Goal: Task Accomplishment & Management: Manage account settings

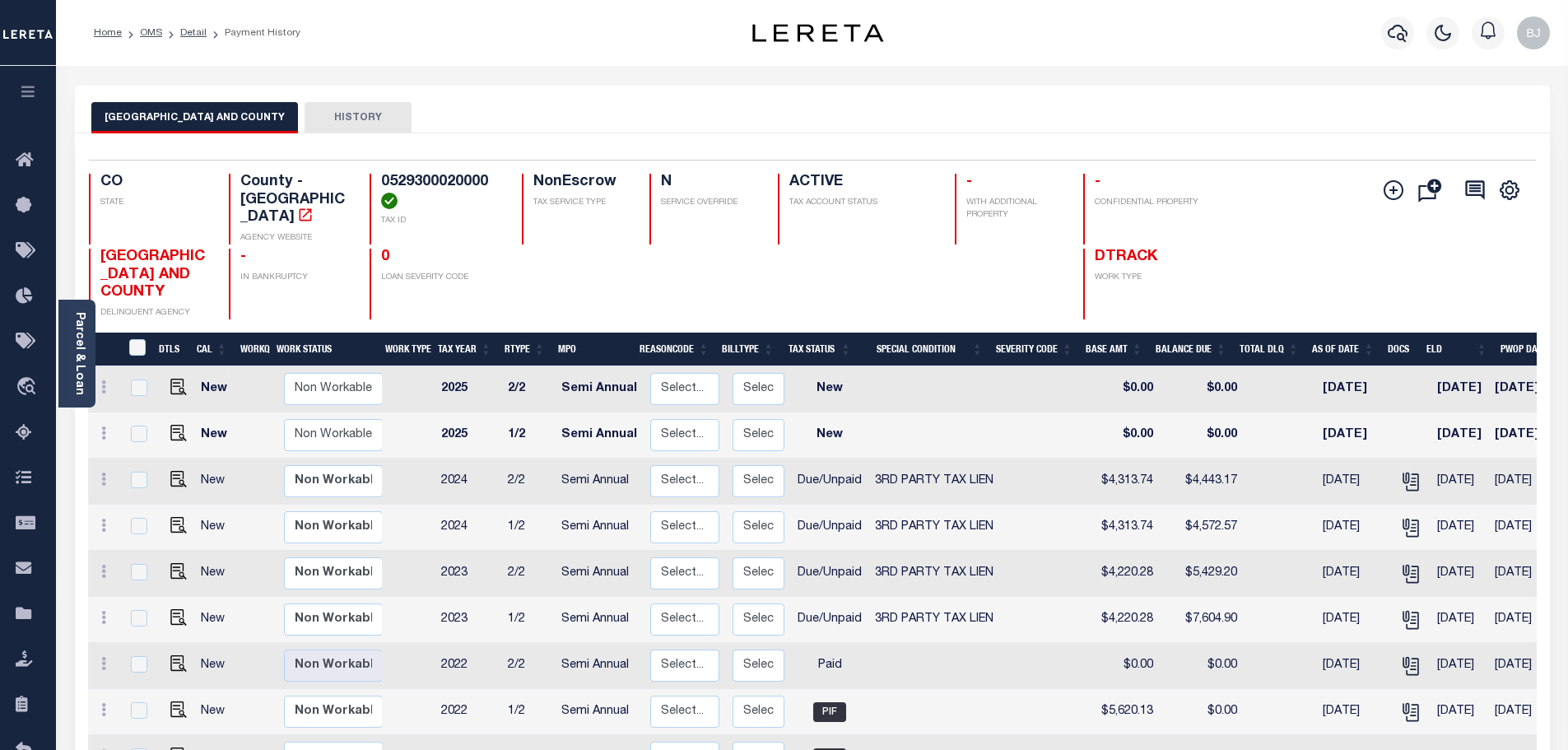
click at [496, 249] on h4 "0" at bounding box center [442, 257] width 121 height 18
click at [585, 93] on div "DENVER CITY AND COUNTY HISTORY" at bounding box center [813, 109] width 1476 height 48
click at [604, 88] on div "DENVER CITY AND COUNTY HISTORY" at bounding box center [813, 109] width 1476 height 48
click at [913, 156] on div "Selected 14 Results 1 Items per page 25 50 100 CO STATE TAX ID N" at bounding box center [813, 632] width 1476 height 997
click at [177, 471] on img "" at bounding box center [178, 479] width 16 height 16
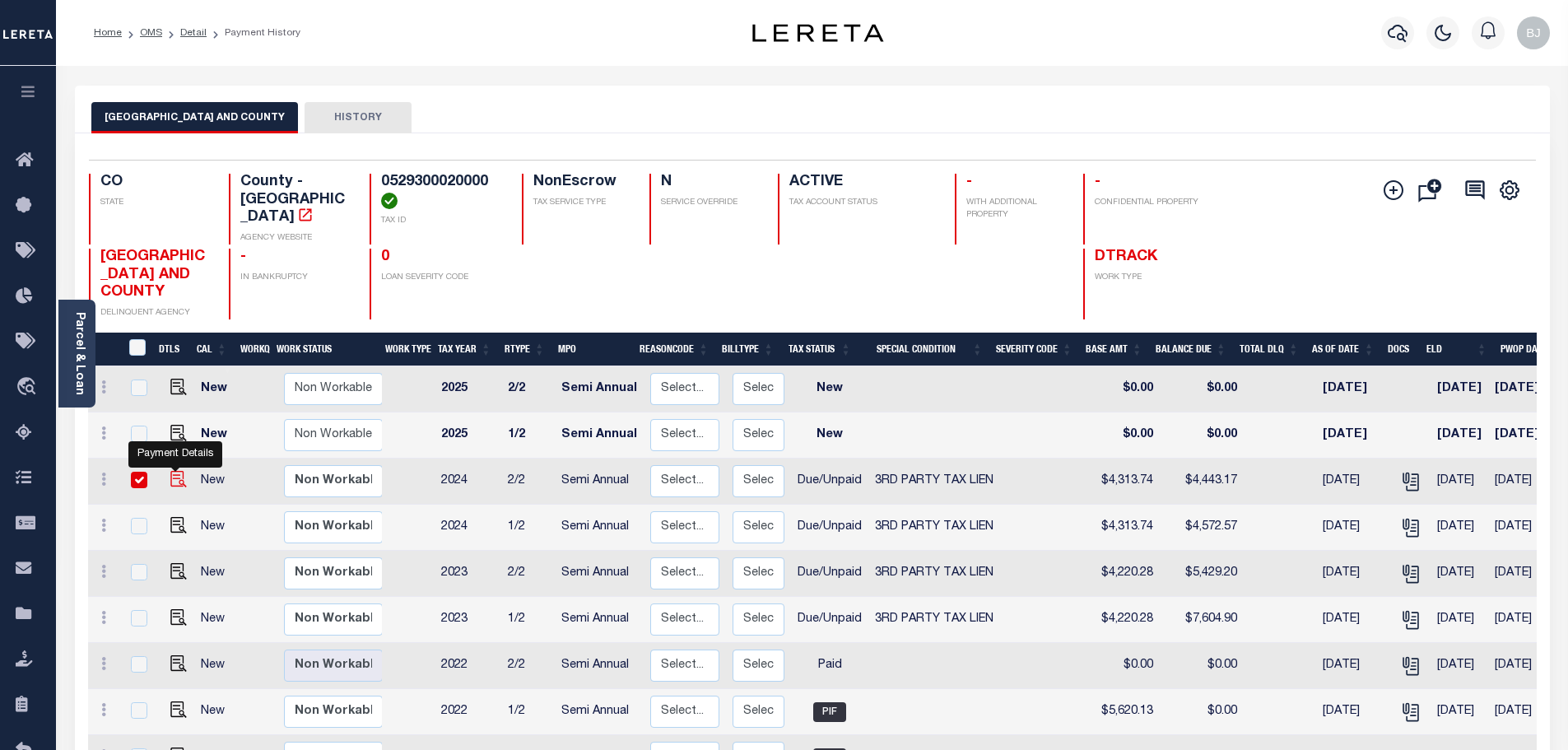
checkbox input "true"
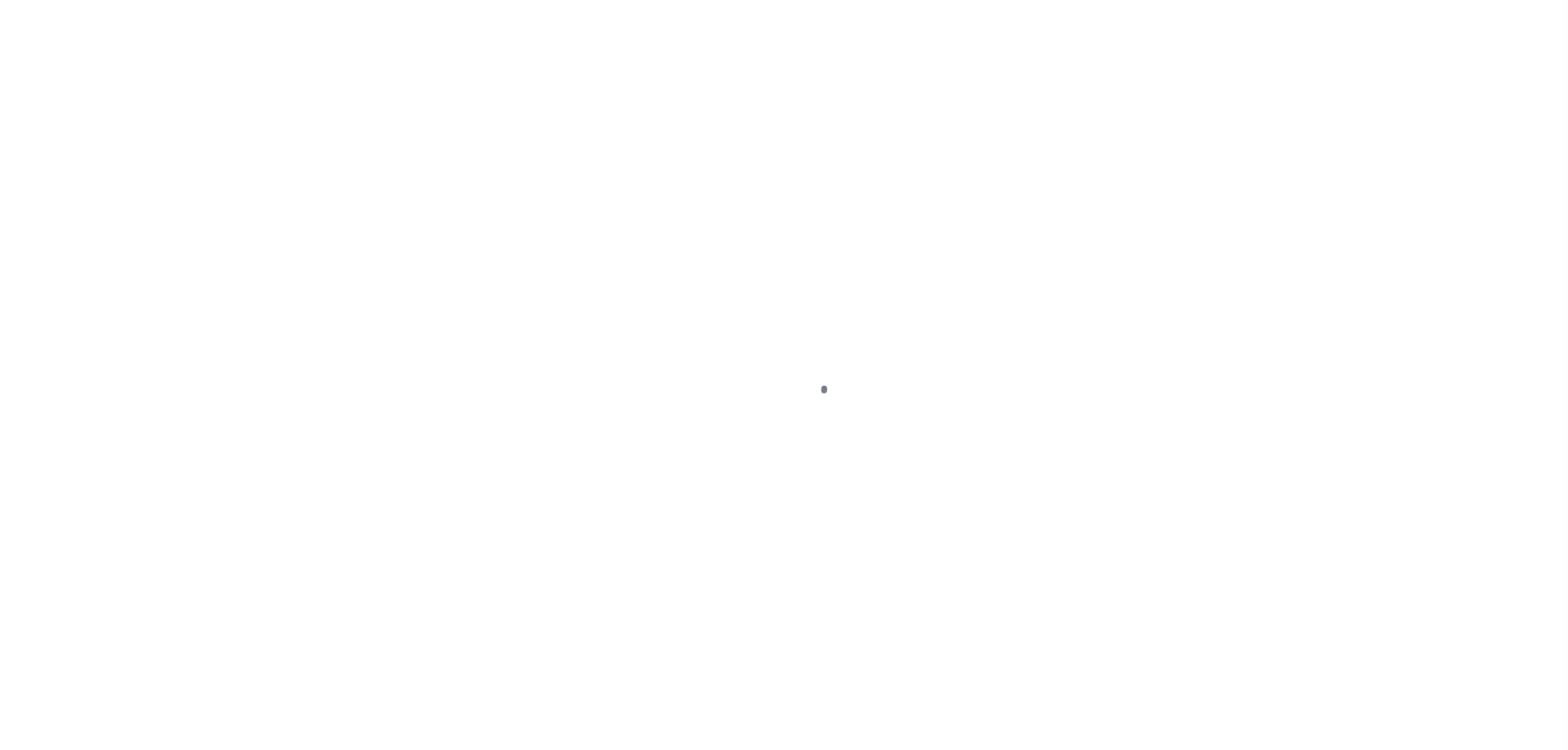
select select "DUE"
select select "20"
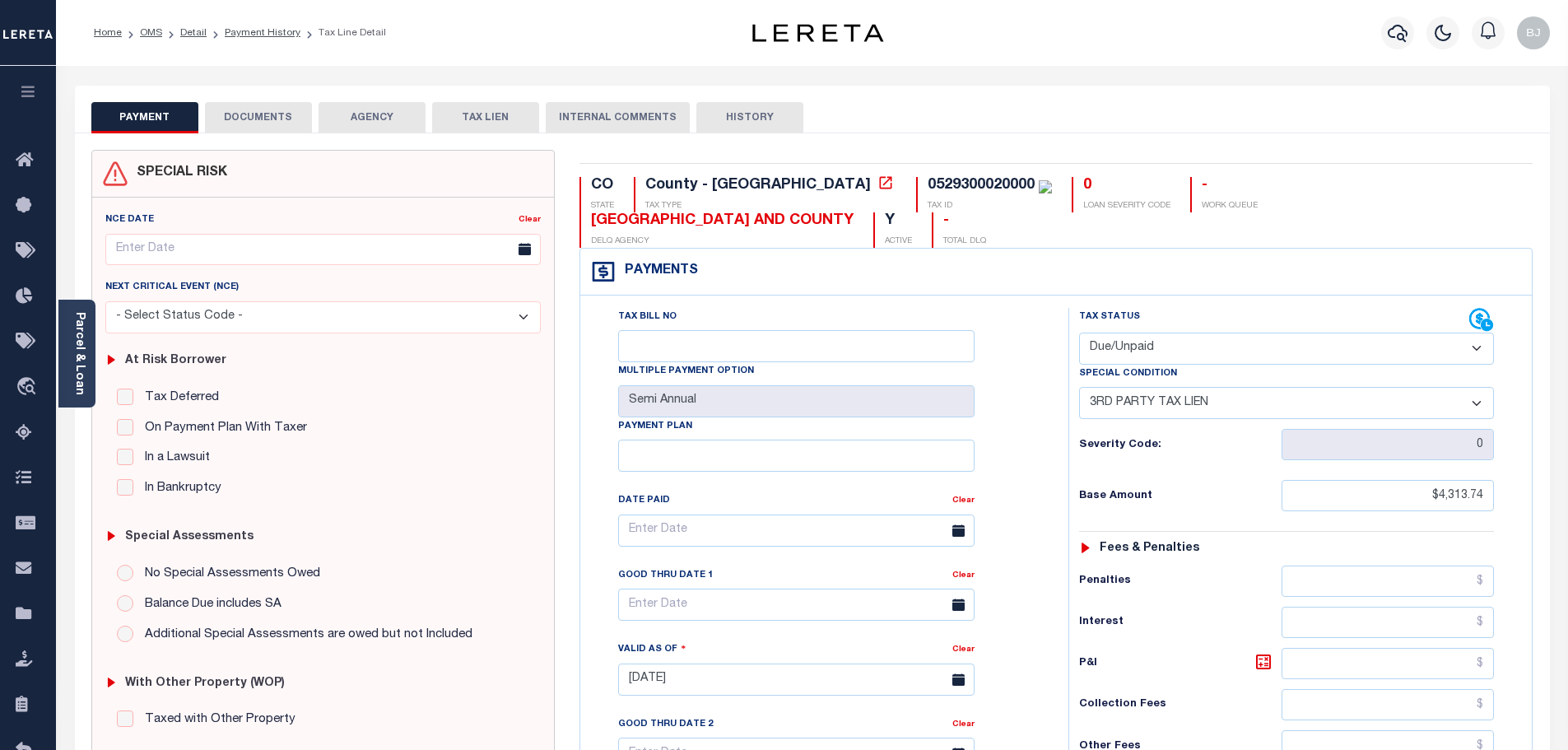
click at [249, 114] on button "DOCUMENTS" at bounding box center [259, 117] width 107 height 31
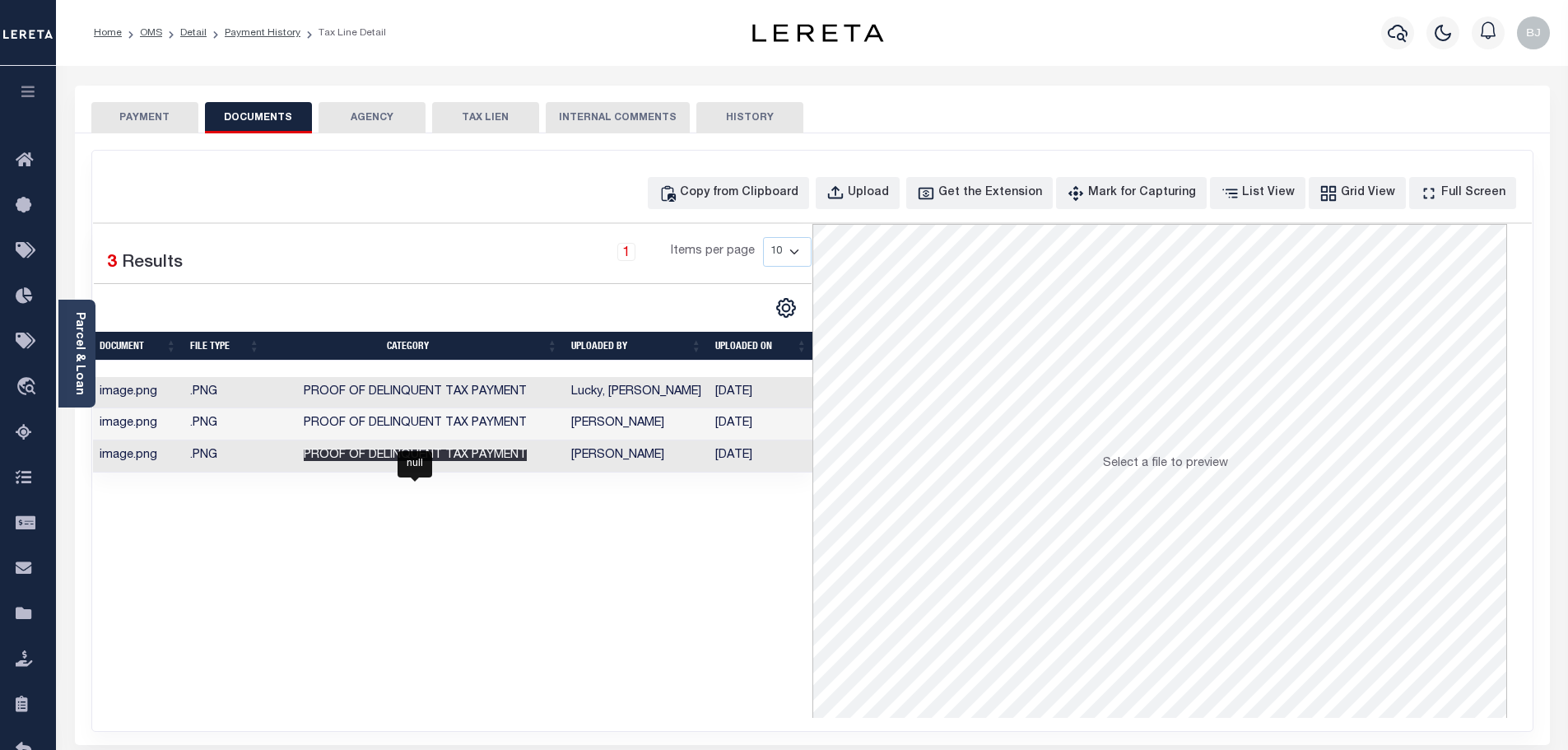
click at [355, 452] on span "Proof of Delinquent Tax Payment" at bounding box center [415, 455] width 223 height 11
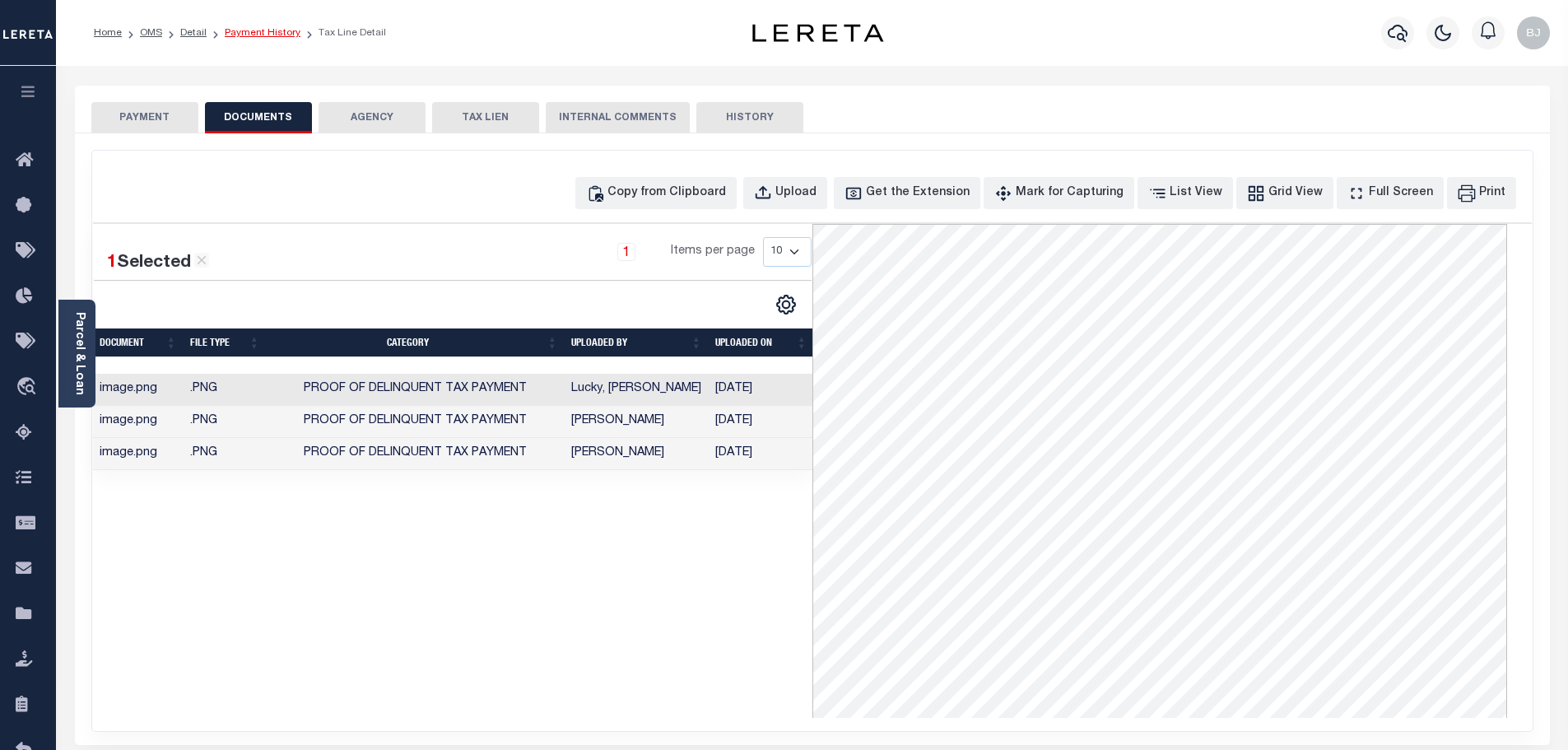
click at [253, 33] on link "Payment History" at bounding box center [263, 33] width 75 height 9
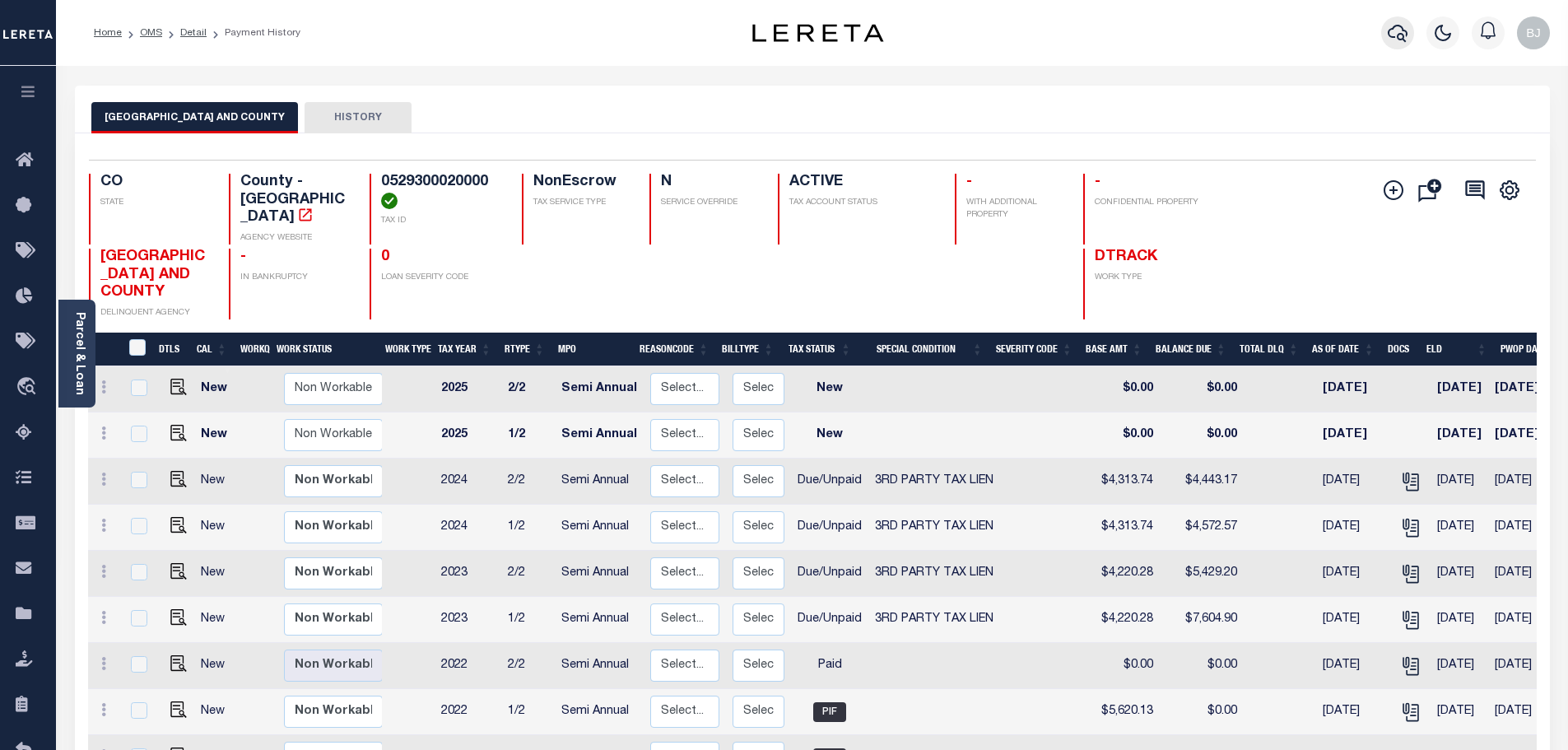
click at [1398, 41] on icon "button" at bounding box center [1397, 33] width 20 height 17
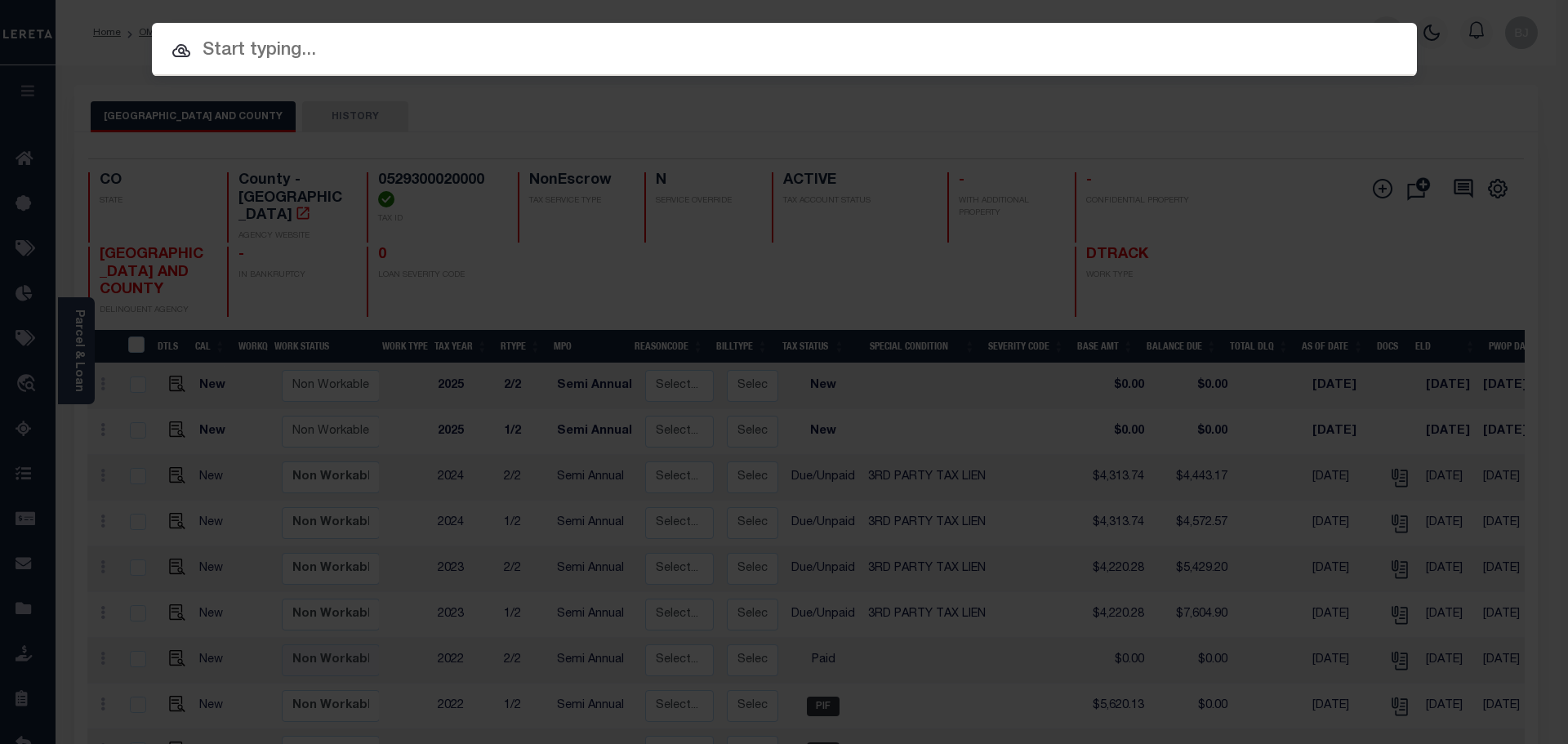
paste input "13924"
type input "13924"
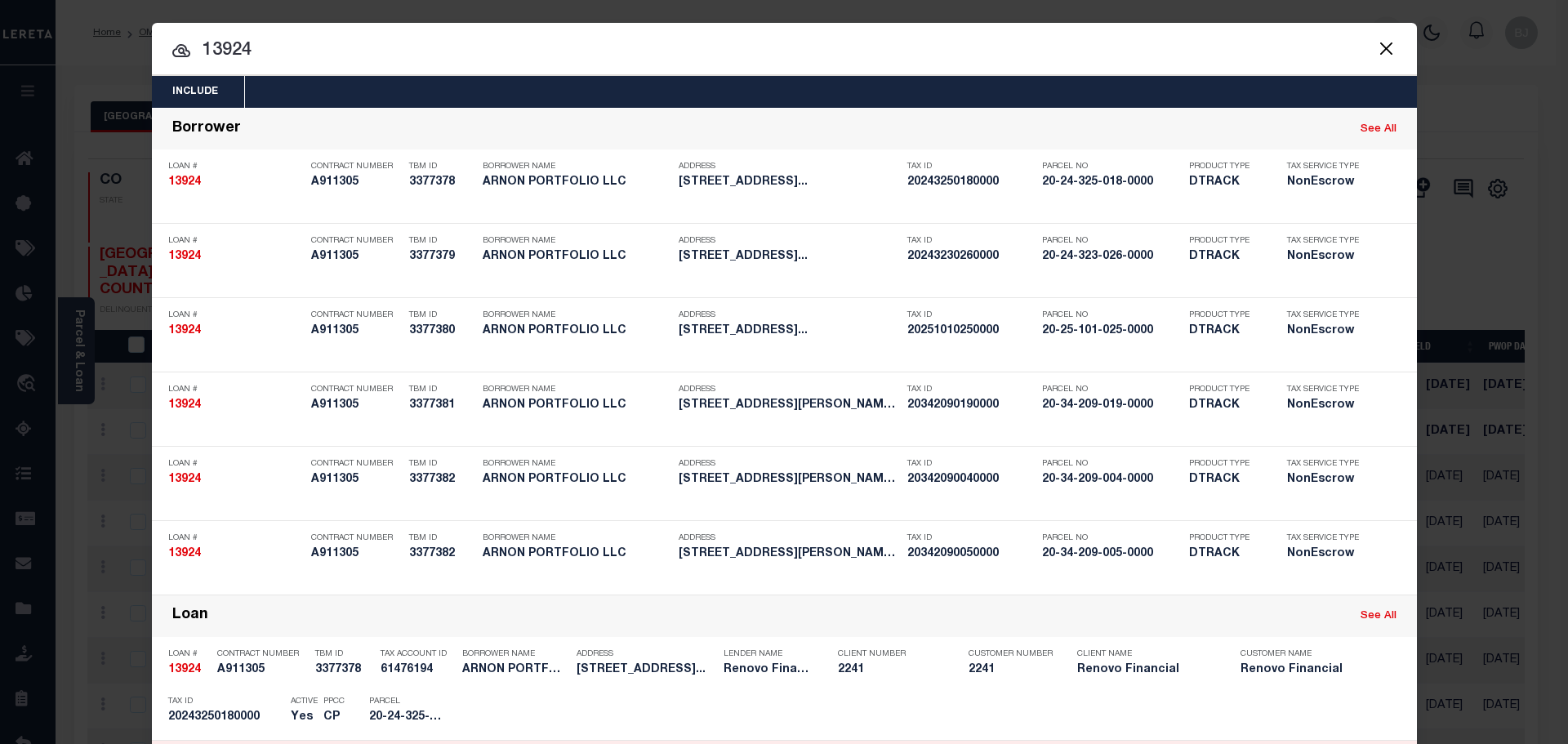
scroll to position [408, 0]
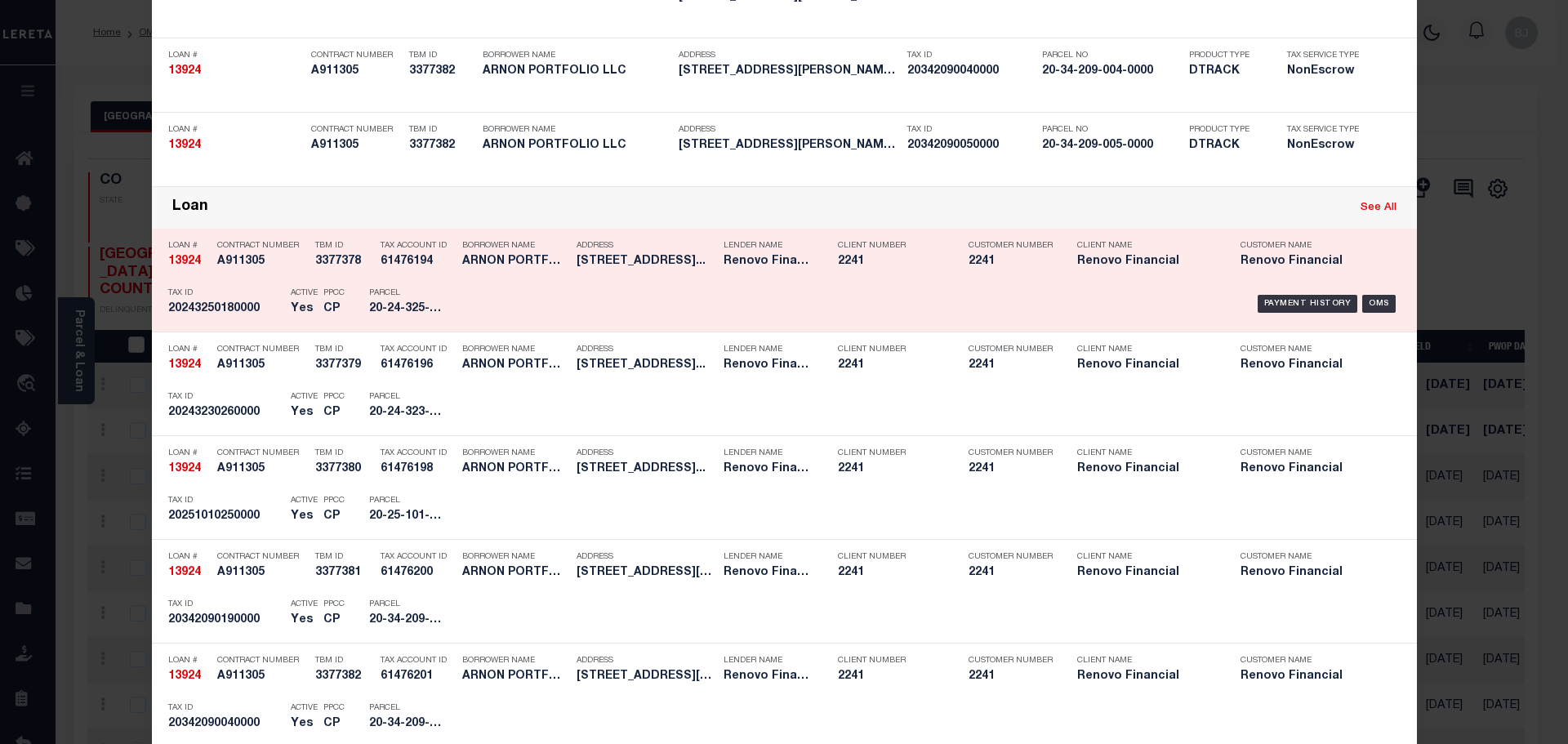
click at [279, 296] on div "Active Yes" at bounding box center [294, 304] width 33 height 48
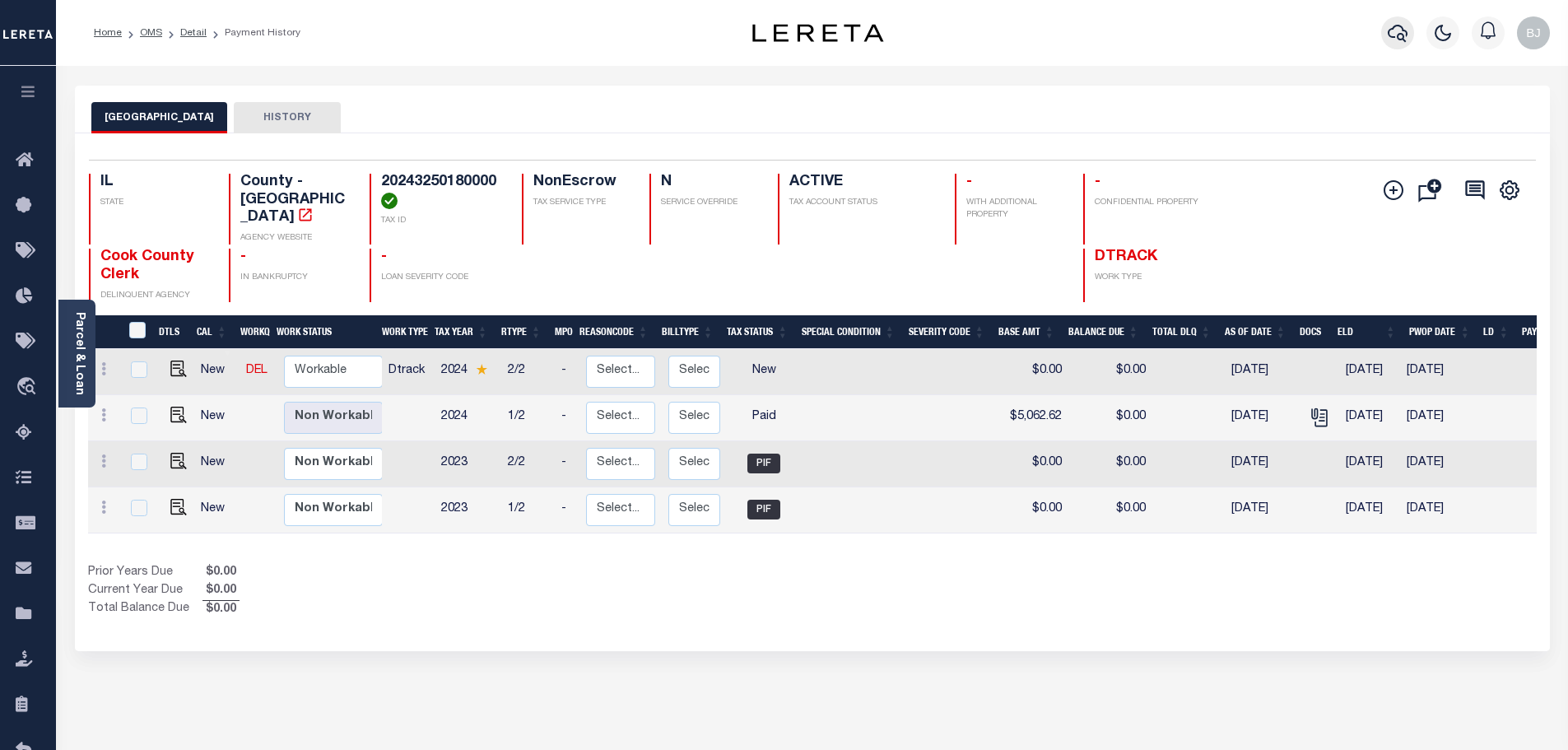
click at [1382, 27] on button "button" at bounding box center [1397, 32] width 33 height 33
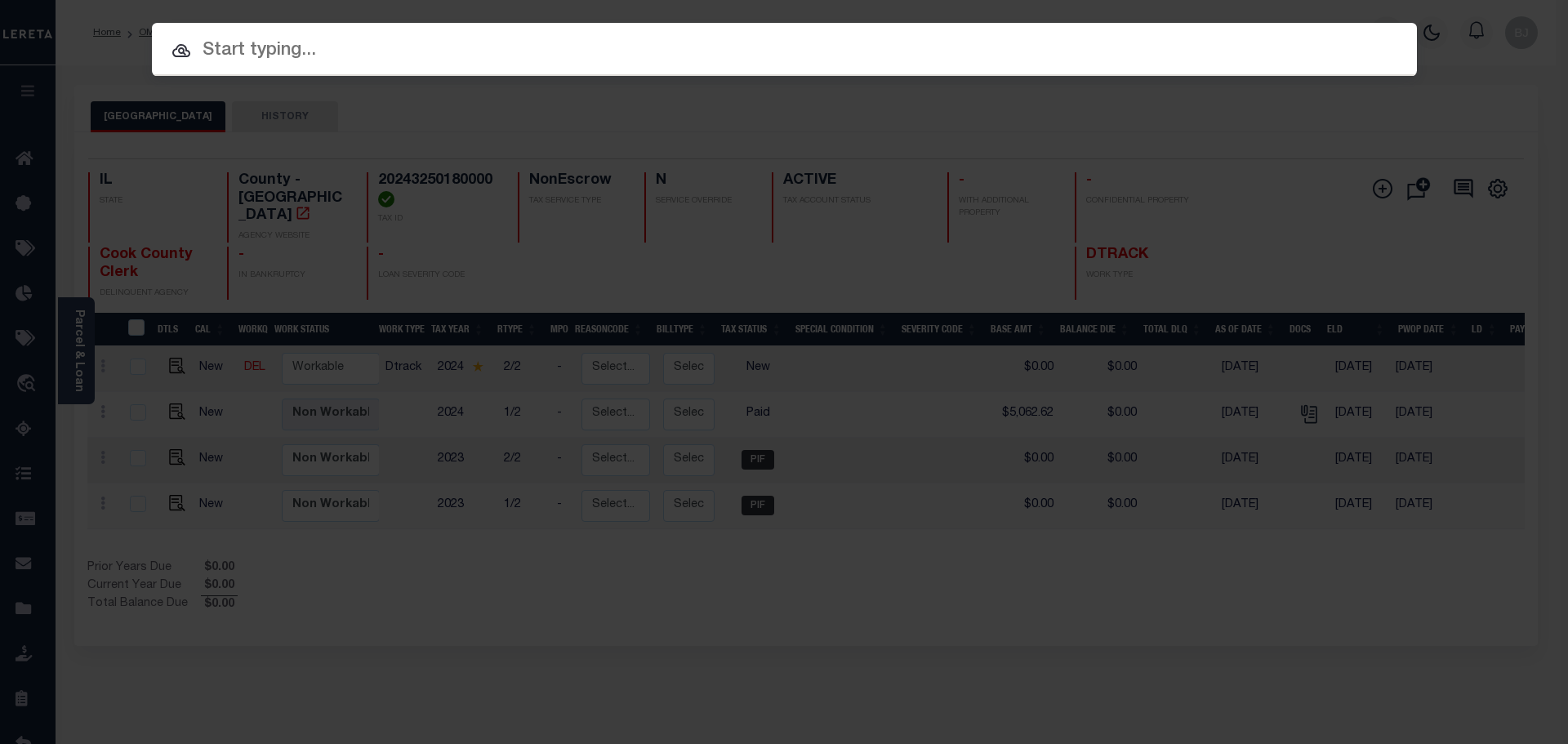
click at [702, 49] on input "text" at bounding box center [784, 50] width 1264 height 29
paste input "11549"
type input "11549"
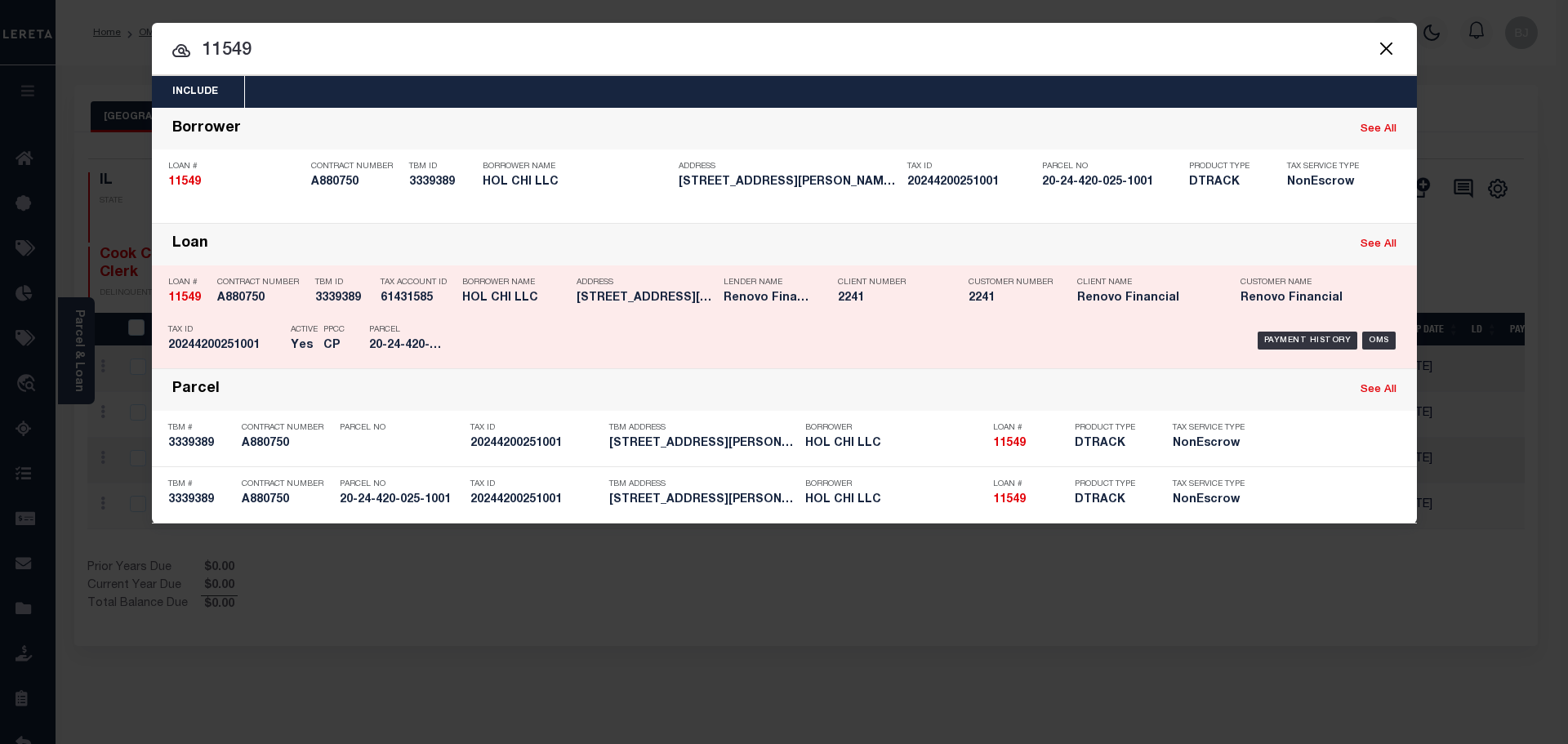
click at [796, 309] on div "Lender Name Renovo Financial" at bounding box center [768, 293] width 90 height 48
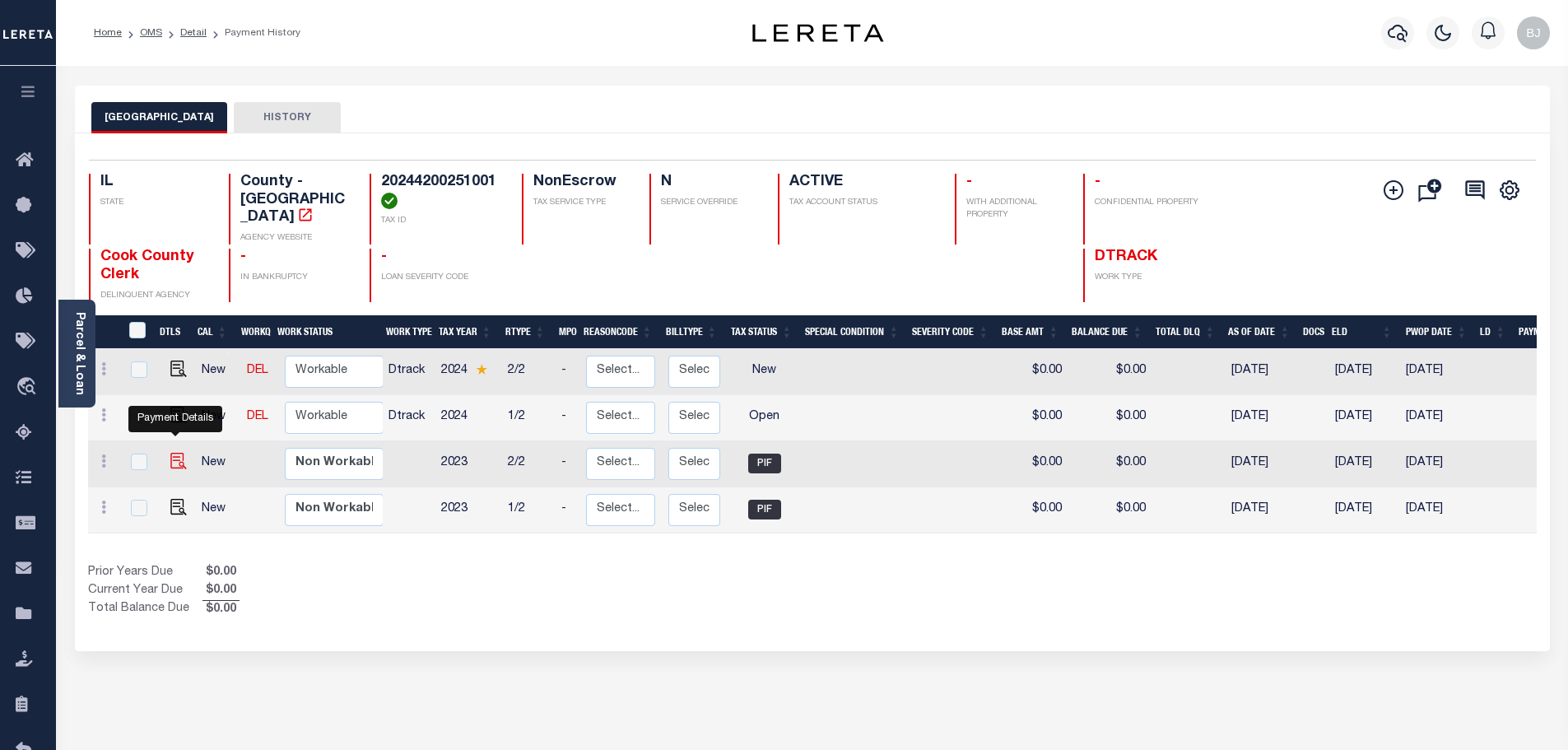
click at [175, 453] on img "" at bounding box center [178, 461] width 16 height 16
checkbox input "true"
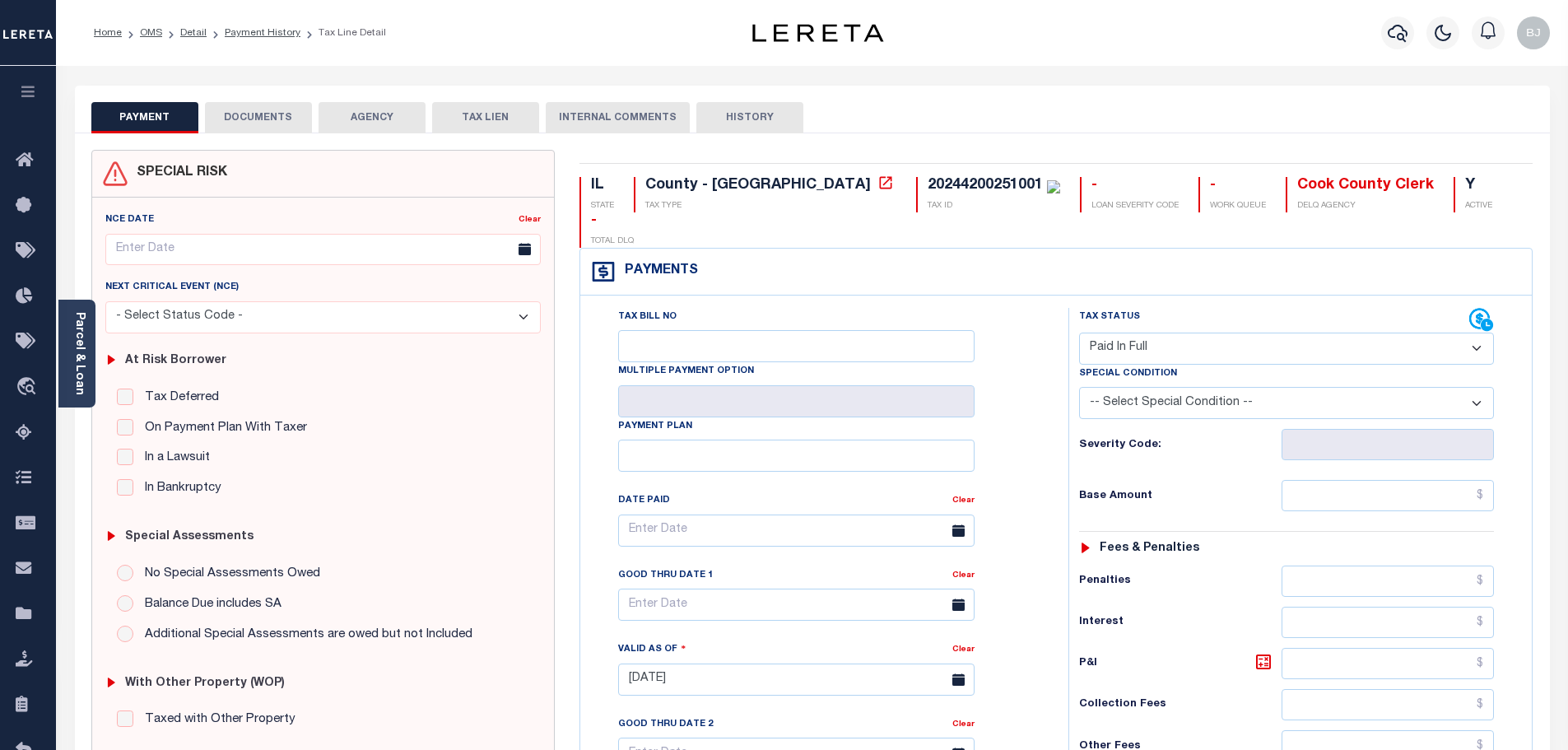
click at [1226, 333] on select "- Select Status Code - Open Due/Unpaid Paid Incomplete No Tax Due Internal Refu…" at bounding box center [1286, 349] width 415 height 32
select select "DUE"
click at [1079, 333] on select "- Select Status Code - Open Due/Unpaid Paid Incomplete No Tax Due Internal Refu…" at bounding box center [1286, 349] width 415 height 32
type input "[DATE]"
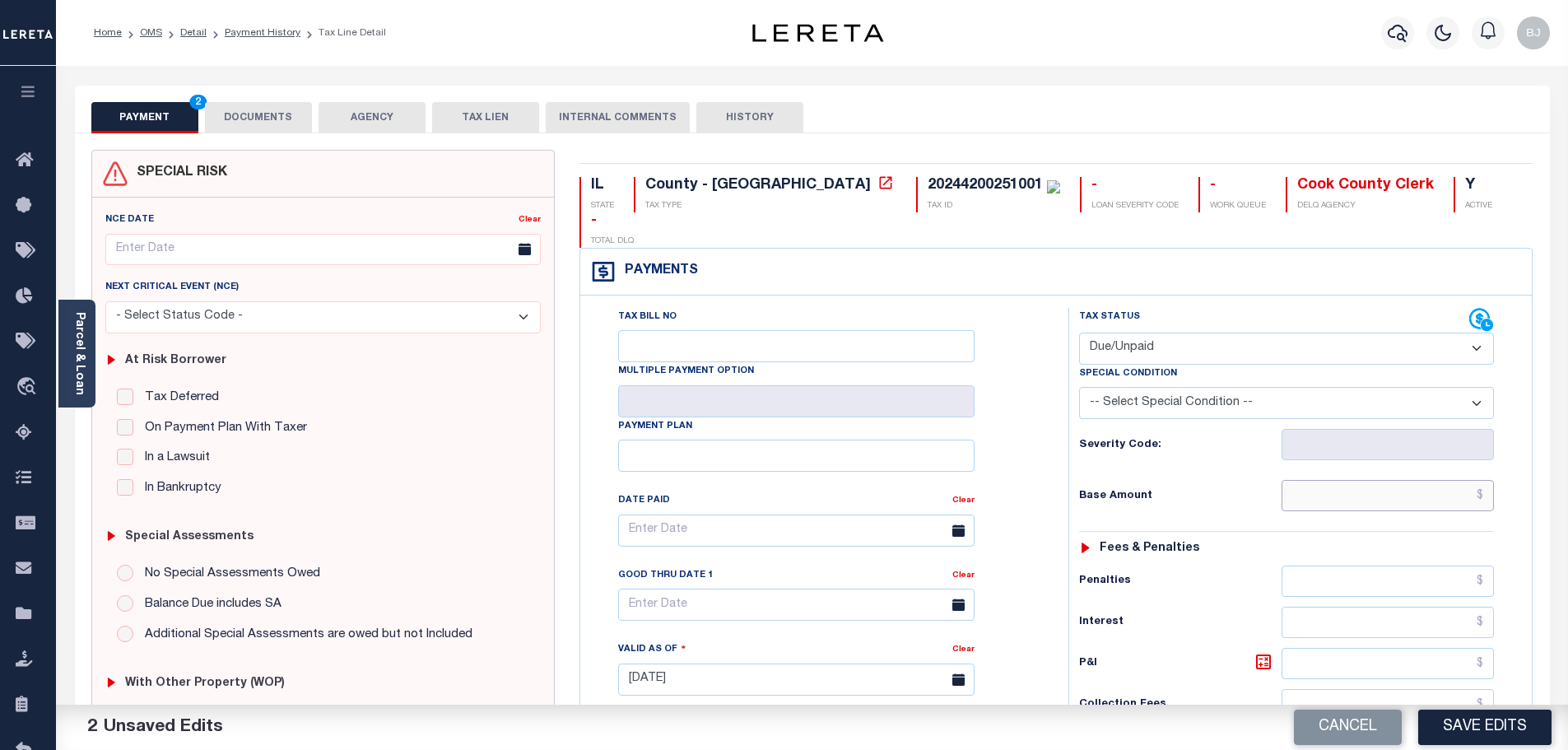
click at [1356, 480] on input "text" at bounding box center [1388, 495] width 213 height 31
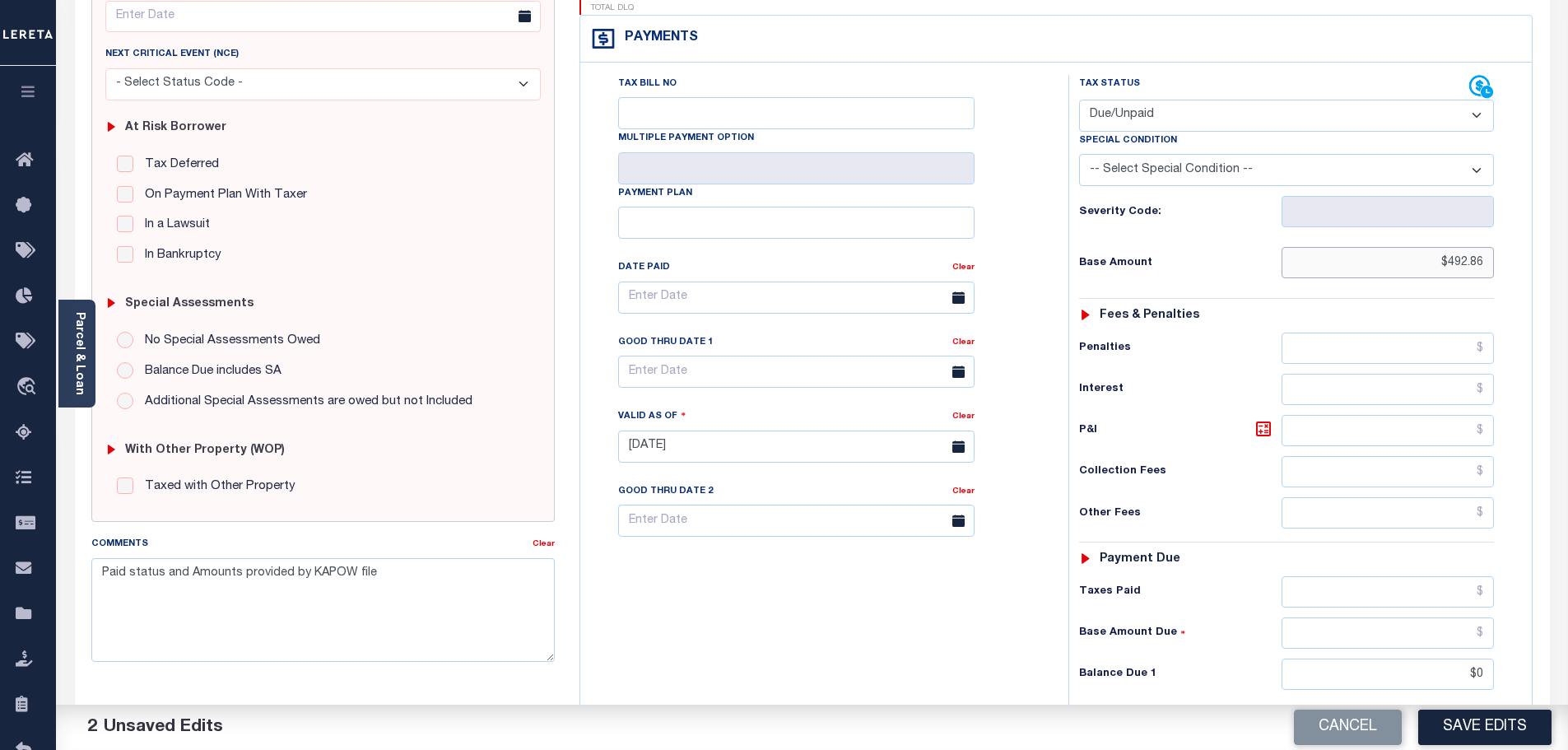
scroll to position [247, 0]
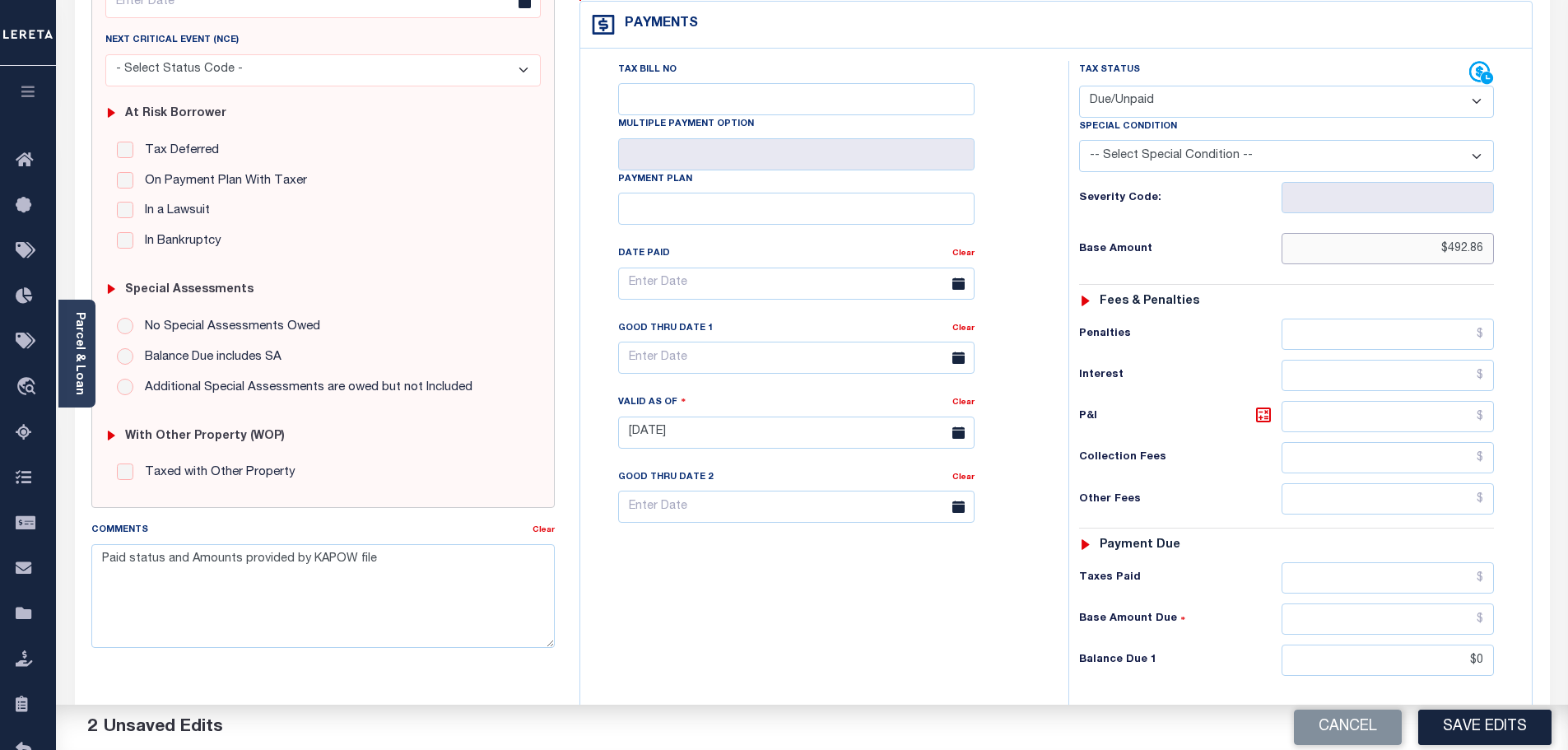
type input "$492.86"
drag, startPoint x: 1443, startPoint y: 621, endPoint x: 1755, endPoint y: 631, distance: 312.2
click at [1568, 631] on html "Home OMS Detail Payment History Tax Line Detail" at bounding box center [784, 375] width 1568 height 1245
type input "$540.96"
click at [1258, 405] on icon at bounding box center [1264, 415] width 20 height 20
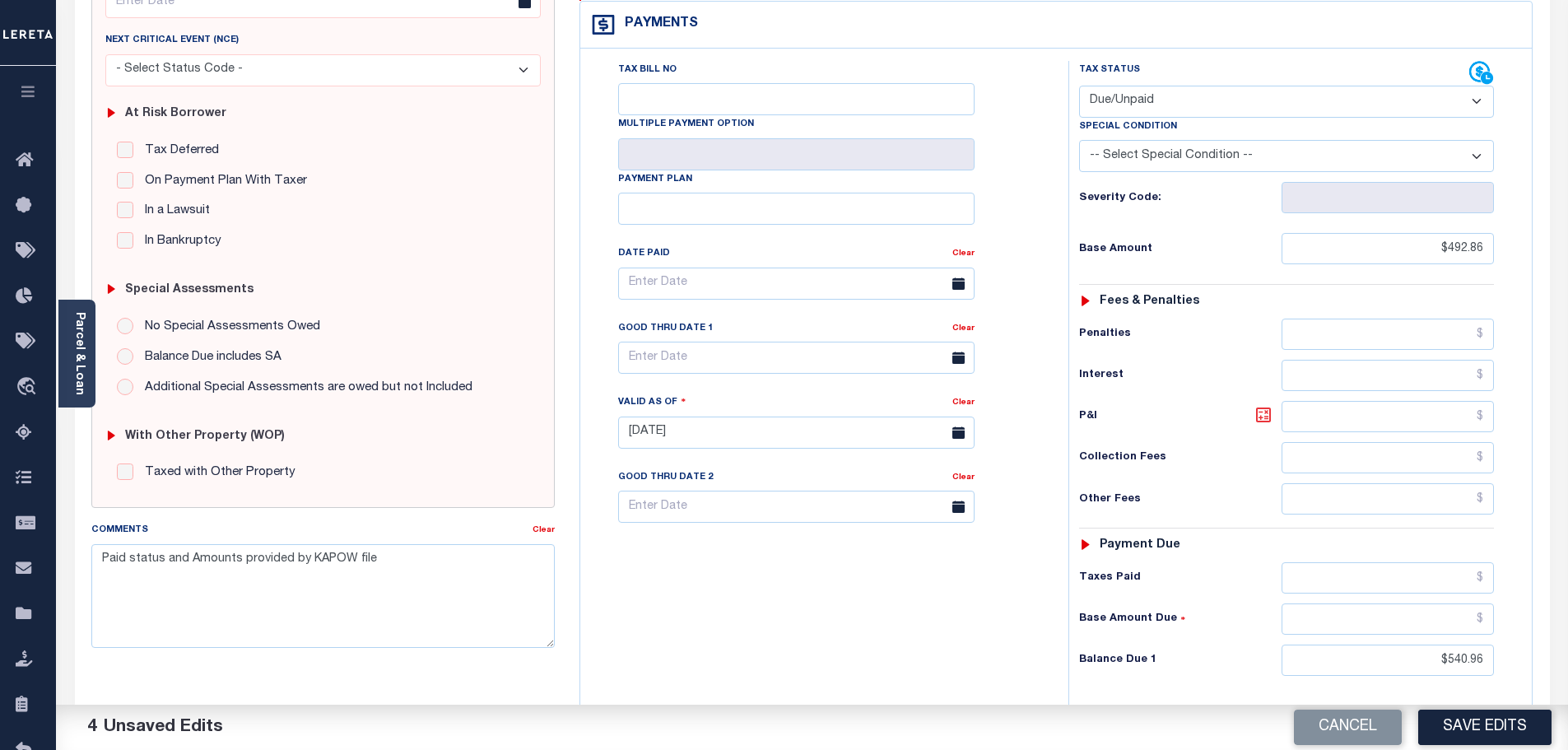
type input "$48.10"
drag, startPoint x: 650, startPoint y: 317, endPoint x: 681, endPoint y: 354, distance: 48.3
click at [650, 342] on input "text" at bounding box center [796, 358] width 356 height 32
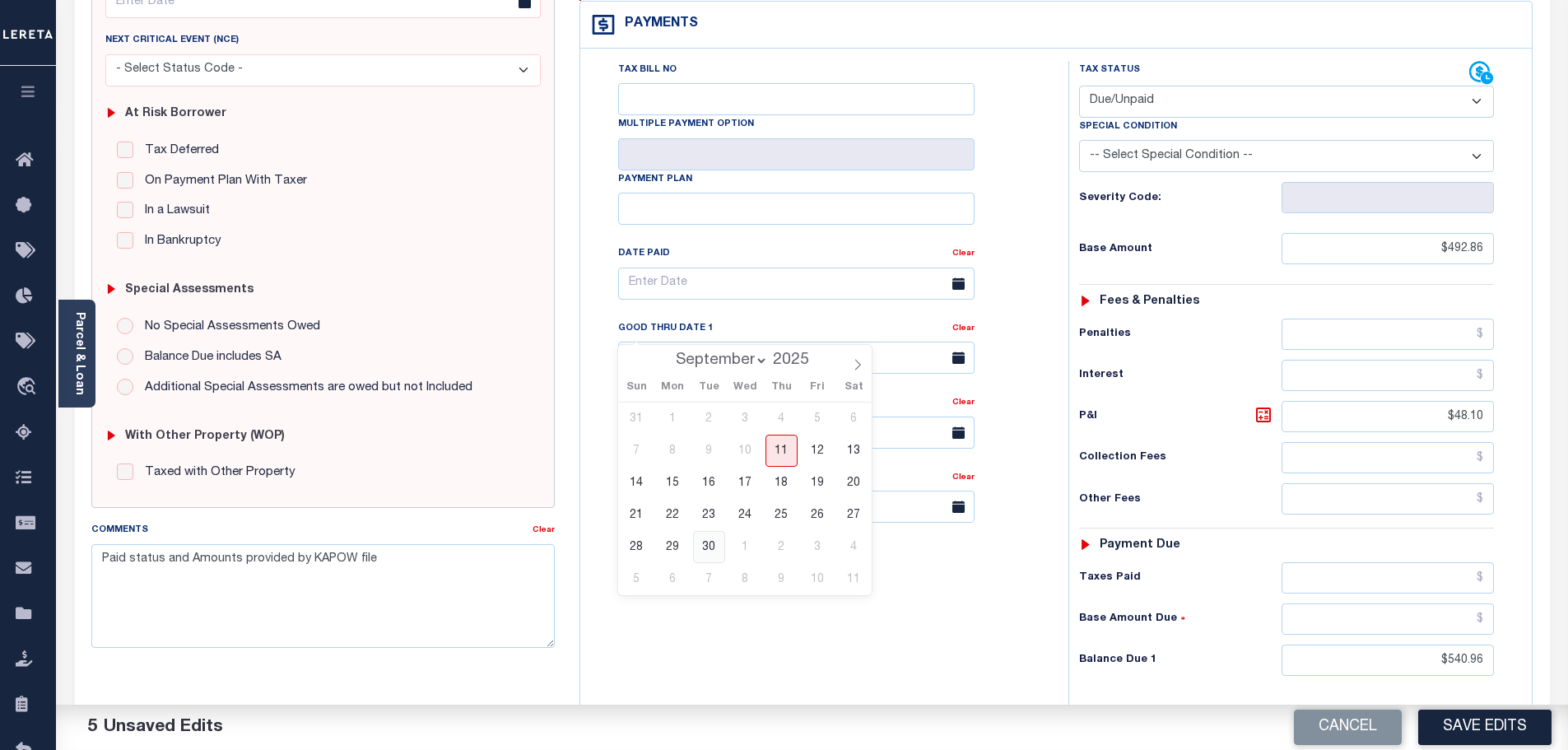
click at [710, 545] on span "30" at bounding box center [710, 547] width 32 height 32
type input "09/30/2025"
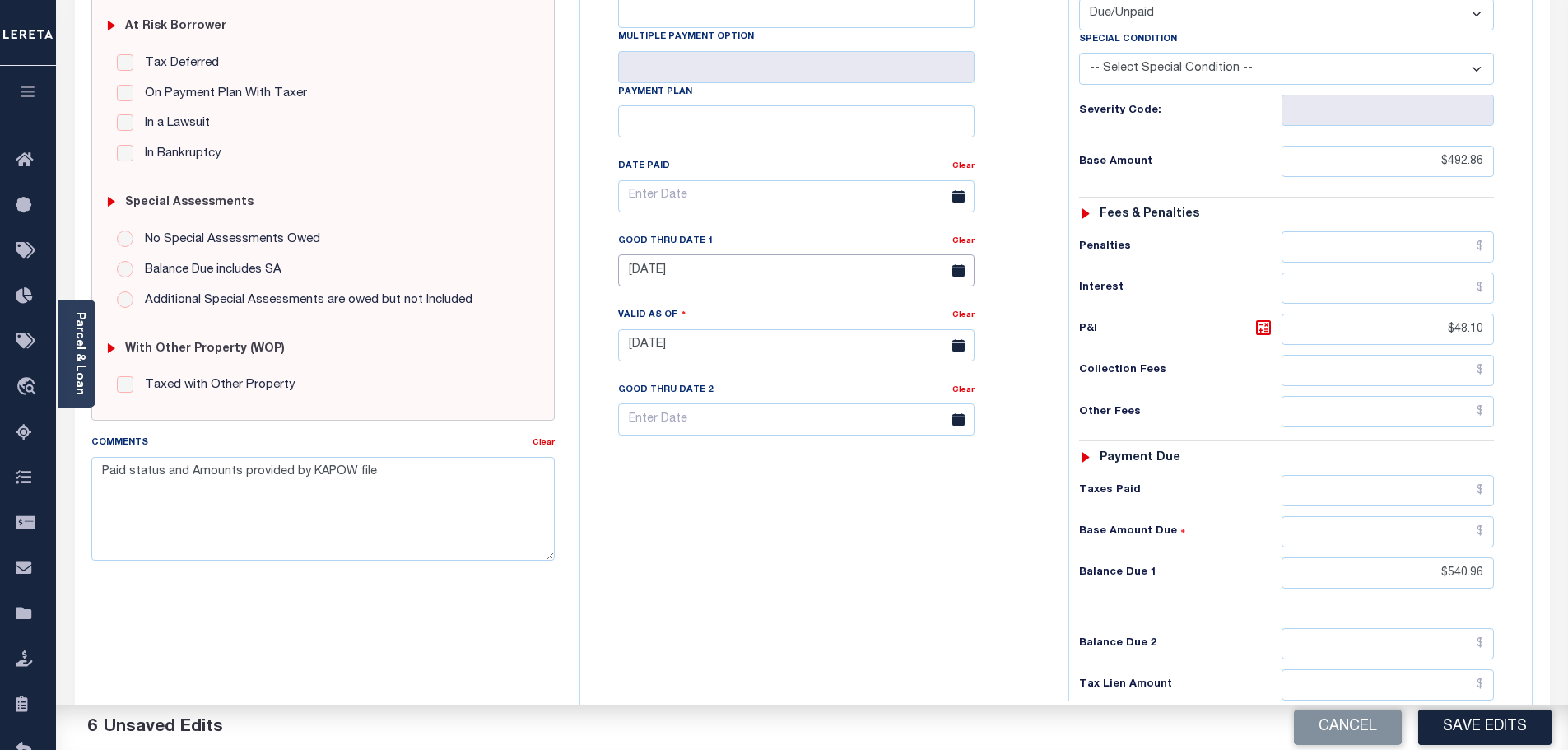
scroll to position [412, 0]
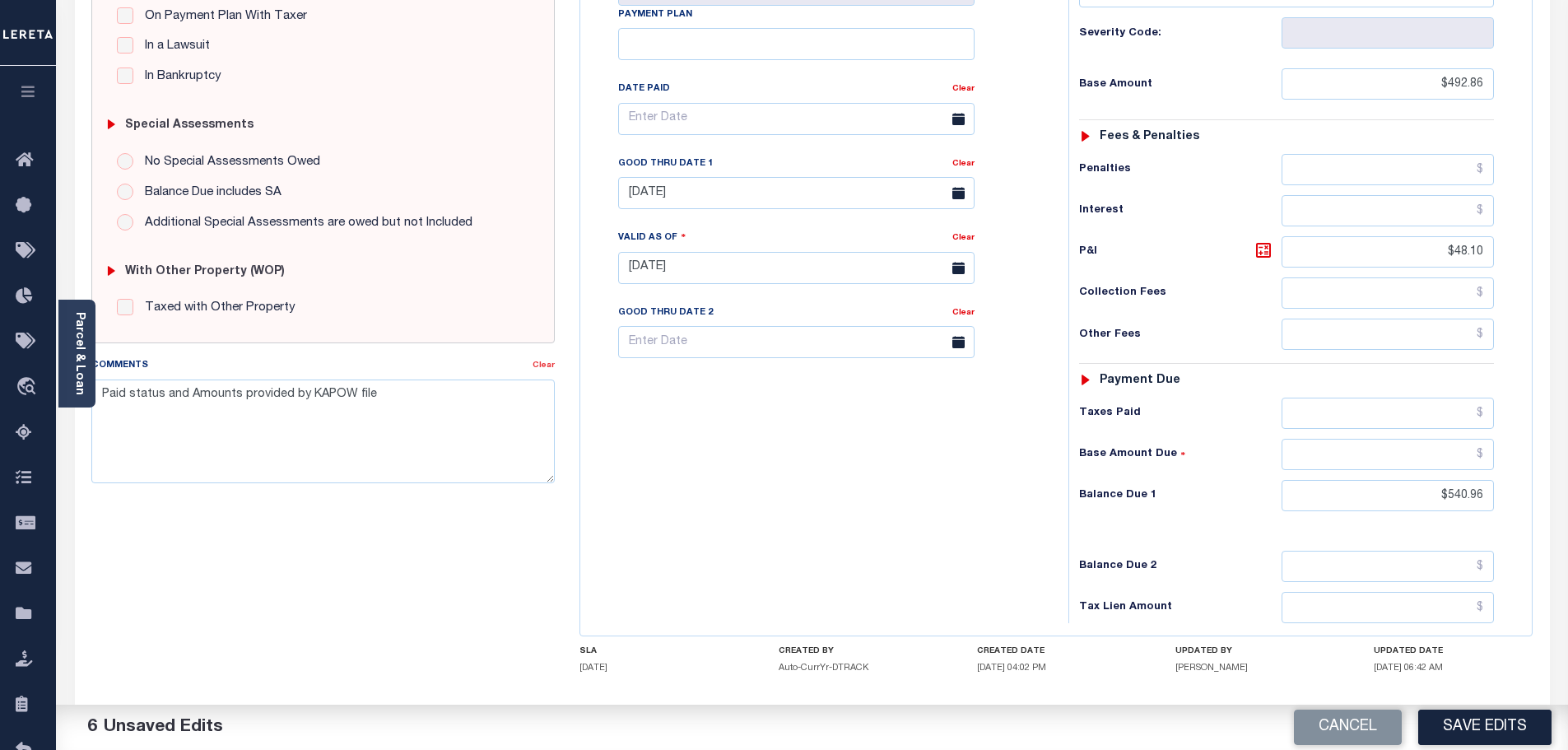
click at [552, 367] on link "Clear" at bounding box center [544, 366] width 23 height 8
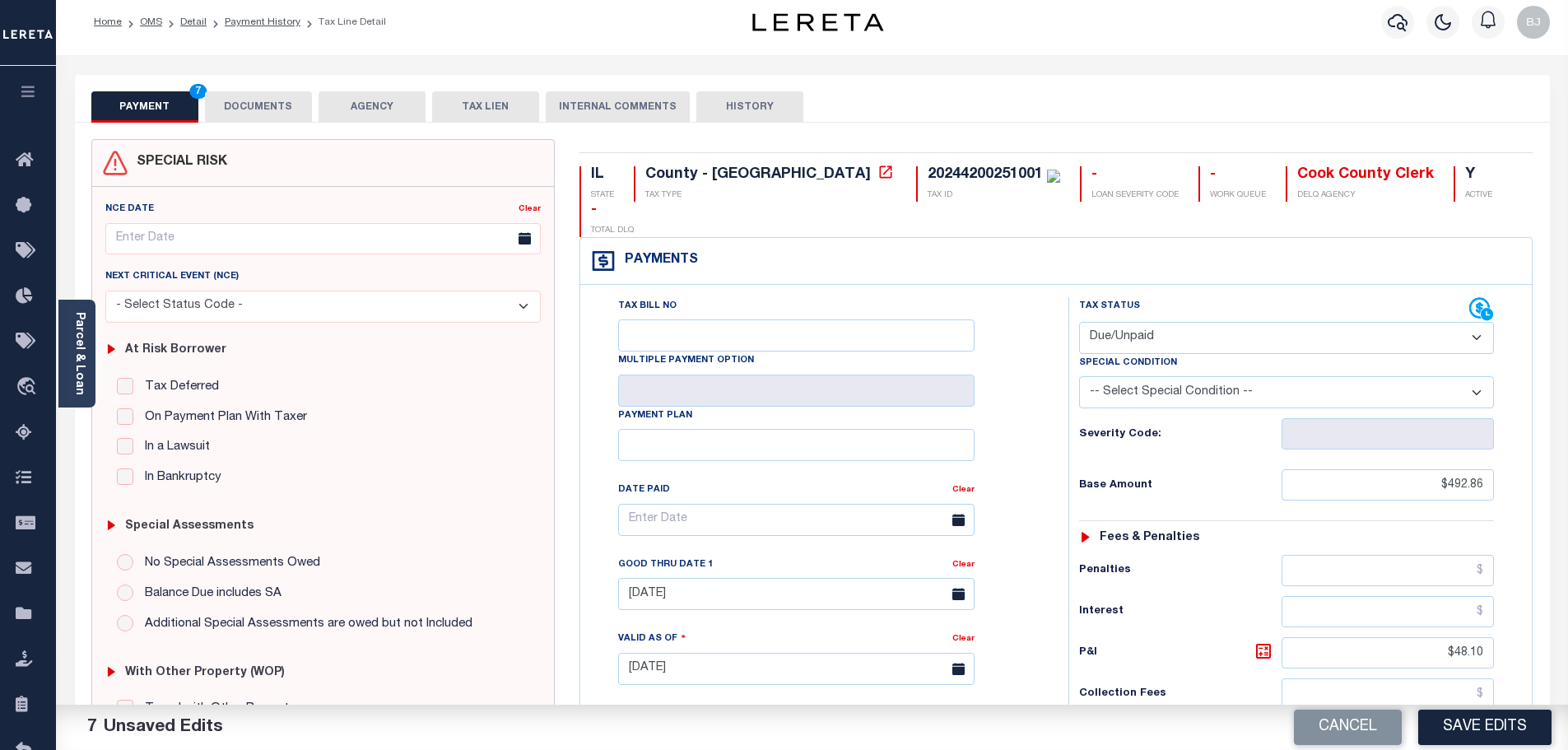
scroll to position [0, 0]
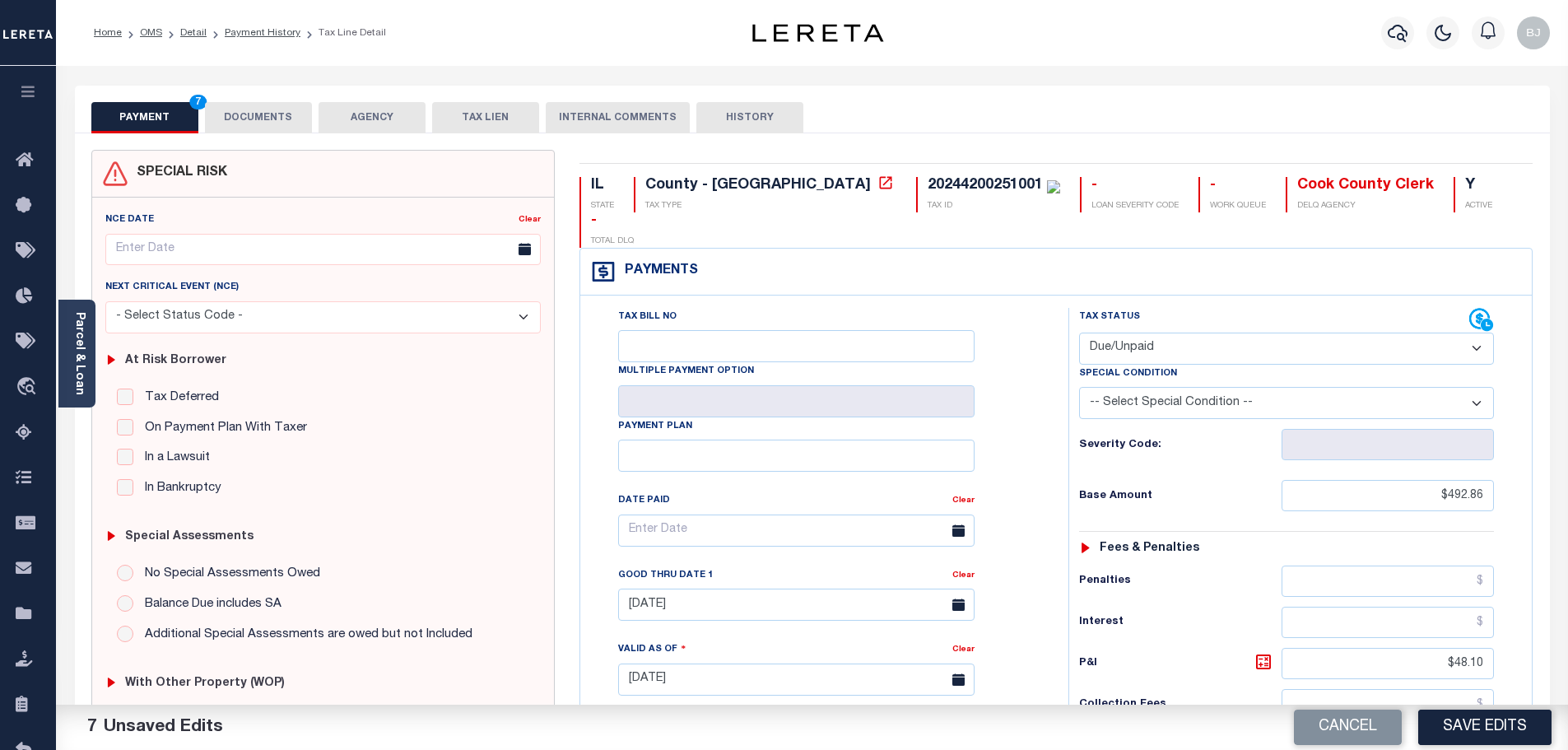
drag, startPoint x: 276, startPoint y: 117, endPoint x: 296, endPoint y: 129, distance: 23.3
click at [276, 117] on button "DOCUMENTS" at bounding box center [259, 117] width 107 height 31
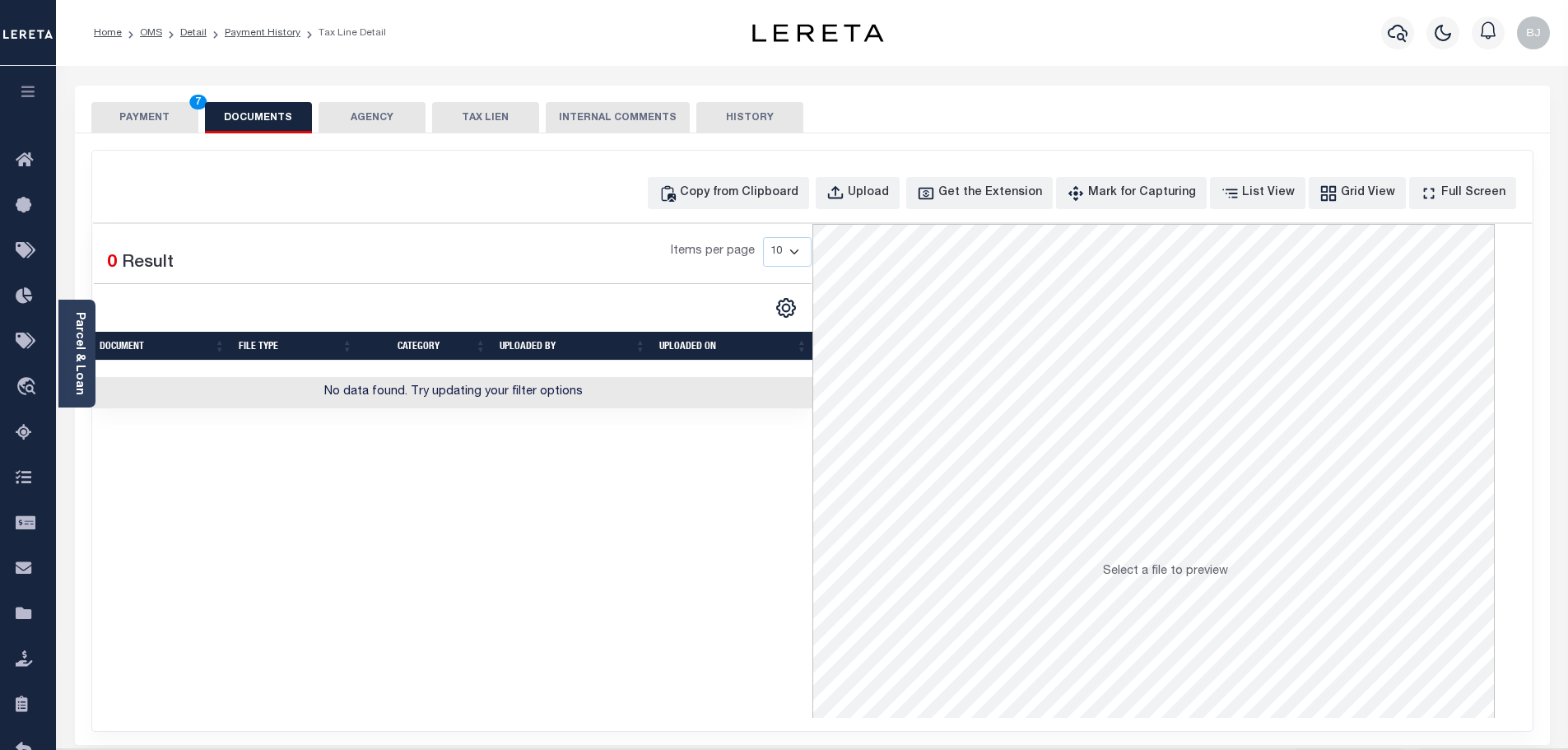
click at [703, 212] on div "Copy from Clipboard Upload Get the Extension Mark for Capturing Got it List Vie…" at bounding box center [812, 441] width 1441 height 580
click at [774, 193] on div "Copy from Clipboard" at bounding box center [740, 193] width 119 height 18
select select "POP"
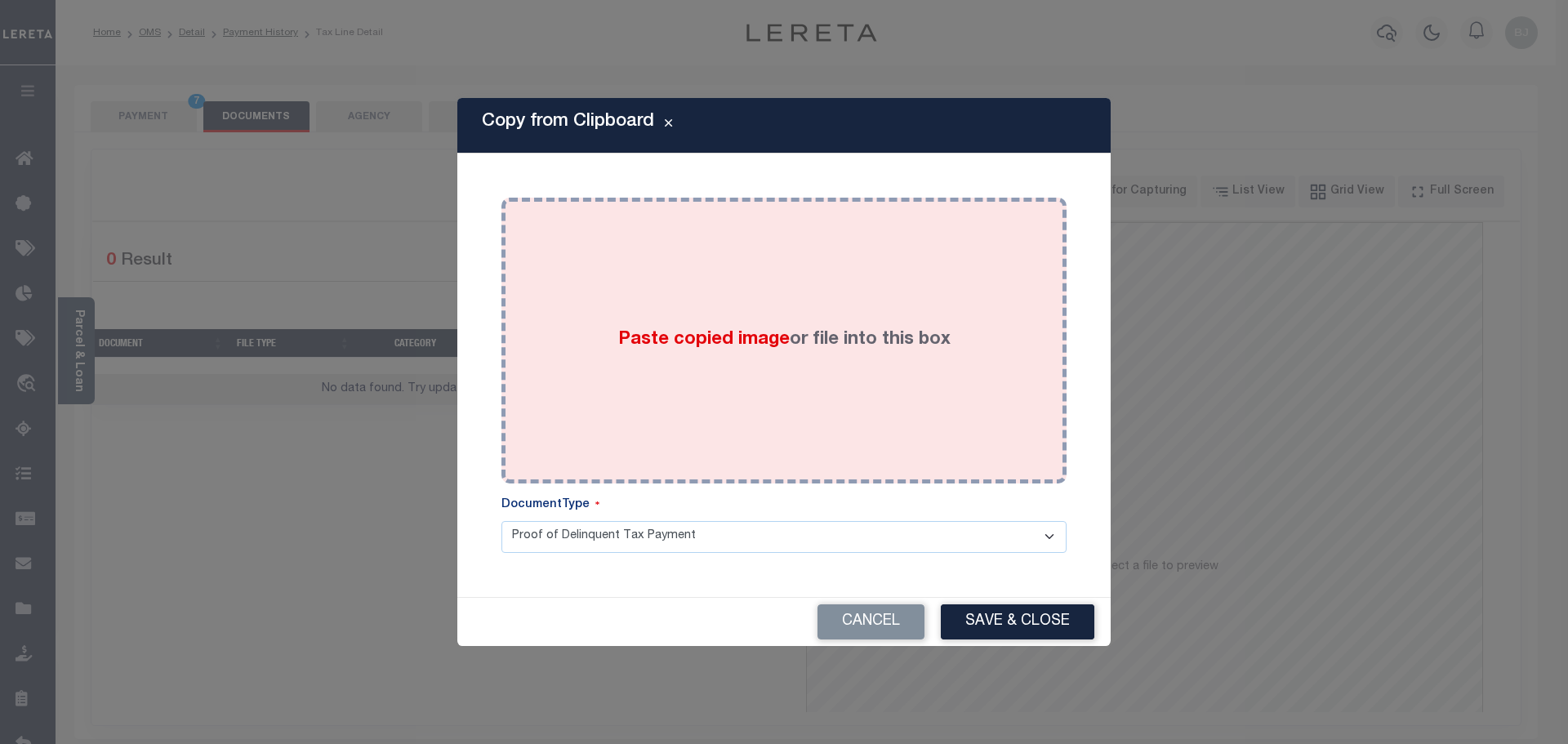
click at [799, 322] on div "Paste copied image or file into this box" at bounding box center [784, 341] width 540 height 262
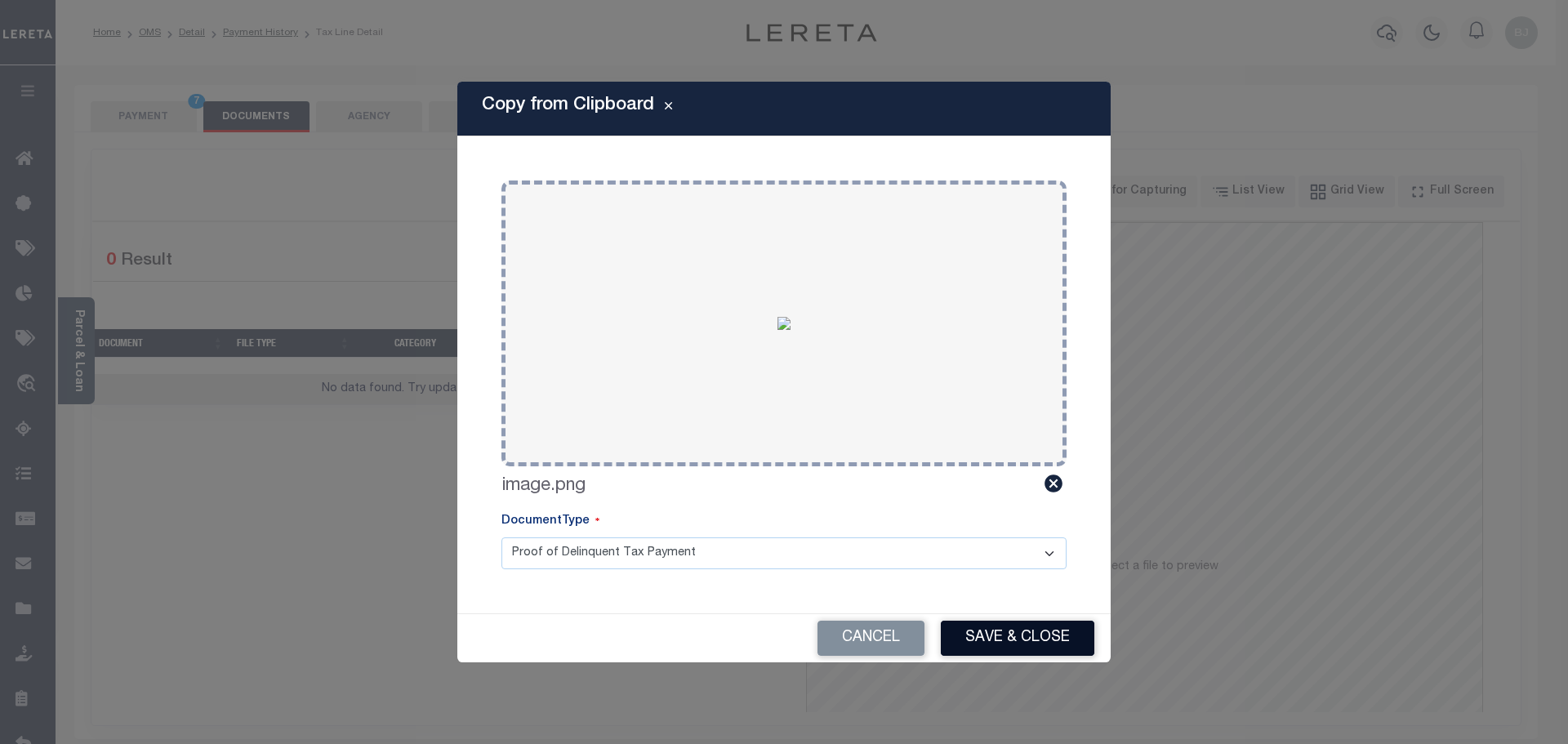
click at [1019, 637] on button "Save & Close" at bounding box center [1018, 638] width 153 height 36
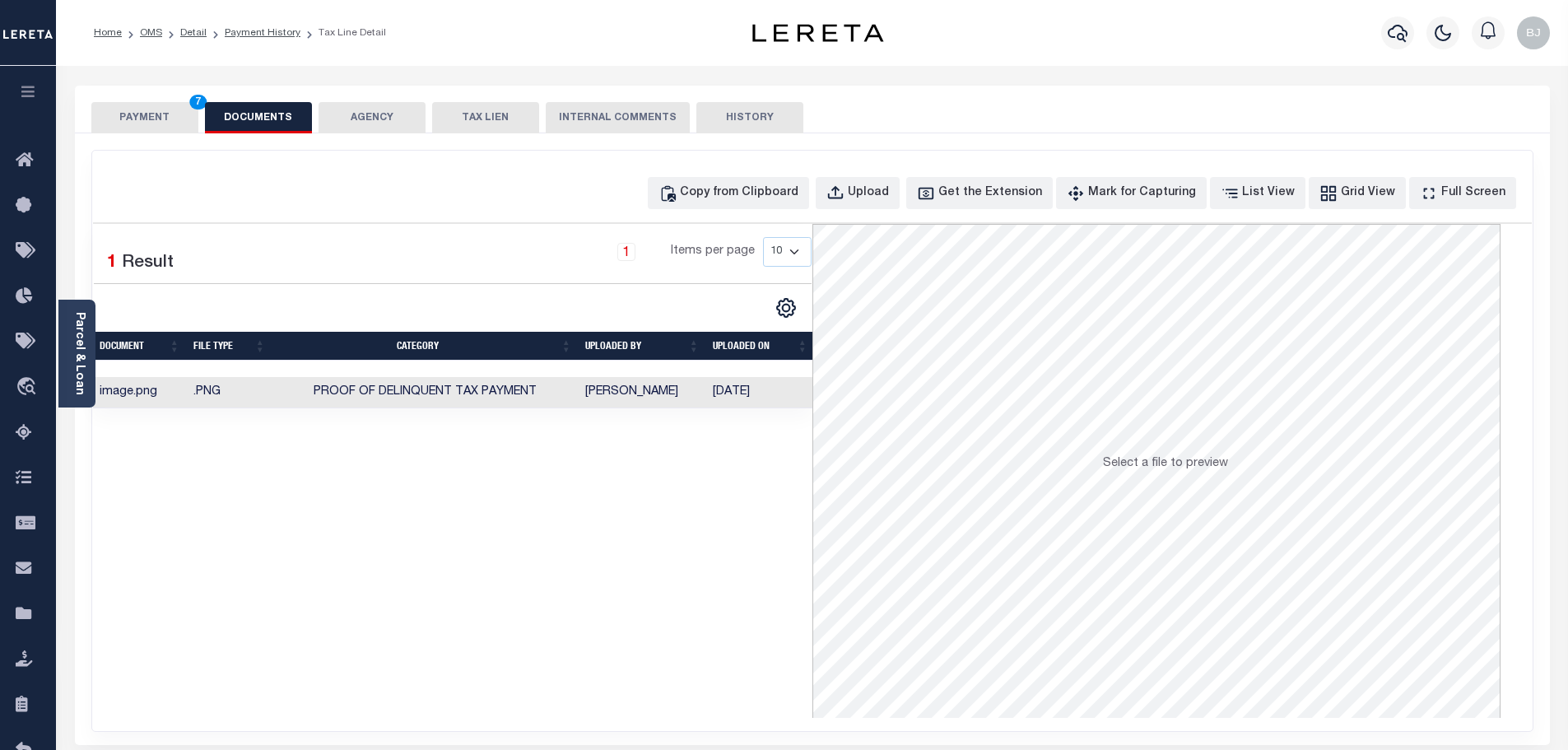
click at [132, 111] on button "PAYMENT 7" at bounding box center [145, 117] width 107 height 31
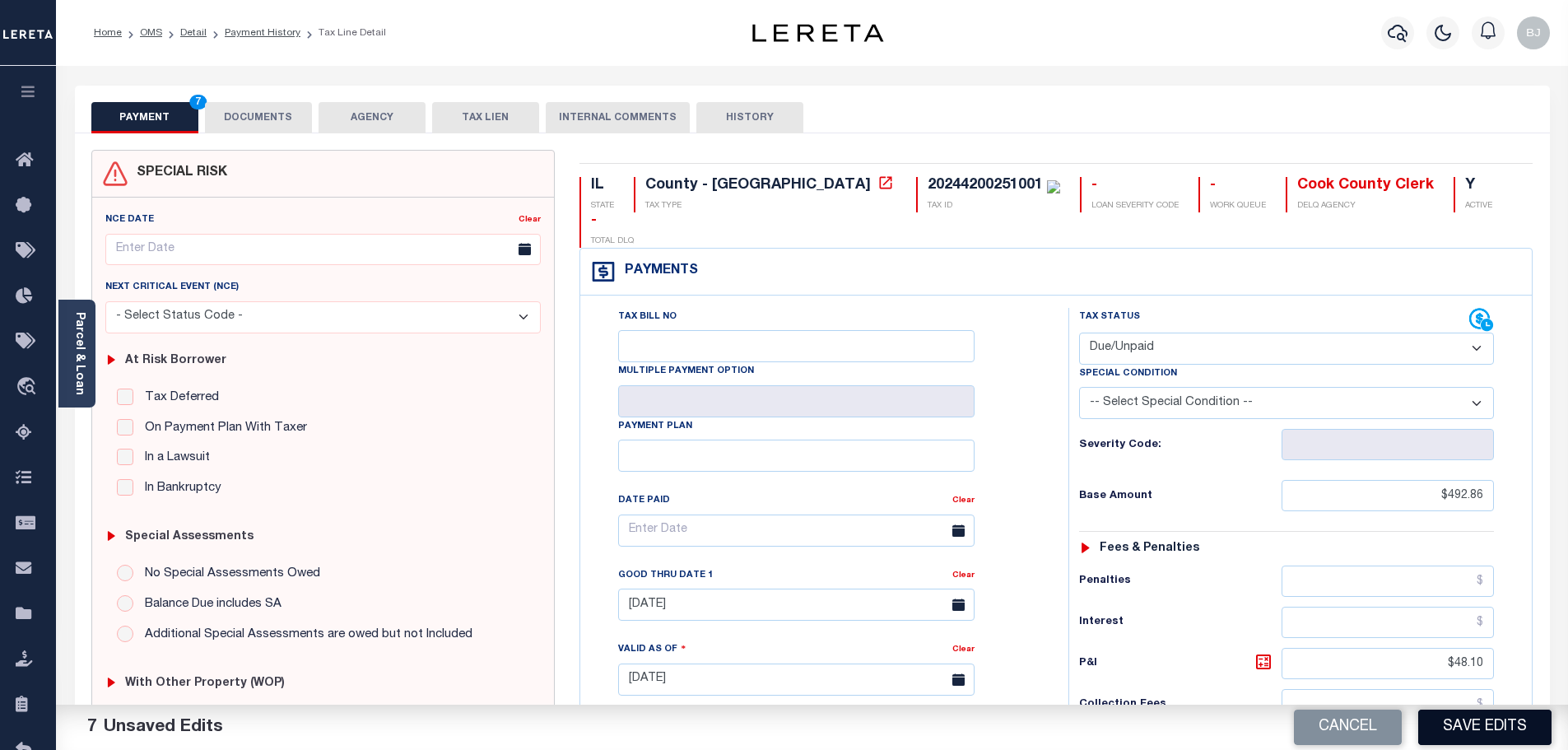
click at [1488, 733] on button "Save Edits" at bounding box center [1485, 727] width 134 height 36
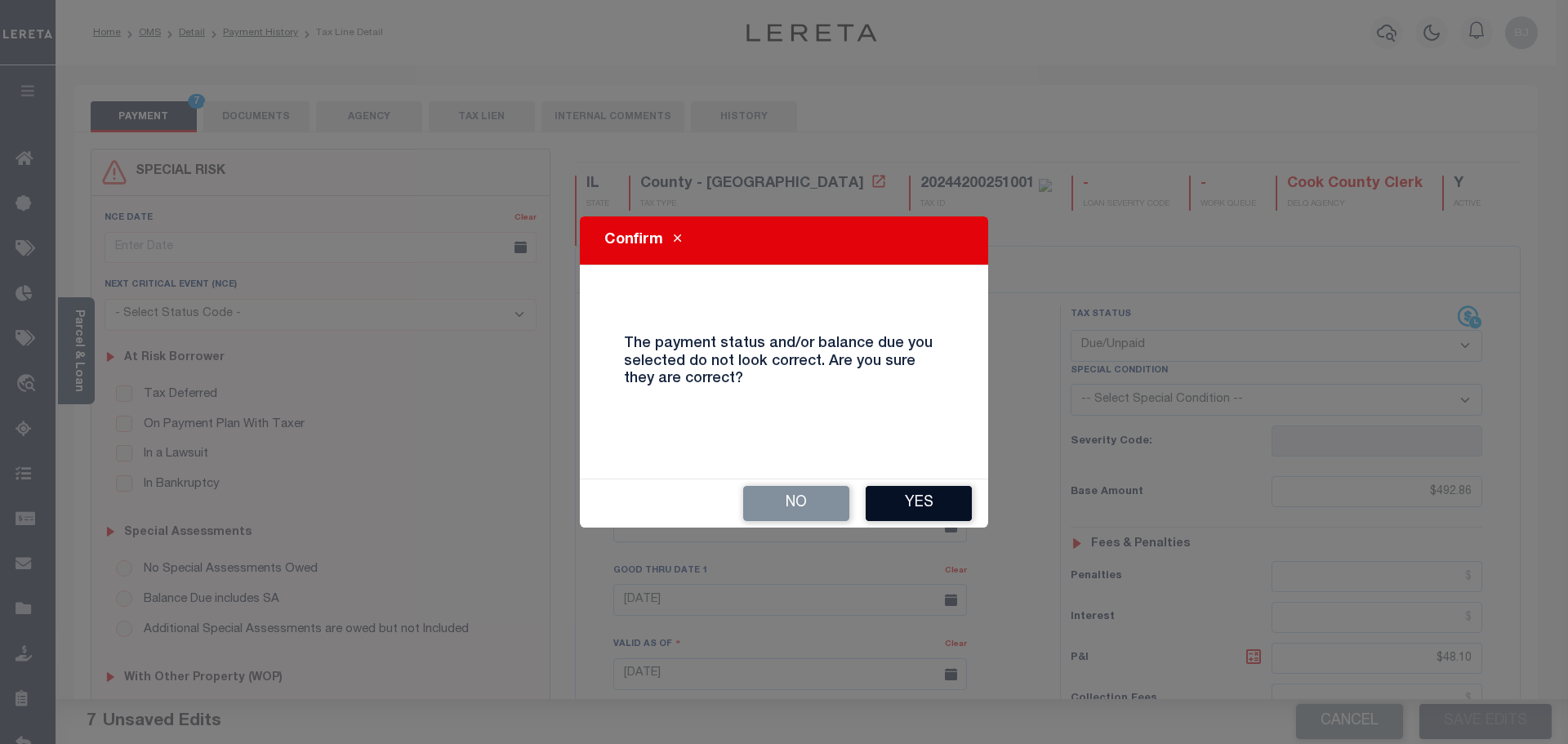
click at [932, 501] on button "Yes" at bounding box center [919, 504] width 107 height 36
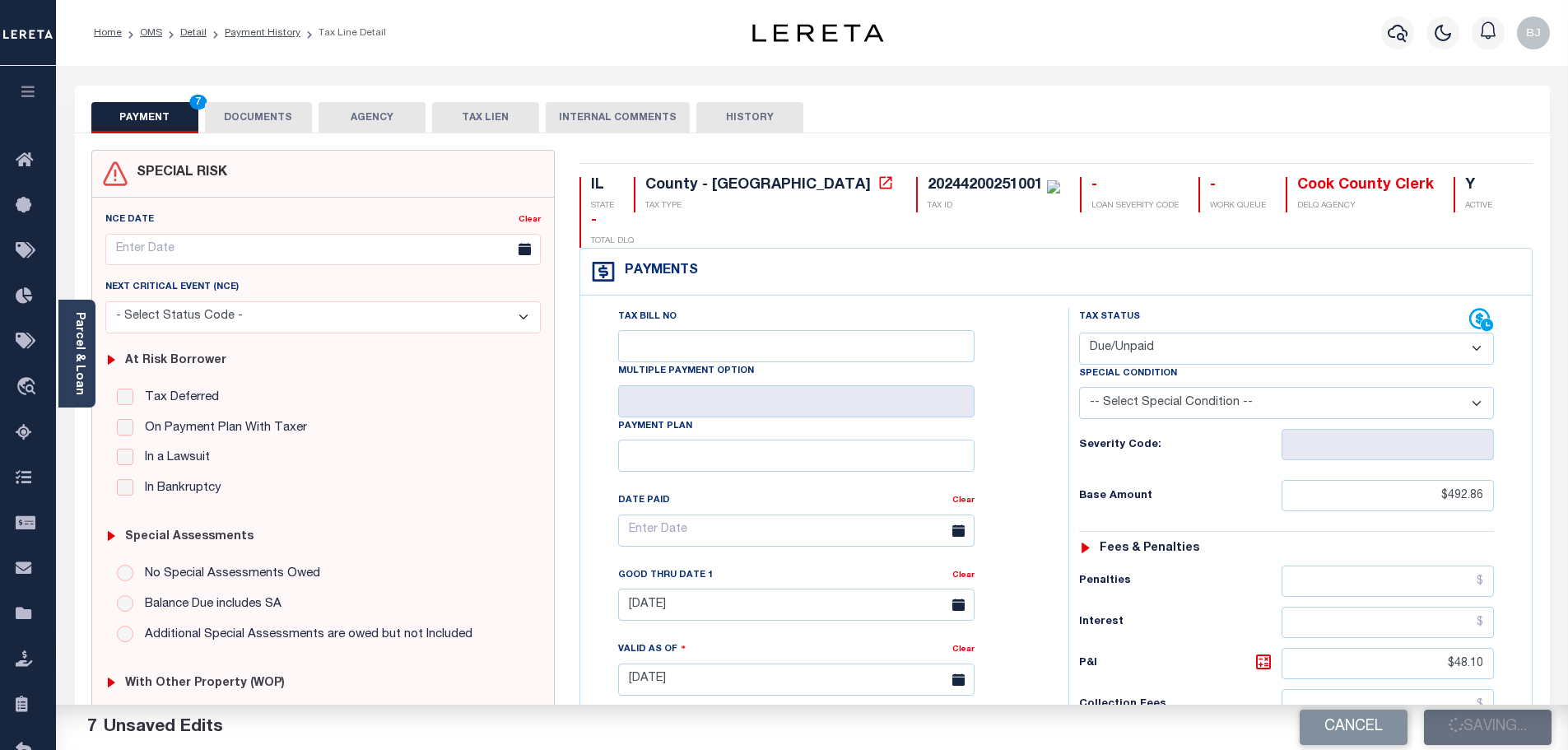
checkbox input "false"
type input "$492.86"
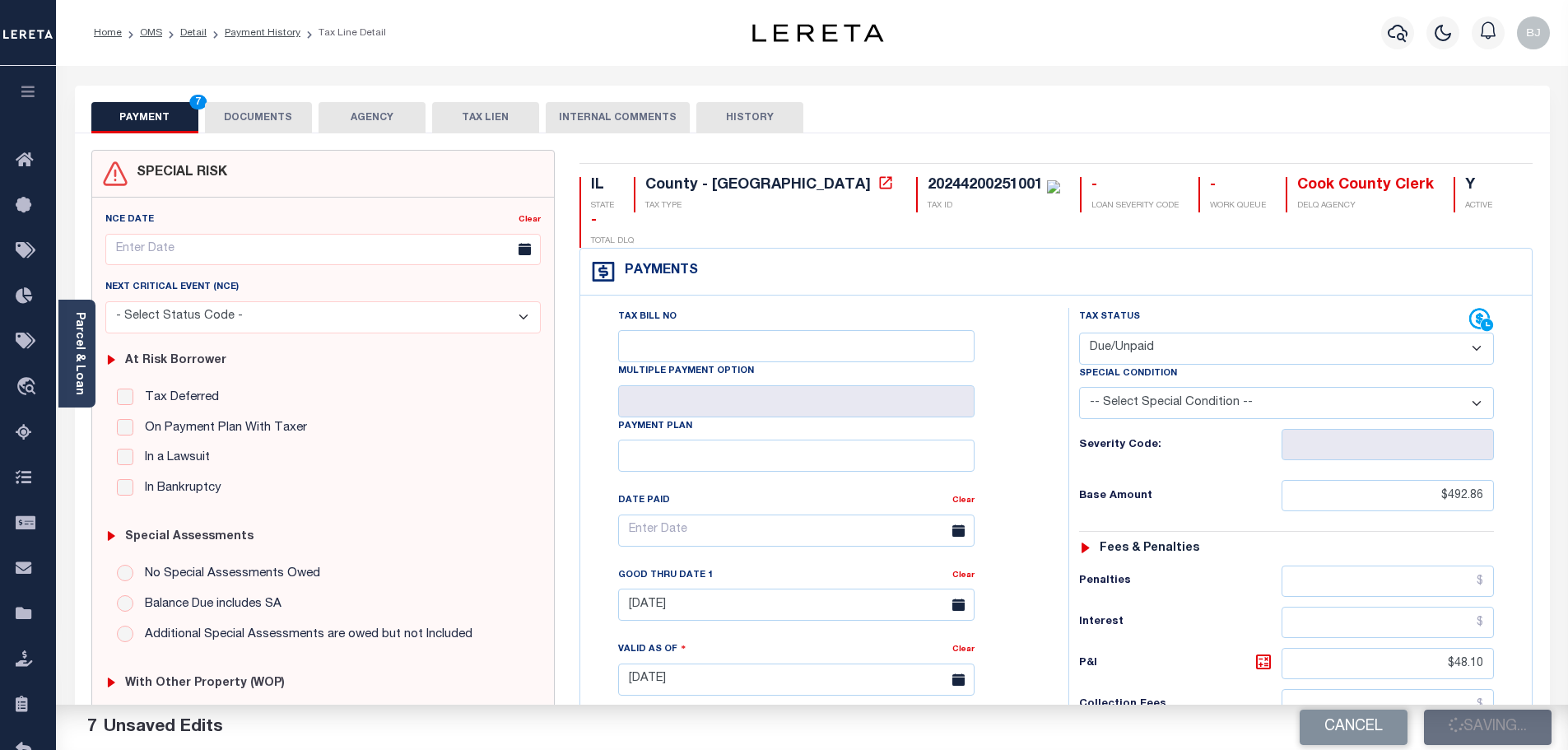
type input "$48.1"
type input "$540.96"
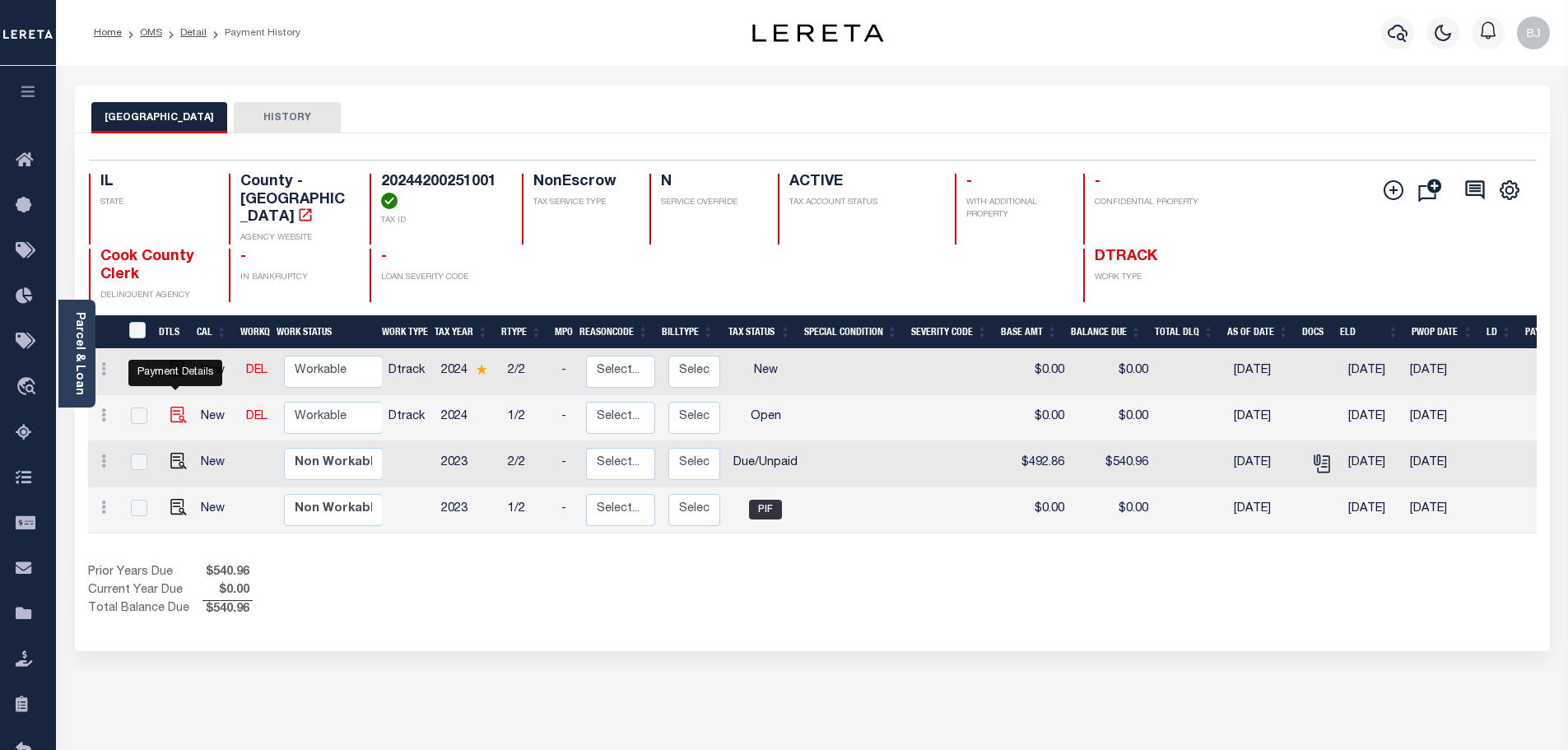
click at [171, 407] on img "" at bounding box center [178, 415] width 16 height 16
checkbox input "true"
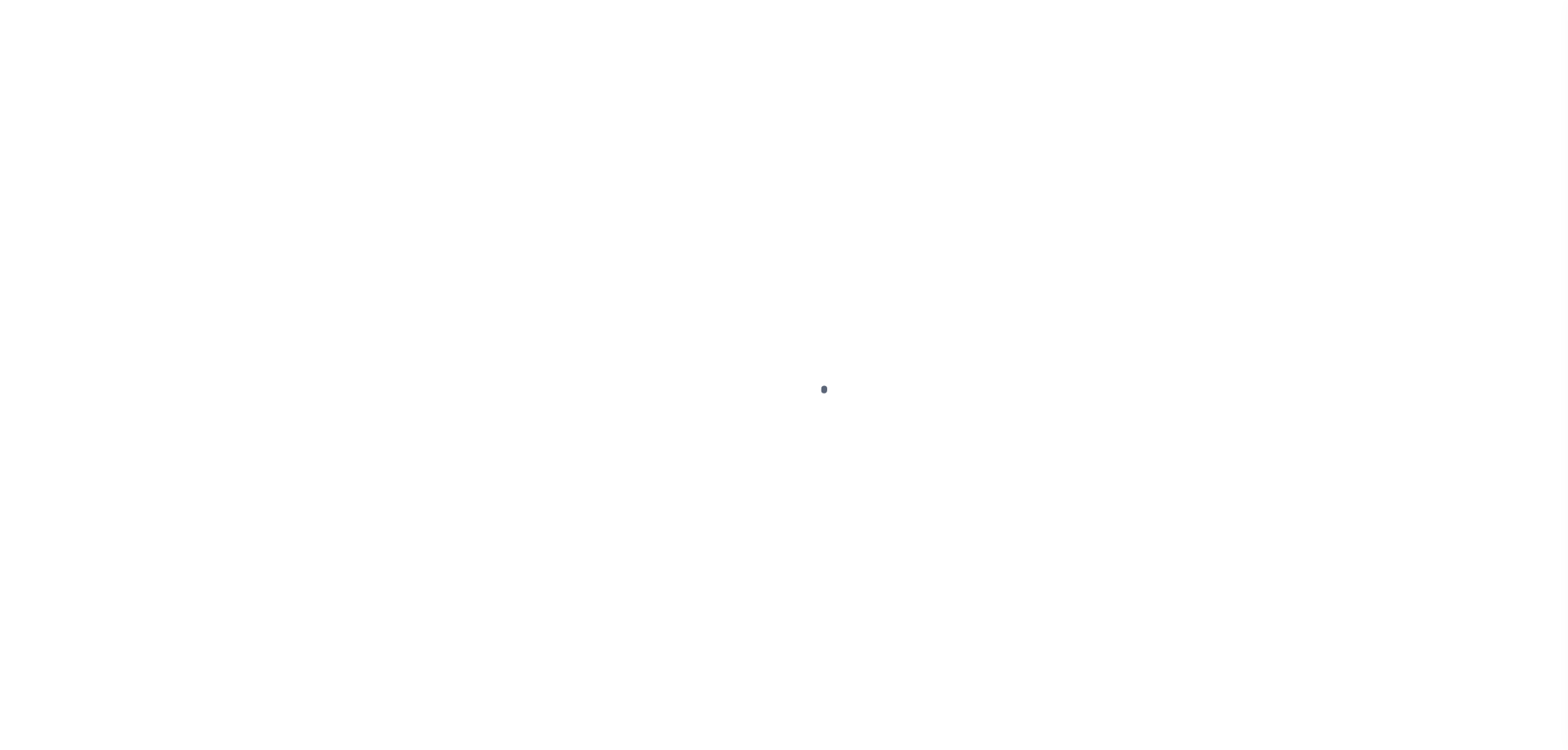
select select "OP2"
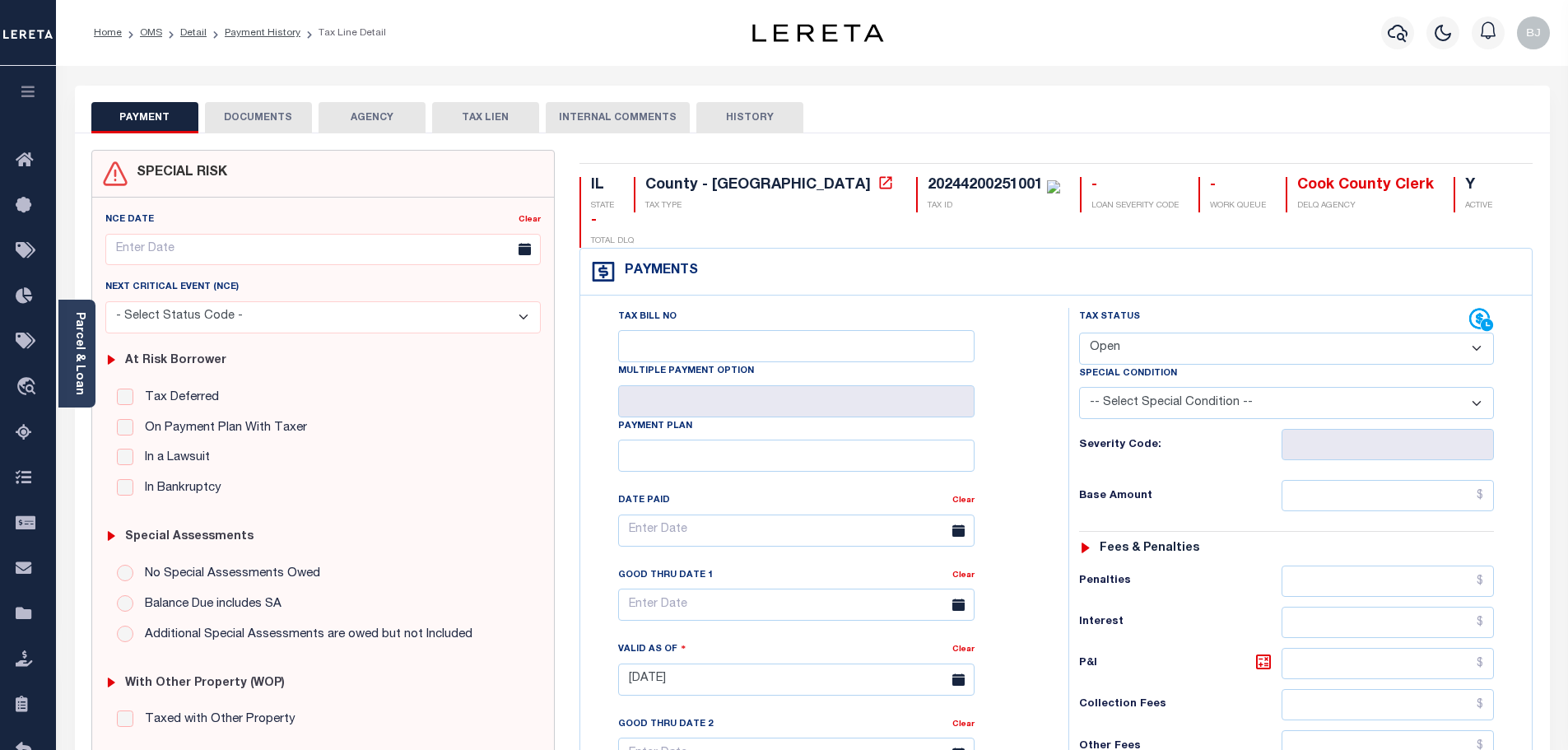
click at [277, 128] on button "DOCUMENTS" at bounding box center [259, 117] width 107 height 31
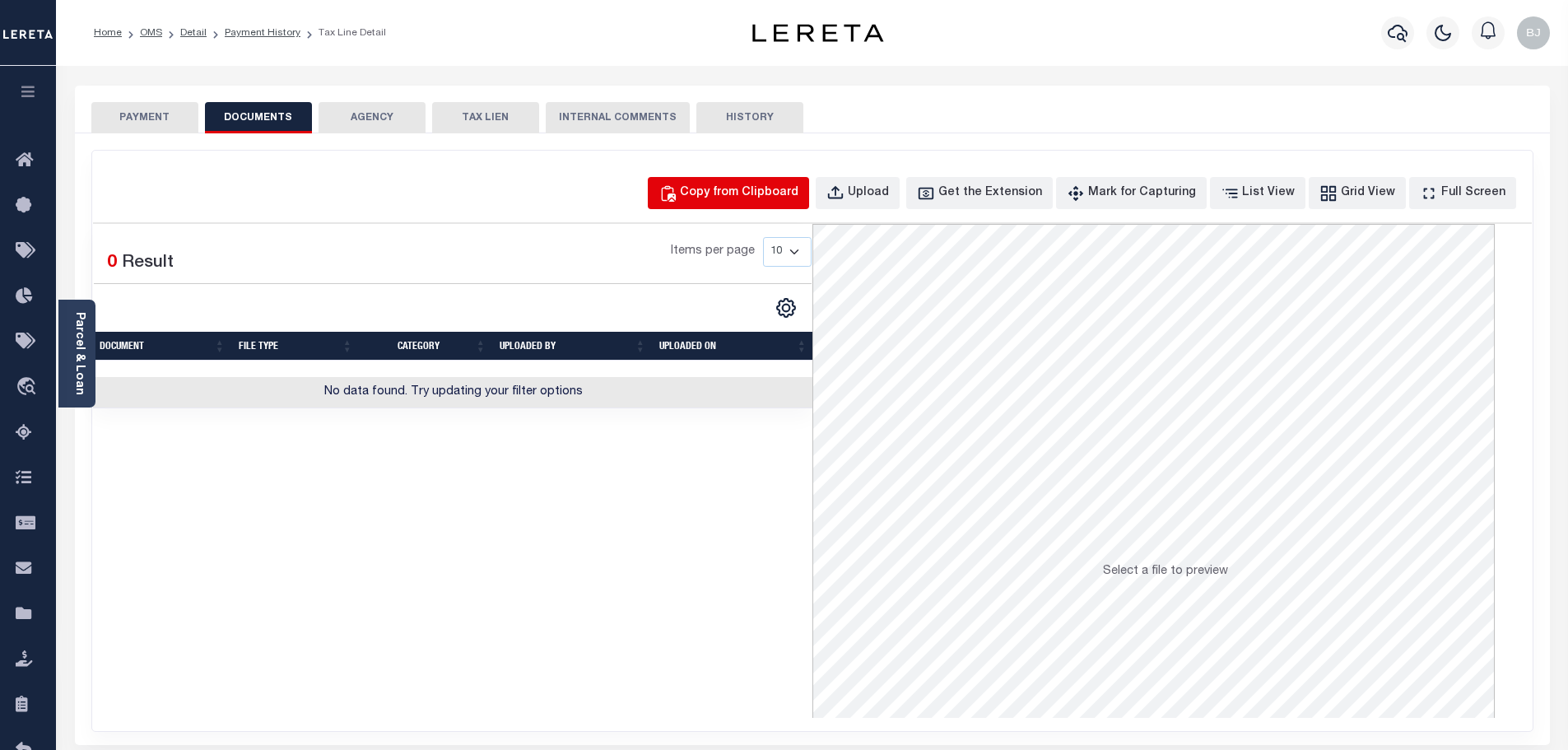
click at [793, 200] on div "Copy from Clipboard" at bounding box center [740, 193] width 119 height 18
select select "POP"
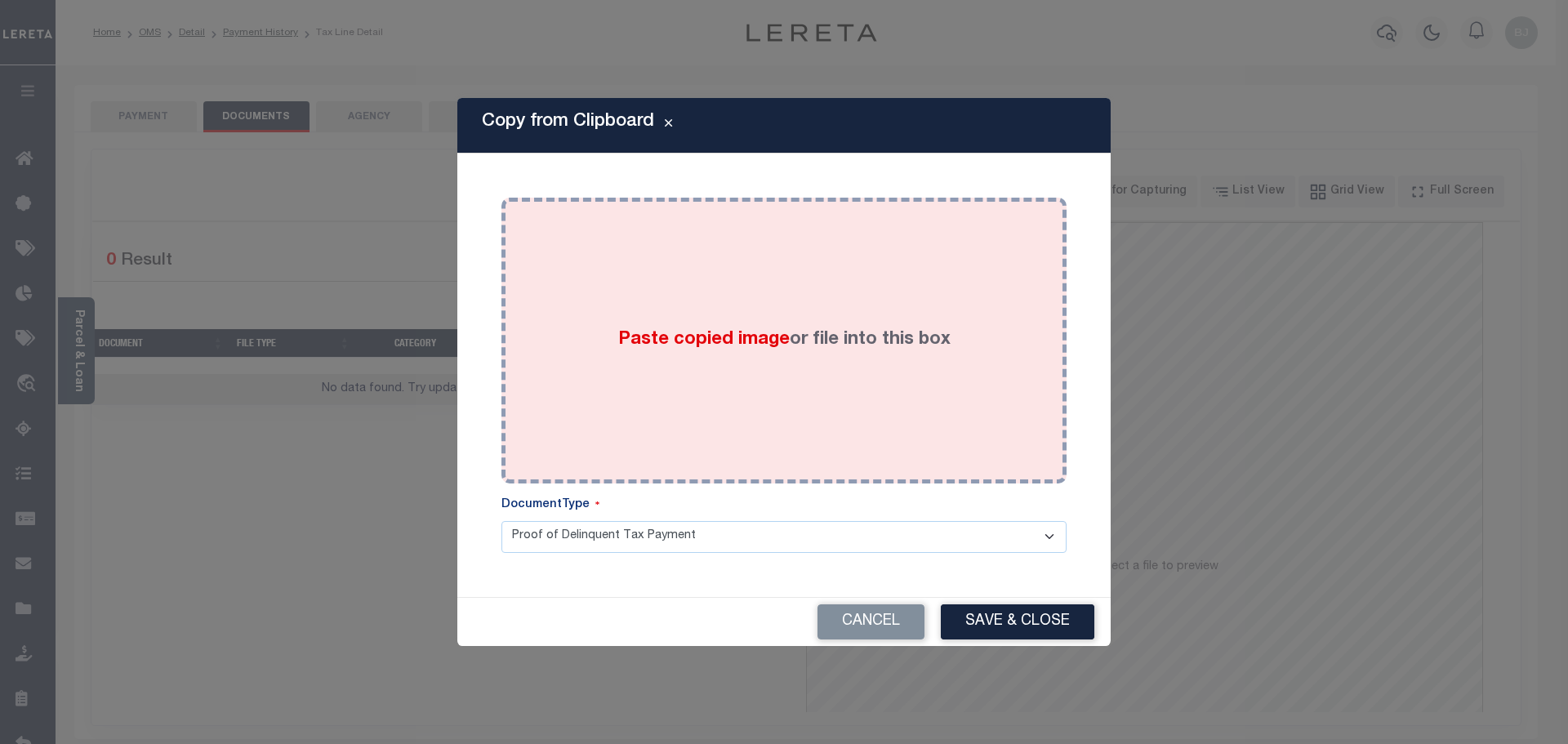
click at [759, 308] on div "Paste copied image or file into this box" at bounding box center [784, 341] width 540 height 262
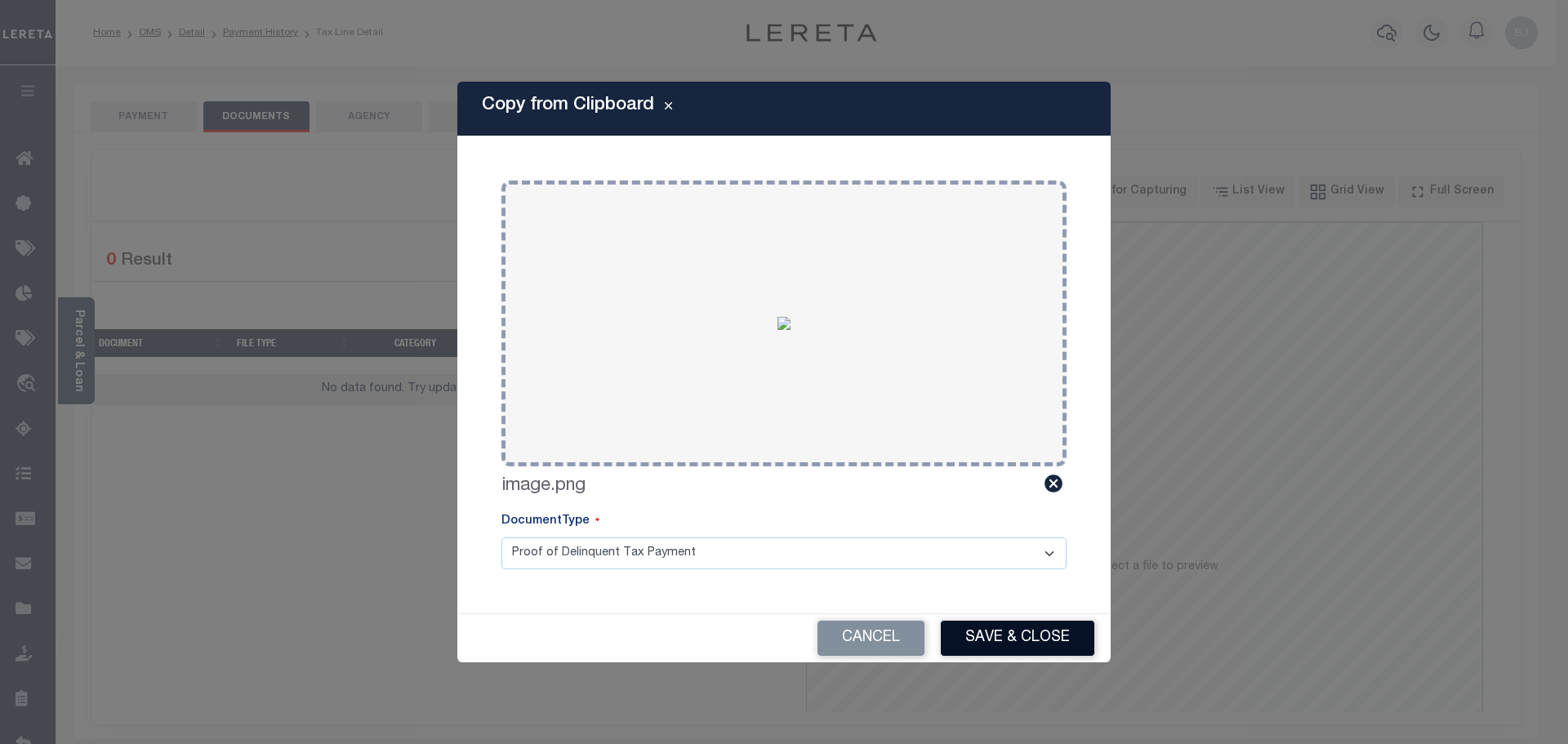
click at [1048, 637] on button "Save & Close" at bounding box center [1018, 638] width 153 height 36
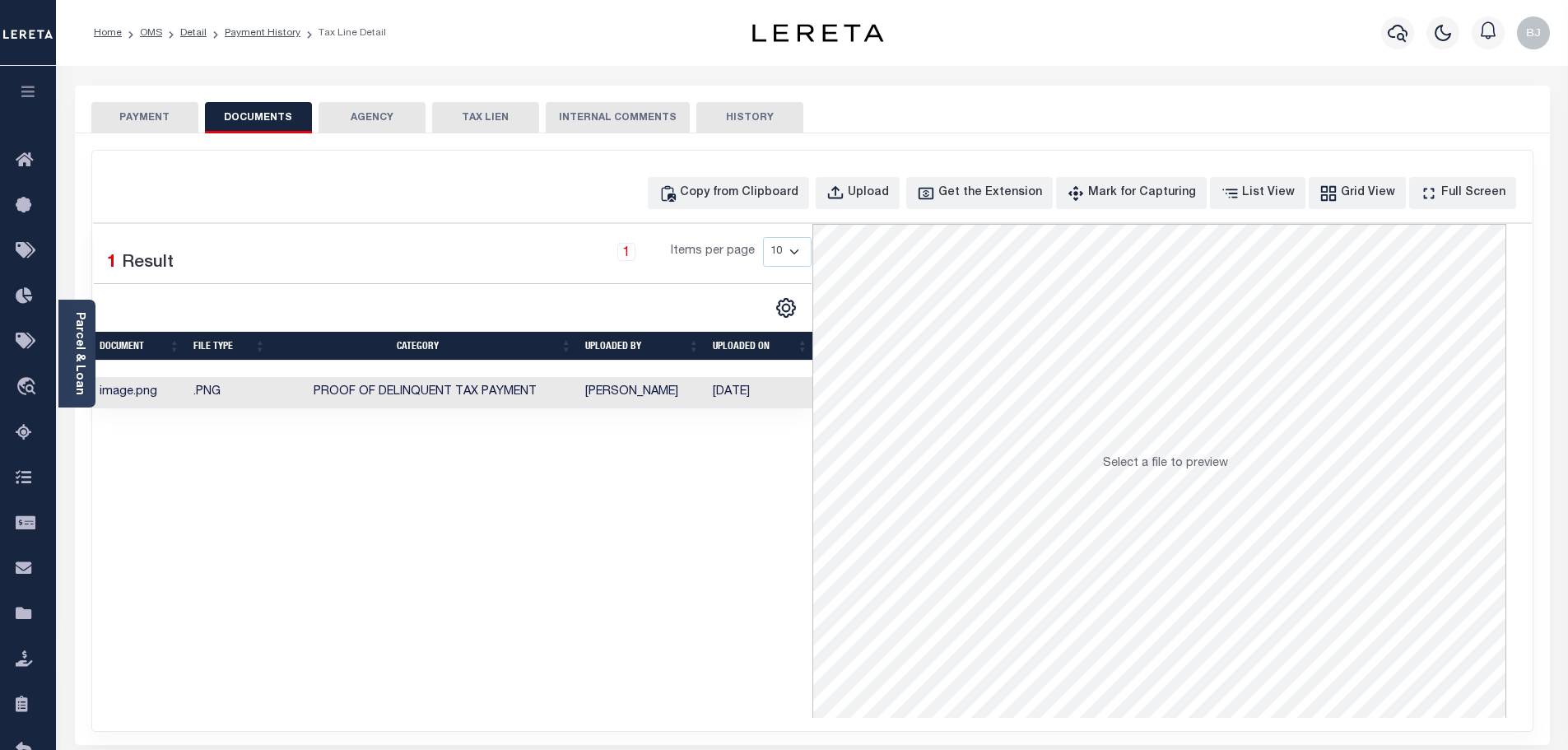
click at [147, 107] on button "PAYMENT" at bounding box center [145, 117] width 107 height 31
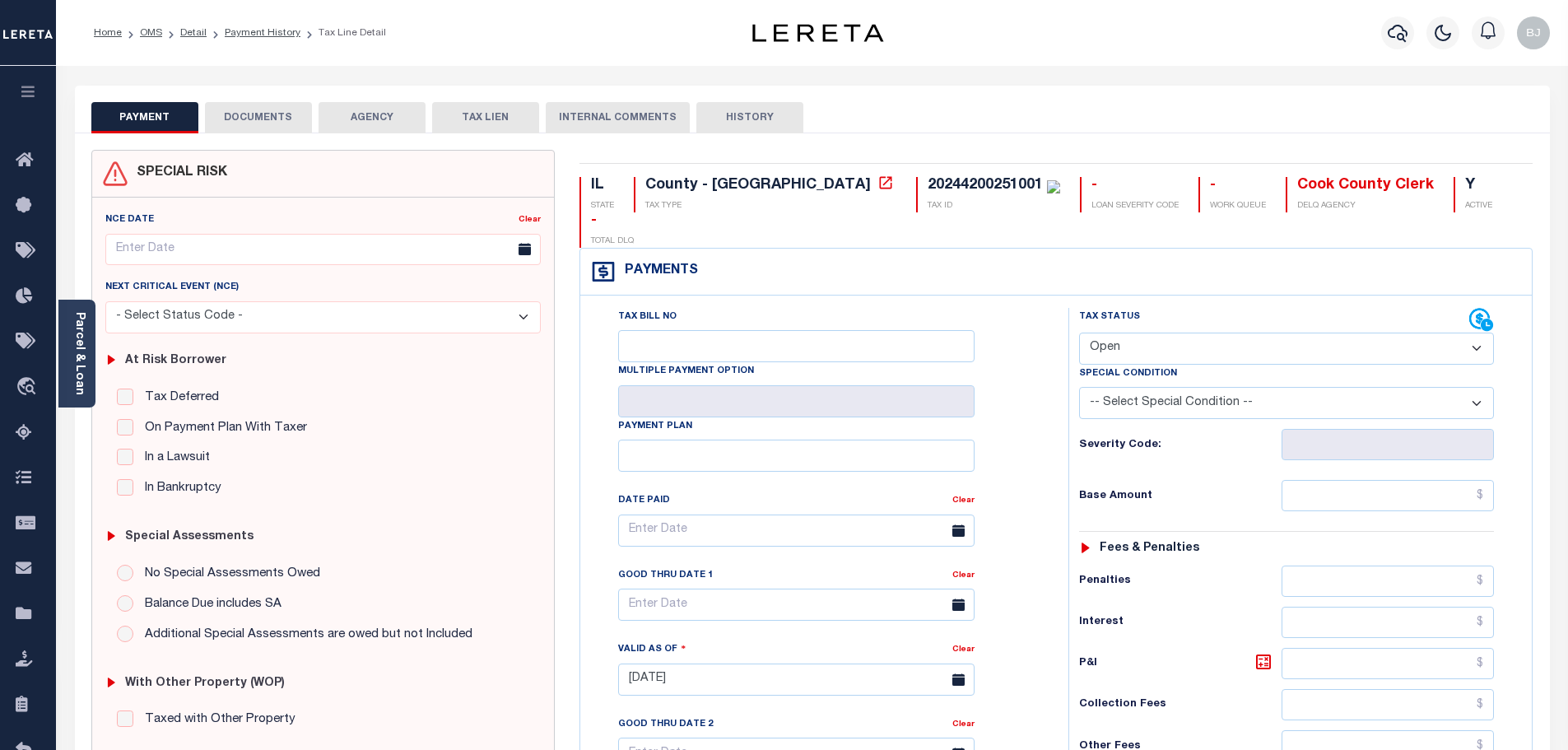
click at [1193, 333] on select "- Select Status Code - Open Due/Unpaid Paid Incomplete No Tax Due Internal Refu…" at bounding box center [1286, 349] width 415 height 32
select select "DUE"
click at [1079, 333] on select "- Select Status Code - Open Due/Unpaid Paid Incomplete No Tax Due Internal Refu…" at bounding box center [1286, 349] width 415 height 32
type input "09/11/2025"
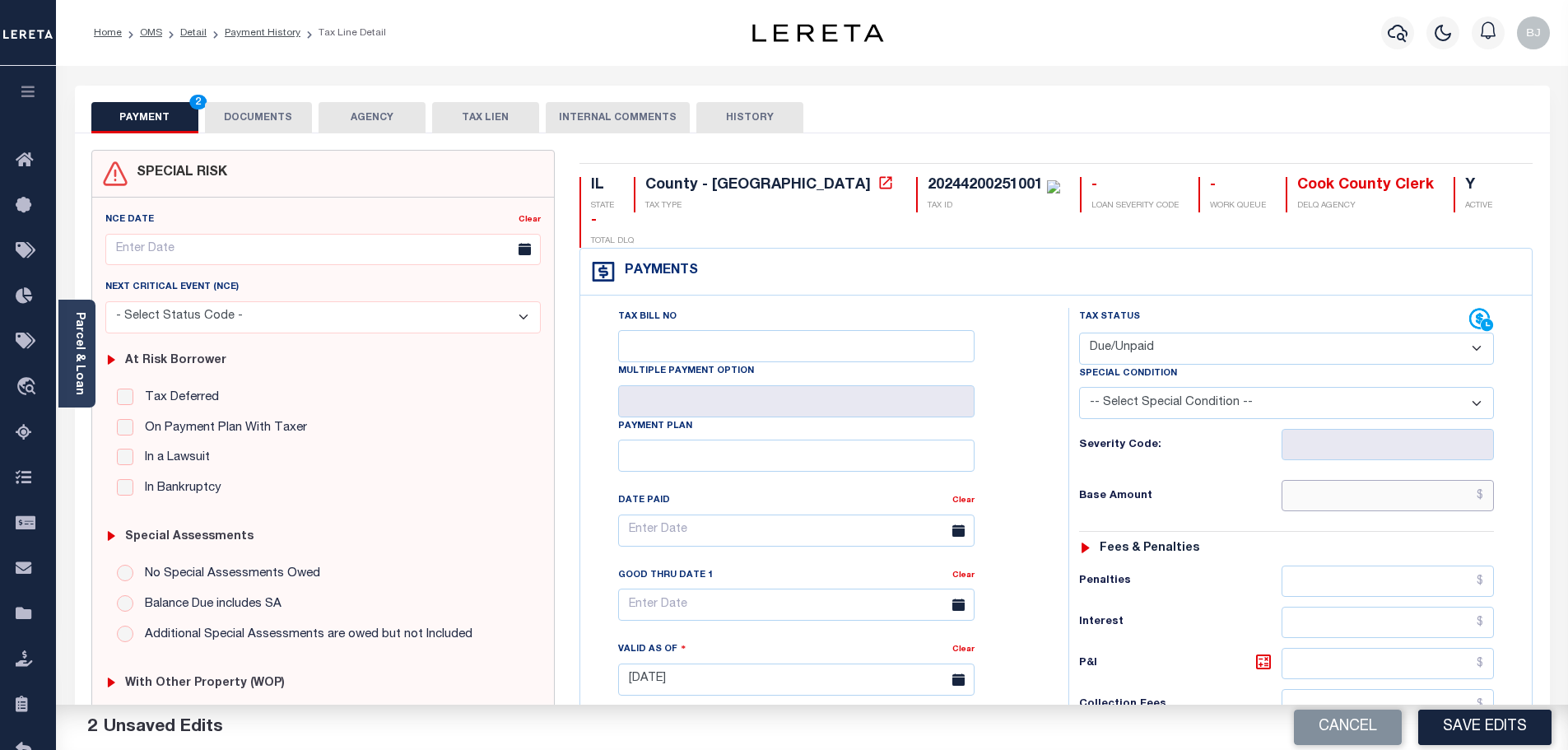
click at [1418, 480] on input "text" at bounding box center [1388, 495] width 213 height 31
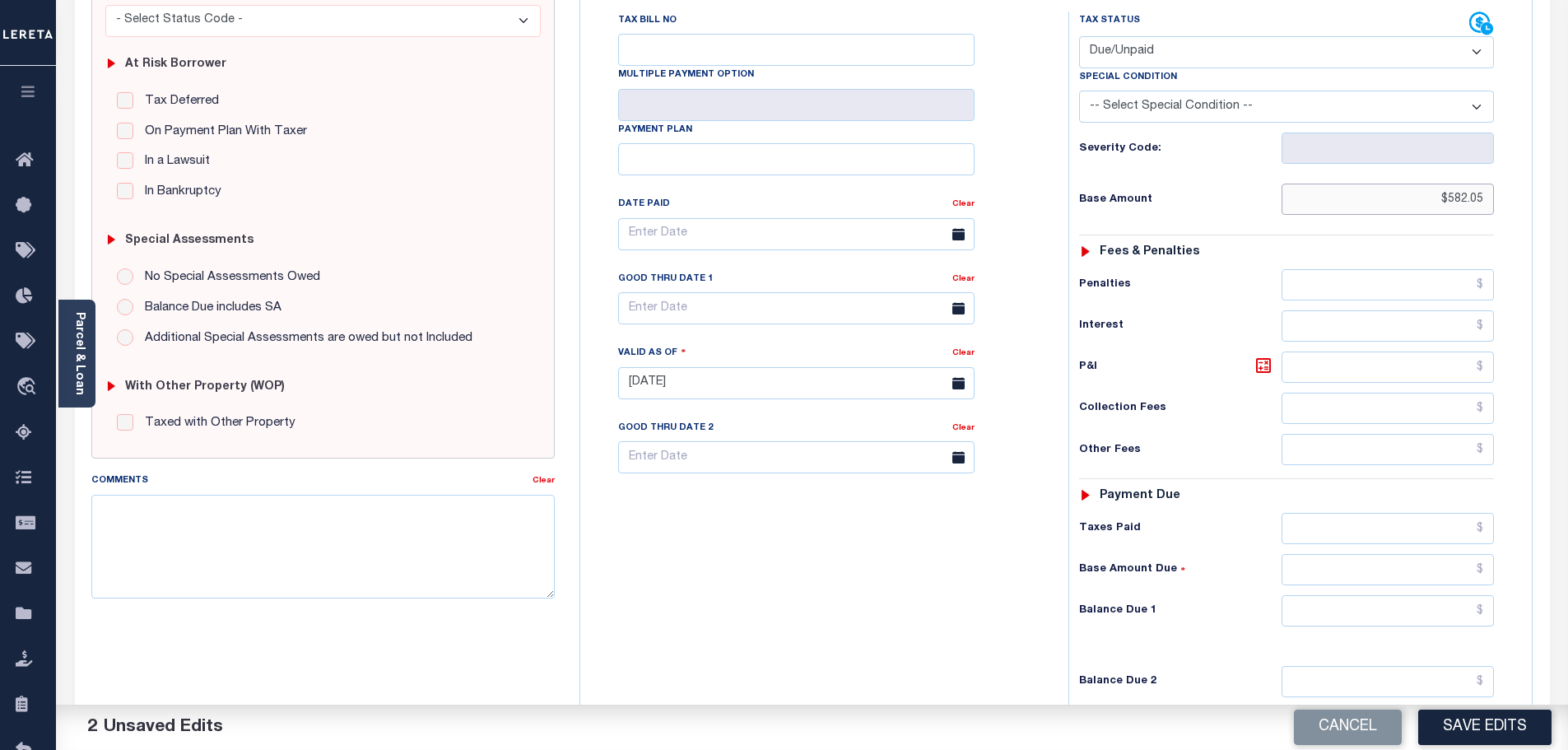
scroll to position [457, 0]
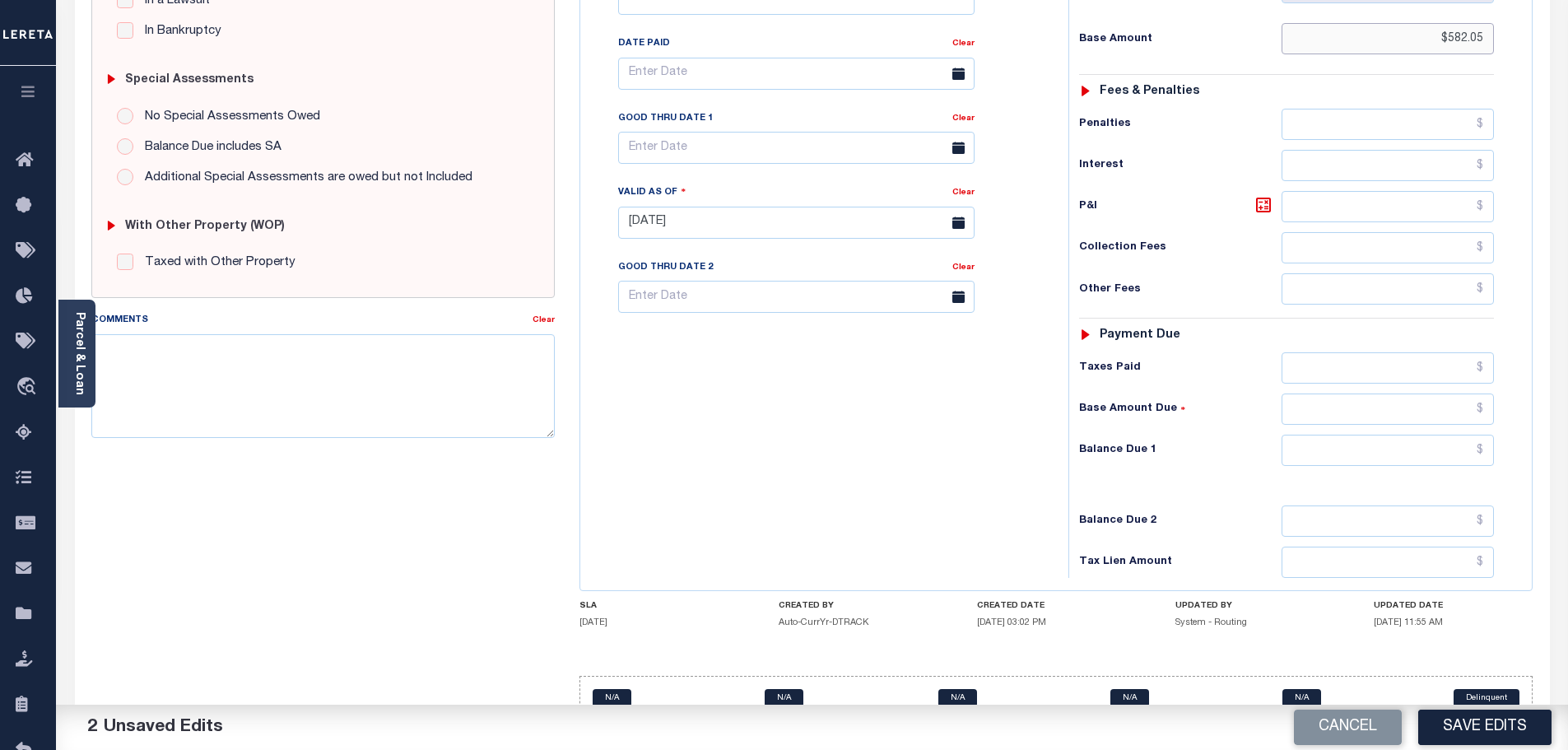
type input "$582.05"
click at [1406, 434] on input "text" at bounding box center [1388, 449] width 213 height 31
type input "$612.64"
click at [1264, 195] on icon at bounding box center [1264, 204] width 20 height 20
type input "$30.59"
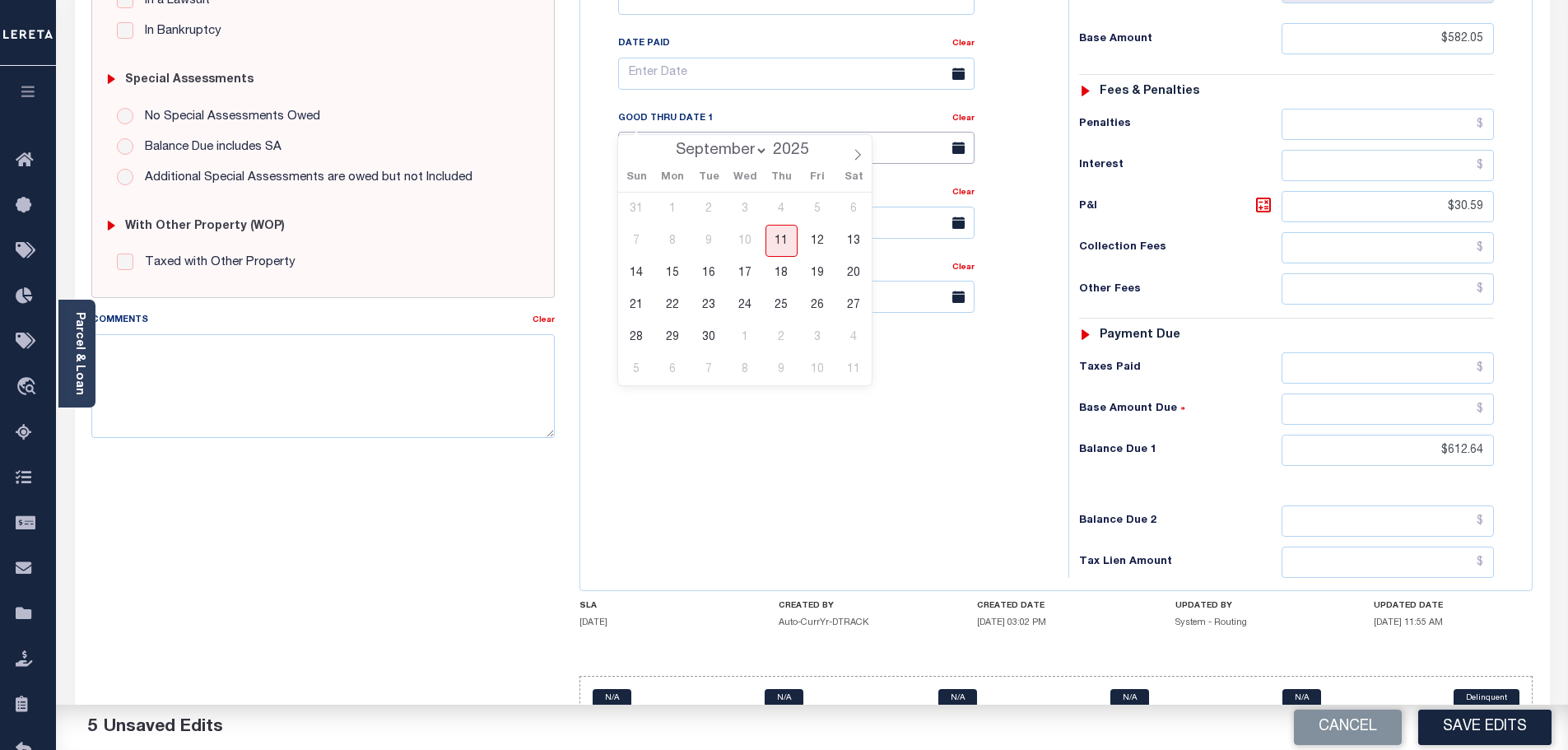
click at [637, 132] on input "text" at bounding box center [796, 148] width 356 height 32
click at [706, 336] on span "30" at bounding box center [710, 337] width 32 height 32
type input "09/30/2025"
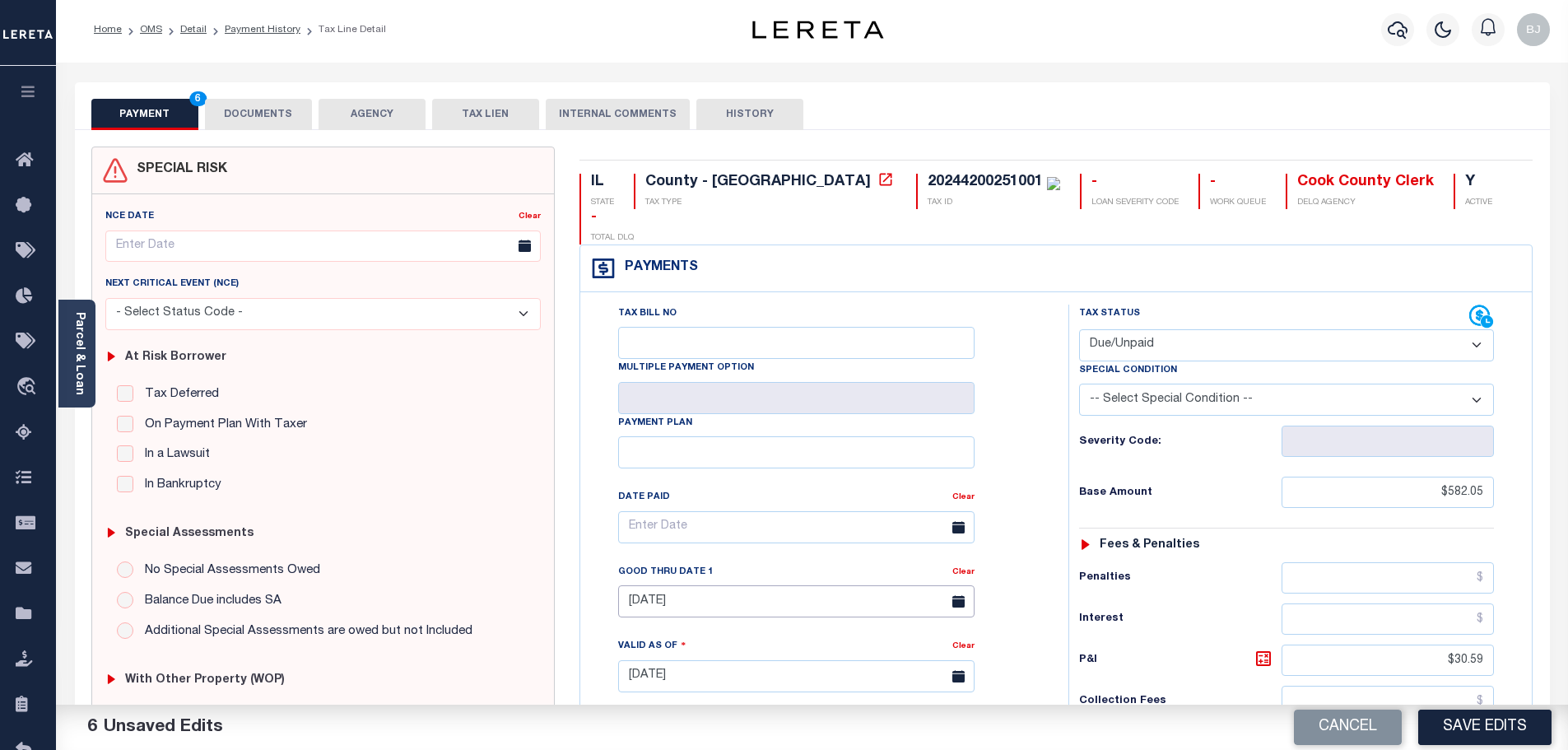
scroll to position [0, 0]
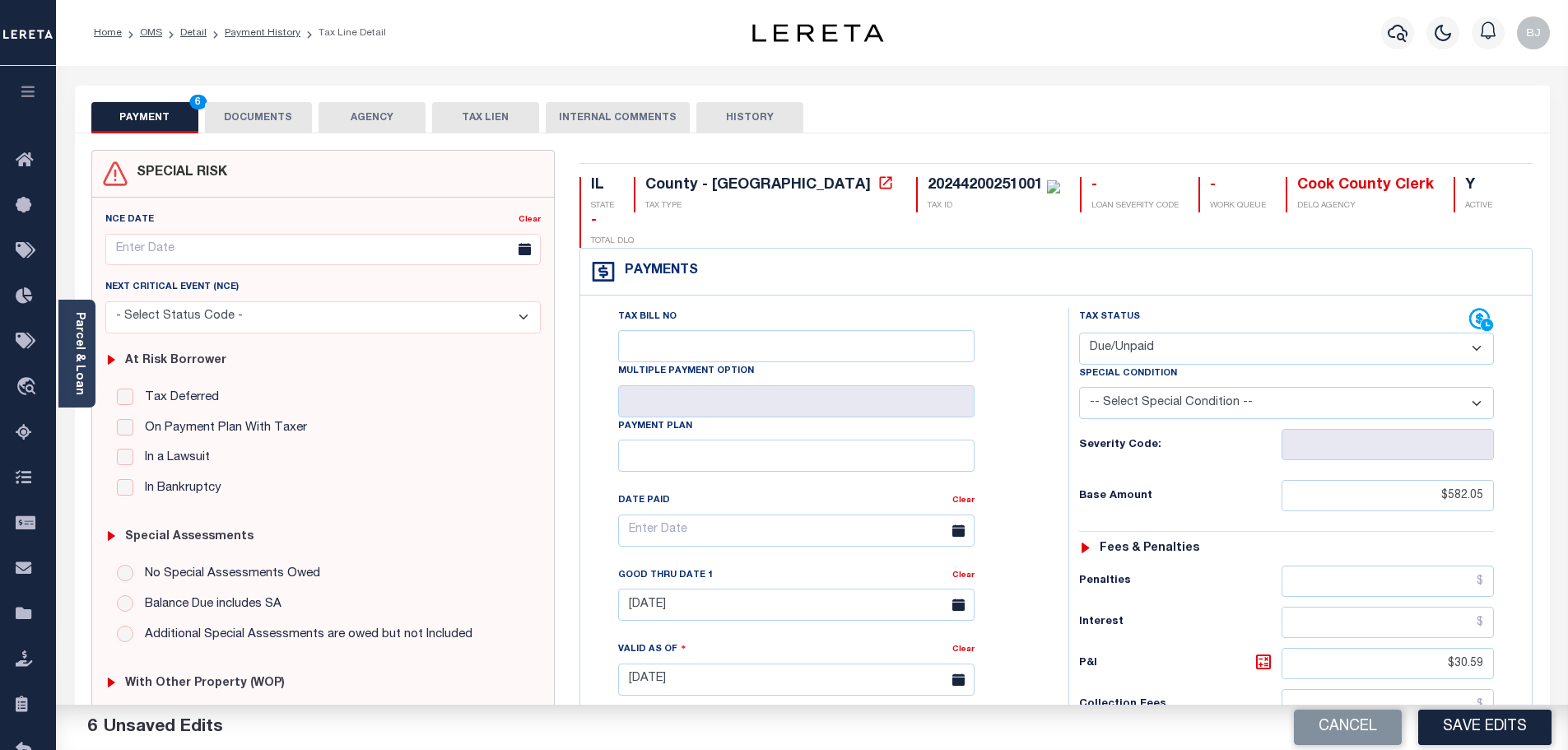
click at [268, 117] on button "DOCUMENTS" at bounding box center [259, 117] width 107 height 31
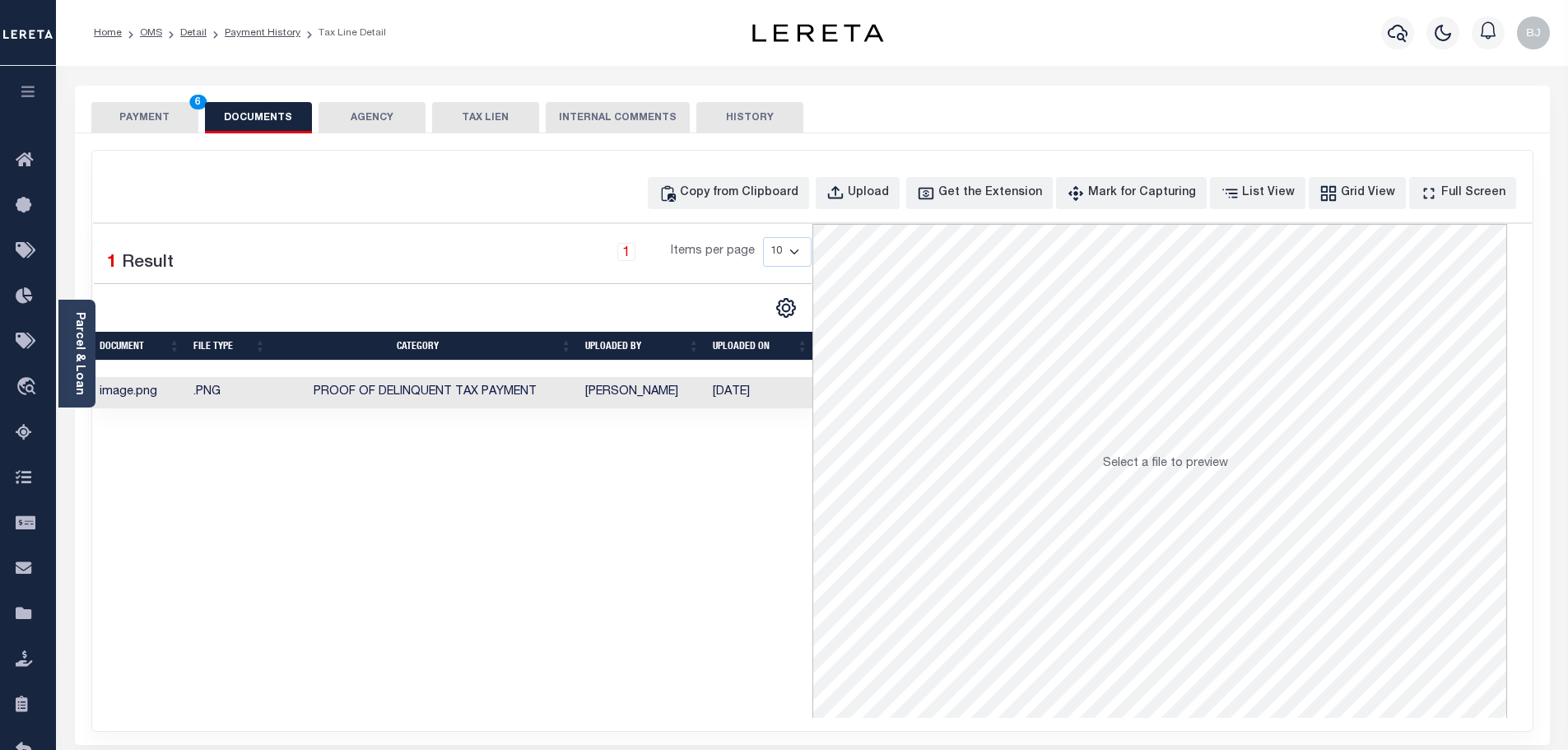
click at [151, 110] on button "PAYMENT 6" at bounding box center [145, 117] width 107 height 31
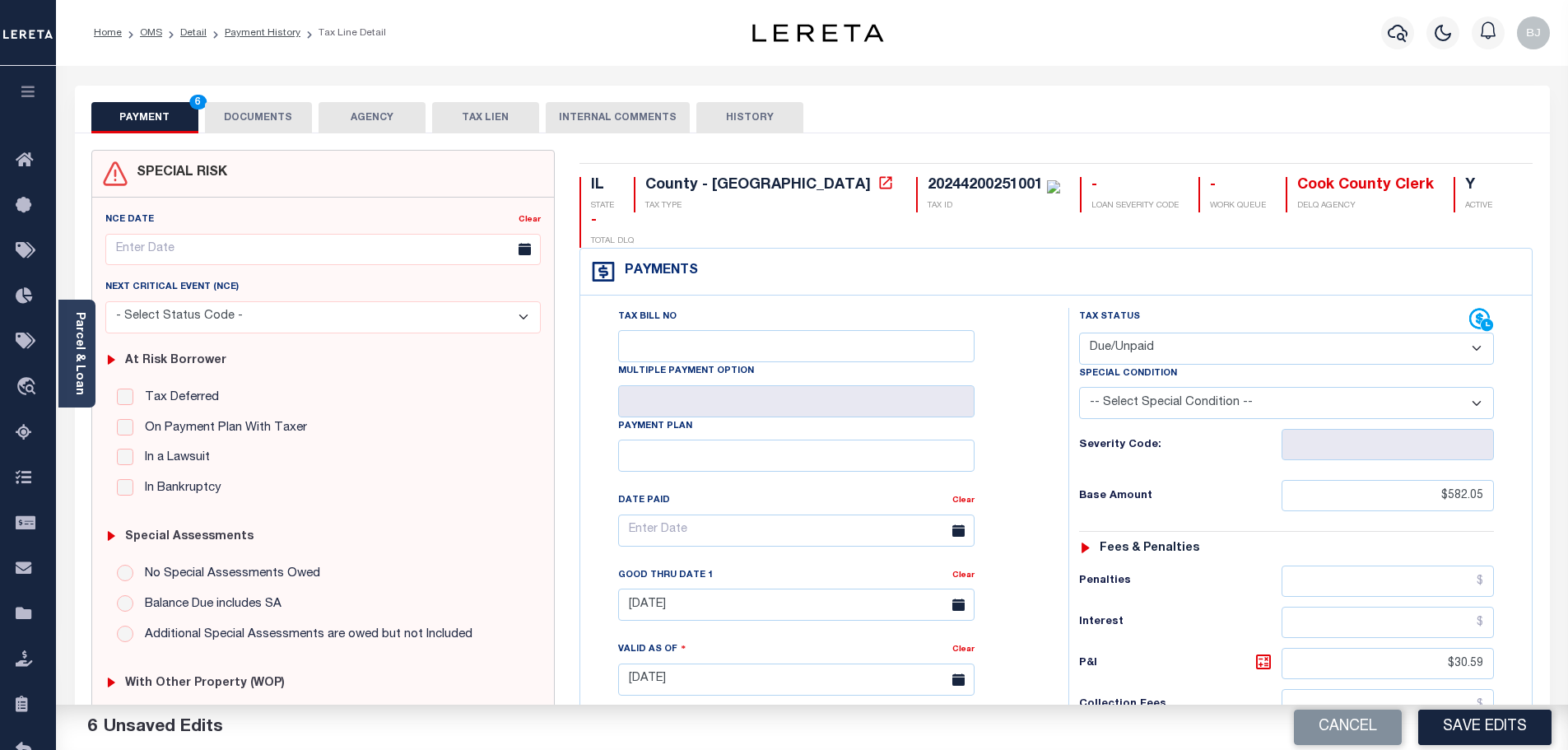
click at [1476, 728] on button "Save Edits" at bounding box center [1485, 727] width 134 height 36
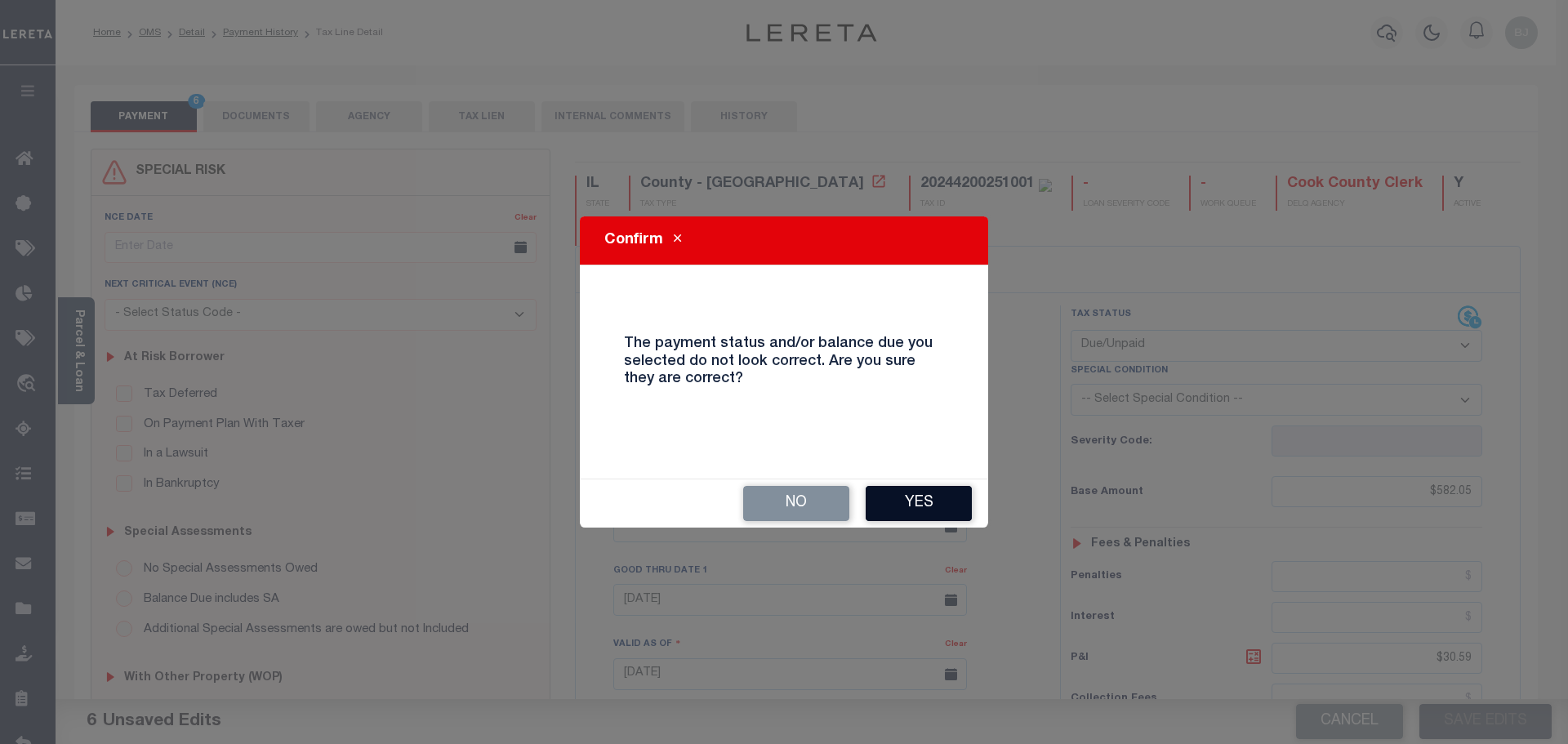
click at [946, 513] on button "Yes" at bounding box center [919, 504] width 107 height 36
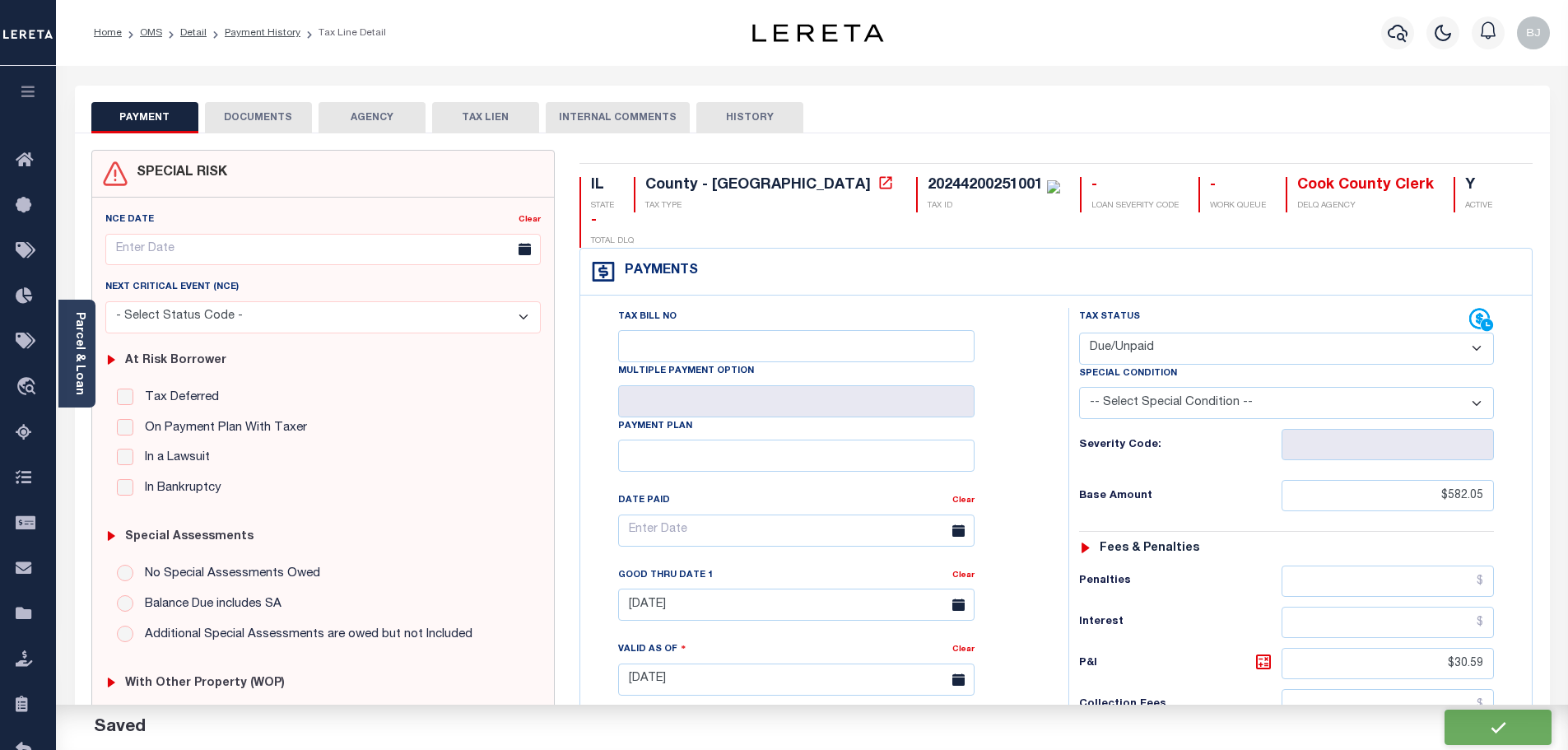
checkbox input "false"
type input "$582.05"
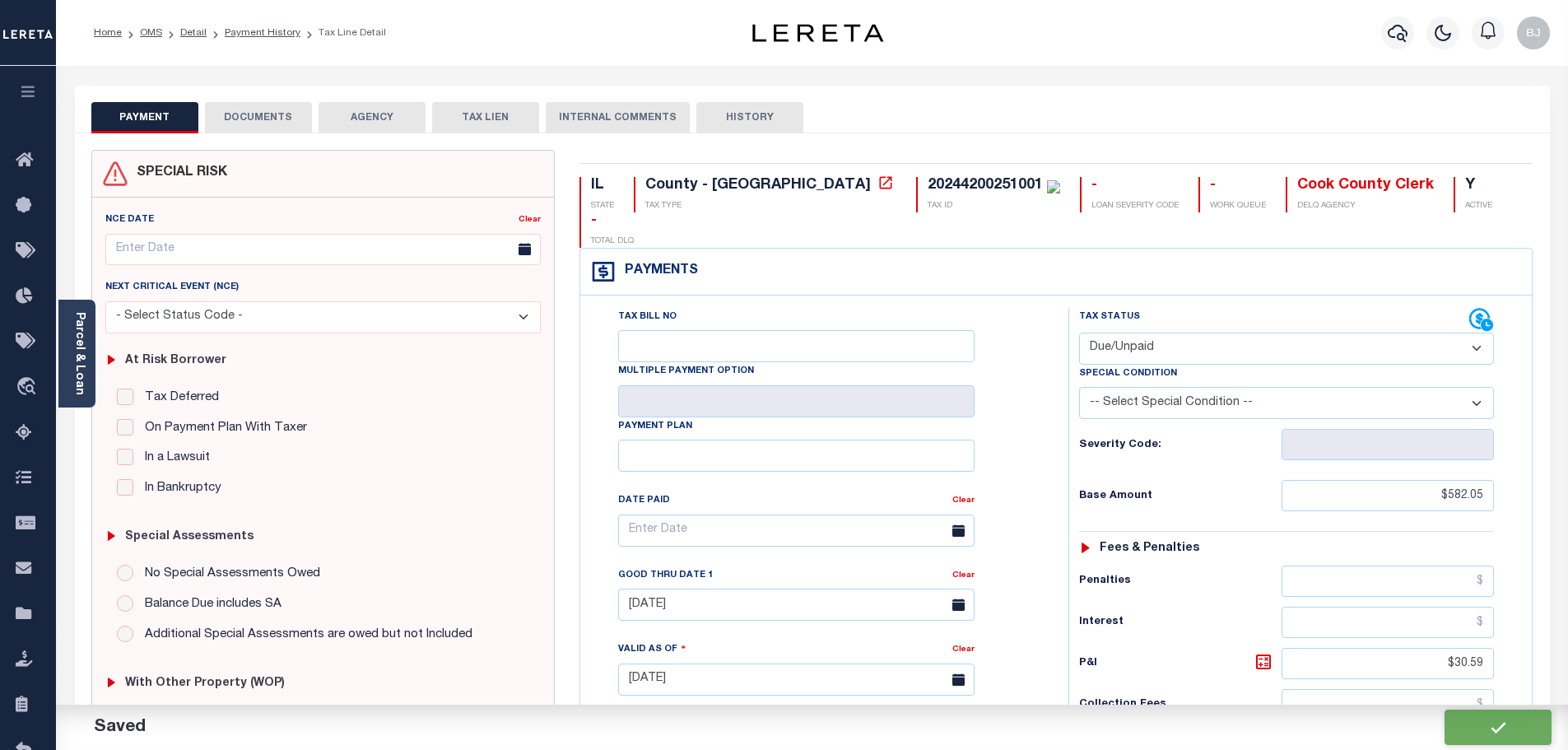
type input "$30.59"
type input "$612.64"
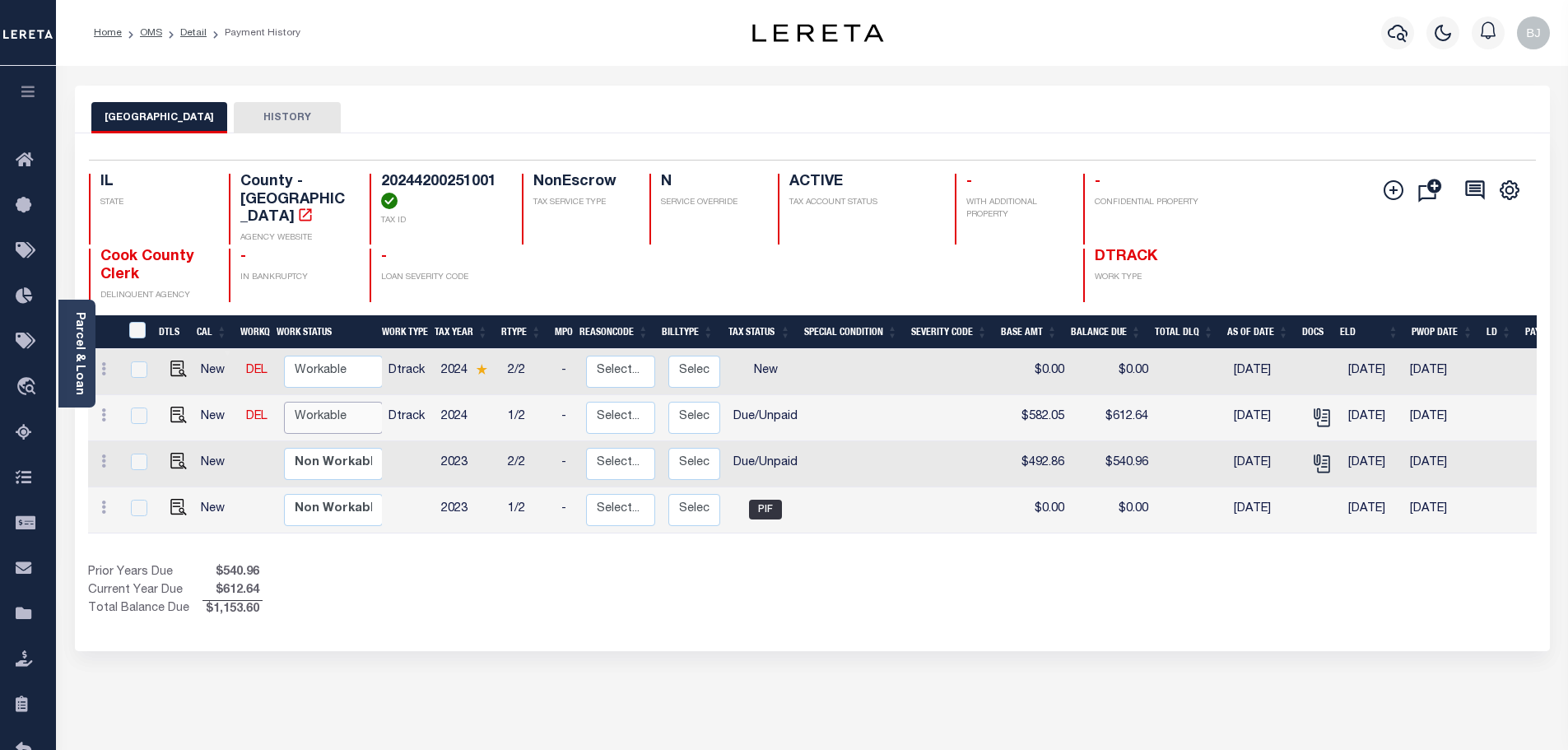
click at [343, 408] on select "Non Workable Workable" at bounding box center [333, 417] width 99 height 32
checkbox input "true"
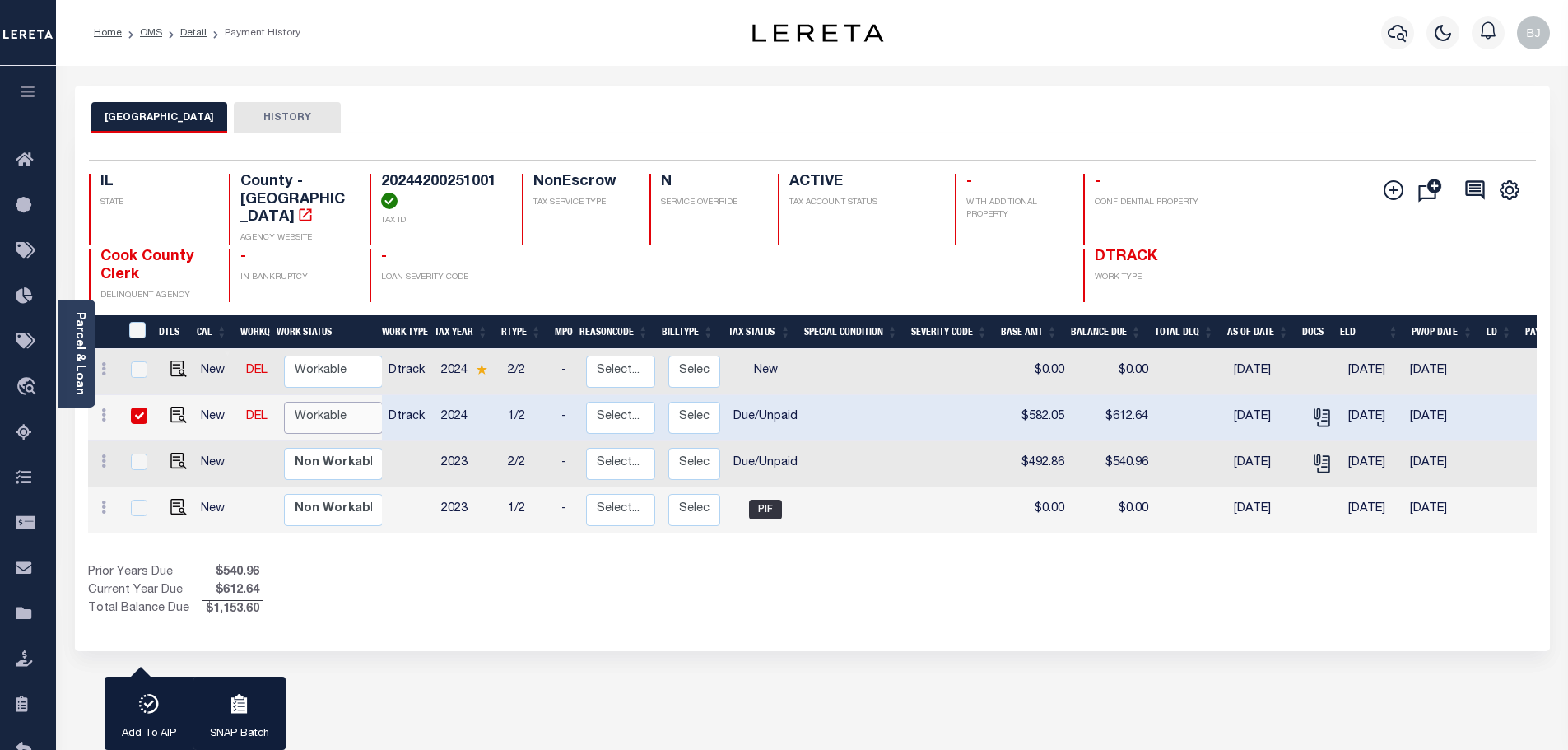
select select "true"
click at [284, 401] on select "Non Workable Workable" at bounding box center [333, 417] width 99 height 32
checkbox input "false"
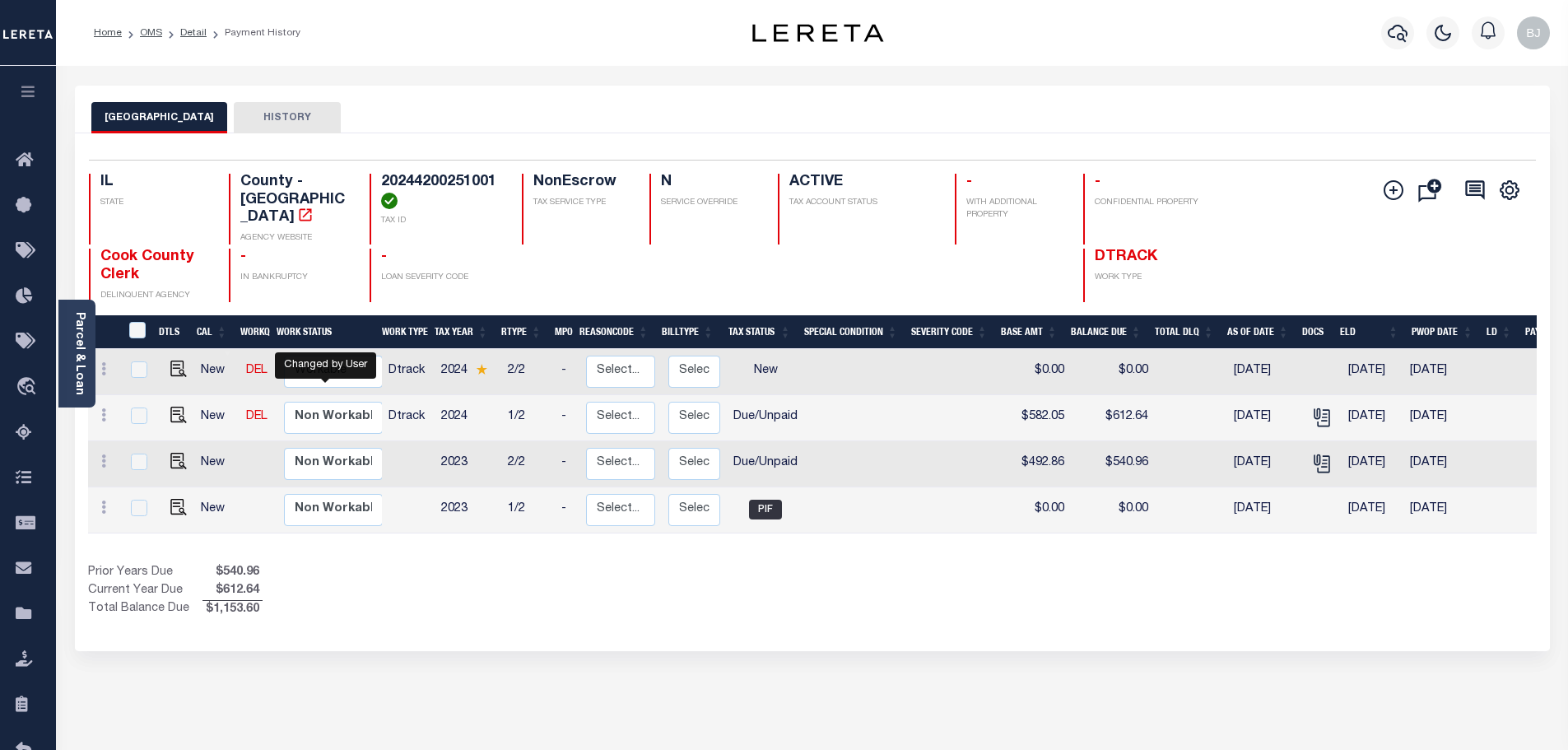
click at [1418, 14] on div at bounding box center [1397, 32] width 45 height 57
click at [1401, 32] on icon "button" at bounding box center [1397, 32] width 20 height 20
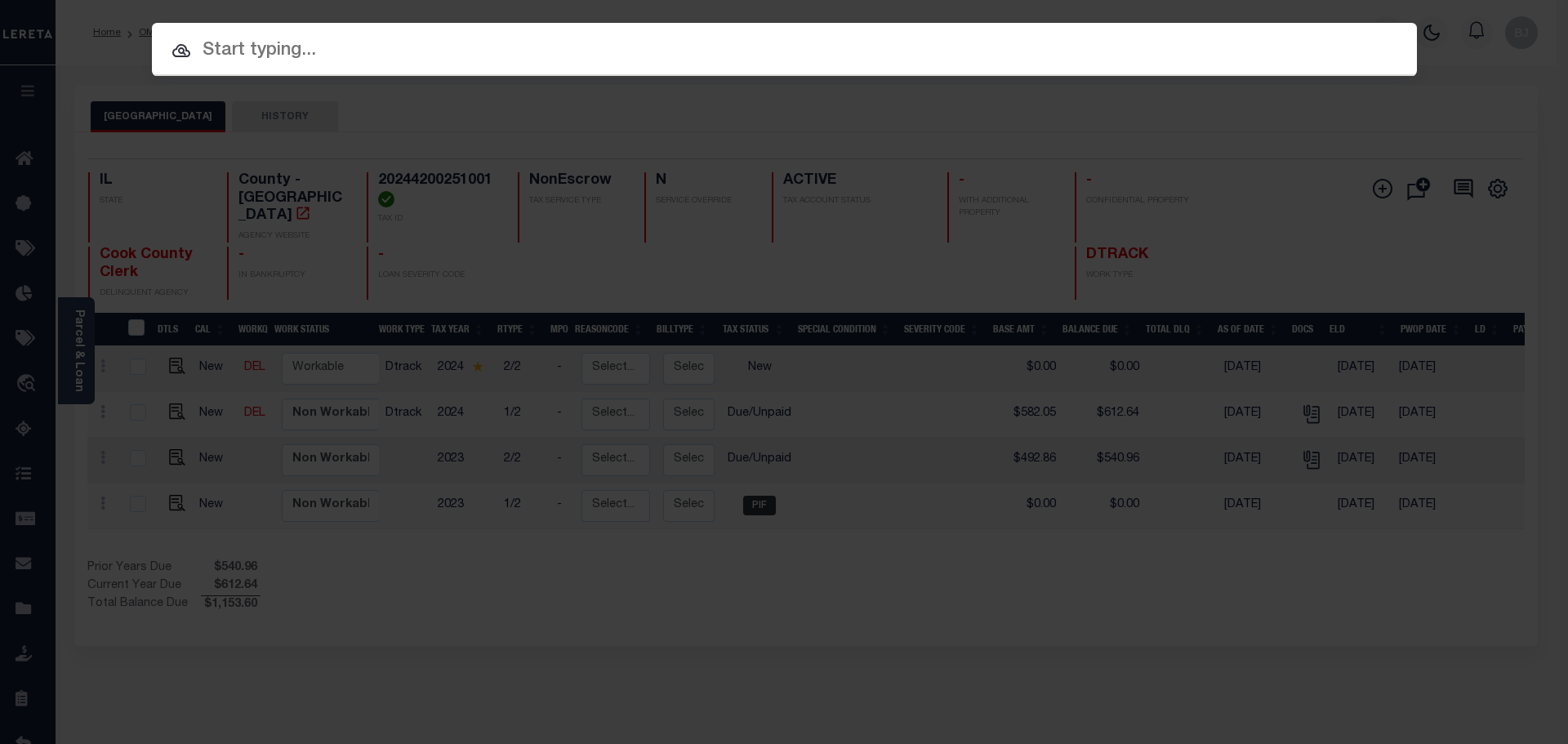
click at [437, 36] on div "Include Loans TBM Customers Borrowers Payments (Lender Non-Disb) Payments (Lend…" at bounding box center [784, 49] width 1264 height 53
drag, startPoint x: 437, startPoint y: 36, endPoint x: 334, endPoint y: 49, distance: 103.8
click at [334, 49] on input "text" at bounding box center [784, 50] width 1264 height 29
paste input "9511"
type input "9511"
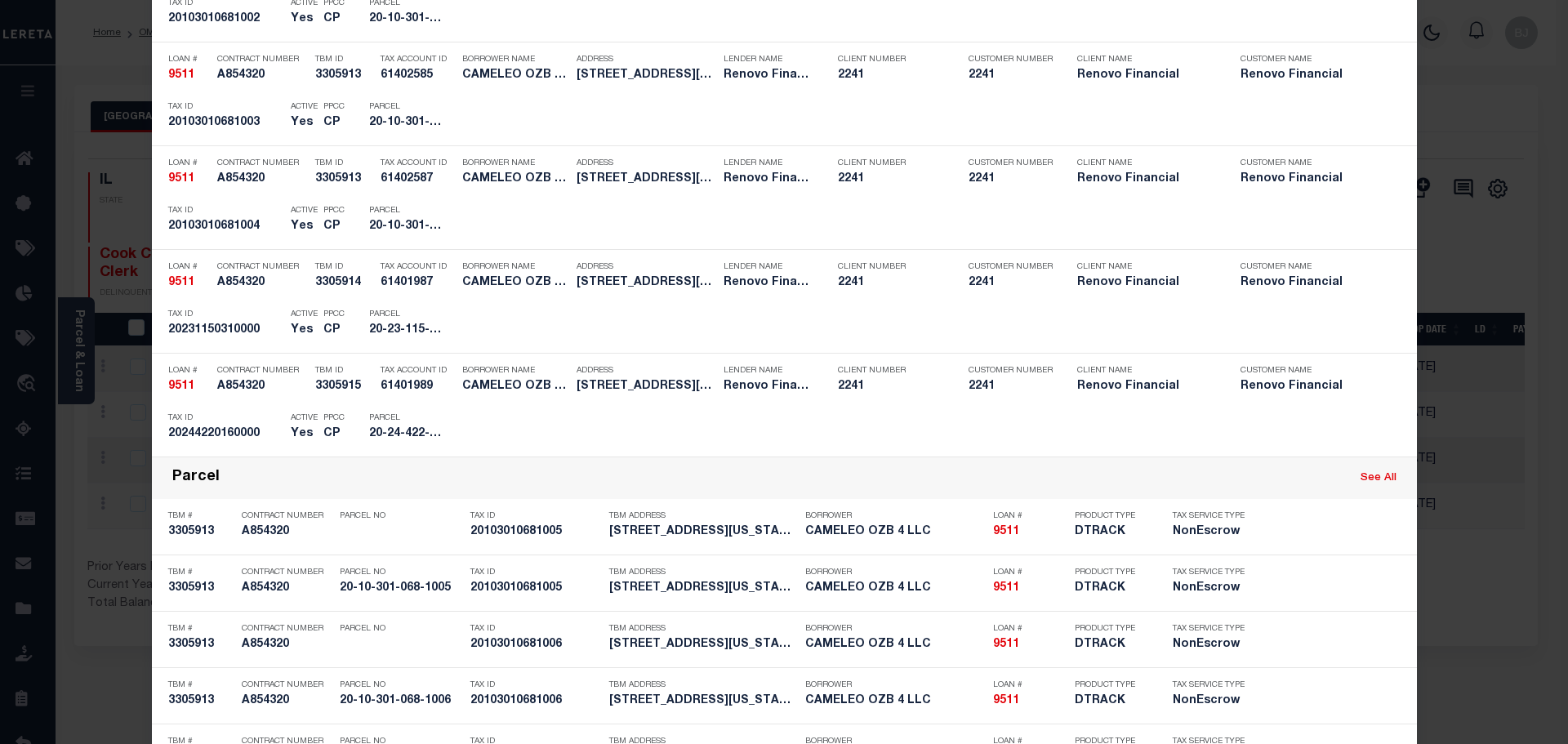
scroll to position [2041, 0]
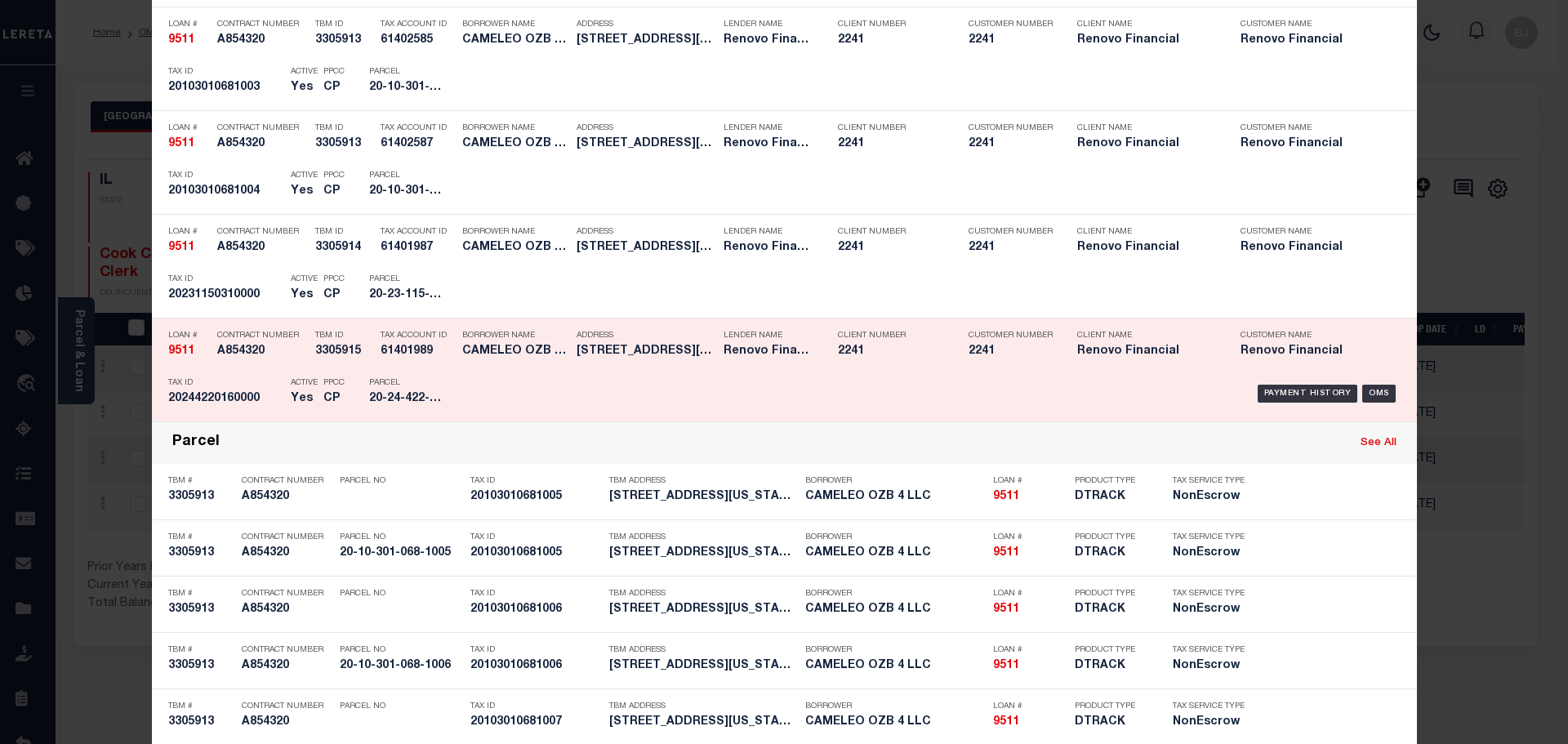
click at [260, 366] on div "Contract Number A854320" at bounding box center [262, 346] width 90 height 48
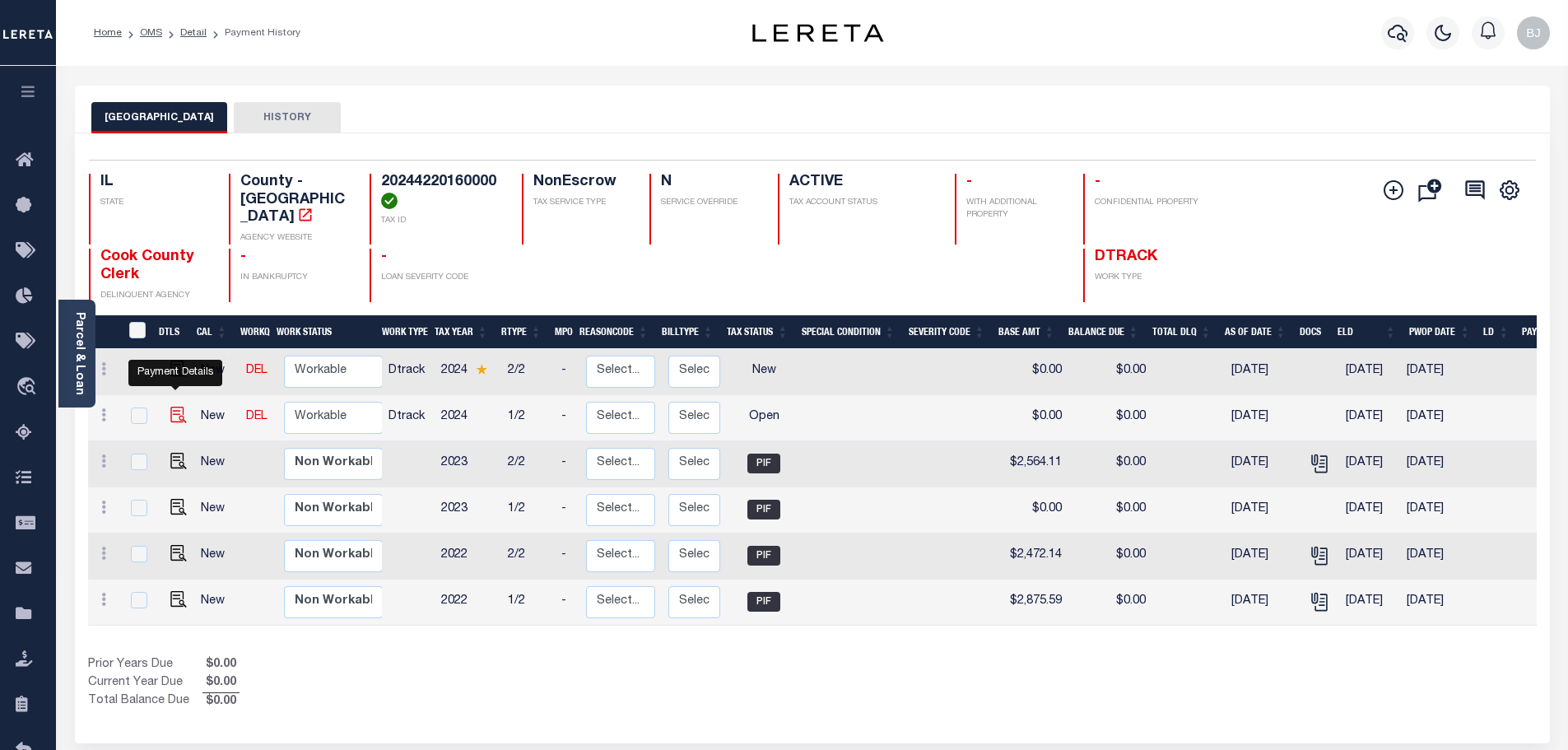
click at [178, 407] on img "" at bounding box center [178, 415] width 16 height 16
checkbox input "true"
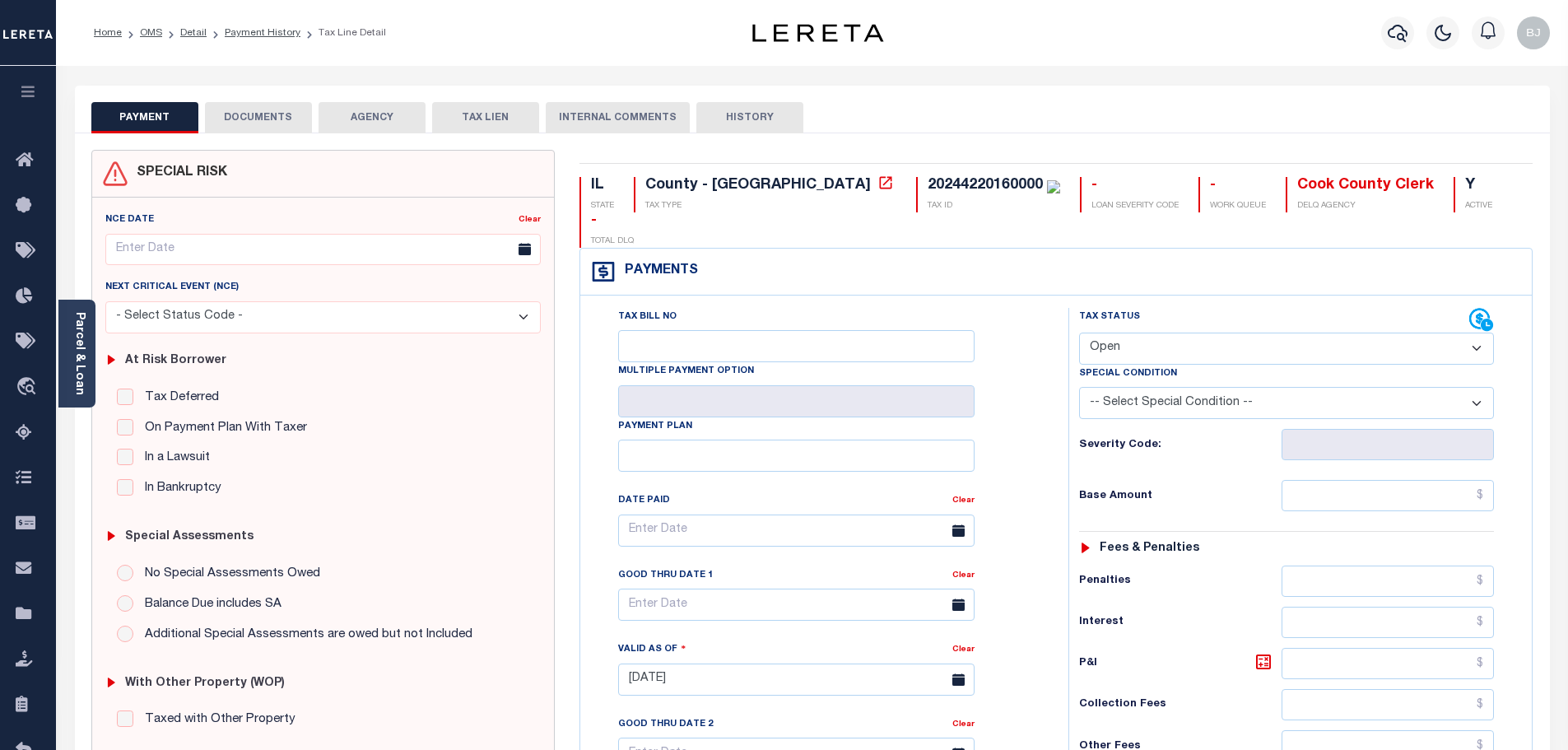
drag, startPoint x: 1190, startPoint y: 309, endPoint x: 1184, endPoint y: 321, distance: 13.4
click at [1188, 333] on select "- Select Status Code - Open Due/Unpaid Paid Incomplete No Tax Due Internal Refu…" at bounding box center [1286, 349] width 415 height 32
select select "PYD"
click at [1079, 333] on select "- Select Status Code - Open Due/Unpaid Paid Incomplete No Tax Due Internal Refu…" at bounding box center [1286, 349] width 415 height 32
type input "[DATE]"
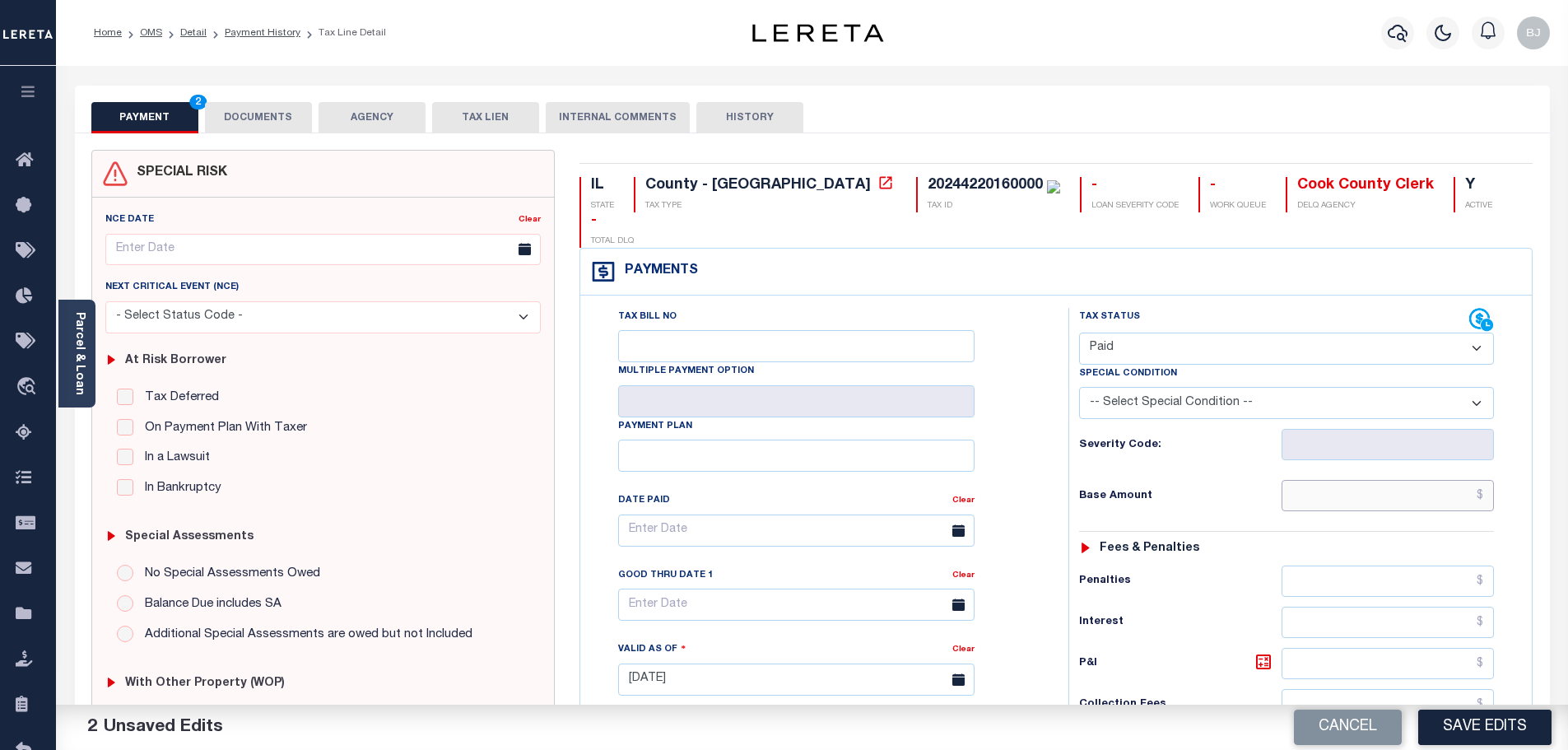
click at [1301, 480] on input "text" at bounding box center [1388, 495] width 213 height 31
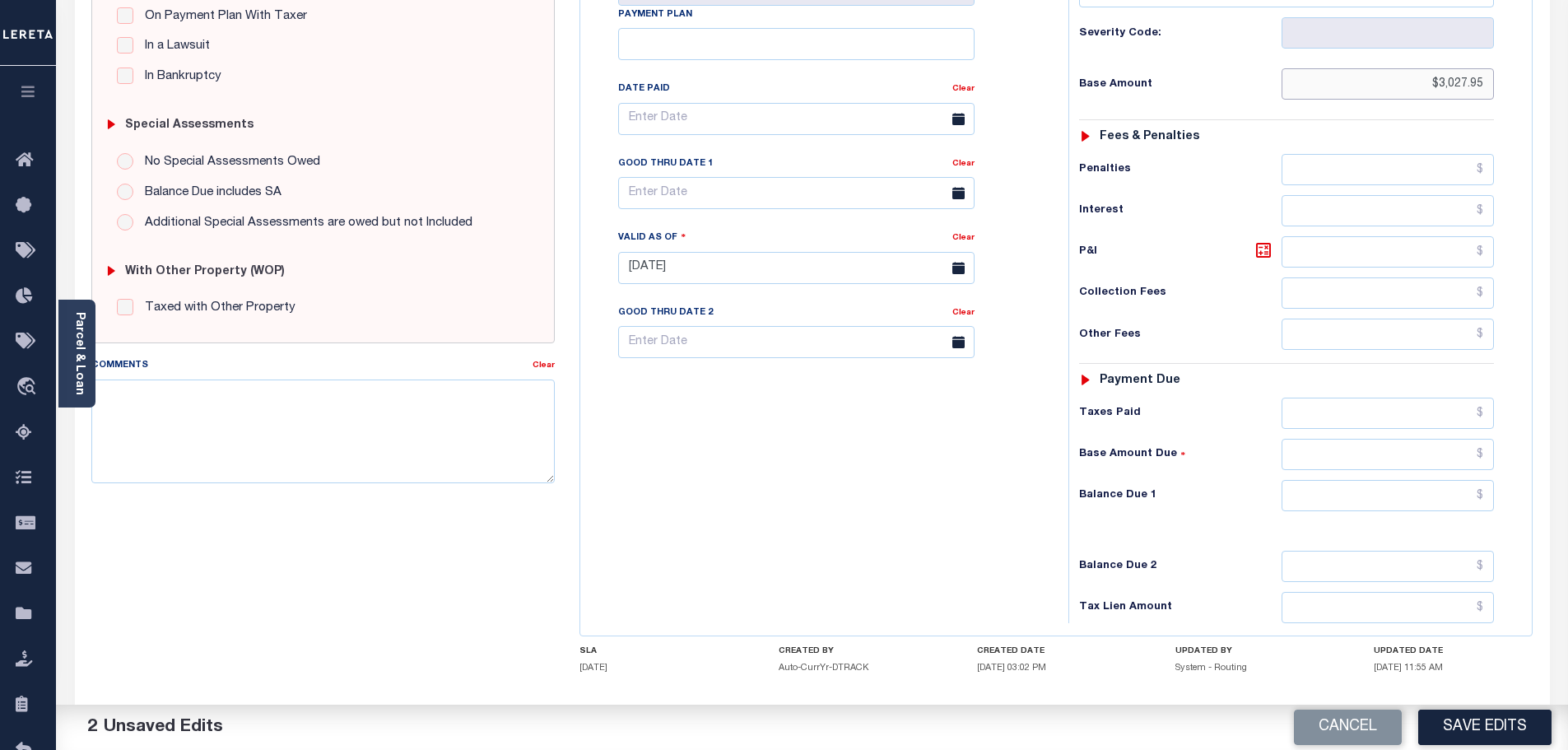
type input "$3,027.95"
click at [1393, 480] on input "text" at bounding box center [1388, 495] width 213 height 31
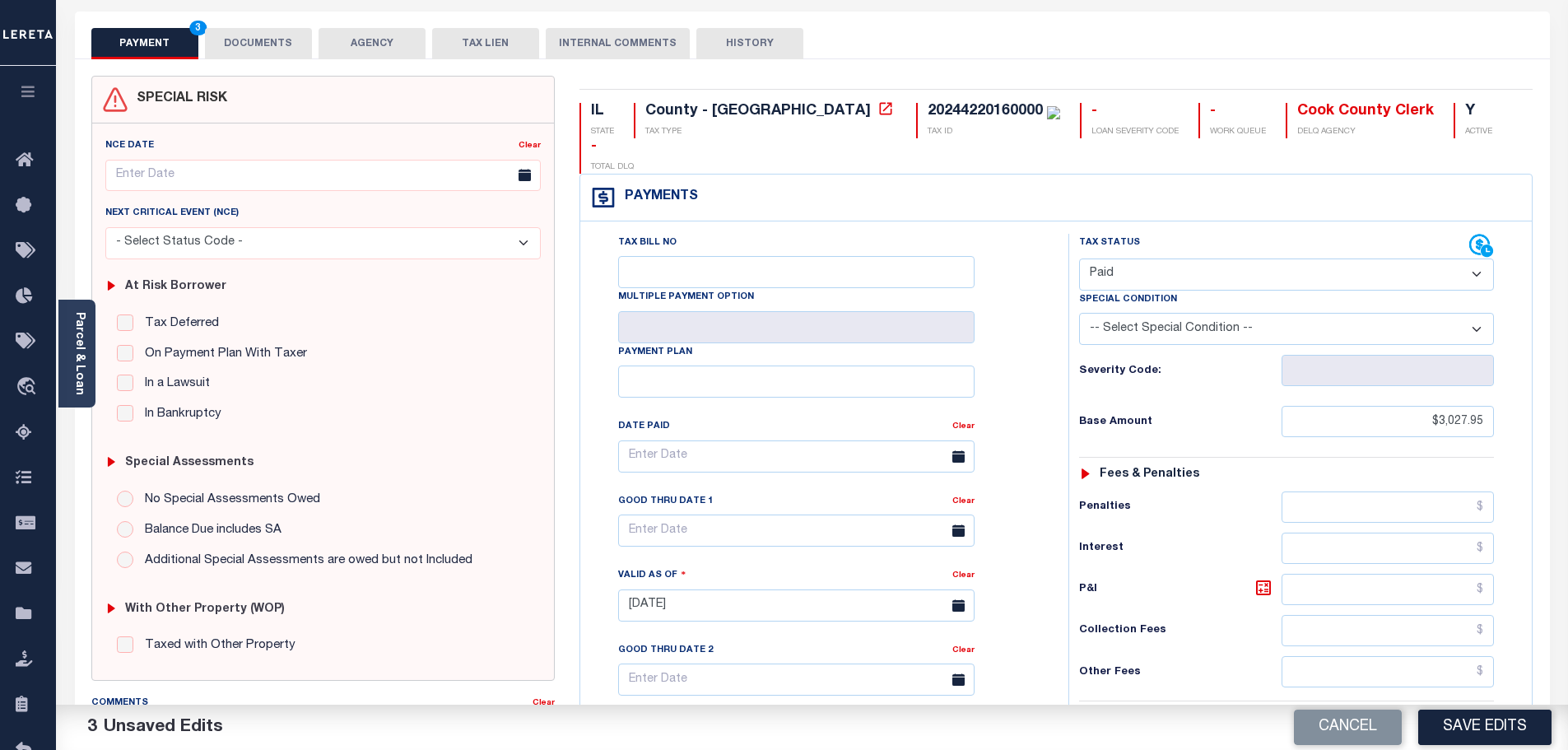
scroll to position [0, 0]
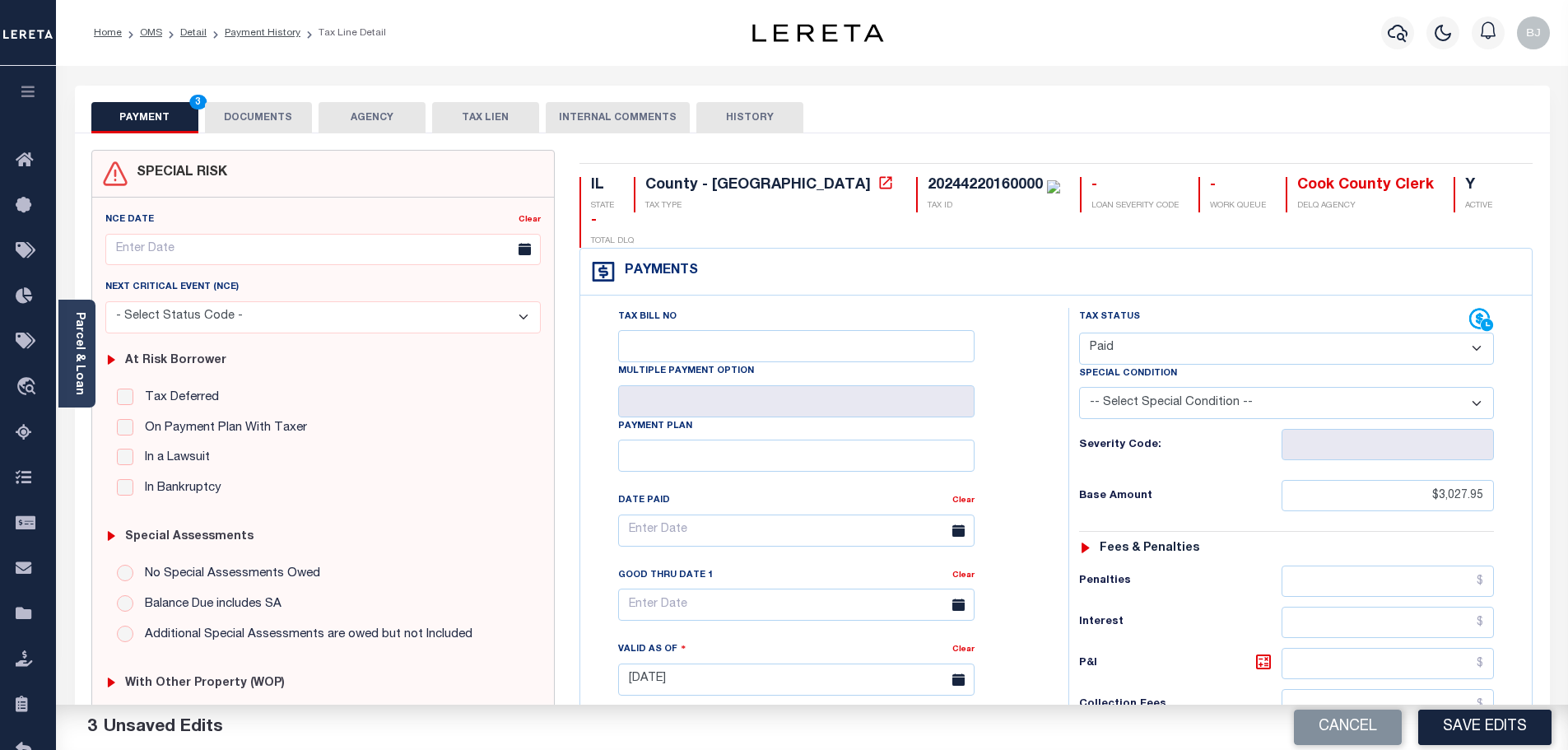
type input "$0.00"
drag, startPoint x: 236, startPoint y: 121, endPoint x: 253, endPoint y: 124, distance: 17.3
click at [236, 121] on button "DOCUMENTS" at bounding box center [259, 117] width 107 height 31
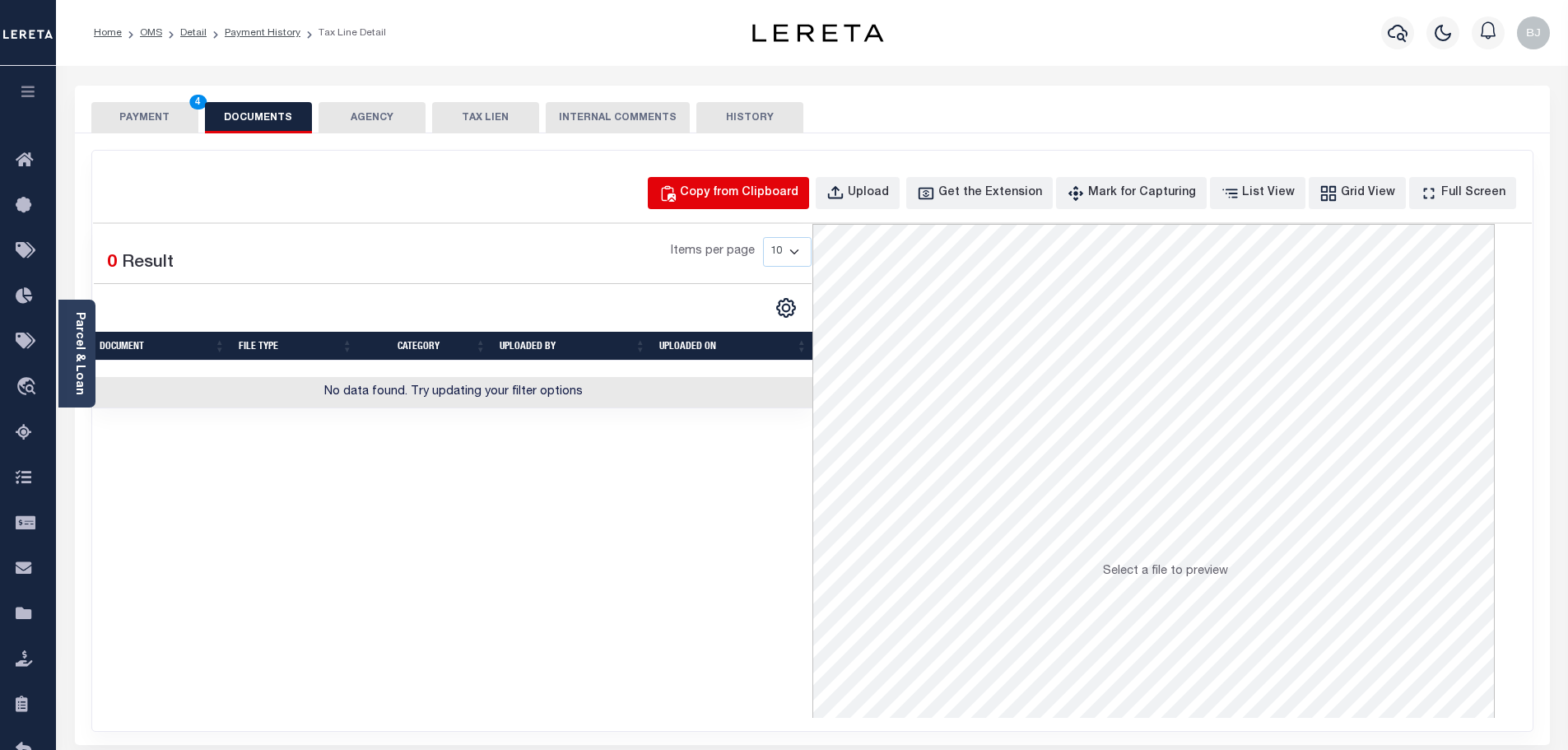
click at [728, 194] on div "Copy from Clipboard" at bounding box center [740, 193] width 119 height 18
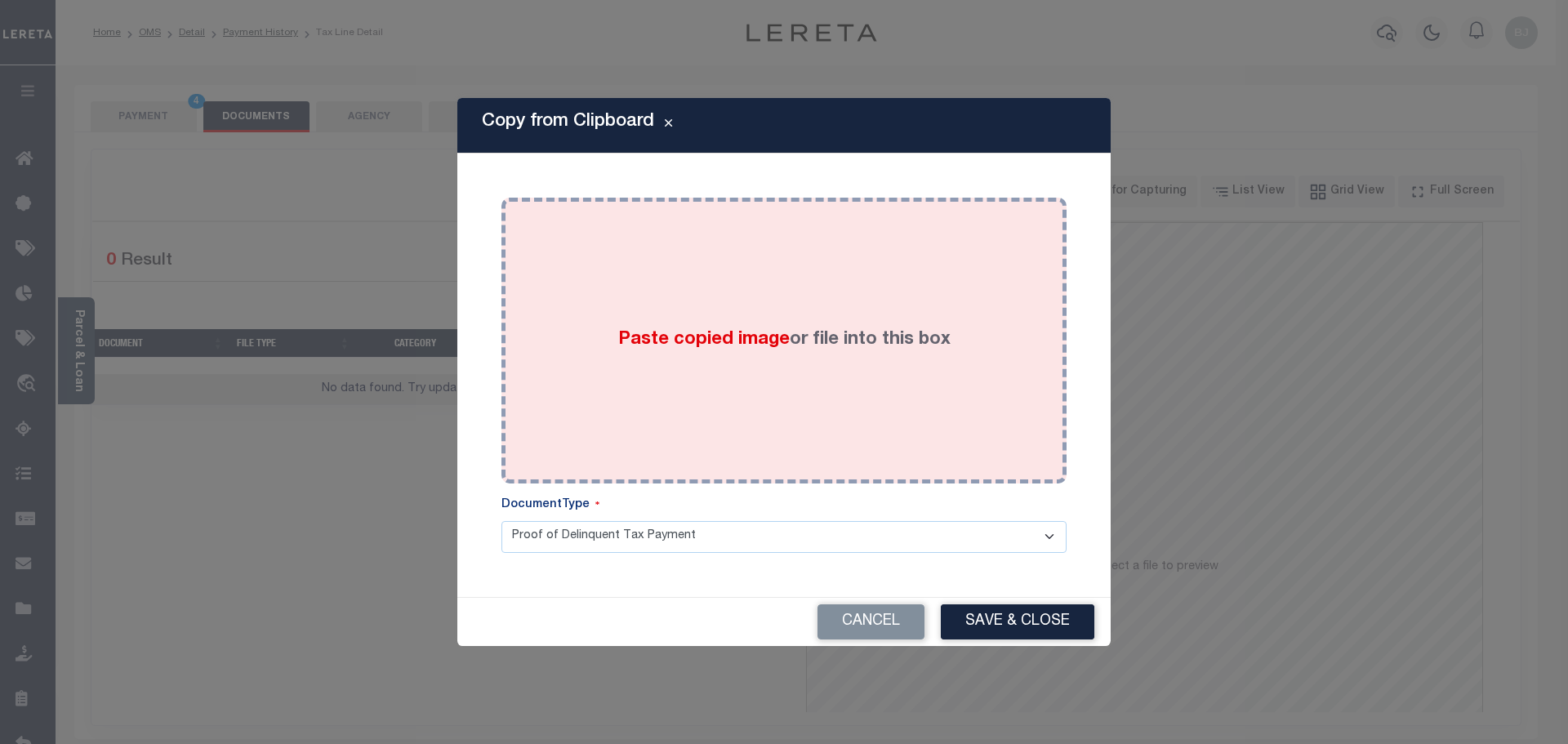
click at [807, 351] on label "Paste copied image or file into this box" at bounding box center [784, 339] width 333 height 27
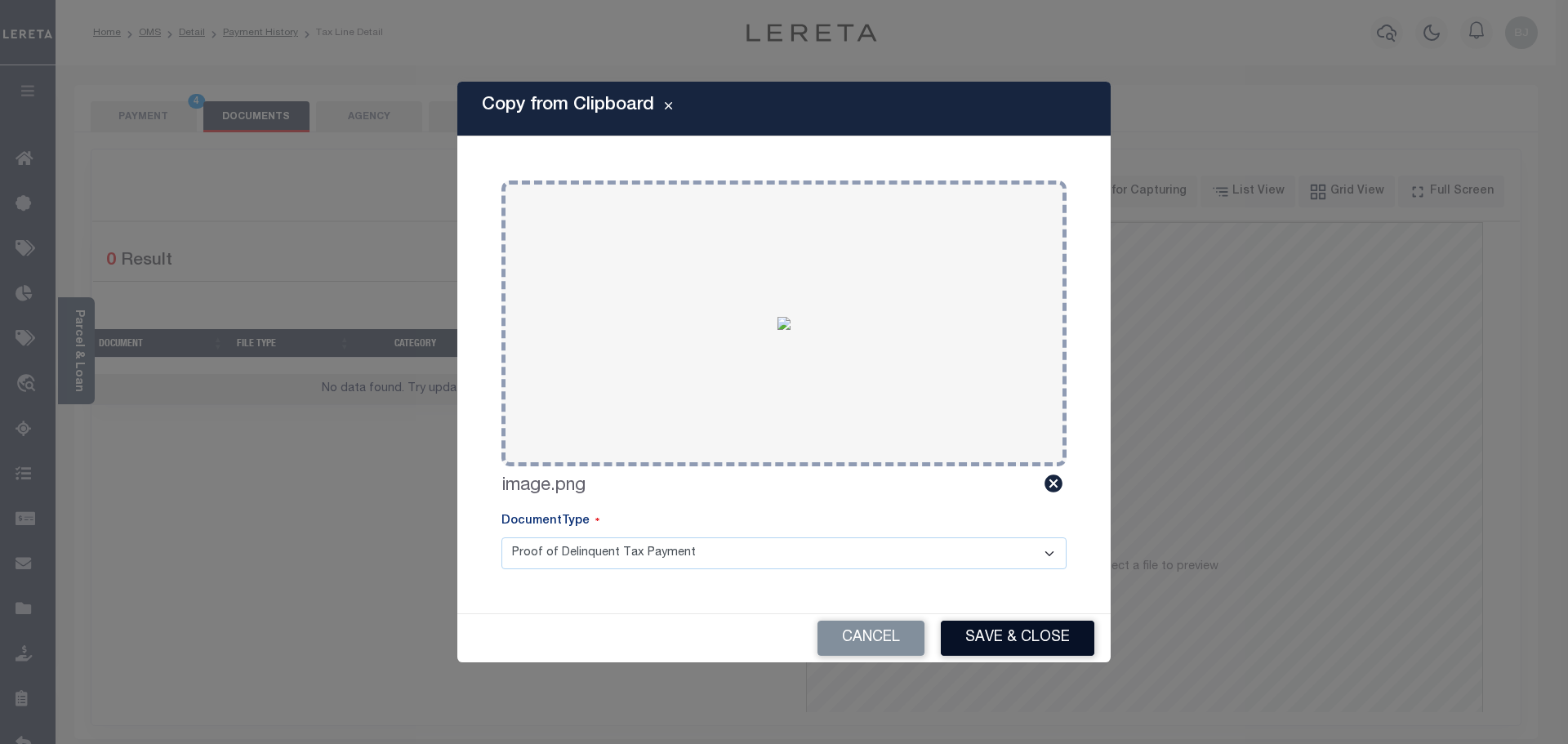
click at [1023, 652] on button "Save & Close" at bounding box center [1018, 638] width 153 height 36
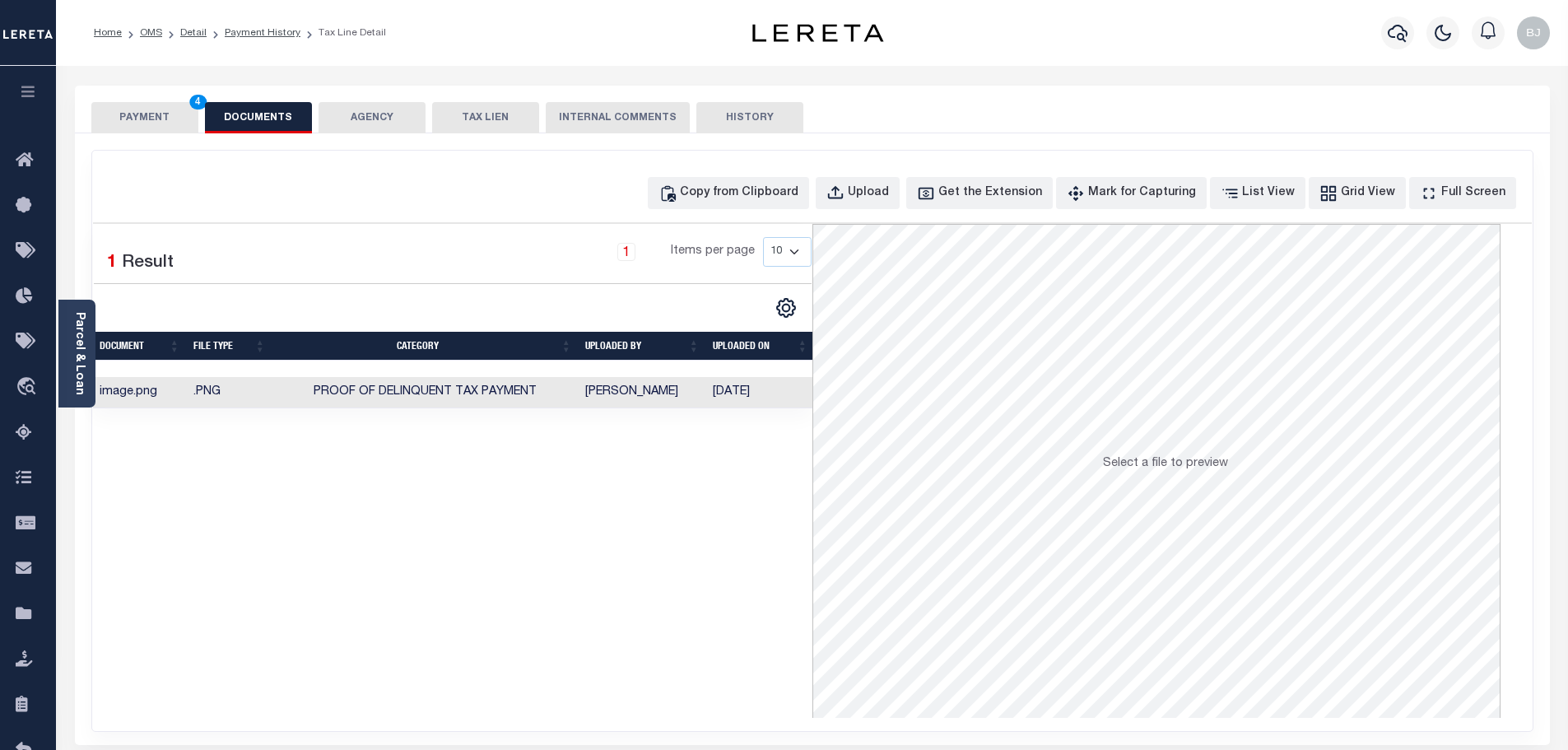
click at [148, 125] on button "PAYMENT 4" at bounding box center [145, 117] width 107 height 31
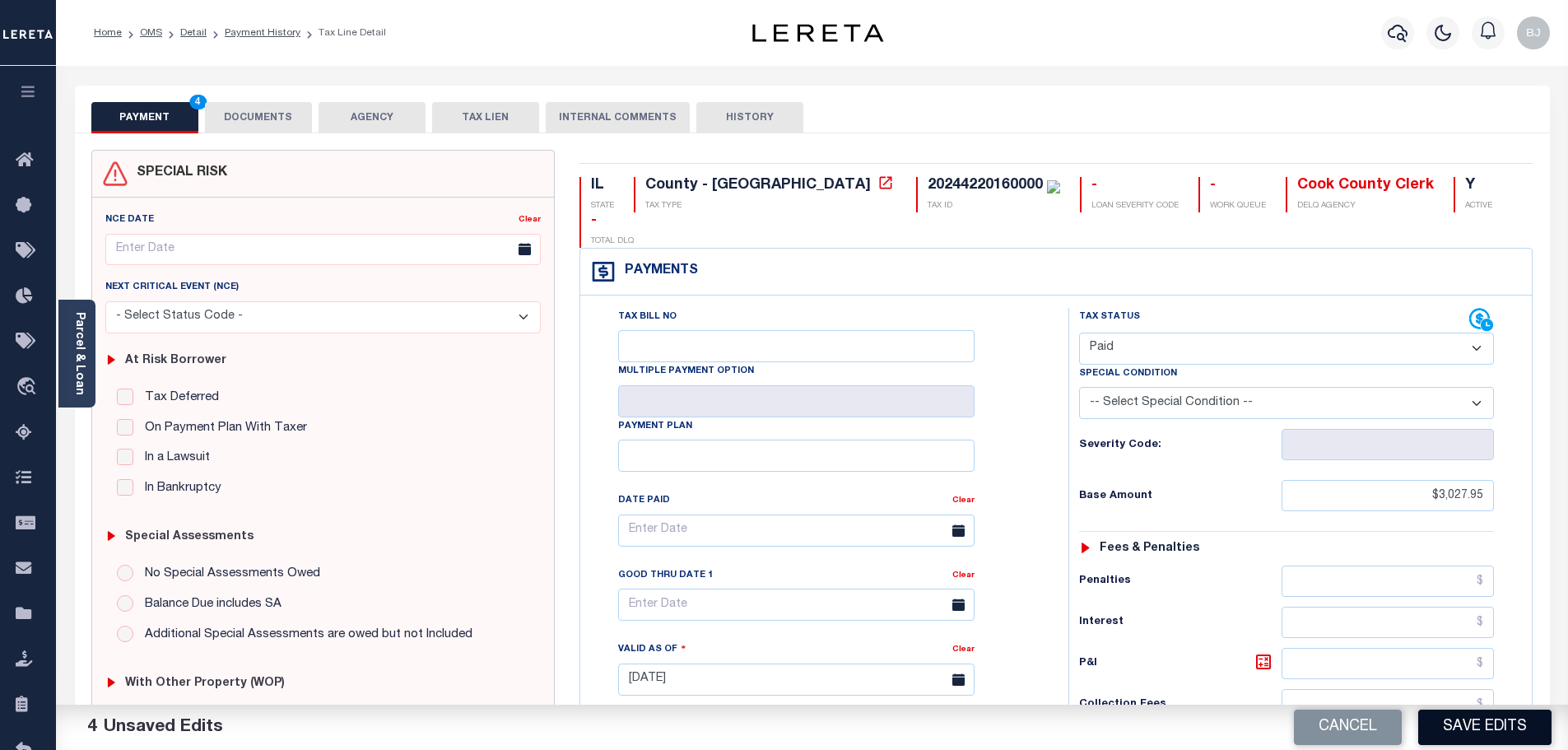
click at [1483, 727] on button "Save Edits" at bounding box center [1485, 727] width 134 height 36
checkbox input "false"
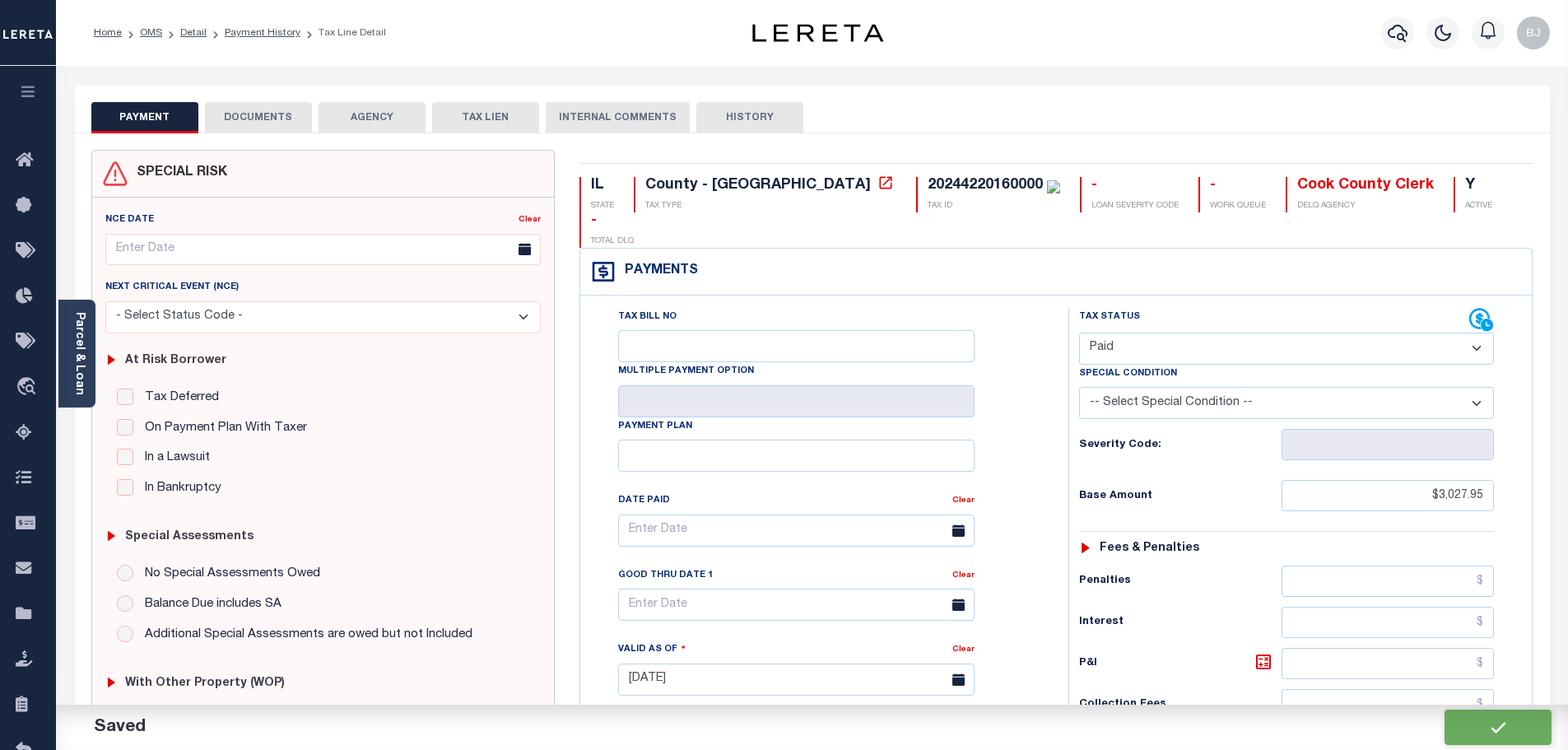
type input "$3,027.95"
type input "$0"
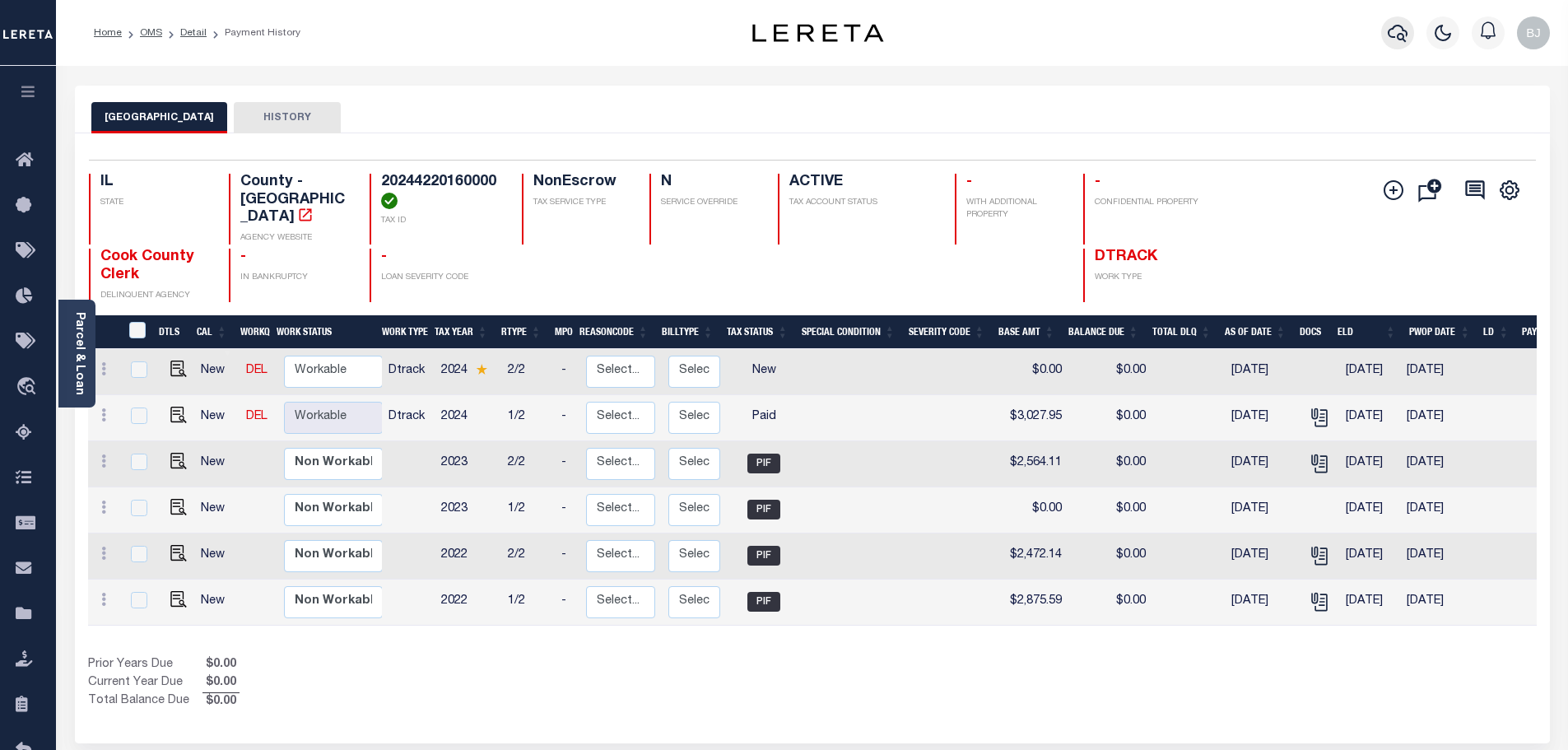
click at [1396, 39] on icon "button" at bounding box center [1397, 32] width 20 height 20
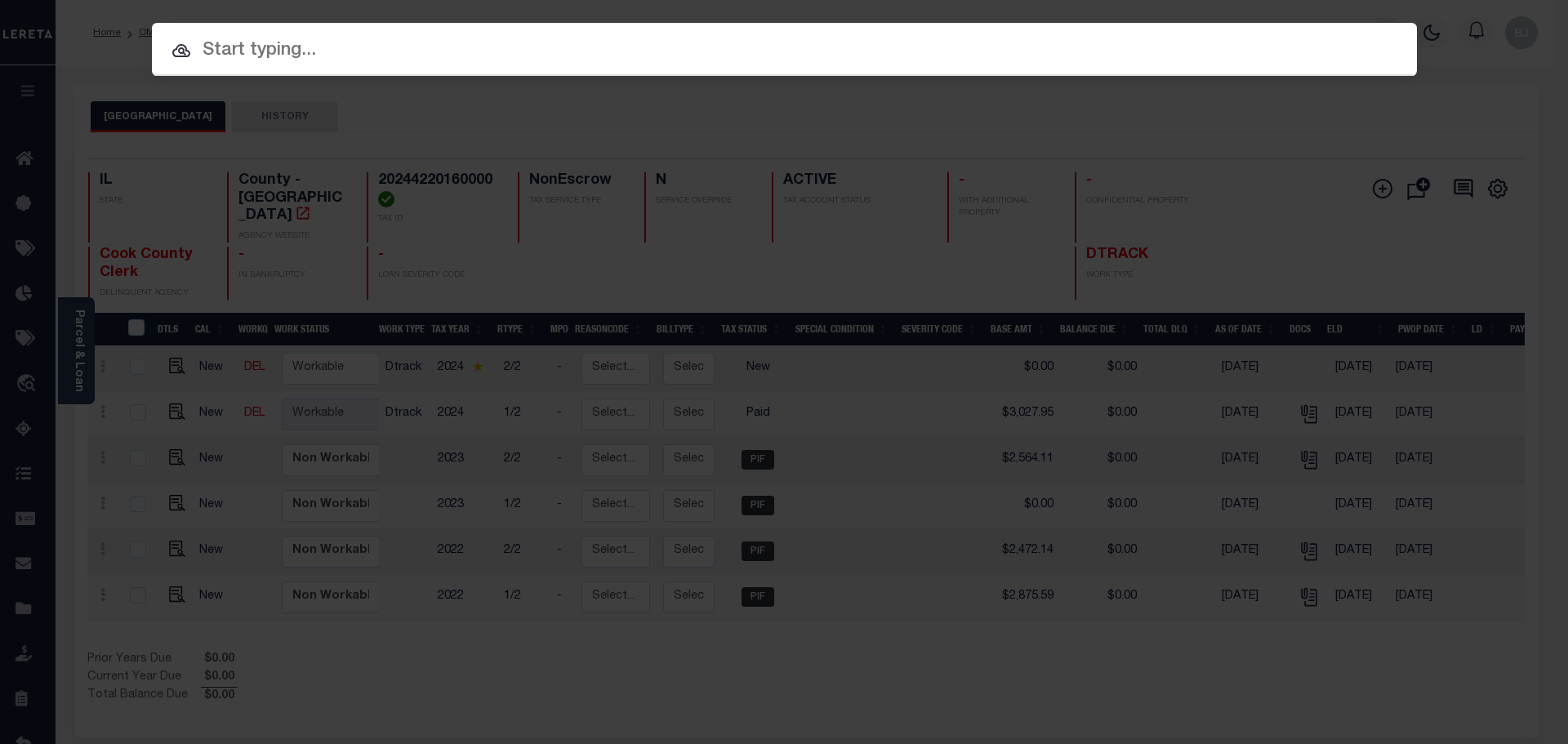
click at [598, 27] on div at bounding box center [784, 49] width 1264 height 52
drag, startPoint x: 598, startPoint y: 29, endPoint x: 401, endPoint y: 42, distance: 197.4
click at [401, 42] on input "text" at bounding box center [784, 50] width 1264 height 29
paste input "13924"
type input "13924"
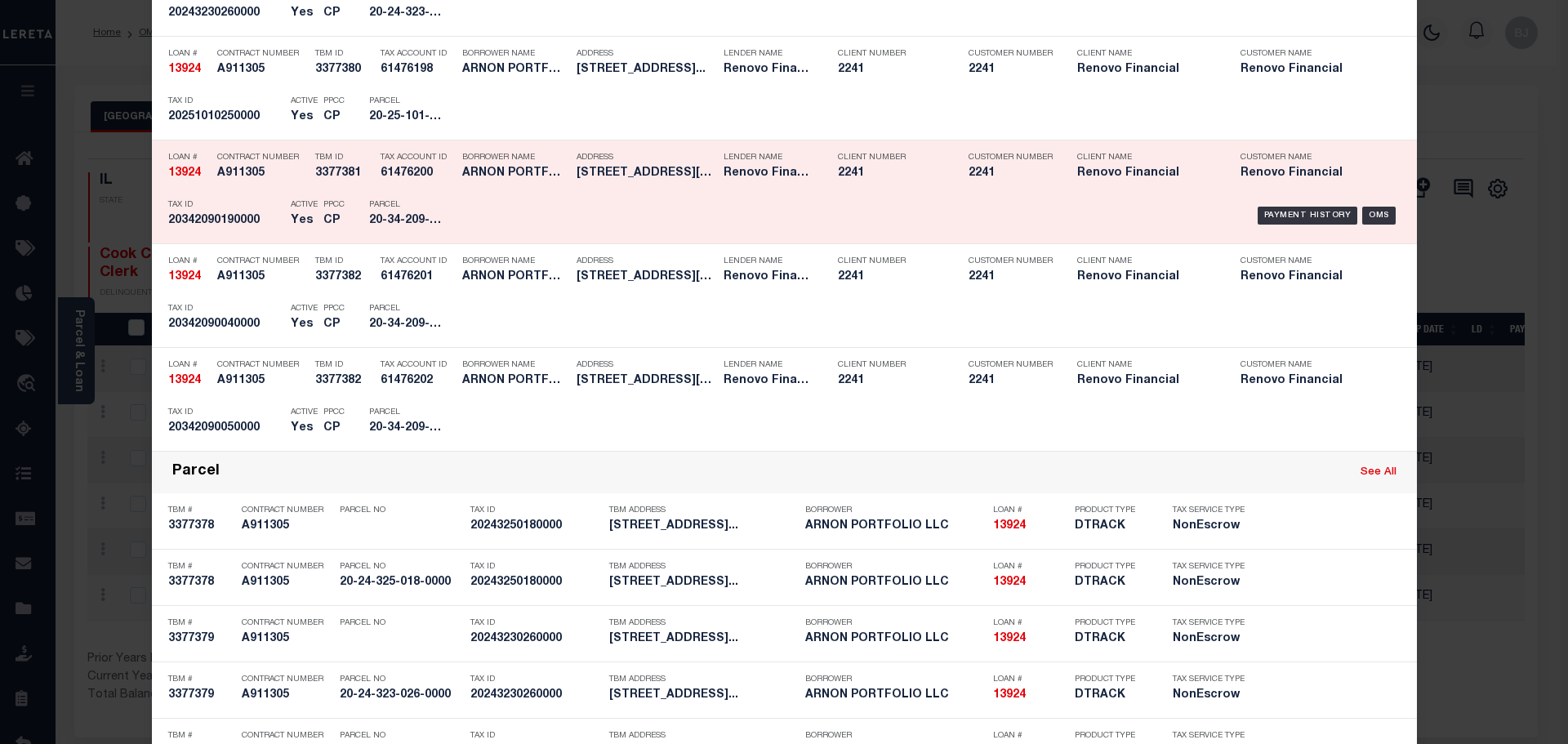
scroll to position [735, 0]
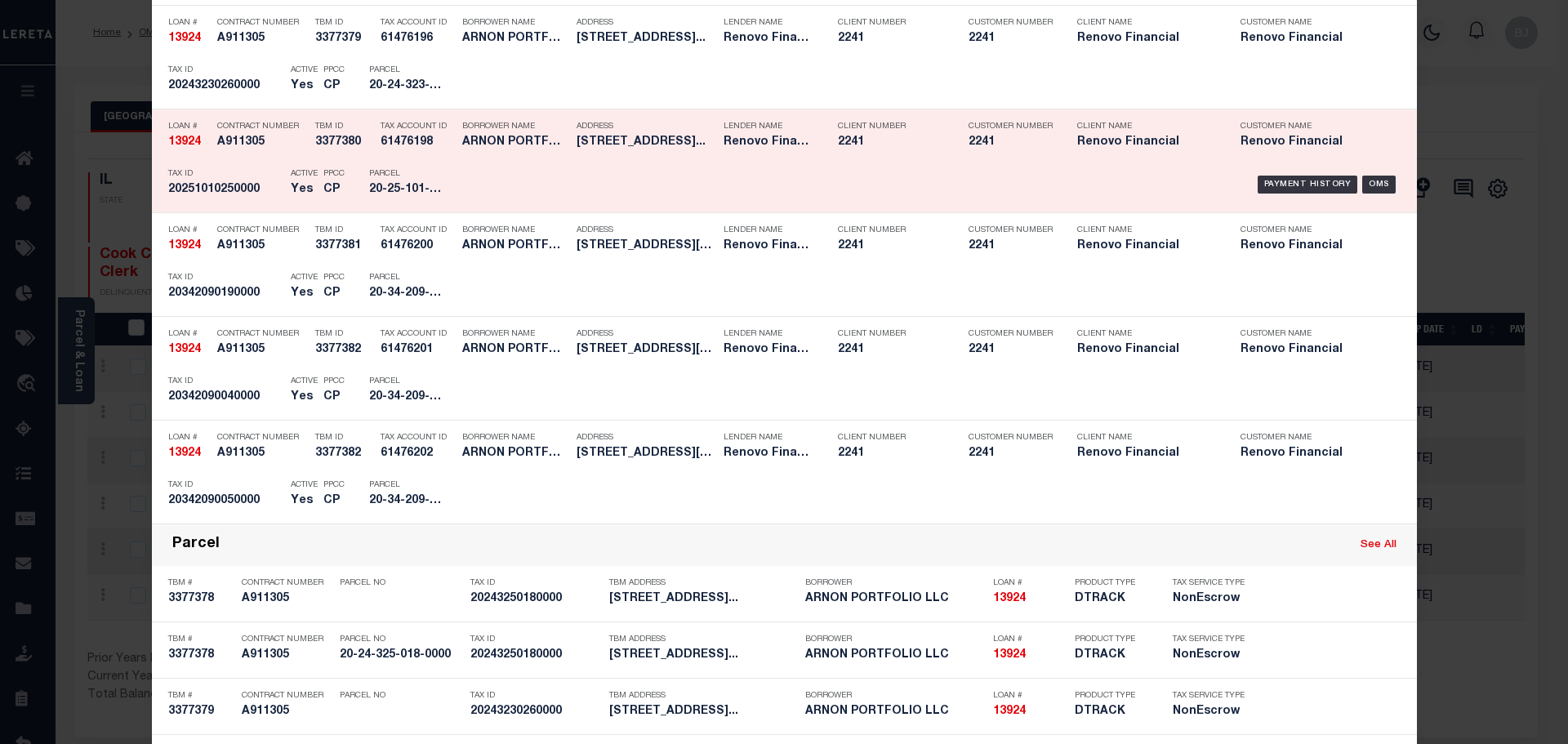
click at [226, 177] on p "Tax ID" at bounding box center [225, 174] width 114 height 9
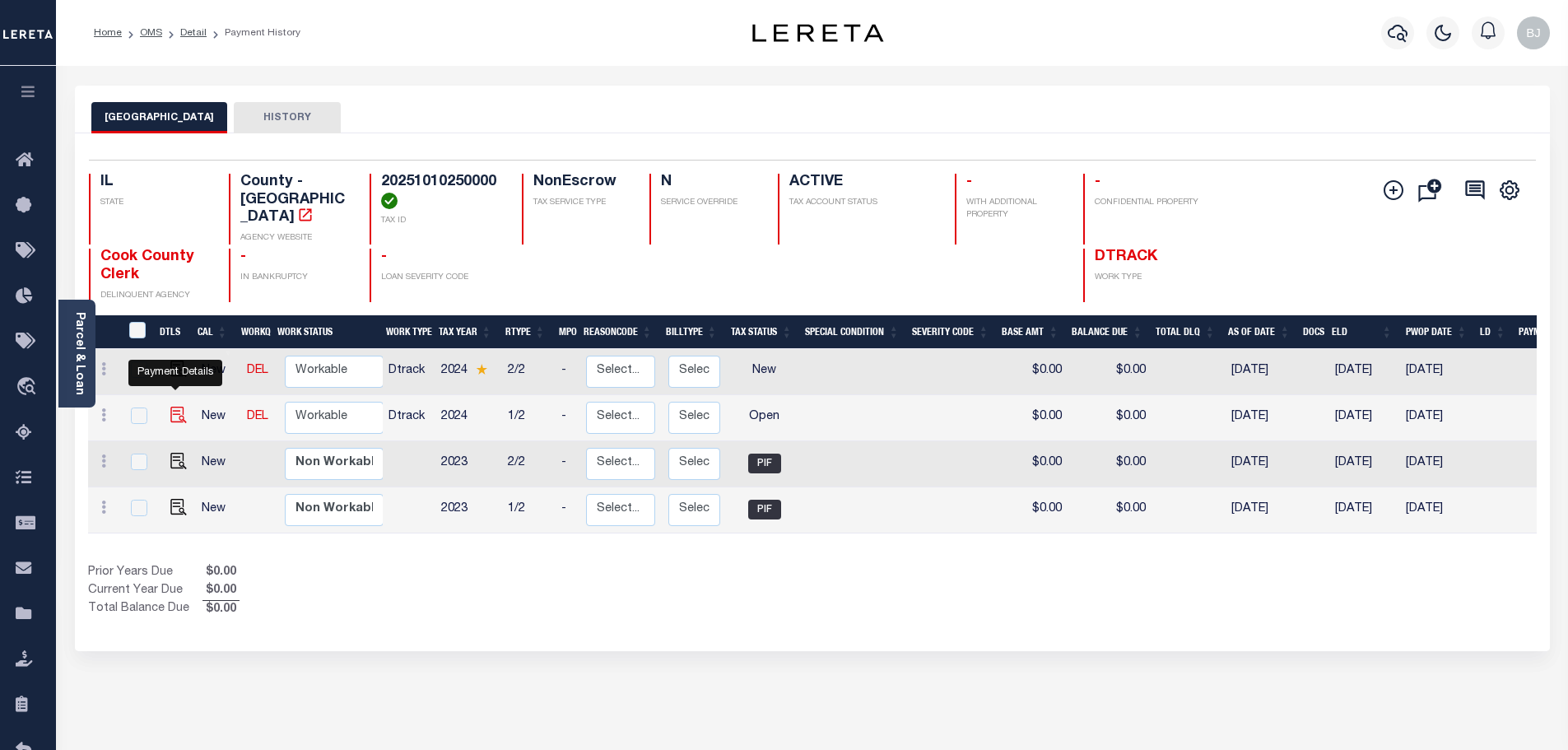
click at [175, 407] on img "" at bounding box center [178, 415] width 16 height 16
checkbox input "true"
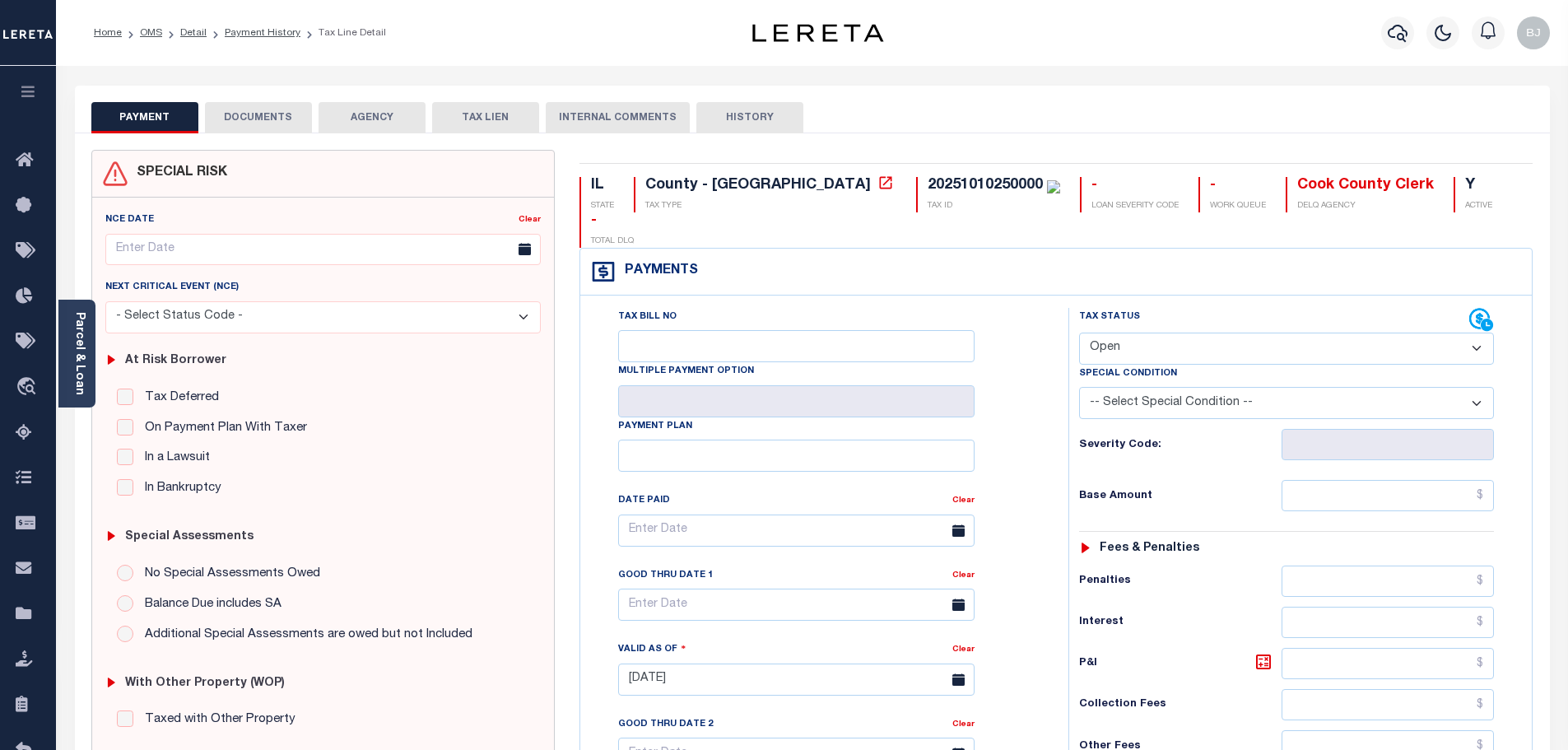
click at [1247, 333] on select "- Select Status Code - Open Due/Unpaid Paid Incomplete No Tax Due Internal Refu…" at bounding box center [1286, 349] width 415 height 32
select select "PYD"
click at [1079, 333] on select "- Select Status Code - Open Due/Unpaid Paid Incomplete No Tax Due Internal Refu…" at bounding box center [1286, 349] width 415 height 32
type input "[DATE]"
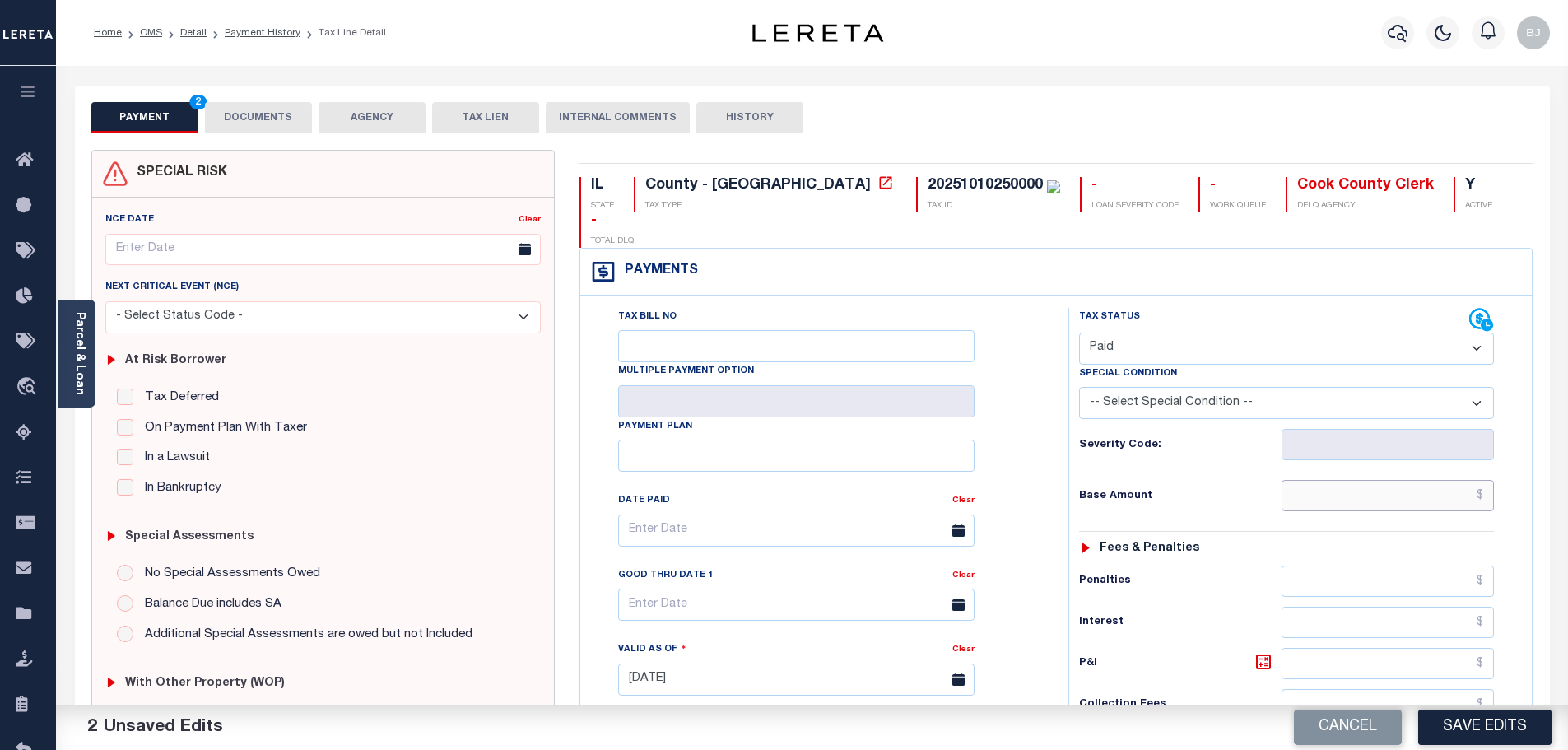
click at [1407, 480] on input "text" at bounding box center [1388, 495] width 213 height 31
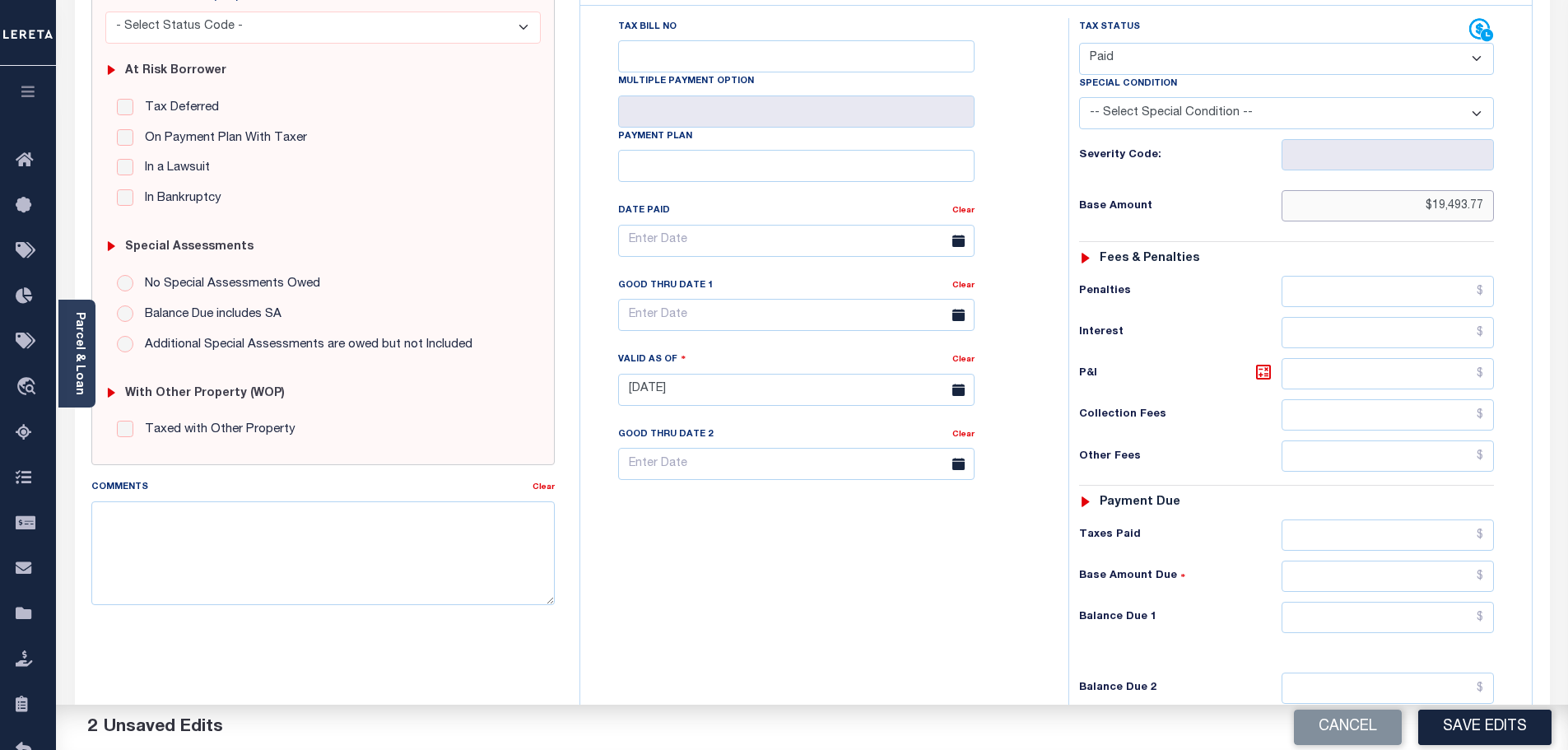
scroll to position [329, 0]
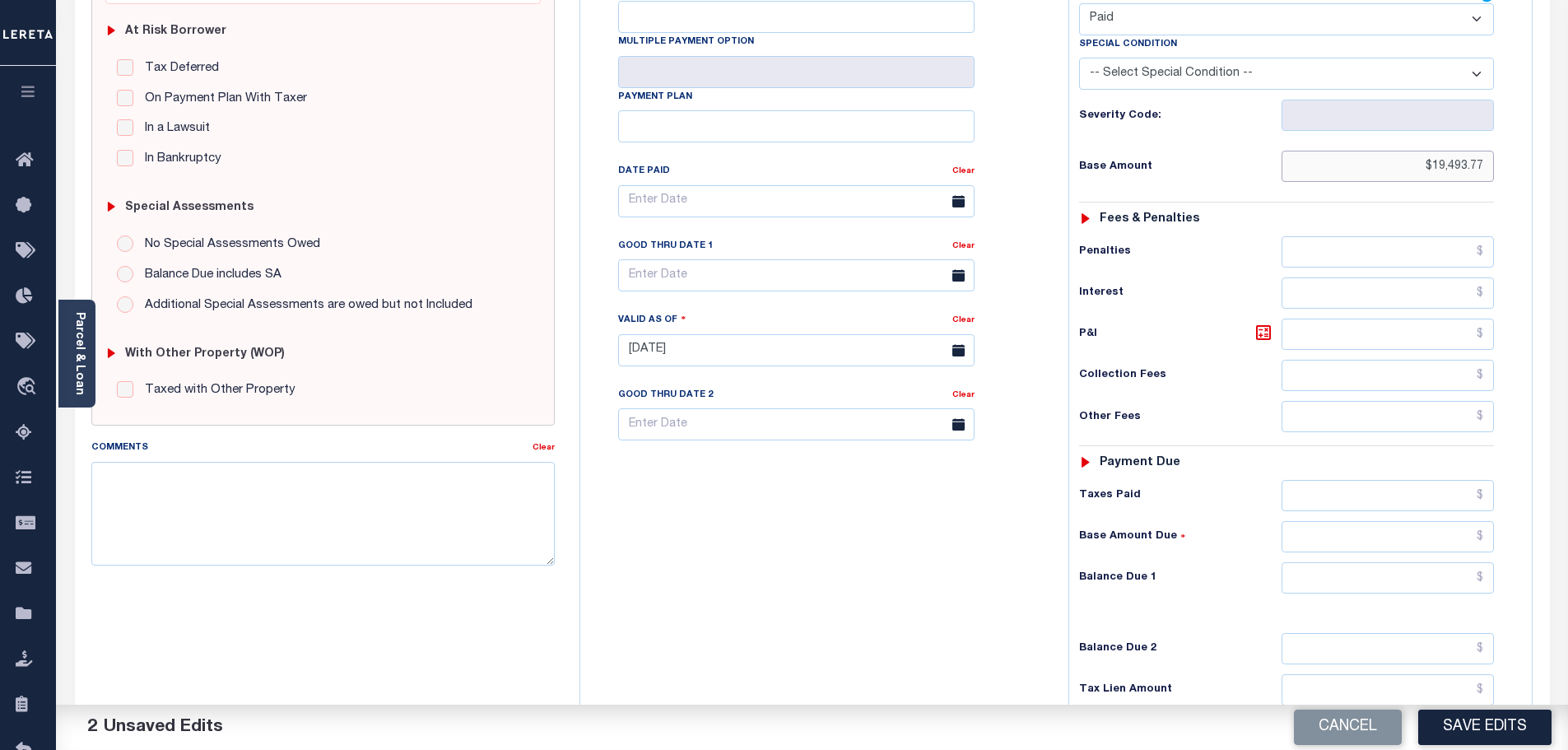
type input "$19,493.77"
click at [1415, 562] on input "text" at bounding box center [1388, 578] width 213 height 31
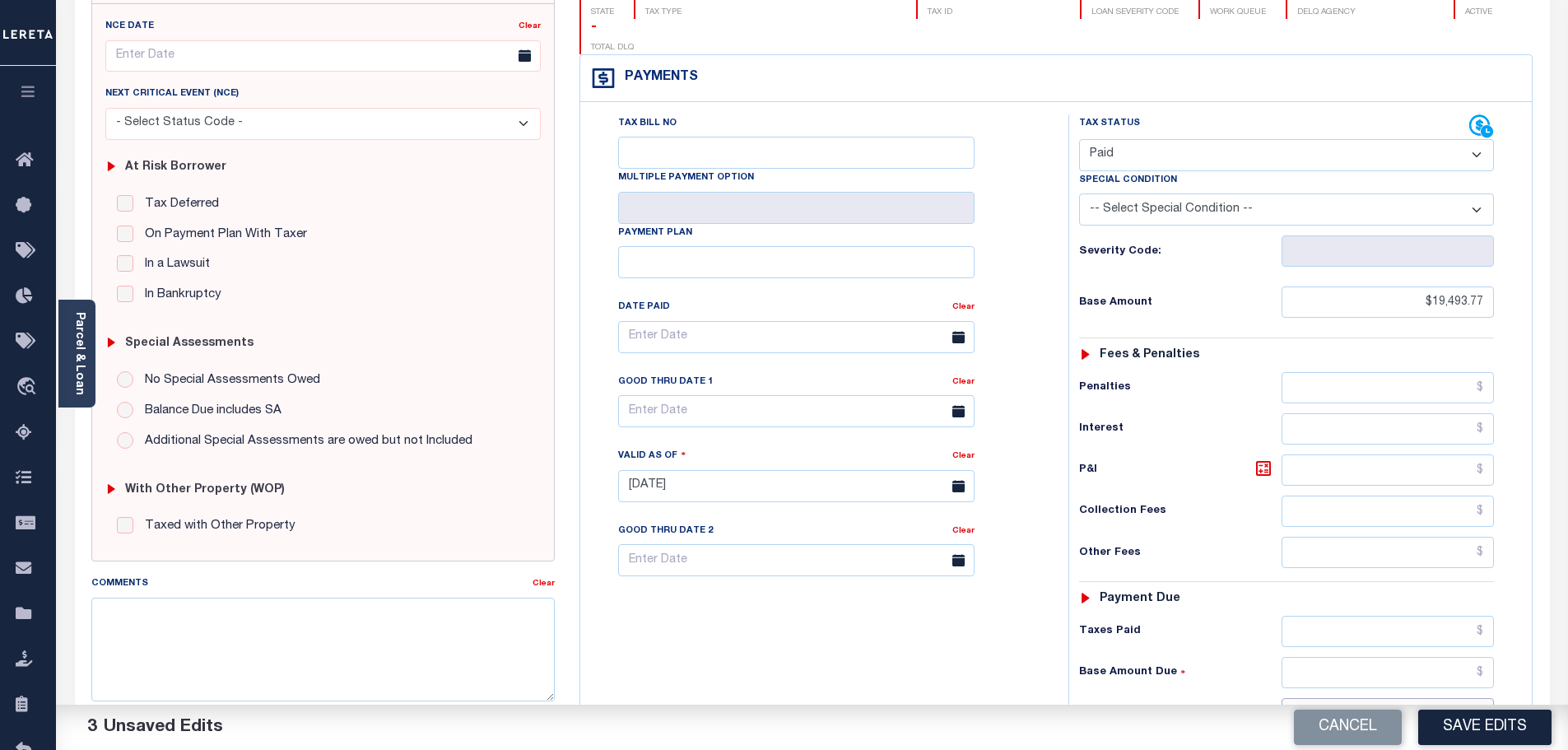
scroll to position [0, 0]
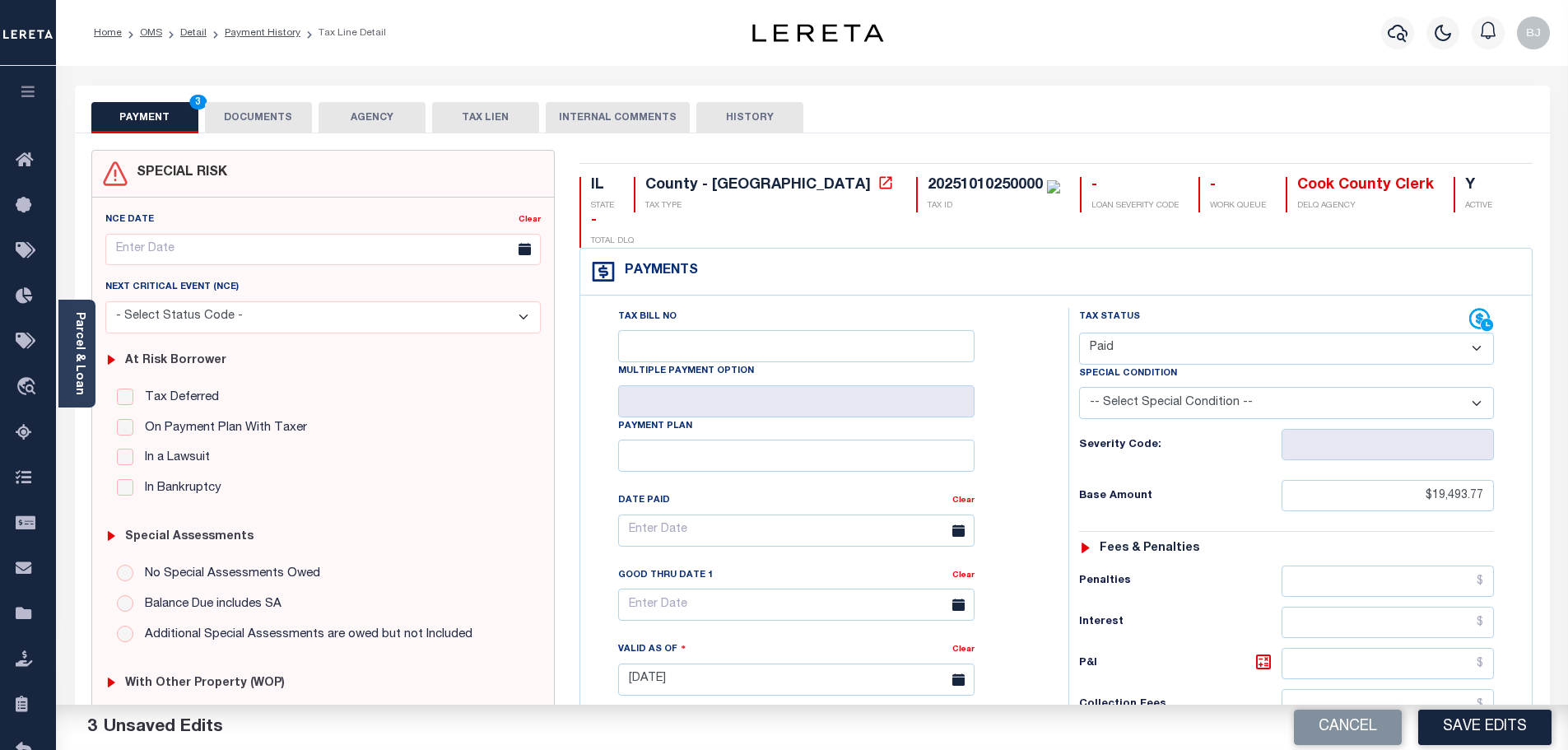
type input "$0.00"
click at [310, 134] on div "SPECIAL RISK NCE Date Clear" at bounding box center [813, 677] width 1476 height 1086
click at [268, 106] on button "DOCUMENTS" at bounding box center [259, 117] width 107 height 31
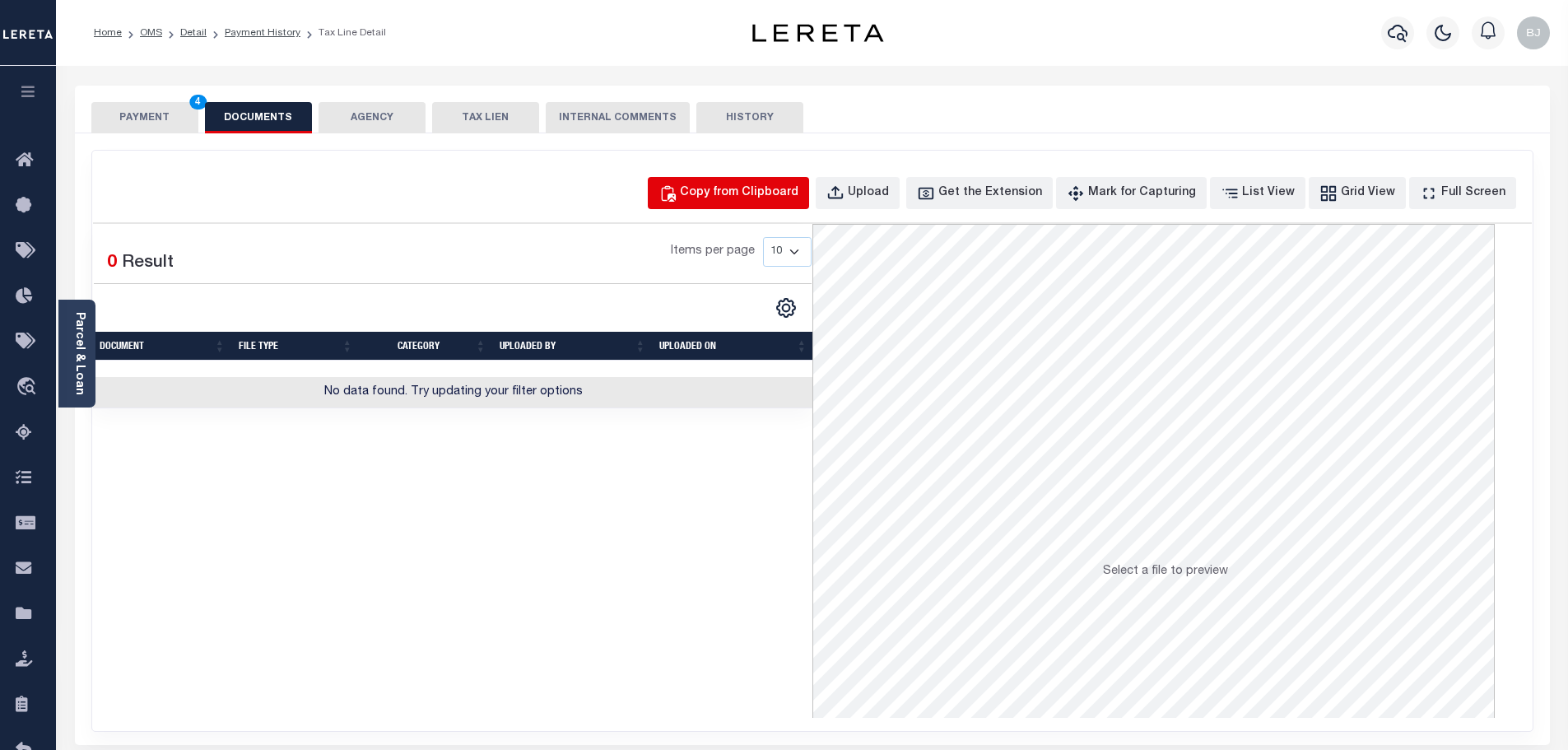
click at [759, 196] on div "Copy from Clipboard" at bounding box center [740, 193] width 119 height 18
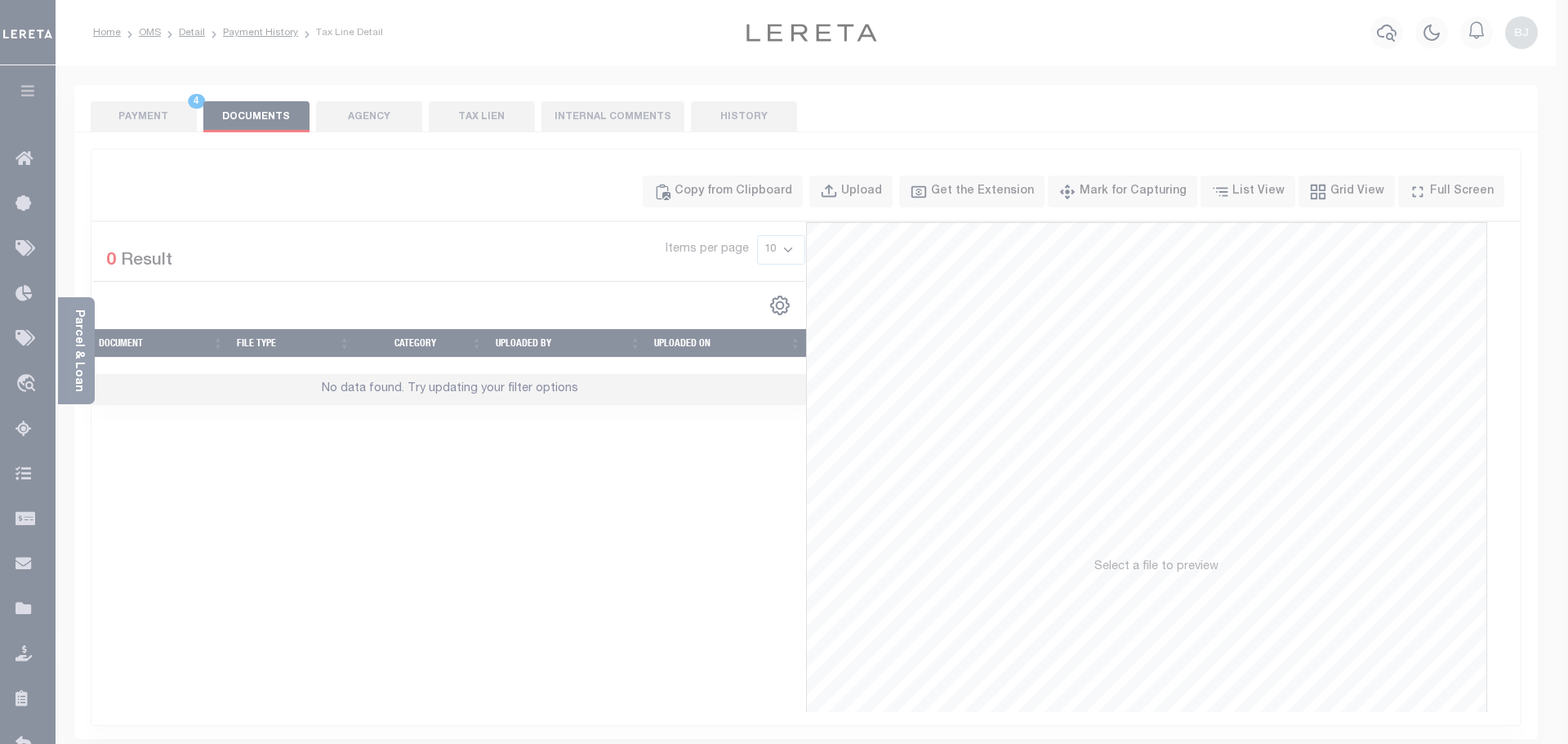
click at [0, 0] on div "Paste copied image or file into this box" at bounding box center [0, 0] width 0 height 0
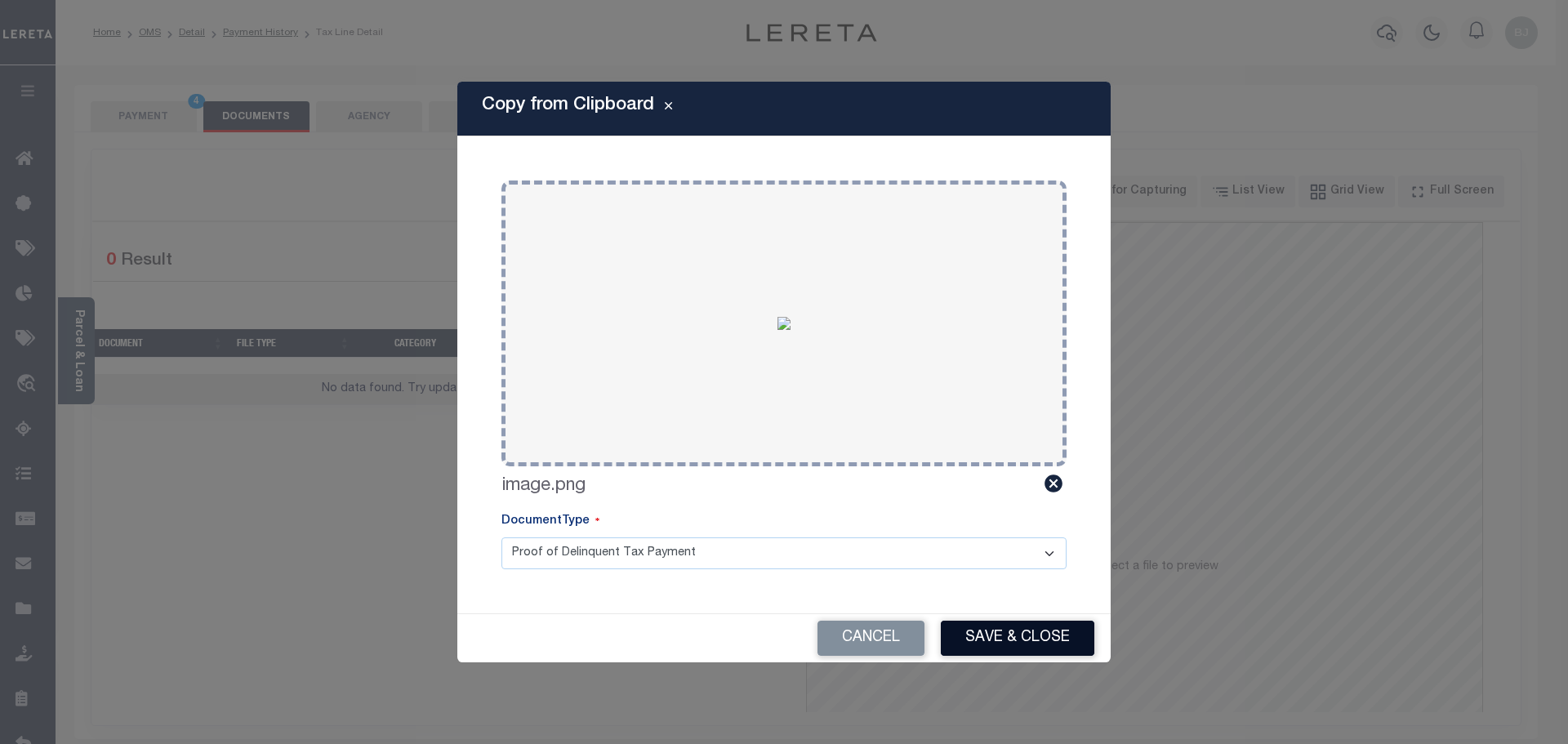
click at [1029, 628] on button "Save & Close" at bounding box center [1018, 638] width 153 height 36
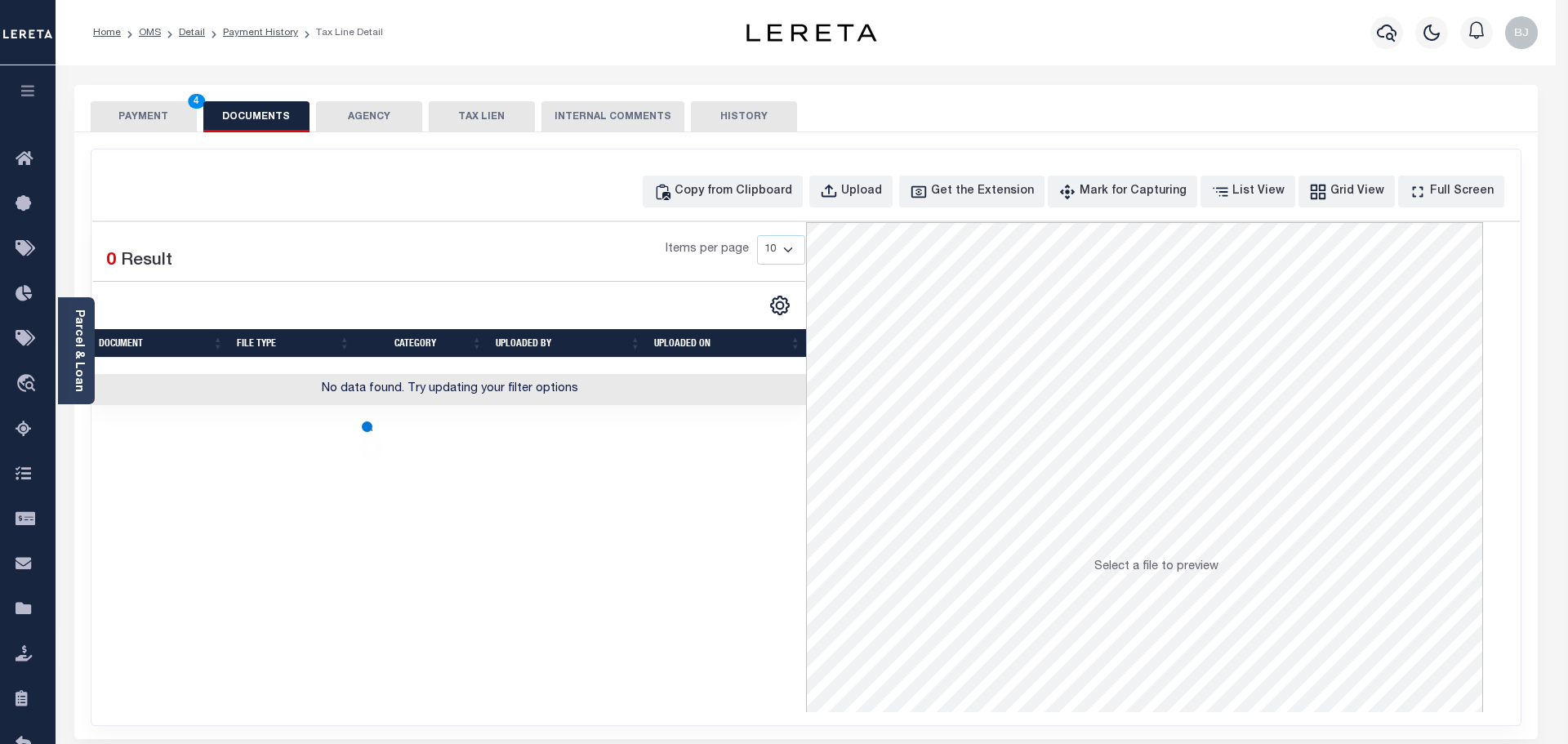
click at [133, 109] on button "PAYMENT 4" at bounding box center [144, 116] width 107 height 31
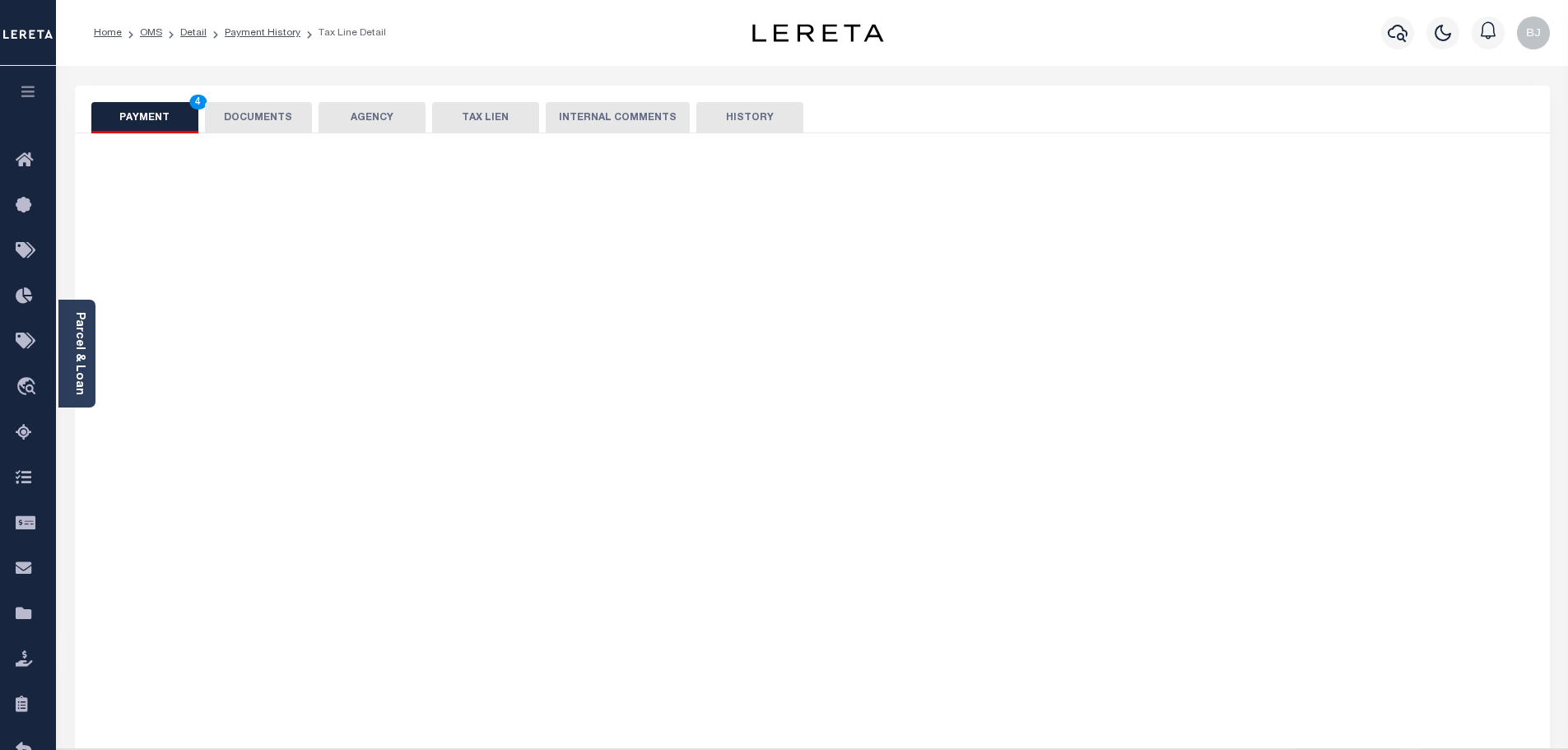
click at [134, 110] on button "PAYMENT 4" at bounding box center [145, 117] width 107 height 31
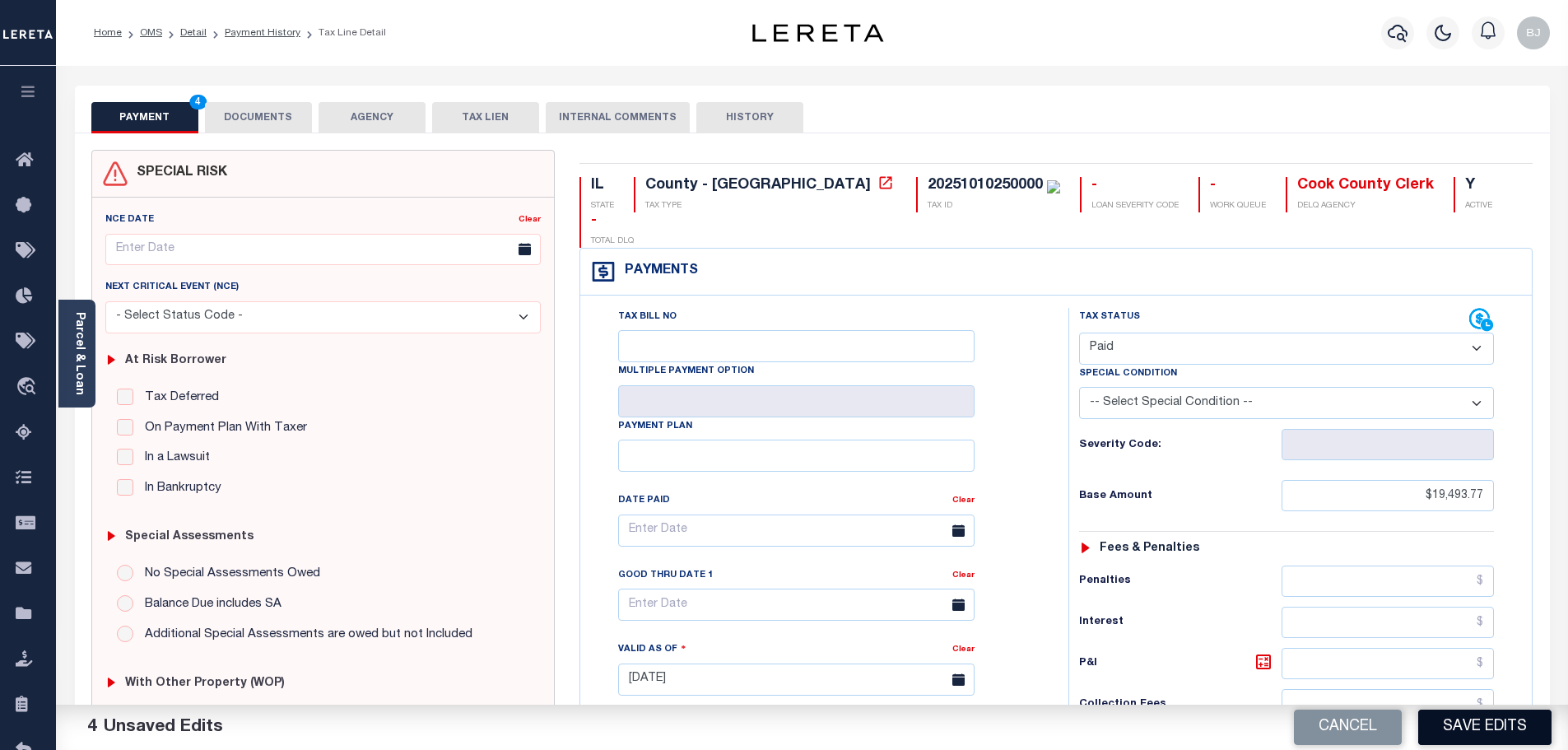
click at [1512, 721] on button "Save Edits" at bounding box center [1485, 727] width 134 height 36
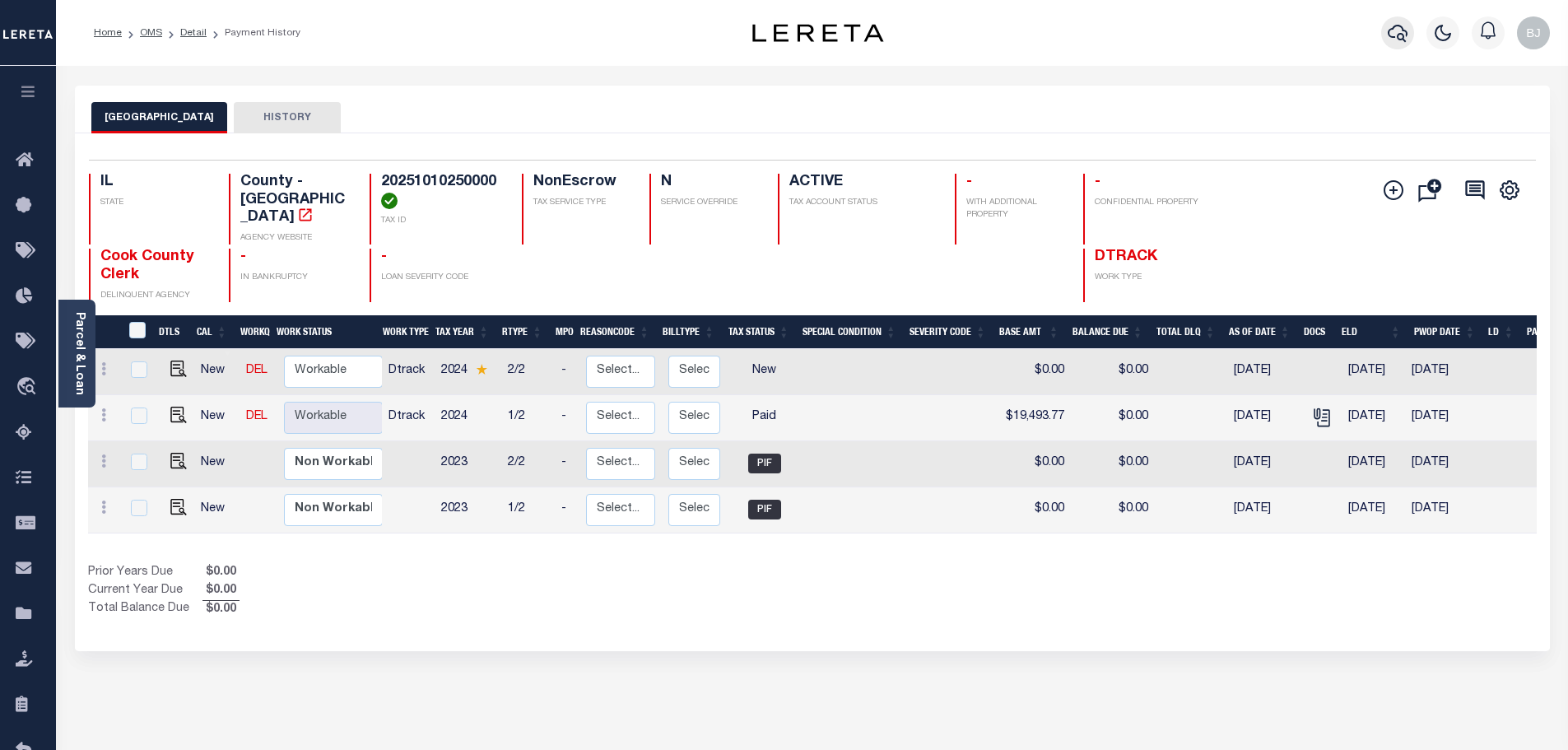
click at [1392, 41] on icon "button" at bounding box center [1397, 32] width 20 height 20
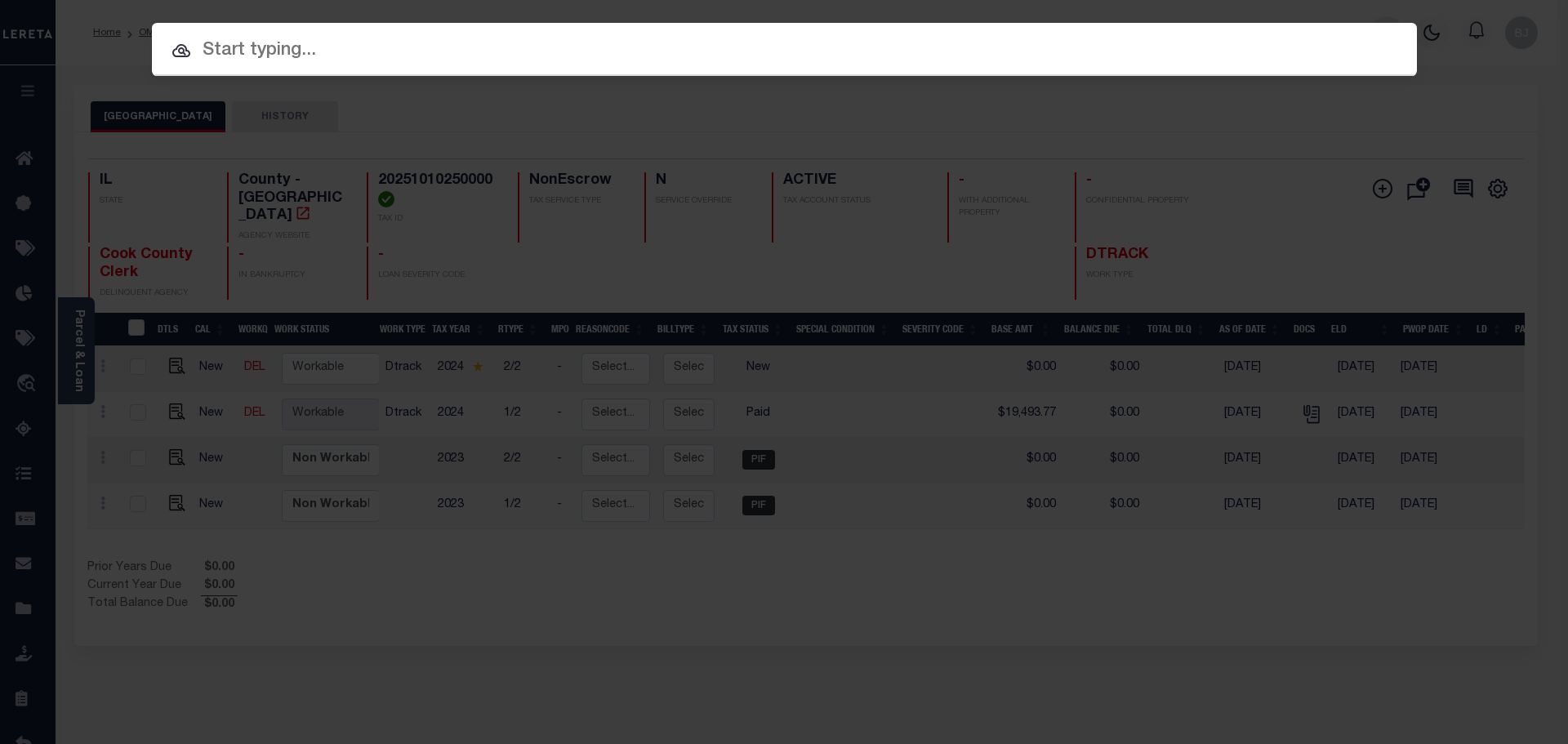
paste input "10262"
type input "10262"
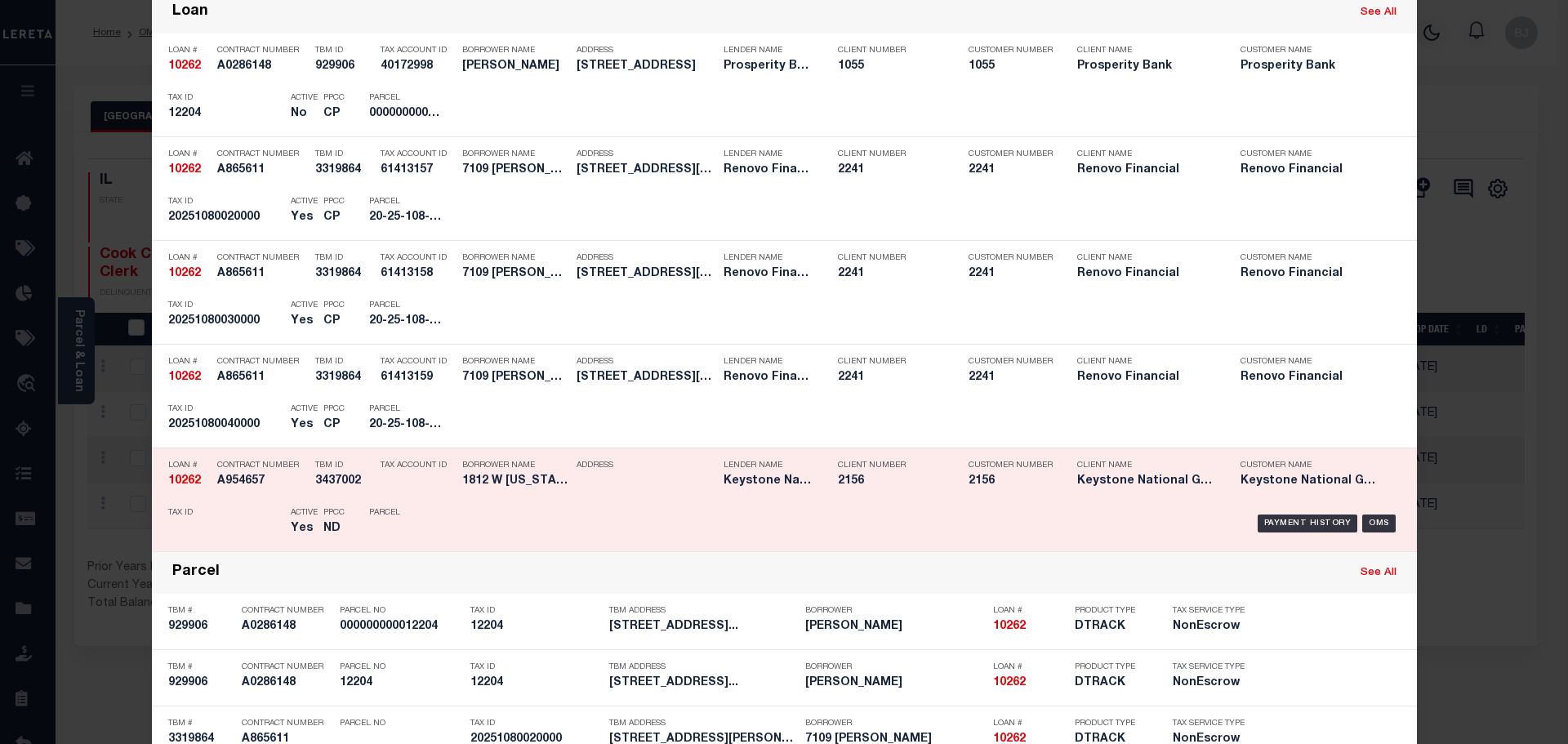
scroll to position [572, 0]
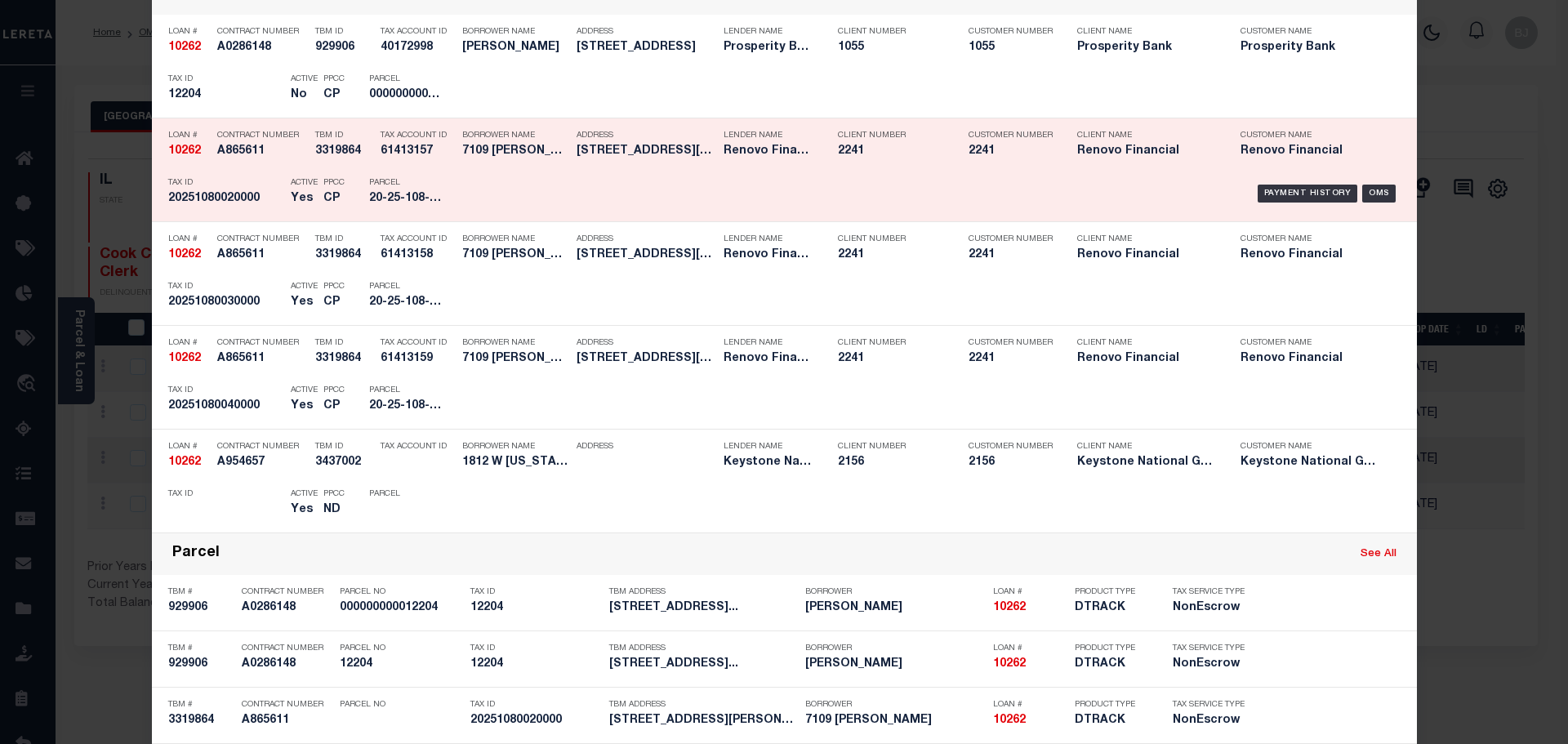
click at [235, 166] on div "Contract Number A865611" at bounding box center [262, 146] width 90 height 48
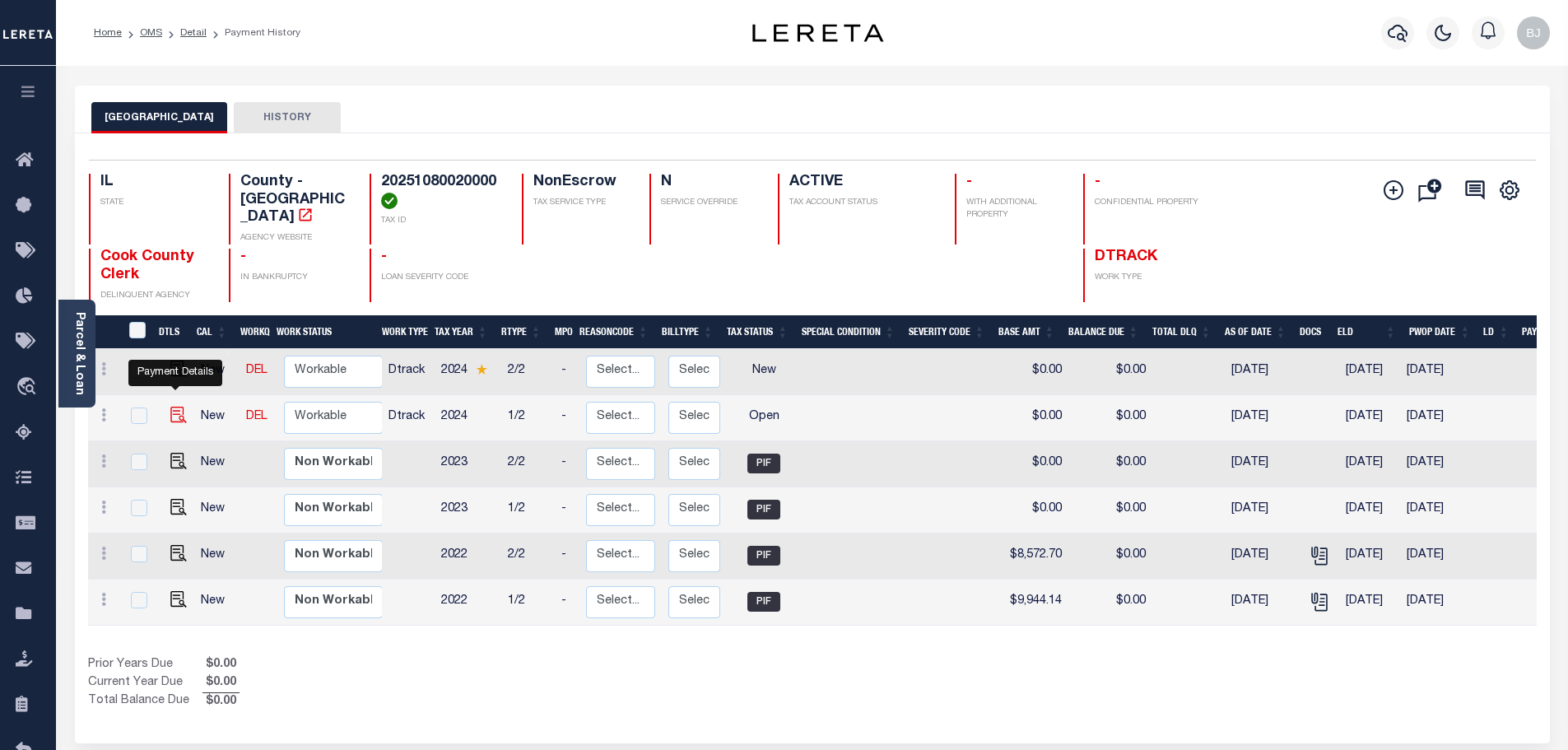
click at [172, 407] on img "" at bounding box center [178, 415] width 16 height 16
checkbox input "true"
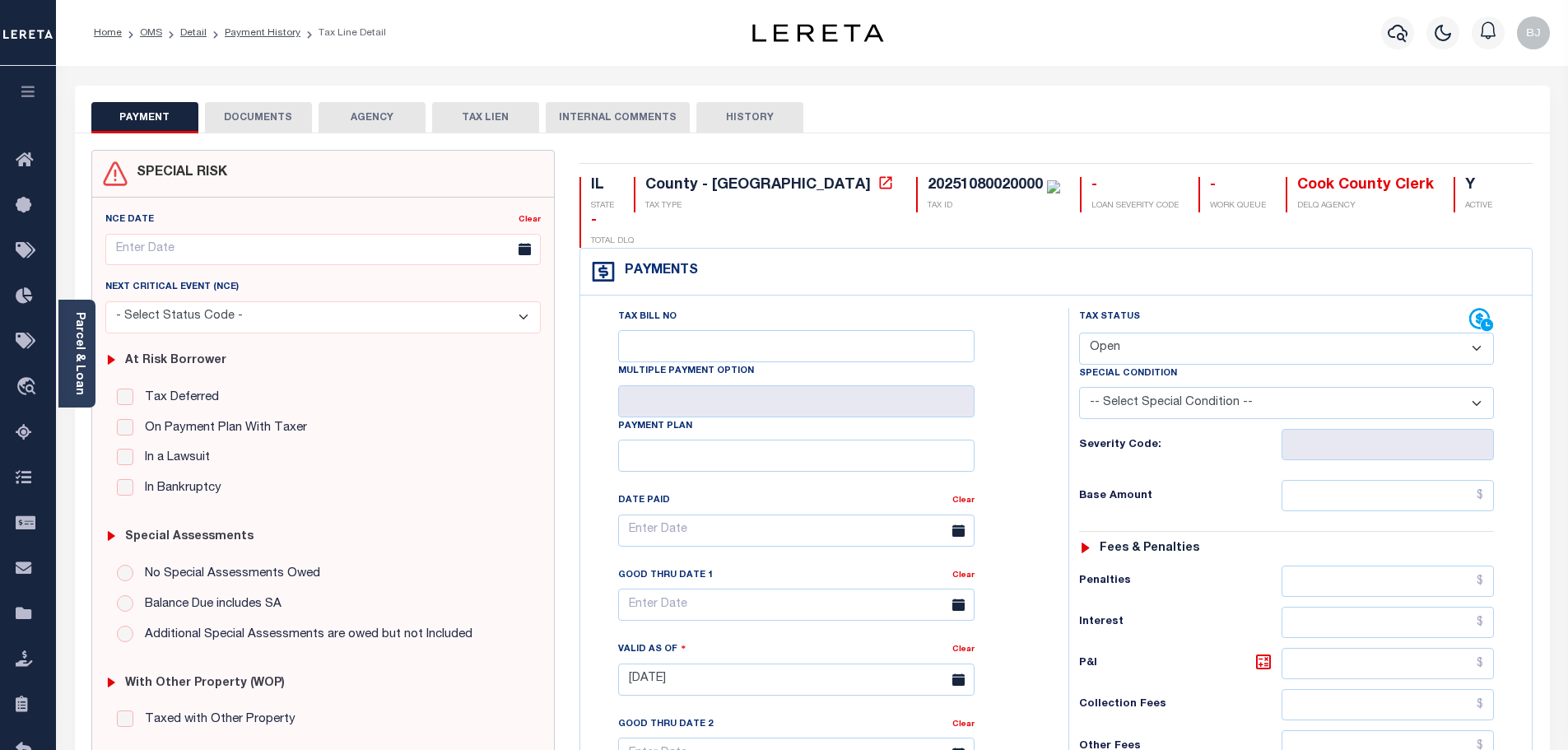
click at [1202, 333] on select "- Select Status Code - Open Due/Unpaid Paid Incomplete No Tax Due Internal Refu…" at bounding box center [1286, 349] width 415 height 32
select select "PYD"
click at [1079, 333] on select "- Select Status Code - Open Due/Unpaid Paid Incomplete No Tax Due Internal Refu…" at bounding box center [1286, 349] width 415 height 32
type input "[DATE]"
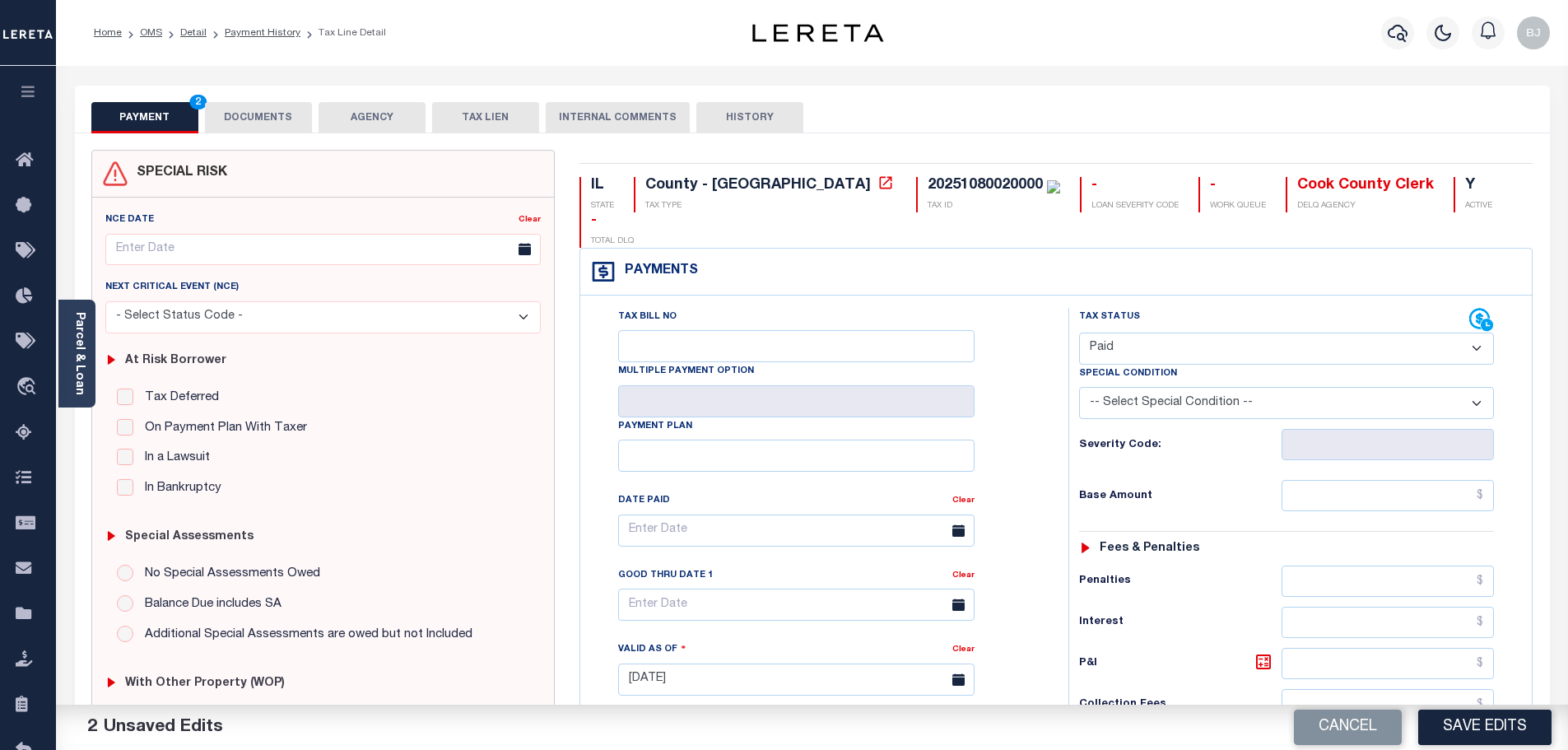
click at [1183, 333] on select "- Select Status Code - Open Due/Unpaid Paid Incomplete No Tax Due Internal Refu…" at bounding box center [1286, 349] width 415 height 32
select select "DUE"
click at [1079, 333] on select "- Select Status Code - Open Due/Unpaid Paid Incomplete No Tax Due Internal Refu…" at bounding box center [1286, 349] width 415 height 32
click at [1385, 480] on input "text" at bounding box center [1388, 495] width 213 height 31
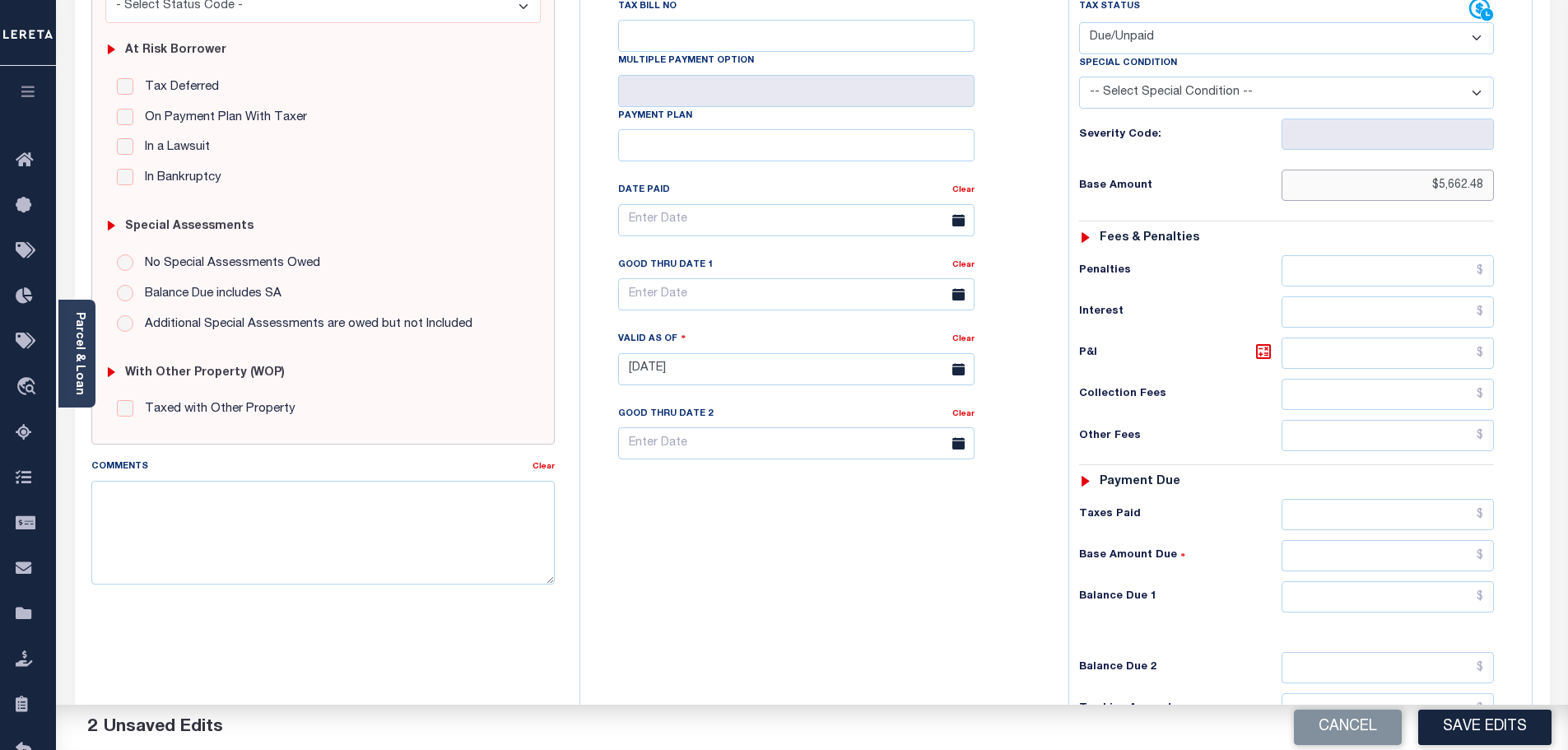
scroll to position [329, 0]
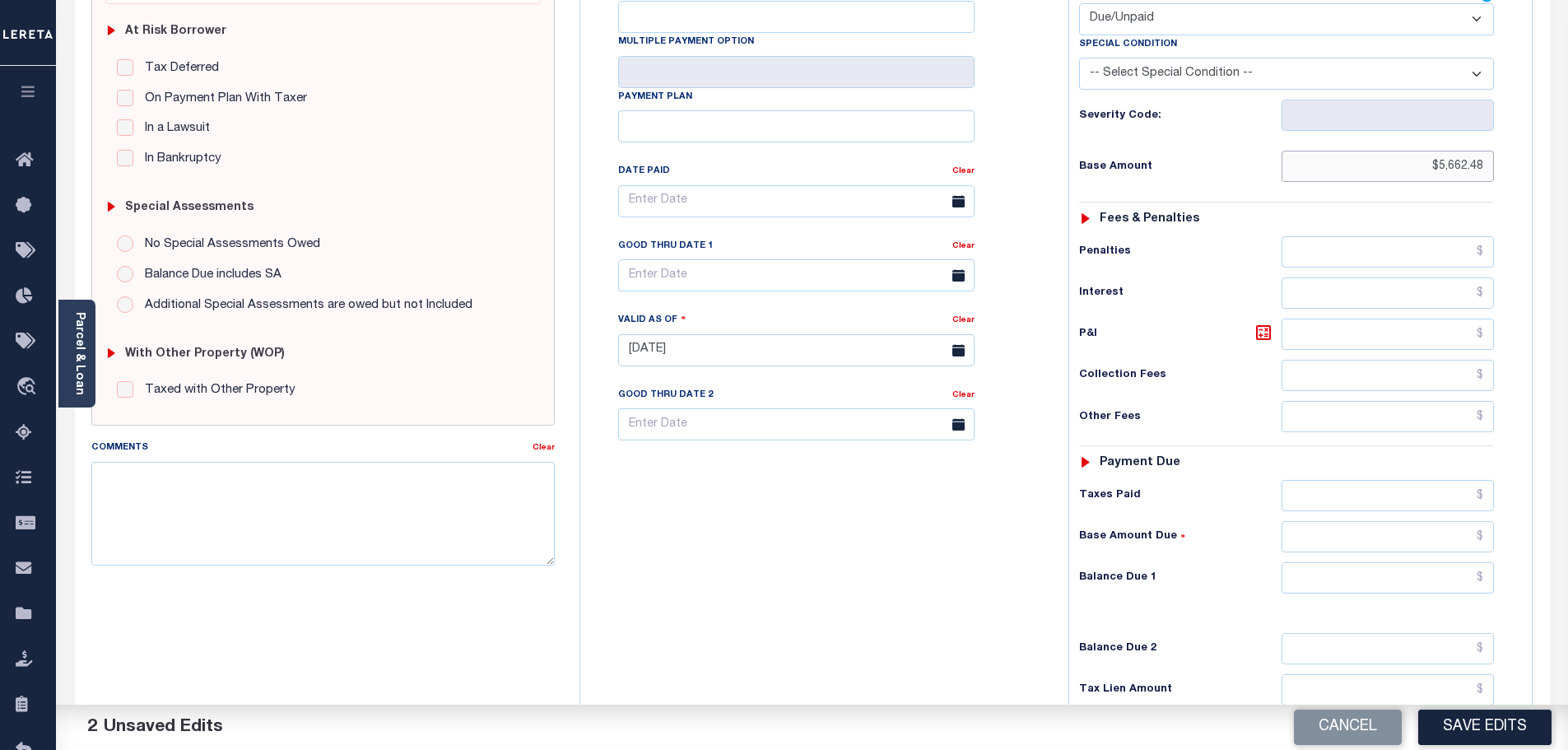
type input "$5,662.48"
click at [1412, 562] on input "text" at bounding box center [1388, 578] width 213 height 31
type input "$5,959.77"
click at [1261, 328] on icon at bounding box center [1264, 333] width 9 height 9
type input "$297.29"
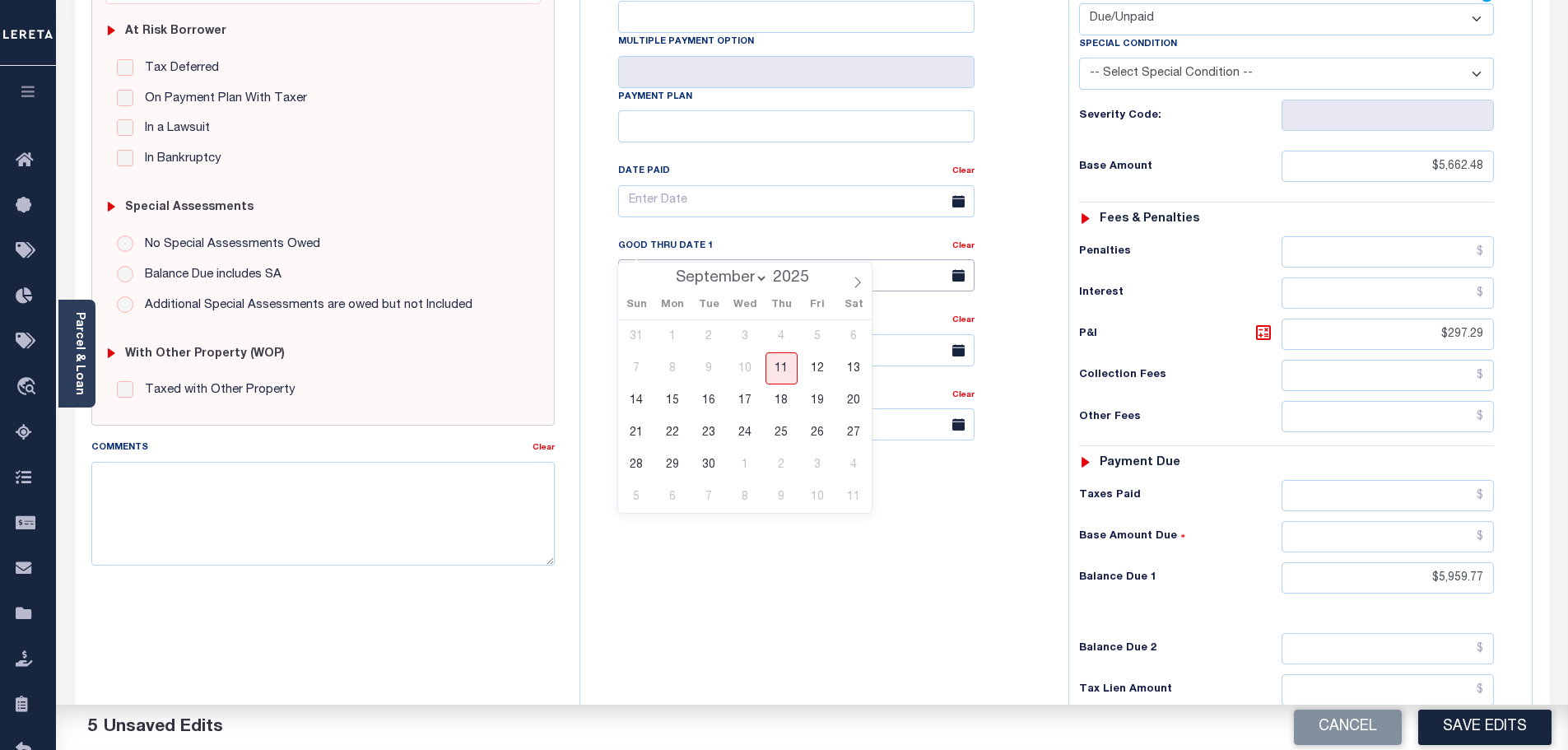
click at [676, 259] on input "text" at bounding box center [796, 275] width 356 height 32
click at [705, 467] on span "30" at bounding box center [710, 465] width 32 height 32
type input "09/30/2025"
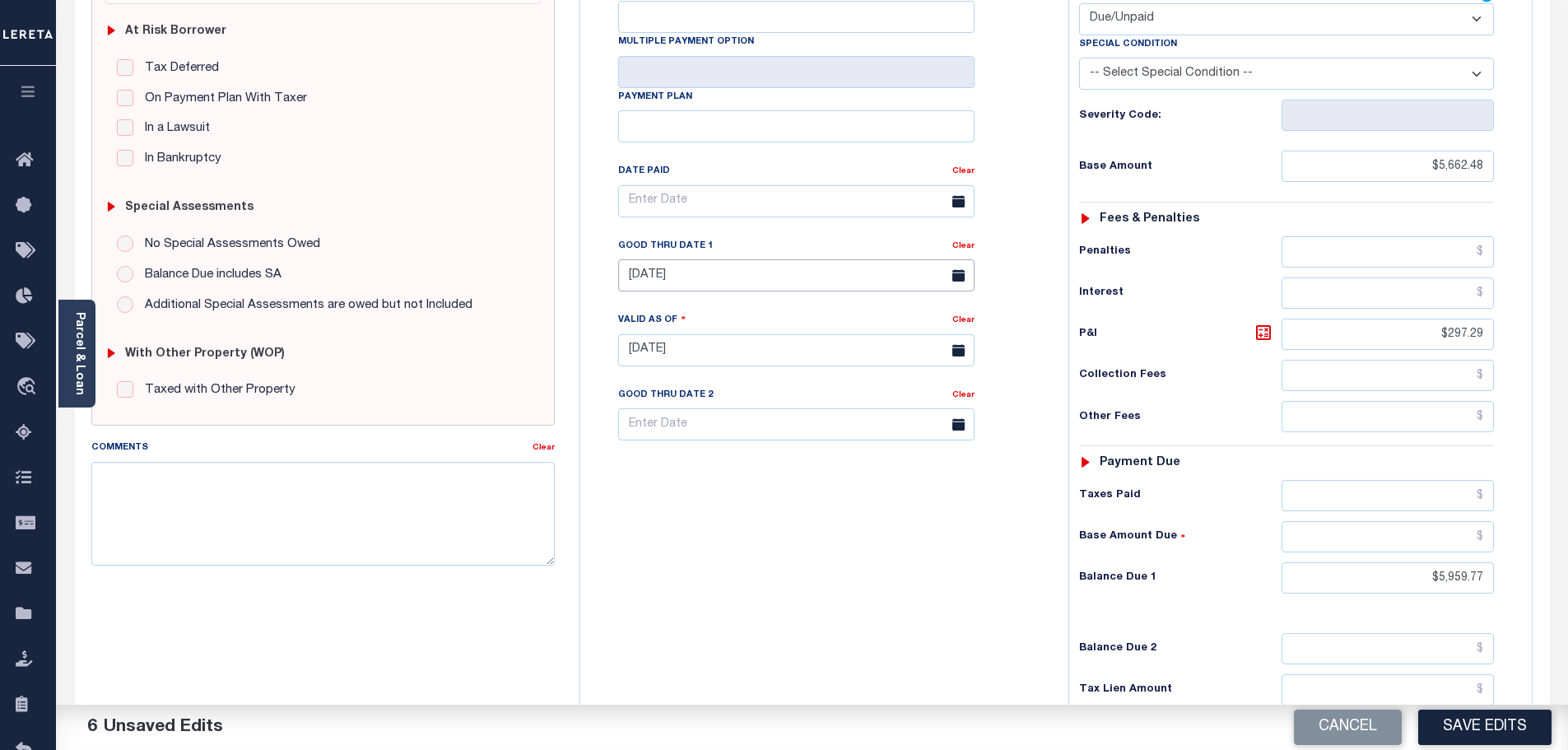
scroll to position [0, 0]
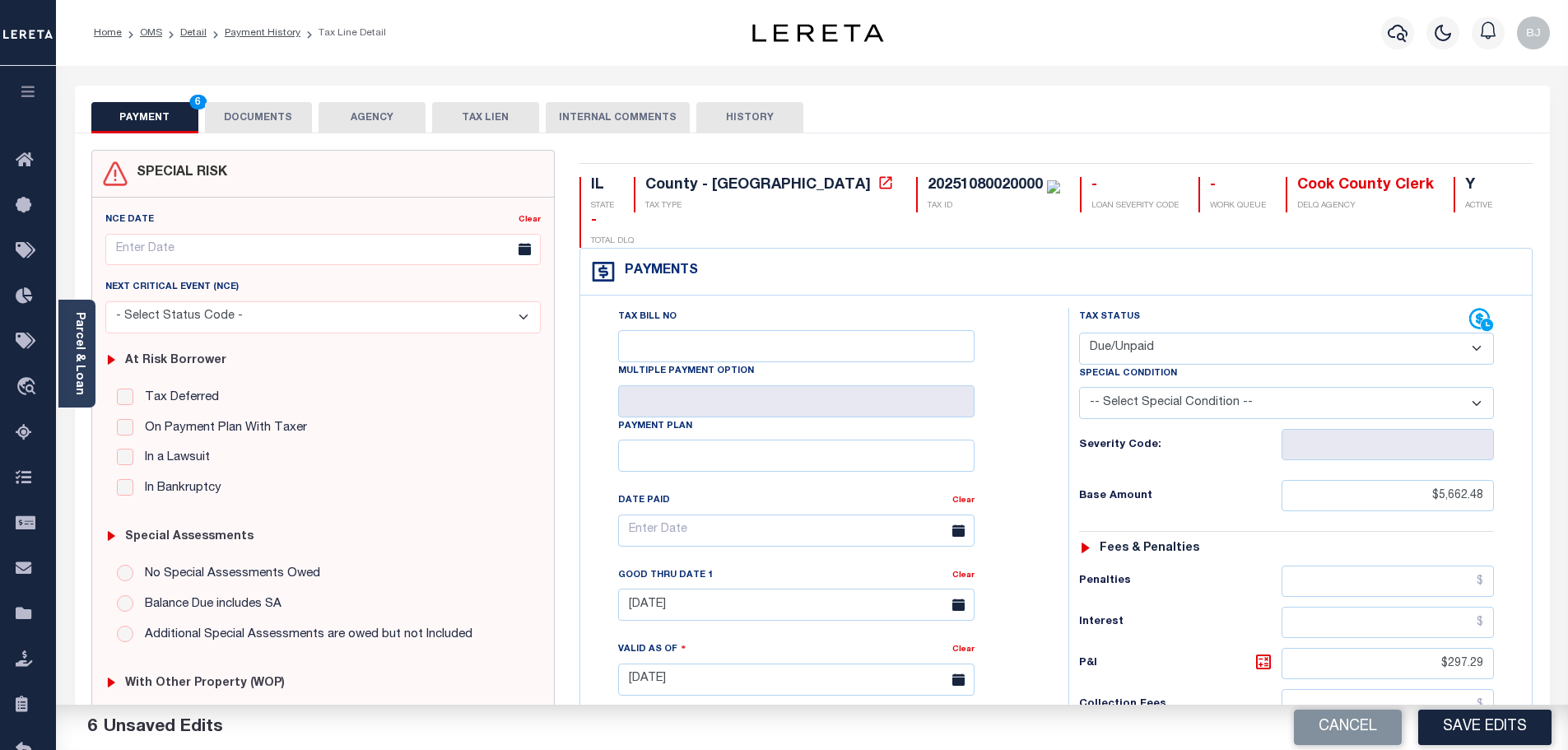
click at [232, 110] on button "DOCUMENTS" at bounding box center [259, 117] width 107 height 31
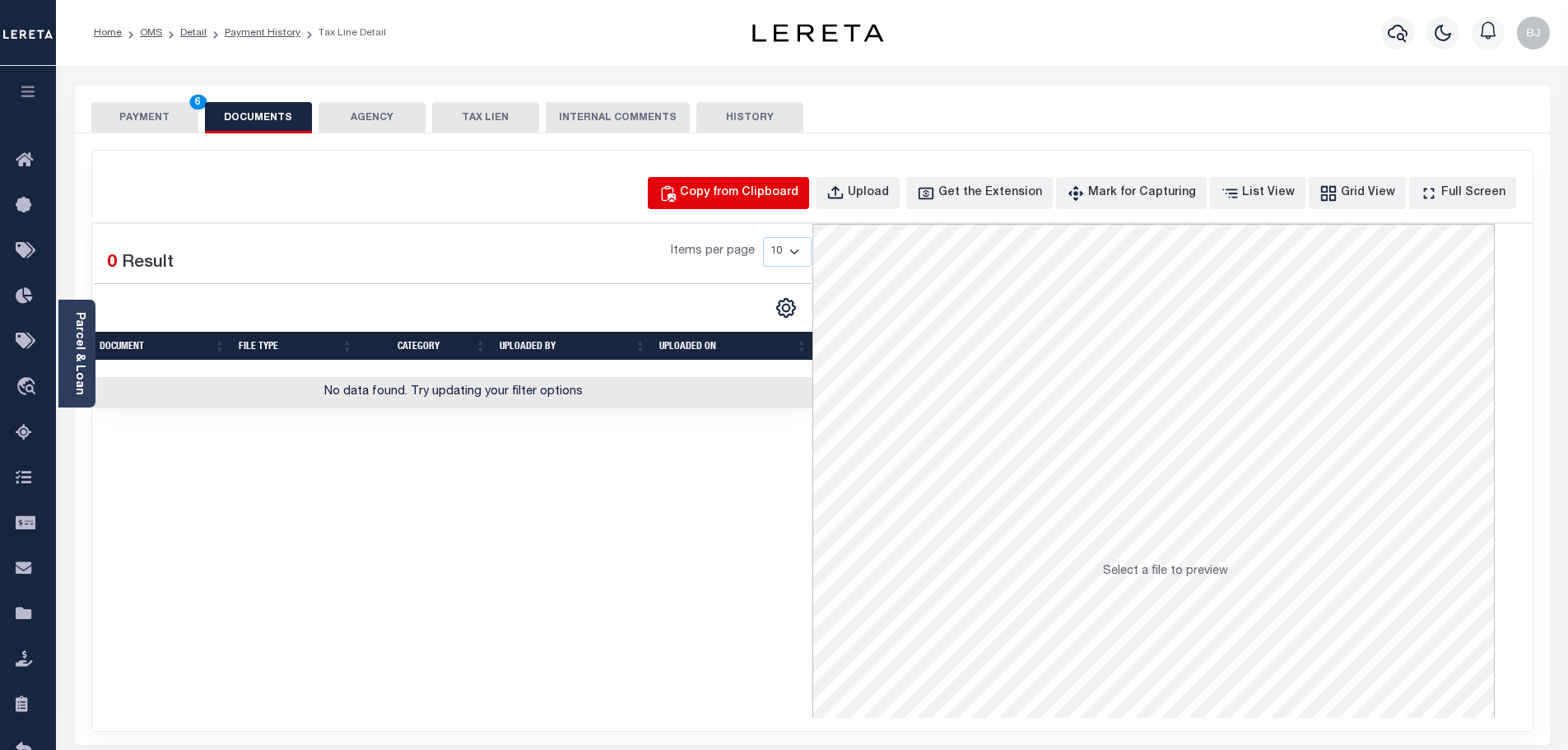
click at [724, 179] on button "Copy from Clipboard" at bounding box center [728, 193] width 161 height 32
select select "POP"
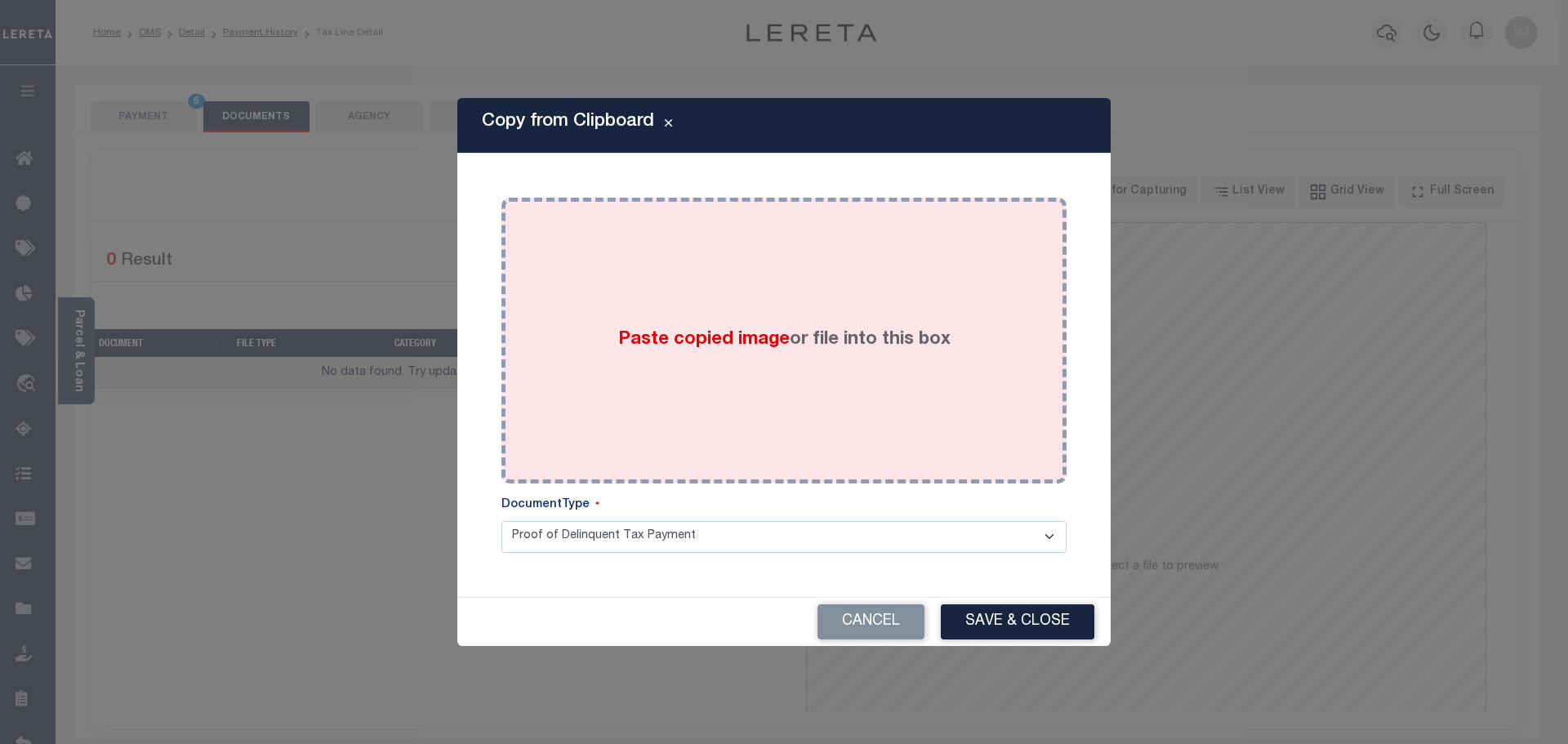
click at [805, 219] on div "Paste copied image or file into this box" at bounding box center [784, 341] width 540 height 262
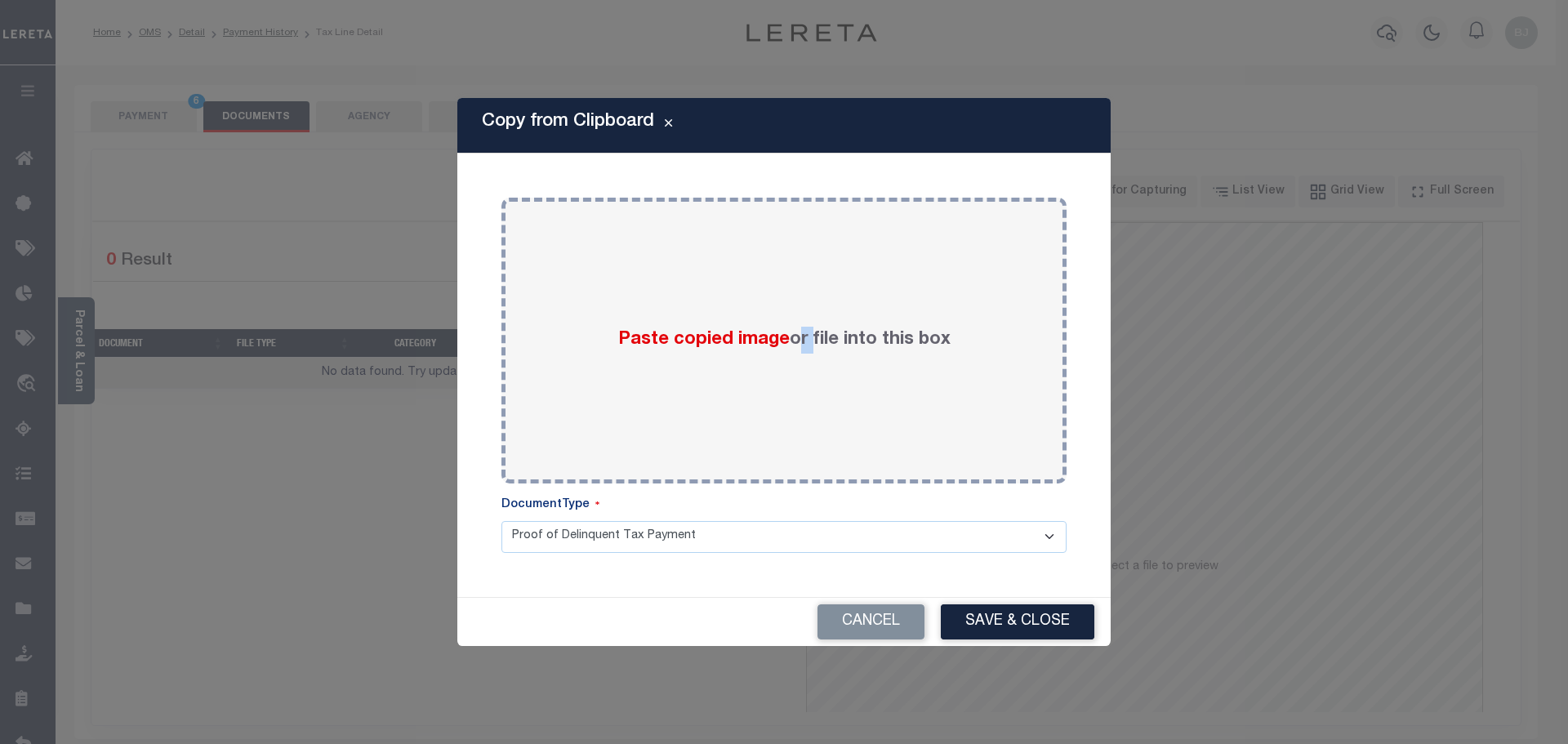
drag, startPoint x: 1026, startPoint y: 551, endPoint x: 1012, endPoint y: 541, distance: 17.2
click at [1026, 551] on select "Proof of Delinquent Tax Payment" at bounding box center [783, 537] width 565 height 32
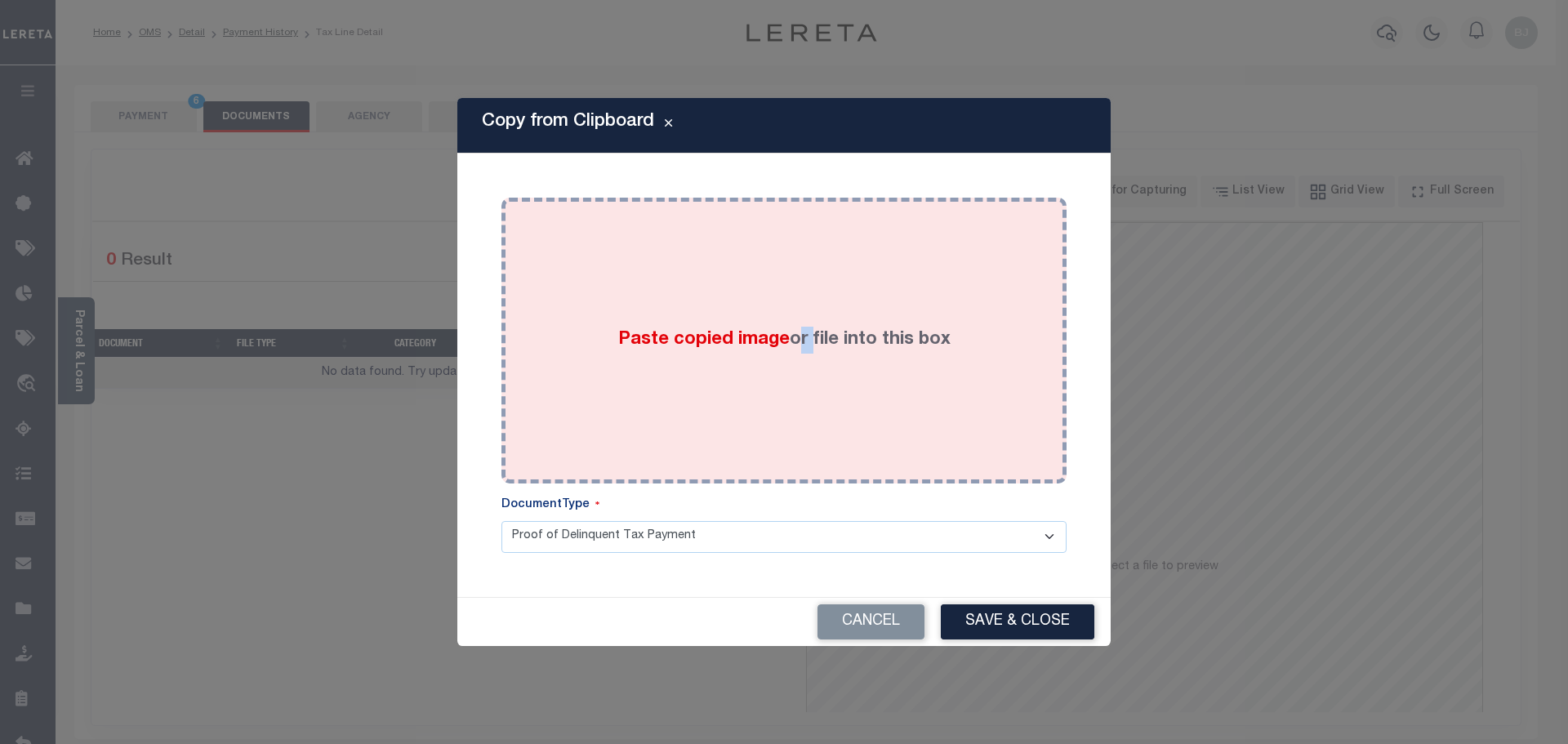
click at [967, 449] on div "Paste copied image or file into this box" at bounding box center [784, 341] width 540 height 262
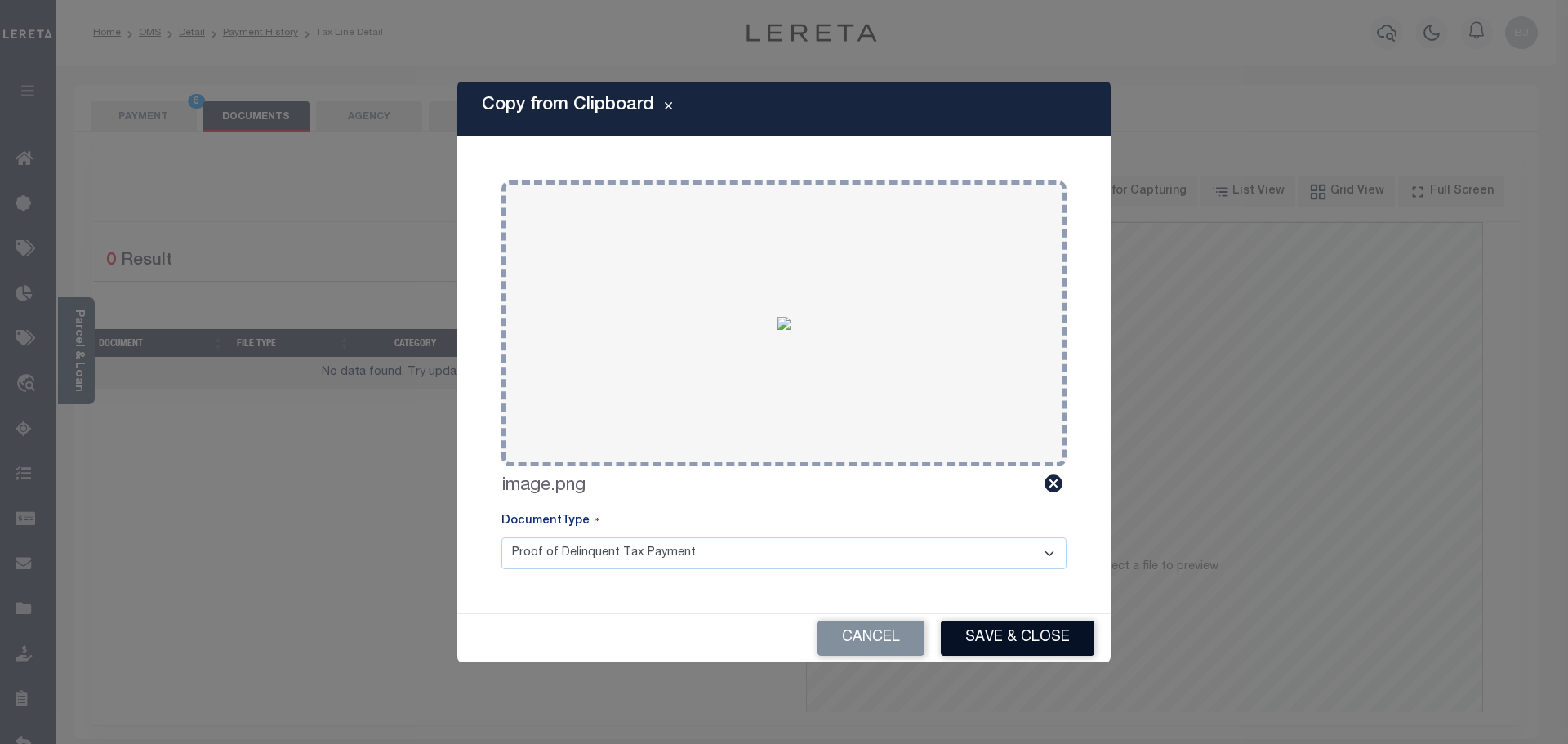
click at [1041, 632] on button "Save & Close" at bounding box center [1018, 638] width 153 height 36
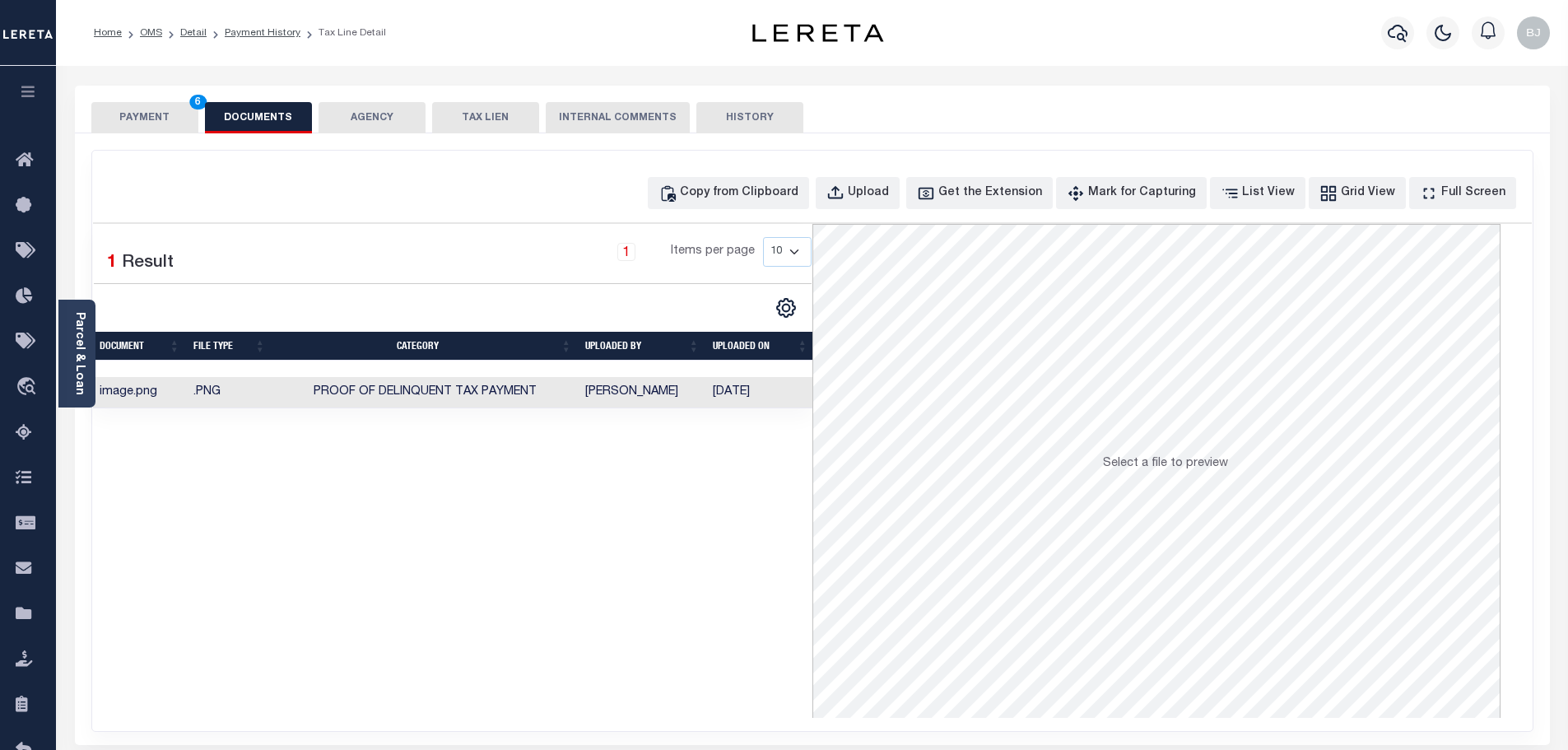
click at [127, 122] on button "PAYMENT 6" at bounding box center [145, 117] width 107 height 31
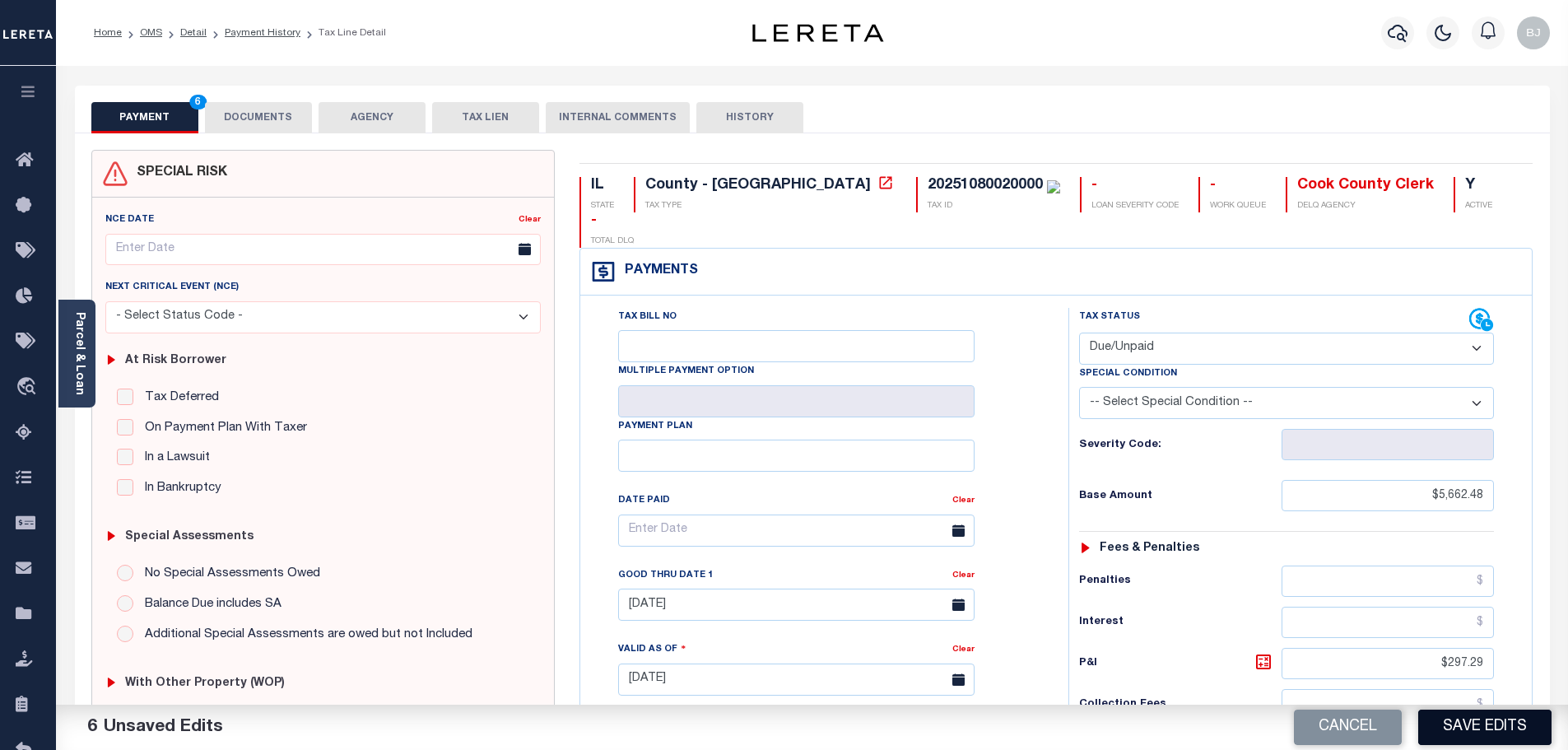
click at [1472, 734] on button "Save Edits" at bounding box center [1485, 727] width 134 height 36
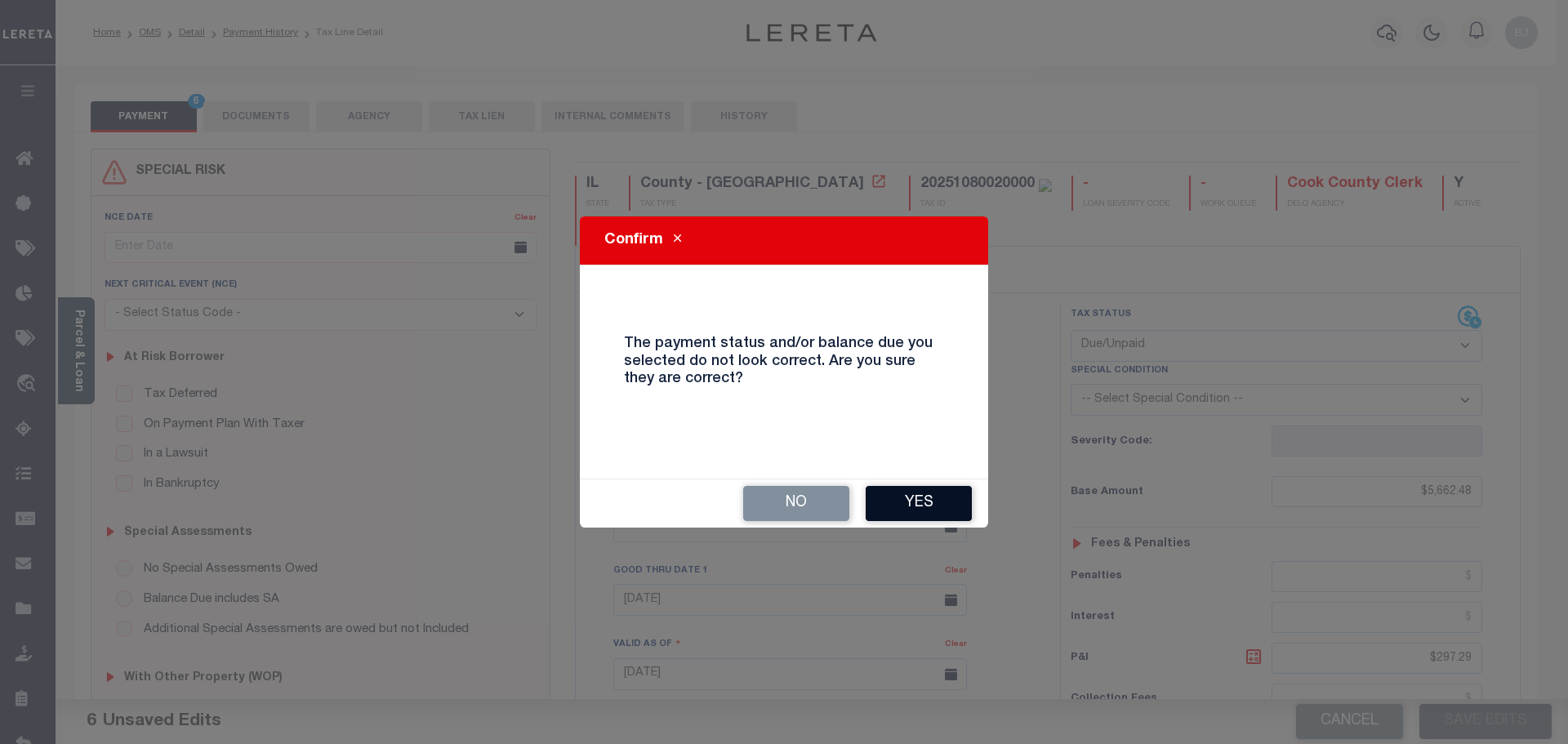
click at [923, 503] on button "Yes" at bounding box center [919, 504] width 107 height 36
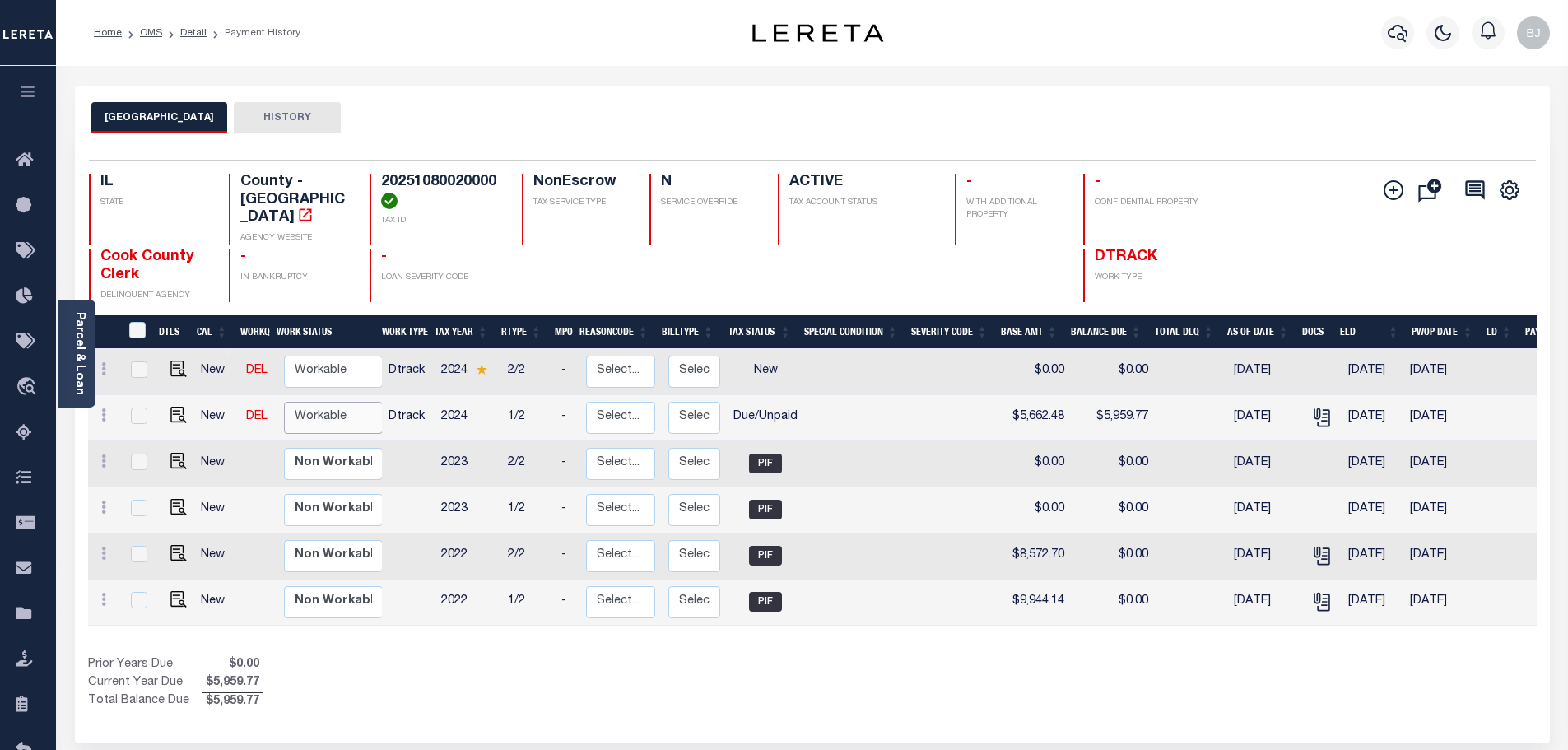
drag, startPoint x: 299, startPoint y: 404, endPoint x: 302, endPoint y: 414, distance: 10.4
click at [299, 404] on select "Non Workable Workable" at bounding box center [333, 417] width 99 height 32
checkbox input "true"
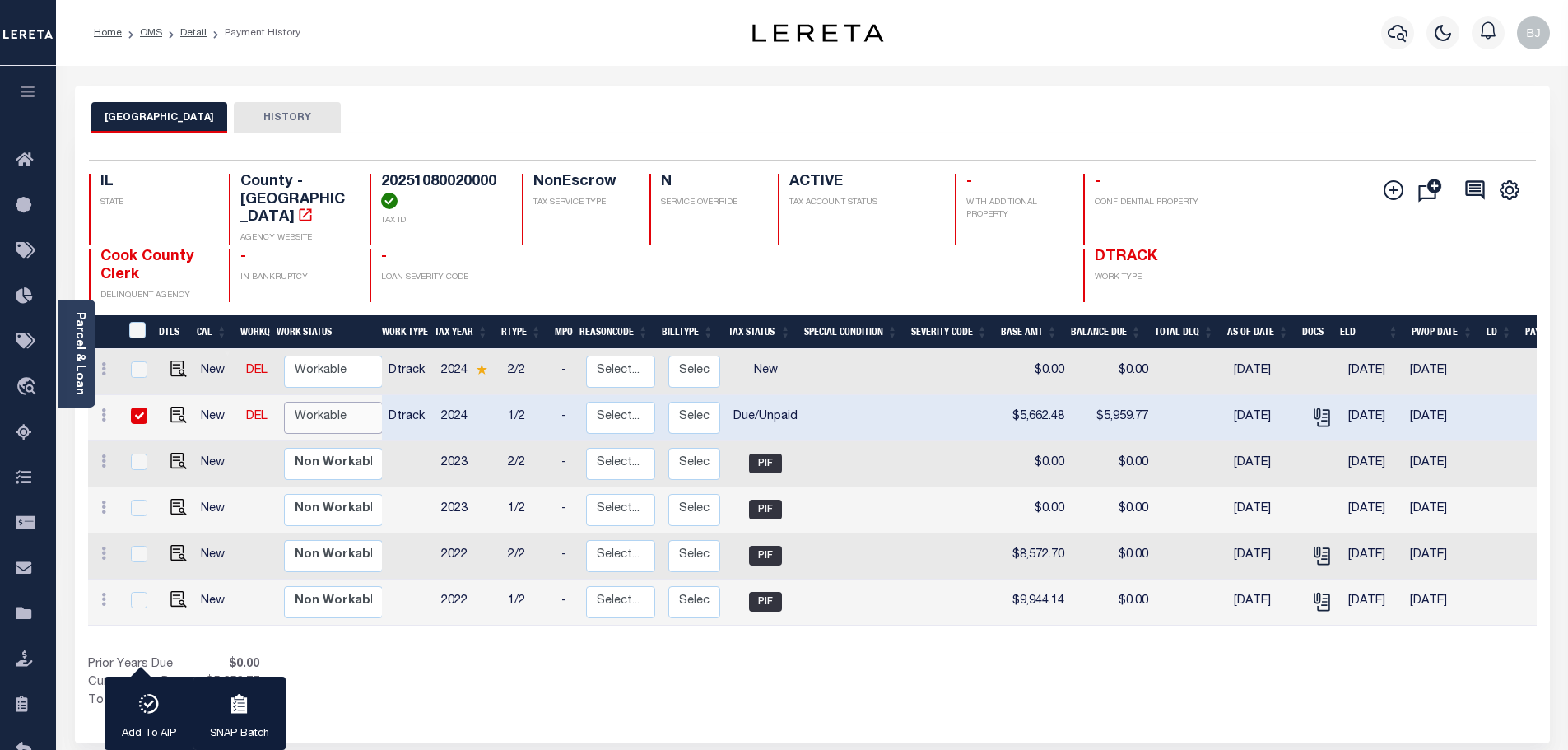
select select "true"
click at [284, 401] on select "Non Workable Workable" at bounding box center [333, 417] width 99 height 32
checkbox input "false"
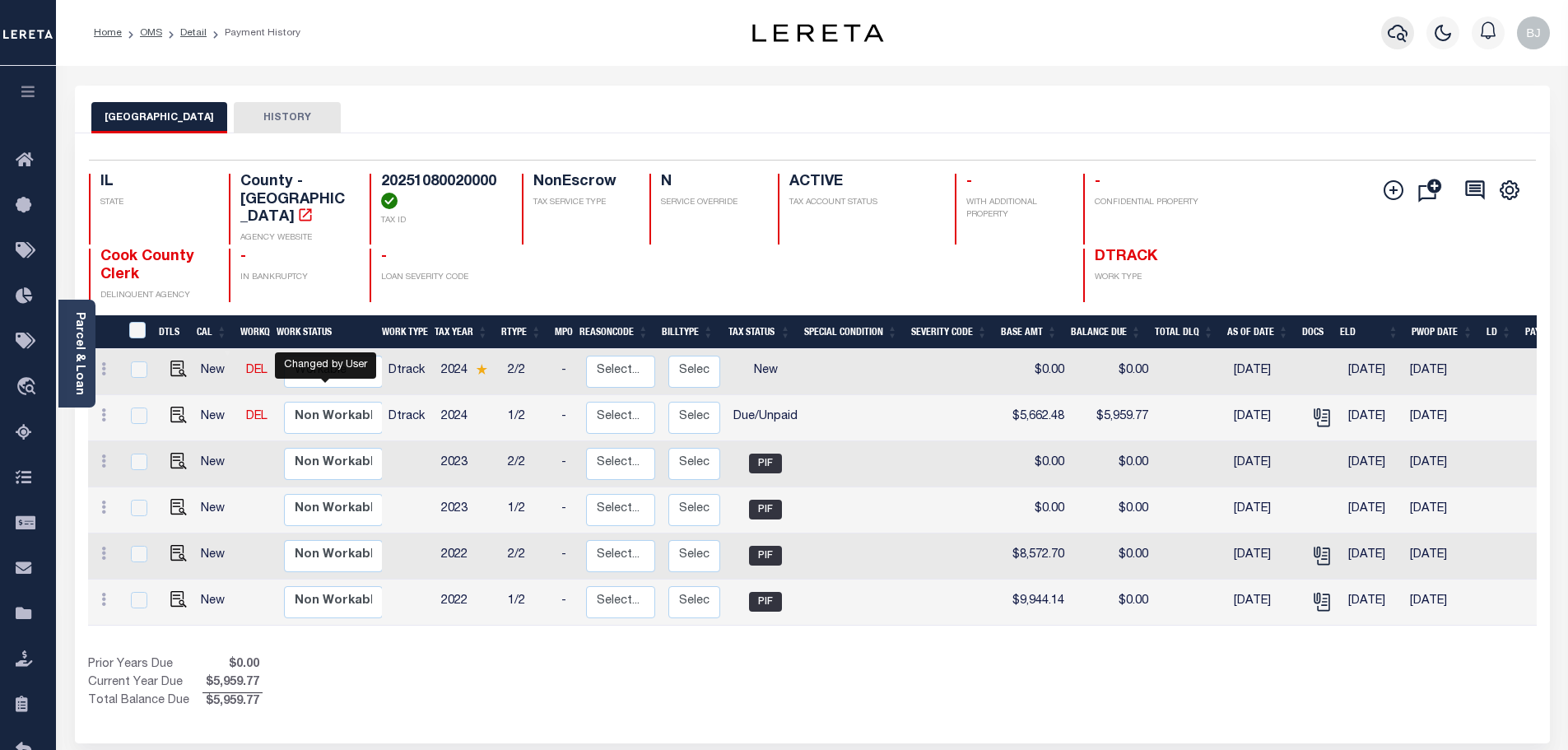
click at [1389, 41] on icon "button" at bounding box center [1397, 32] width 20 height 20
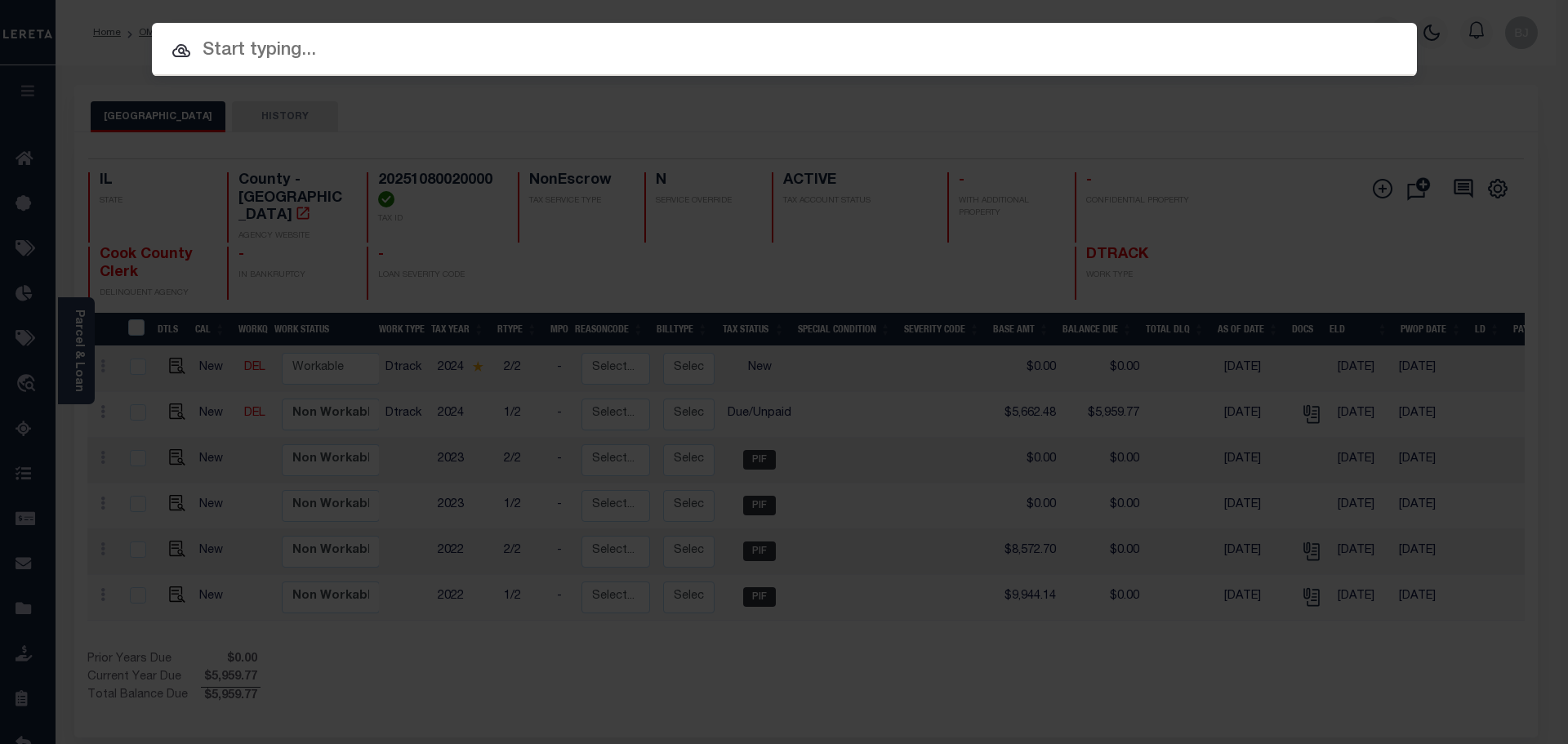
click at [844, 36] on input "text" at bounding box center [784, 50] width 1264 height 29
paste input "10262"
type input "10262"
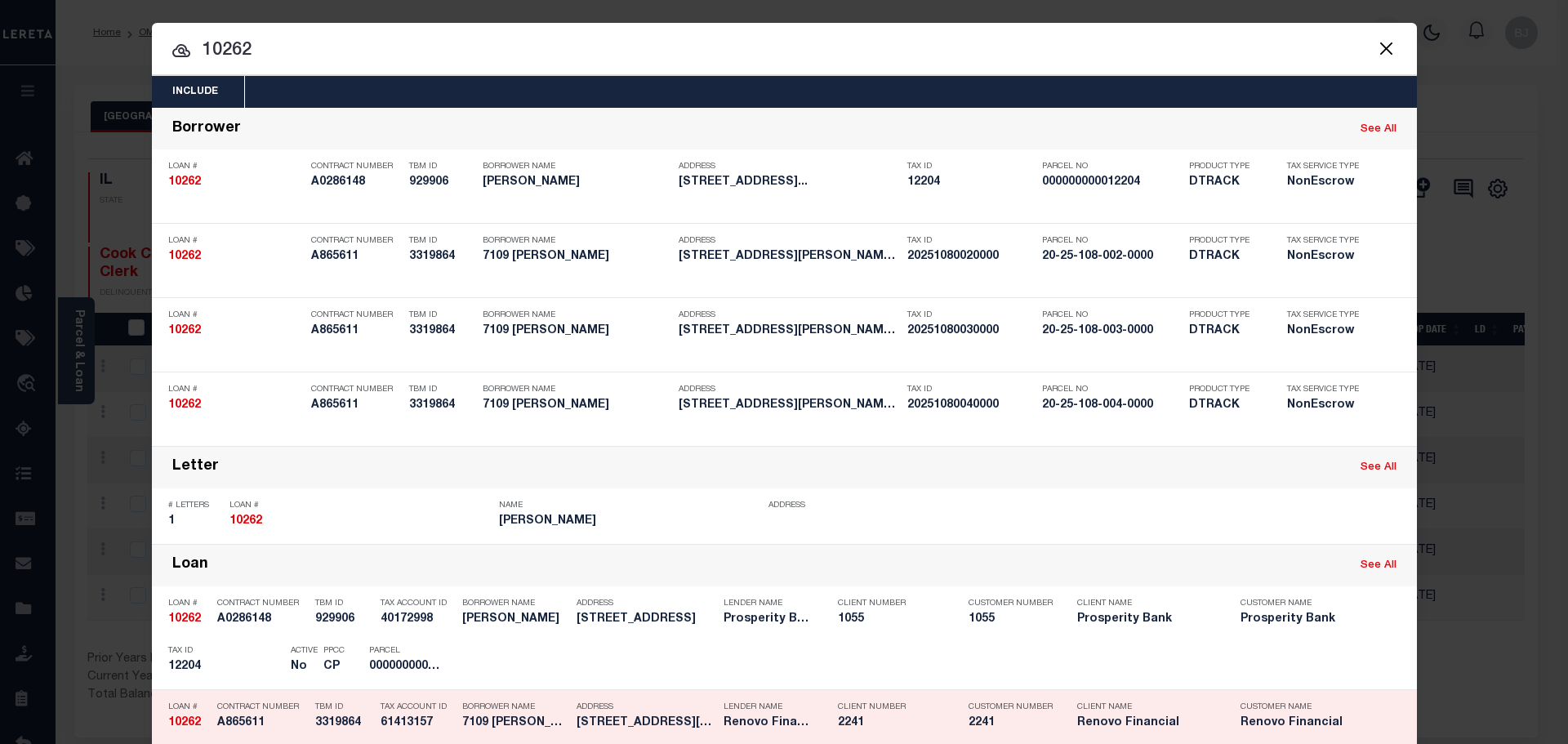
scroll to position [408, 0]
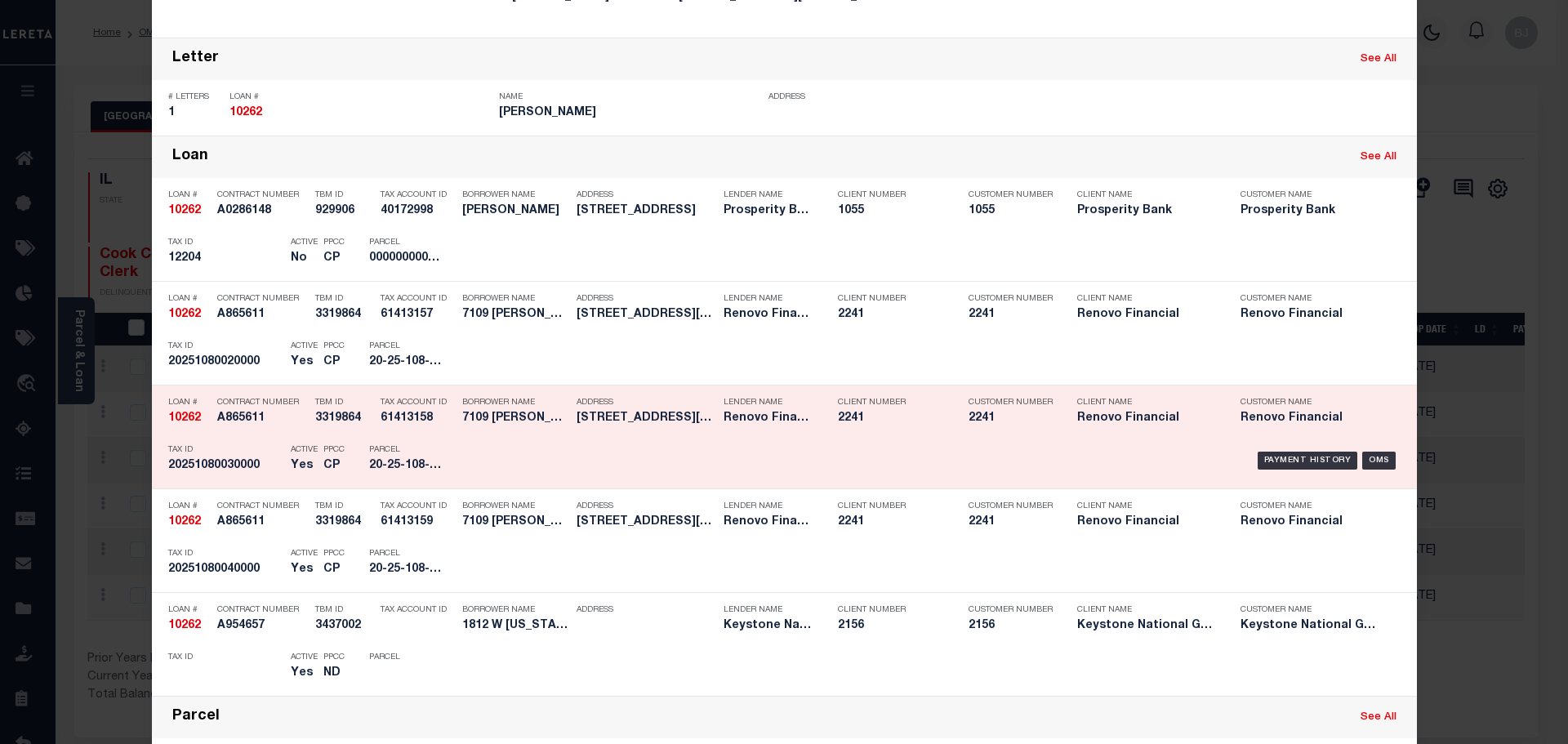
click at [328, 445] on div "PPCC CP" at bounding box center [334, 460] width 21 height 48
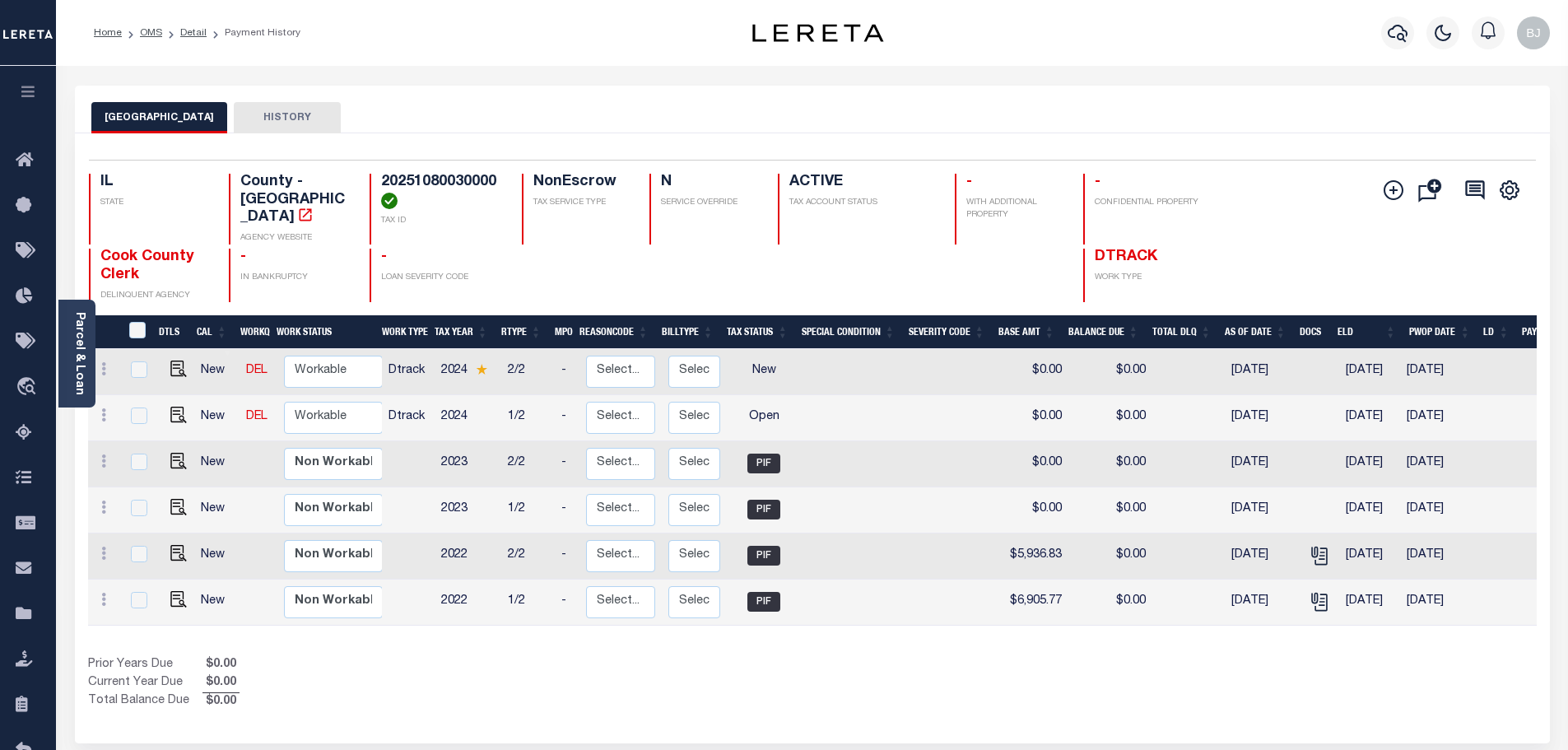
click at [1070, 687] on div "Show Tax Lines before Bill Release Date Prior Years Due $0.00 Current Year Due …" at bounding box center [812, 683] width 1449 height 56
click at [182, 407] on img "" at bounding box center [178, 415] width 16 height 16
checkbox input "true"
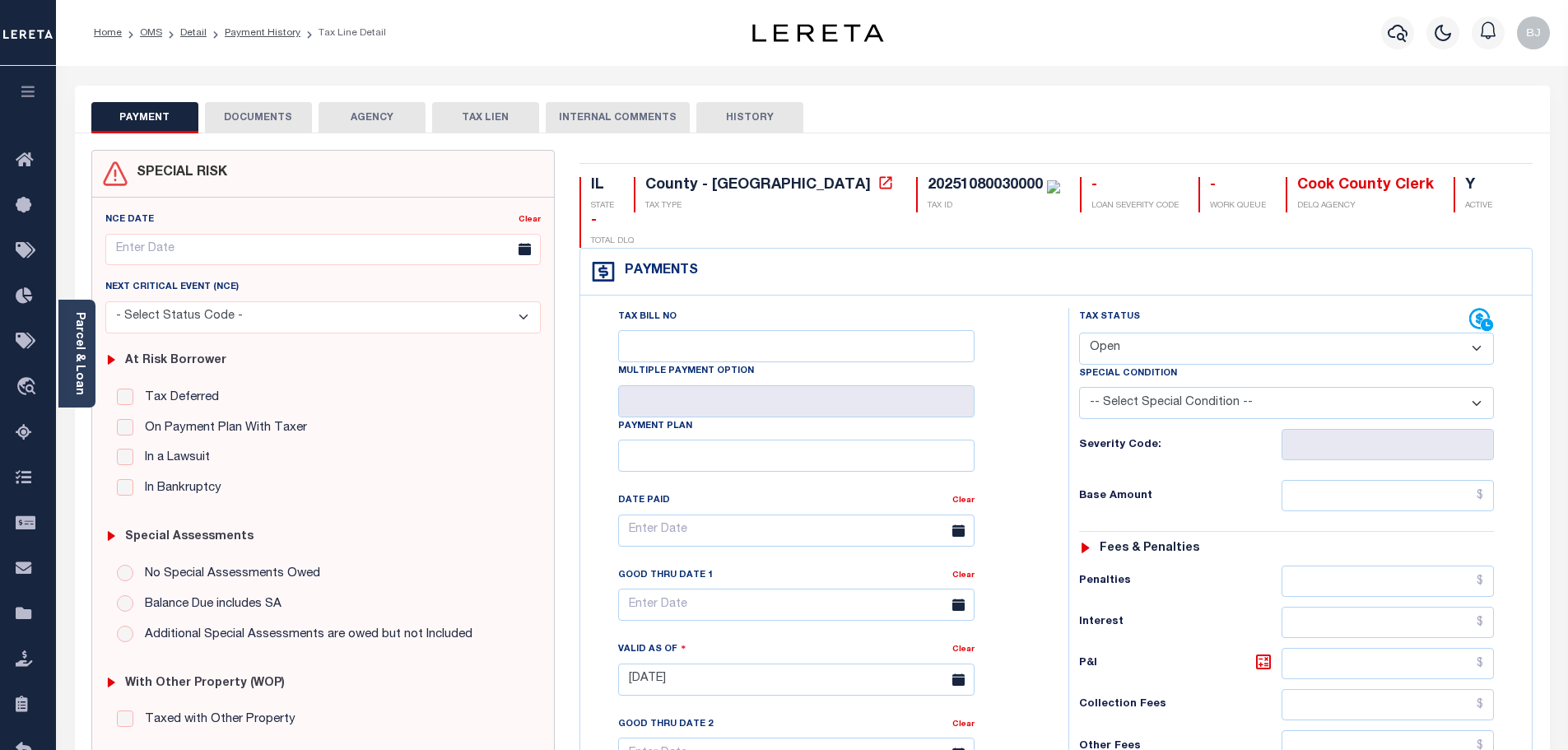
click at [1161, 333] on select "- Select Status Code - Open Due/Unpaid Paid Incomplete No Tax Due Internal Refu…" at bounding box center [1286, 349] width 415 height 32
select select "DUE"
click at [1079, 333] on select "- Select Status Code - Open Due/Unpaid Paid Incomplete No Tax Due Internal Refu…" at bounding box center [1286, 349] width 415 height 32
type input "[DATE]"
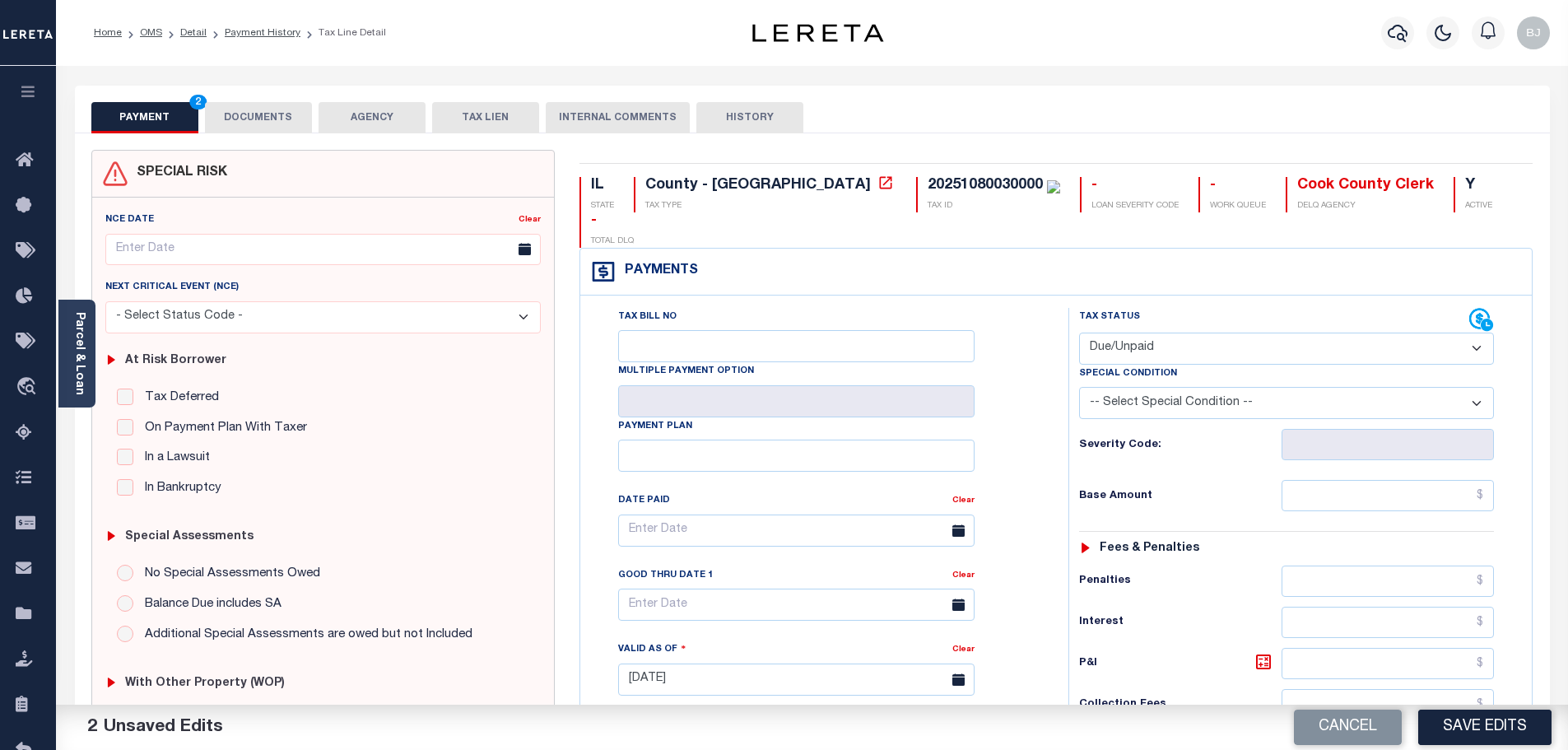
click at [1433, 446] on div "Tax Status Status - Select Status Code -" at bounding box center [1292, 672] width 447 height 727
click at [1437, 480] on input "text" at bounding box center [1388, 495] width 213 height 31
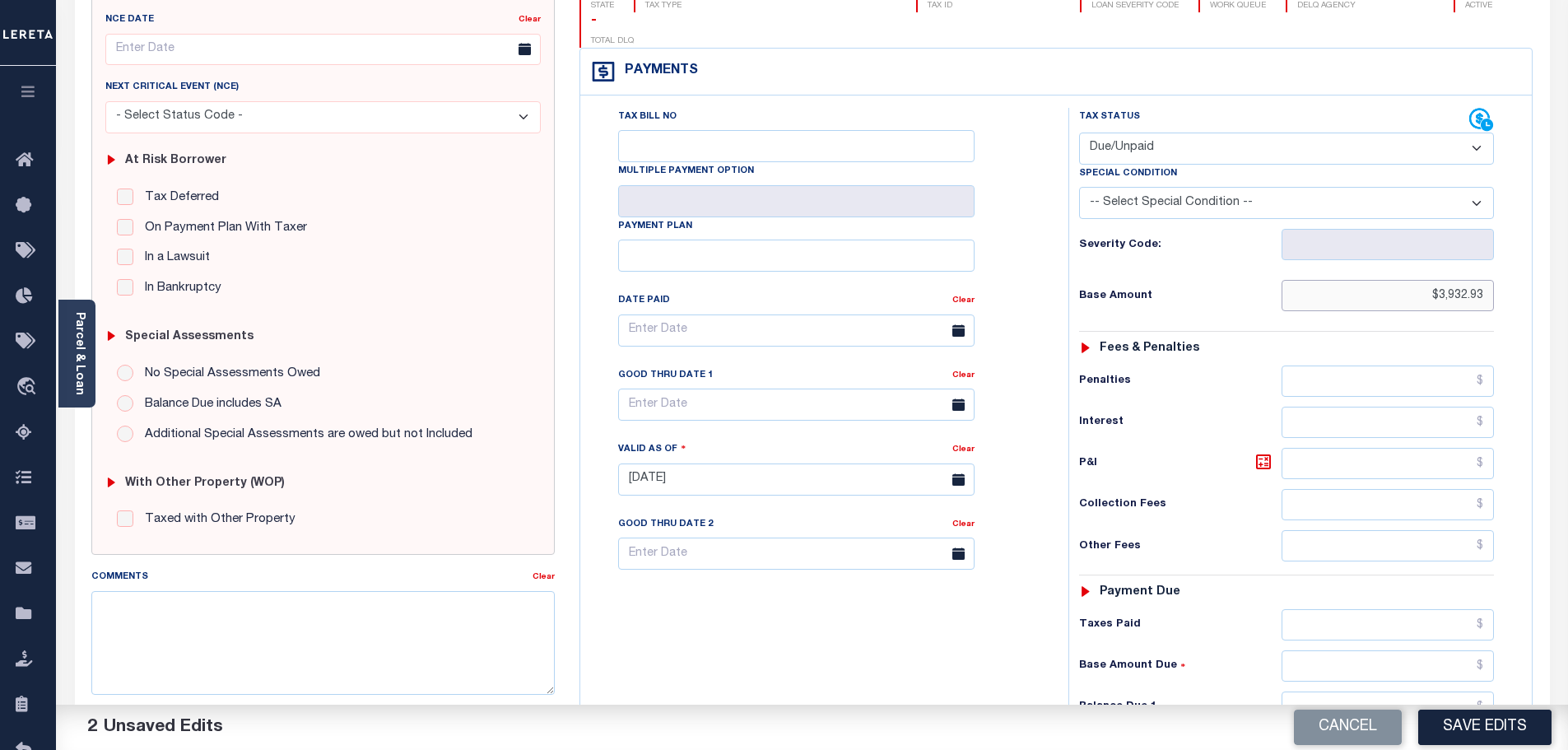
scroll to position [247, 0]
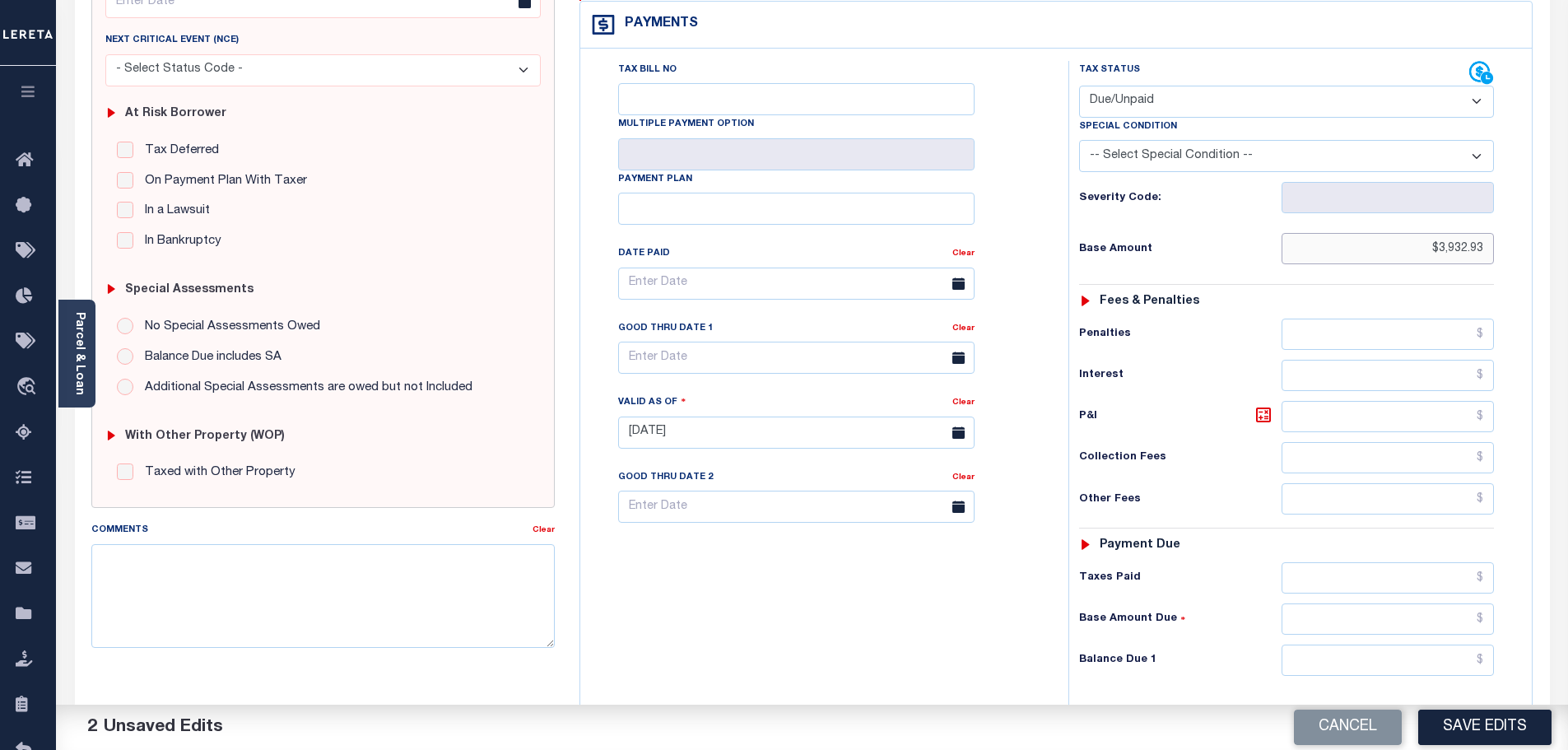
type input "$3,932.93"
click at [1373, 644] on input "text" at bounding box center [1388, 660] width 213 height 31
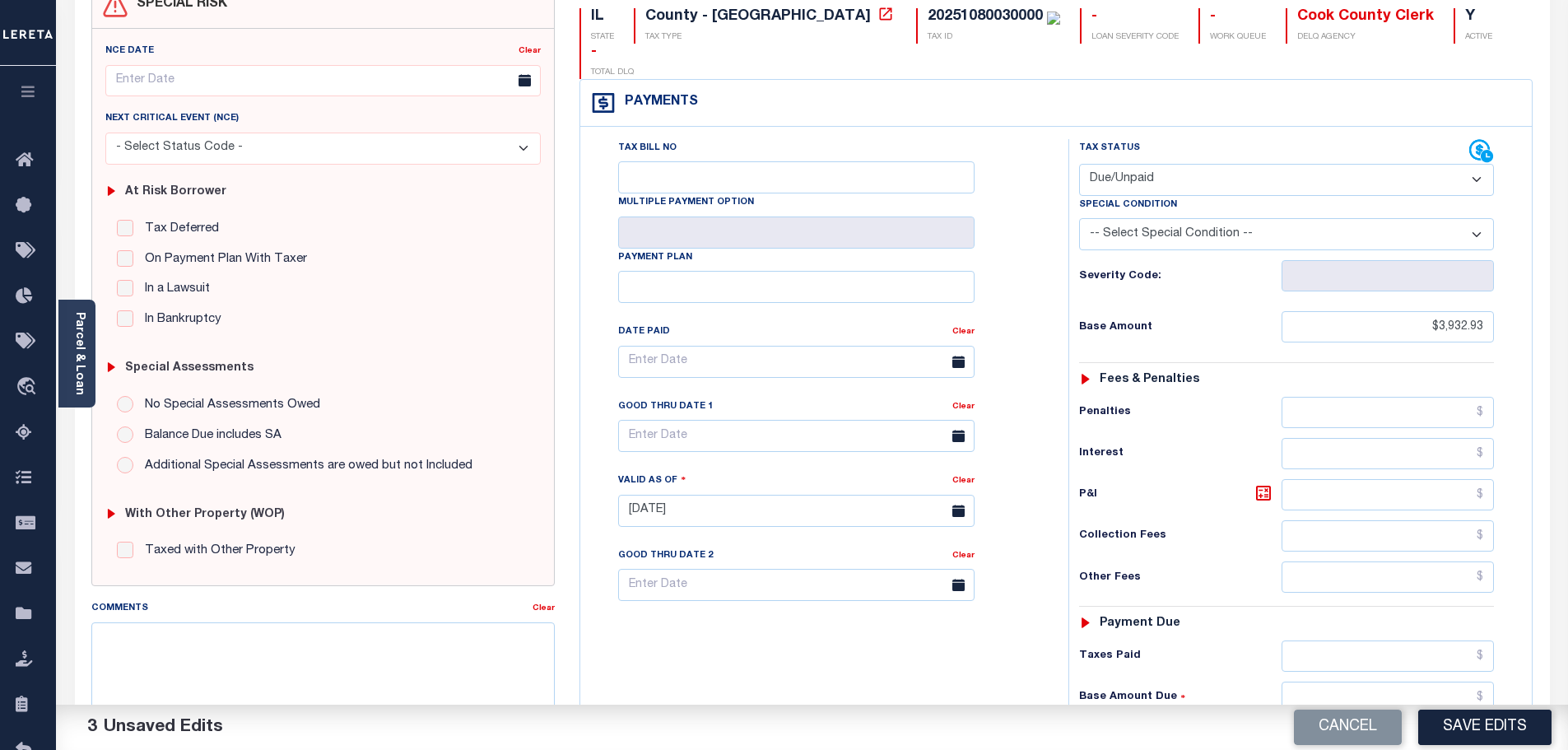
scroll to position [165, 0]
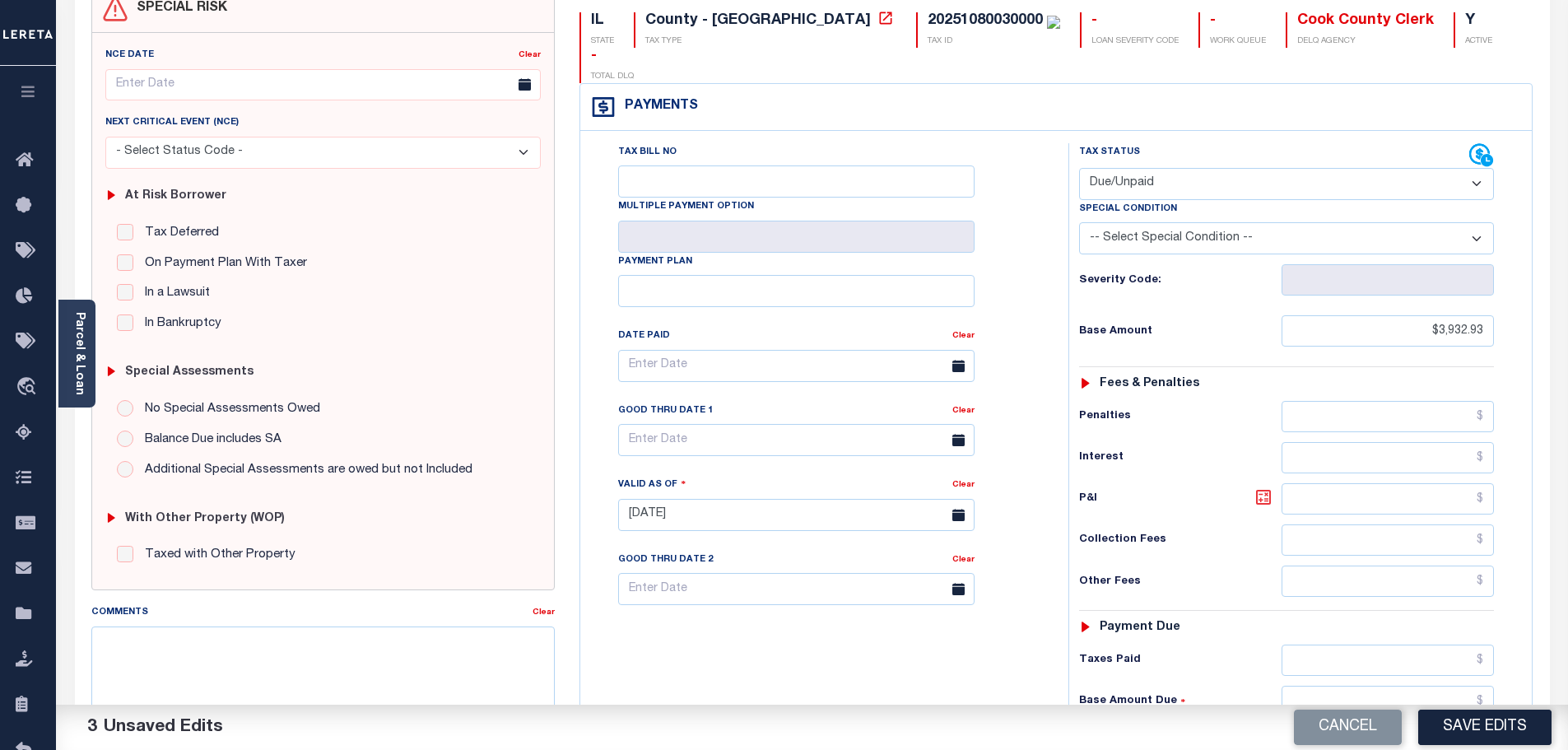
type input "$4,139.43"
click at [1268, 492] on icon at bounding box center [1264, 497] width 9 height 9
type input "$206.50"
click at [708, 424] on input "text" at bounding box center [796, 440] width 356 height 32
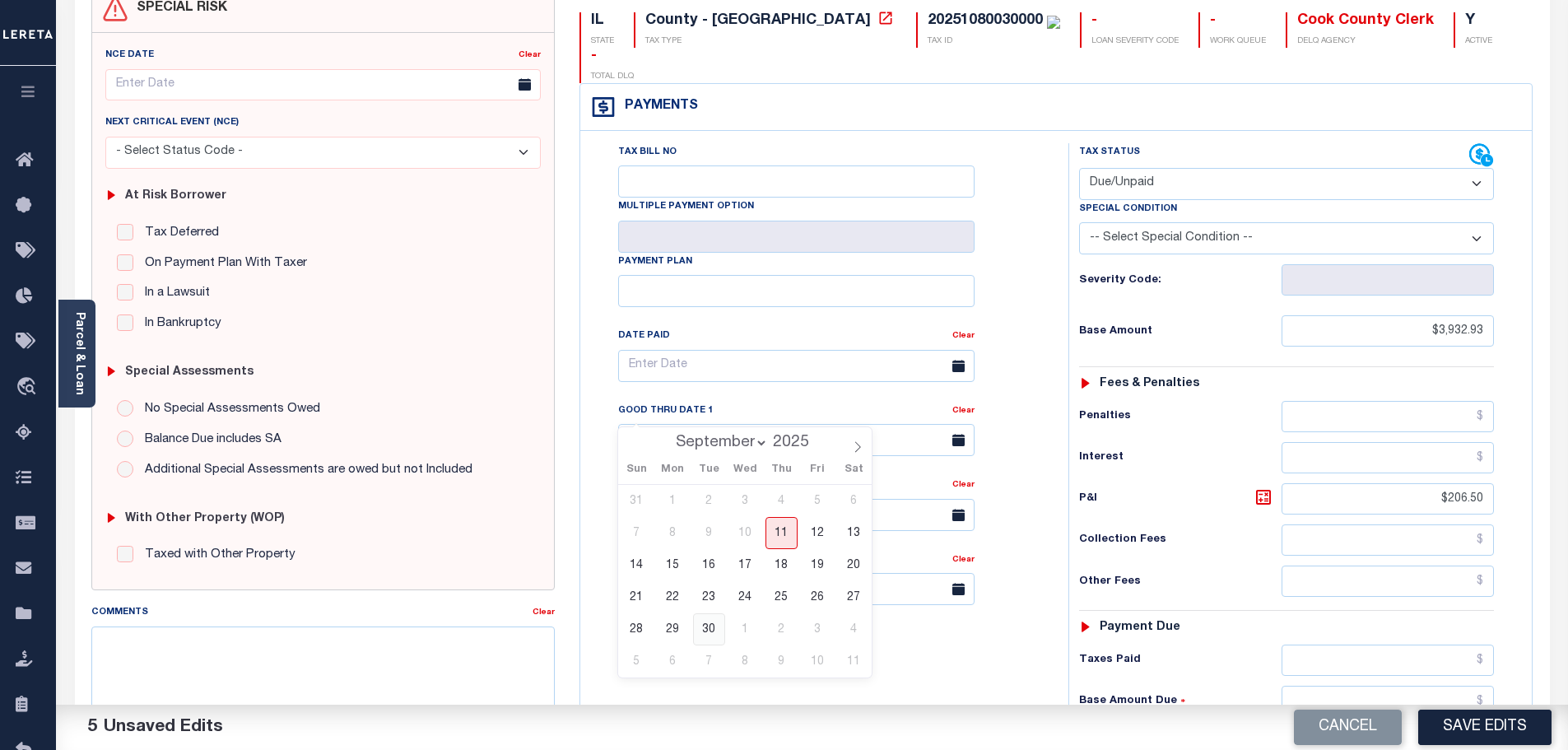
click at [698, 643] on span "30" at bounding box center [710, 629] width 32 height 32
type input "09/30/2025"
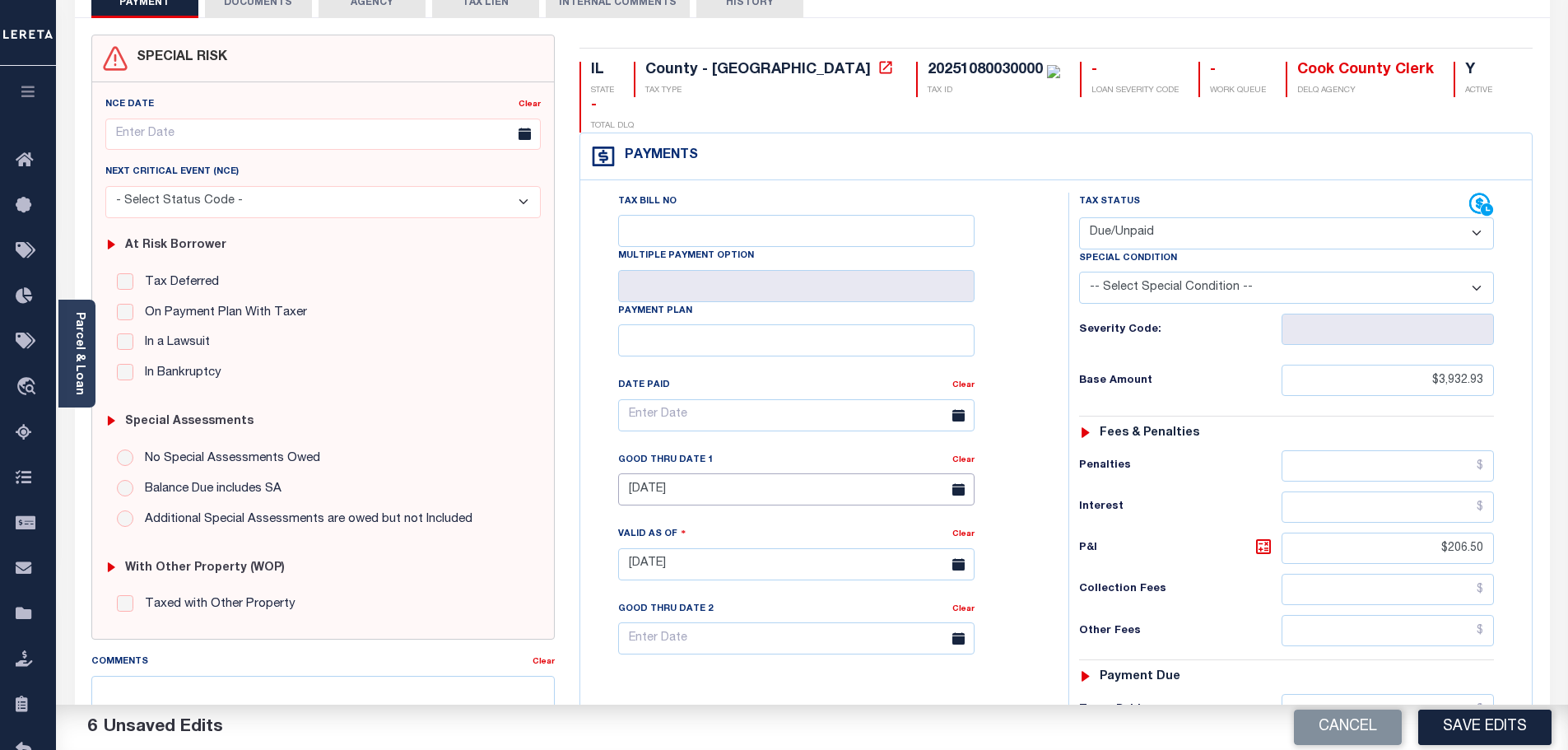
scroll to position [0, 0]
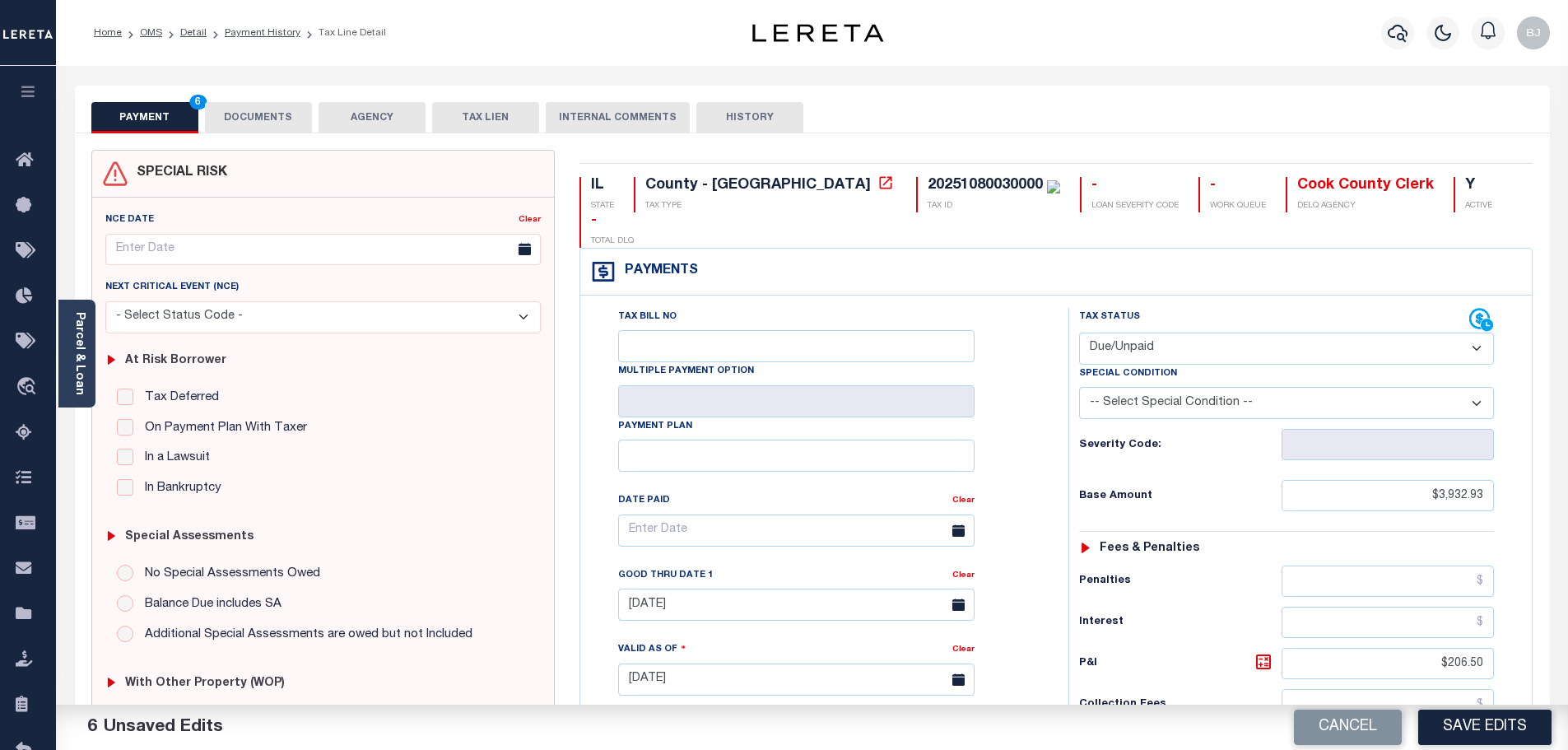
click at [297, 133] on button "DOCUMENTS" at bounding box center [259, 117] width 107 height 31
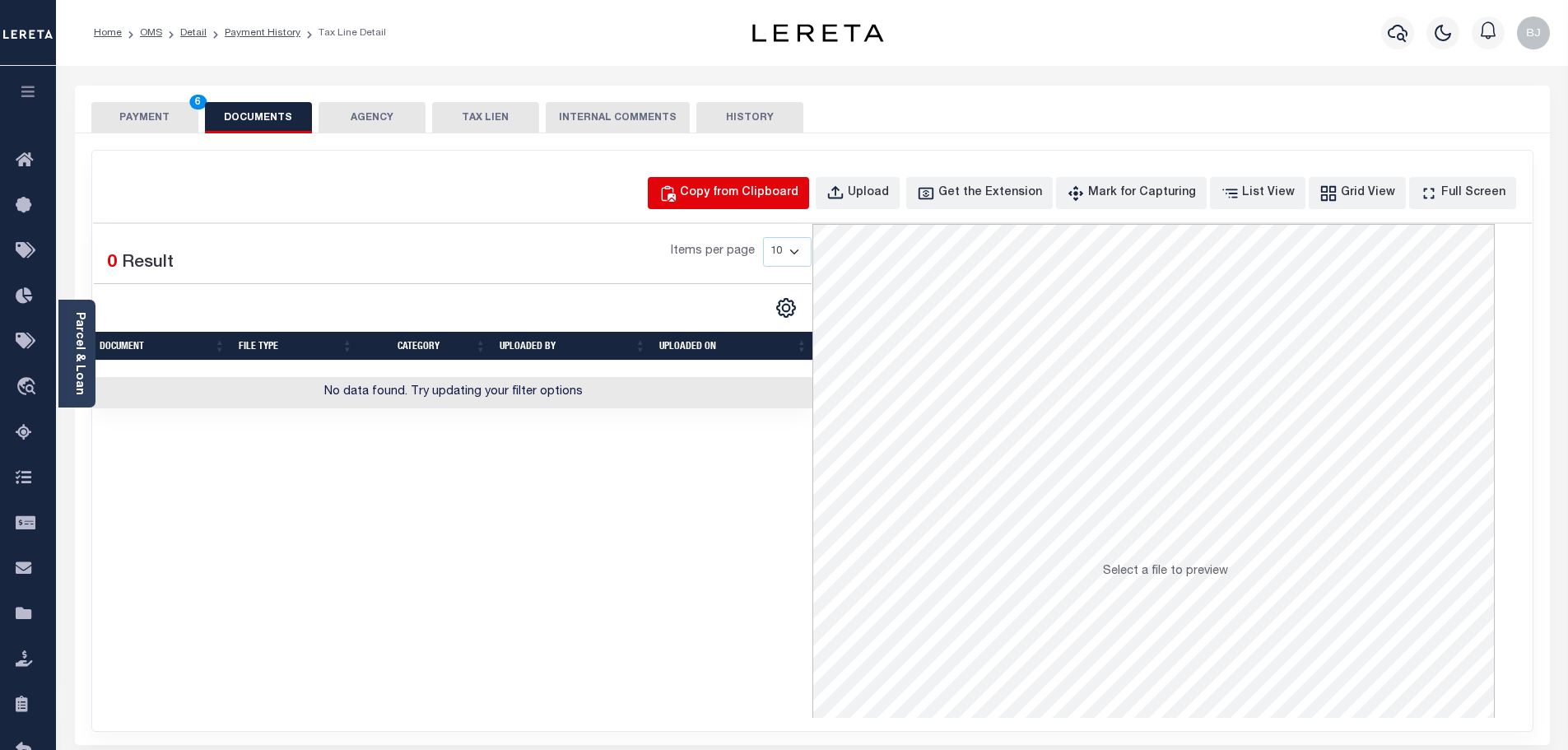
click at [746, 195] on div "Copy from Clipboard" at bounding box center [740, 193] width 119 height 18
select select "POP"
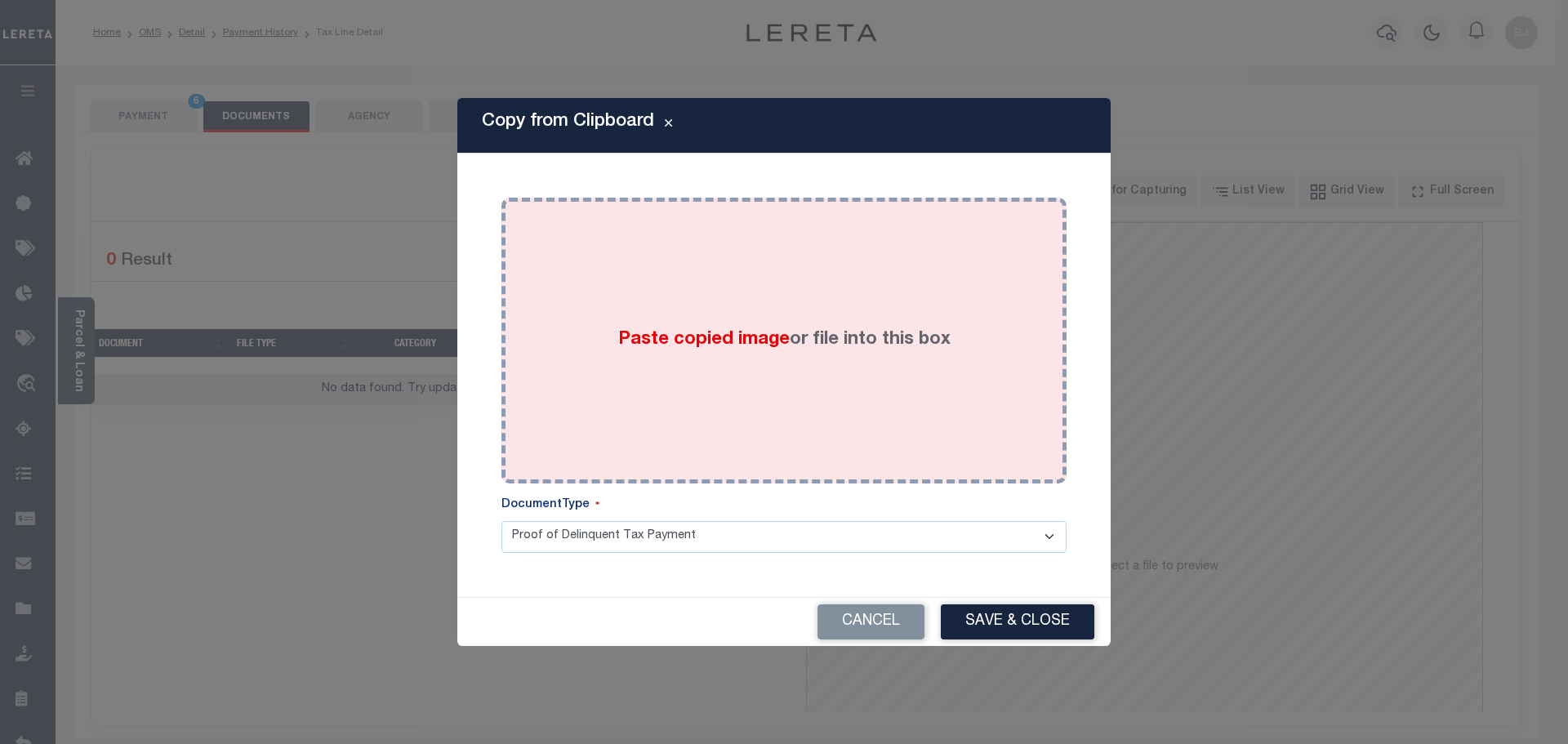
click at [897, 436] on div "Paste copied image or file into this box" at bounding box center [784, 341] width 540 height 262
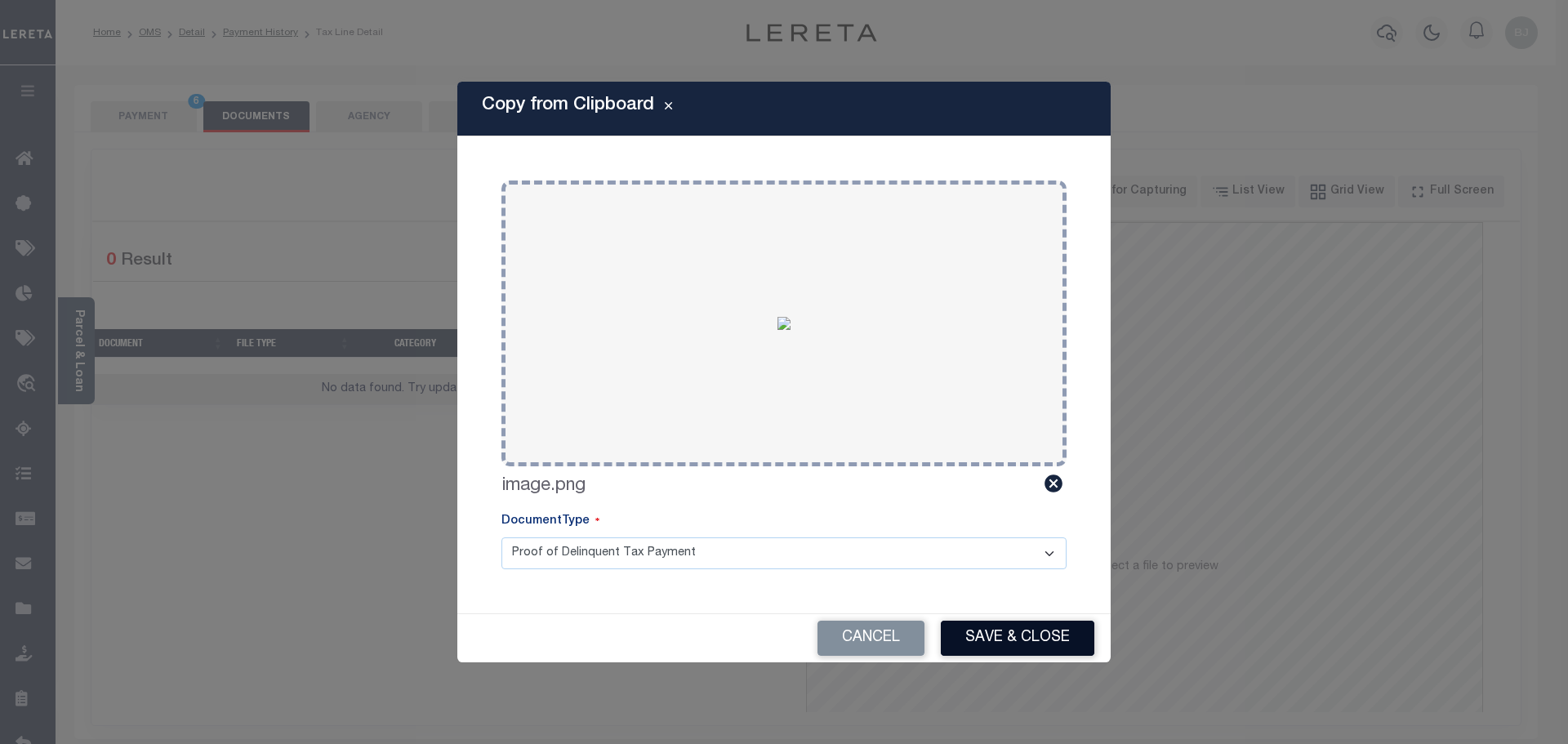
click at [1049, 639] on button "Save & Close" at bounding box center [1018, 638] width 153 height 36
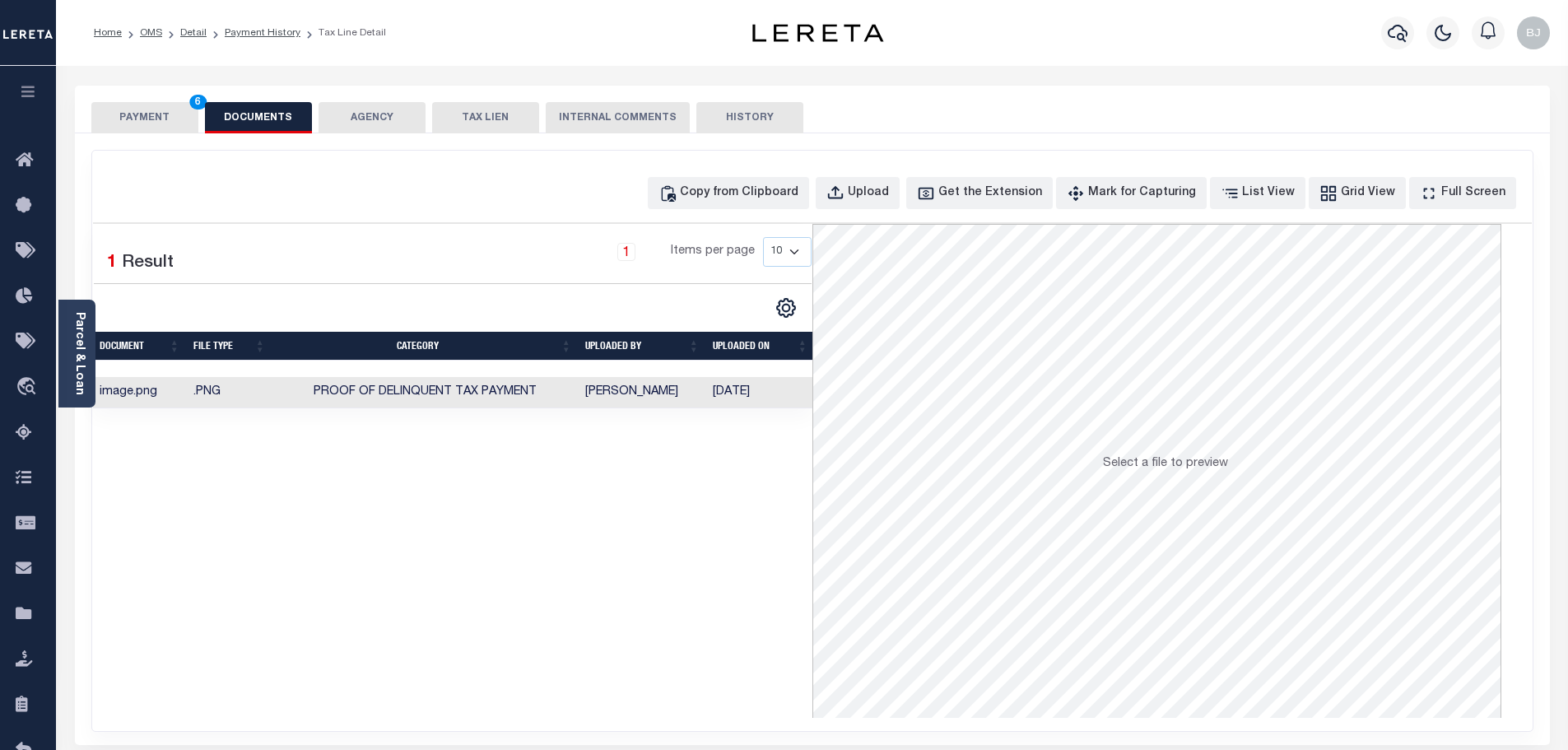
click at [172, 114] on button "PAYMENT 6" at bounding box center [145, 117] width 107 height 31
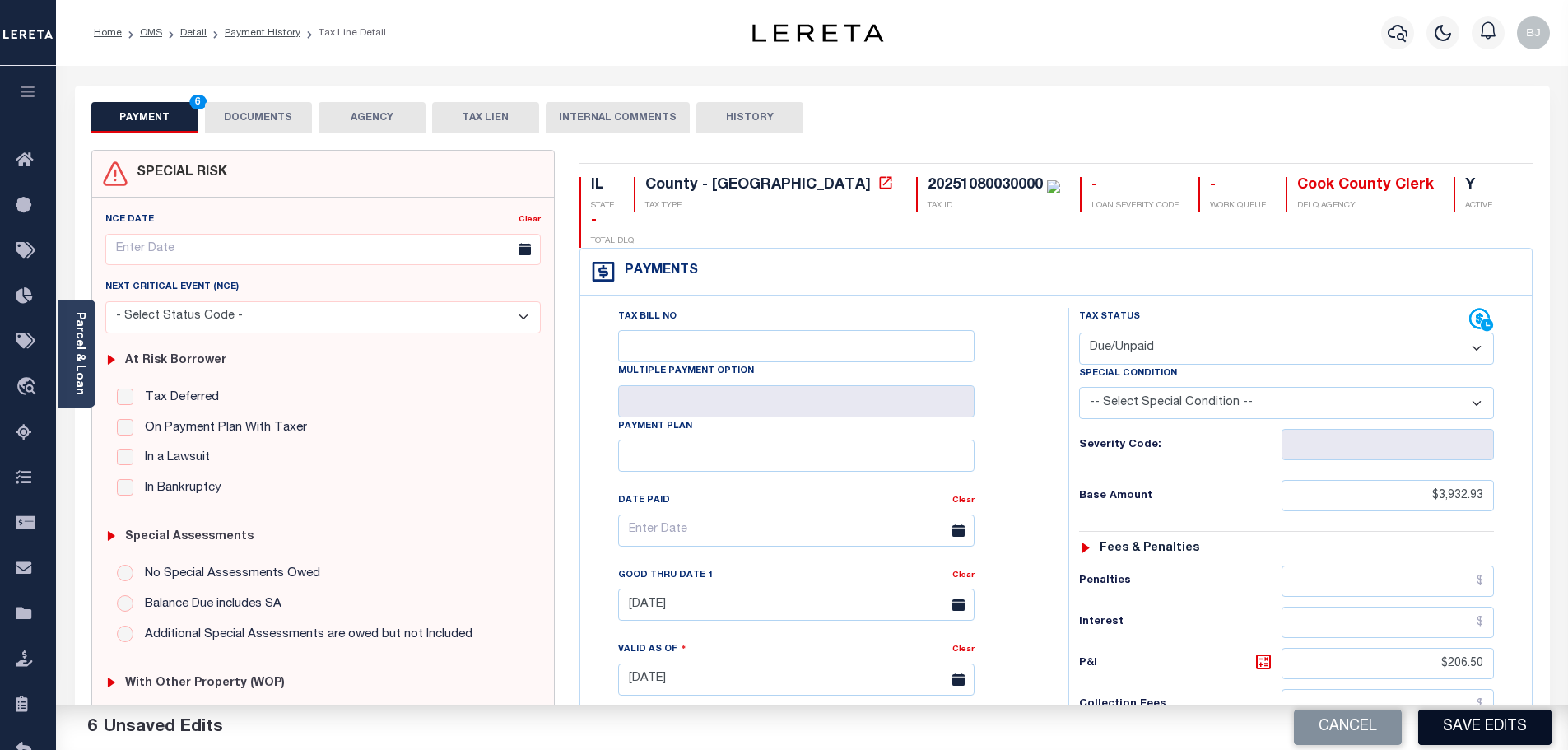
click at [1506, 721] on button "Save Edits" at bounding box center [1485, 727] width 134 height 36
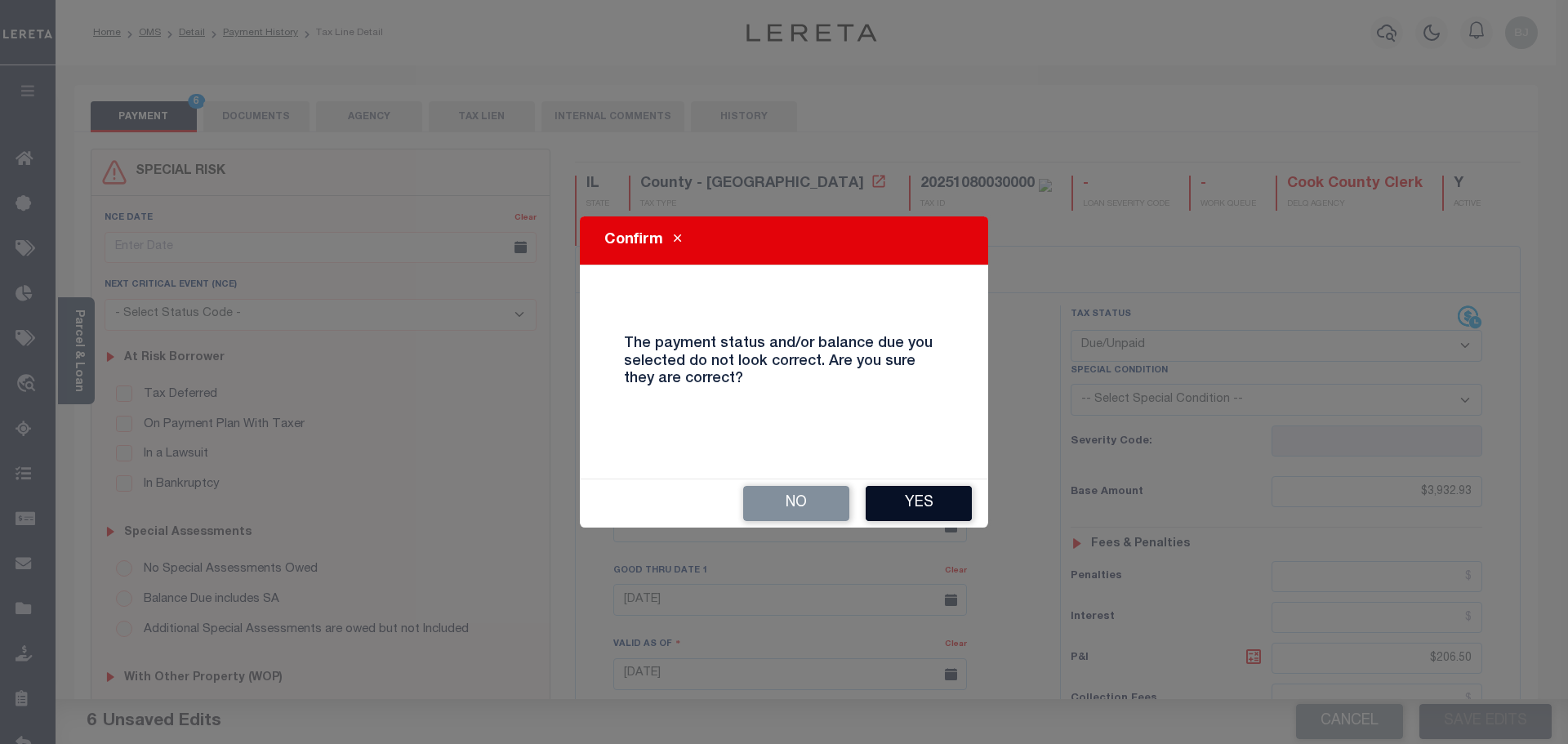
click at [948, 505] on button "Yes" at bounding box center [919, 504] width 107 height 36
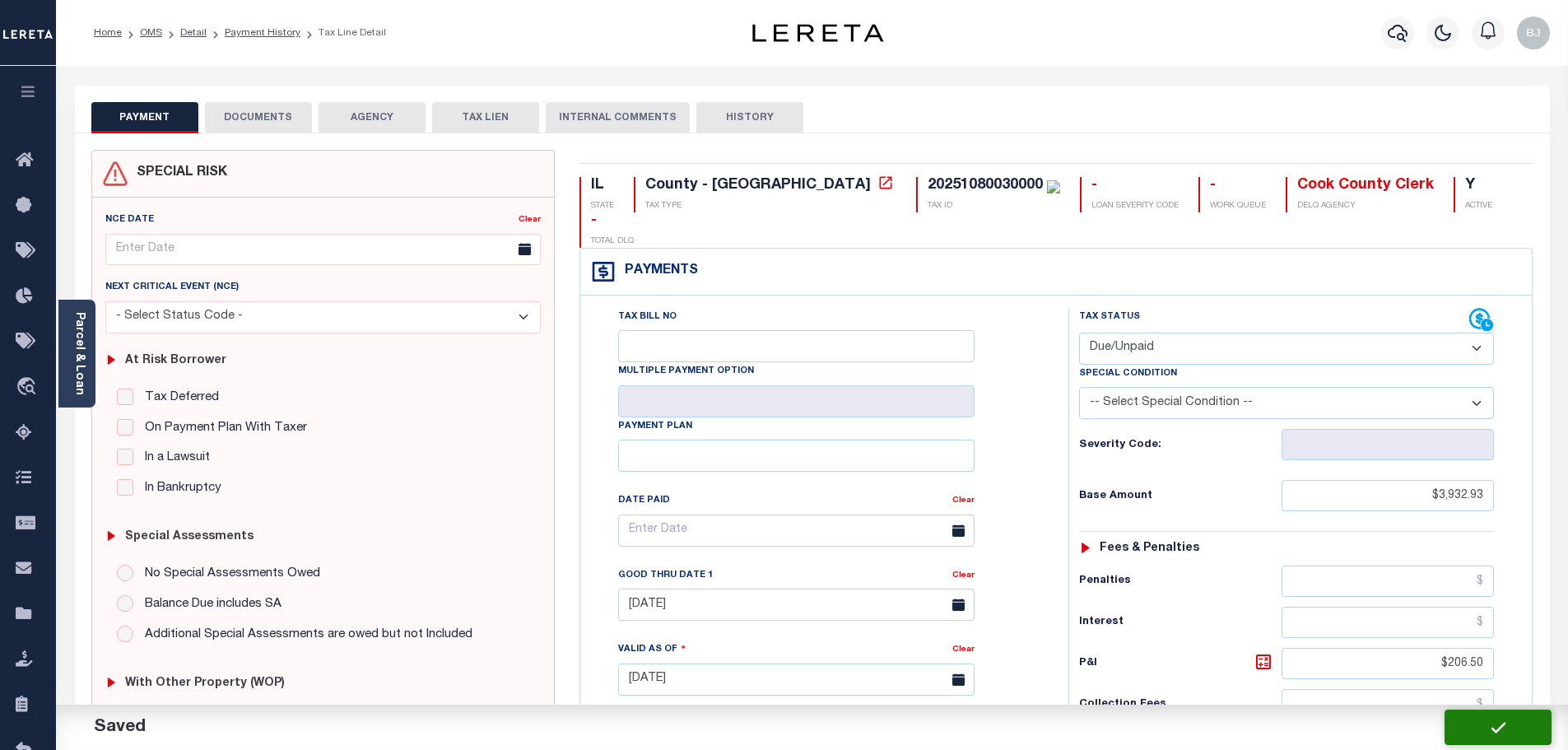
checkbox input "false"
type input "$3,932.93"
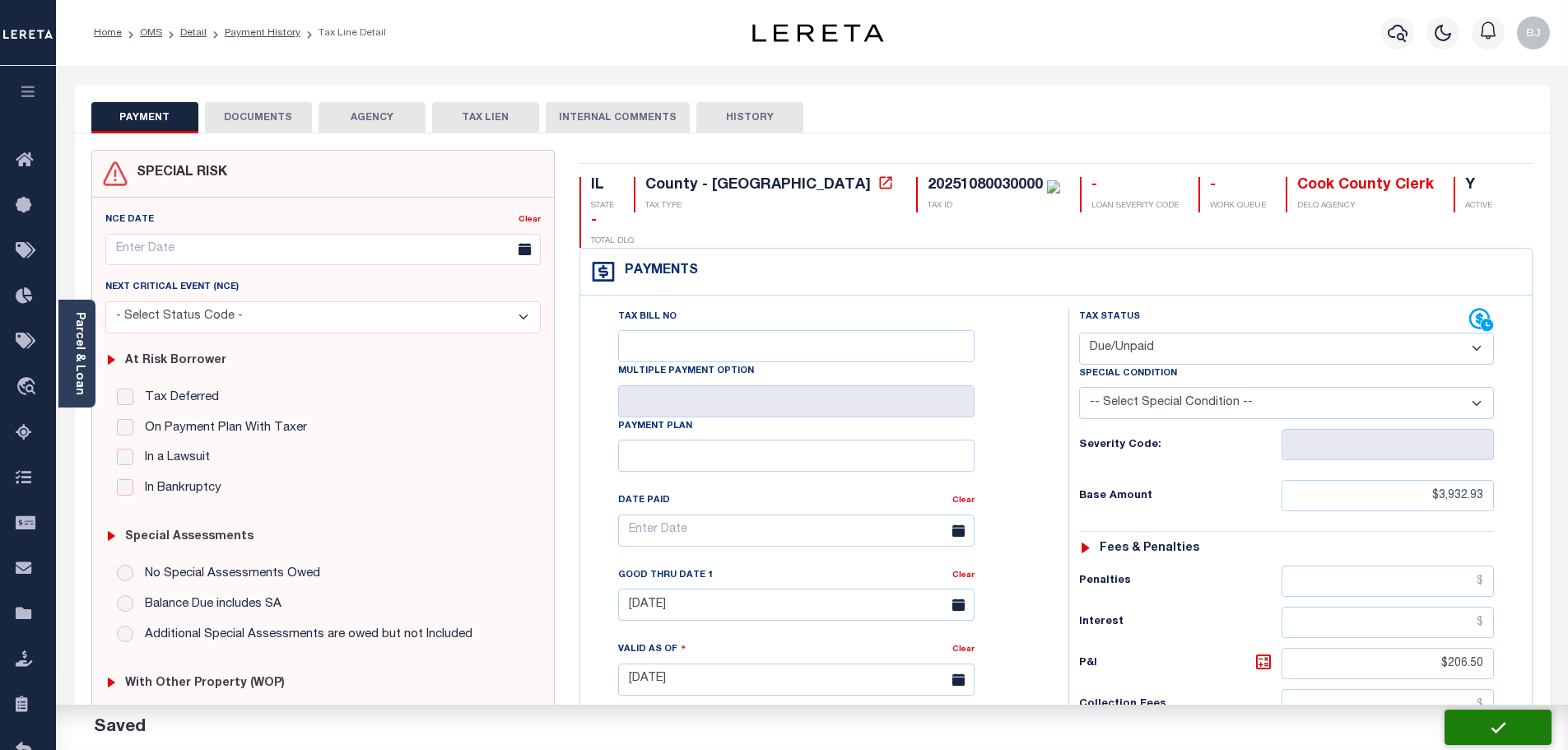
type input "$206.5"
type input "$4,139.43"
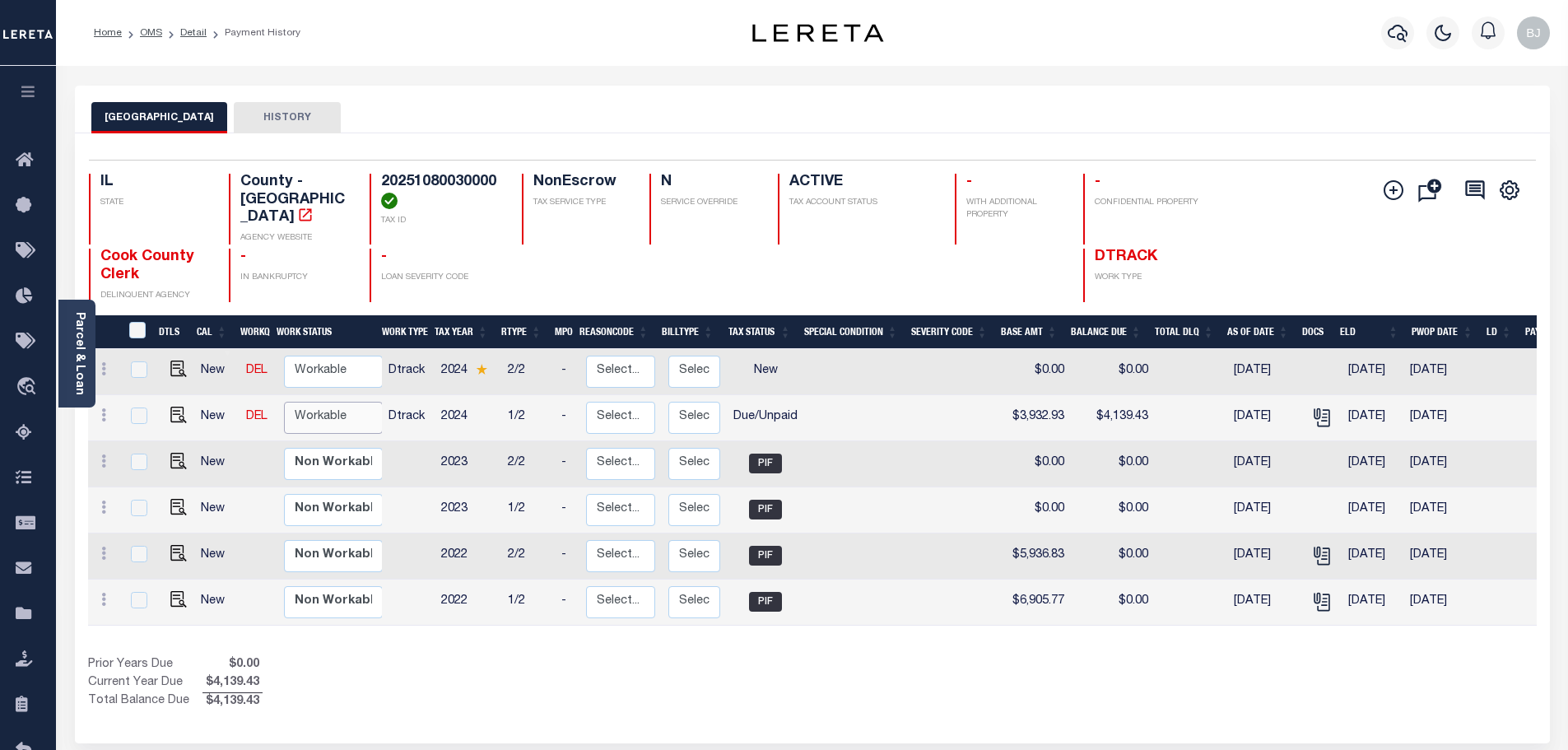
click at [299, 404] on select "Non Workable Workable" at bounding box center [333, 417] width 99 height 32
checkbox input "true"
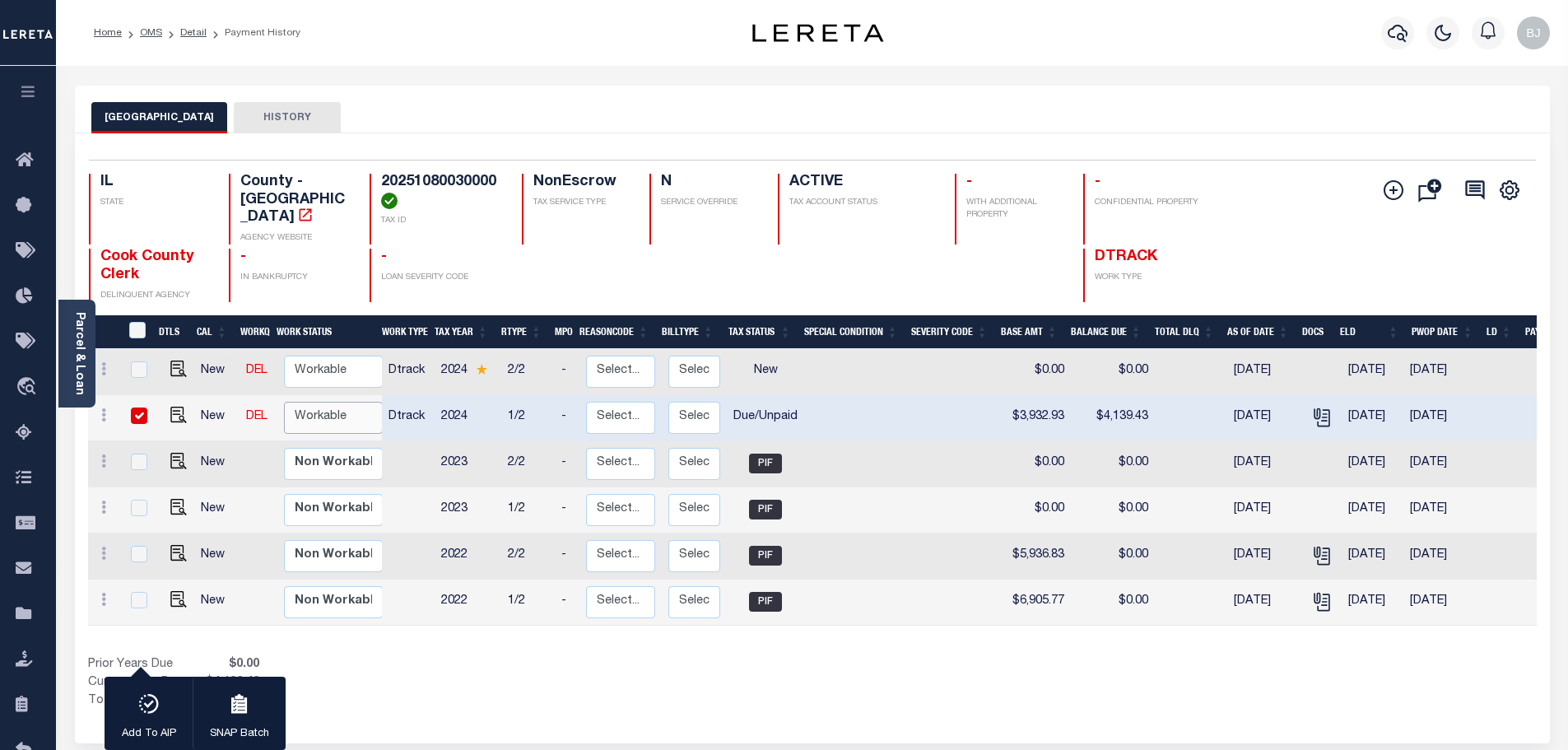
select select "true"
click at [284, 401] on select "Non Workable Workable" at bounding box center [333, 417] width 99 height 32
checkbox input "false"
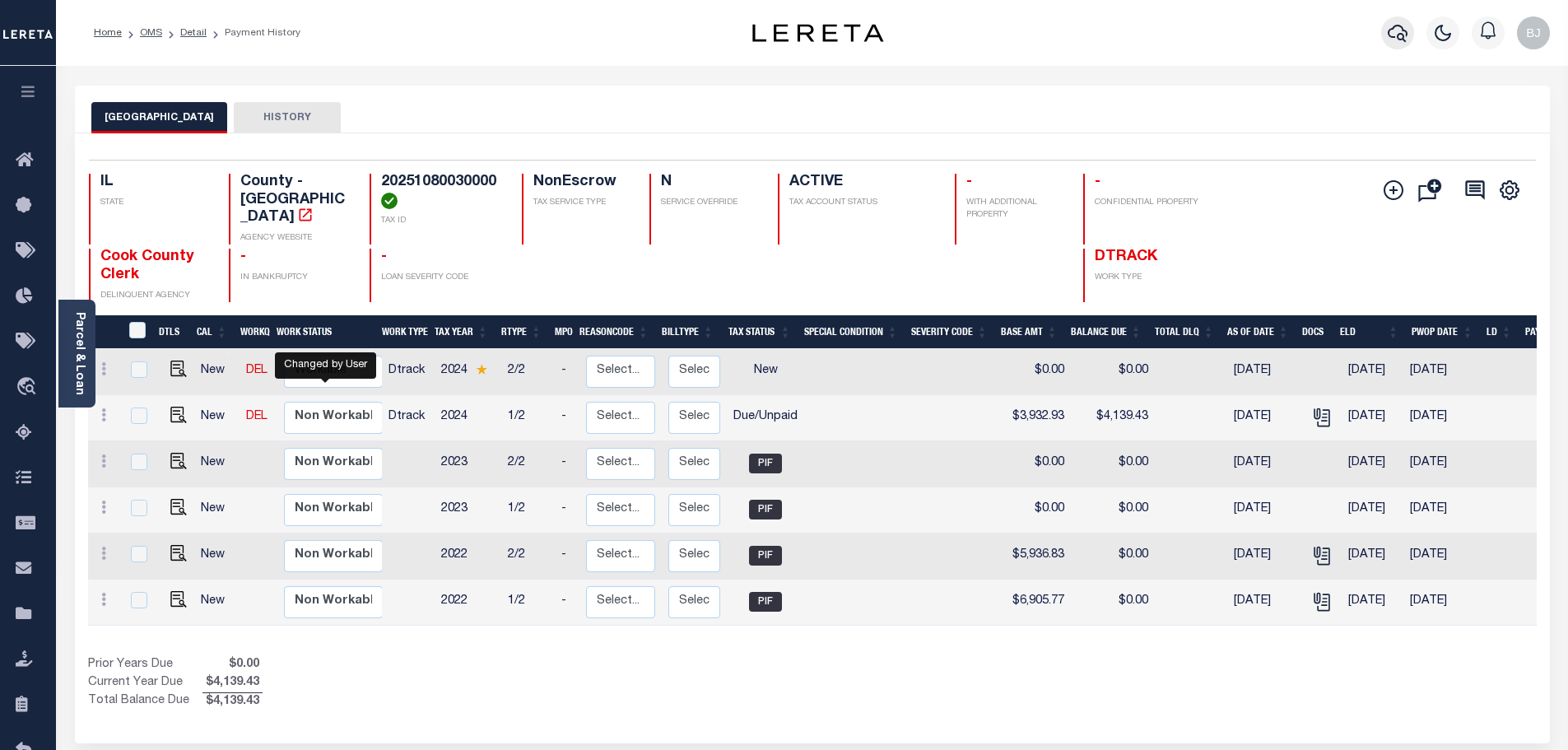
click at [1398, 36] on icon "button" at bounding box center [1397, 33] width 20 height 17
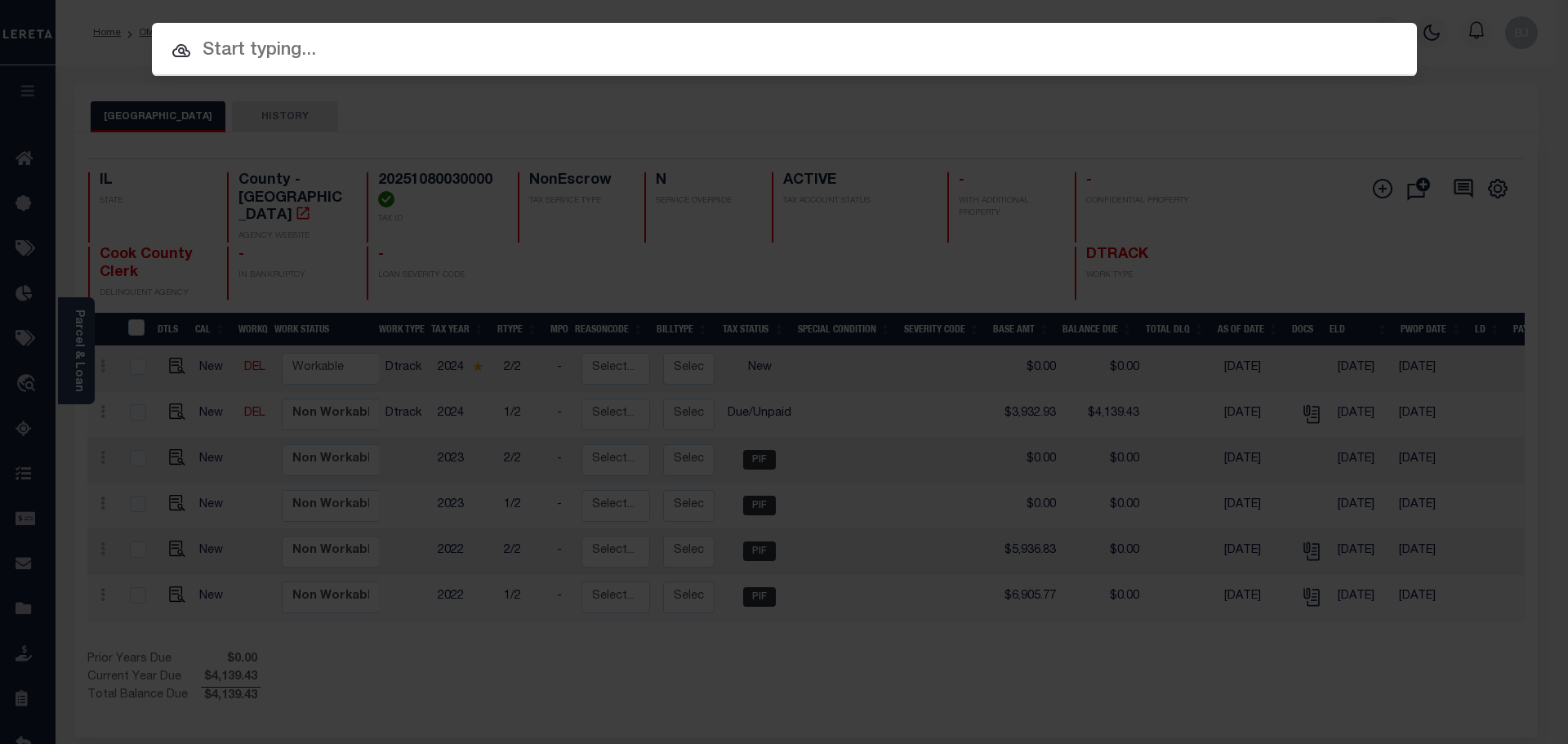
click at [781, 37] on input "text" at bounding box center [784, 50] width 1264 height 29
click at [783, 47] on input "text" at bounding box center [784, 50] width 1264 height 29
paste input "10262"
type input "10262"
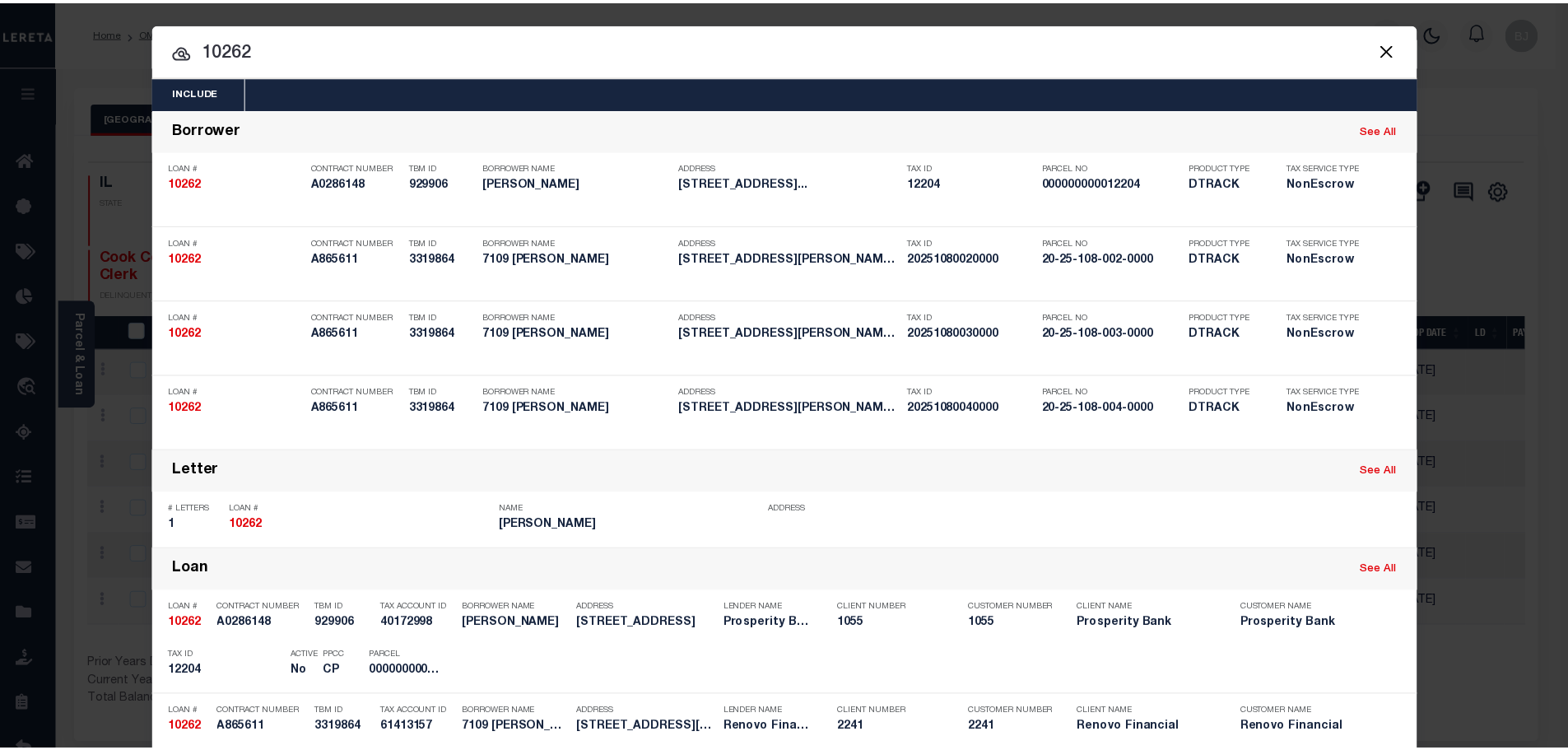
scroll to position [412, 0]
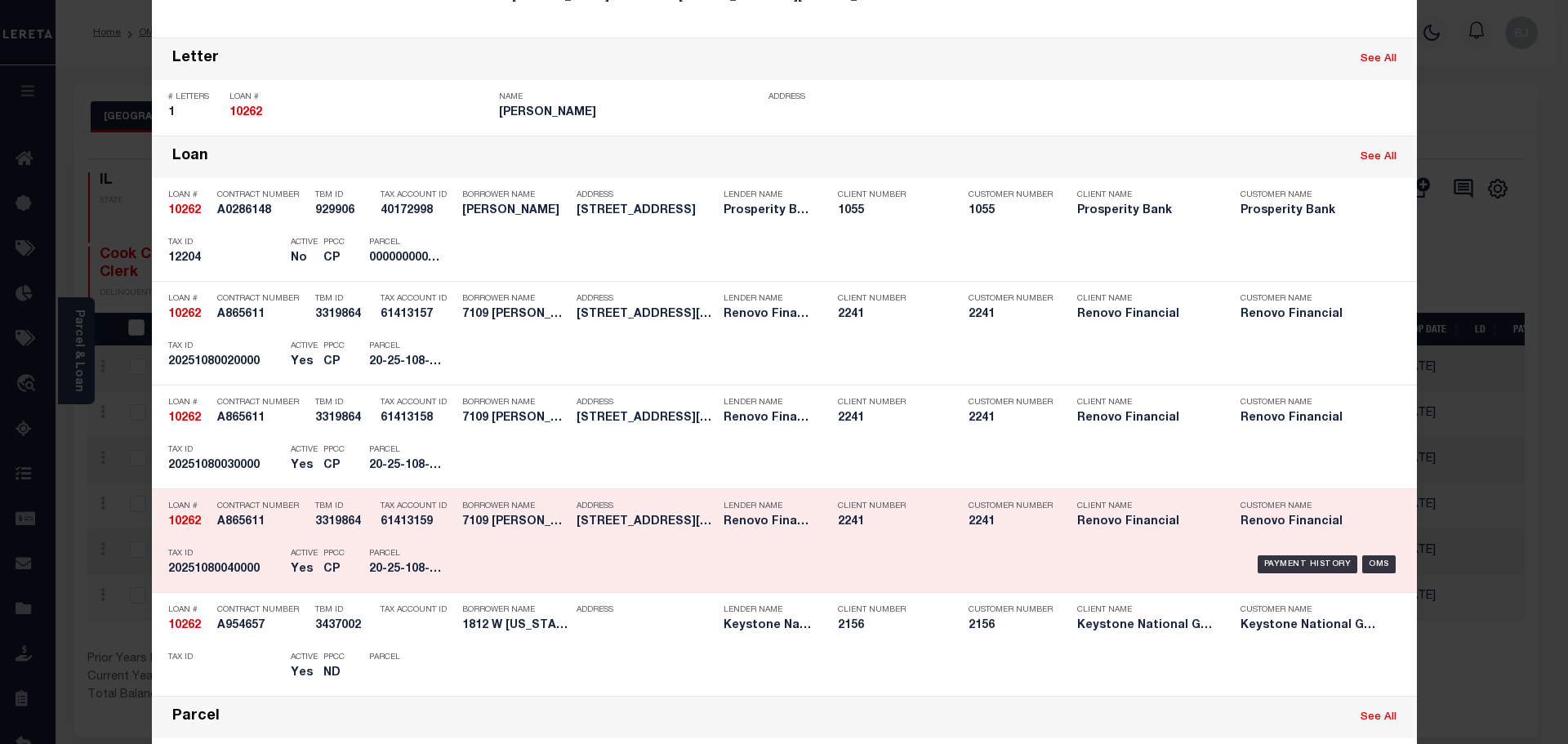
click at [245, 507] on p "Contract Number" at bounding box center [262, 506] width 90 height 9
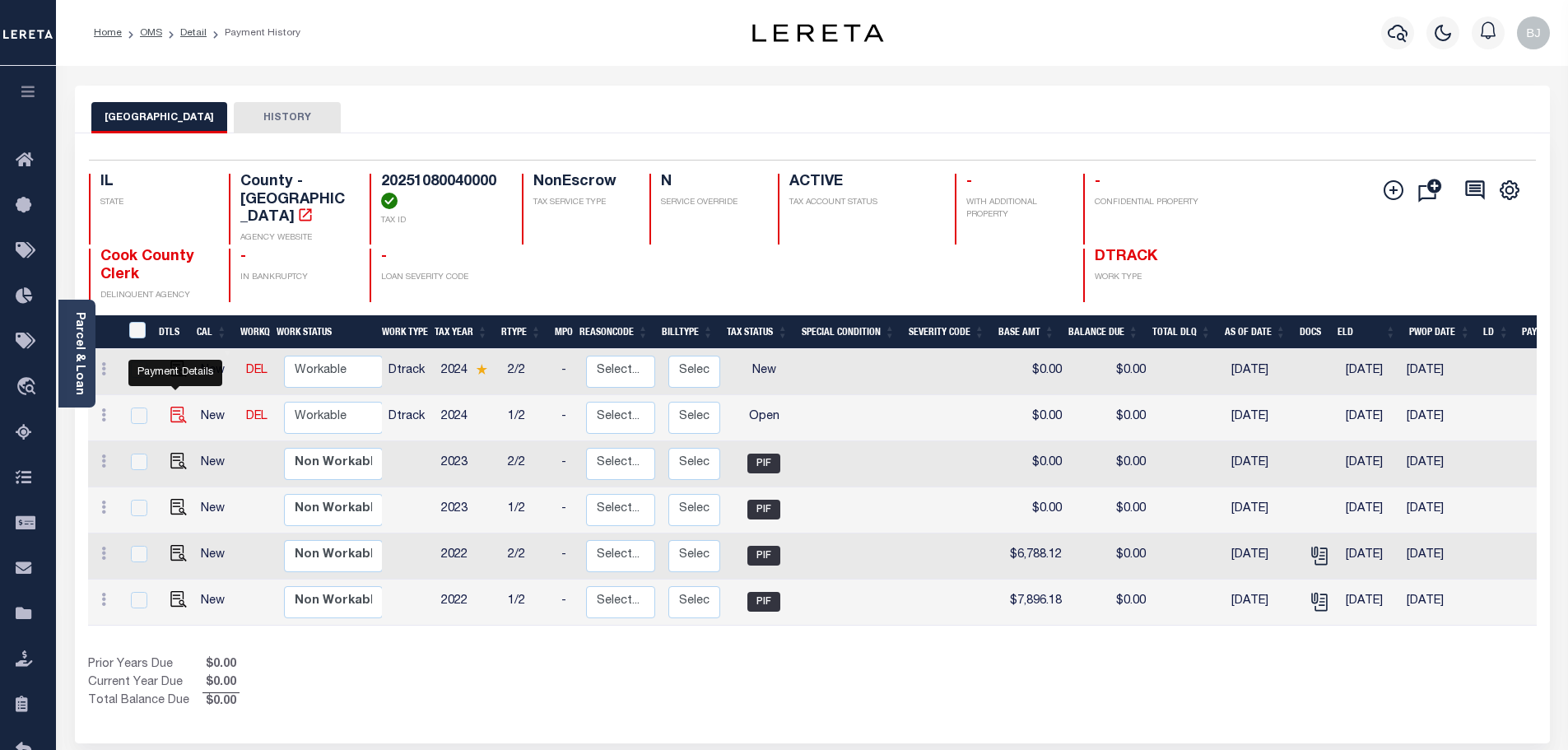
click at [173, 407] on img "" at bounding box center [178, 415] width 16 height 16
checkbox input "true"
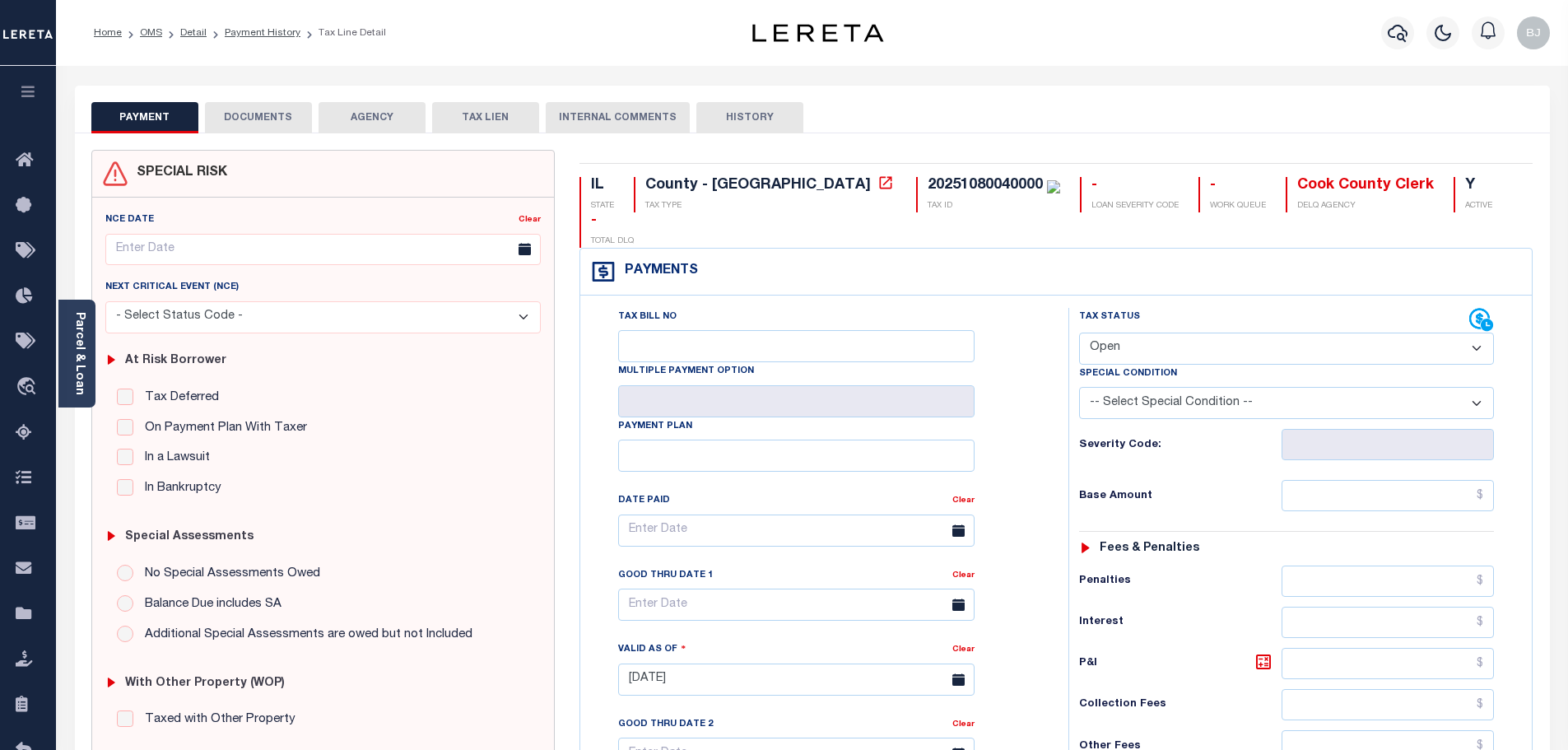
click at [1202, 333] on select "- Select Status Code - Open Due/Unpaid Paid Incomplete No Tax Due Internal Refu…" at bounding box center [1286, 349] width 415 height 32
select select "DUE"
click at [1079, 333] on select "- Select Status Code - Open Due/Unpaid Paid Incomplete No Tax Due Internal Refu…" at bounding box center [1286, 349] width 415 height 32
type input "[DATE]"
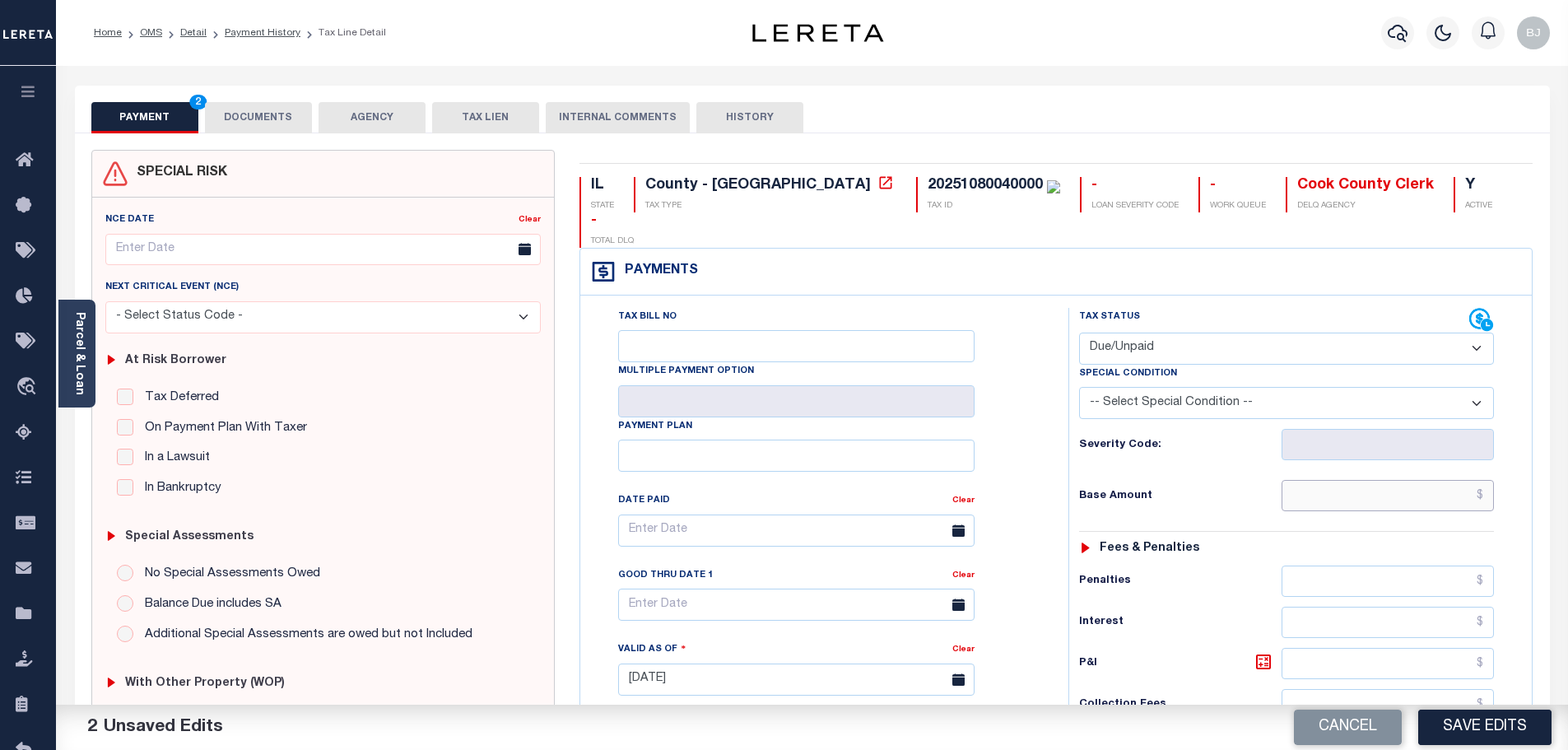
click at [1335, 480] on input "text" at bounding box center [1388, 495] width 213 height 31
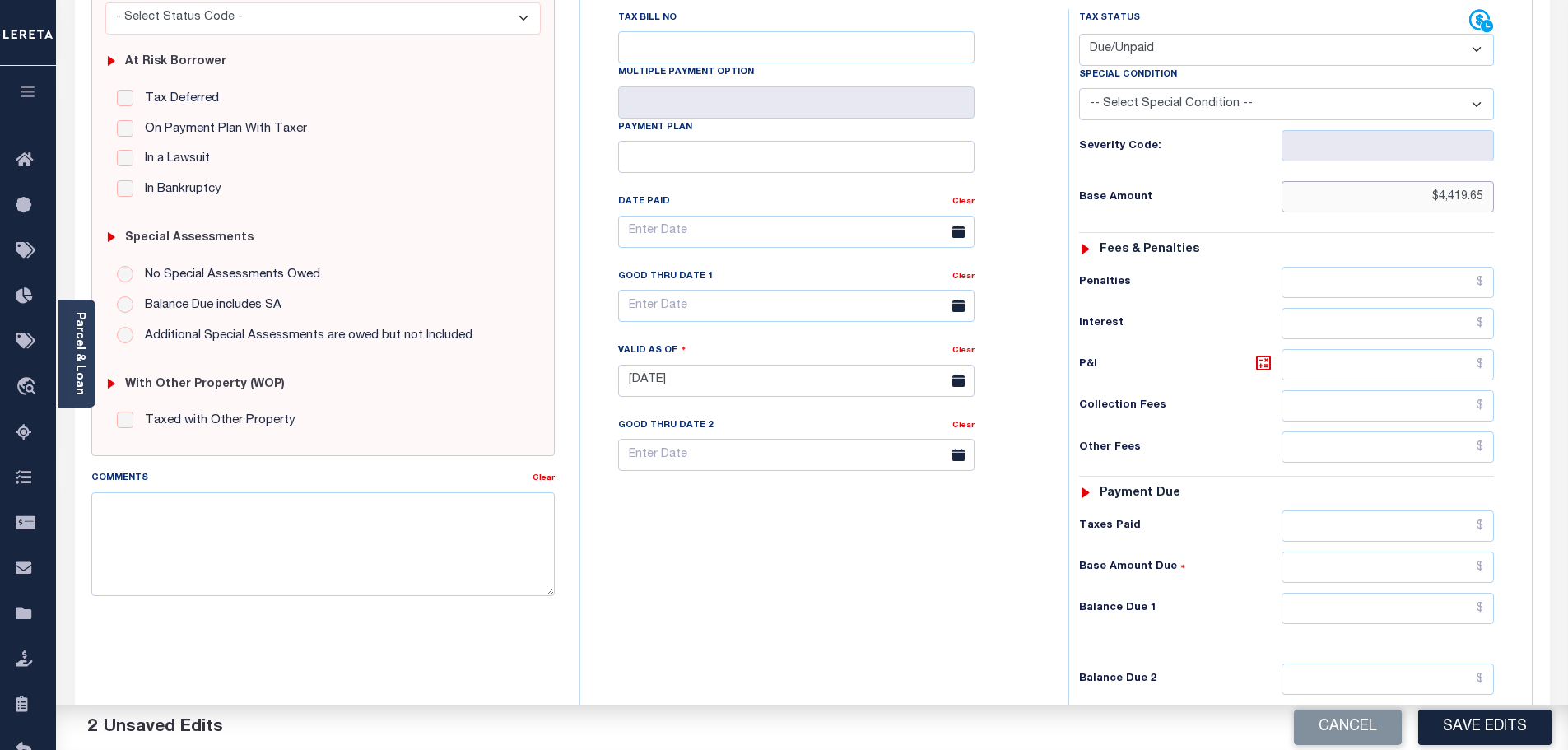
scroll to position [412, 0]
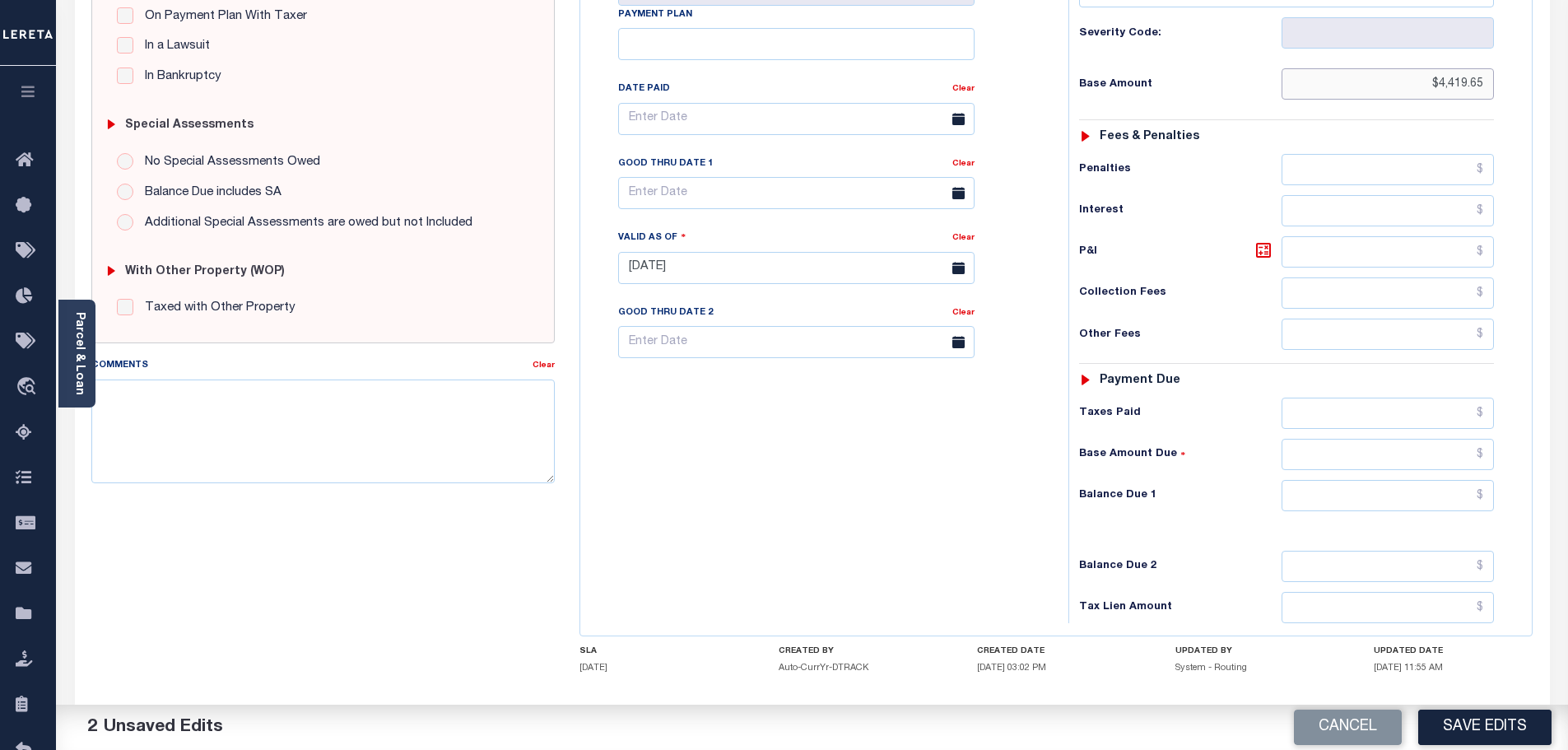
type input "$4,419.65"
click at [1361, 480] on input "text" at bounding box center [1388, 495] width 213 height 31
type input "$4,651.70"
click at [1262, 245] on icon at bounding box center [1264, 250] width 9 height 9
type input "$232.05"
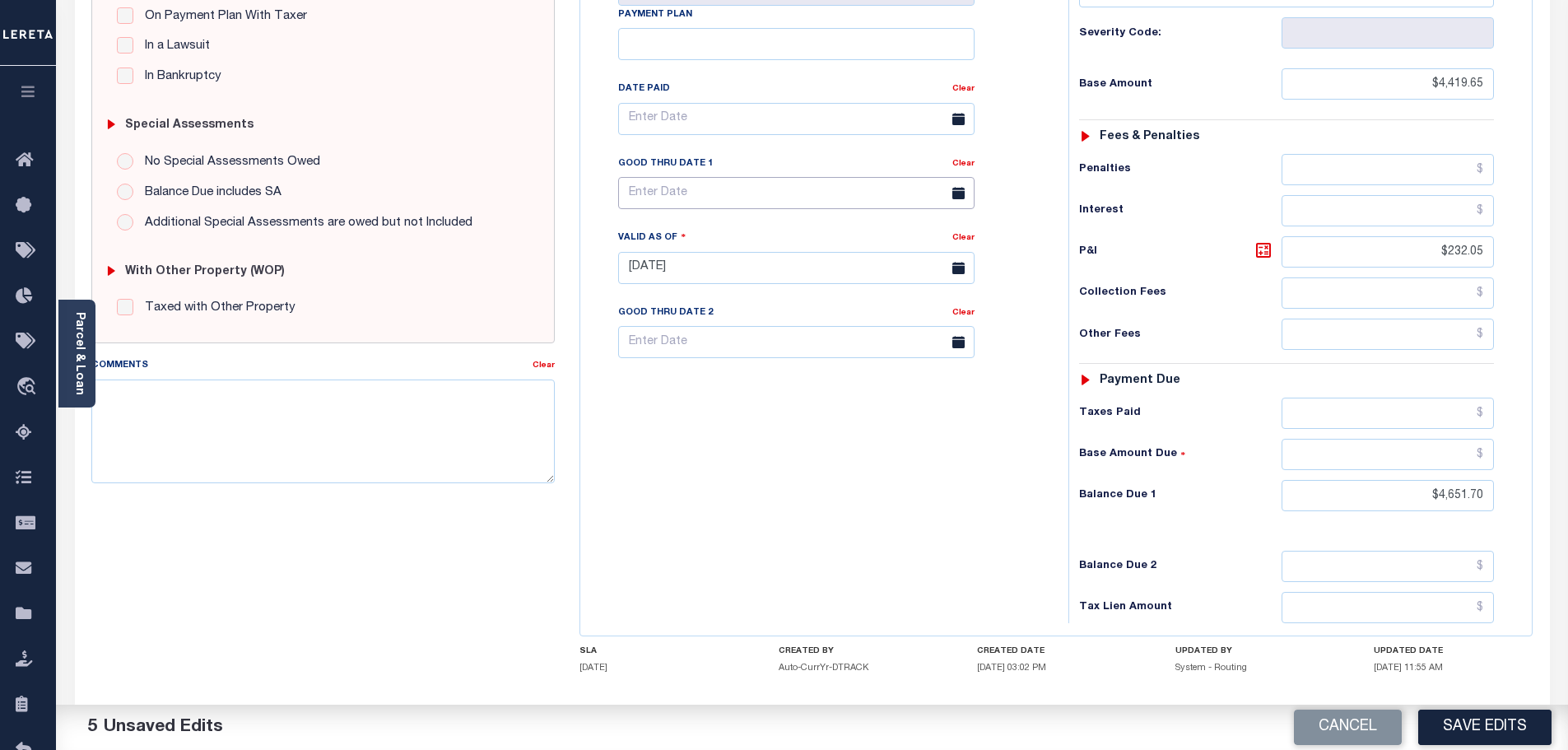
click at [653, 177] on input "text" at bounding box center [796, 193] width 356 height 32
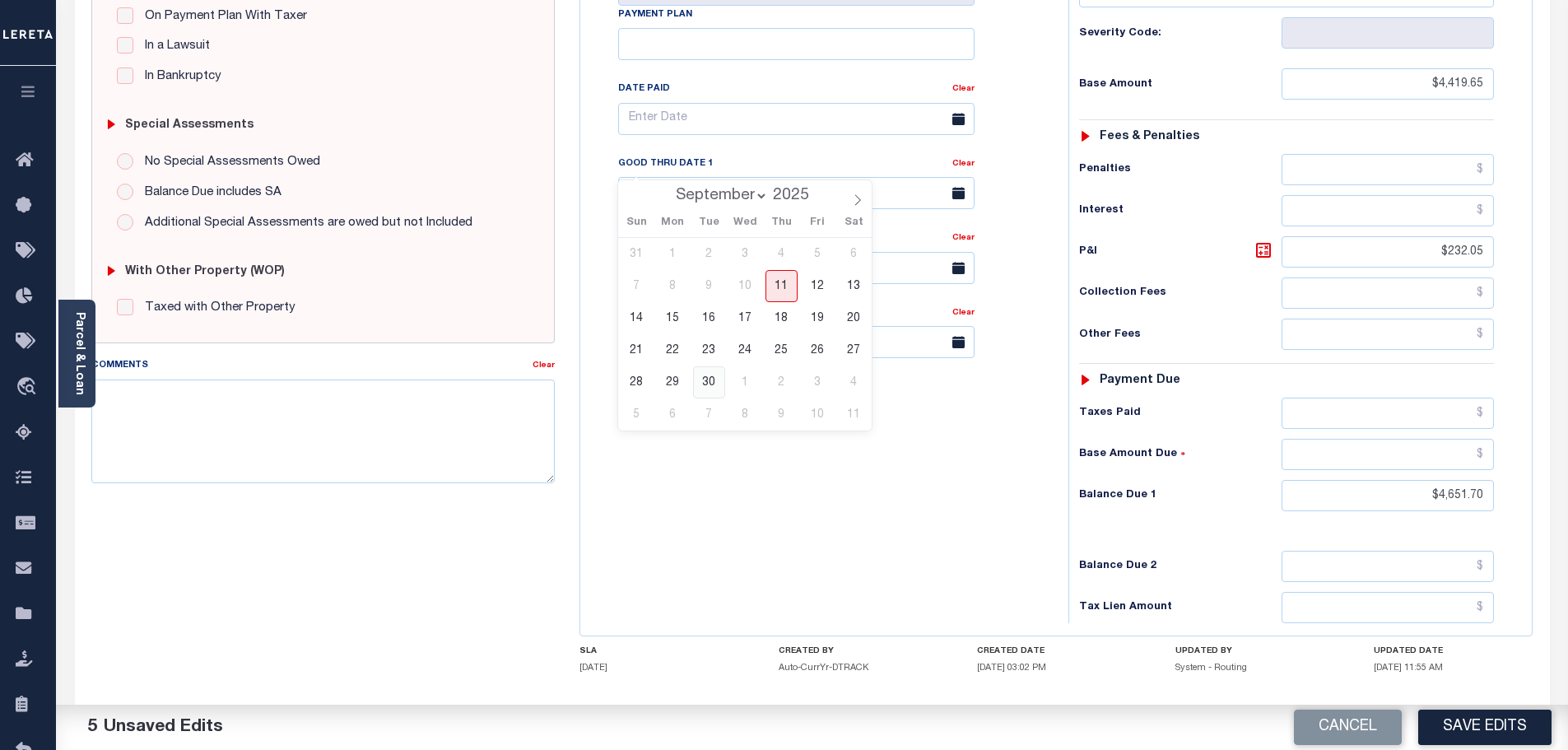
click at [705, 378] on span "30" at bounding box center [710, 383] width 32 height 32
type input "[DATE]"
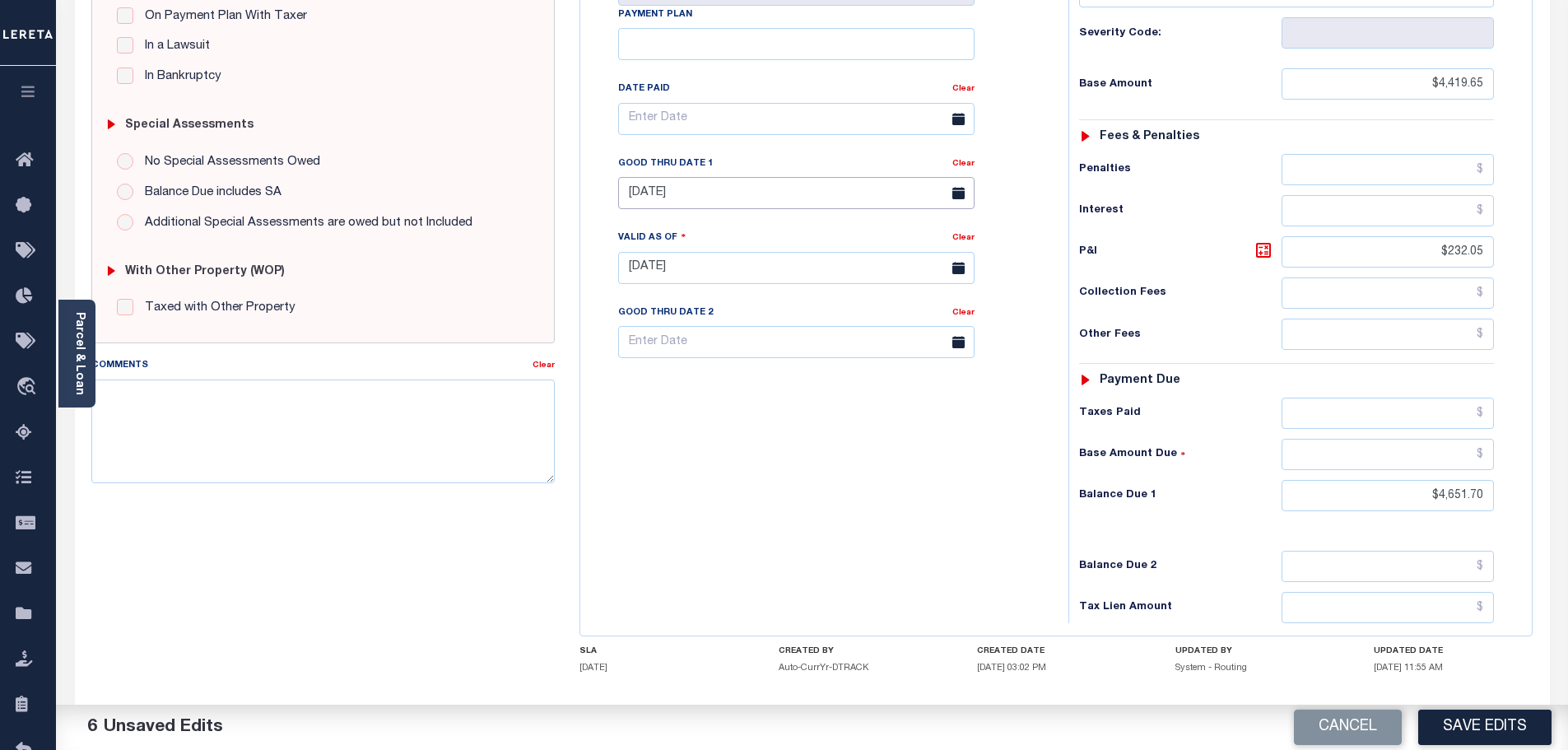
scroll to position [0, 0]
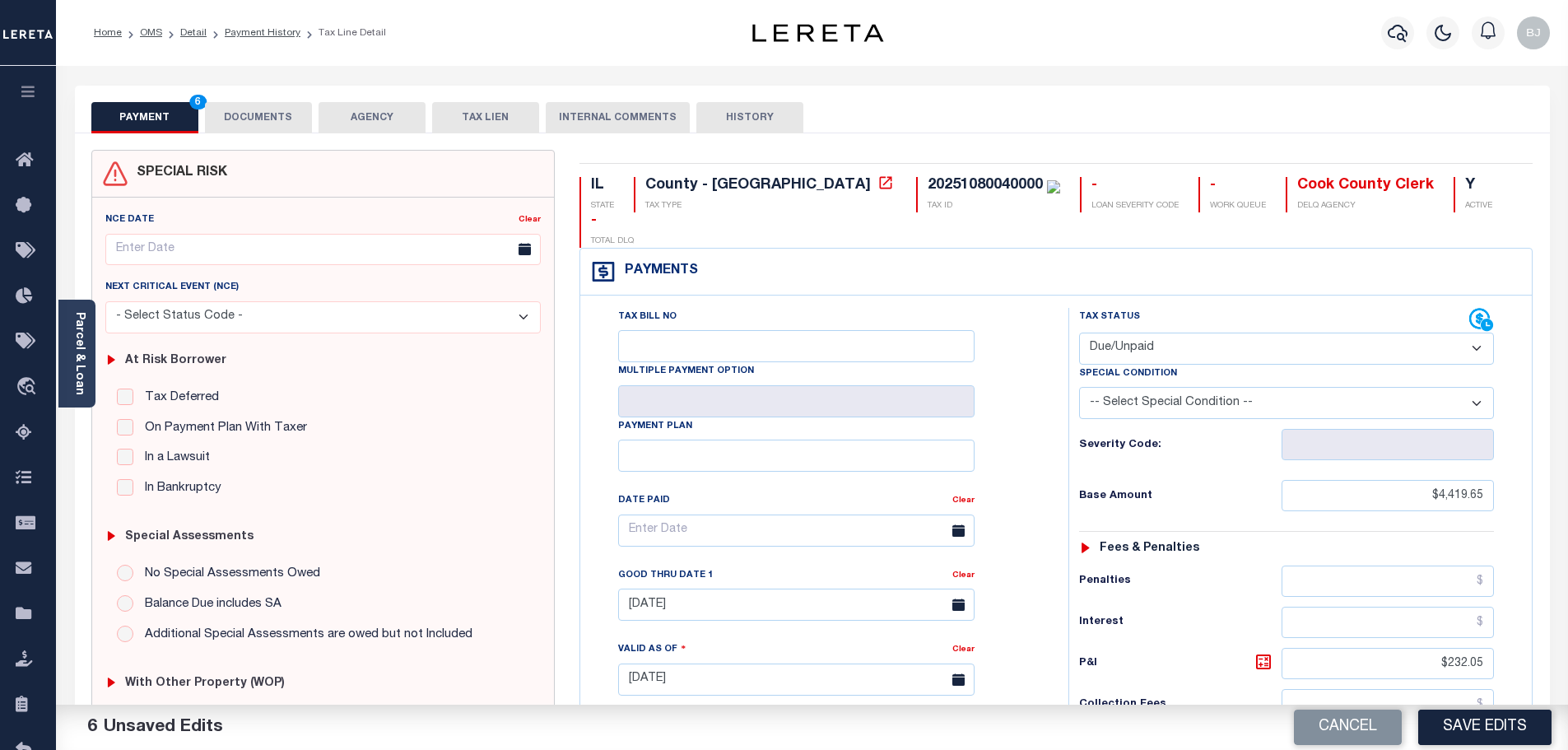
click at [264, 110] on button "DOCUMENTS" at bounding box center [259, 117] width 107 height 31
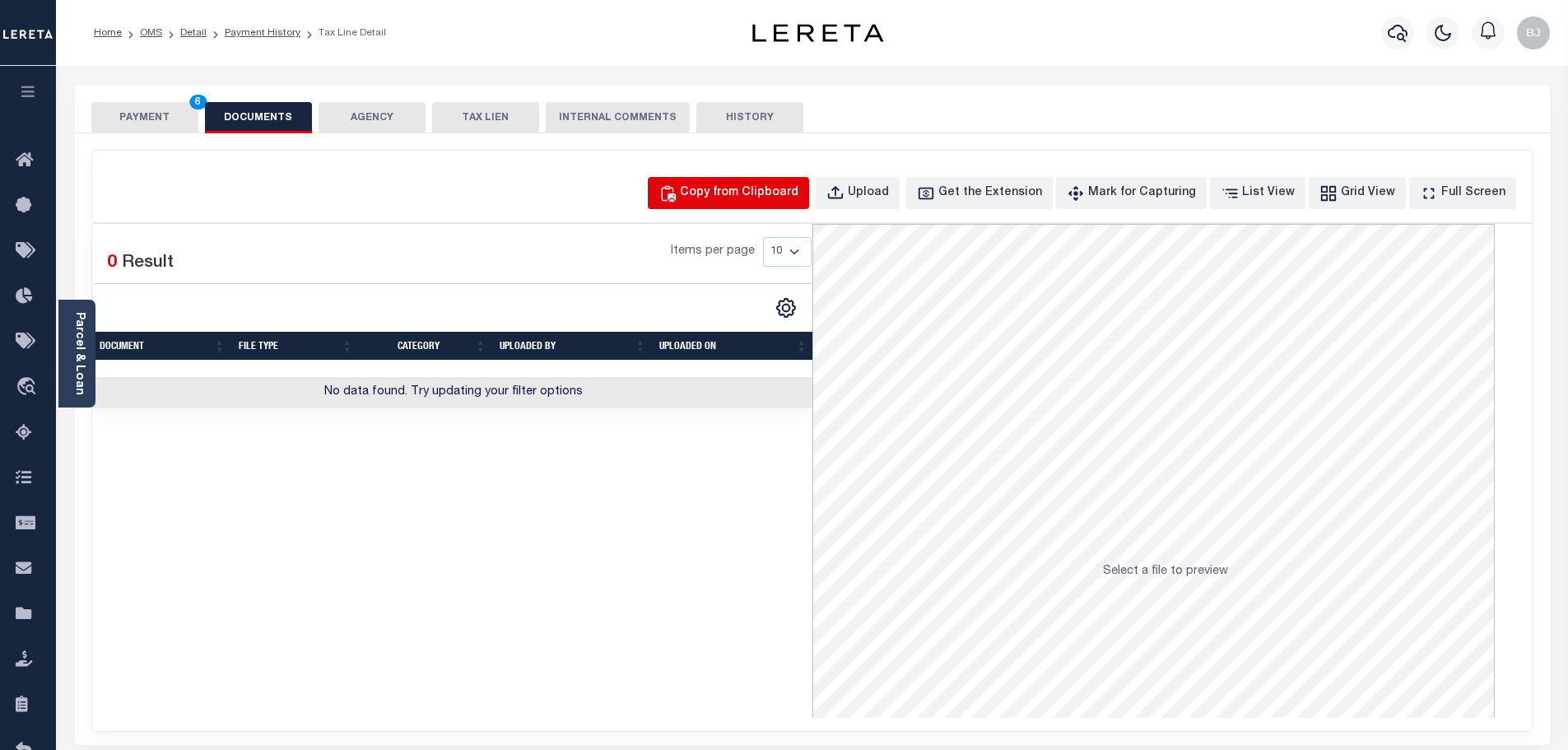
click at [747, 195] on div "Copy from Clipboard" at bounding box center [740, 193] width 119 height 18
select select "POP"
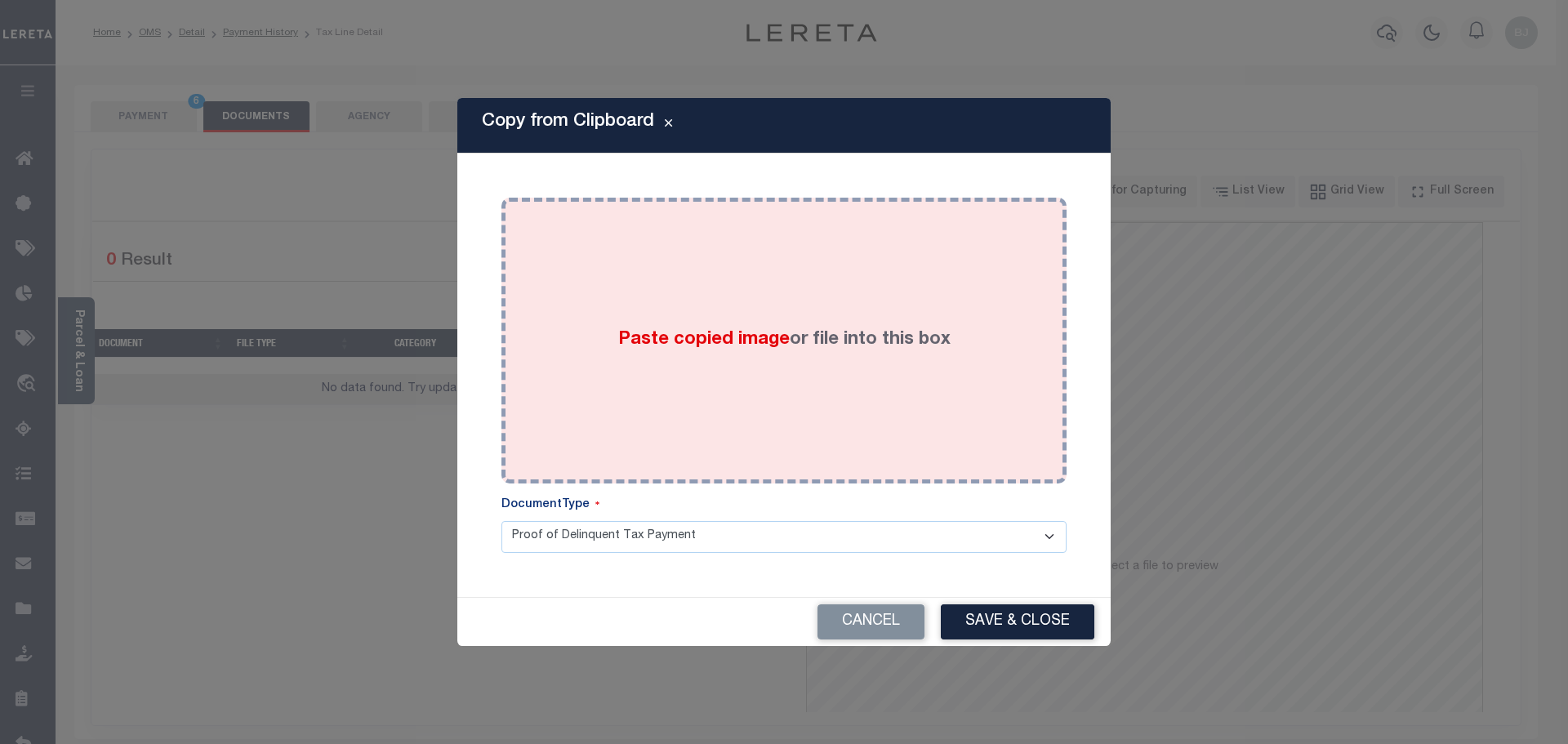
click at [782, 375] on div "Paste copied image or file into this box" at bounding box center [784, 341] width 540 height 262
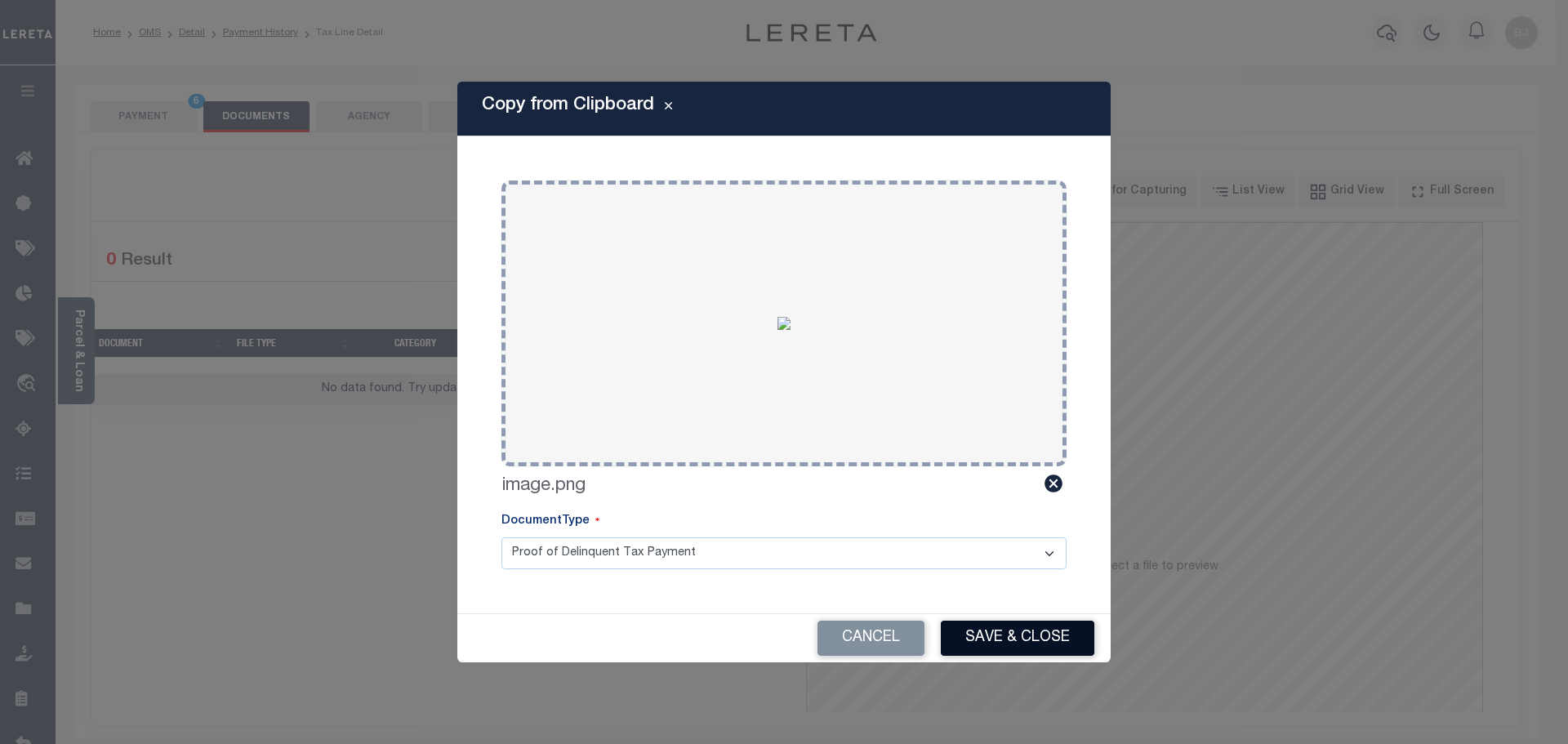
click at [1030, 643] on button "Save & Close" at bounding box center [1018, 638] width 153 height 36
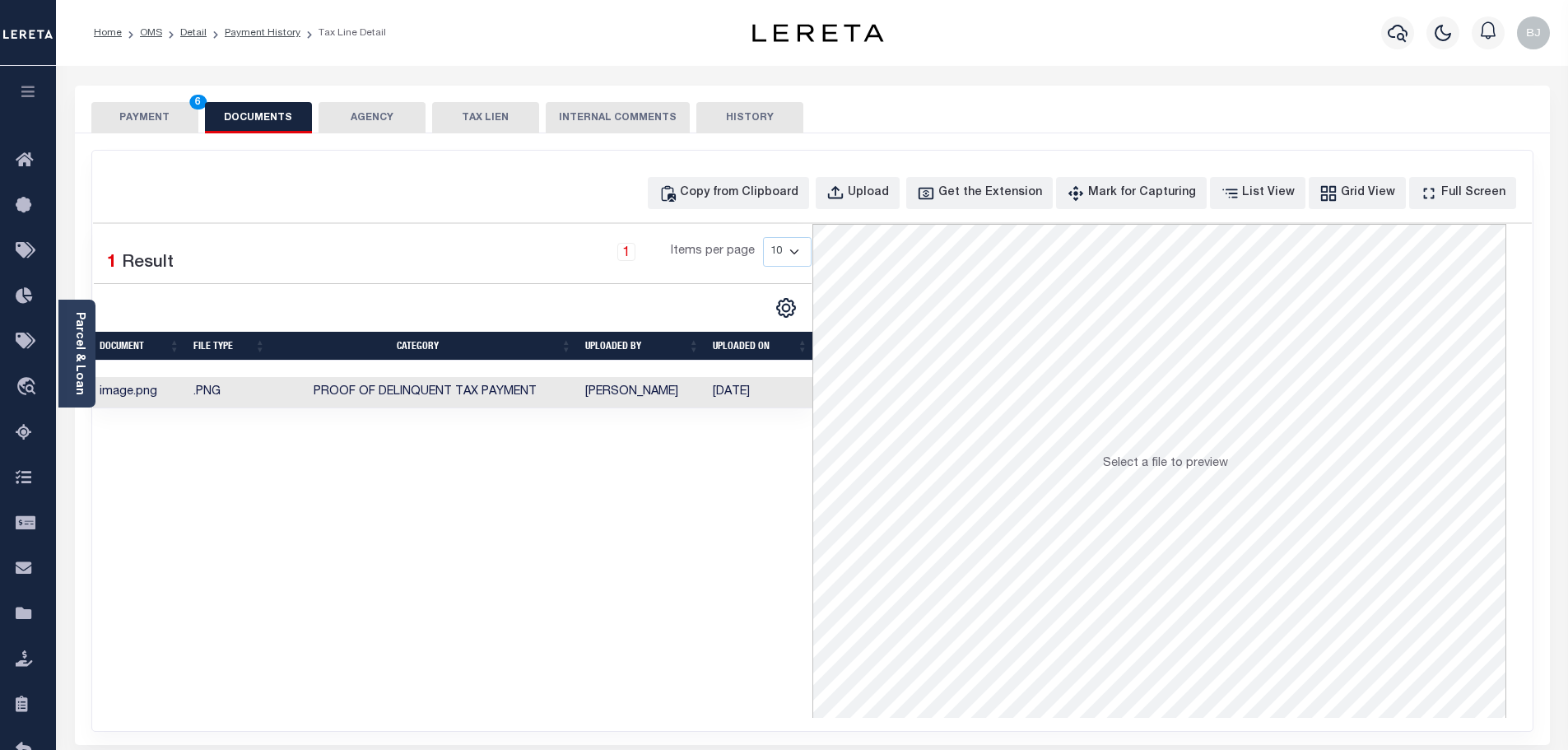
click at [165, 114] on button "PAYMENT 6" at bounding box center [145, 117] width 107 height 31
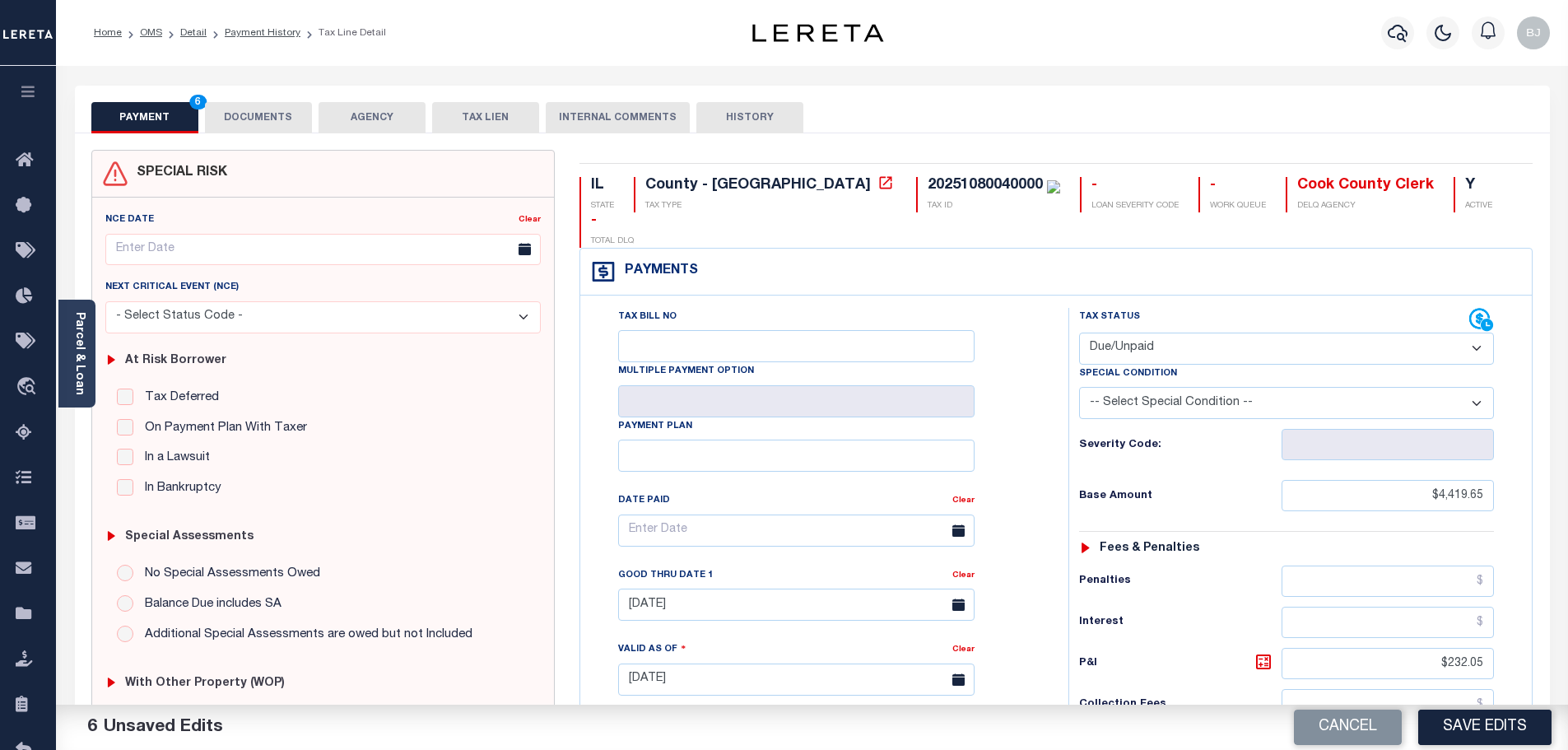
click at [1503, 733] on button "Save Edits" at bounding box center [1485, 727] width 134 height 36
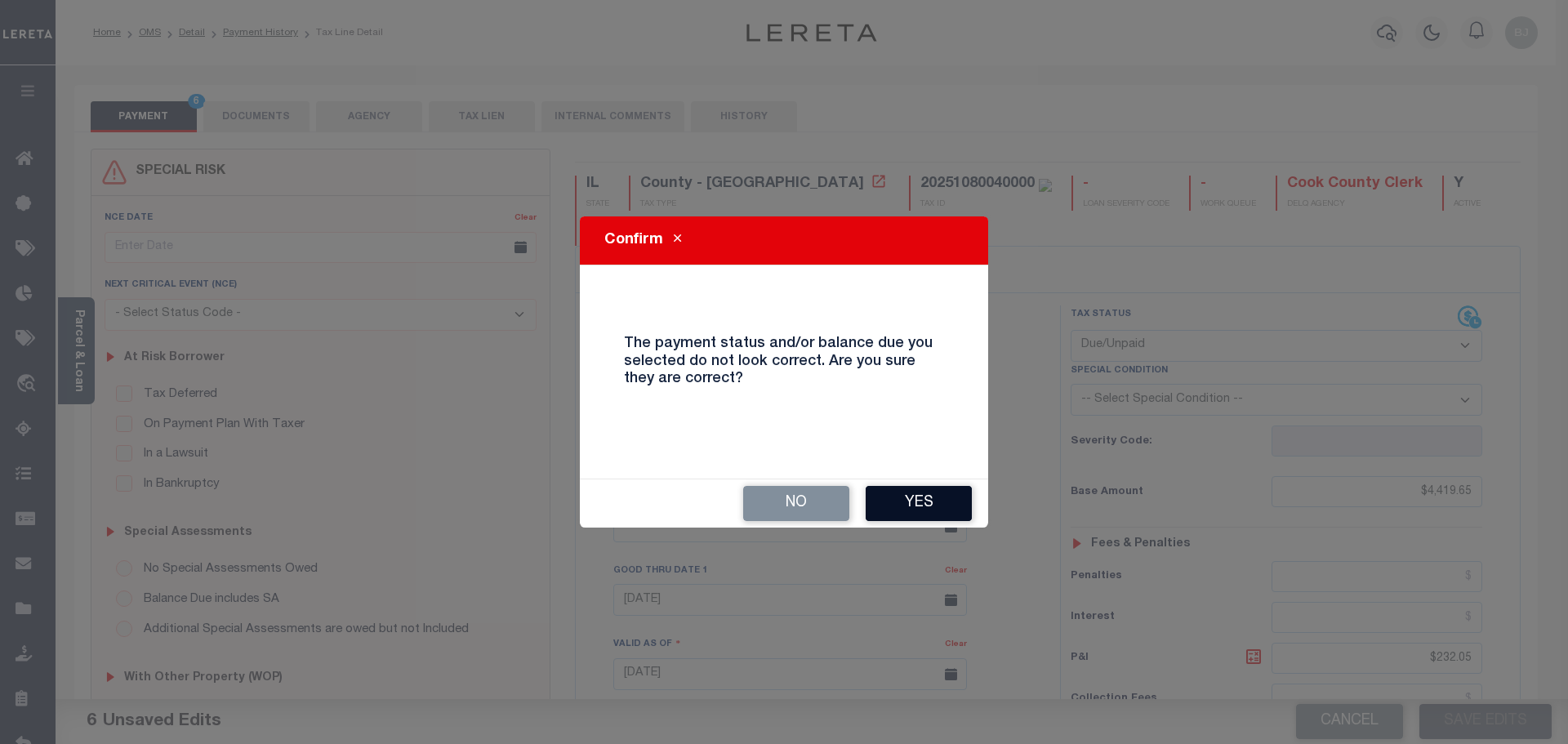
click at [915, 494] on button "Yes" at bounding box center [919, 504] width 107 height 36
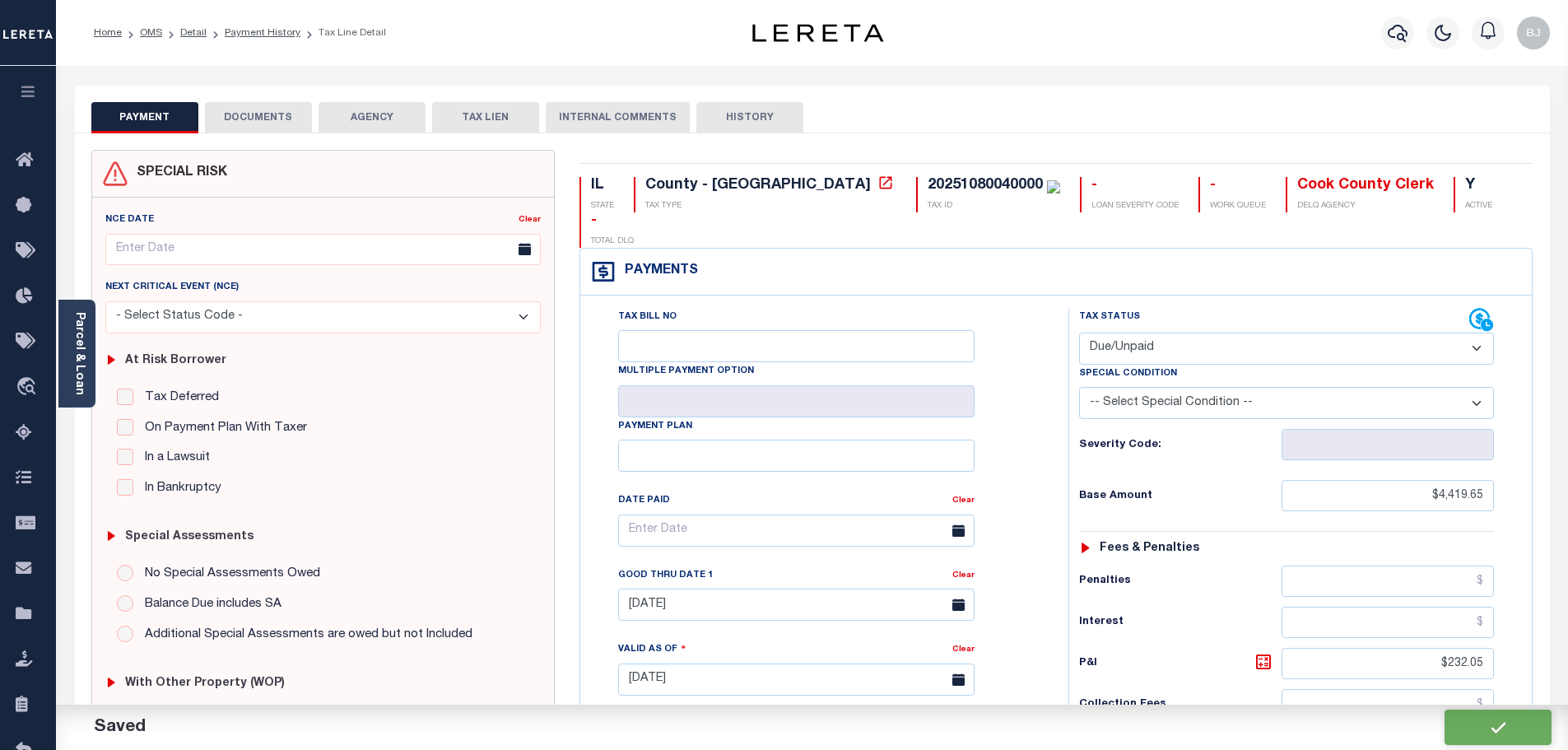
checkbox input "false"
type input "$4,419.65"
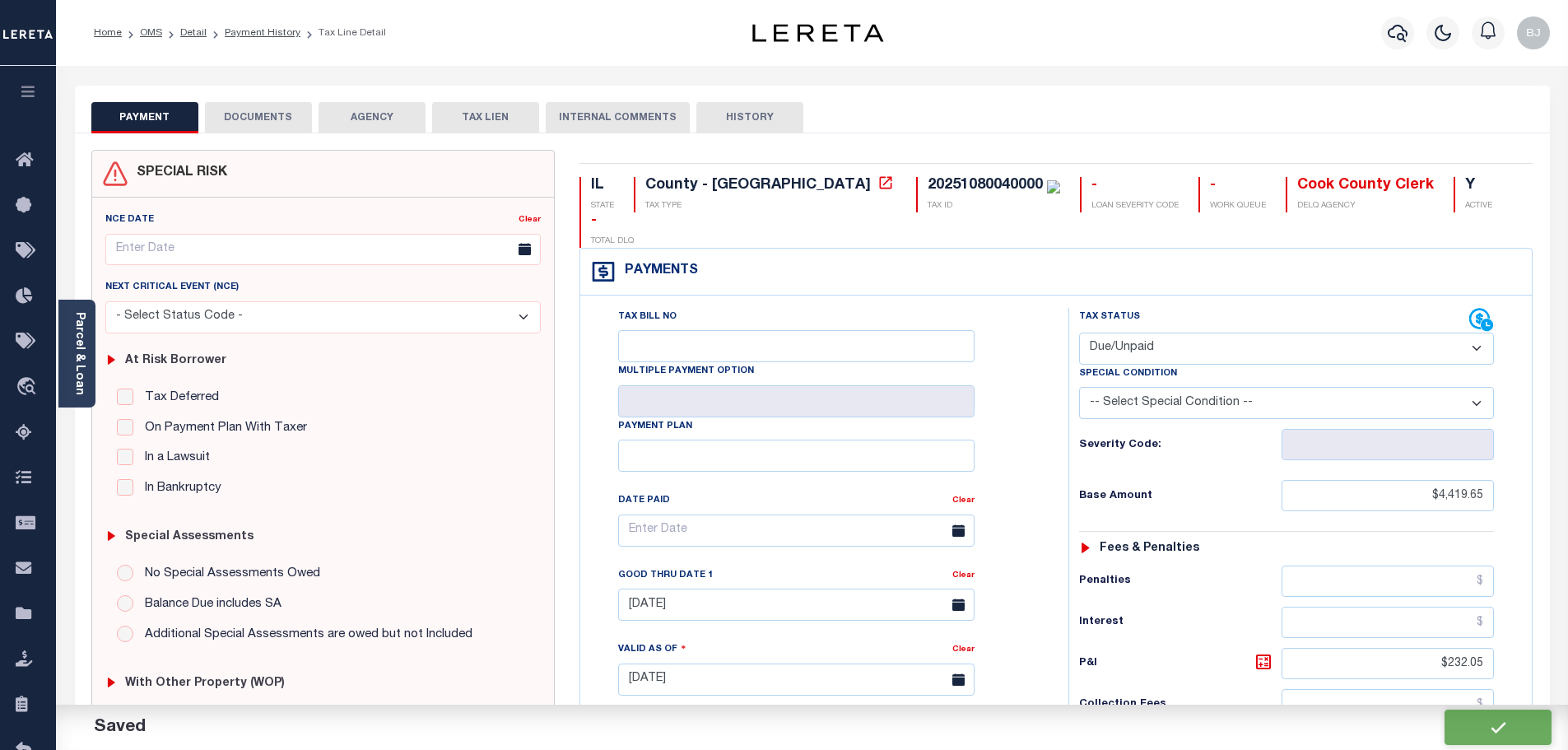
type input "$232.05"
type input "$4,651.7"
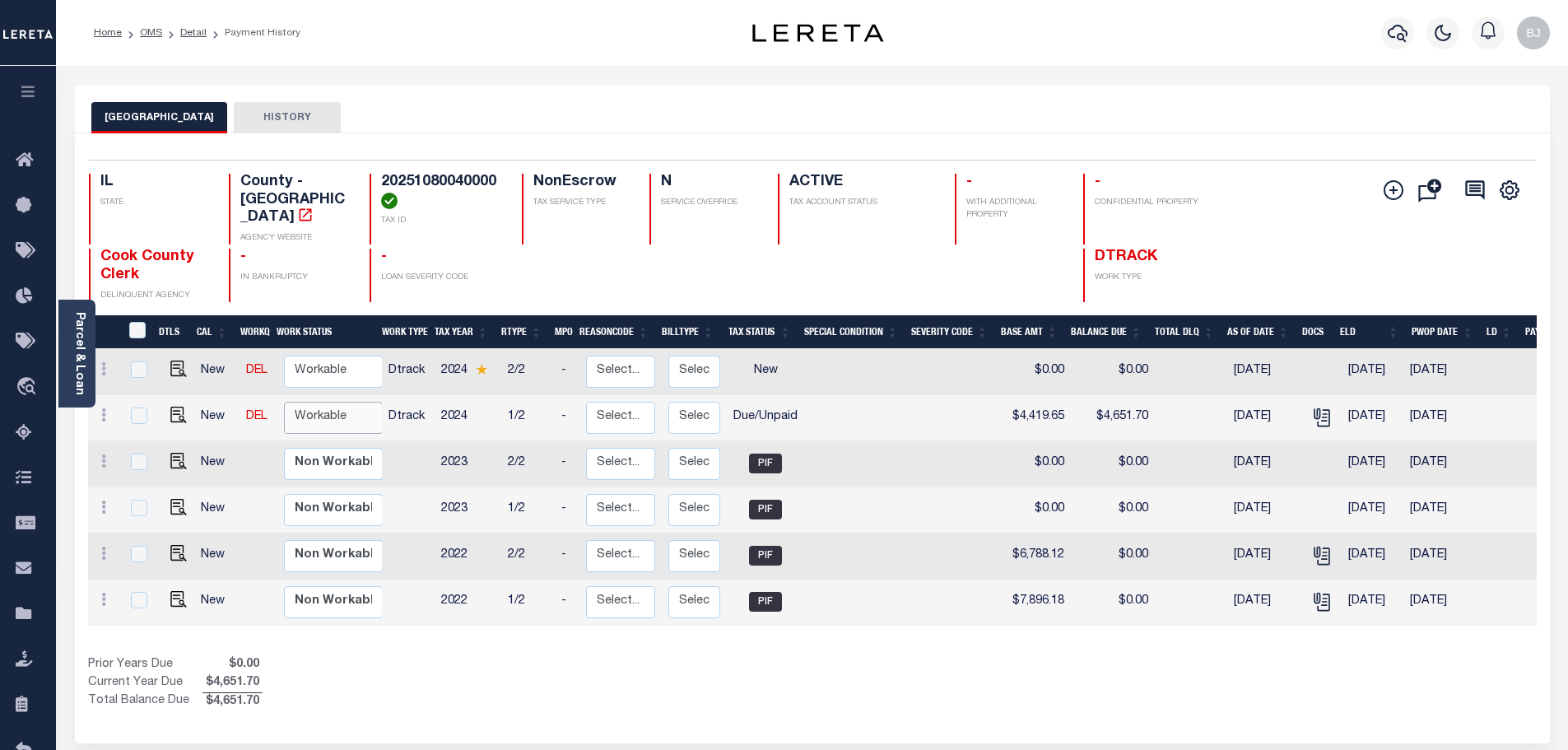
click at [335, 414] on select "Non Workable Workable" at bounding box center [333, 417] width 99 height 32
checkbox input "true"
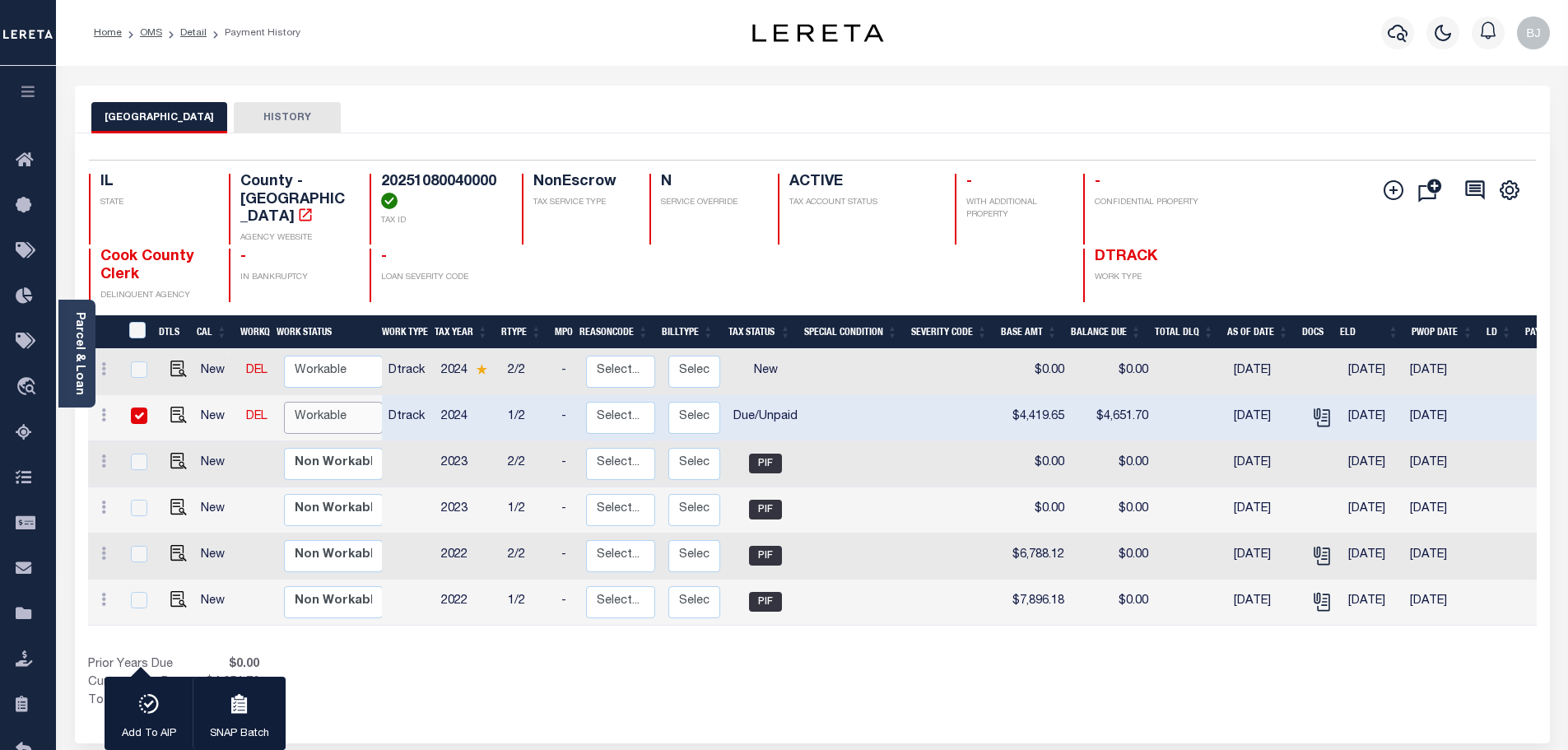
select select "true"
click at [284, 401] on select "Non Workable Workable" at bounding box center [333, 417] width 99 height 32
checkbox input "false"
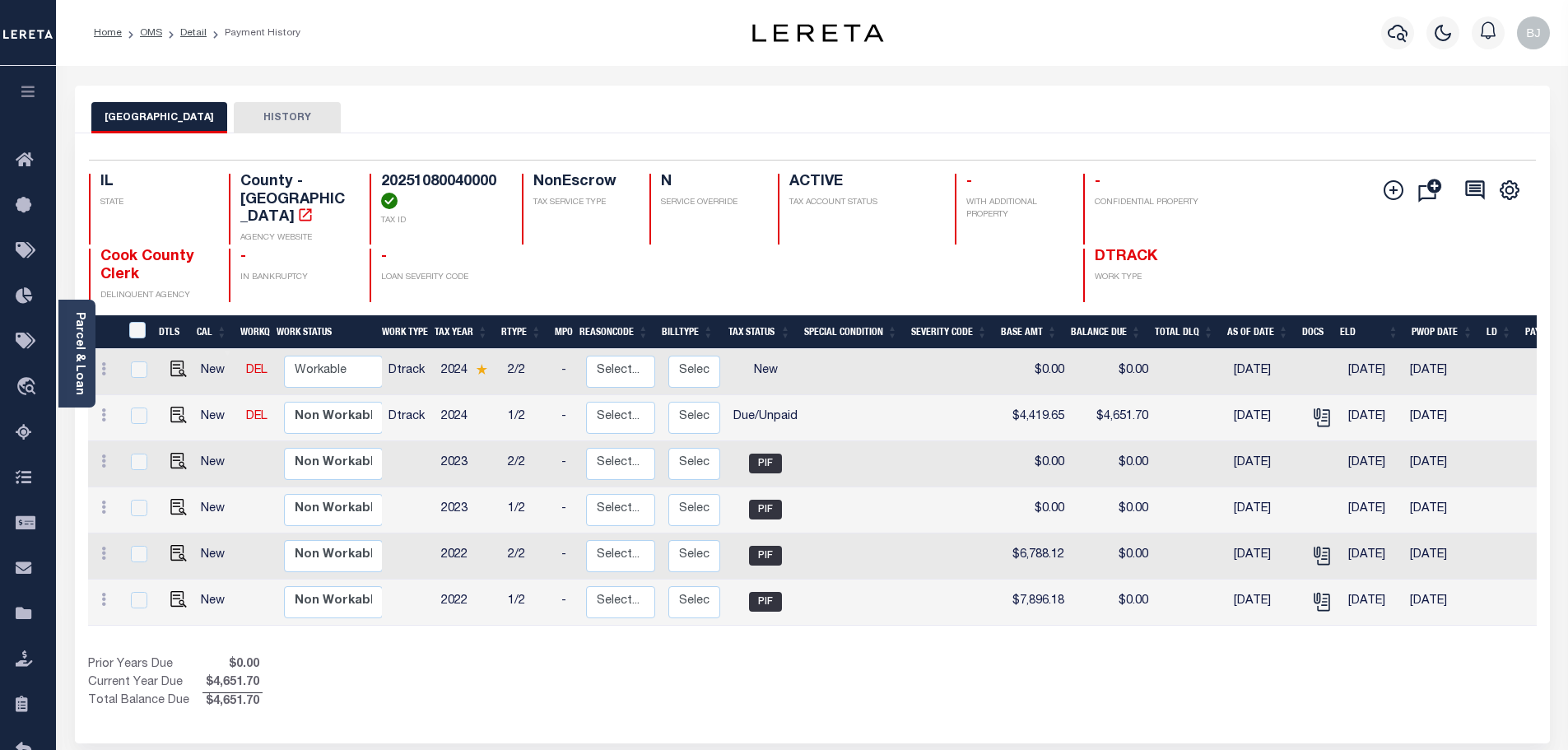
click at [1416, 37] on div at bounding box center [1397, 32] width 45 height 57
click at [1392, 37] on icon "button" at bounding box center [1397, 33] width 20 height 17
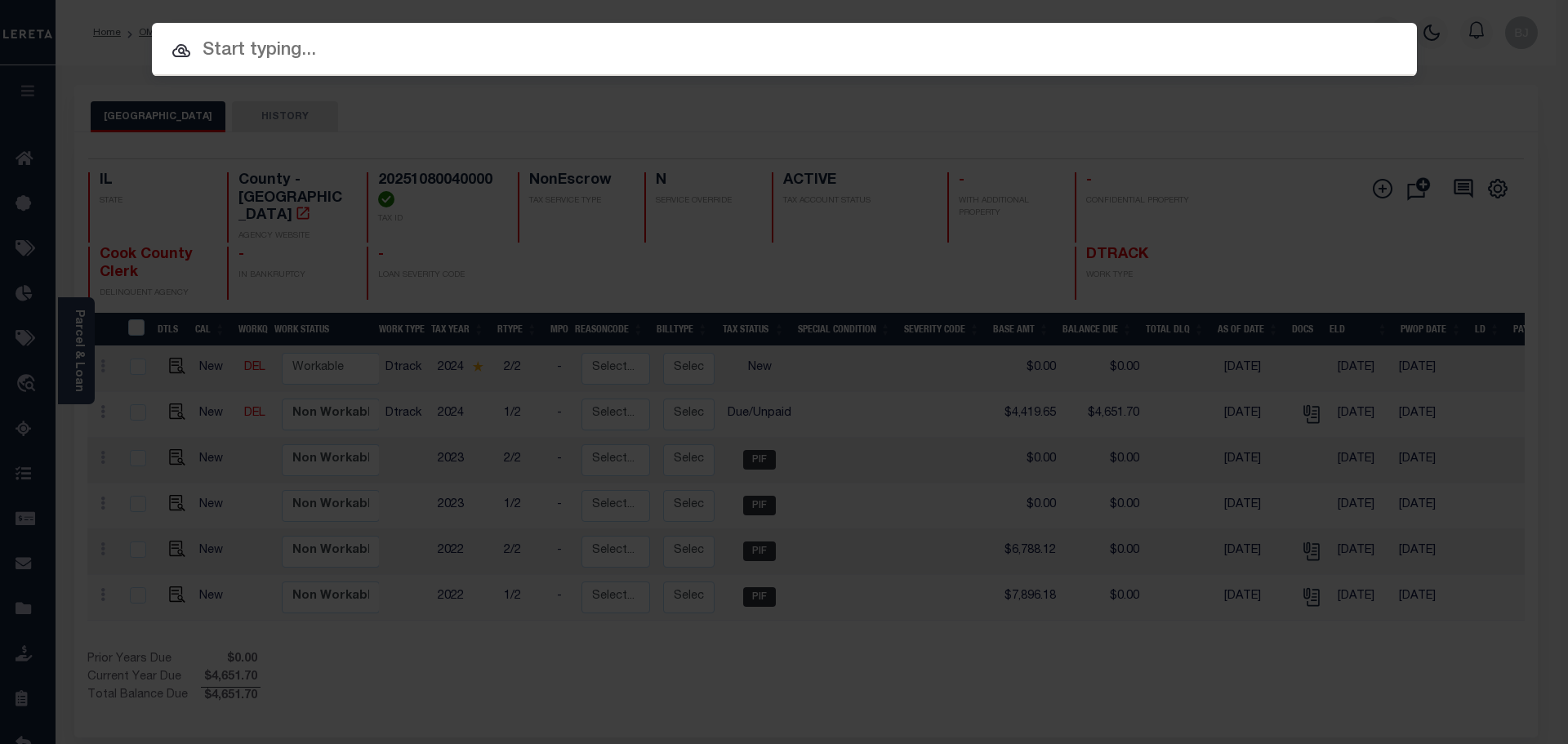
click at [491, 52] on input "text" at bounding box center [784, 50] width 1264 height 29
paste input "15379"
type input "15379"
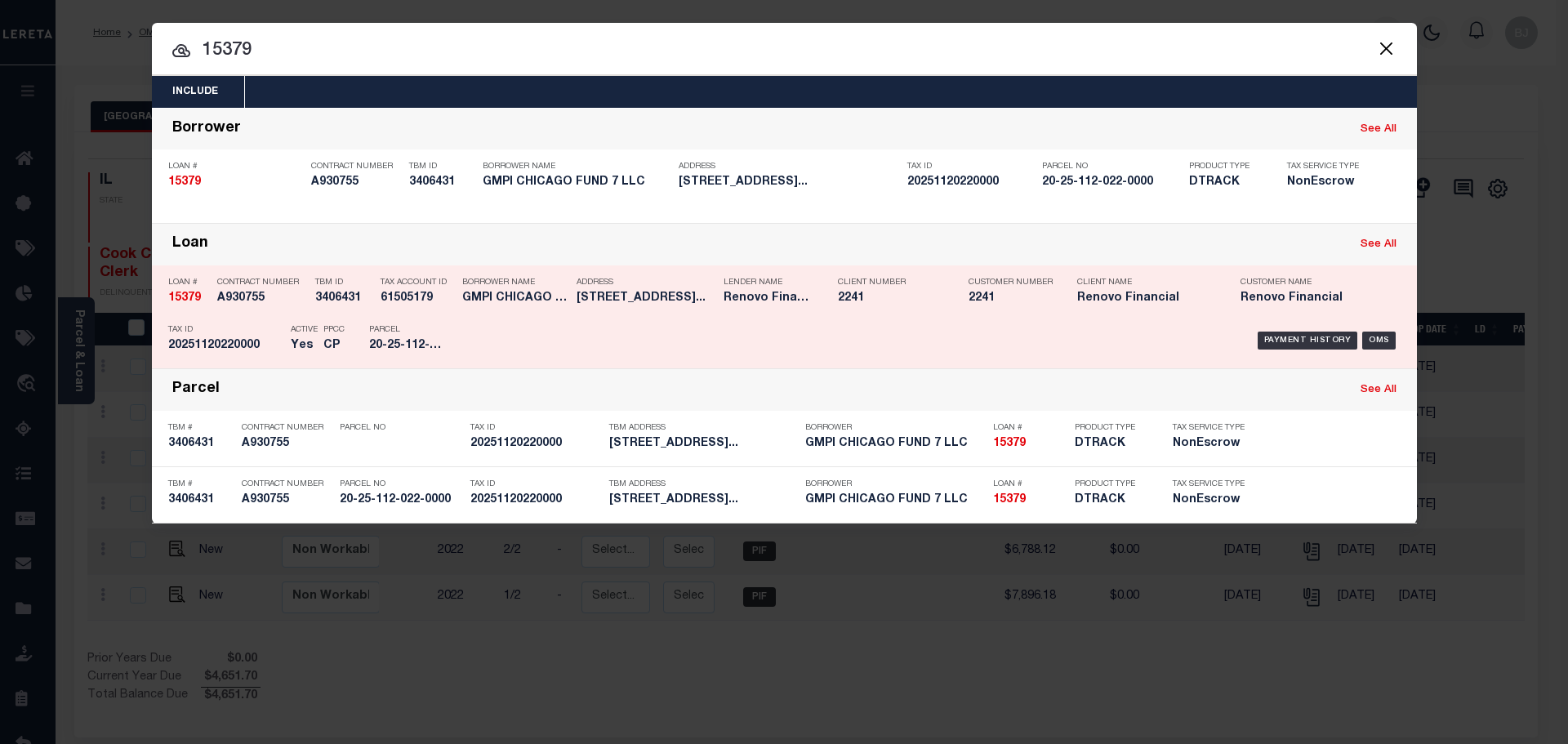
click at [562, 308] on div "Borrower Name GMPI CHICAGO FUND 7 LLC" at bounding box center [516, 293] width 107 height 48
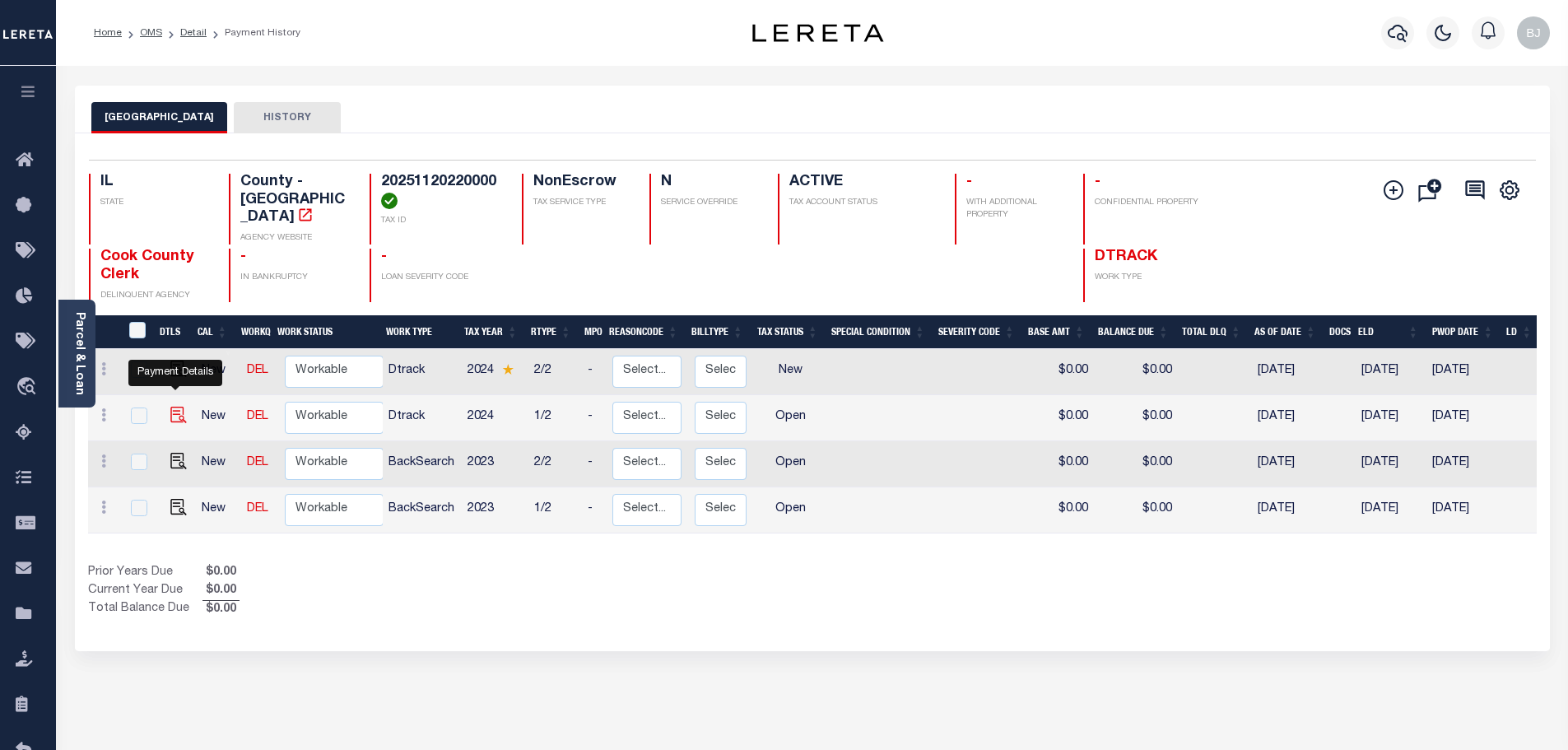
click at [177, 407] on img "" at bounding box center [178, 415] width 16 height 16
checkbox input "true"
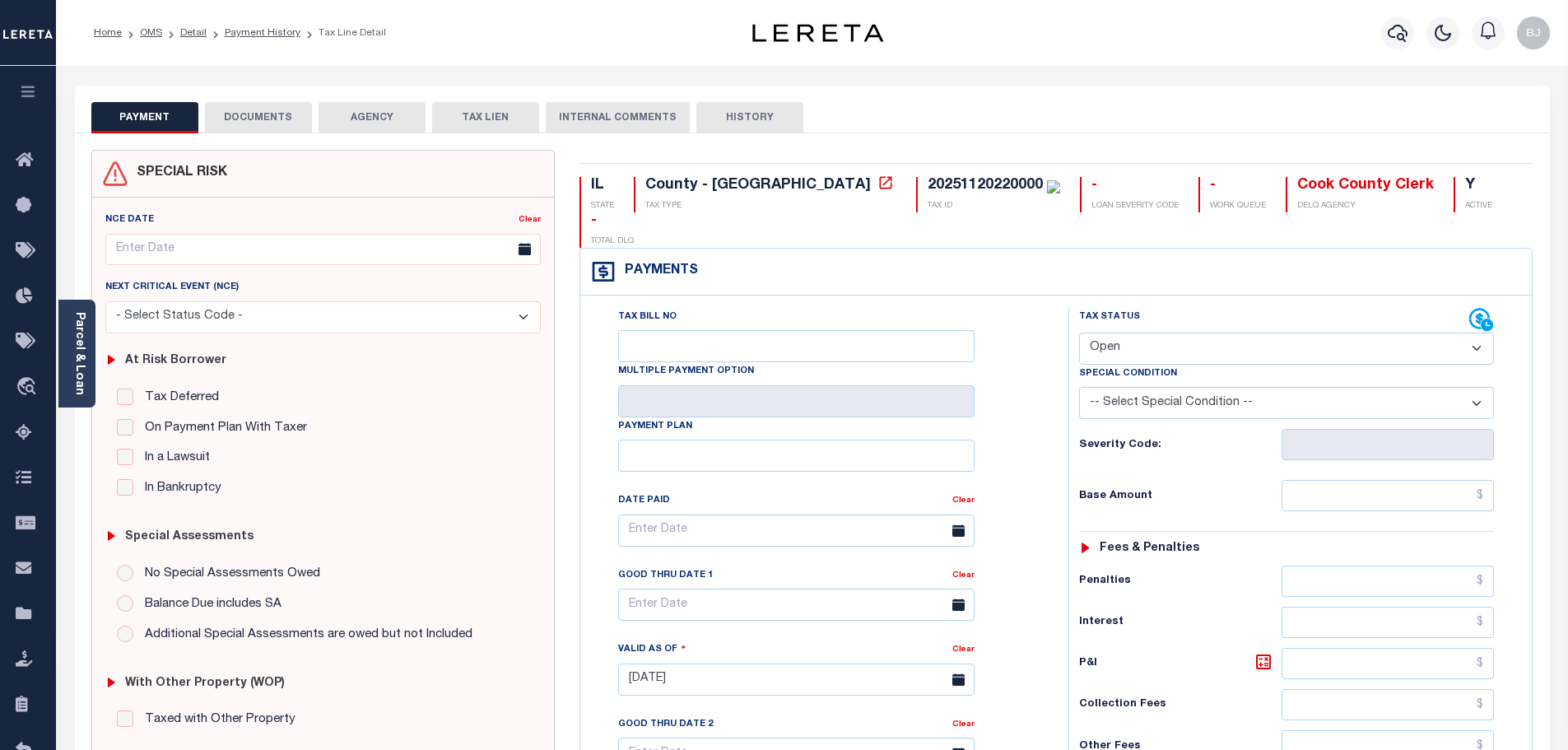
click at [1125, 333] on select "- Select Status Code - Open Due/Unpaid Paid Incomplete No Tax Due Internal Refu…" at bounding box center [1286, 349] width 415 height 32
select select "PYD"
click at [1079, 333] on select "- Select Status Code - Open Due/Unpaid Paid Incomplete No Tax Due Internal Refu…" at bounding box center [1286, 349] width 415 height 32
type input "[DATE]"
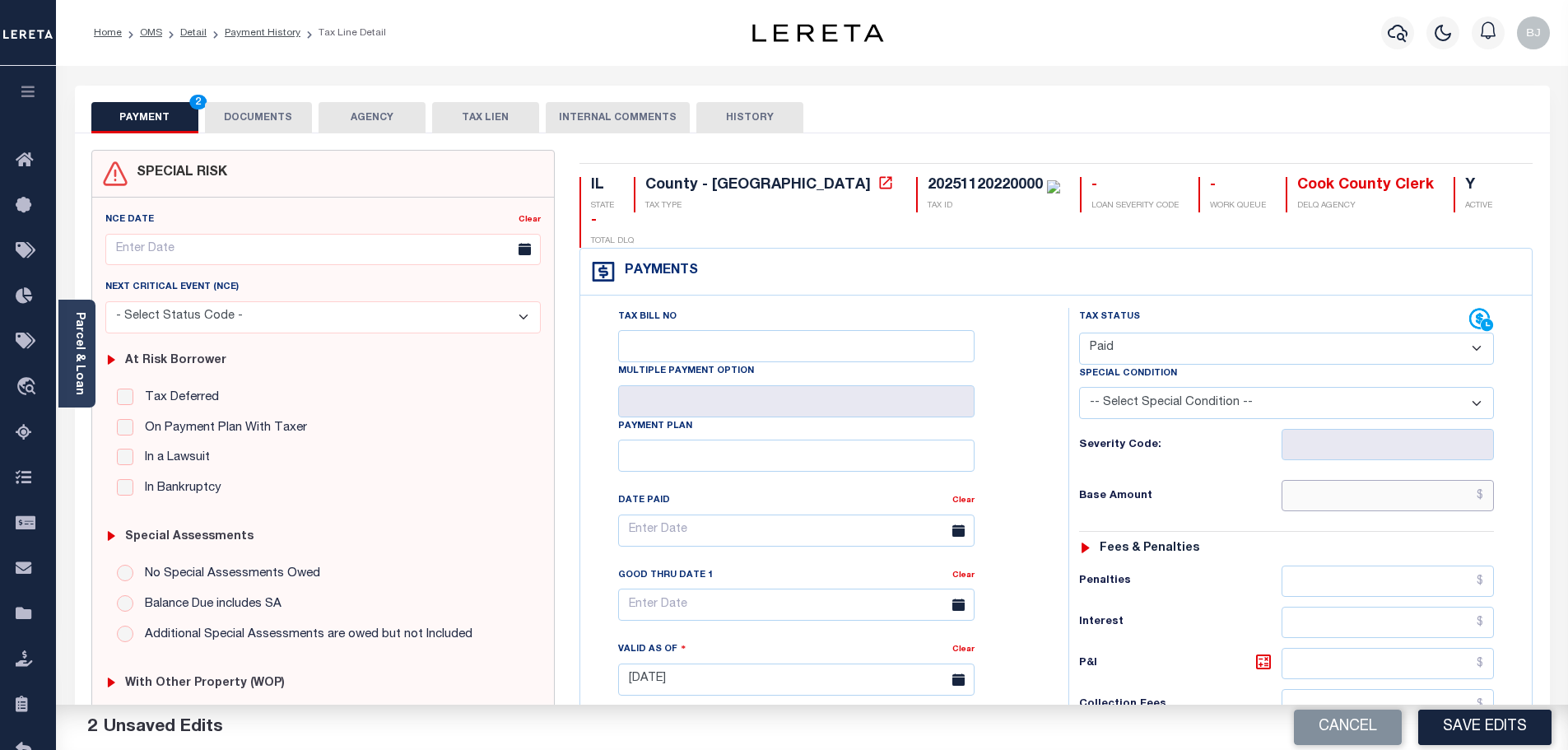
click at [1402, 480] on input "text" at bounding box center [1388, 495] width 213 height 31
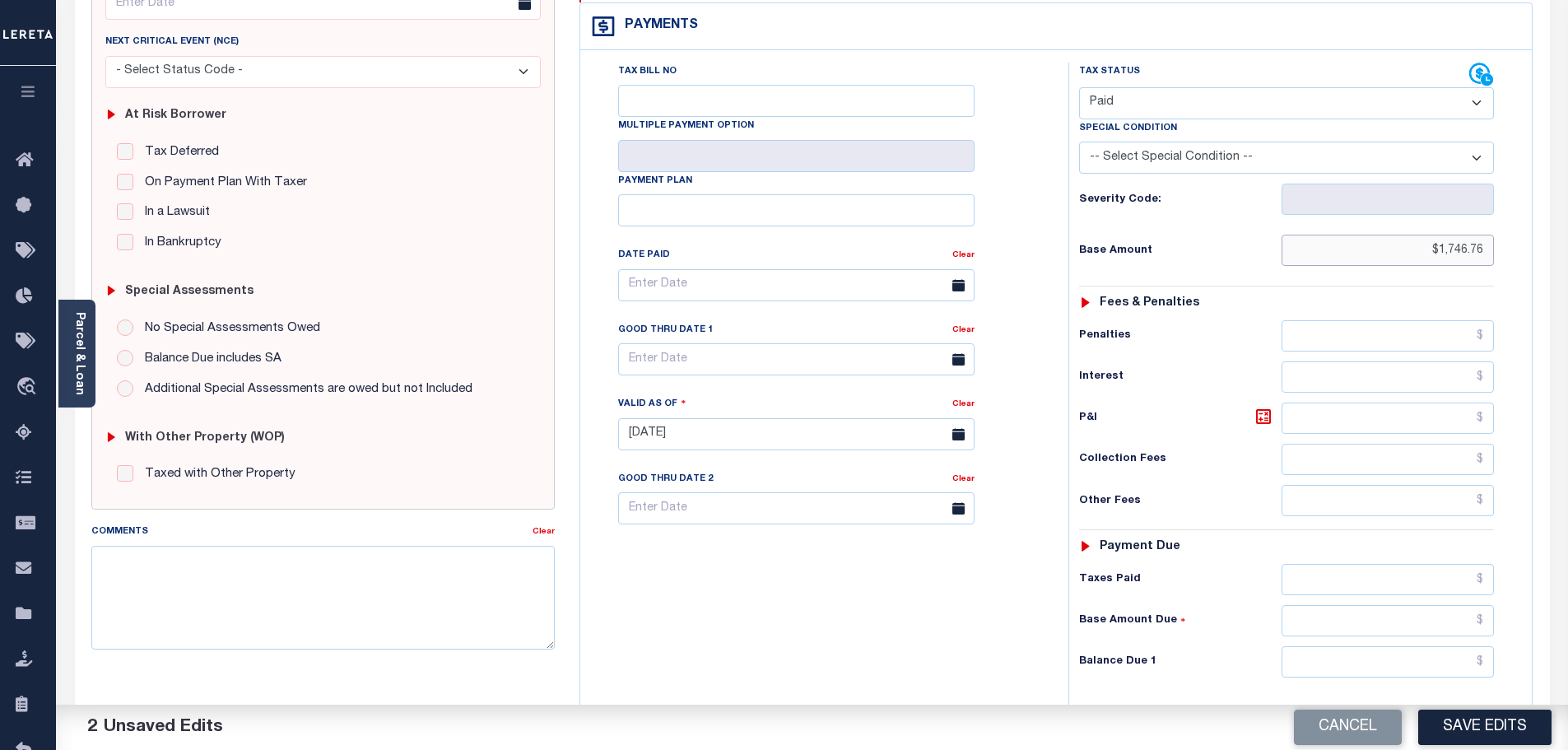
scroll to position [329, 0]
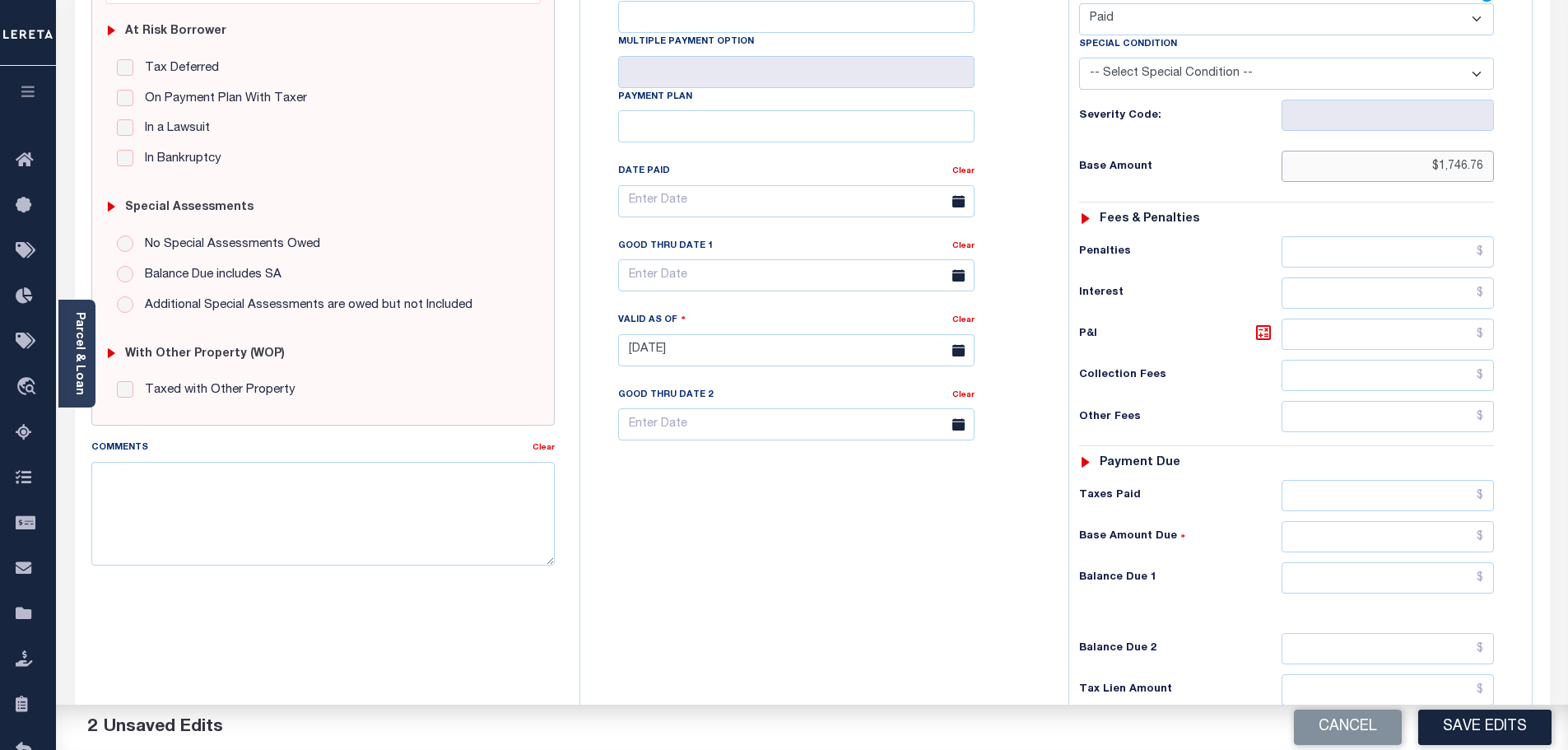
type input "$1,746.76"
click at [1385, 562] on input "text" at bounding box center [1388, 578] width 213 height 31
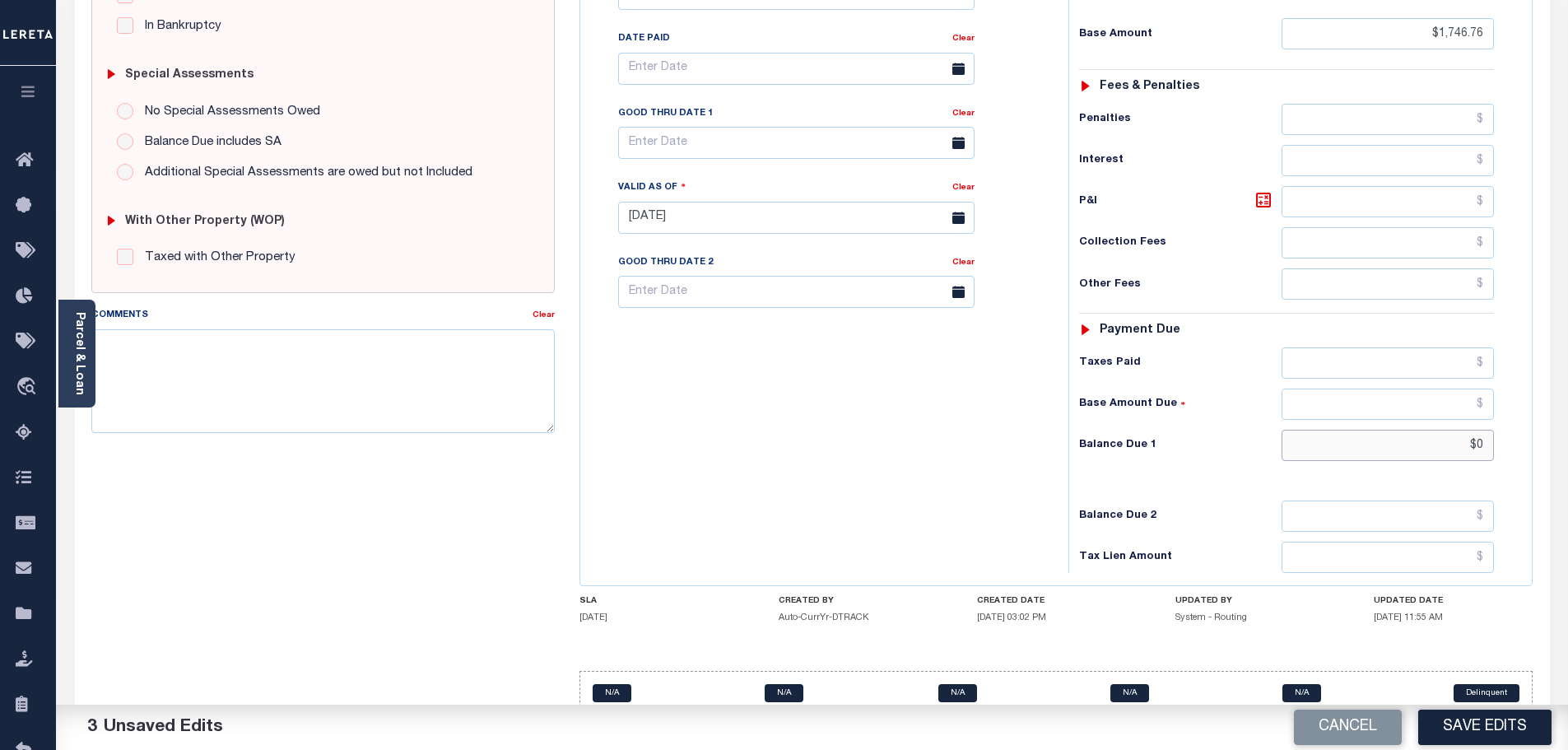
scroll to position [0, 0]
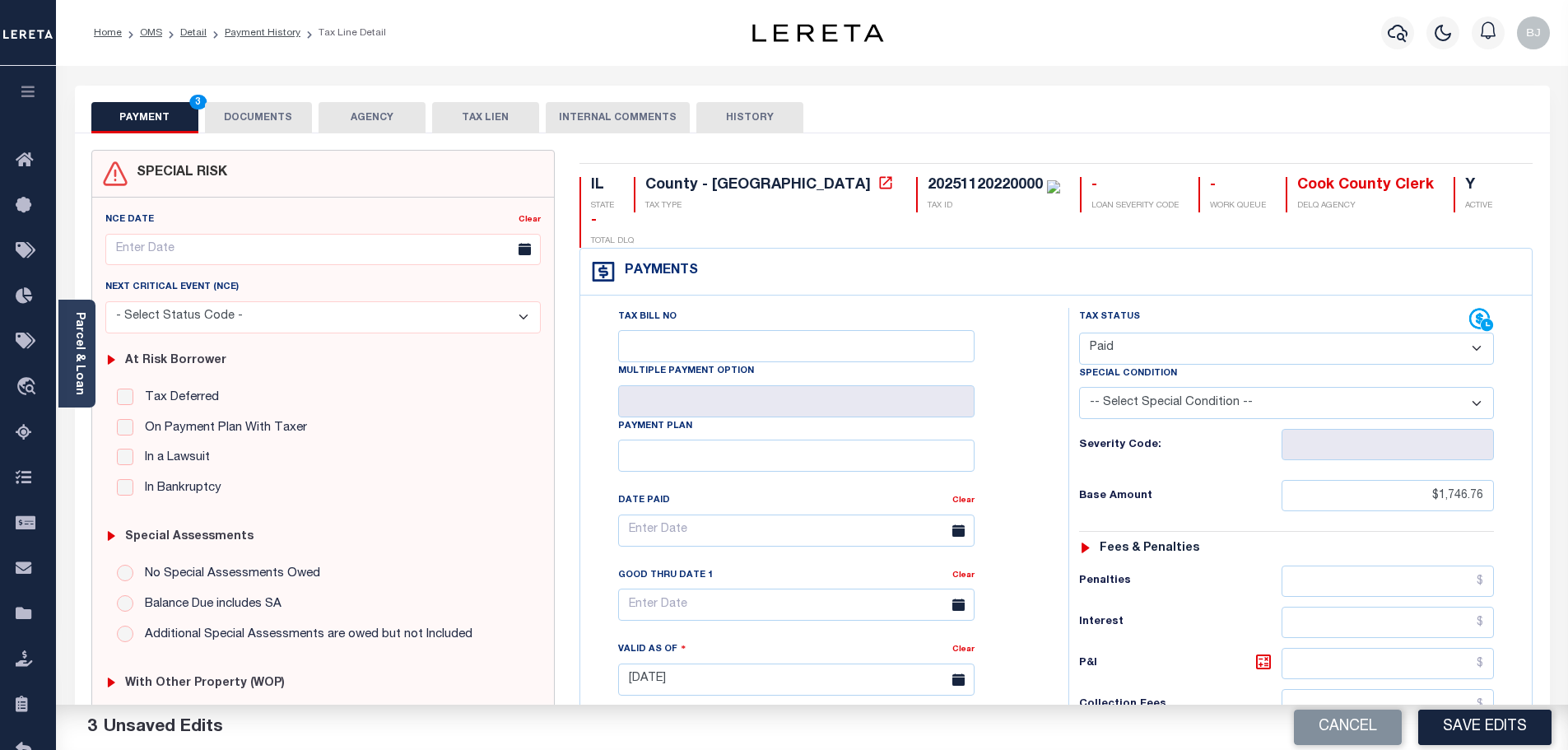
type input "$0.00"
click at [257, 128] on button "DOCUMENTS" at bounding box center [259, 117] width 107 height 31
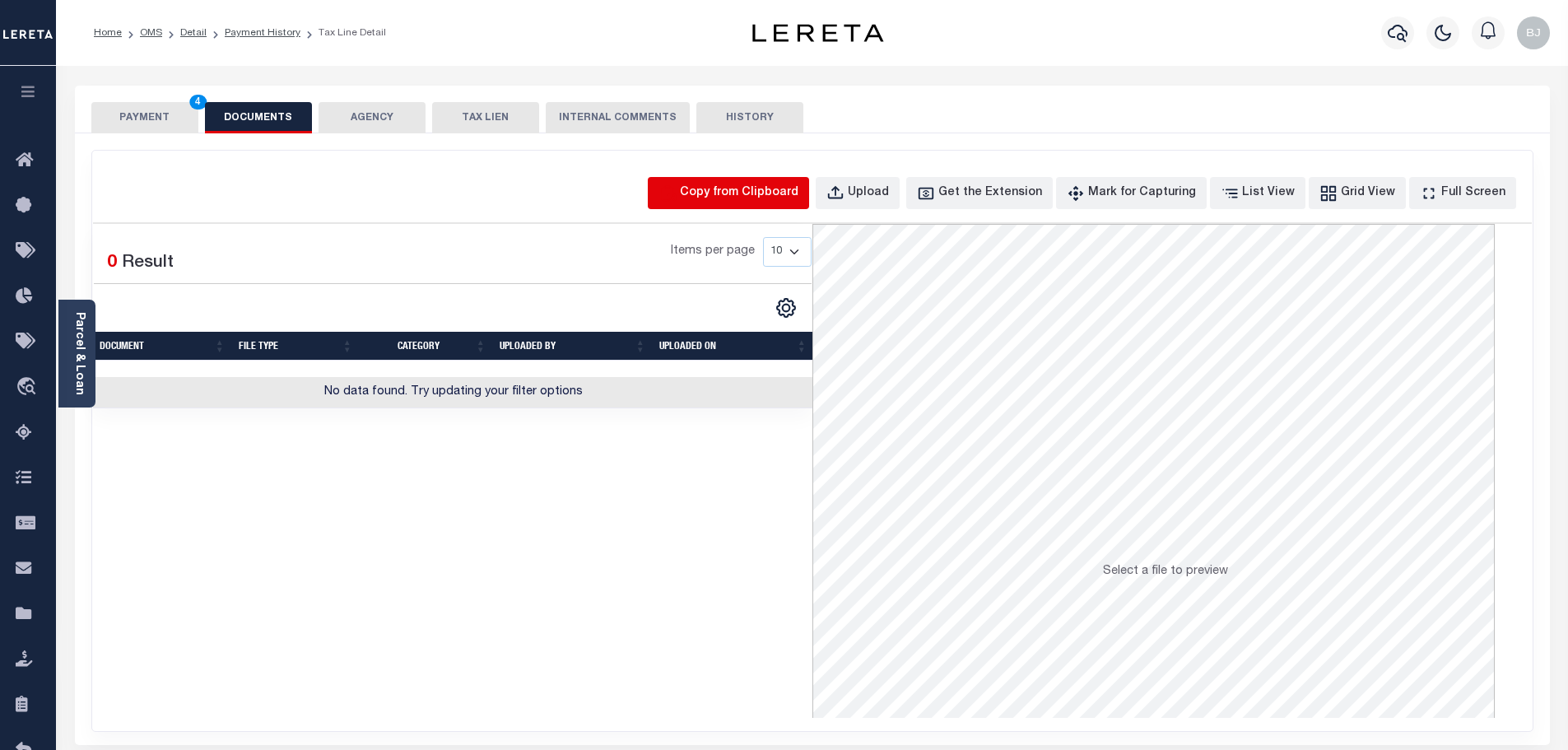
click at [677, 188] on icon "button" at bounding box center [667, 193] width 18 height 18
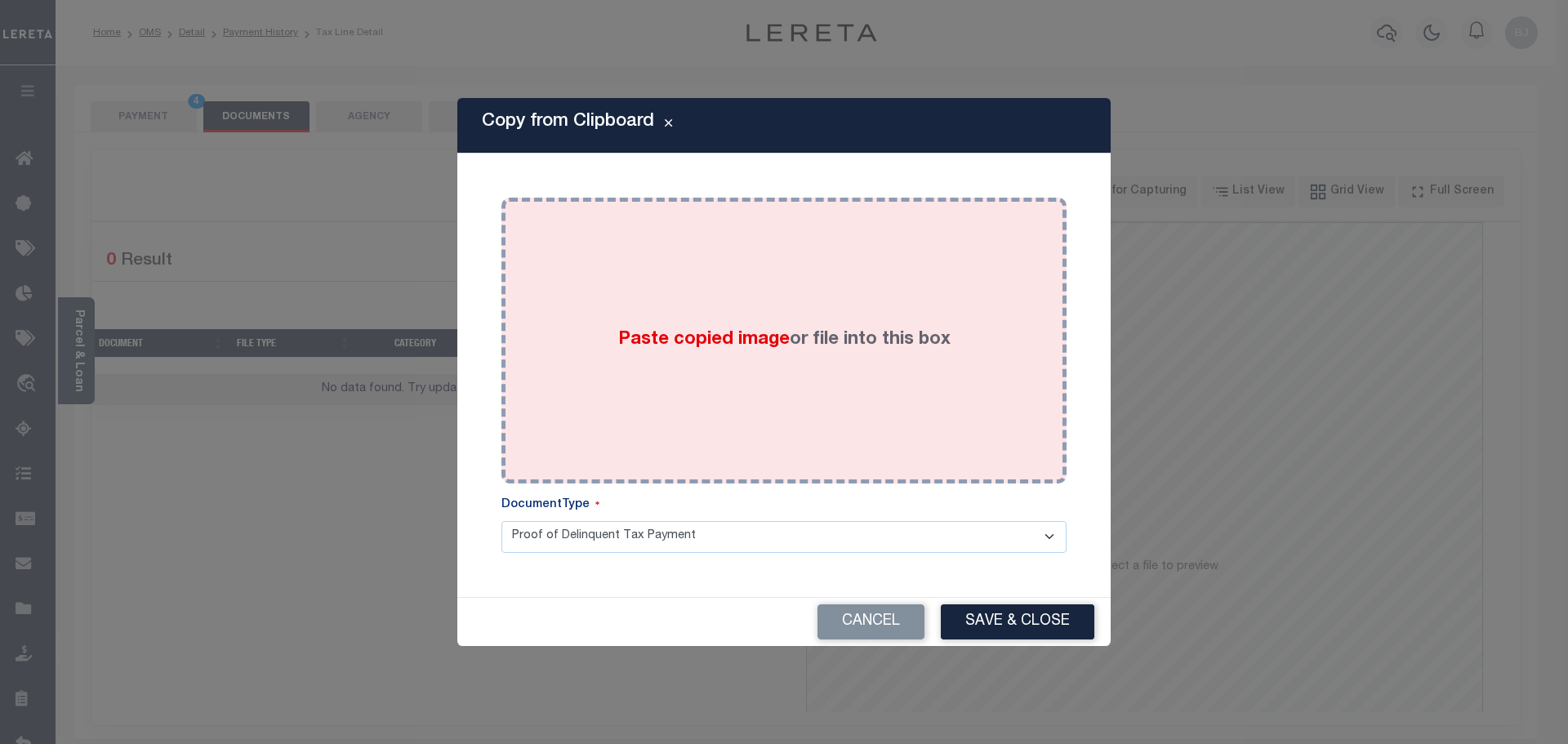
click at [883, 413] on div "Paste copied image or file into this box" at bounding box center [784, 341] width 540 height 262
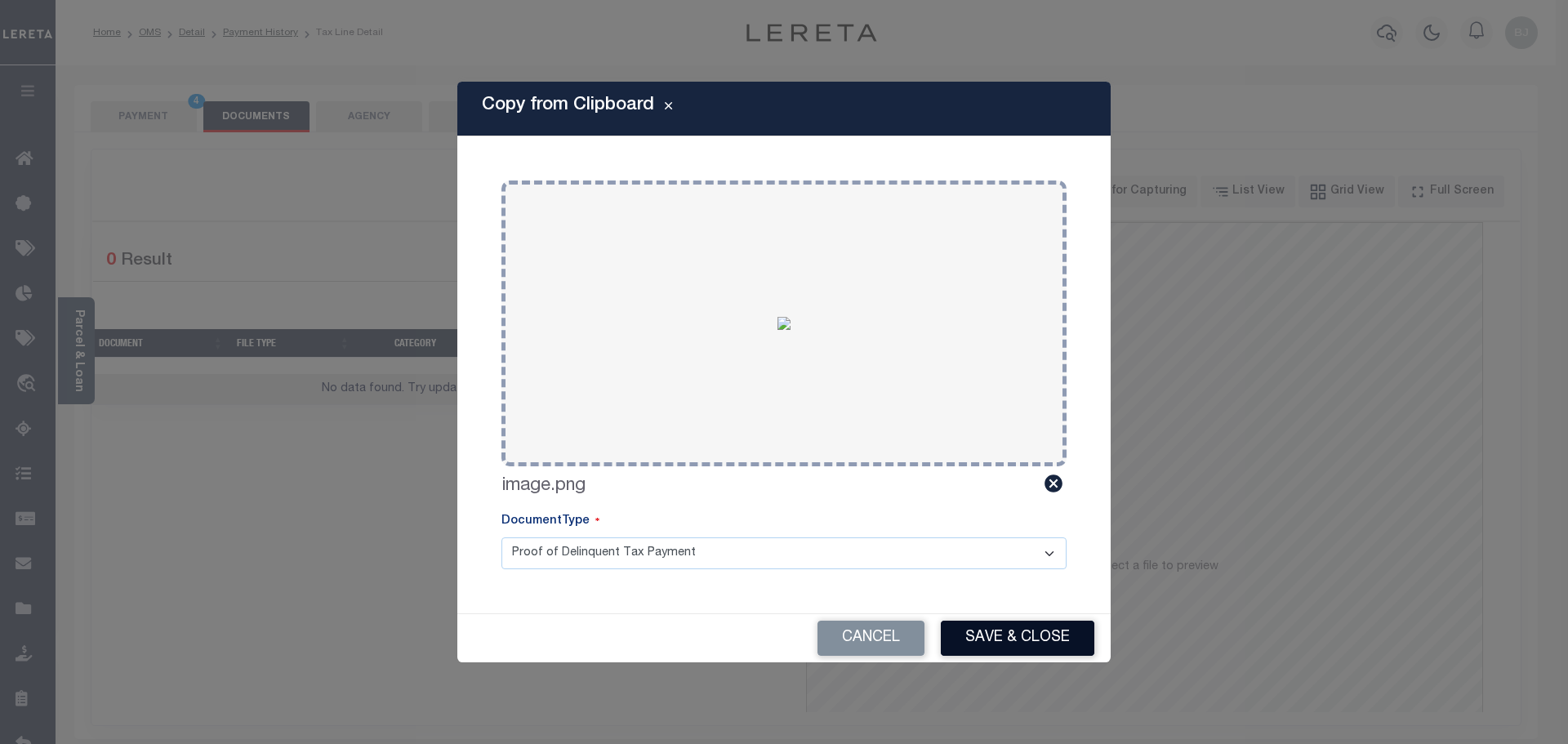
click at [1005, 634] on button "Save & Close" at bounding box center [1018, 638] width 153 height 36
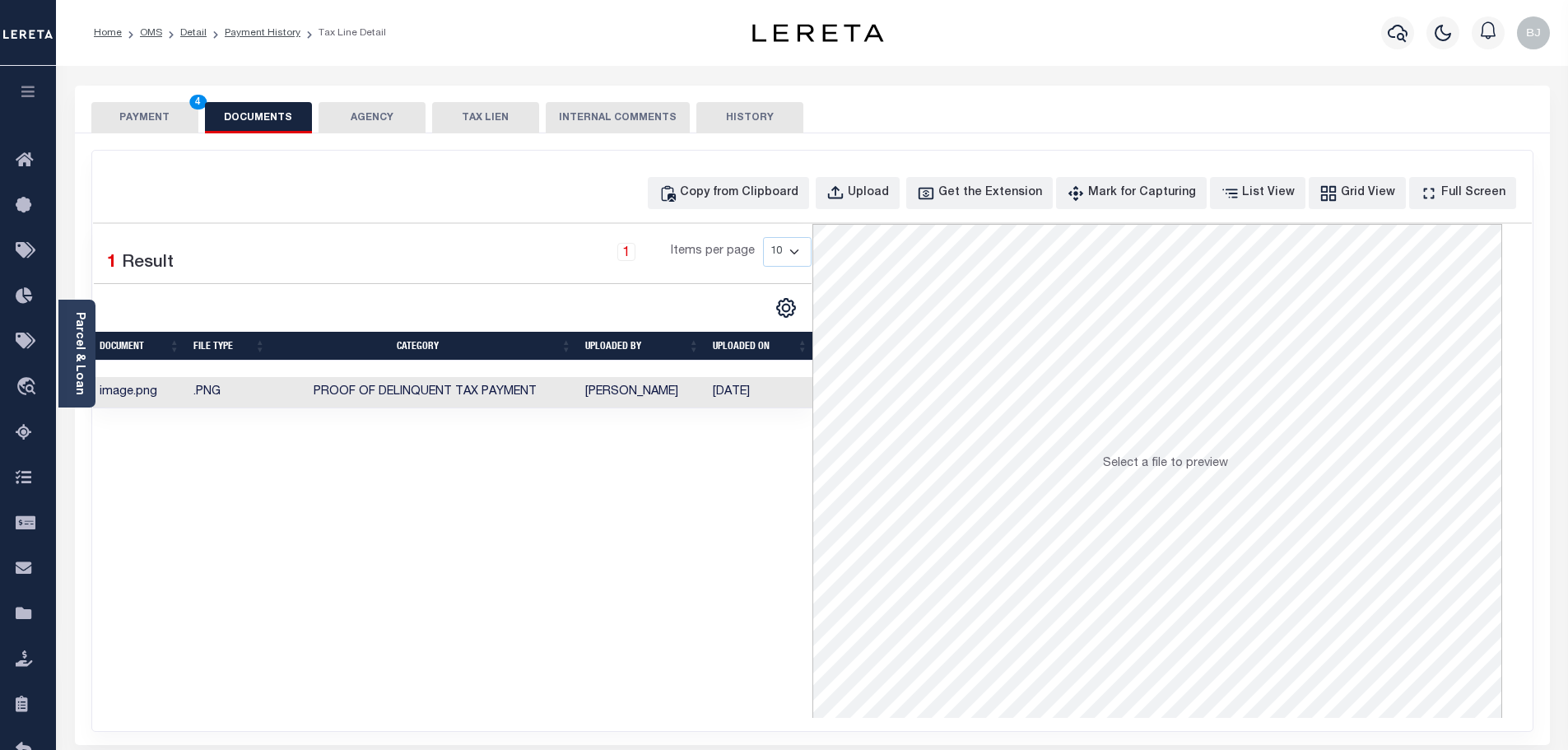
drag, startPoint x: 134, startPoint y: 127, endPoint x: 304, endPoint y: 148, distance: 171.3
click at [134, 127] on button "PAYMENT 4" at bounding box center [145, 117] width 107 height 31
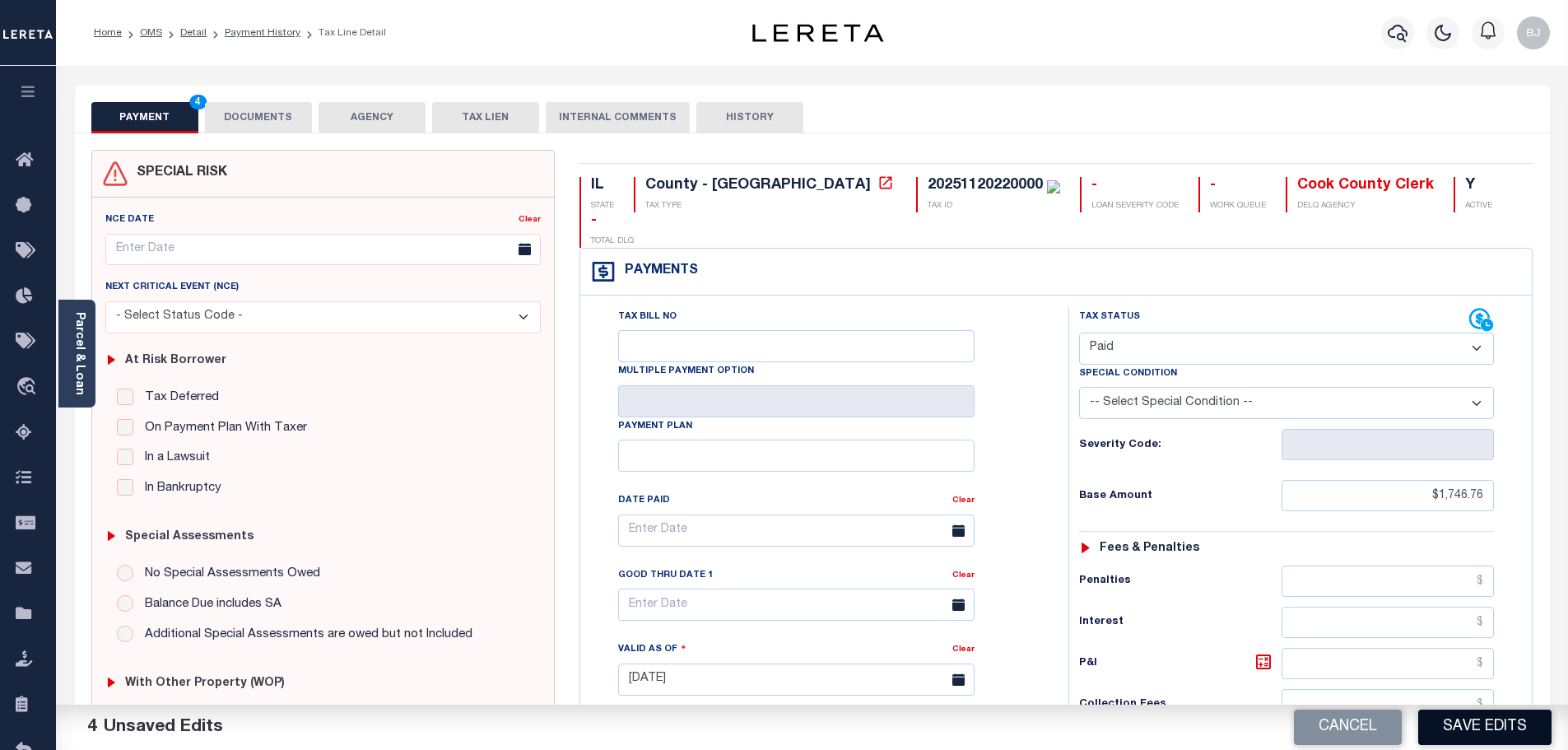
click at [1468, 715] on button "Save Edits" at bounding box center [1485, 727] width 134 height 36
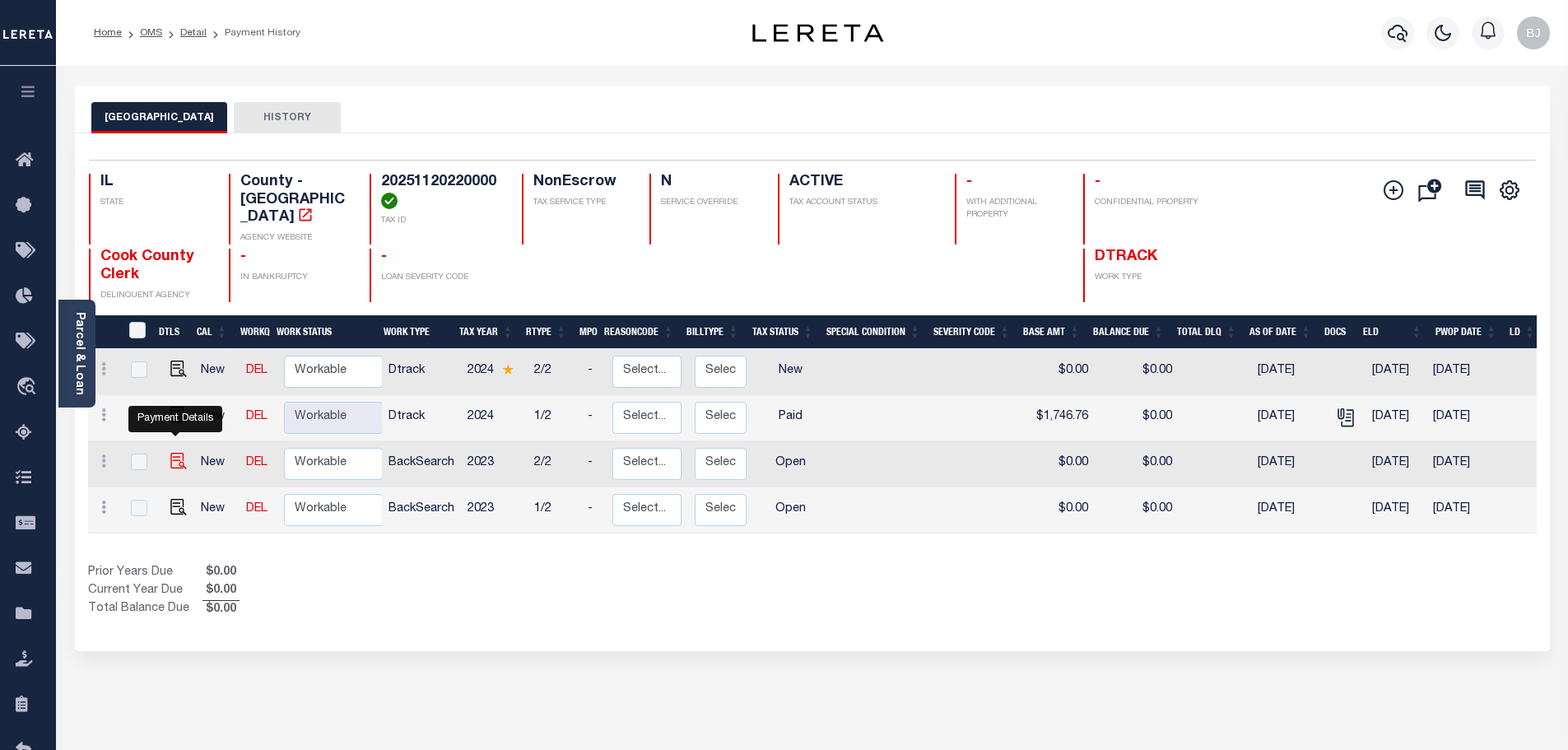
click at [173, 453] on img "" at bounding box center [178, 461] width 16 height 16
checkbox input "true"
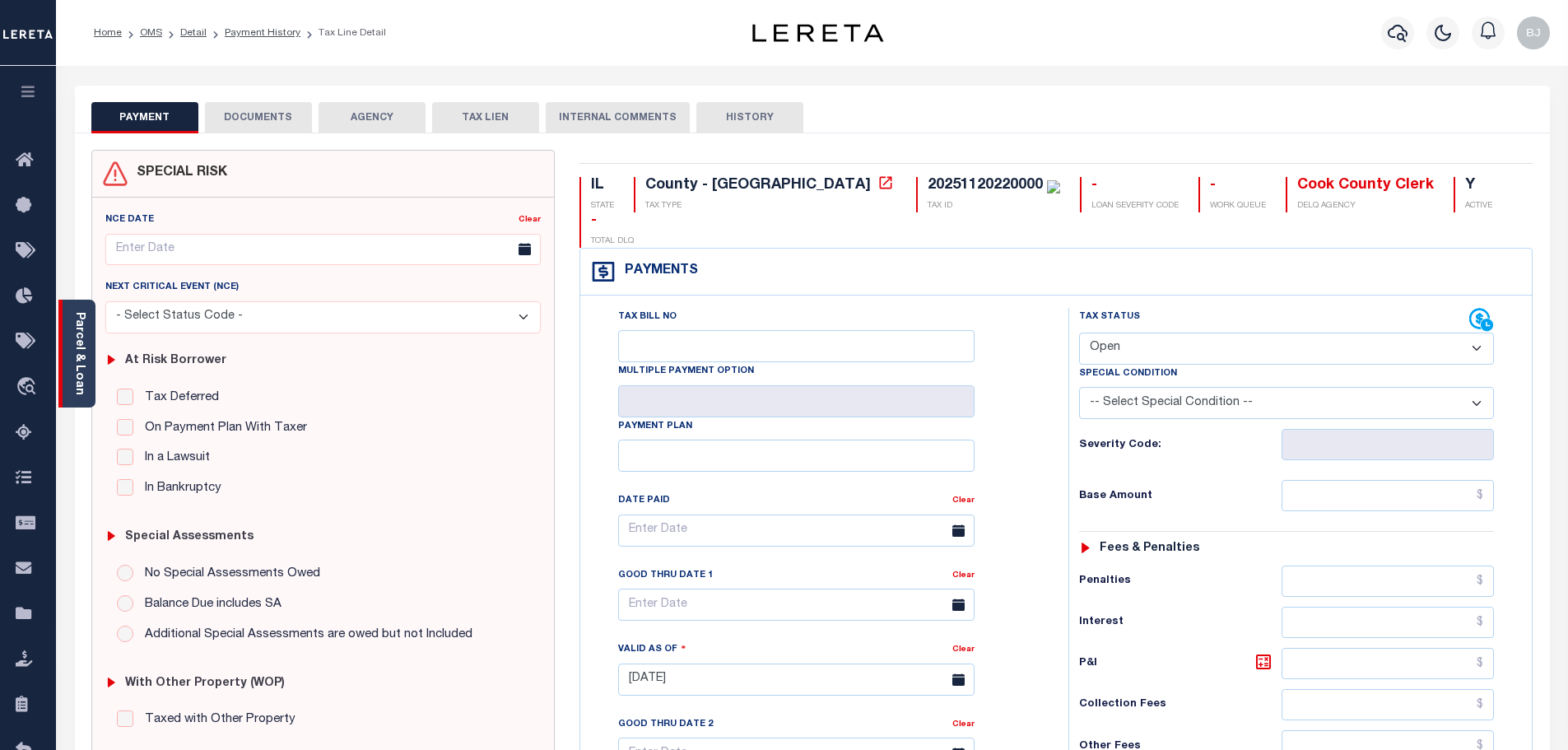
click at [78, 380] on link "Parcel & Loan" at bounding box center [79, 353] width 11 height 83
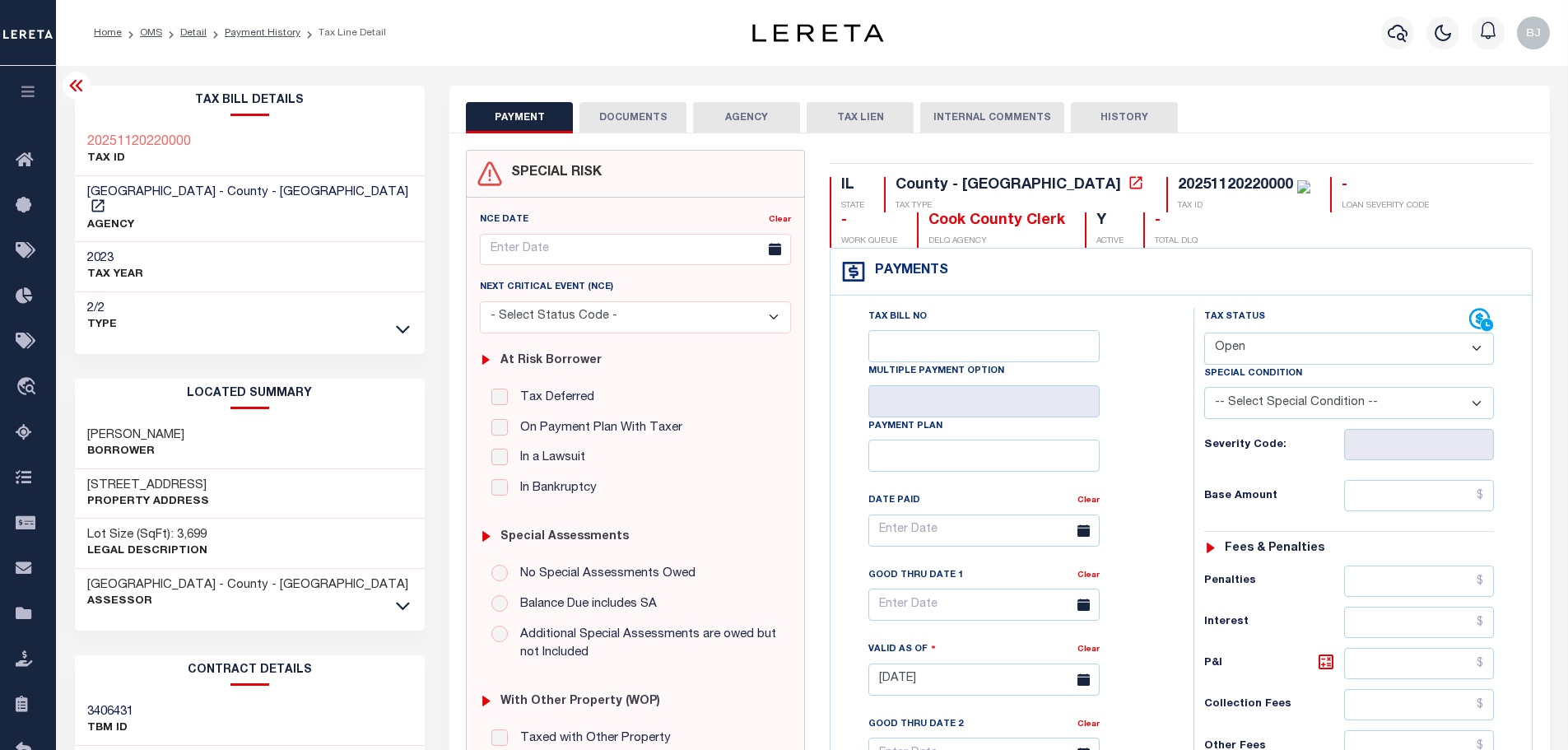
click at [74, 80] on icon at bounding box center [76, 85] width 20 height 20
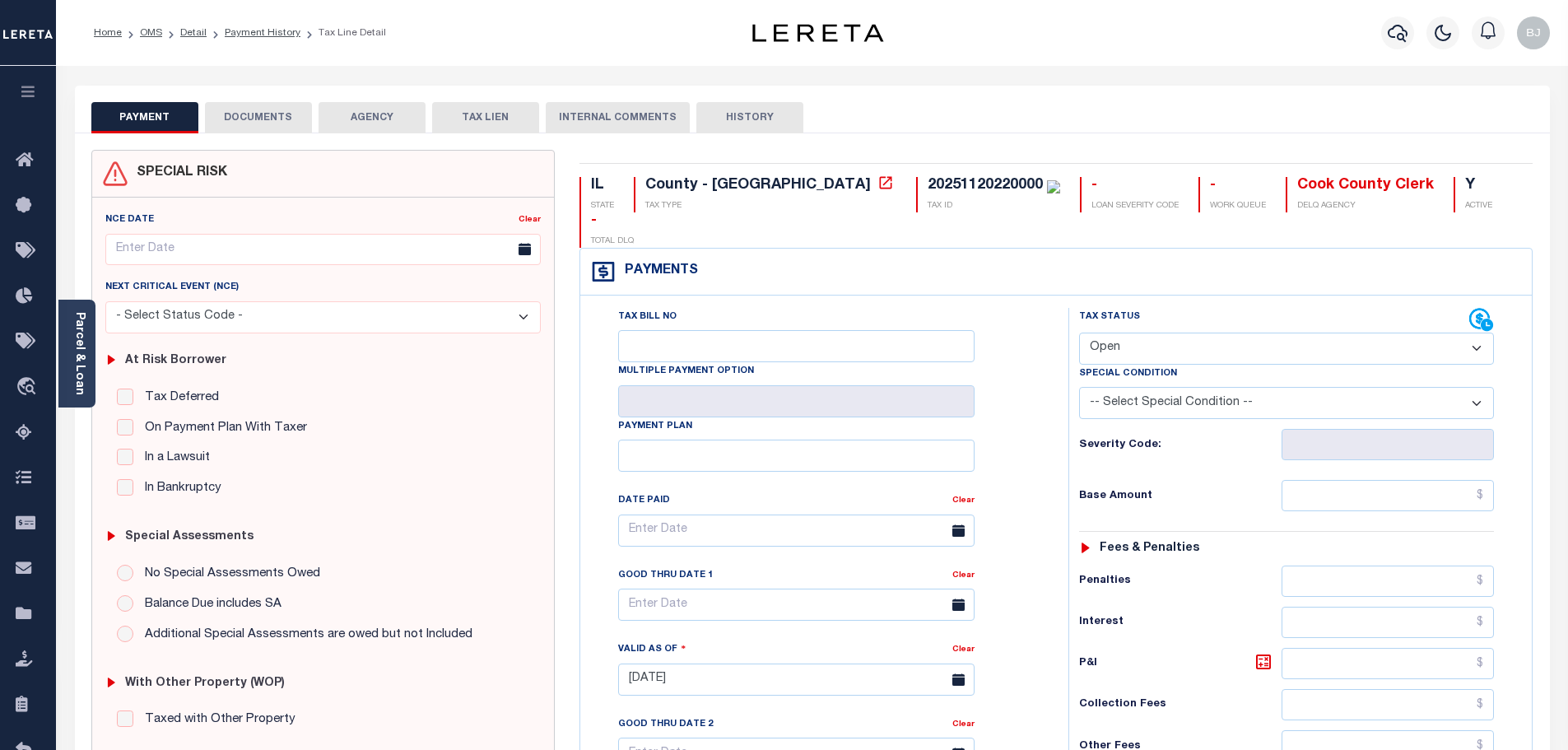
click at [1217, 333] on select "- Select Status Code - Open Due/Unpaid Paid Incomplete No Tax Due Internal Refu…" at bounding box center [1286, 349] width 415 height 32
select select "PYD"
click at [1079, 333] on select "- Select Status Code - Open Due/Unpaid Paid Incomplete No Tax Due Internal Refu…" at bounding box center [1286, 349] width 415 height 32
type input "[DATE]"
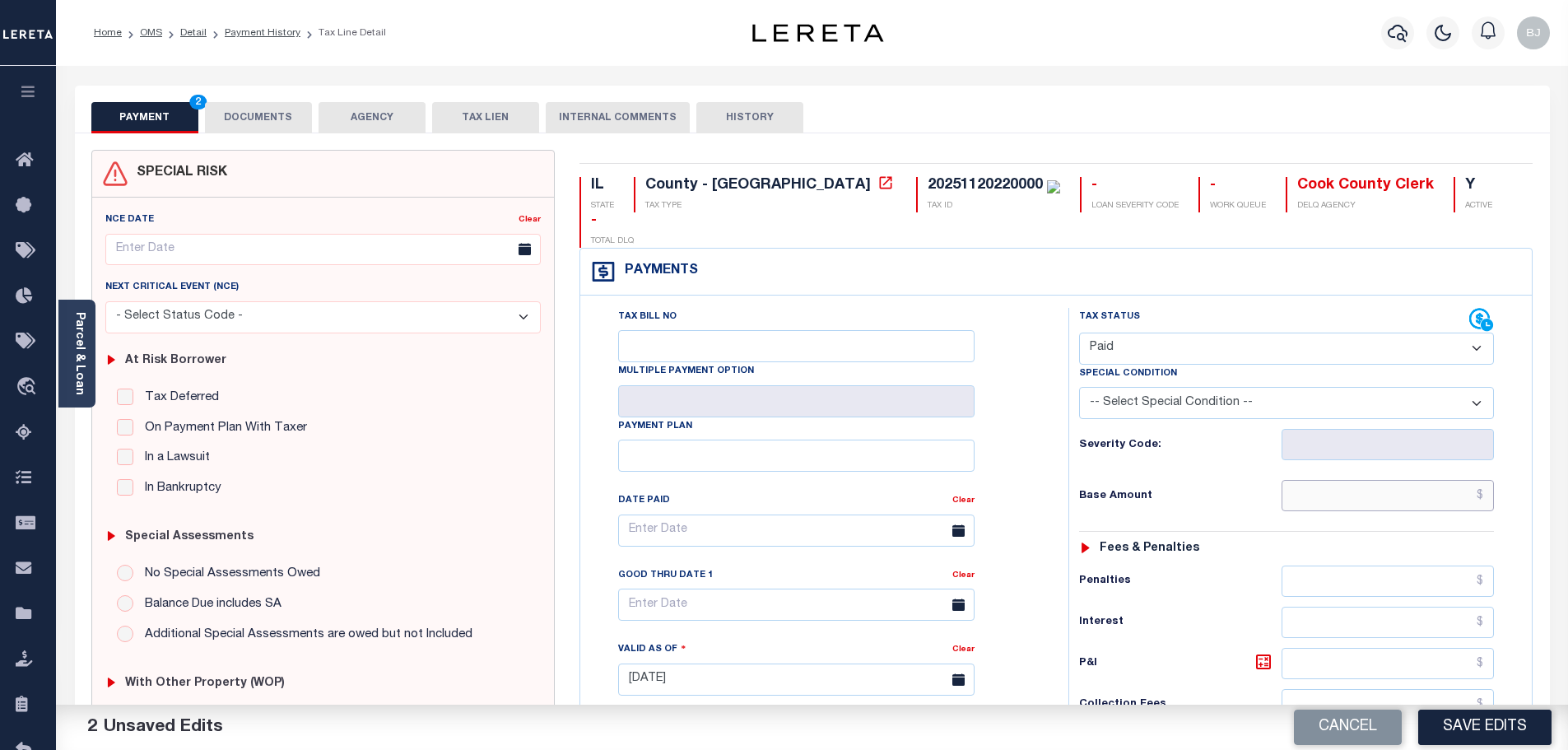
click at [1431, 480] on input "text" at bounding box center [1388, 495] width 213 height 31
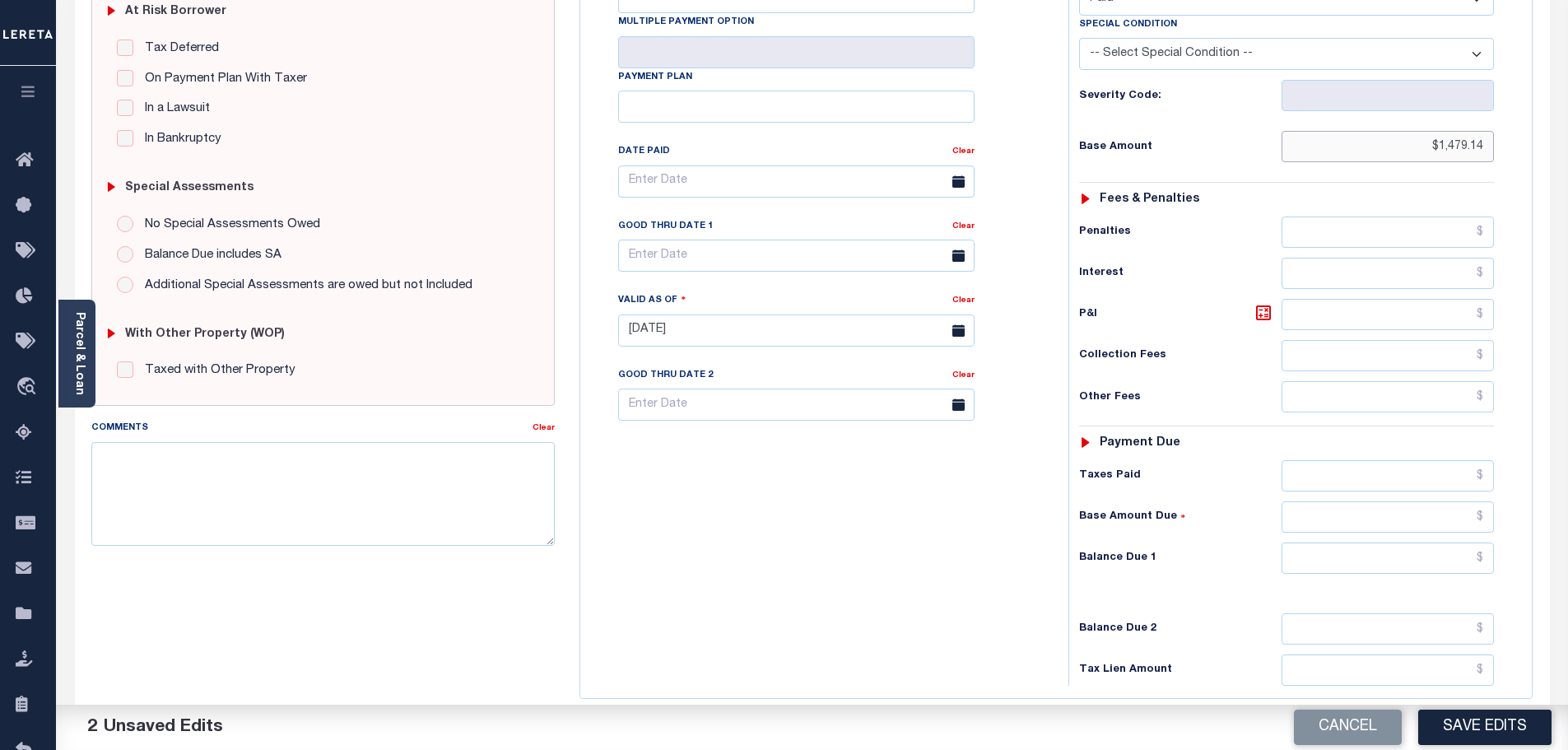
scroll to position [412, 0]
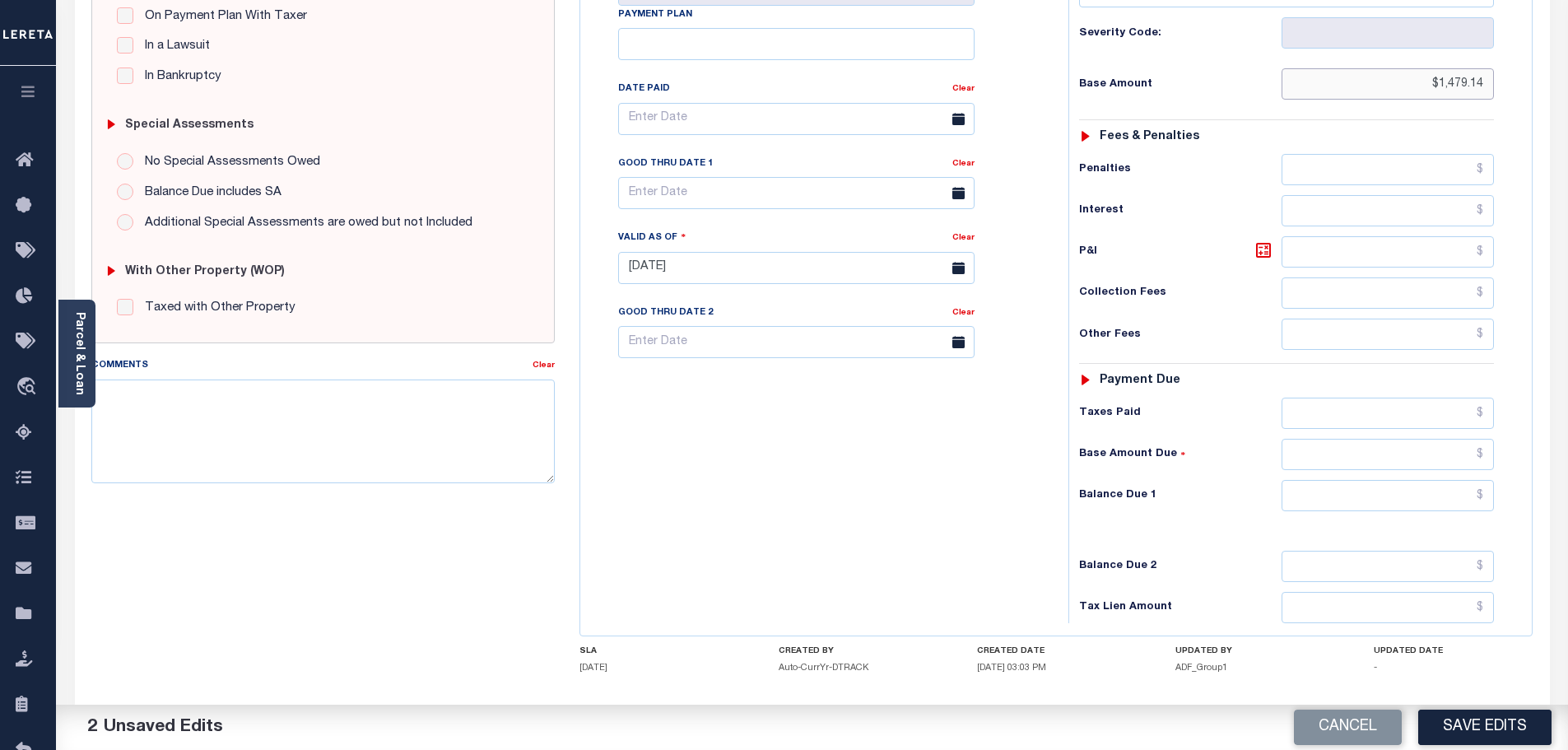
type input "$1,479.14"
click at [1415, 480] on input "text" at bounding box center [1388, 495] width 213 height 31
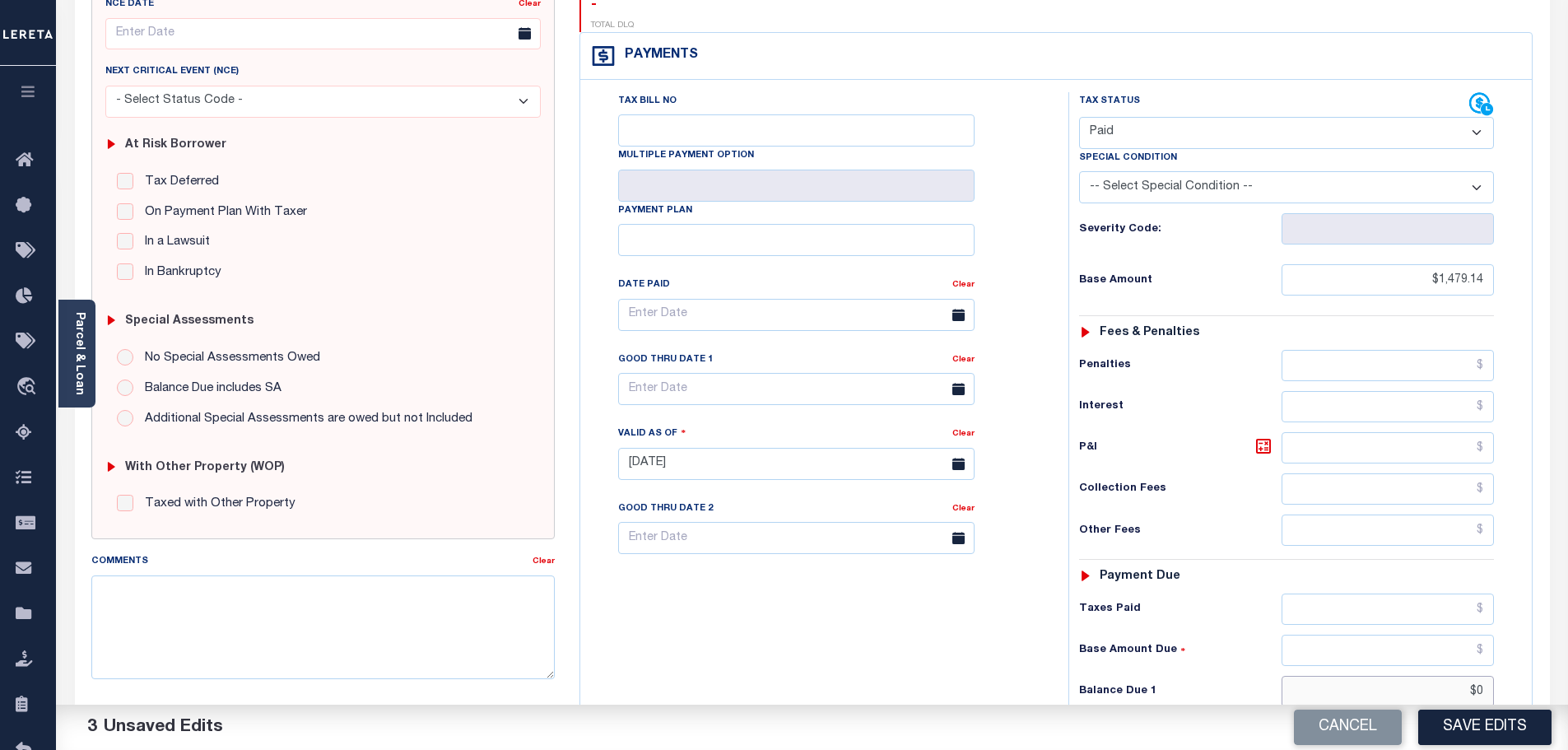
scroll to position [0, 0]
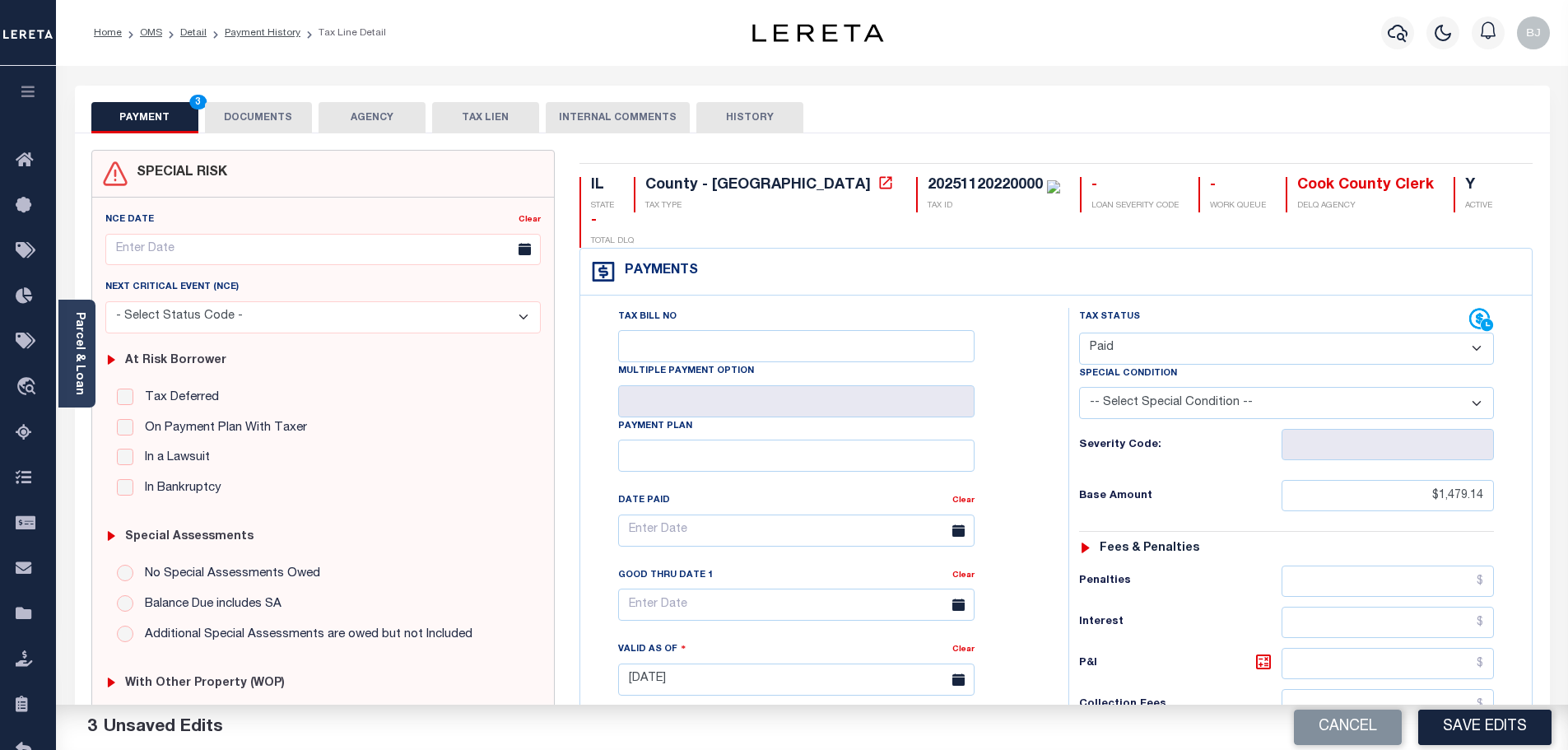
type input "$0.00"
click at [263, 125] on button "DOCUMENTS" at bounding box center [259, 117] width 107 height 31
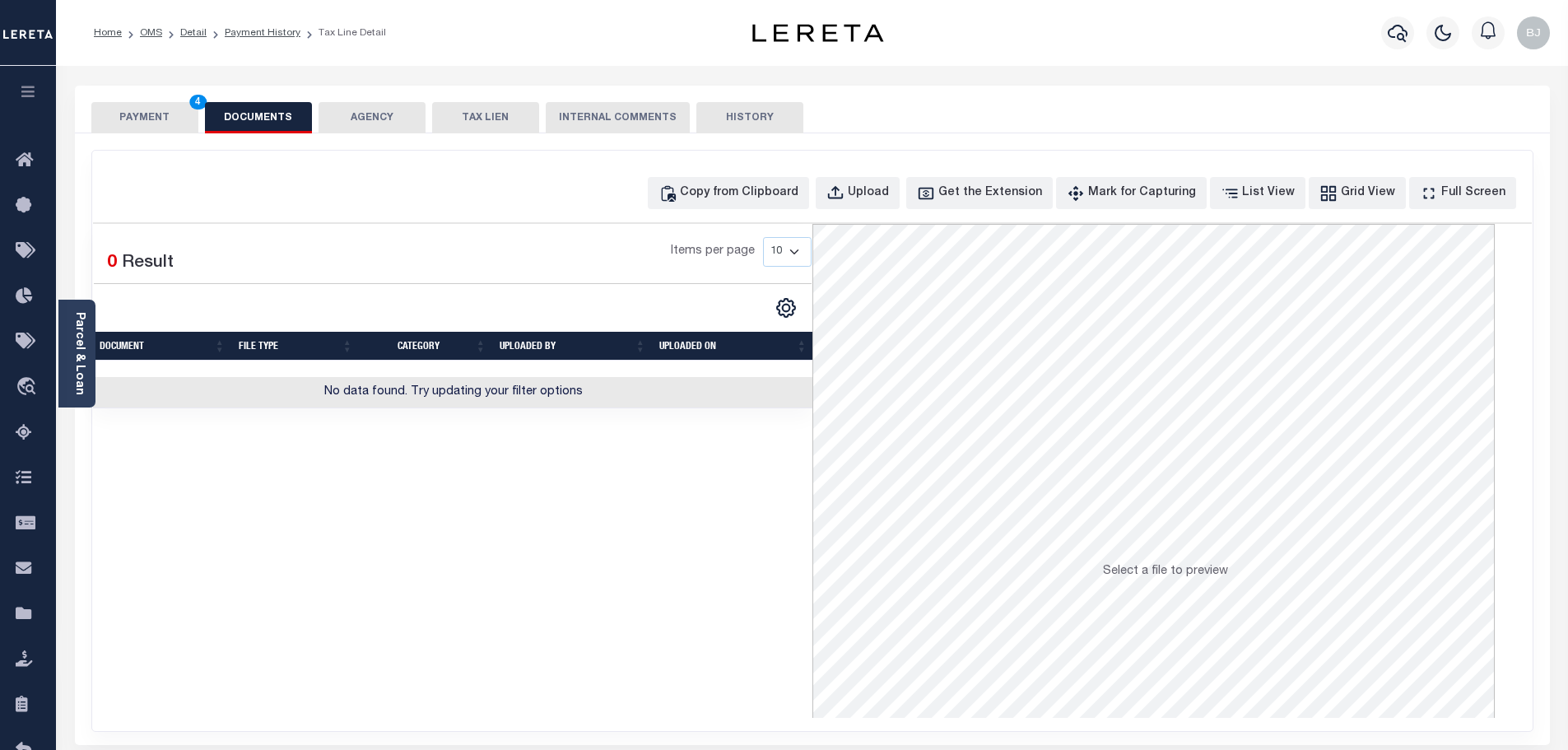
click at [714, 161] on div "Copy from Clipboard Upload Get the Extension Mark for Capturing Got it List Vie…" at bounding box center [812, 441] width 1441 height 580
click at [727, 175] on div "Copy from Clipboard Upload Get the Extension Mark for Capturing Got it List Vie…" at bounding box center [812, 441] width 1441 height 580
click at [740, 183] on button "Copy from Clipboard" at bounding box center [728, 193] width 161 height 32
select select "POP"
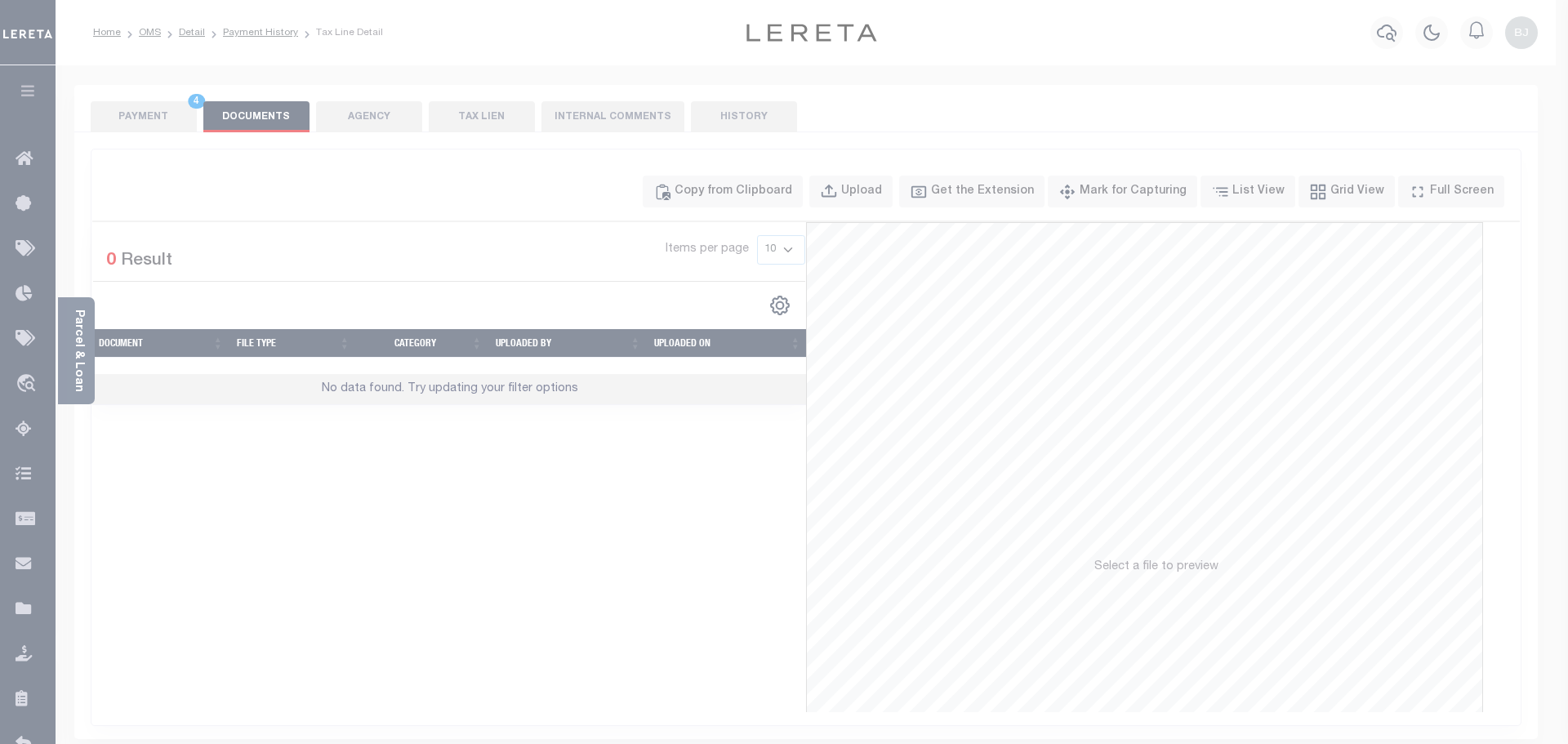
click at [0, 0] on div "Paste copied image or file into this box" at bounding box center [0, 0] width 0 height 0
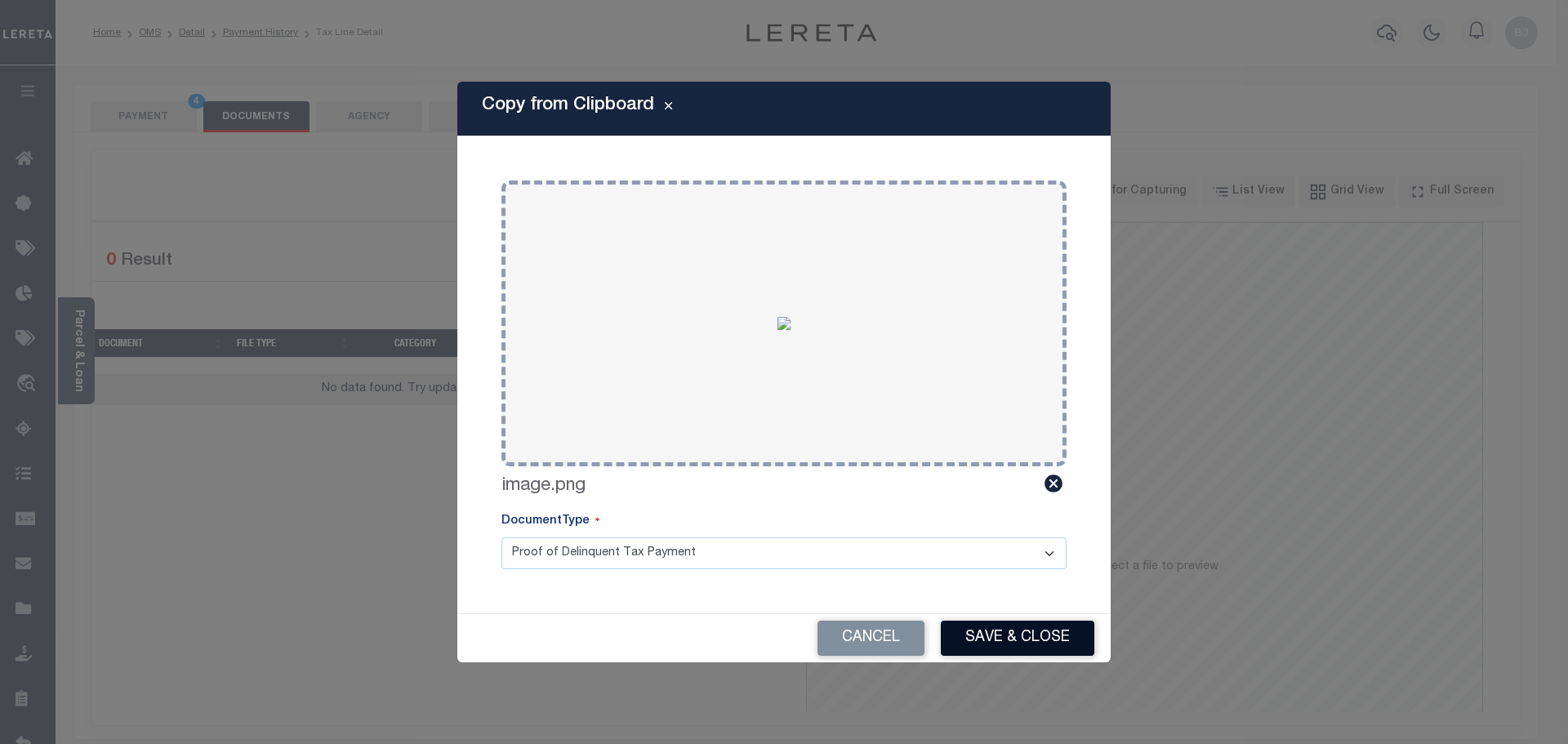
click at [1047, 633] on button "Save & Close" at bounding box center [1018, 638] width 153 height 36
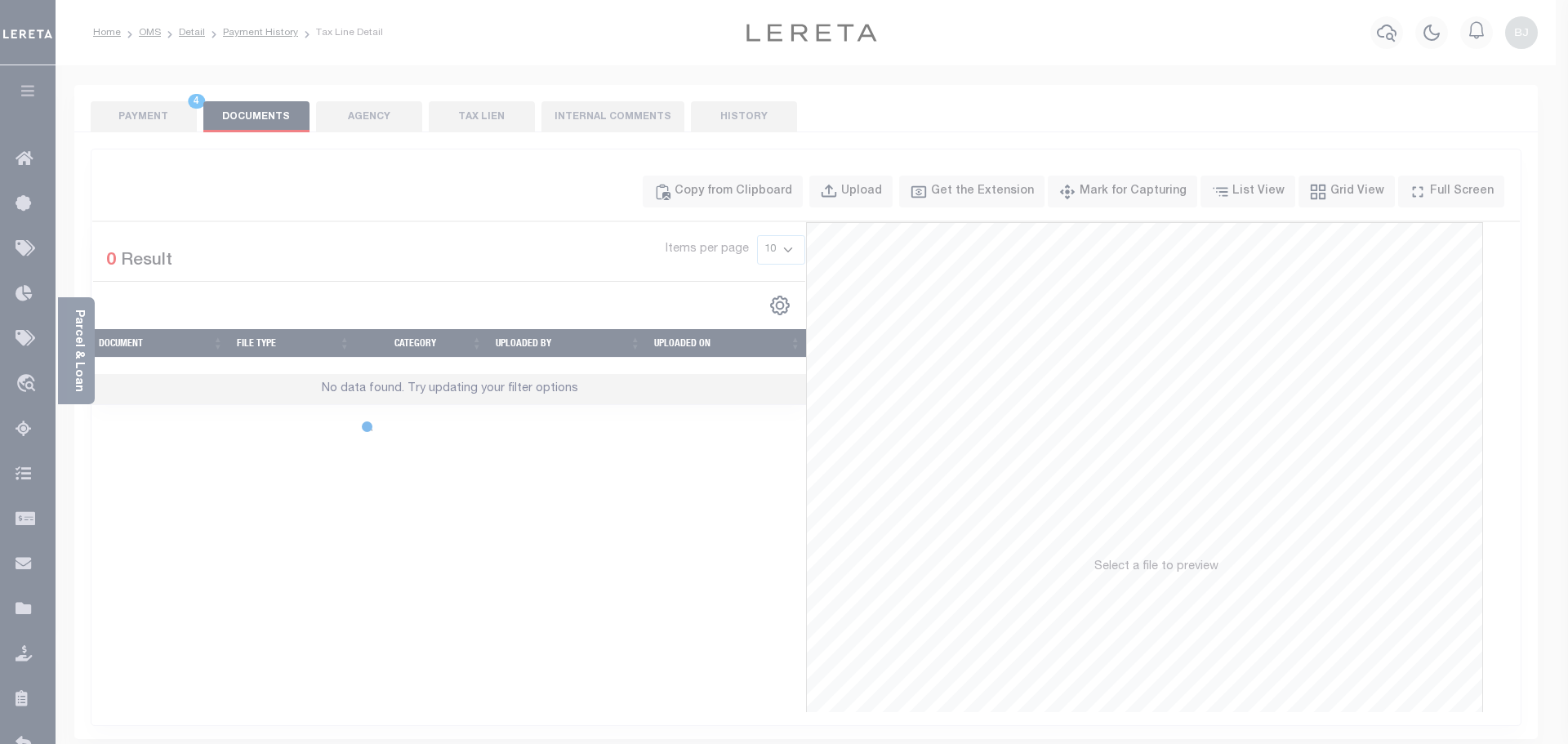
click at [161, 119] on body "Home OMS Detail Payment History Tax Line Detail" at bounding box center [784, 561] width 1568 height 1123
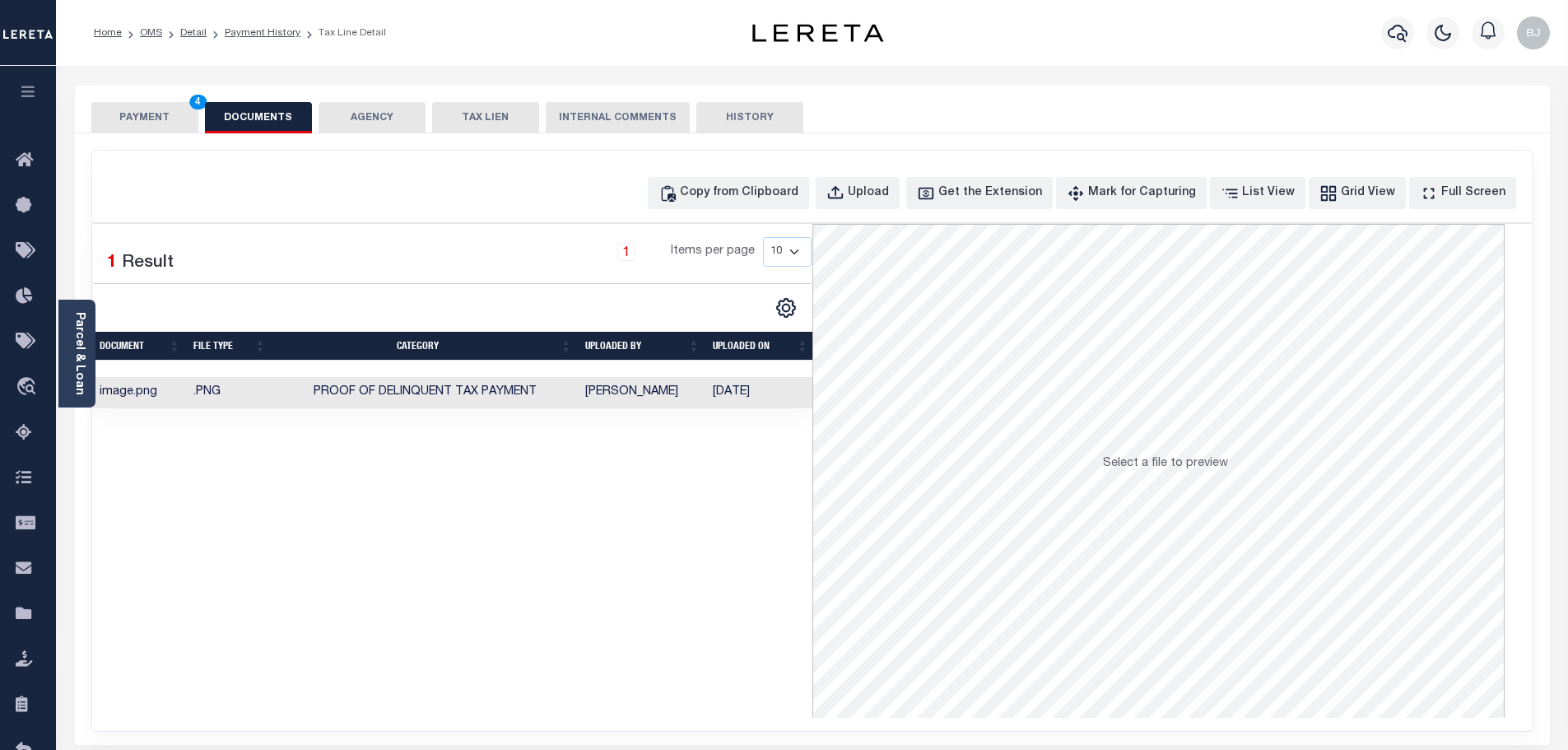
click at [162, 120] on button "PAYMENT 4" at bounding box center [145, 117] width 107 height 31
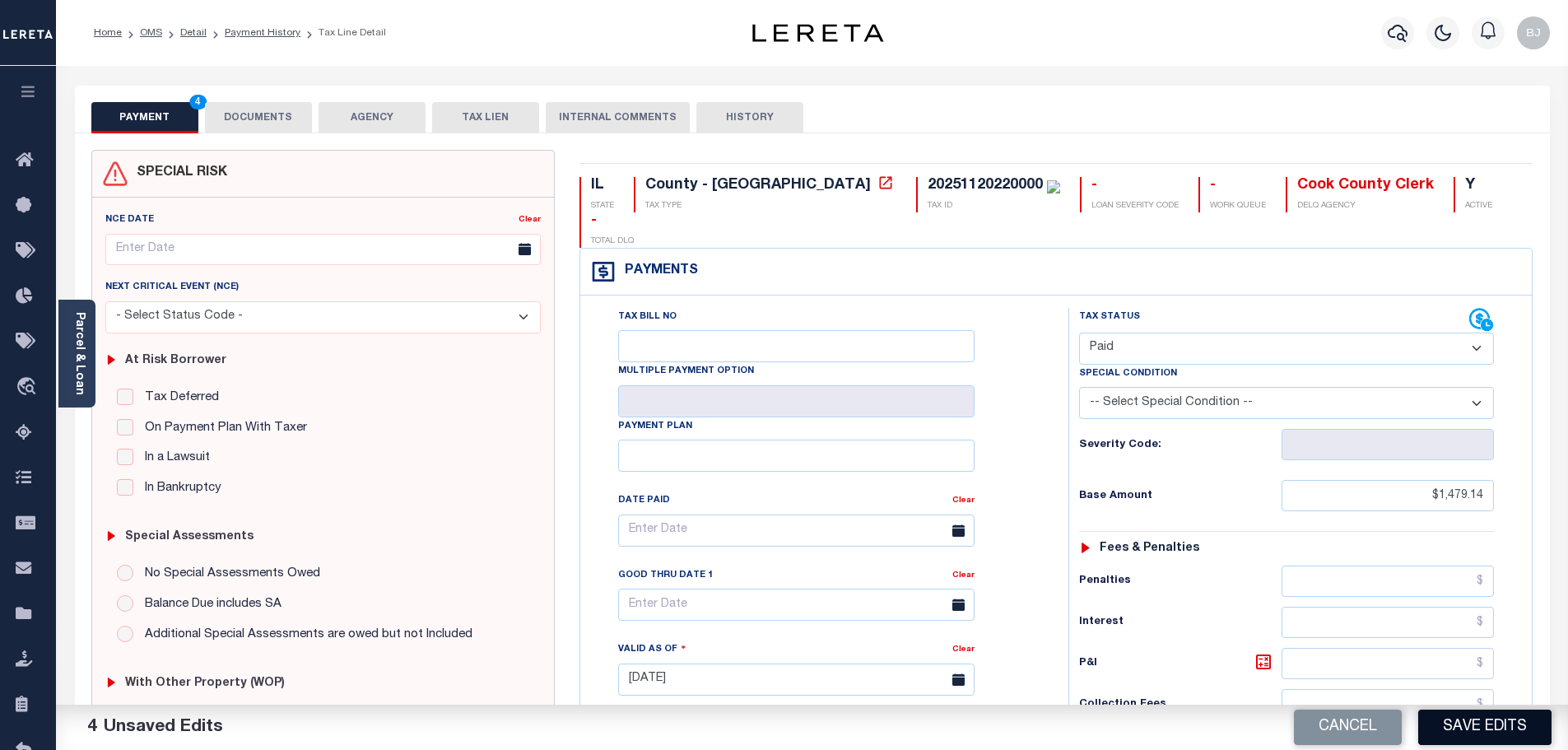
click at [1464, 722] on button "Save Edits" at bounding box center [1485, 727] width 134 height 36
checkbox input "false"
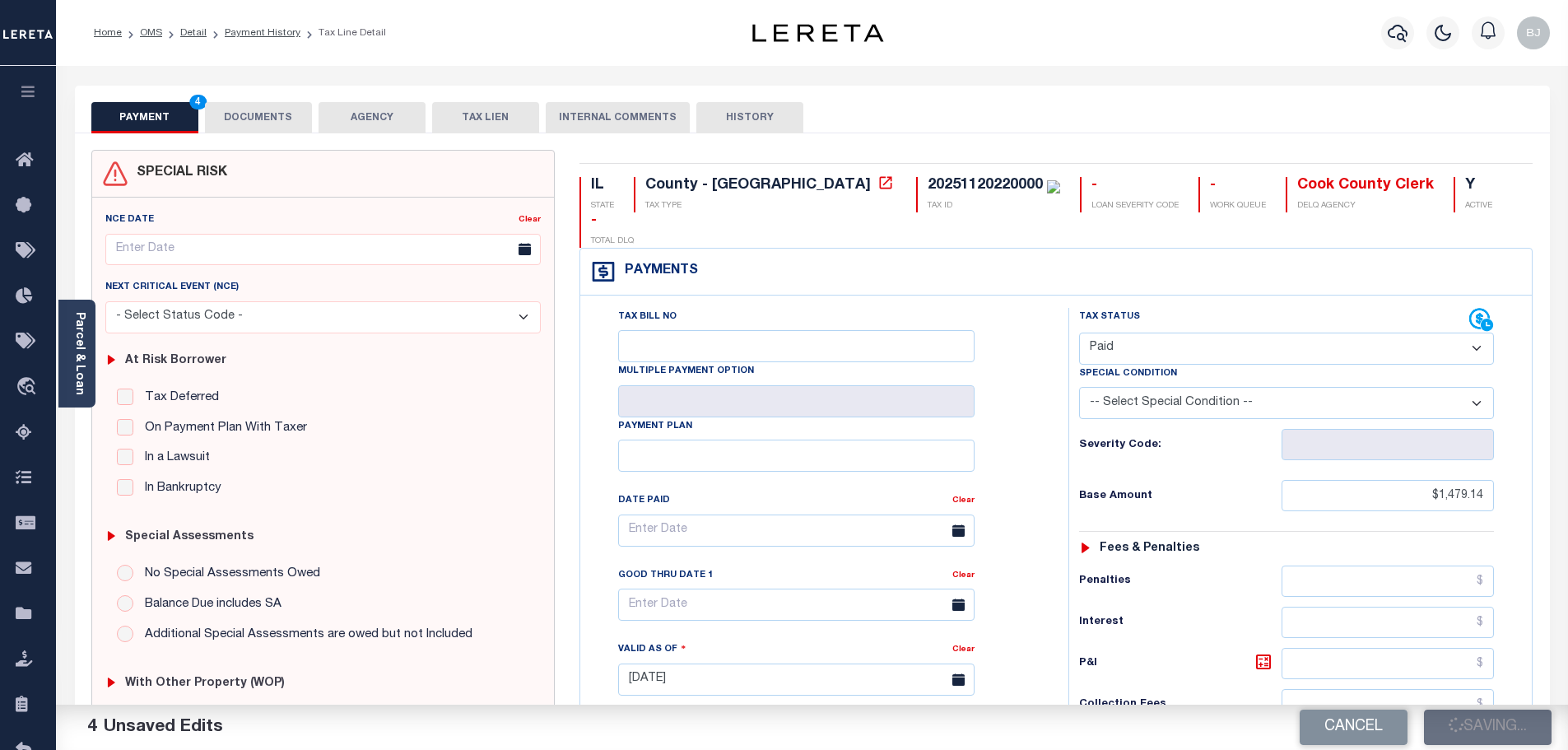
type input "$1,479.14"
type input "$0"
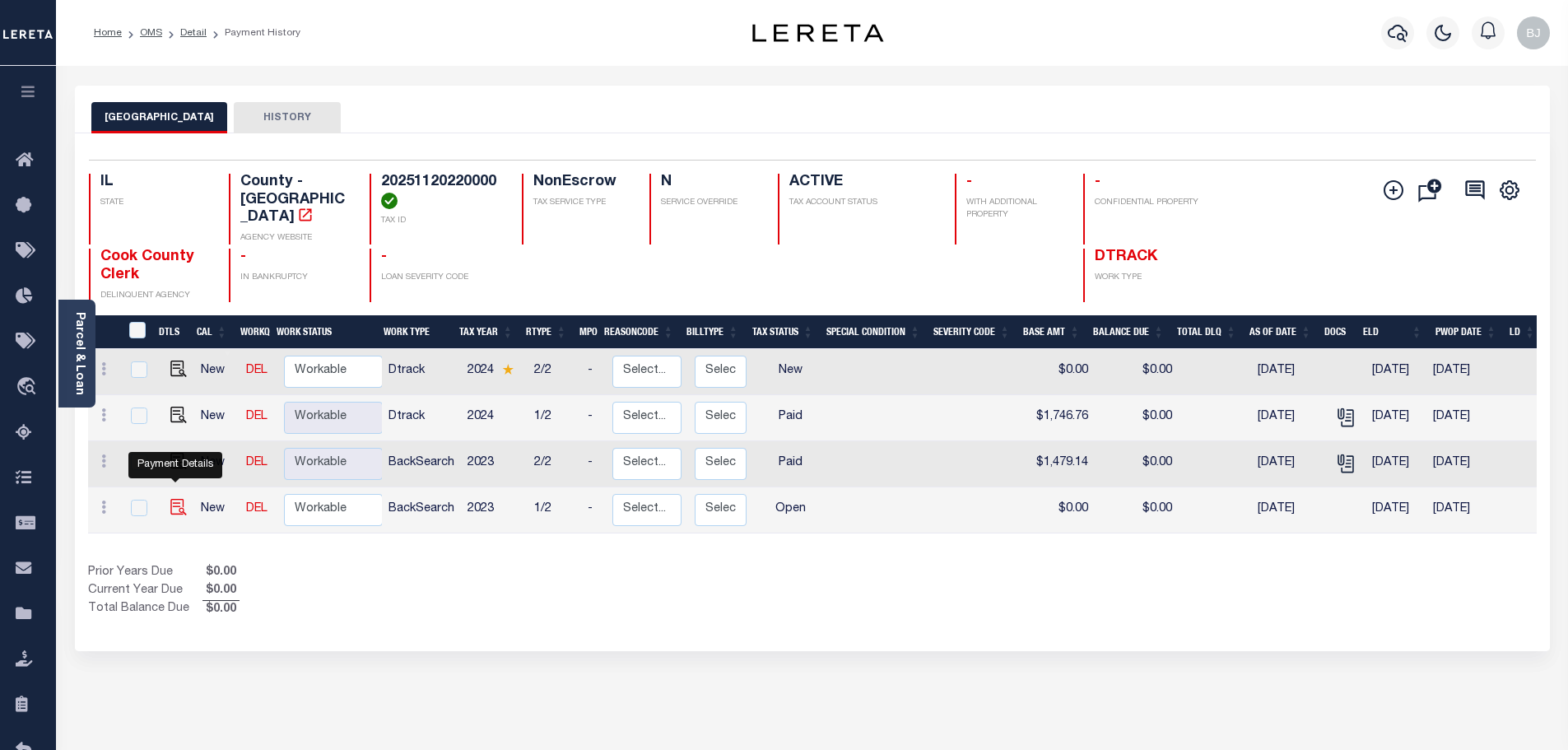
click at [174, 498] on img "" at bounding box center [178, 506] width 16 height 16
checkbox input "true"
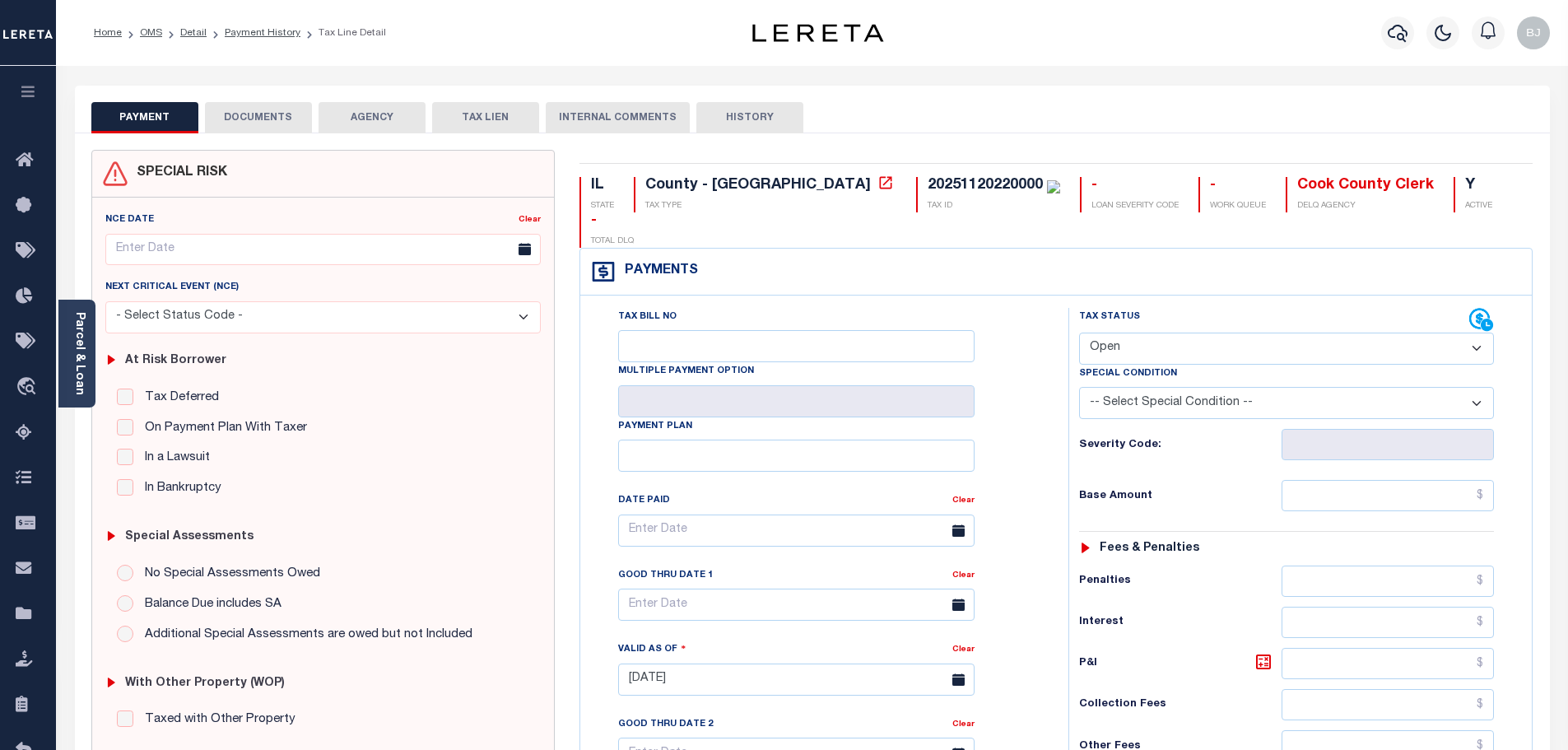
drag, startPoint x: 257, startPoint y: 109, endPoint x: 267, endPoint y: 122, distance: 16.4
click at [259, 111] on button "DOCUMENTS" at bounding box center [259, 117] width 107 height 31
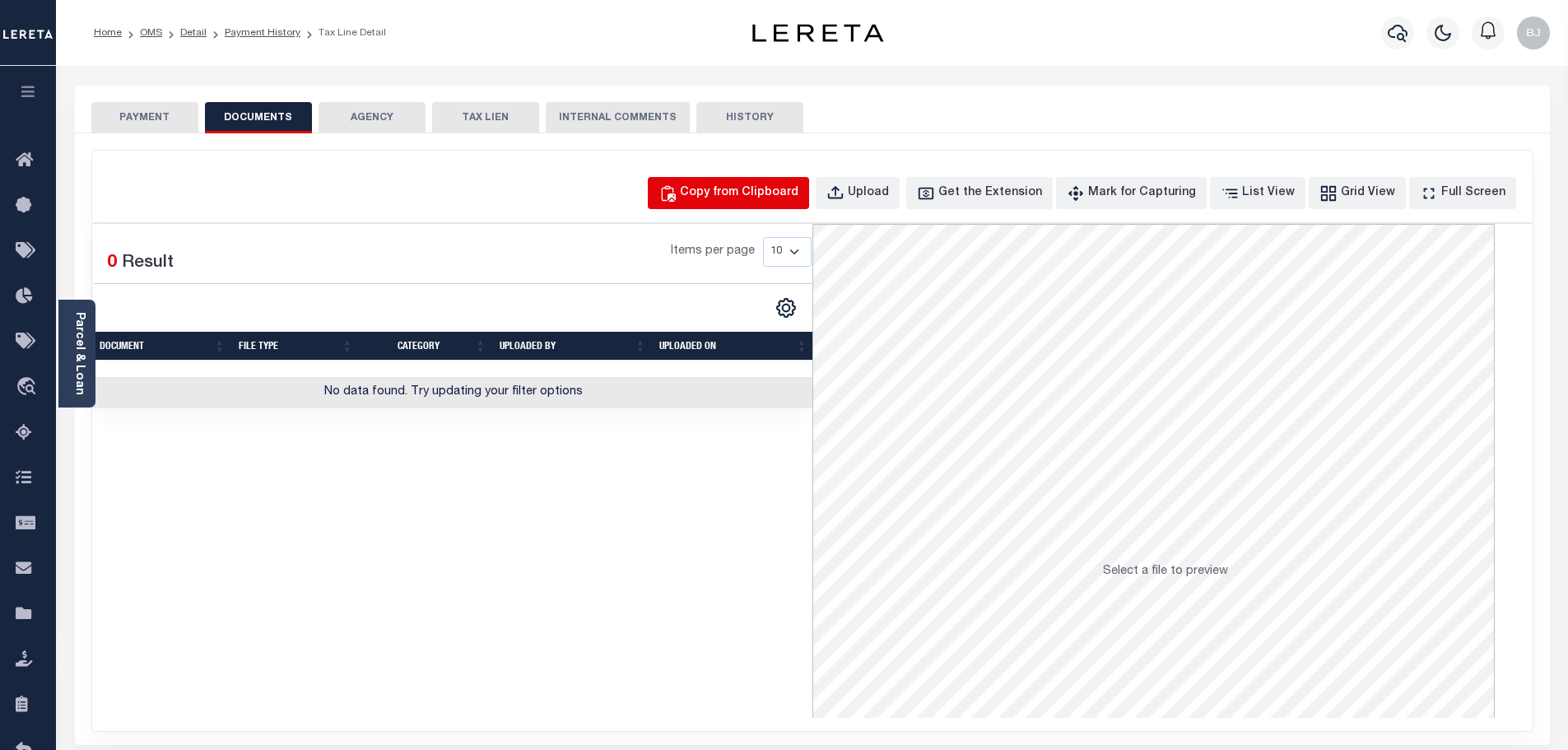
click at [789, 180] on button "Copy from Clipboard" at bounding box center [728, 193] width 161 height 32
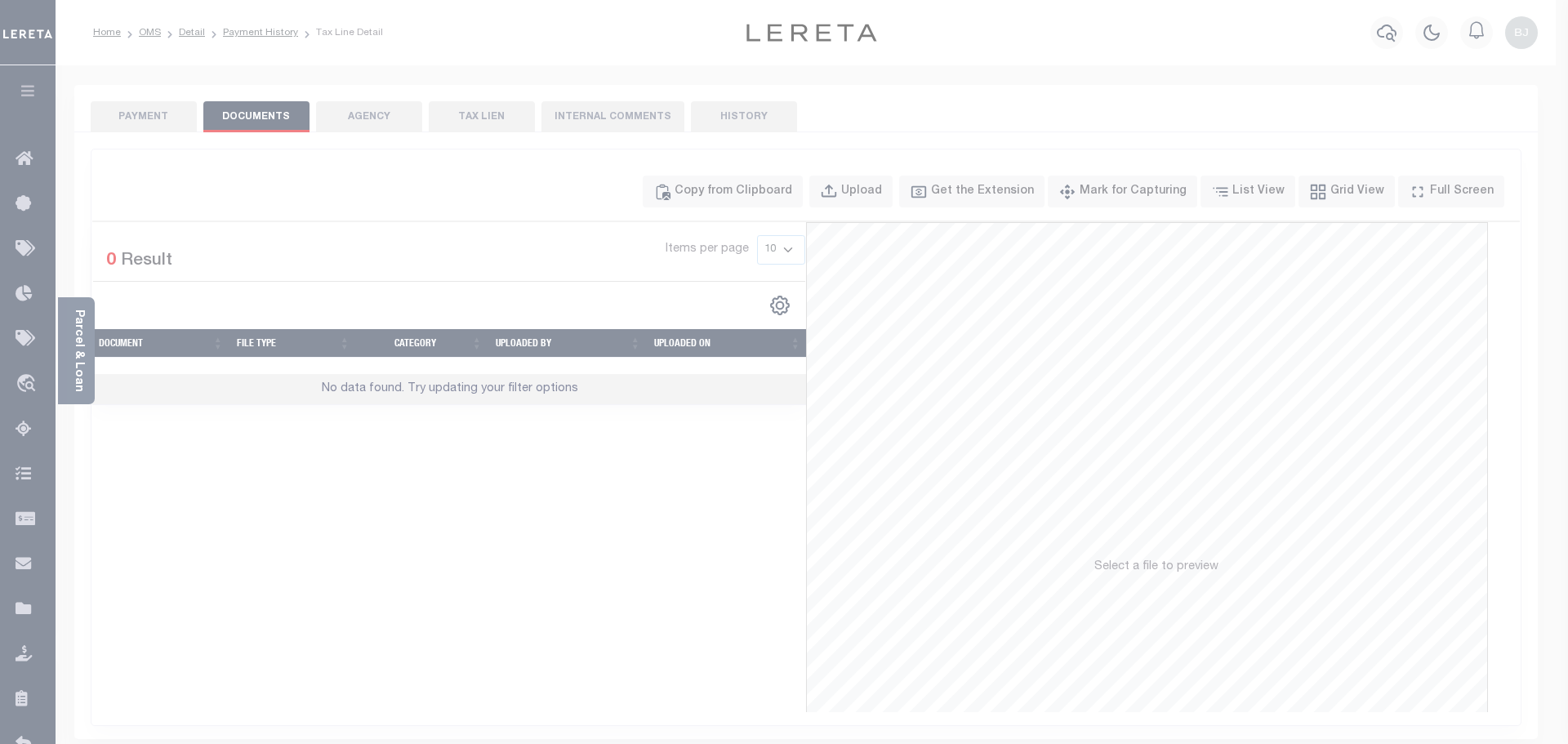
drag, startPoint x: 856, startPoint y: 375, endPoint x: 862, endPoint y: 389, distance: 15.2
click at [0, 0] on div "Paste copied image or file into this box" at bounding box center [0, 0] width 0 height 0
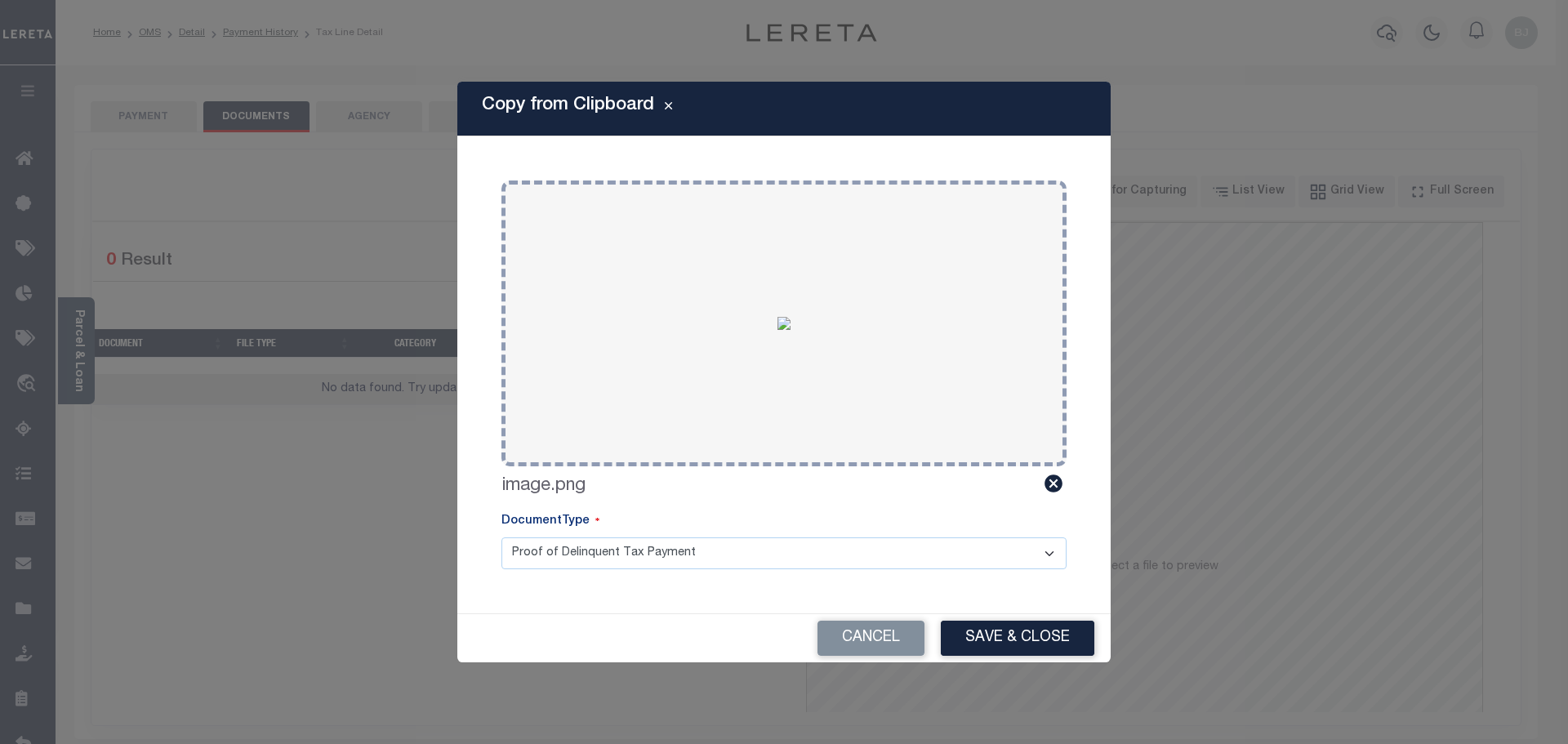
click at [1014, 637] on button "Save & Close" at bounding box center [1018, 638] width 153 height 36
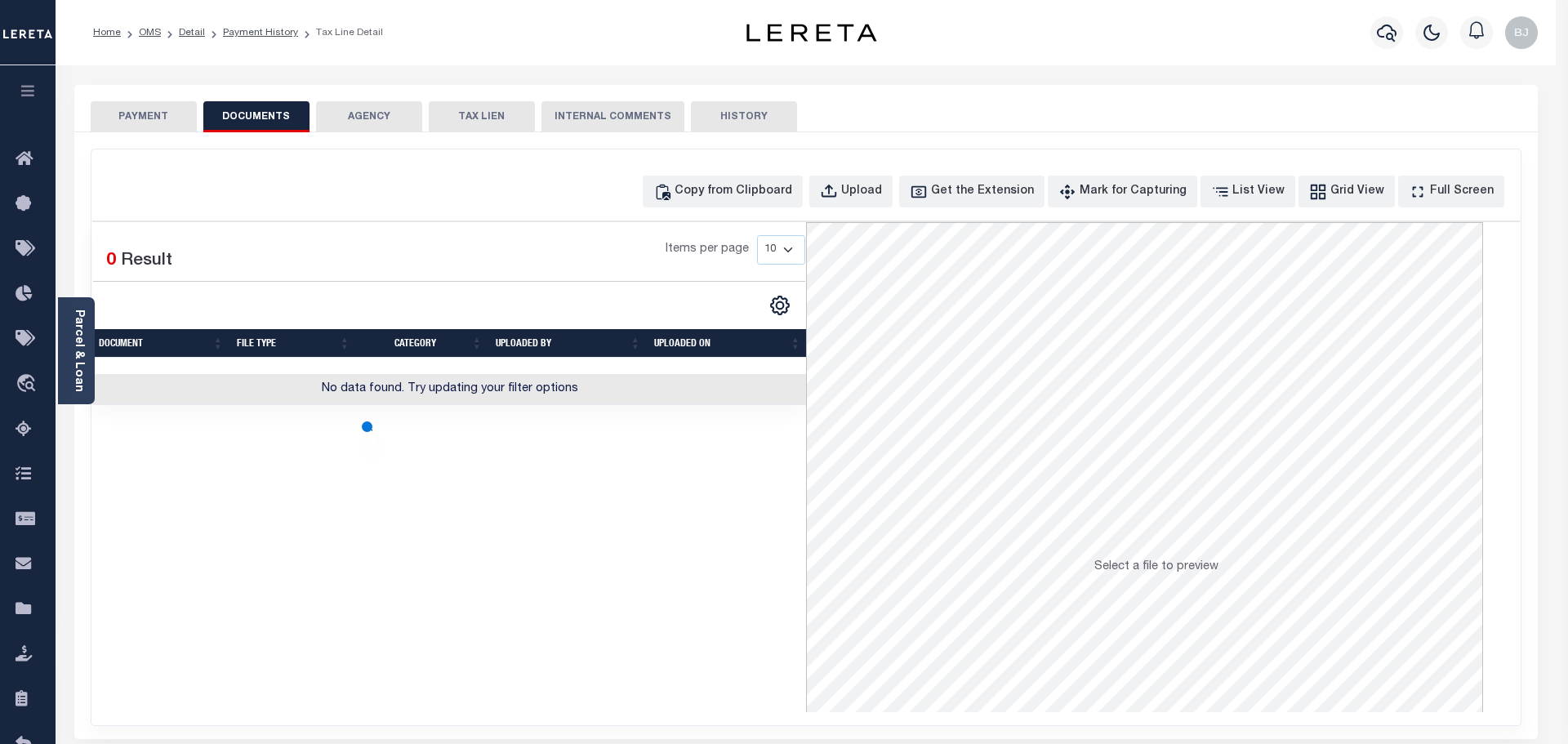
click at [159, 127] on button "PAYMENT" at bounding box center [144, 116] width 107 height 31
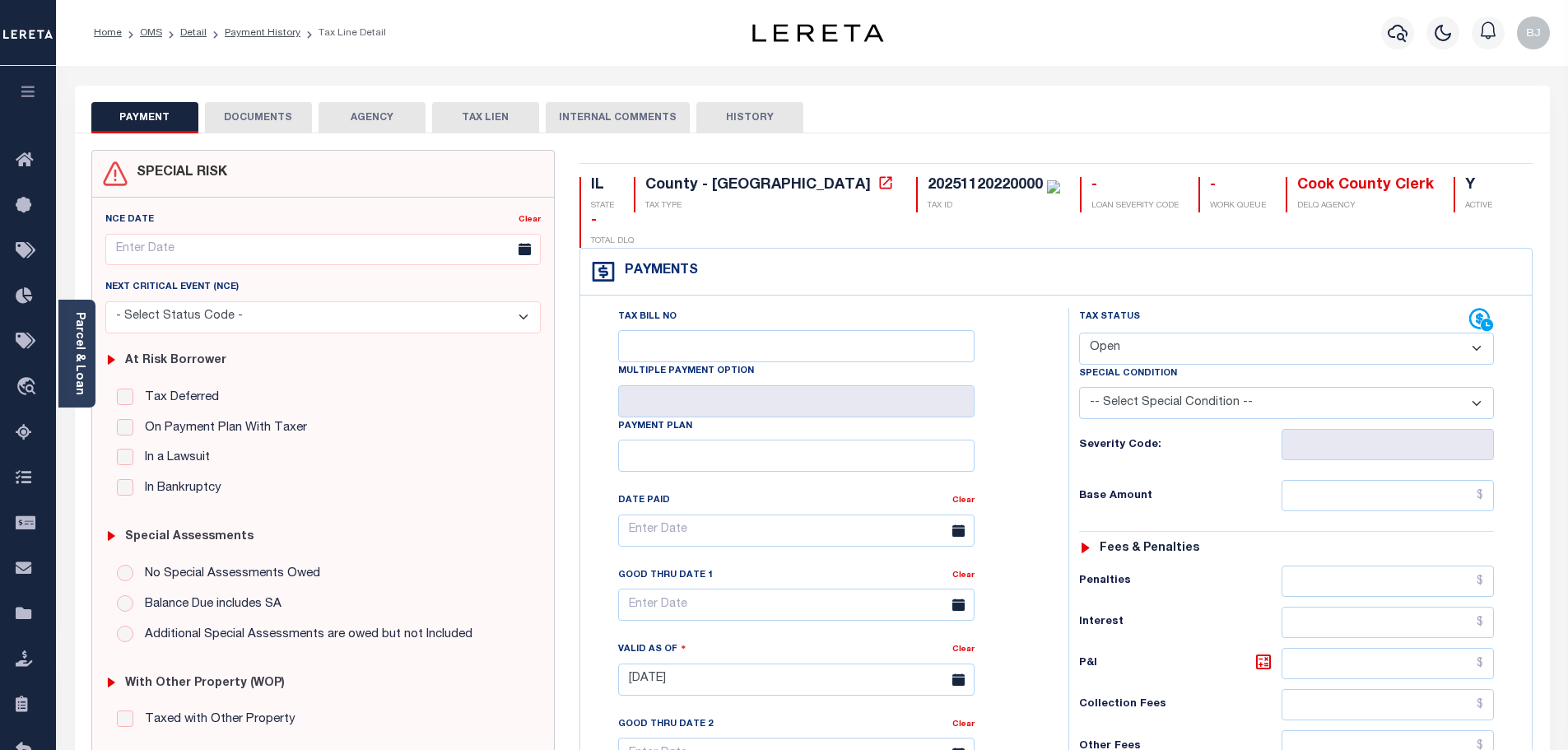
click at [1245, 333] on select "- Select Status Code - Open Due/Unpaid Paid Incomplete No Tax Due Internal Refu…" at bounding box center [1286, 349] width 415 height 32
select select "PYD"
click at [1079, 333] on select "- Select Status Code - Open Due/Unpaid Paid Incomplete No Tax Due Internal Refu…" at bounding box center [1286, 349] width 415 height 32
type input "[DATE]"
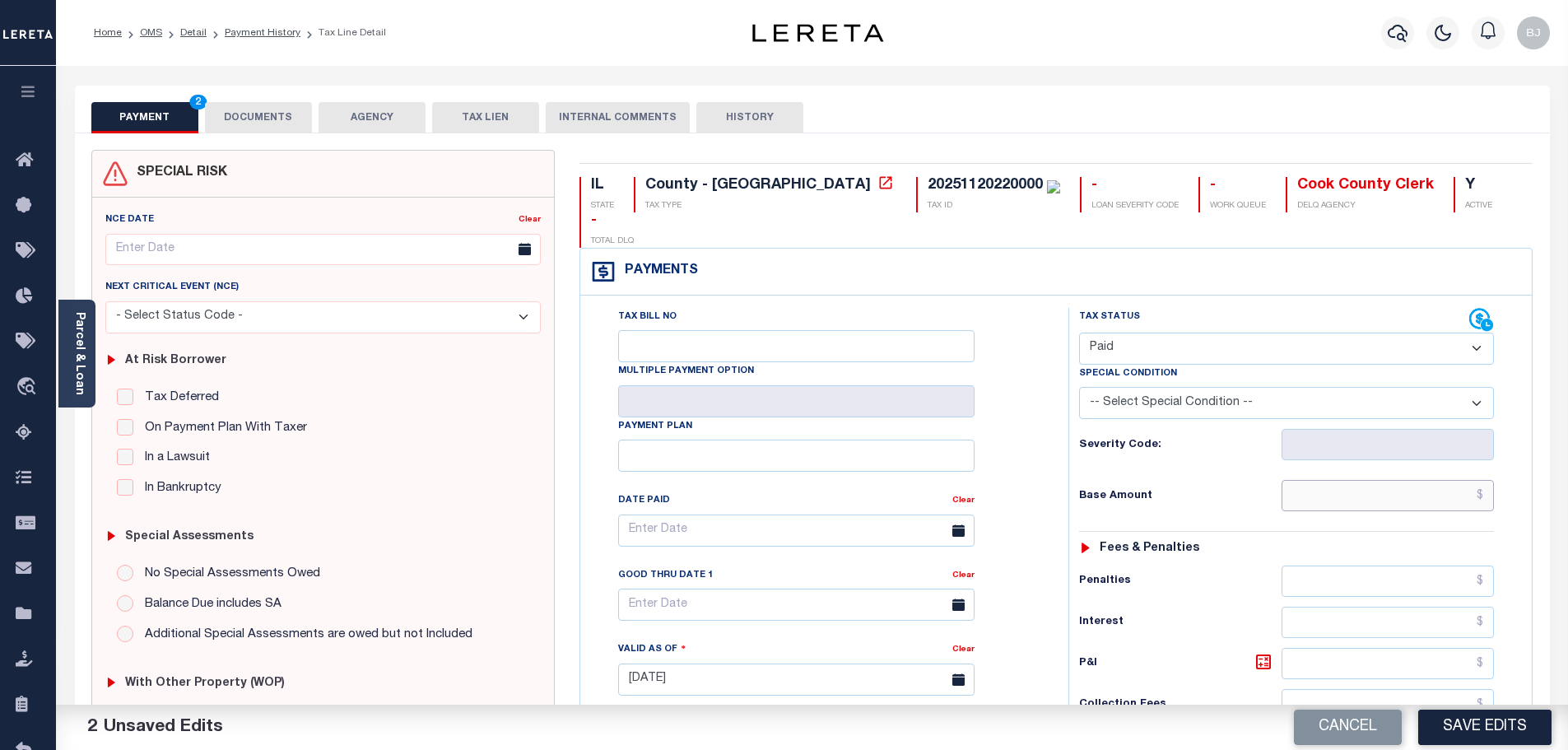
click at [1380, 480] on input "text" at bounding box center [1388, 495] width 213 height 31
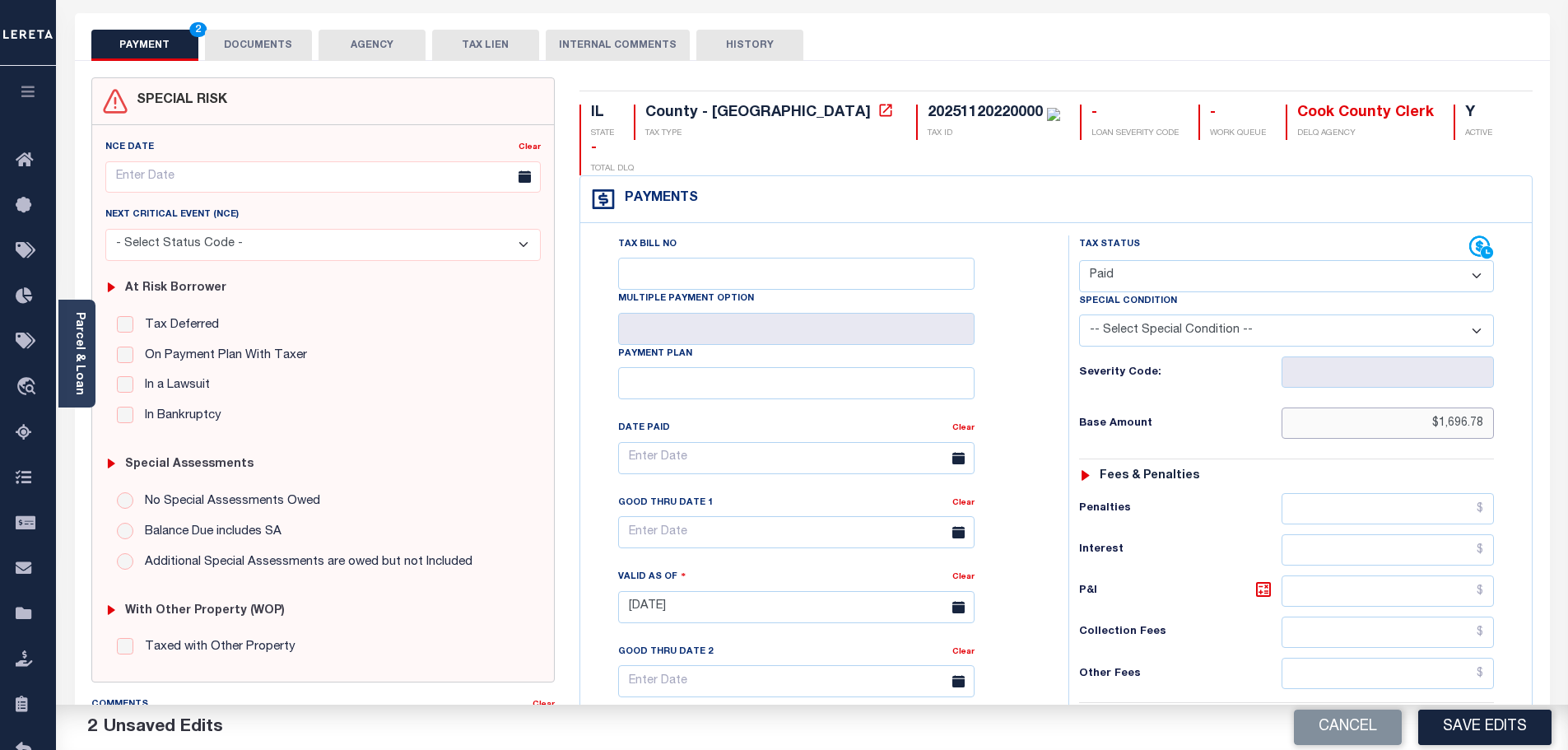
scroll to position [329, 0]
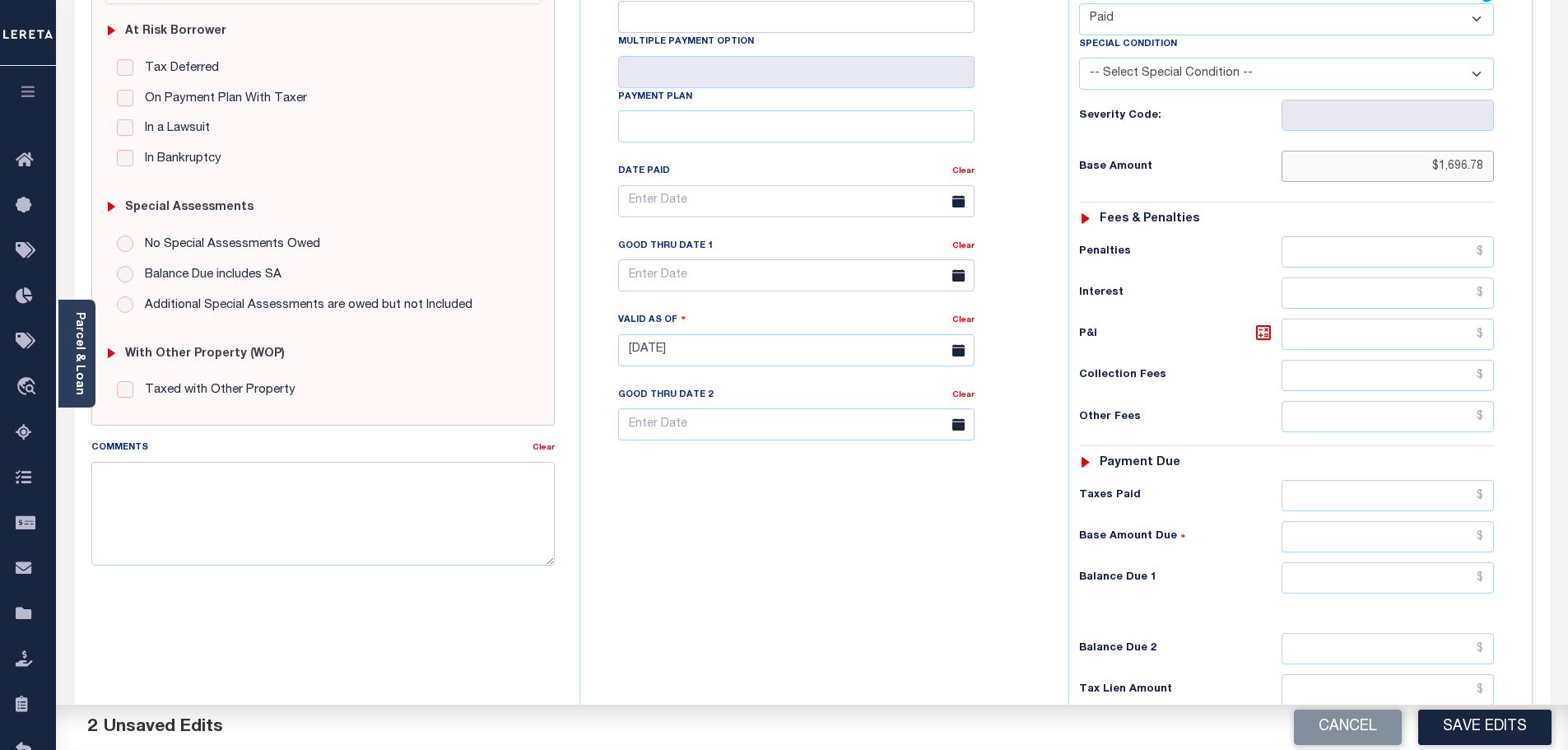
type input "$1,696.78"
click at [1405, 562] on input "text" at bounding box center [1388, 578] width 213 height 31
type input "$0.00"
click at [1477, 731] on button "Save Edits" at bounding box center [1485, 727] width 134 height 36
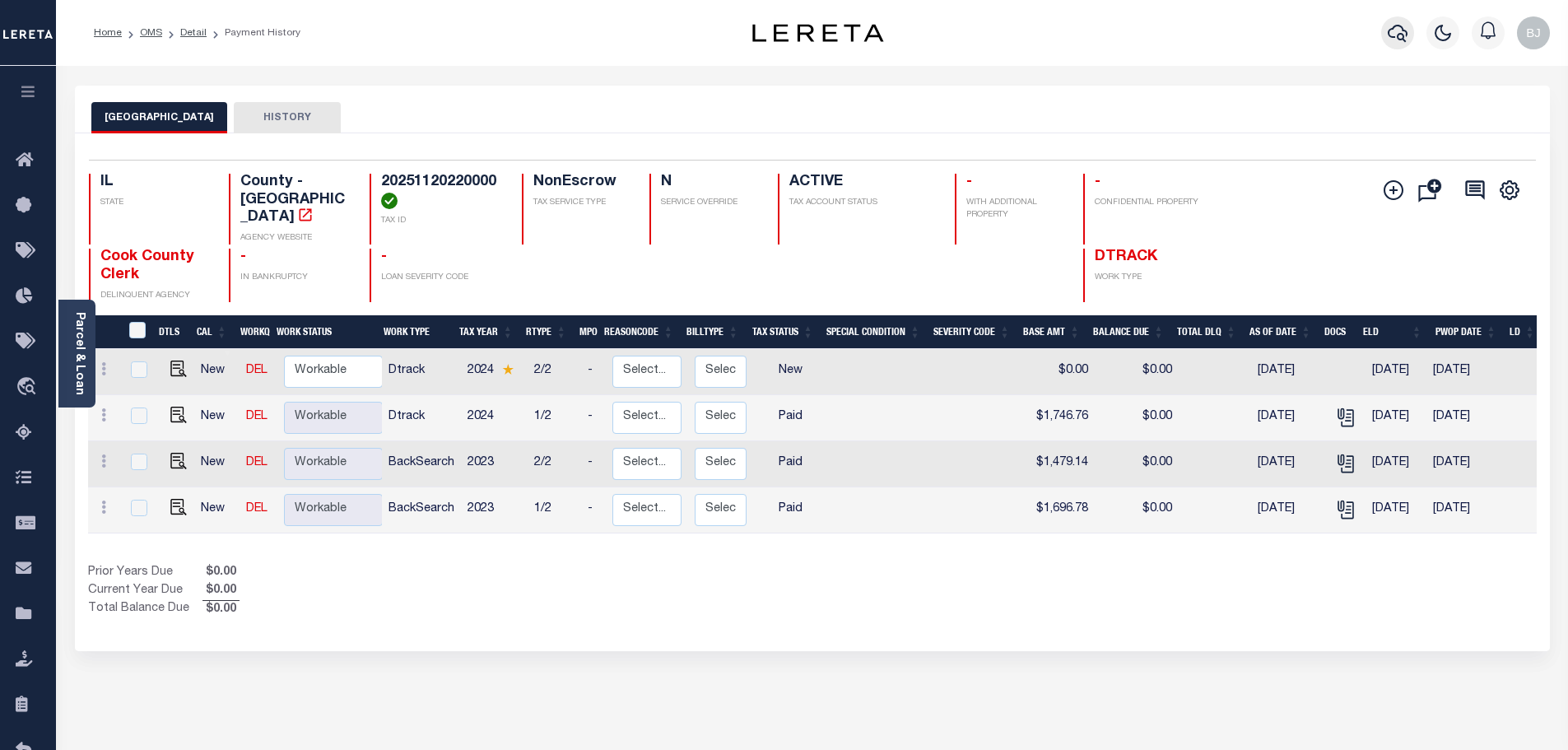
click at [1398, 30] on icon "button" at bounding box center [1397, 32] width 20 height 20
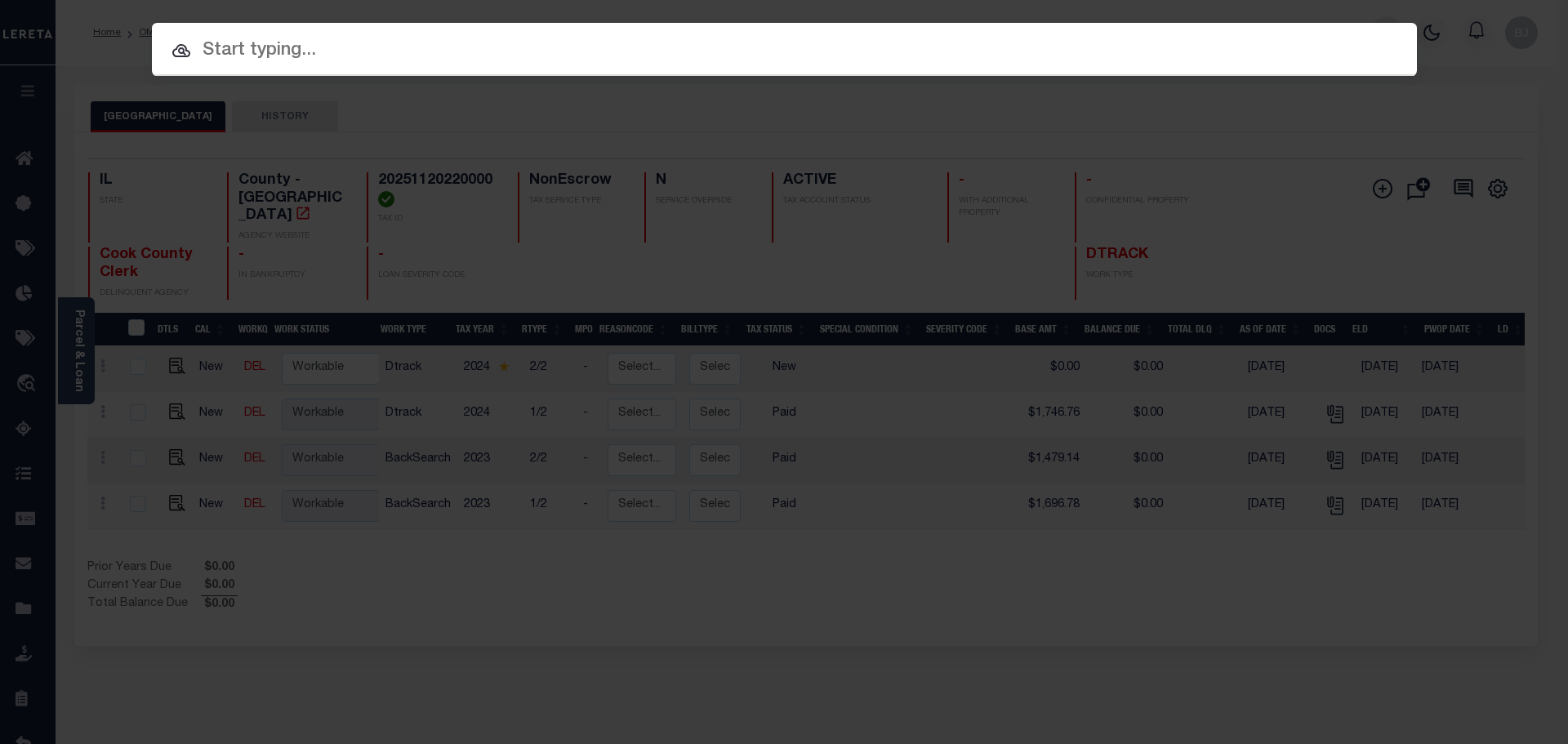
paste input "13878"
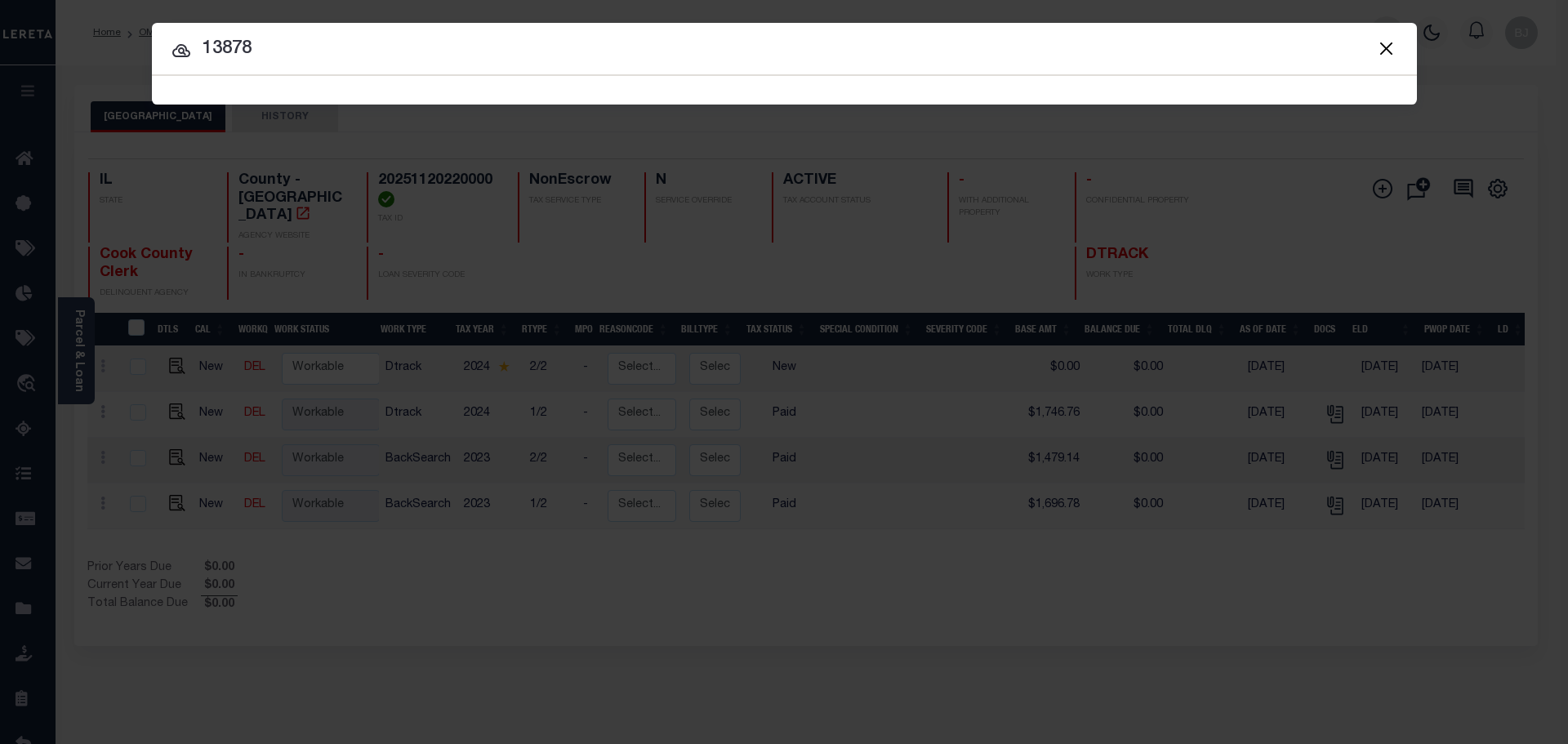
type input "13878"
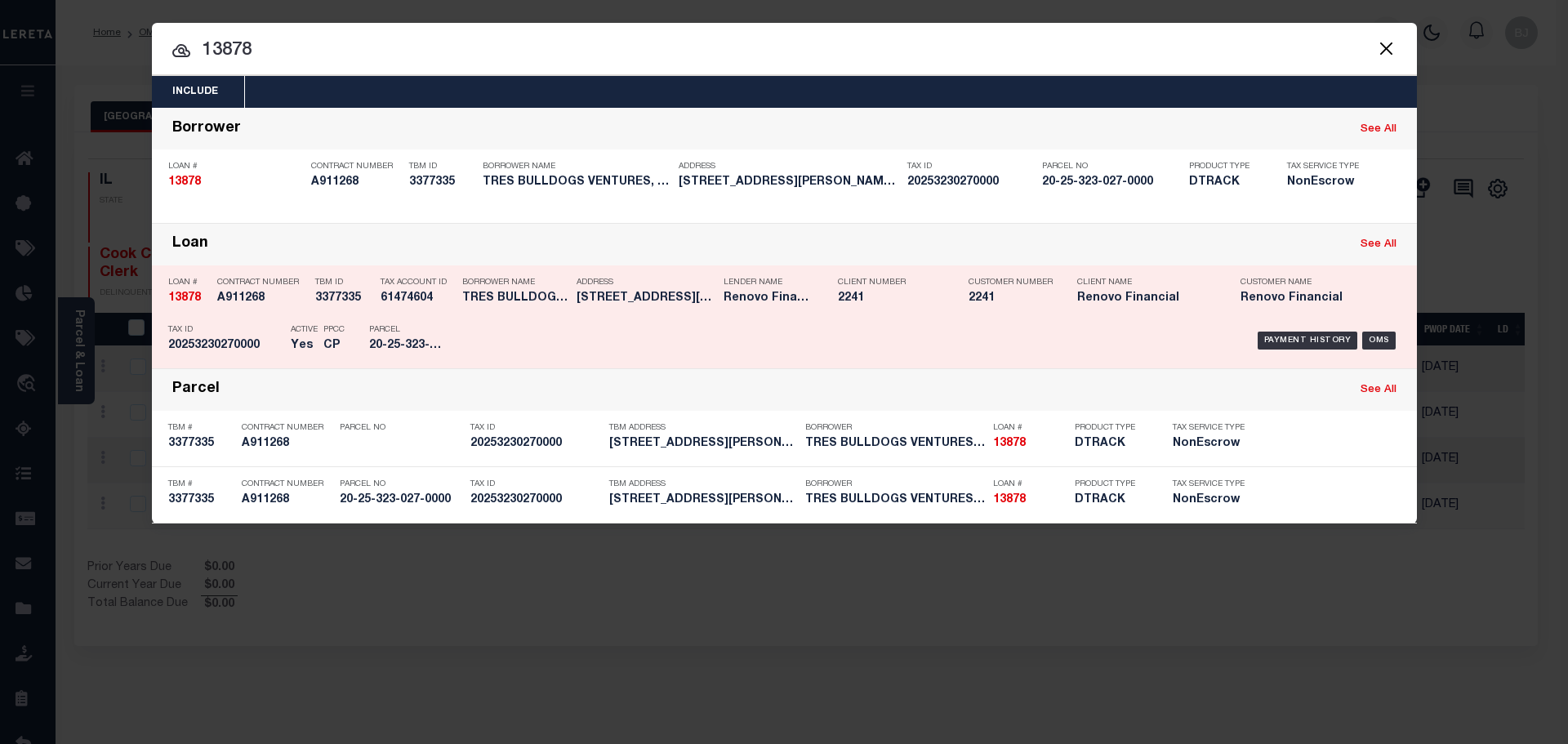
click at [833, 311] on div "Client Number 2241" at bounding box center [891, 293] width 131 height 48
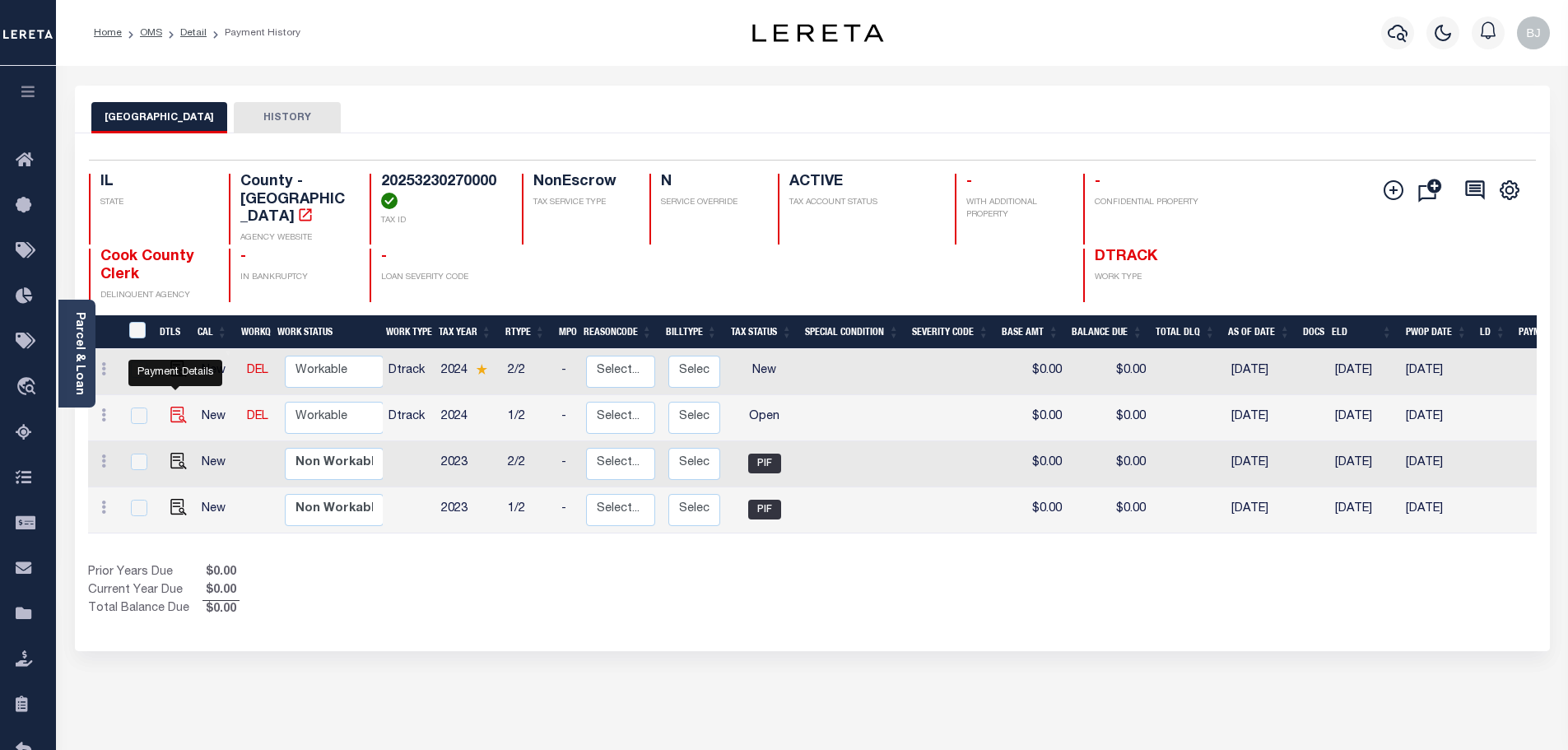
click at [177, 407] on img "" at bounding box center [178, 415] width 16 height 16
checkbox input "true"
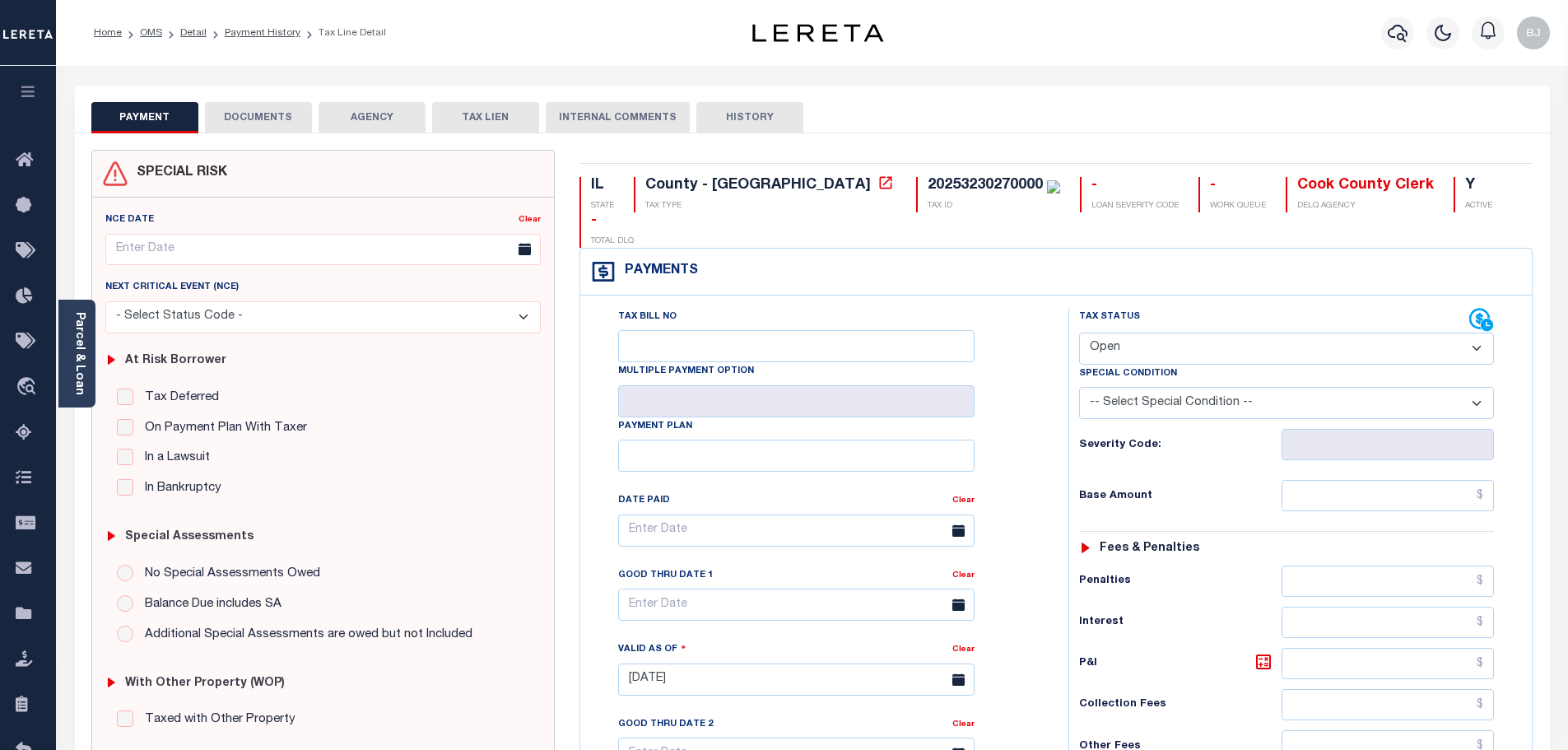
click at [1222, 333] on select "- Select Status Code - Open Due/Unpaid Paid Incomplete No Tax Due Internal Refu…" at bounding box center [1286, 349] width 415 height 32
select select "PYD"
click at [1079, 333] on select "- Select Status Code - Open Due/Unpaid Paid Incomplete No Tax Due Internal Refu…" at bounding box center [1286, 349] width 415 height 32
type input "[DATE]"
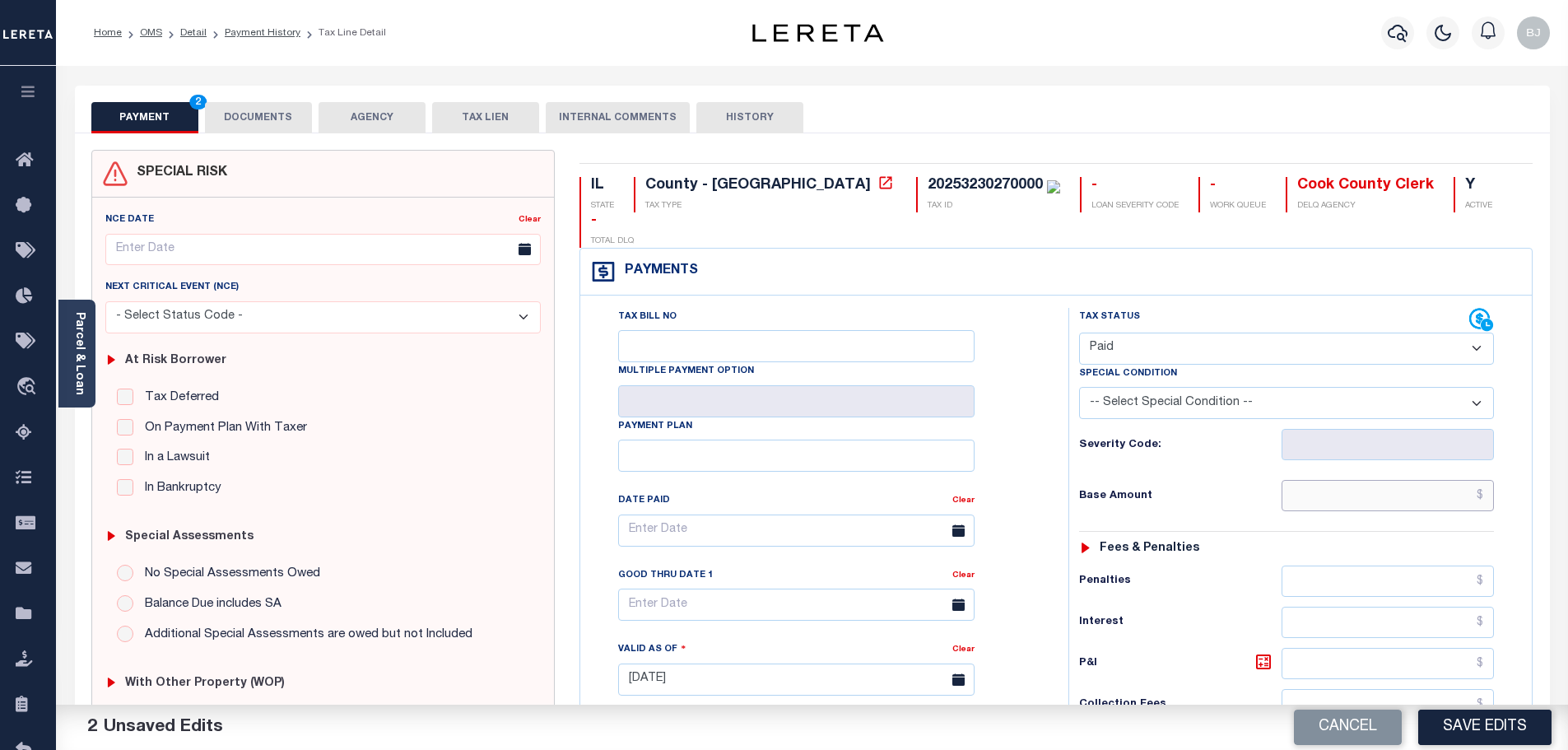
click at [1373, 480] on input "text" at bounding box center [1388, 495] width 213 height 31
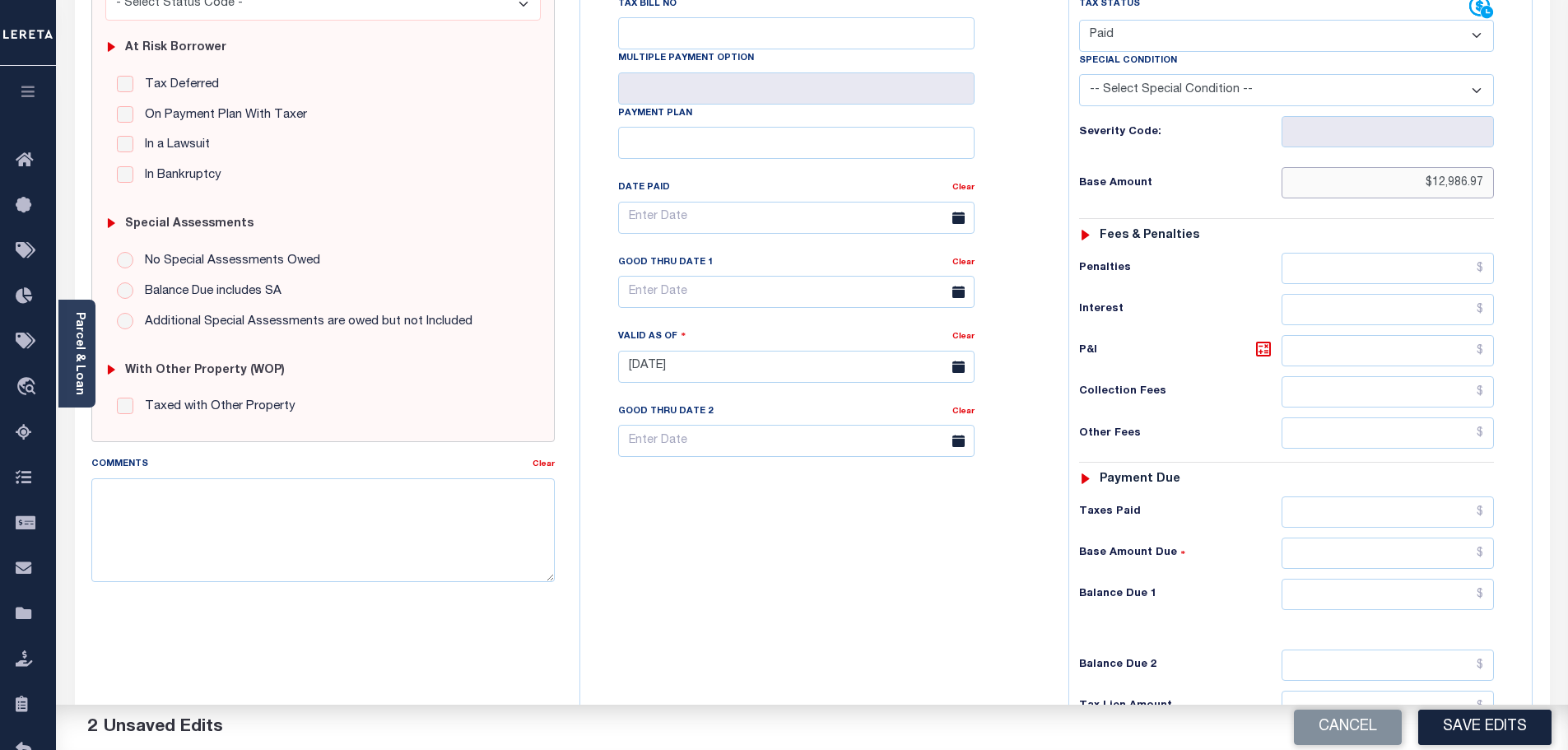
scroll to position [329, 0]
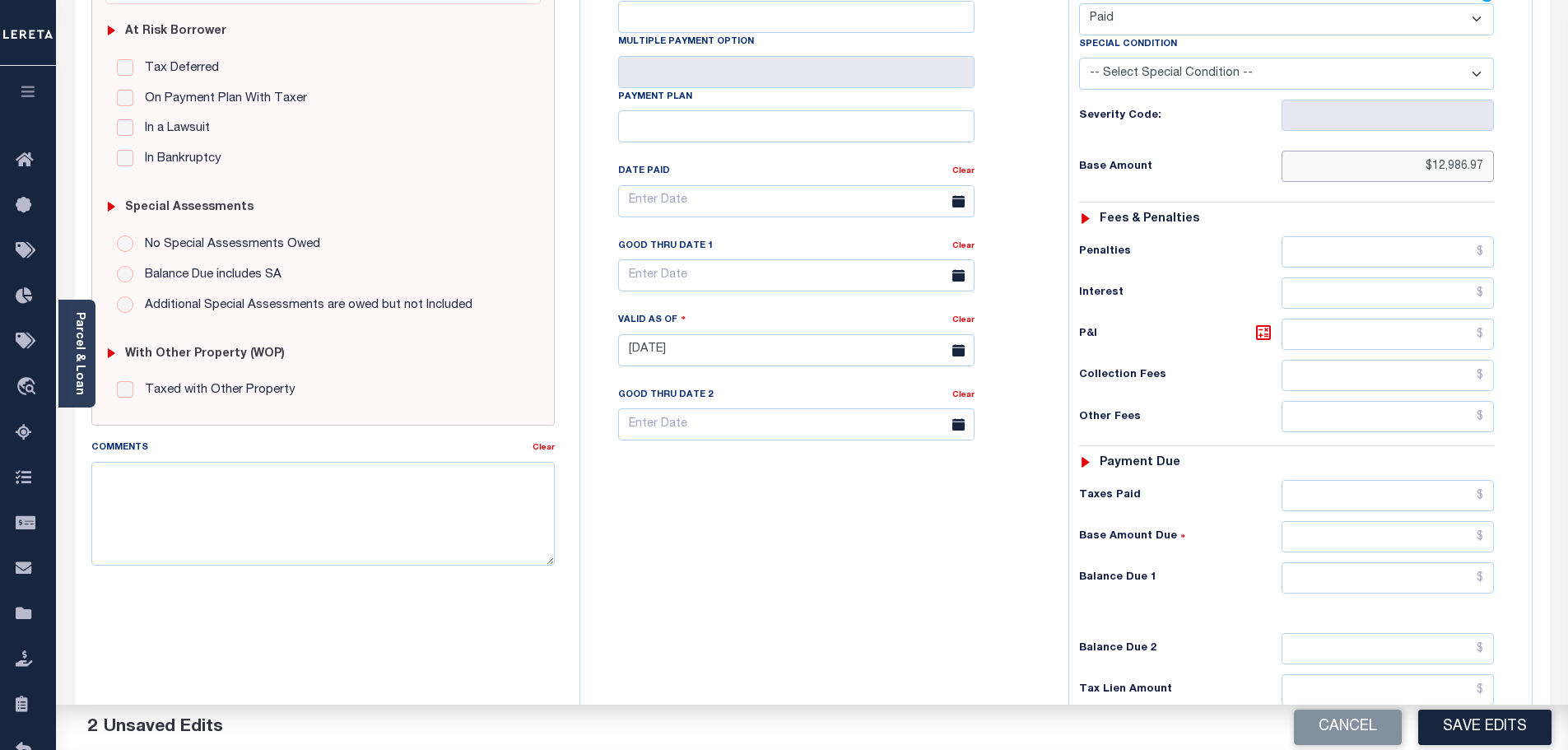
type input "$12,986.97"
click at [1428, 562] on input "text" at bounding box center [1388, 578] width 213 height 31
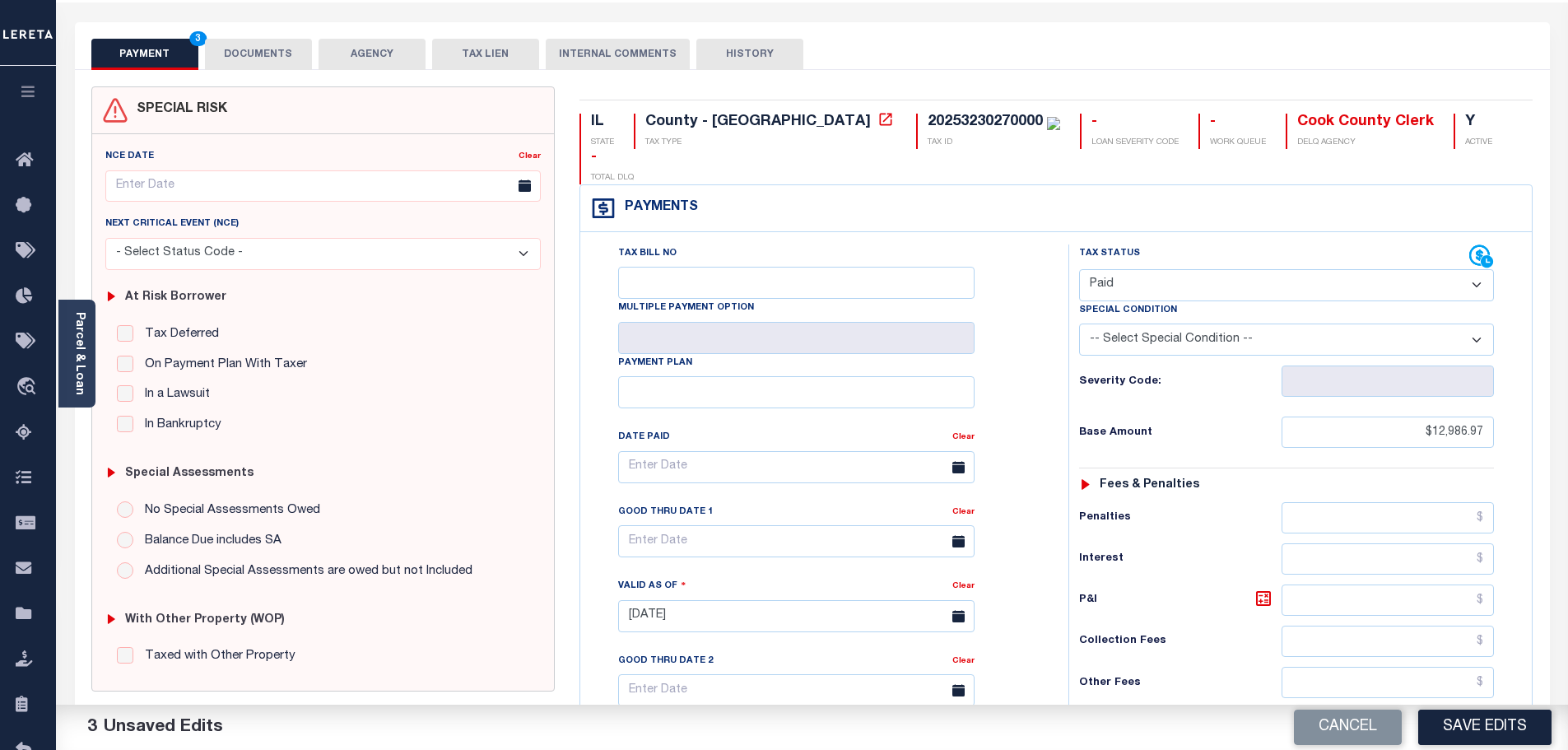
scroll to position [0, 0]
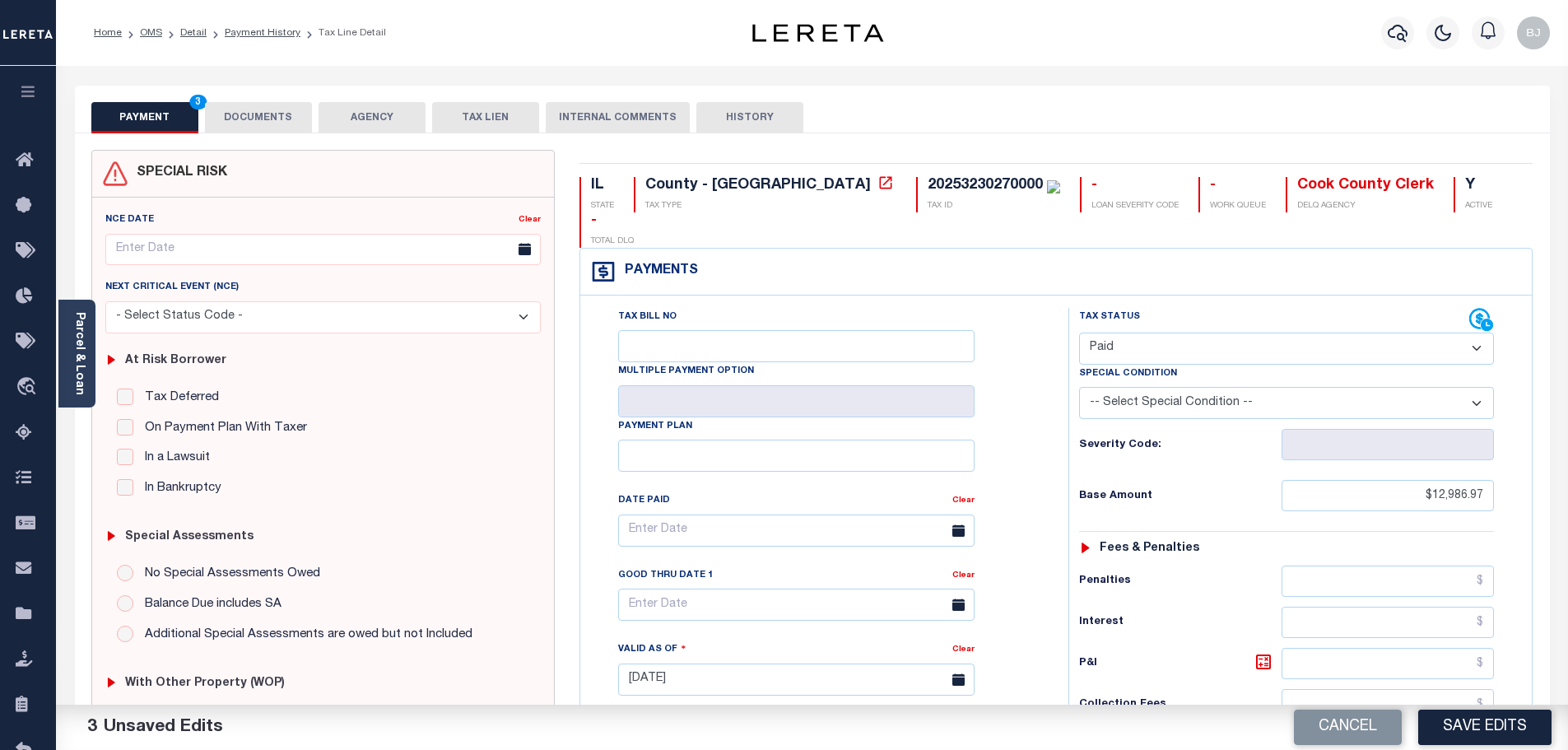
type input "$0.00"
click at [274, 114] on button "DOCUMENTS" at bounding box center [259, 117] width 107 height 31
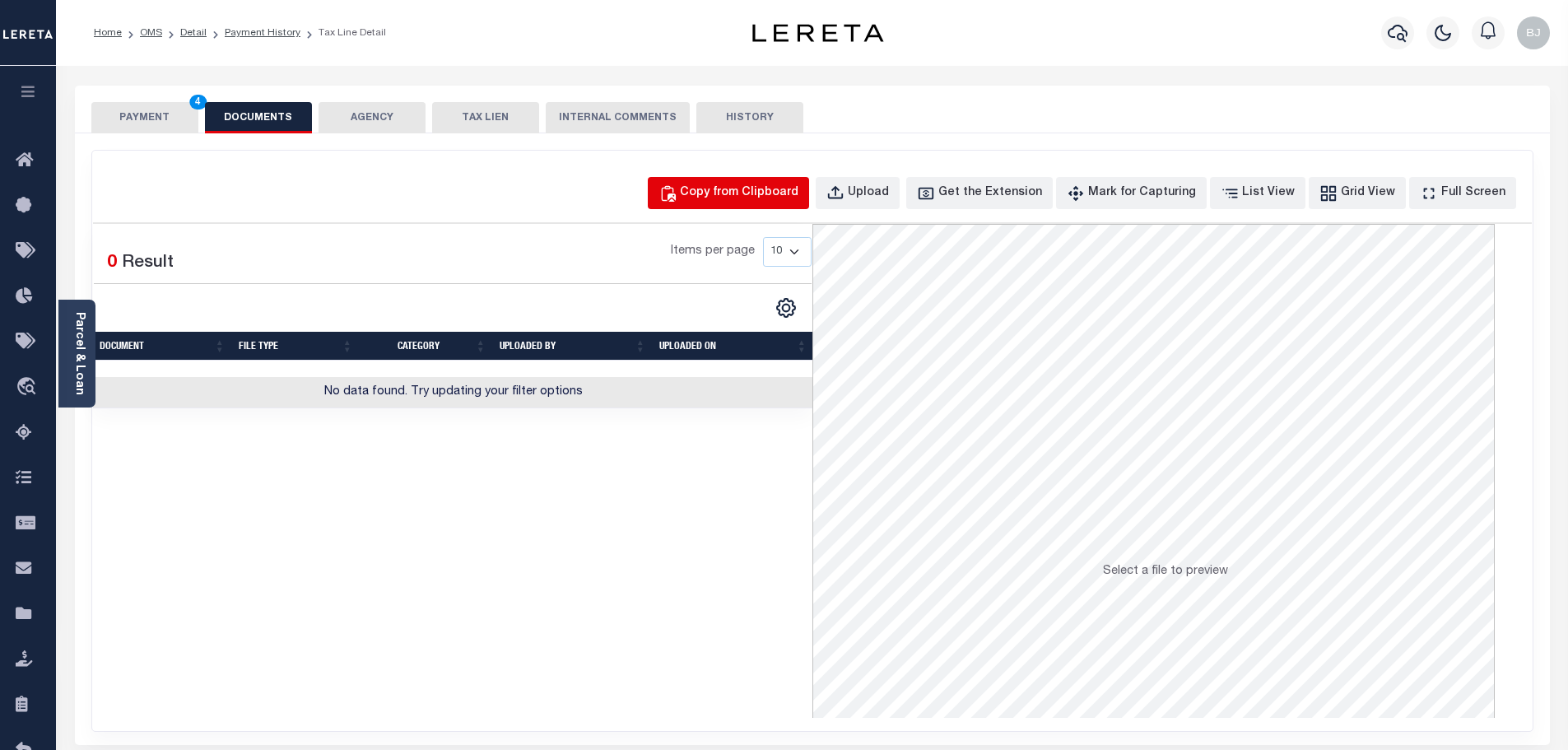
click at [760, 188] on div "Copy from Clipboard" at bounding box center [740, 193] width 119 height 18
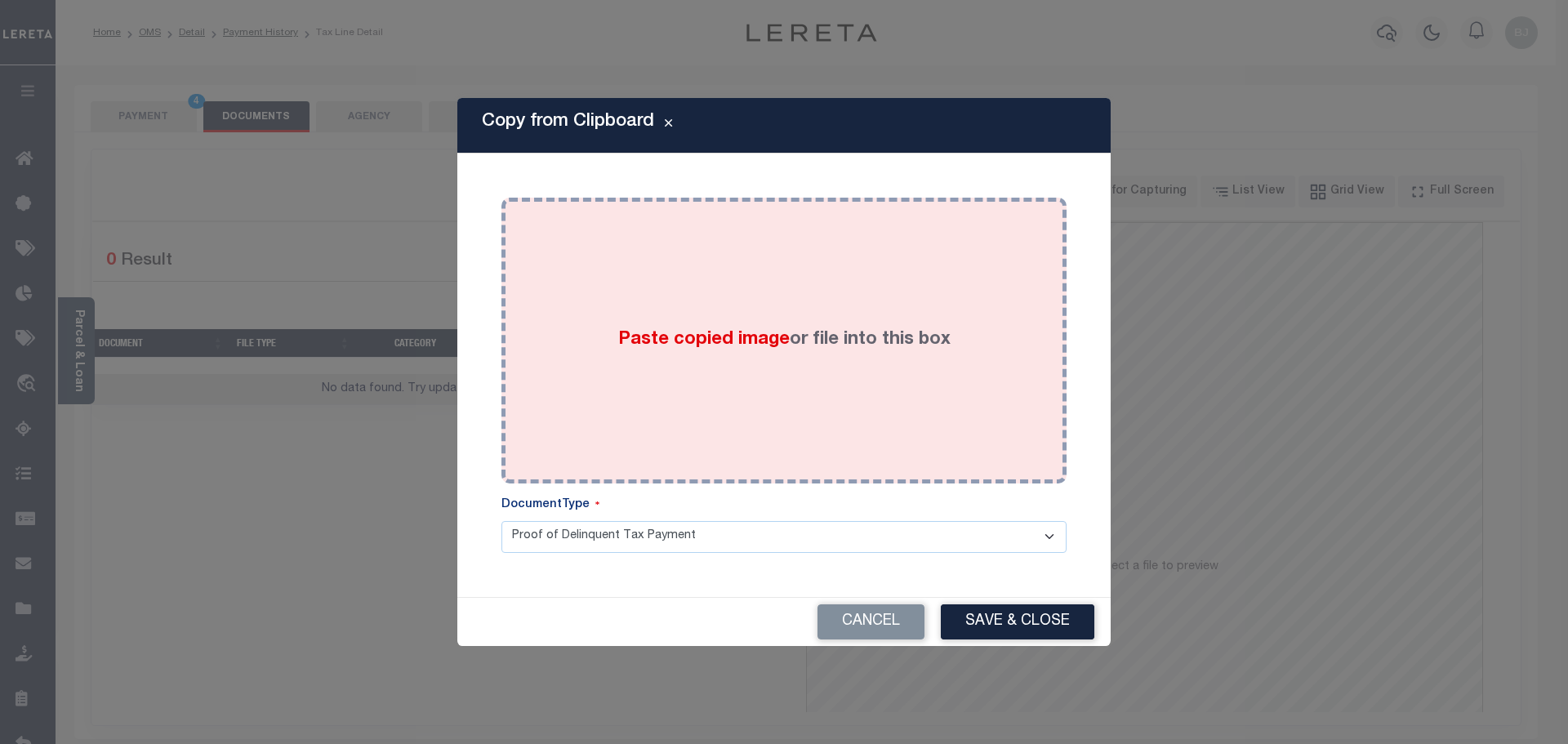
drag, startPoint x: 895, startPoint y: 408, endPoint x: 903, endPoint y: 419, distance: 13.6
click at [896, 410] on div "Paste copied image or file into this box" at bounding box center [784, 341] width 540 height 262
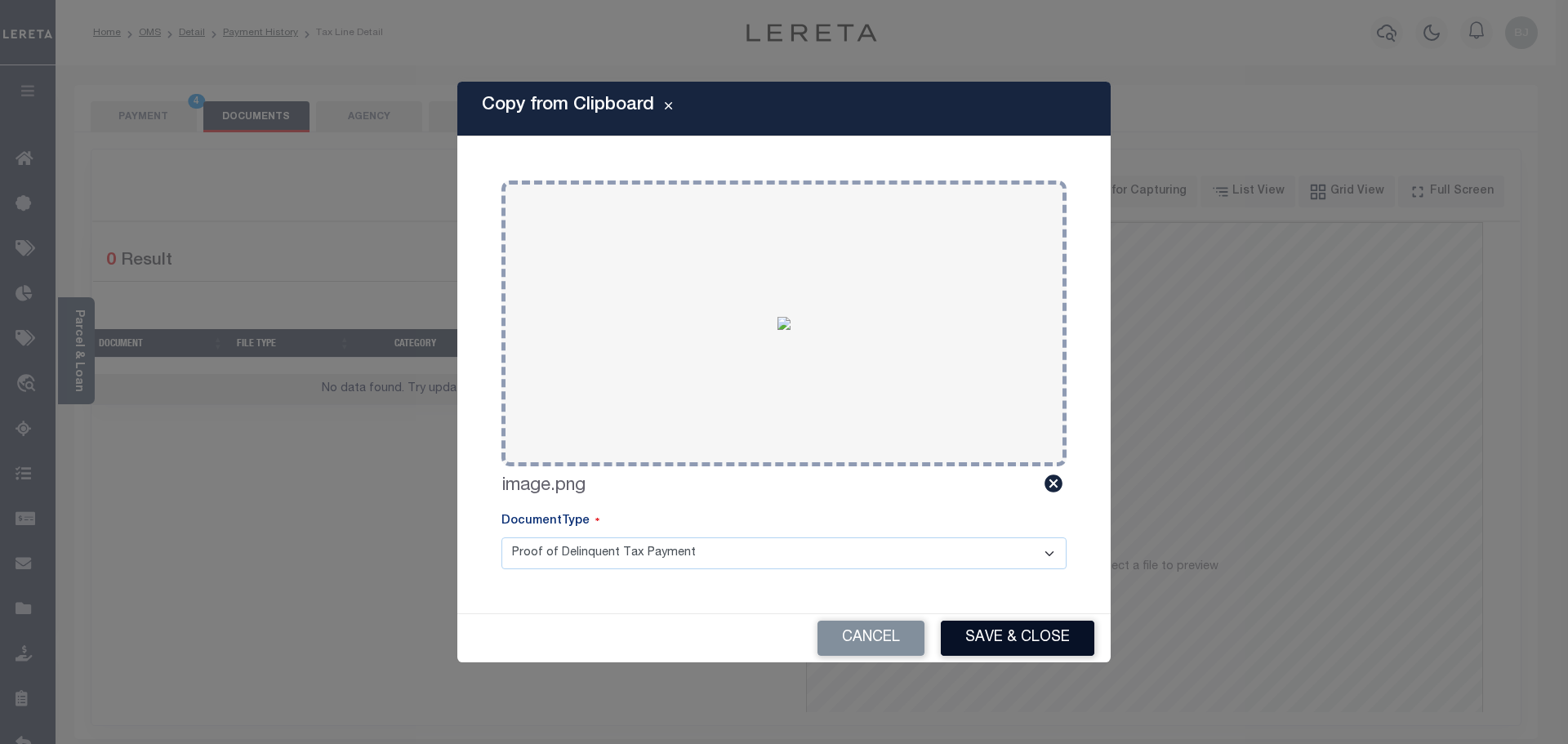
click at [1019, 631] on button "Save & Close" at bounding box center [1018, 638] width 153 height 36
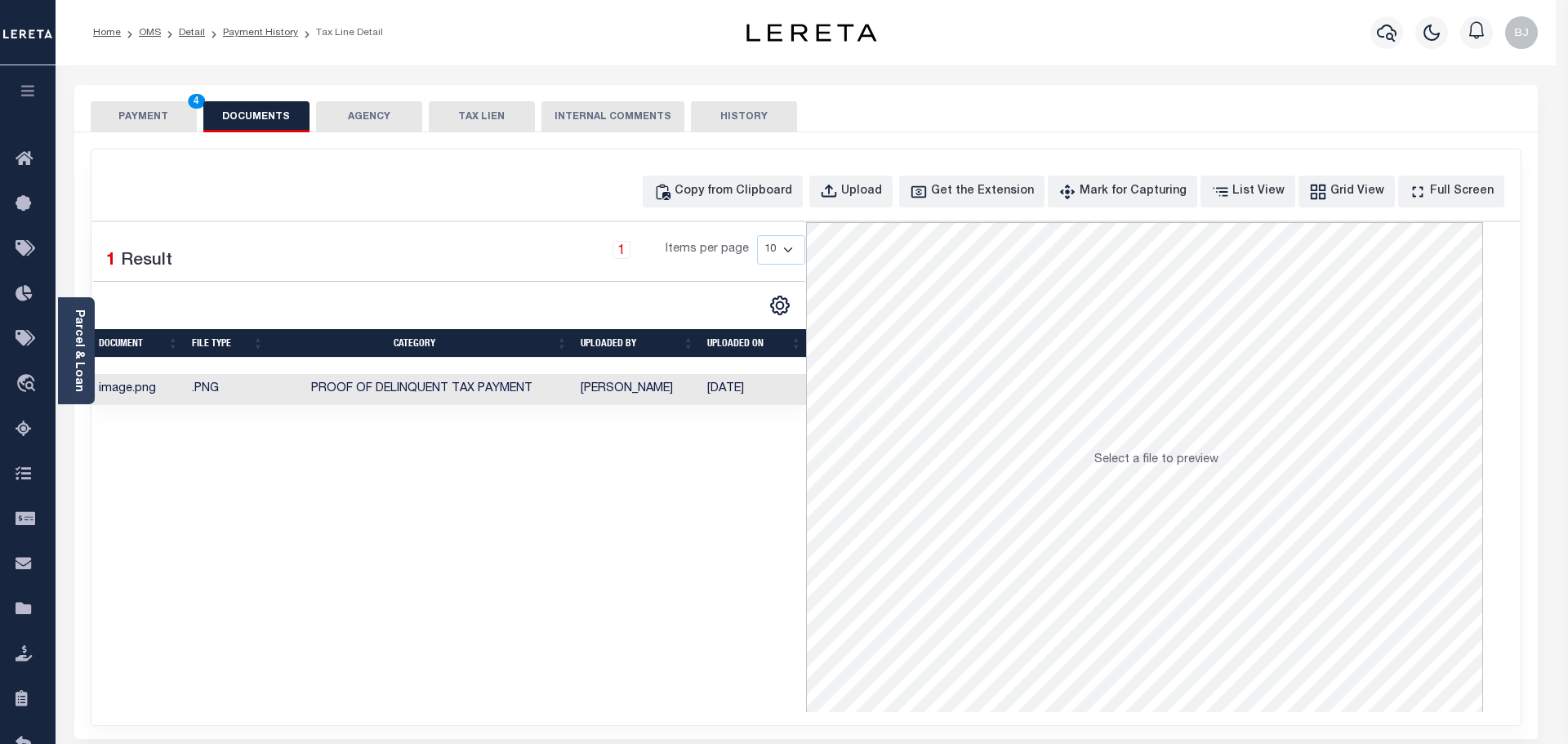
click at [164, 128] on div at bounding box center [784, 372] width 1568 height 744
click at [164, 128] on button "PAYMENT 4" at bounding box center [144, 116] width 107 height 31
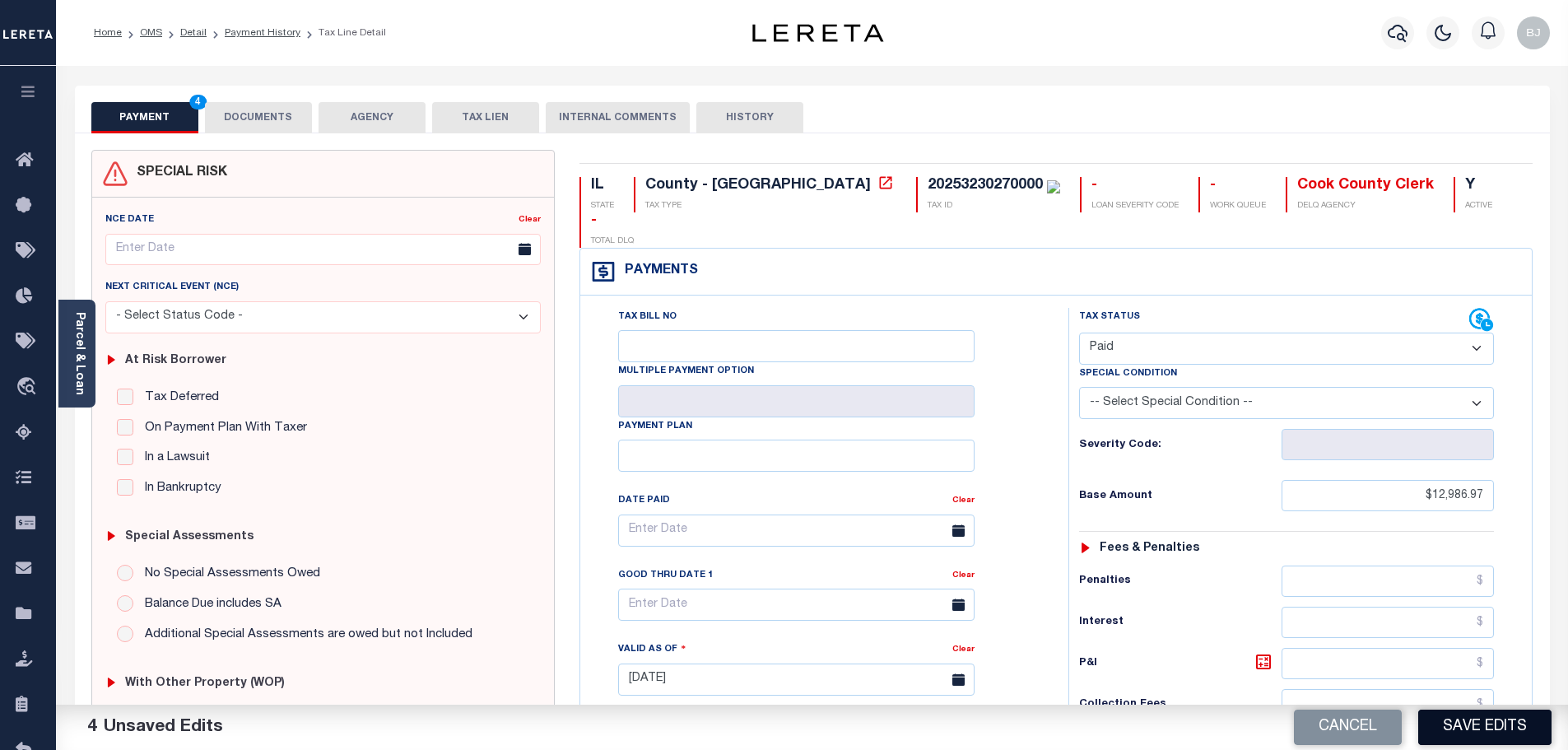
click at [1527, 734] on button "Save Edits" at bounding box center [1485, 727] width 134 height 36
checkbox input "false"
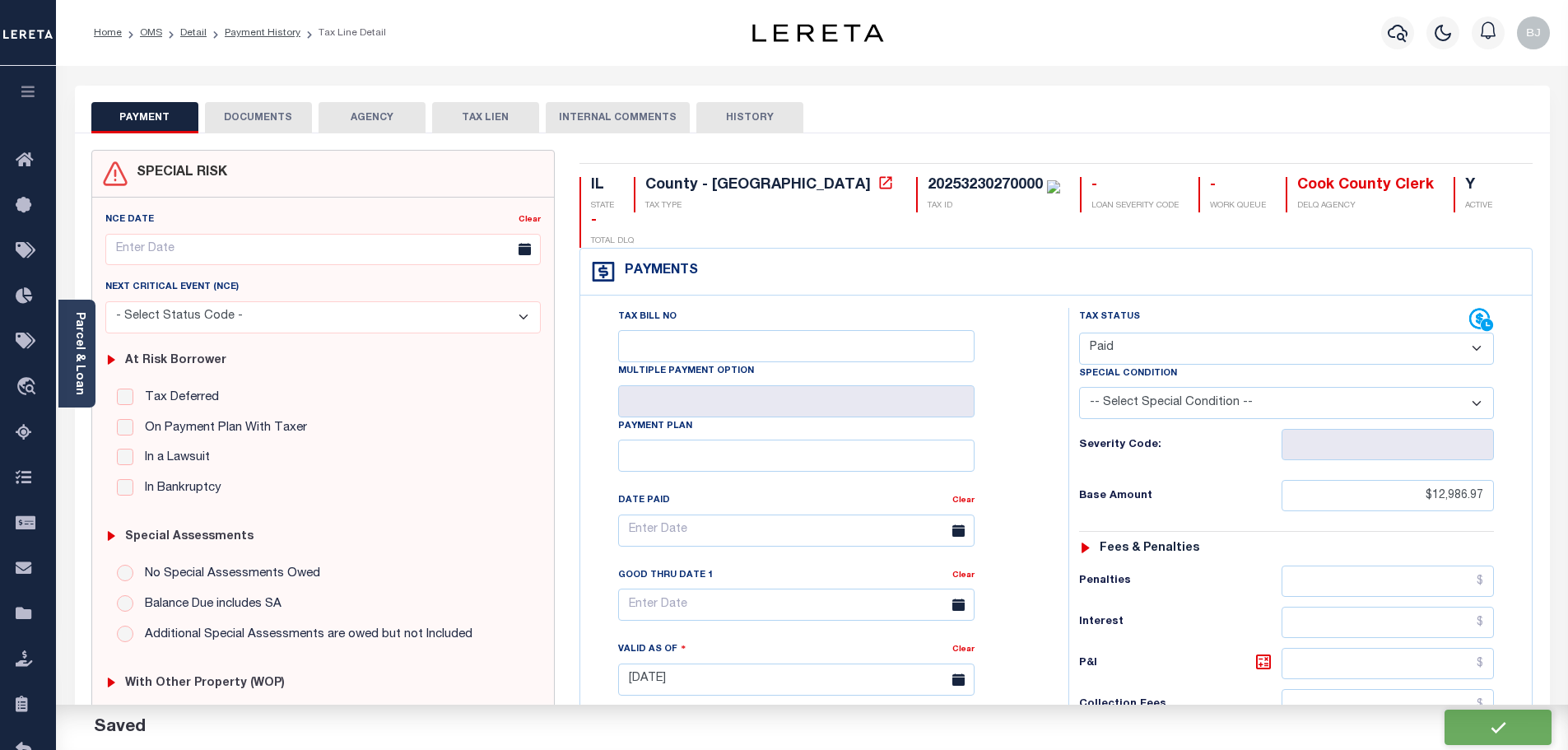
type input "$12,986.97"
type input "$0"
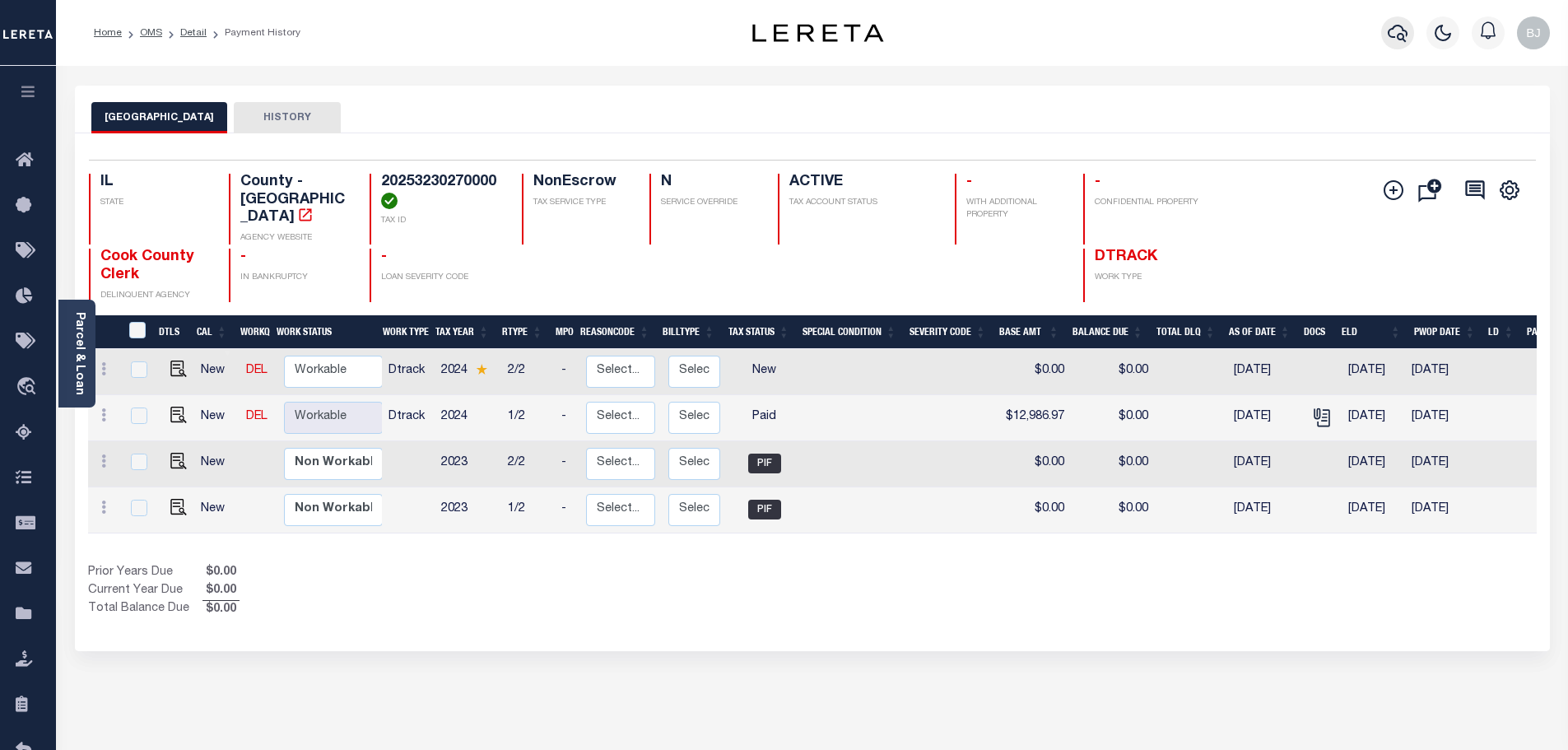
click at [1403, 31] on icon "button" at bounding box center [1397, 33] width 20 height 17
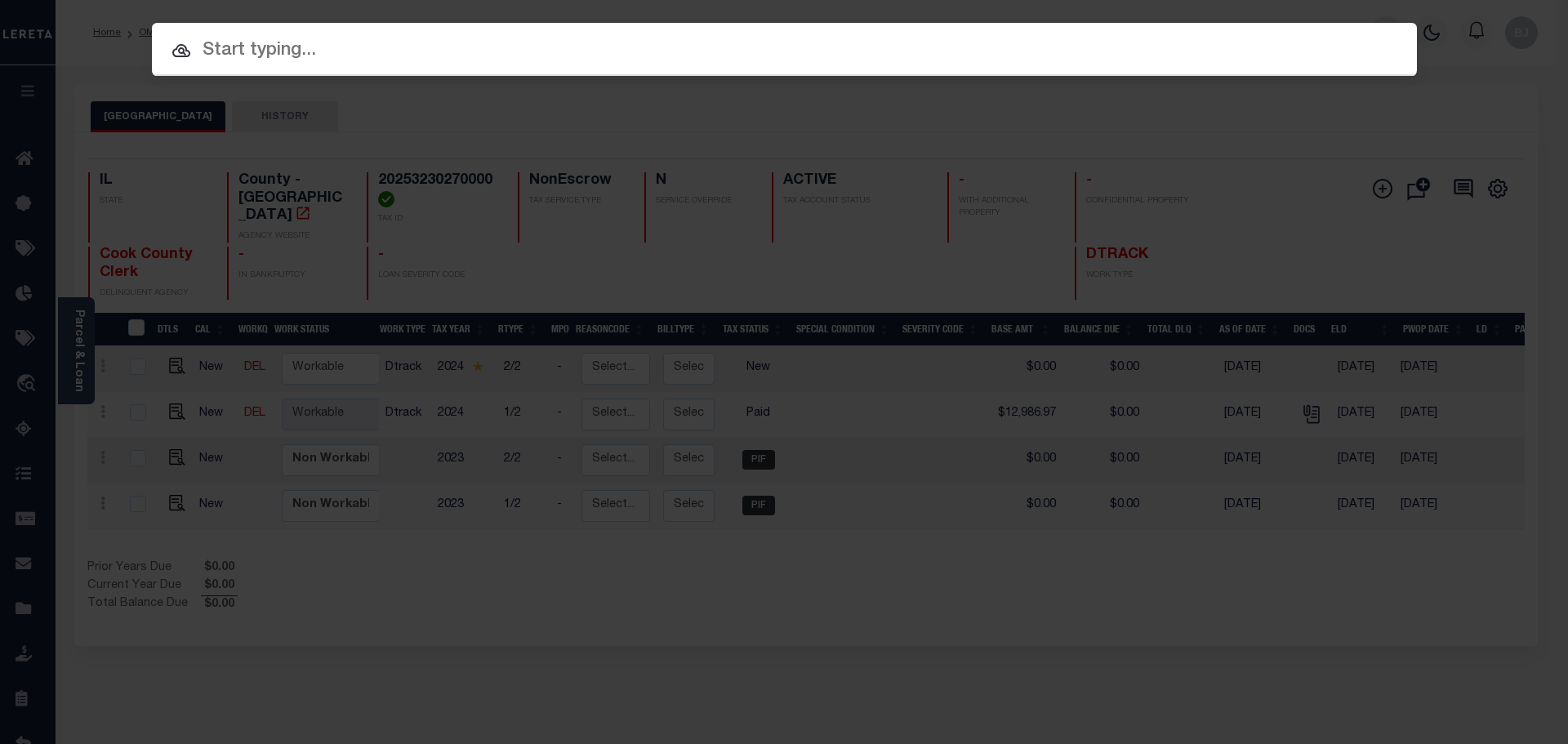
paste input "13330"
type input "13330"
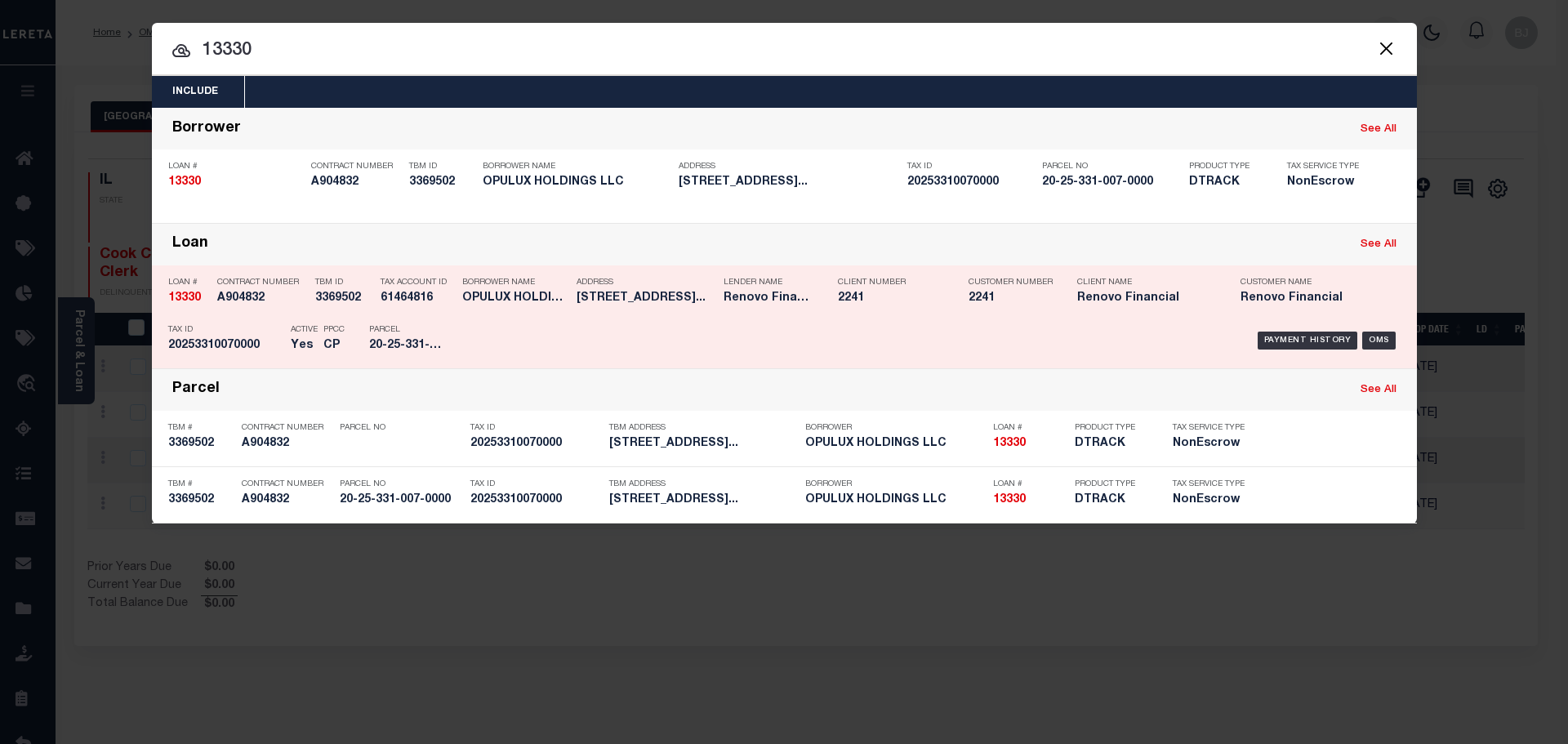
click at [875, 326] on div "Payment History OMS" at bounding box center [934, 340] width 934 height 48
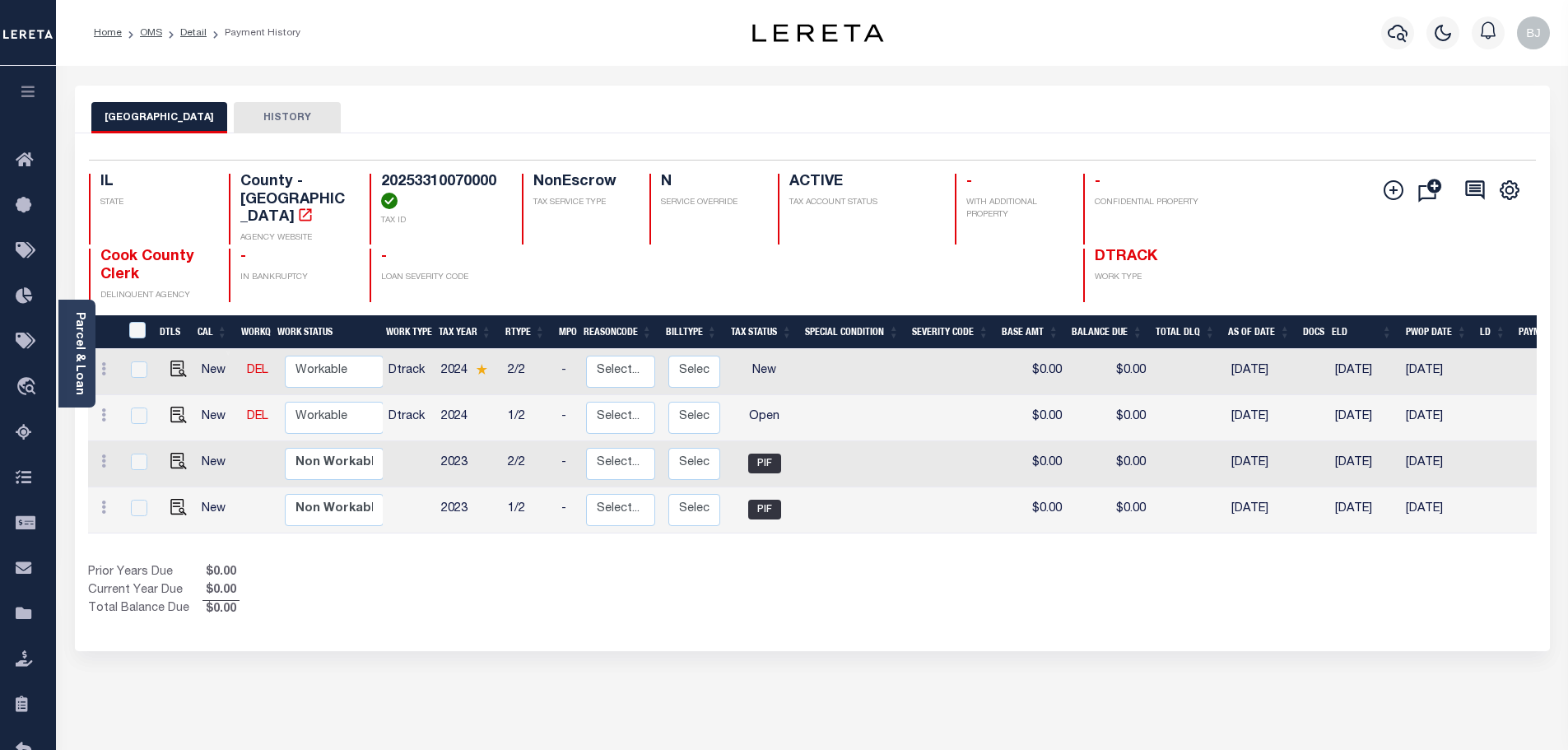
click at [186, 399] on td at bounding box center [175, 417] width 40 height 46
checkbox input "true"
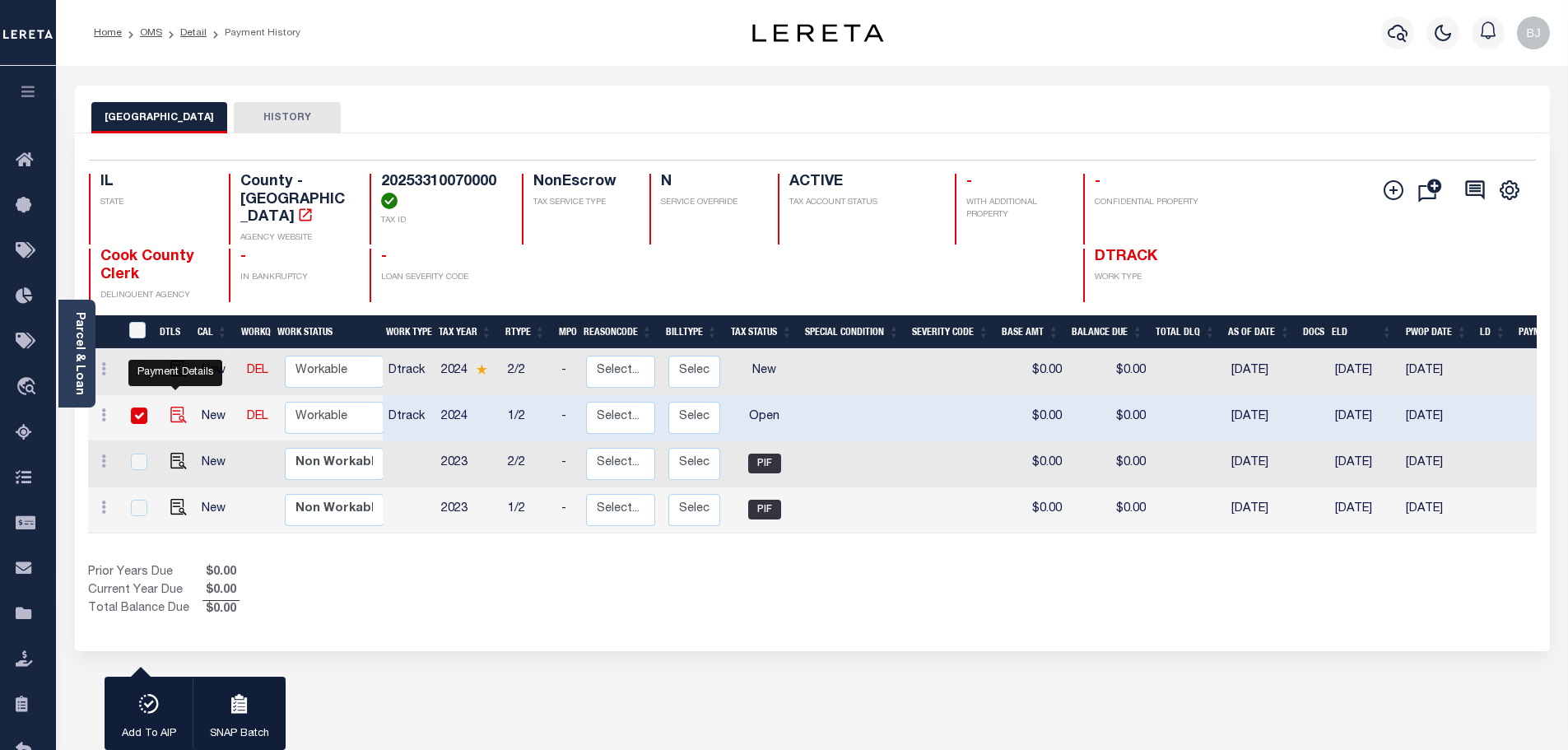
click at [175, 407] on img "" at bounding box center [178, 415] width 16 height 16
checkbox input "false"
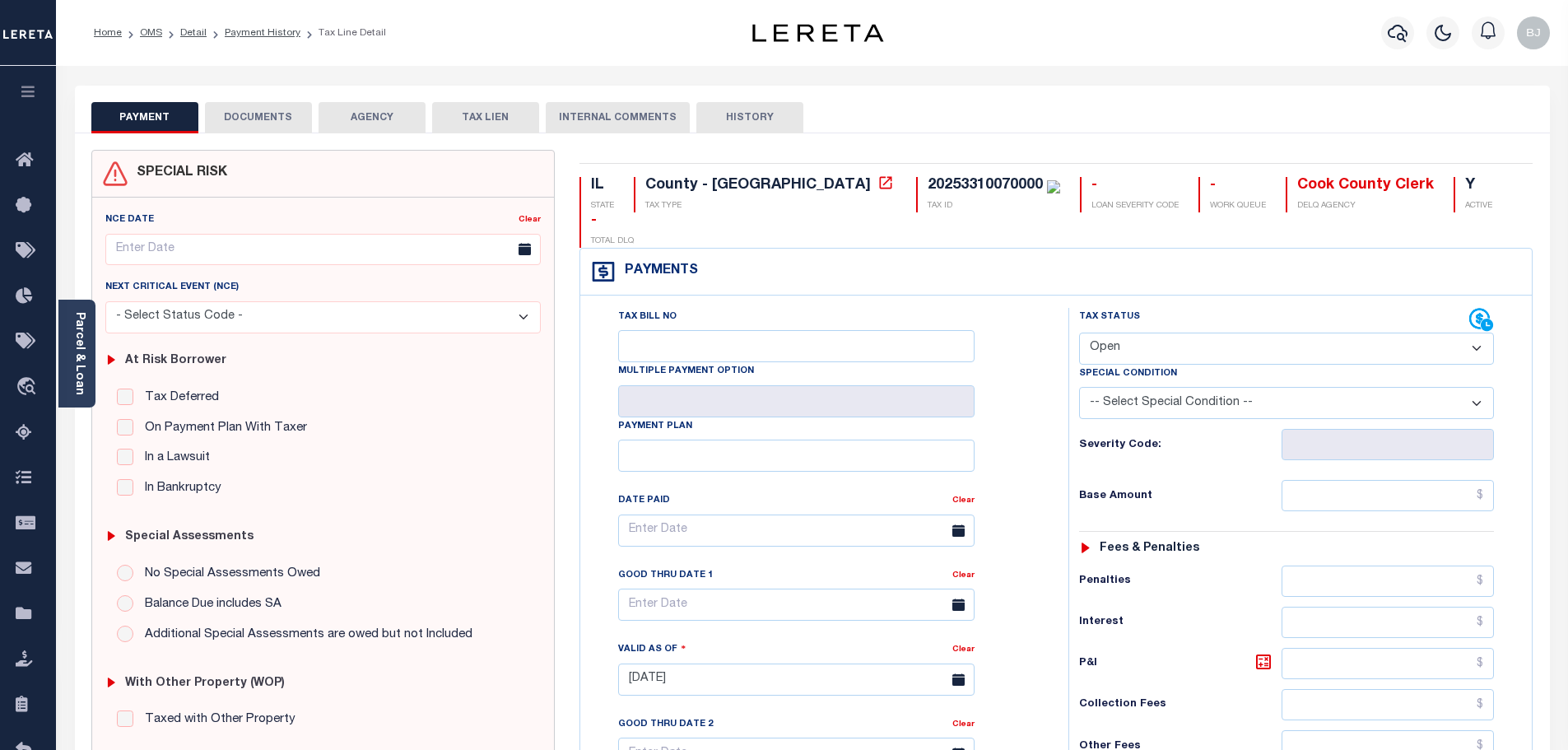
click at [1184, 333] on select "- Select Status Code - Open Due/Unpaid Paid Incomplete No Tax Due Internal Refu…" at bounding box center [1286, 349] width 415 height 32
select select "DUE"
click at [1079, 333] on select "- Select Status Code - Open Due/Unpaid Paid Incomplete No Tax Due Internal Refu…" at bounding box center [1286, 349] width 415 height 32
type input "[DATE]"
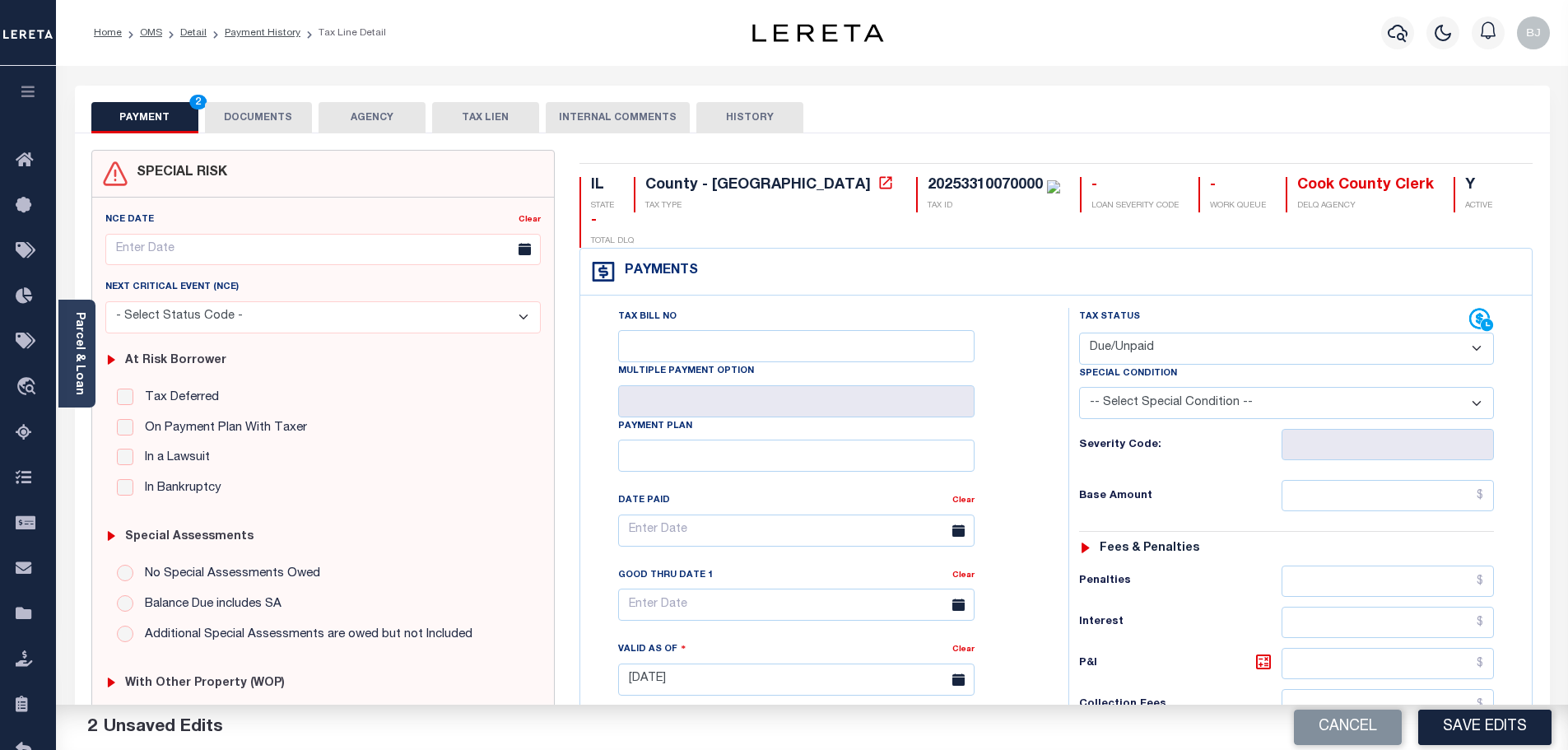
click at [255, 114] on button "DOCUMENTS" at bounding box center [259, 117] width 107 height 31
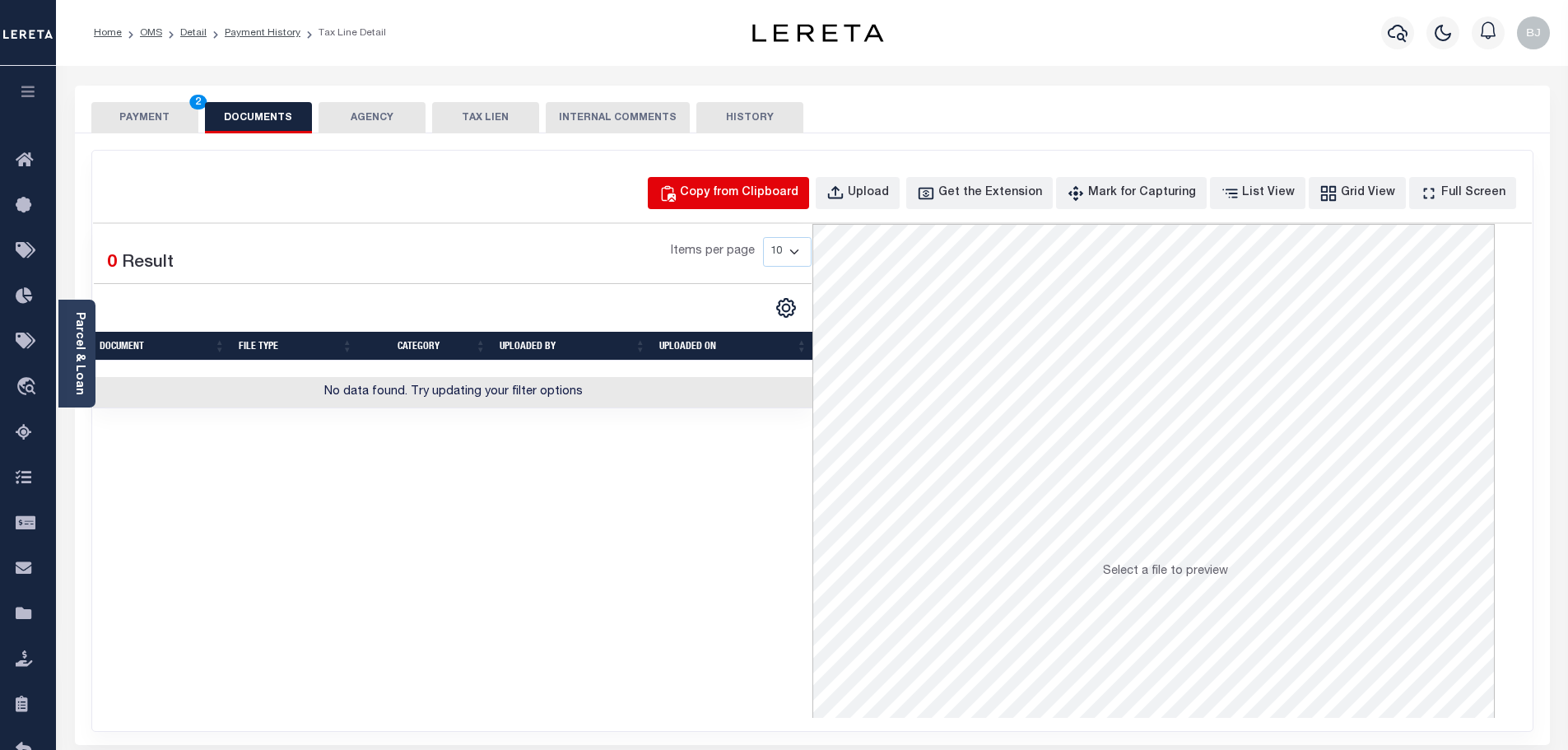
click at [793, 180] on button "Copy from Clipboard" at bounding box center [728, 193] width 161 height 32
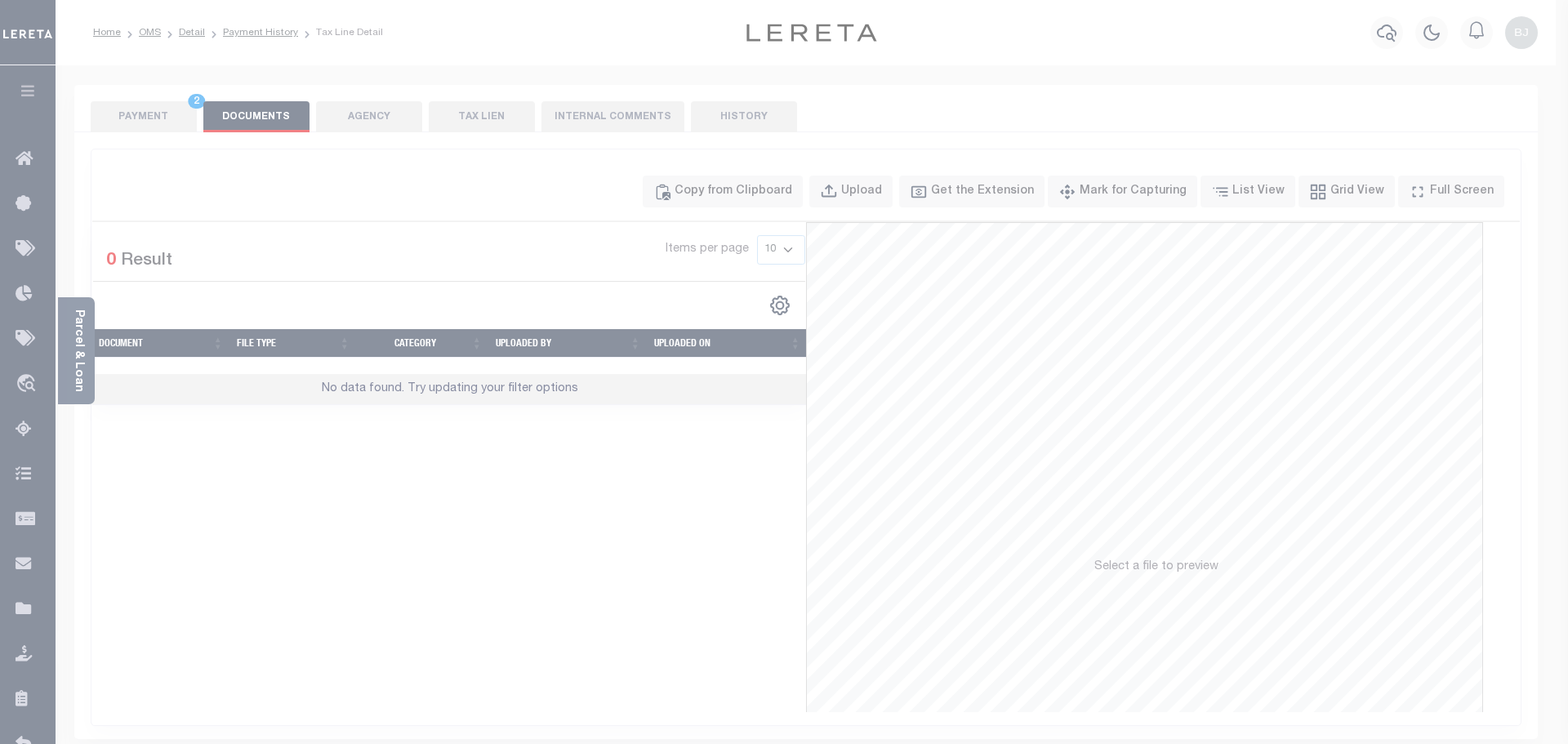
drag, startPoint x: 825, startPoint y: 311, endPoint x: 826, endPoint y: 326, distance: 15.0
click at [0, 0] on label "Paste copied image or file into this box" at bounding box center [0, 0] width 0 height 0
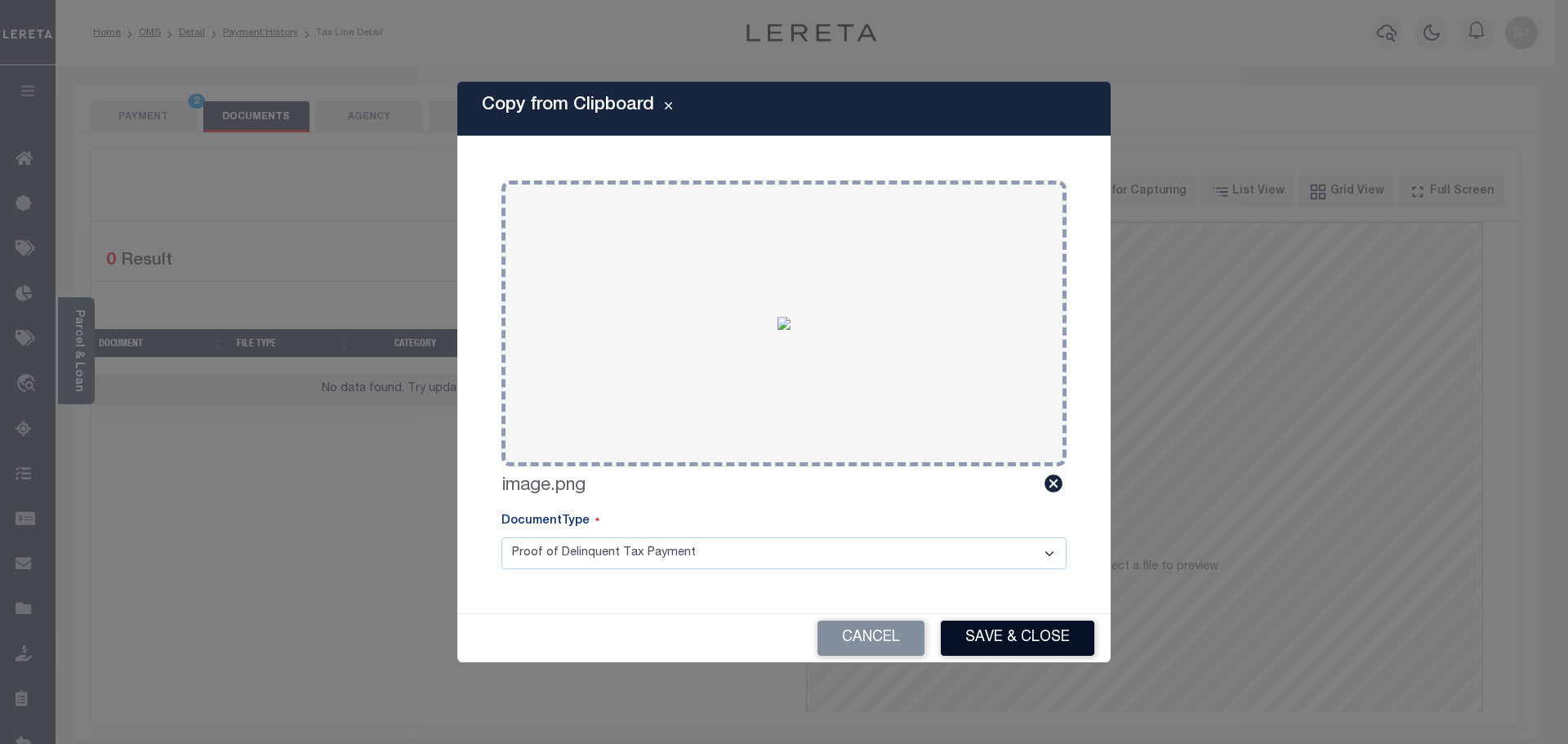
drag, startPoint x: 1016, startPoint y: 642, endPoint x: 961, endPoint y: 624, distance: 57.9
click at [1016, 641] on button "Save & Close" at bounding box center [1018, 638] width 153 height 36
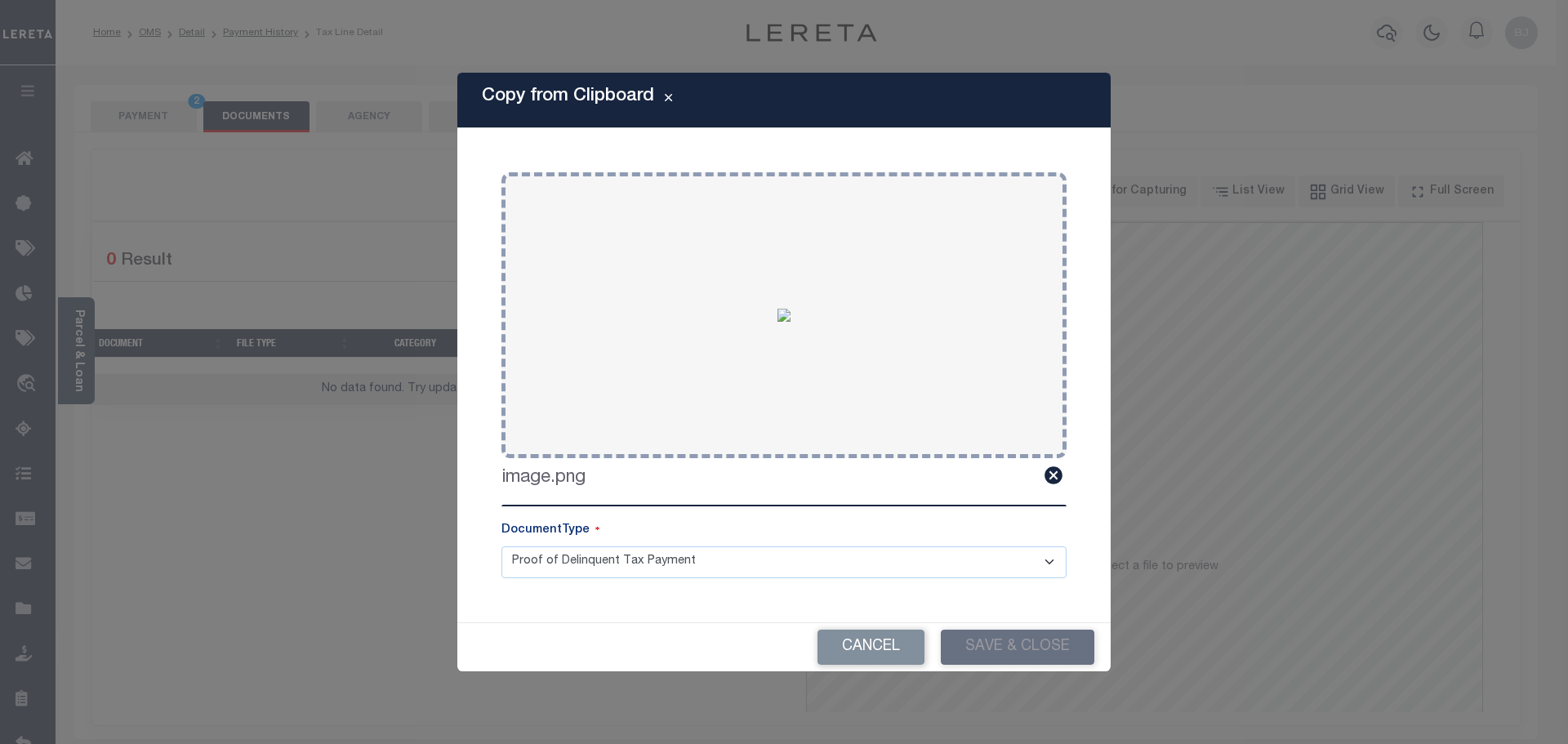
drag, startPoint x: 165, startPoint y: 122, endPoint x: 178, endPoint y: 120, distance: 13.2
click at [170, 121] on div "Copy from Clipboard Paste copied image or file into this box Select file or dra…" at bounding box center [784, 372] width 1568 height 744
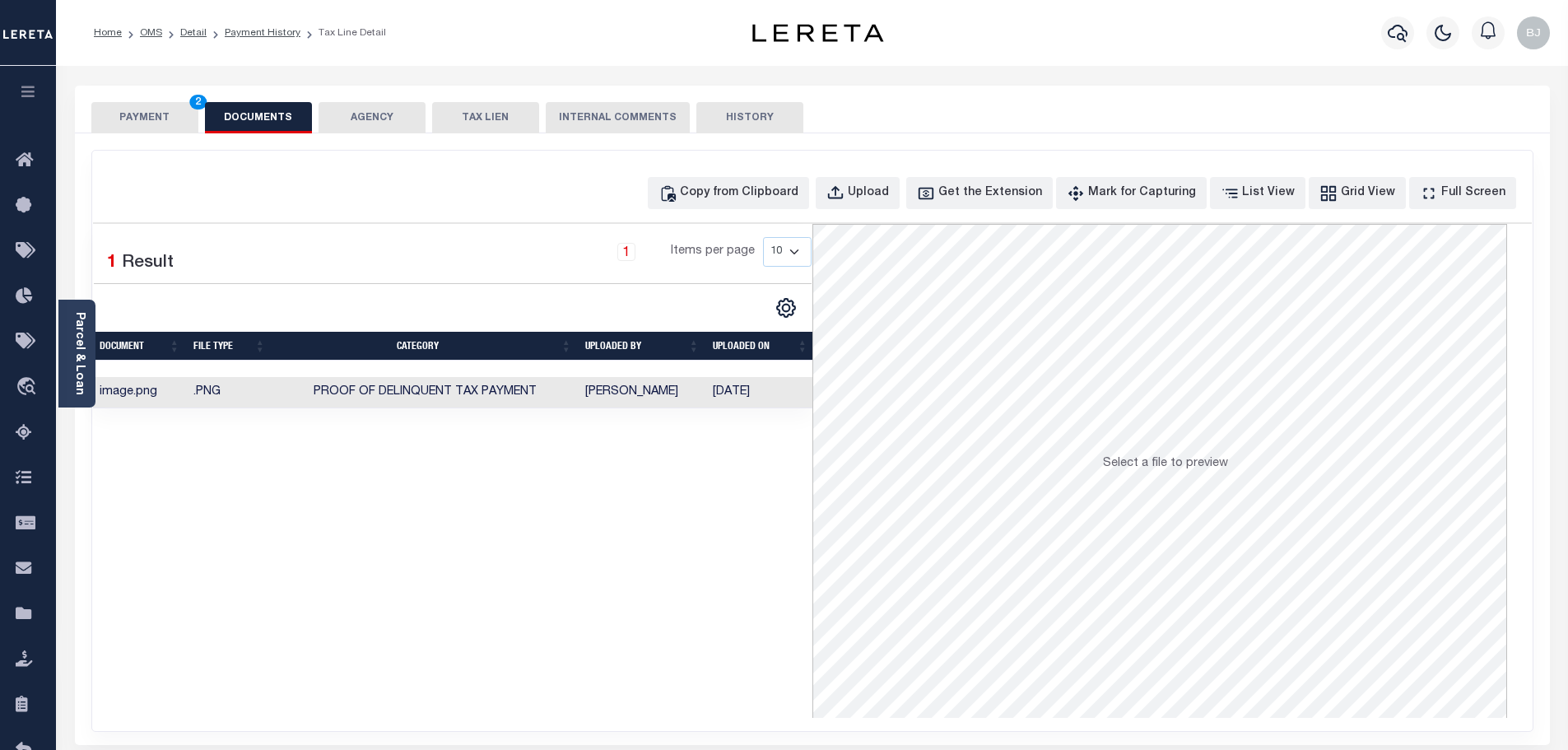
click at [133, 131] on button "PAYMENT 2" at bounding box center [145, 117] width 107 height 31
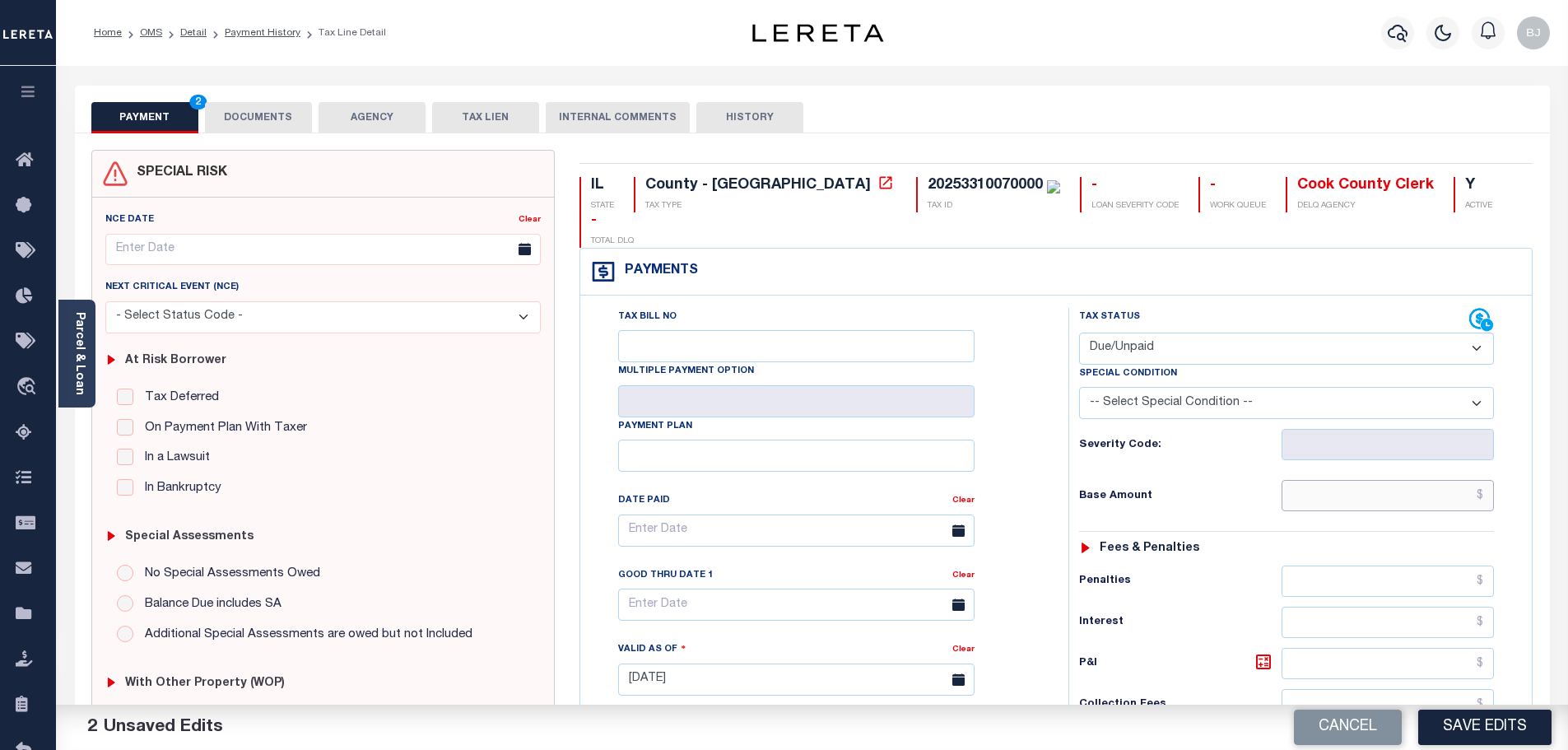
click at [1386, 480] on input "text" at bounding box center [1388, 495] width 213 height 31
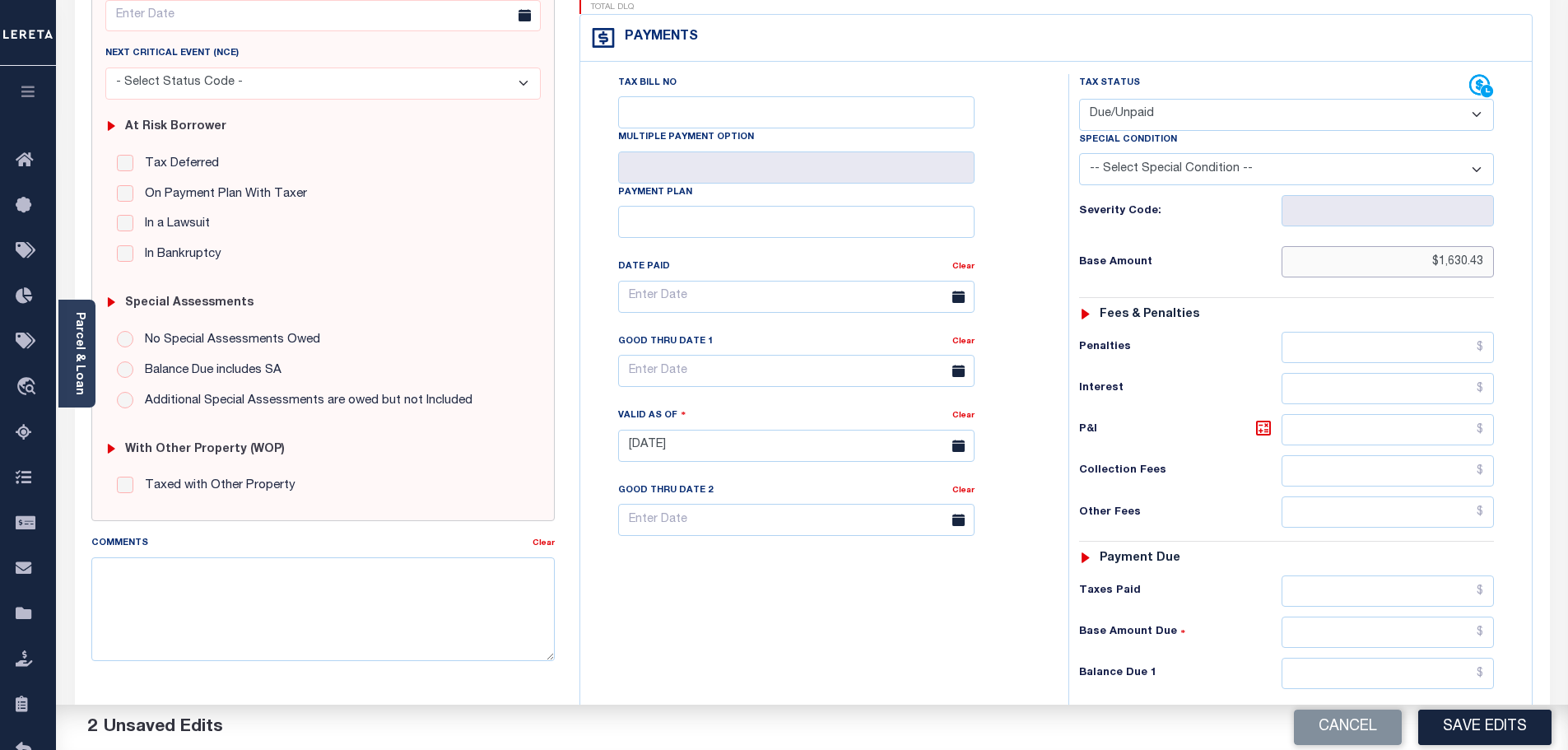
scroll to position [412, 0]
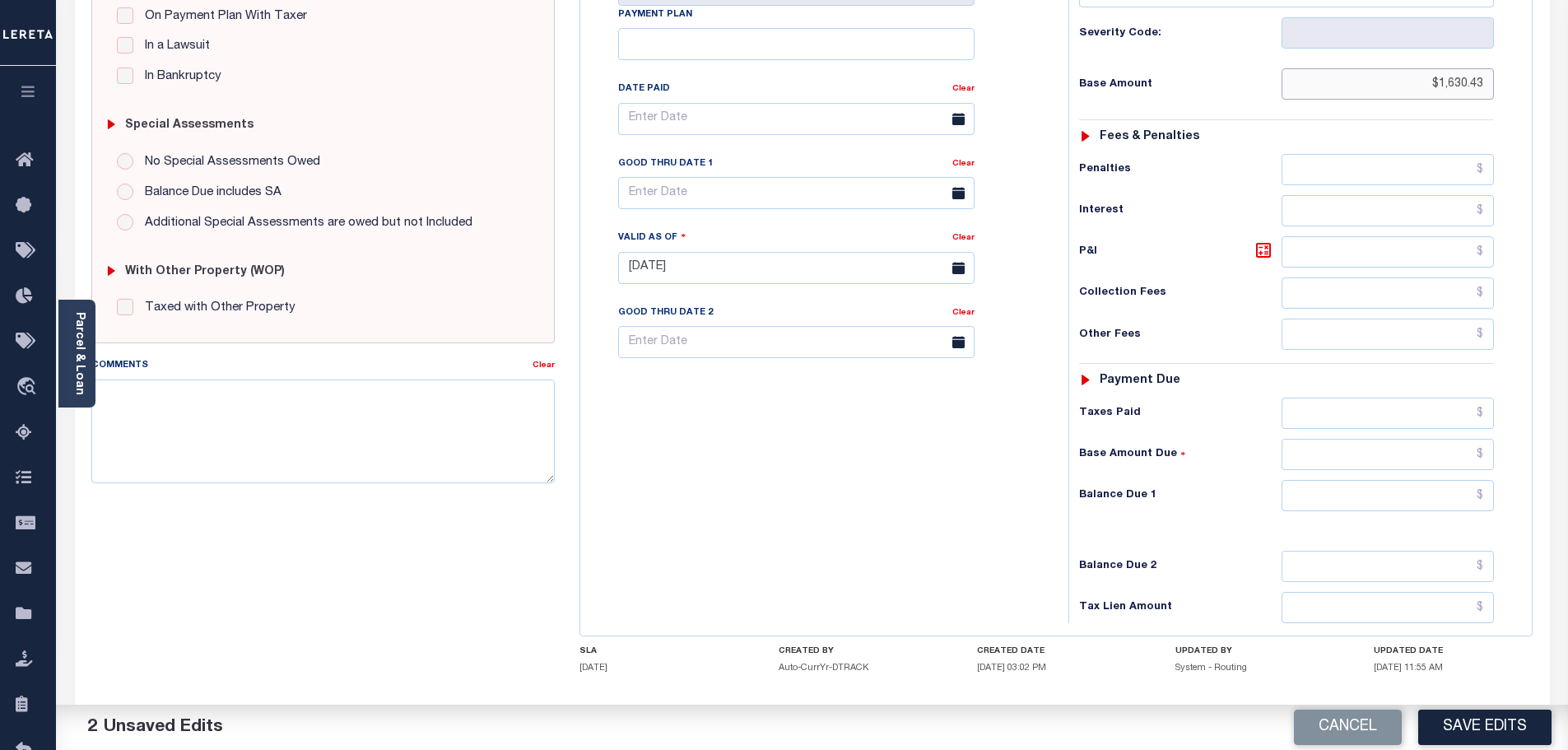
type input "$1,630.43"
click at [1407, 480] on input "text" at bounding box center [1388, 495] width 213 height 31
type input "$1,716.04"
click at [1270, 243] on icon at bounding box center [1264, 251] width 15 height 15
type input "$85.61"
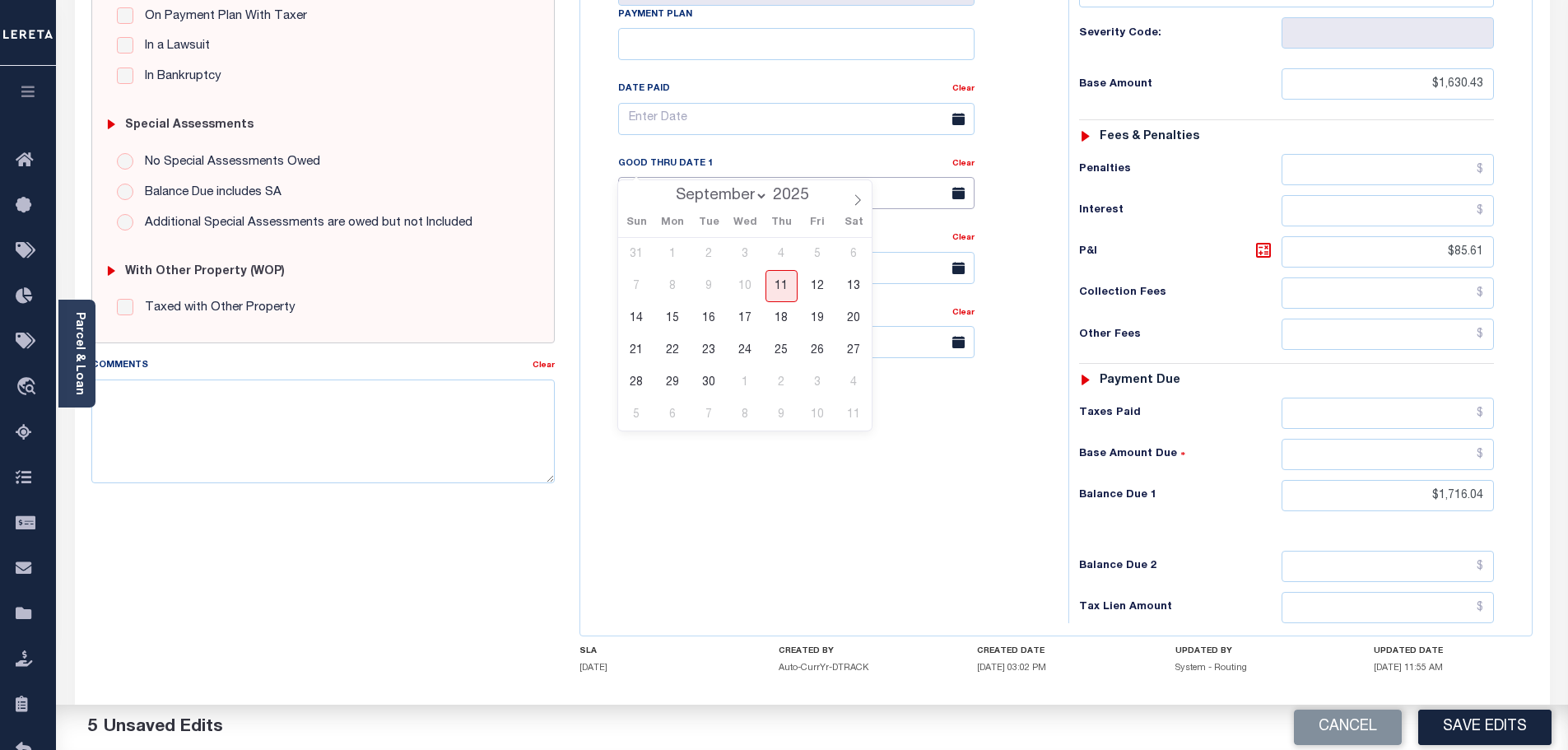
click at [655, 177] on input "text" at bounding box center [796, 193] width 356 height 32
click at [699, 386] on span "30" at bounding box center [710, 383] width 32 height 32
type input "09/30/2025"
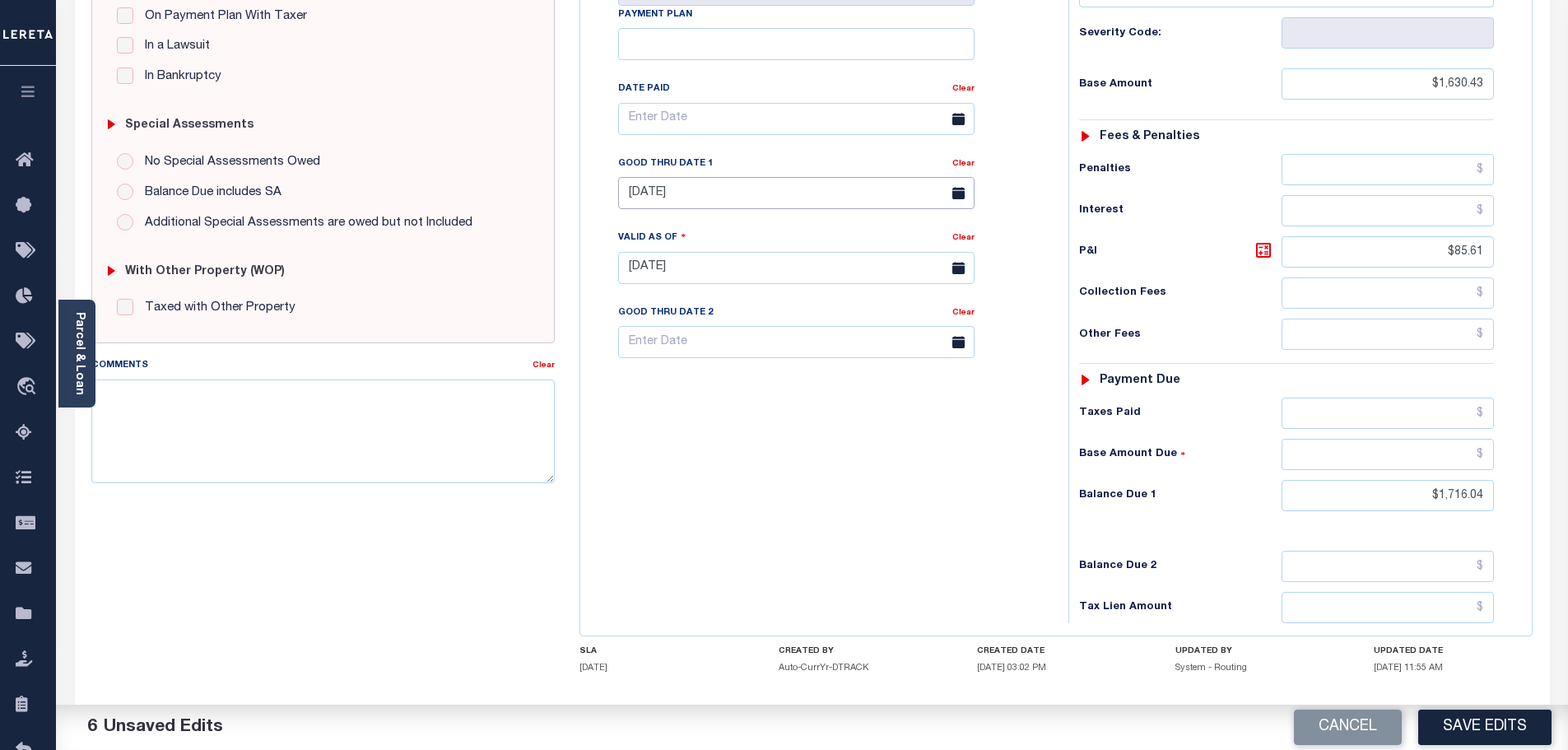
scroll to position [0, 0]
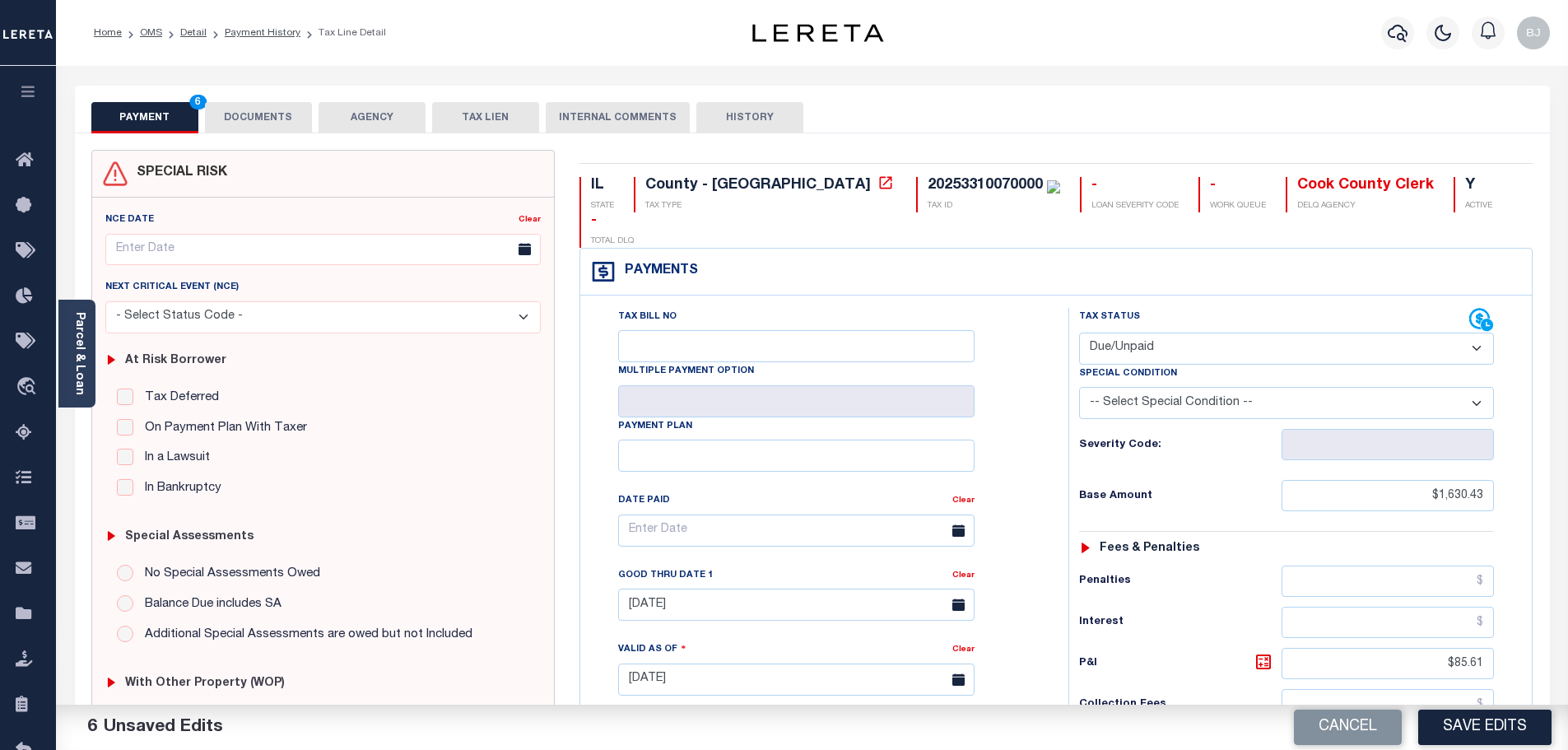
click at [270, 111] on button "DOCUMENTS" at bounding box center [259, 117] width 107 height 31
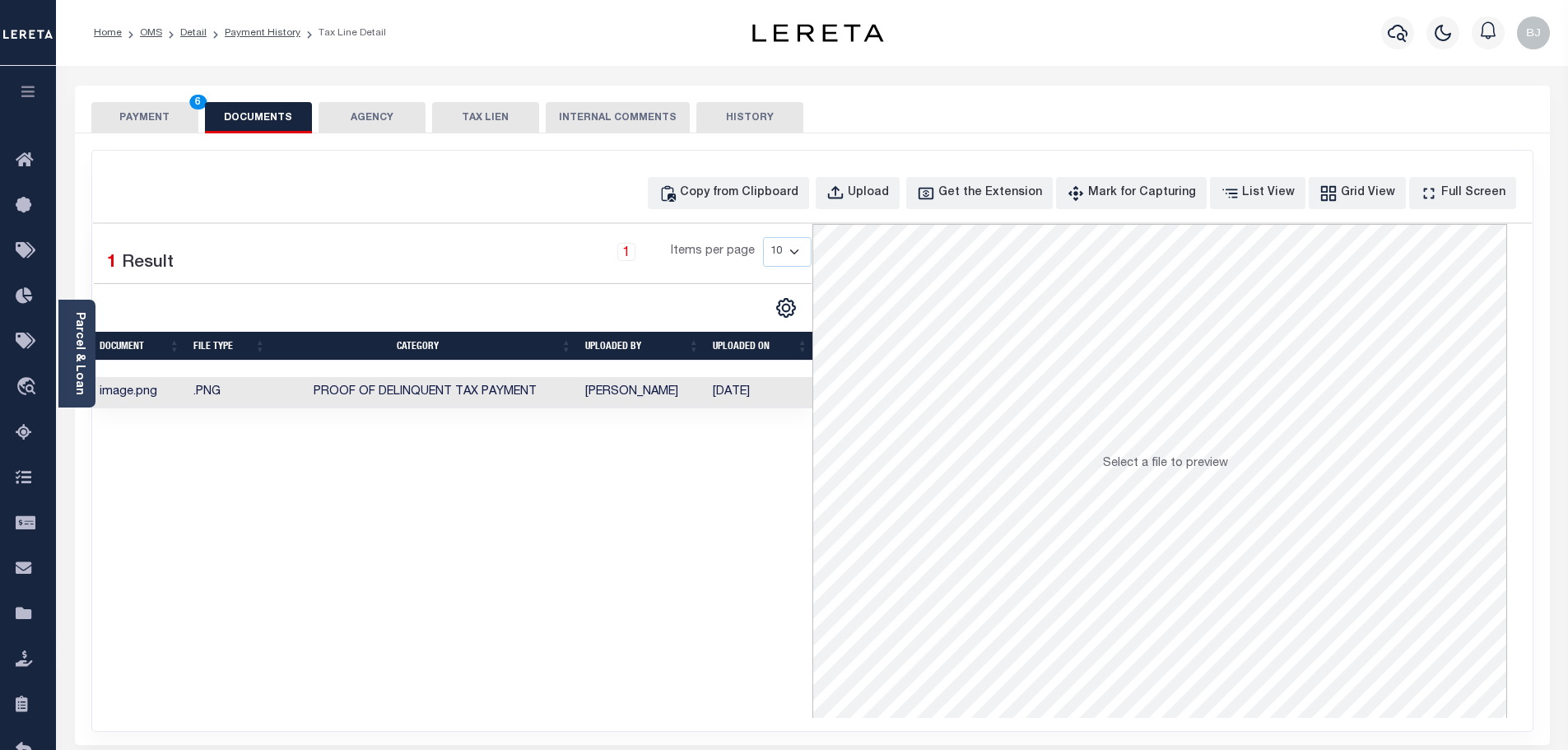
click at [163, 112] on button "PAYMENT 6" at bounding box center [145, 117] width 107 height 31
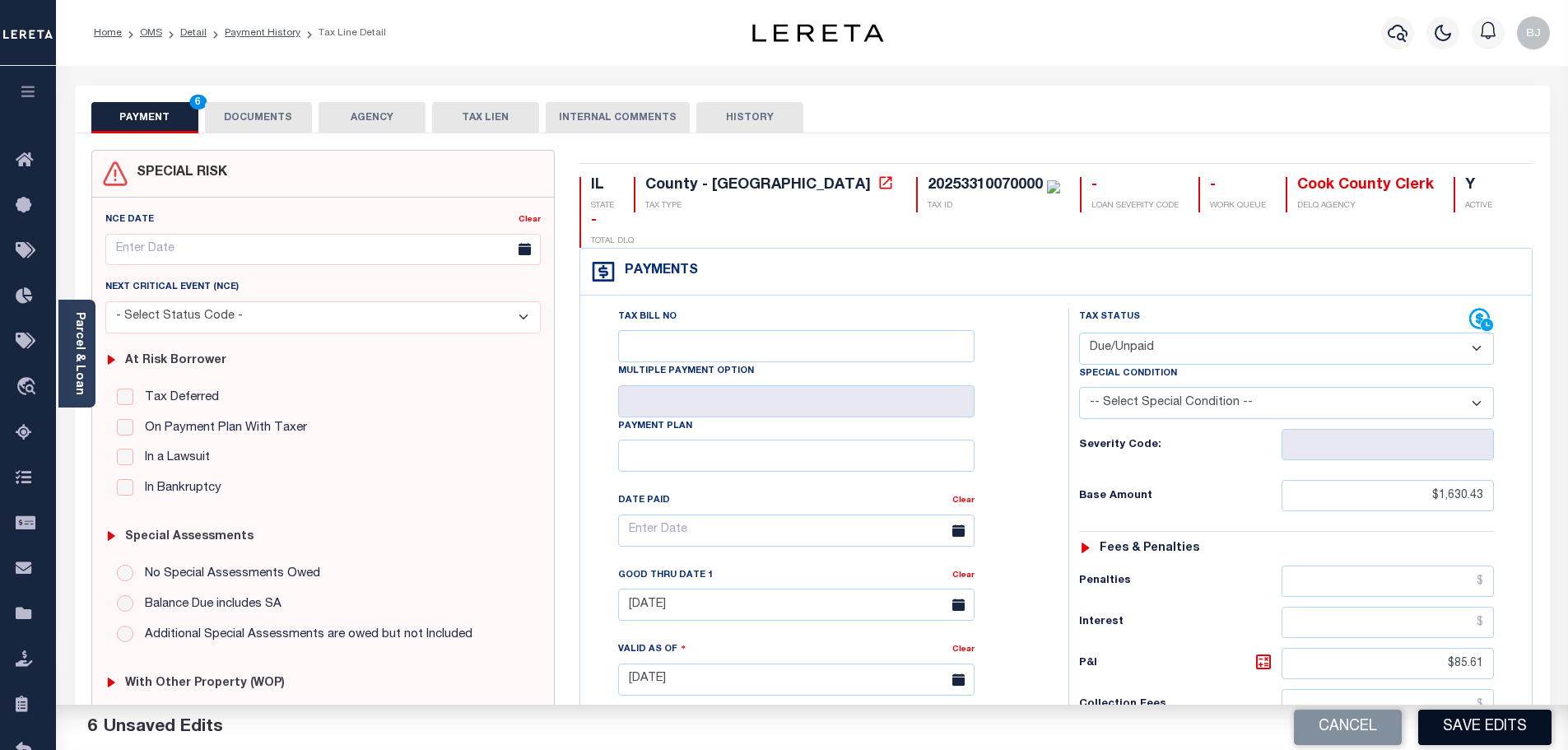
click at [1494, 721] on button "Save Edits" at bounding box center [1485, 727] width 134 height 36
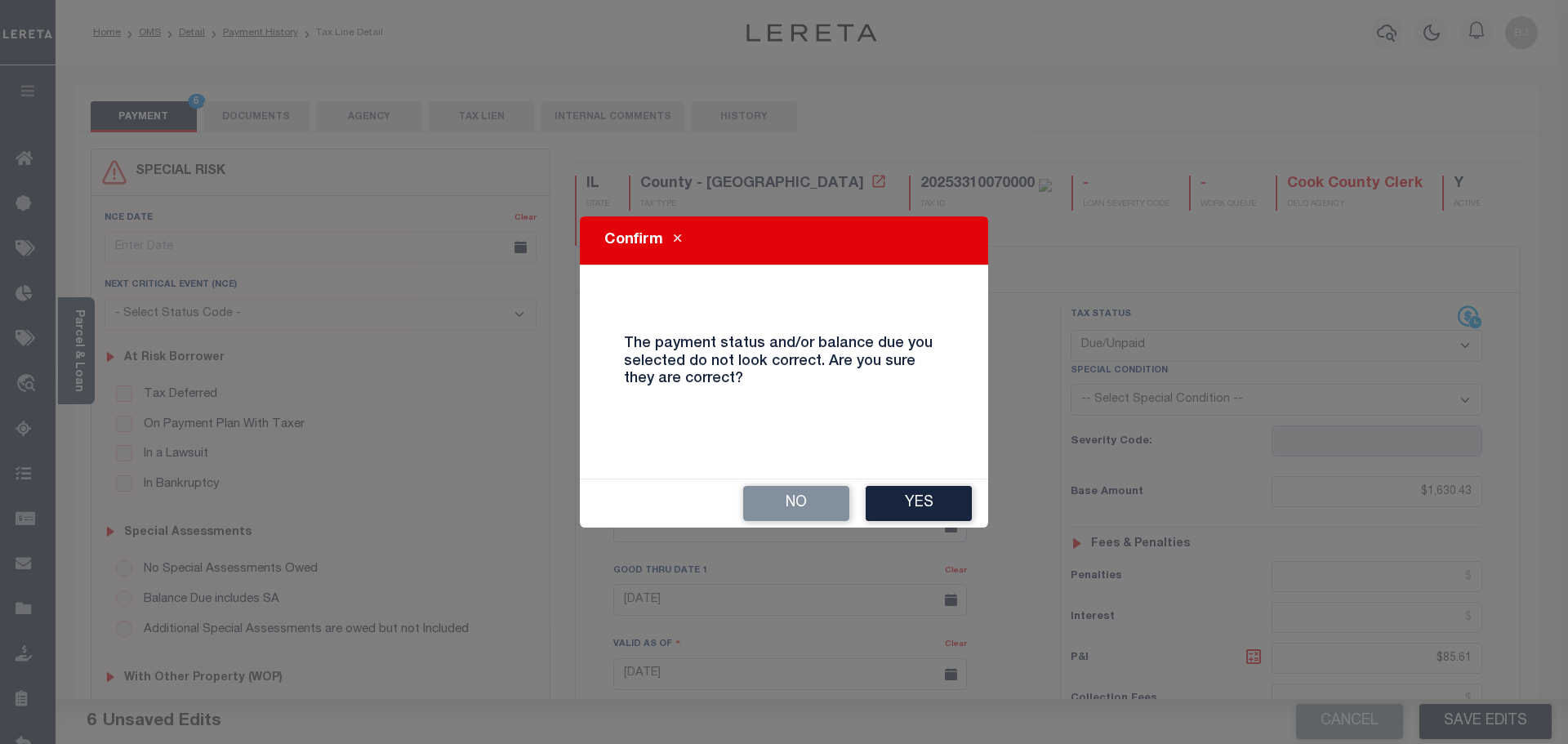
click at [905, 497] on button "Yes" at bounding box center [919, 504] width 107 height 36
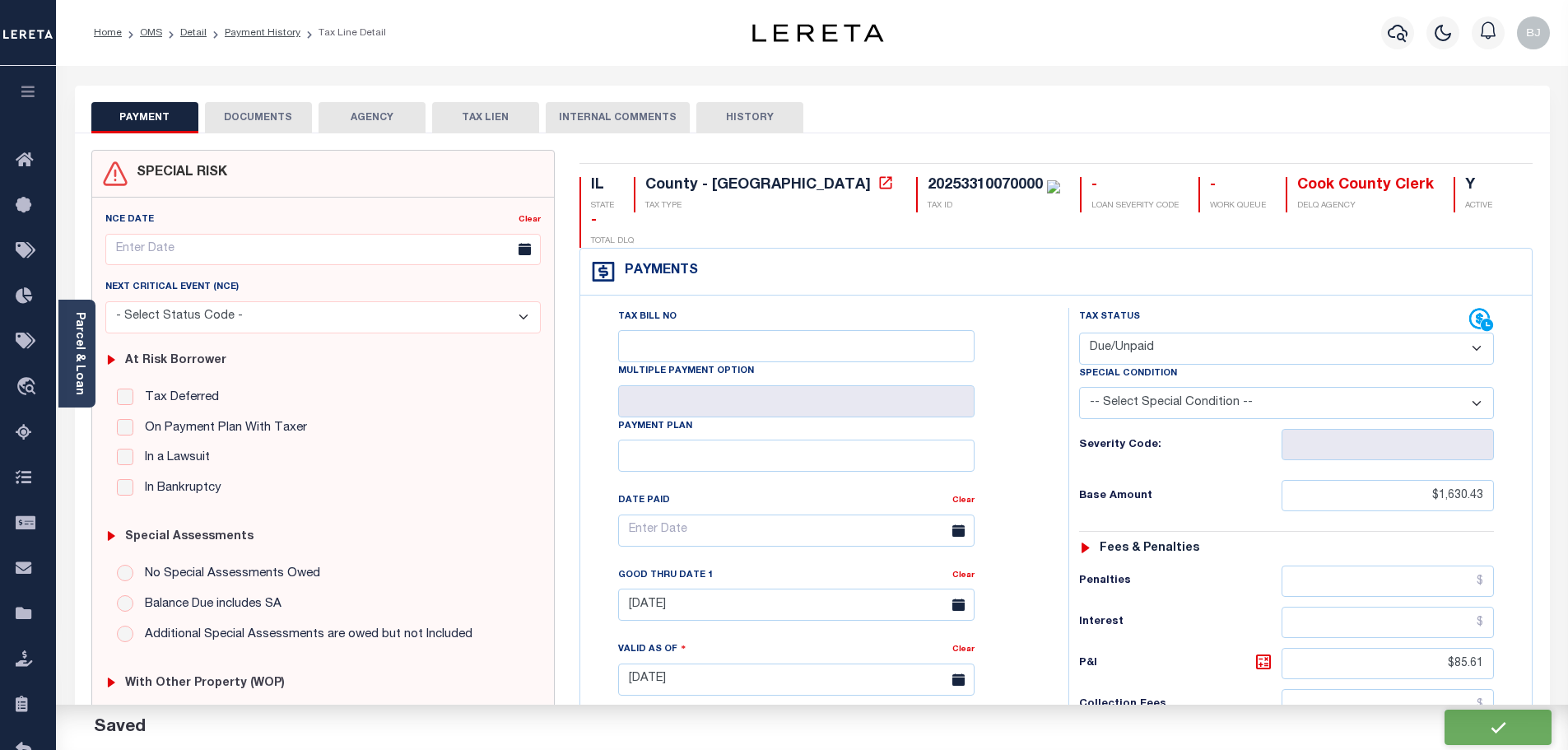
checkbox input "false"
type input "$1,630.43"
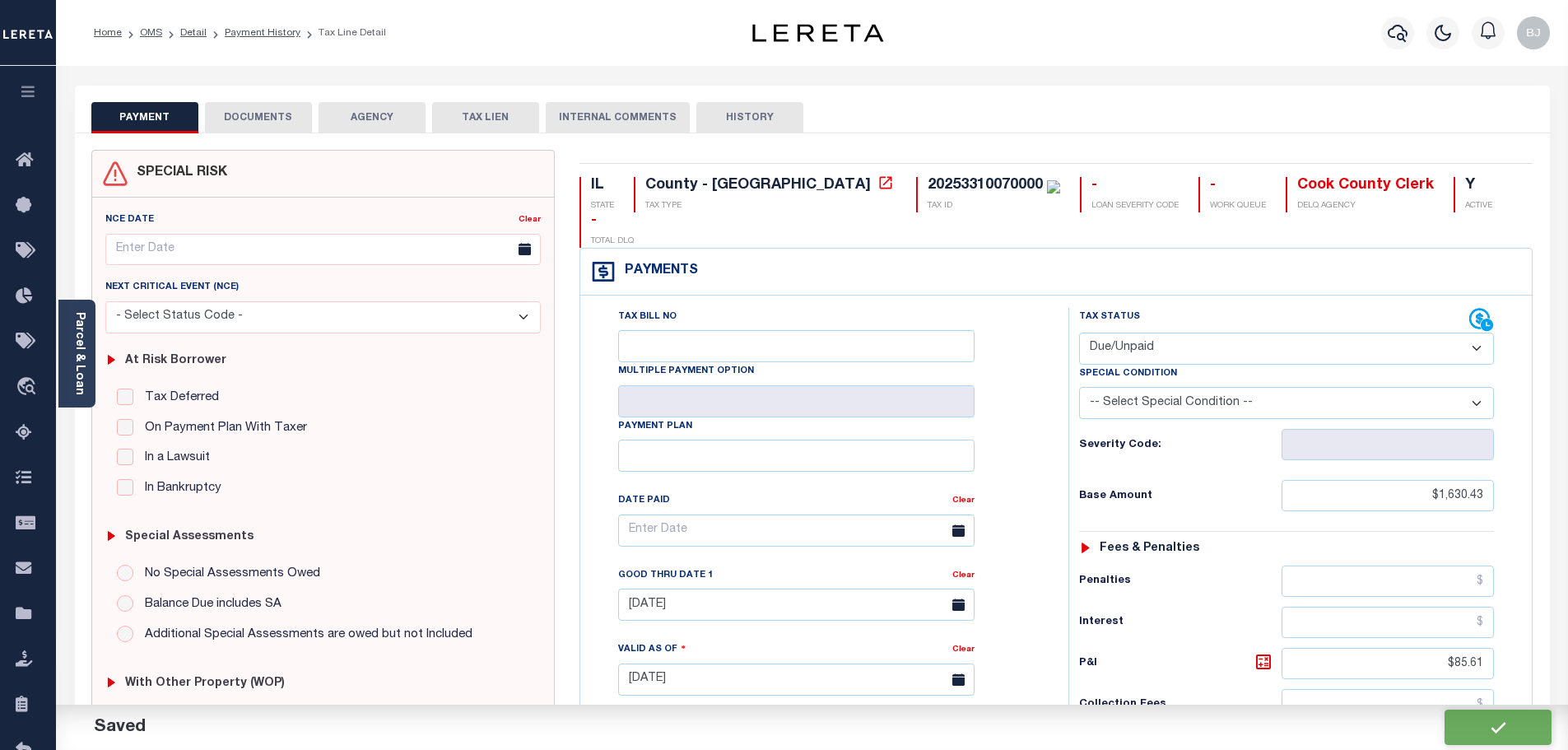
type input "$85.61"
type input "$1,716.04"
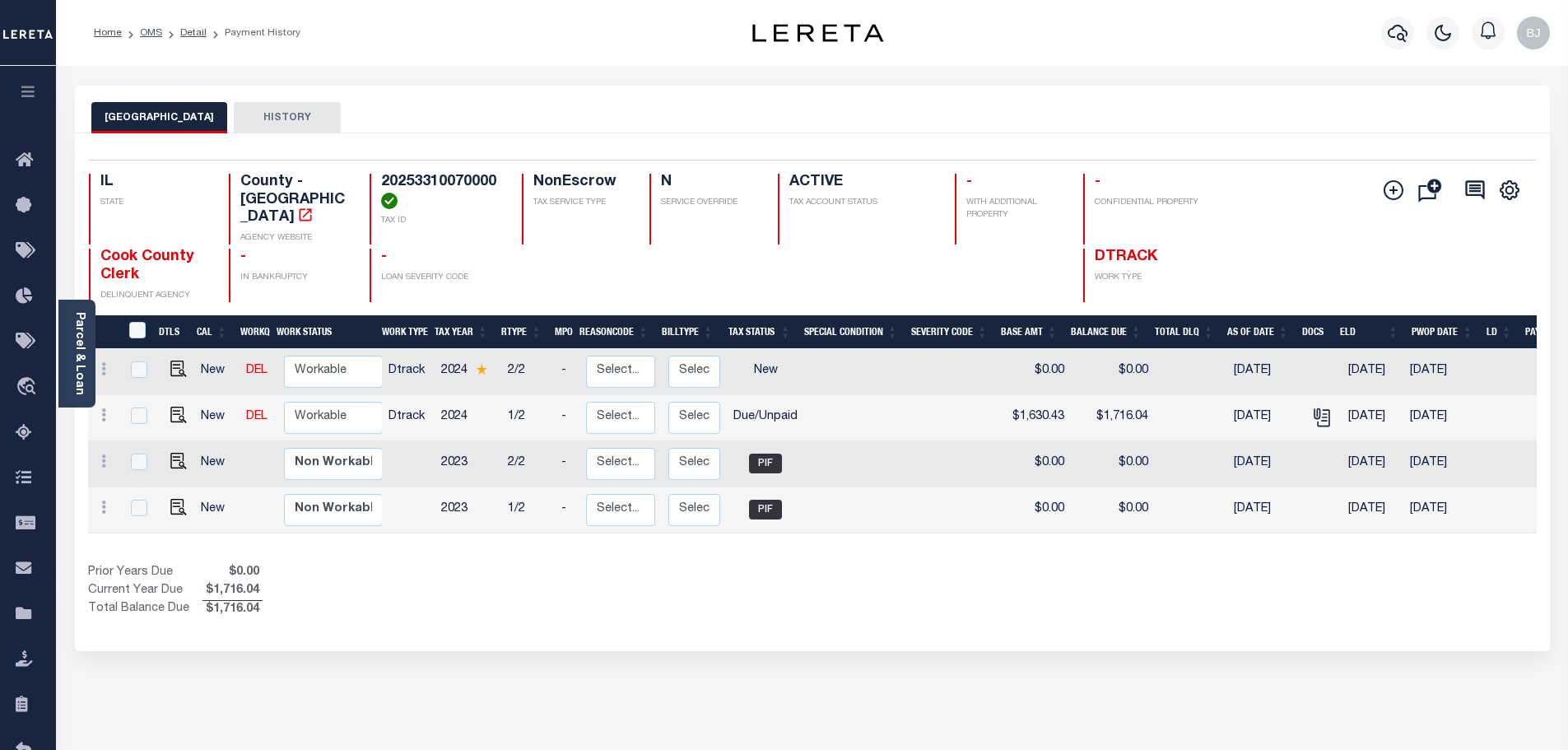
click at [265, 395] on td "DEL" at bounding box center [257, 417] width 37 height 46
checkbox input "true"
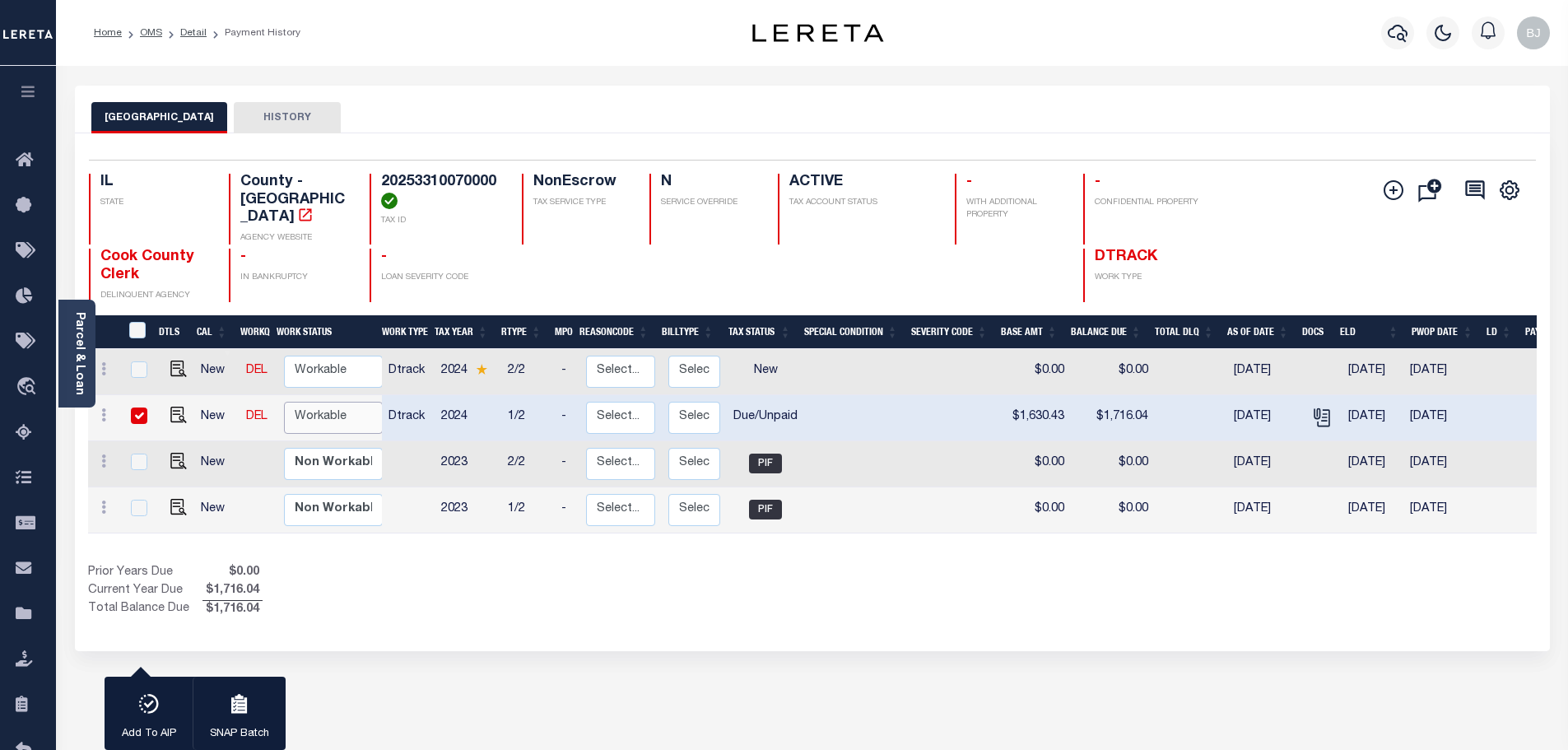
click at [325, 410] on select "Non Workable Workable" at bounding box center [333, 417] width 99 height 32
checkbox input "false"
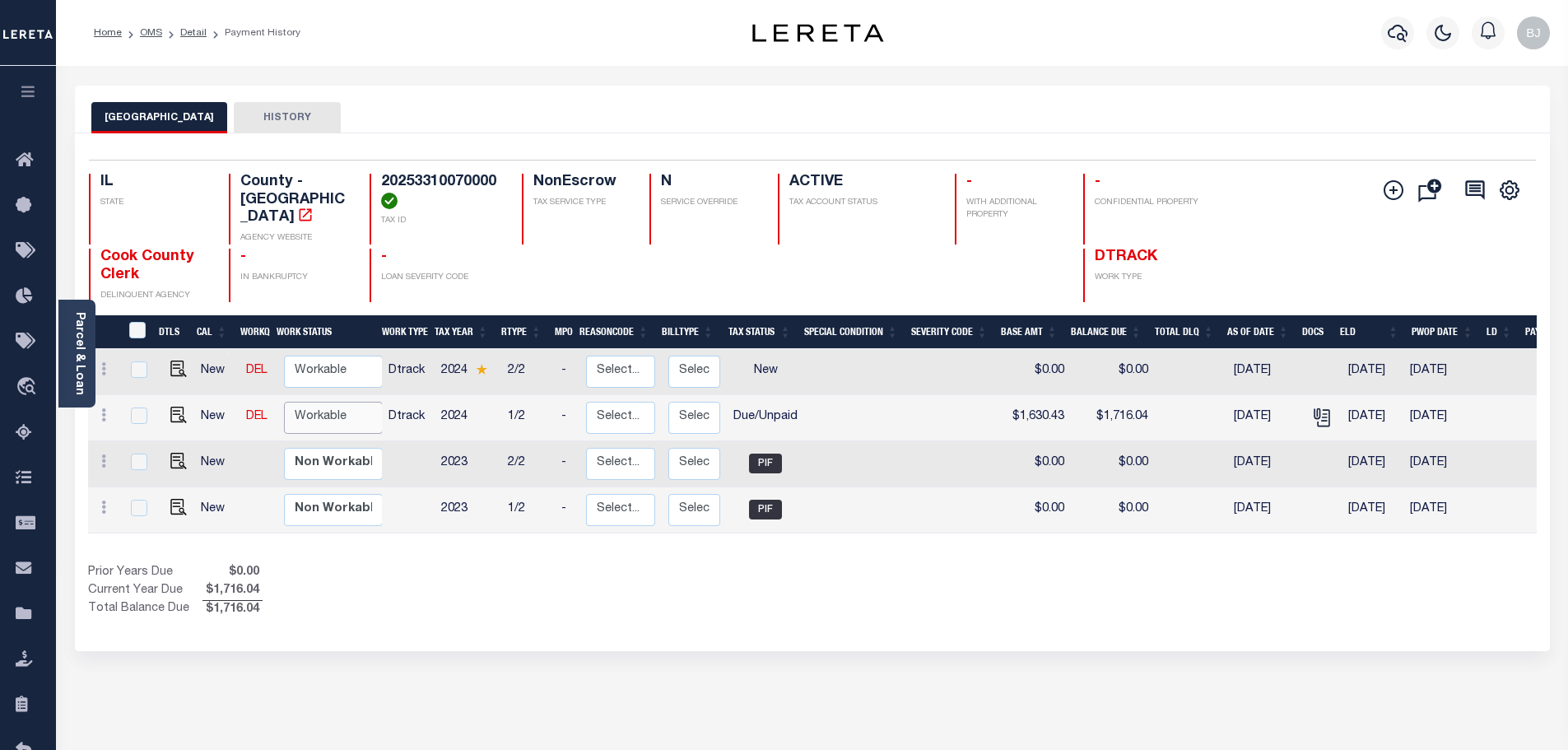
select select "true"
click at [284, 401] on select "Non Workable Workable" at bounding box center [333, 417] width 99 height 32
checkbox input "true"
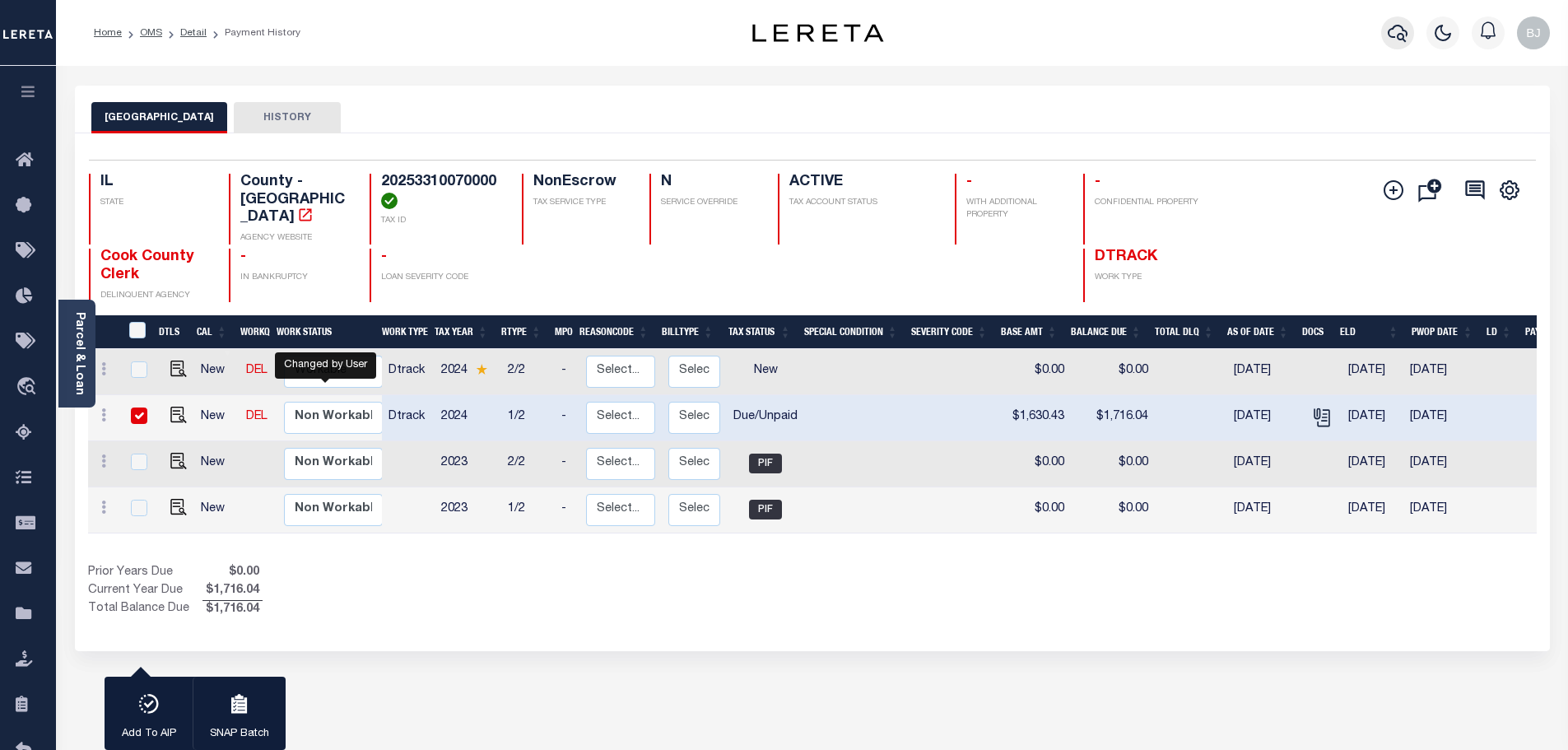
click at [1396, 36] on icon "button" at bounding box center [1397, 32] width 20 height 20
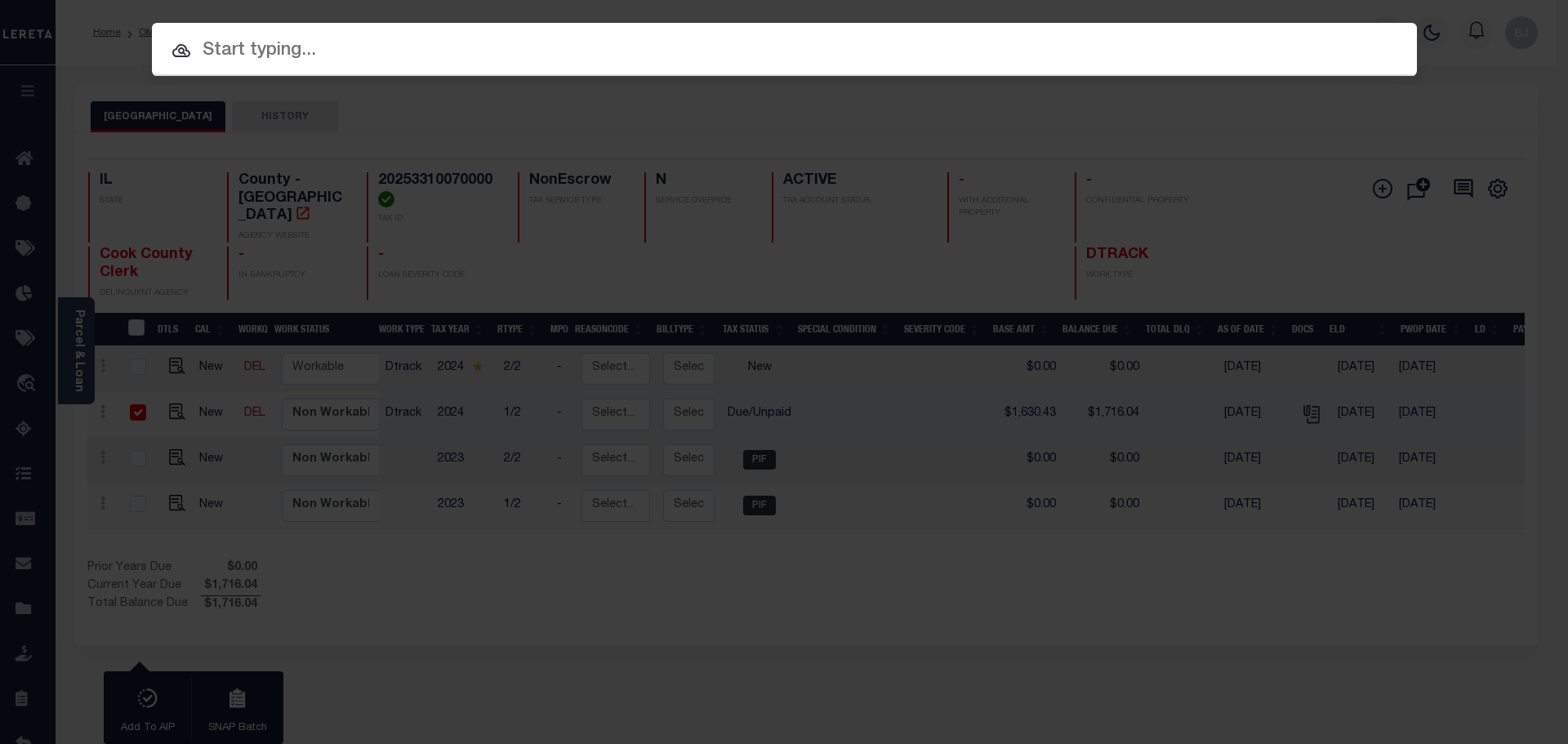
paste input "19378"
type input "19378"
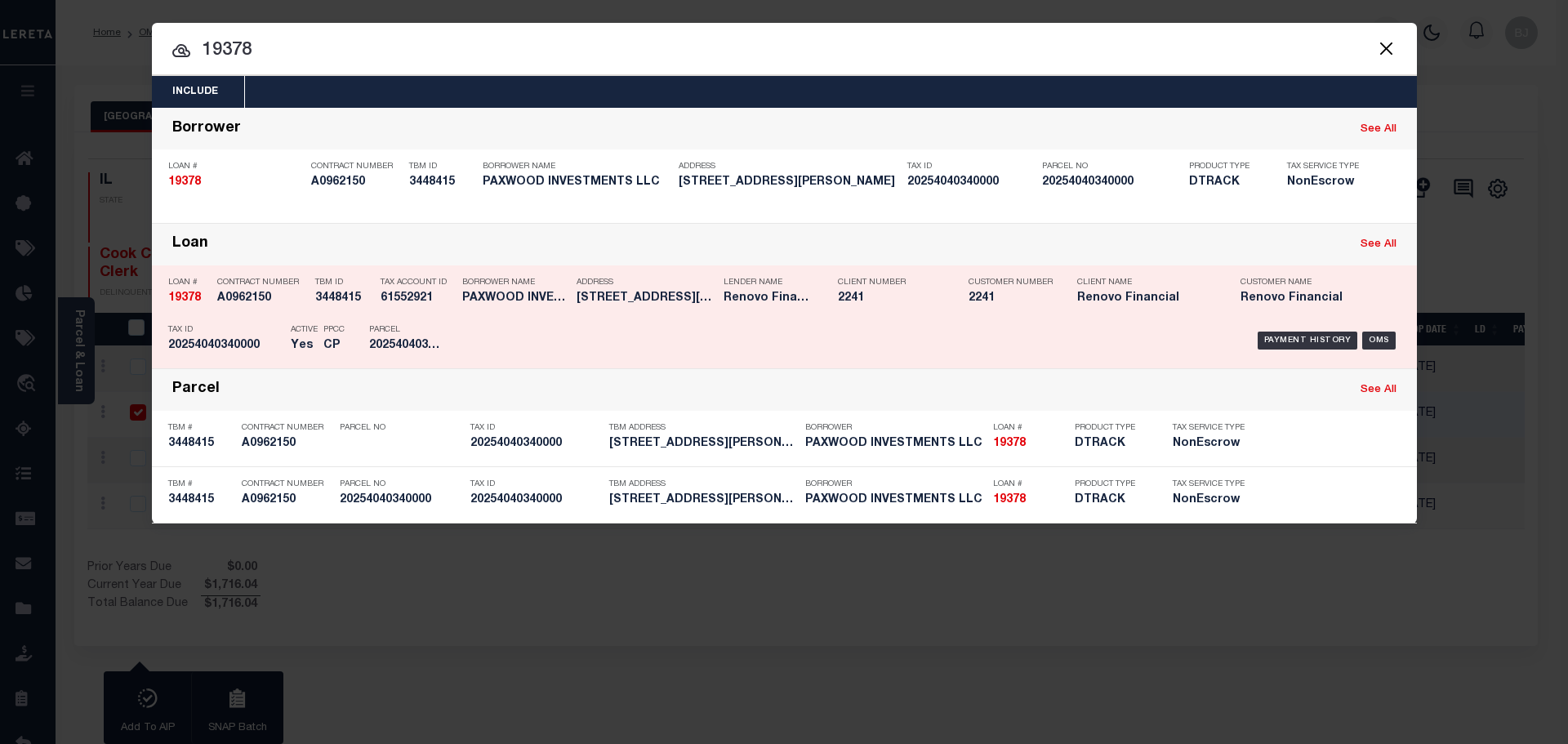
click at [968, 284] on p "Customer Number" at bounding box center [1010, 282] width 84 height 9
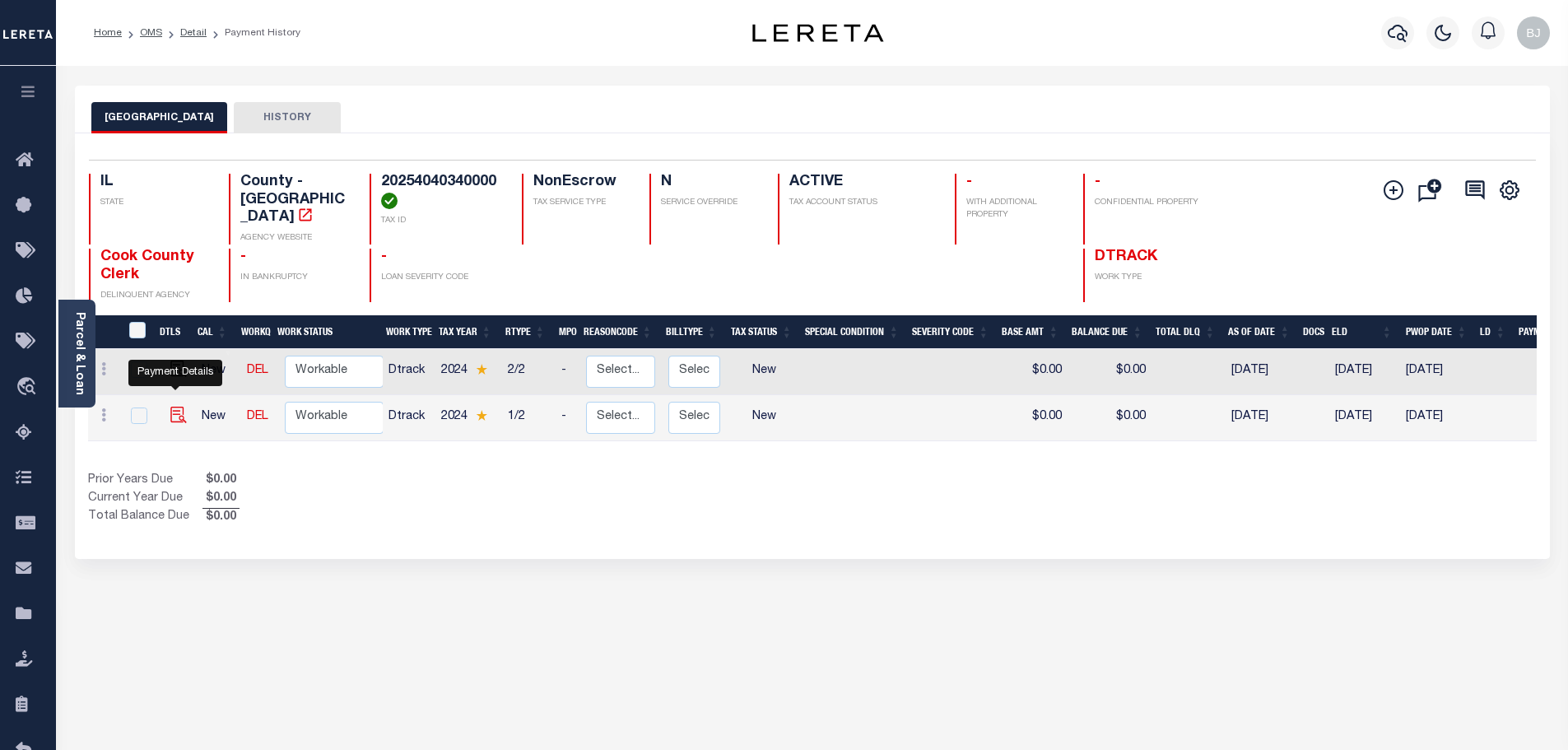
click at [172, 407] on img "" at bounding box center [178, 415] width 16 height 16
checkbox input "true"
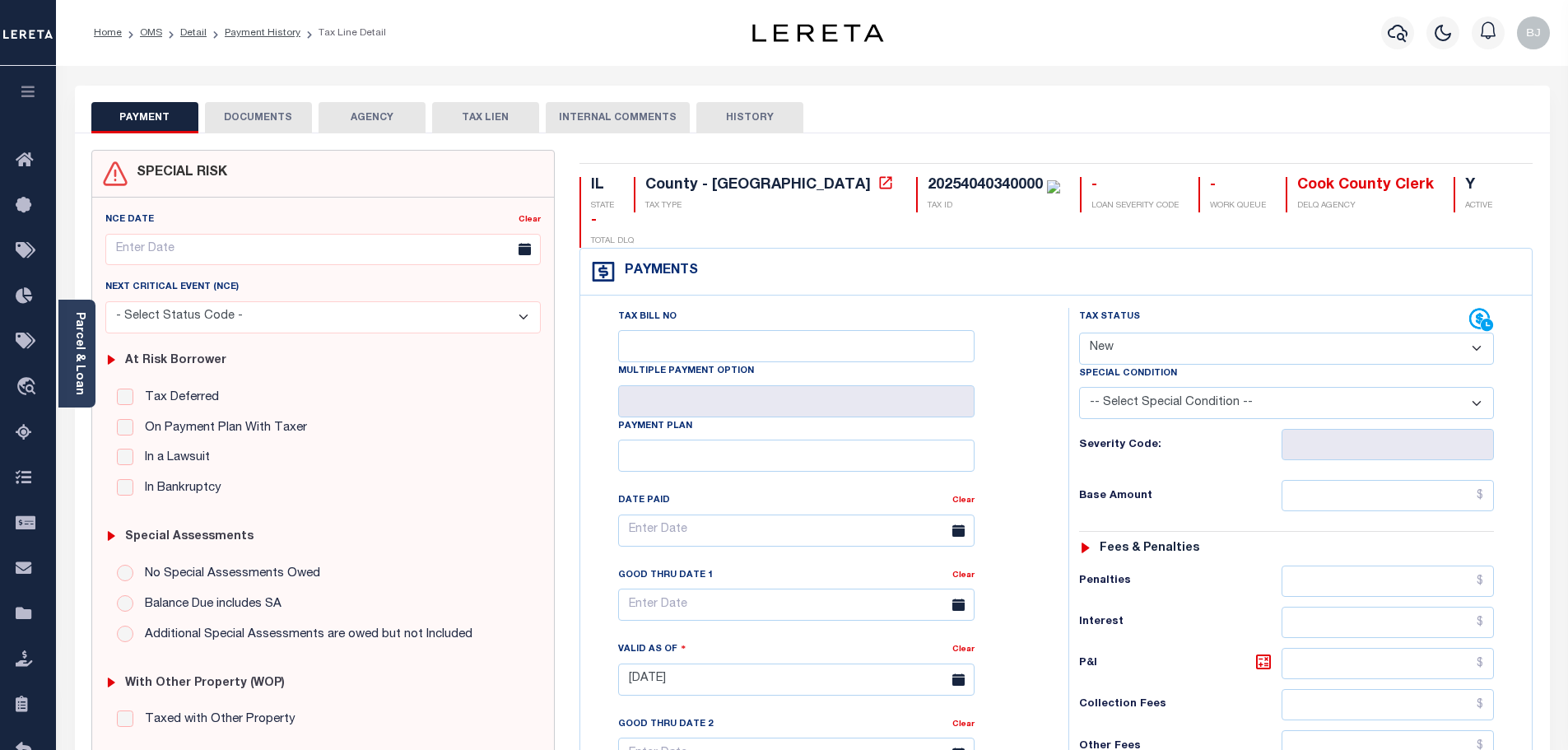
drag, startPoint x: 1331, startPoint y: 312, endPoint x: 1322, endPoint y: 325, distance: 15.8
click at [1331, 333] on select "- Select Status Code - Open Due/Unpaid Paid Incomplete No Tax Due Internal Refu…" at bounding box center [1286, 349] width 415 height 32
select select "PYD"
click at [1079, 333] on select "- Select Status Code - Open Due/Unpaid Paid Incomplete No Tax Due Internal Refu…" at bounding box center [1286, 349] width 415 height 32
type input "[DATE]"
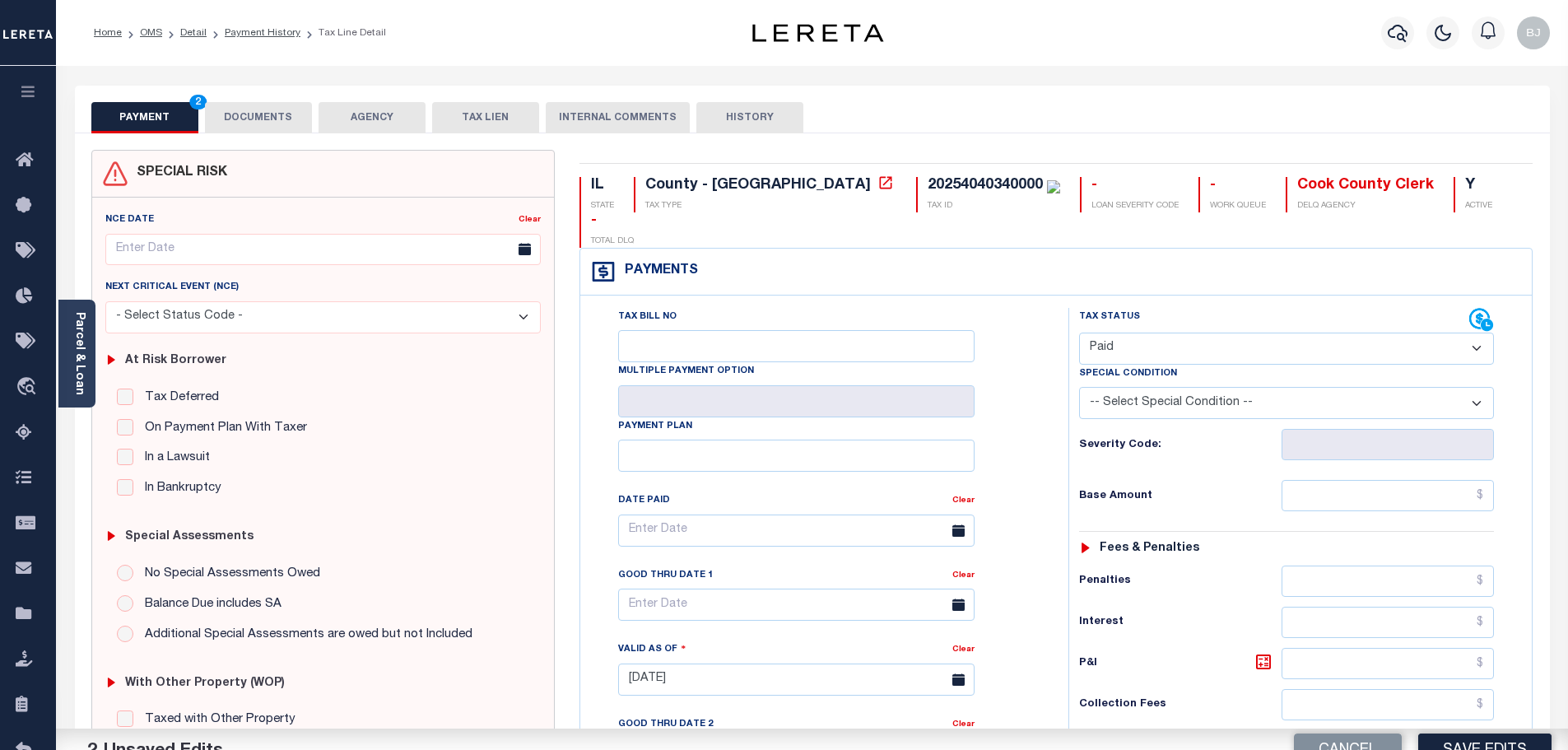
click at [1371, 430] on div "Tax Status Status - Select Status Code -" at bounding box center [1292, 672] width 447 height 727
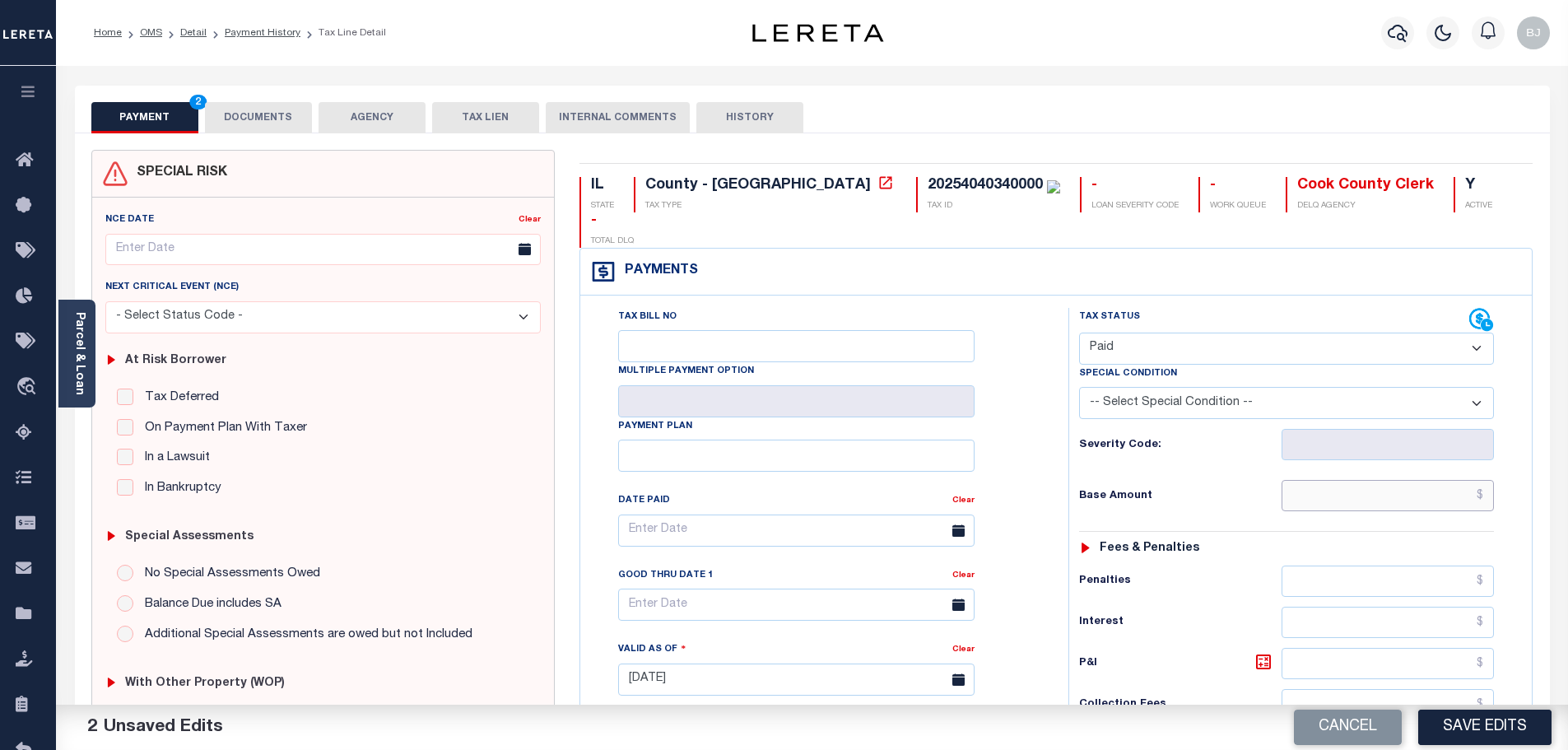
click at [1388, 480] on input "text" at bounding box center [1388, 495] width 213 height 31
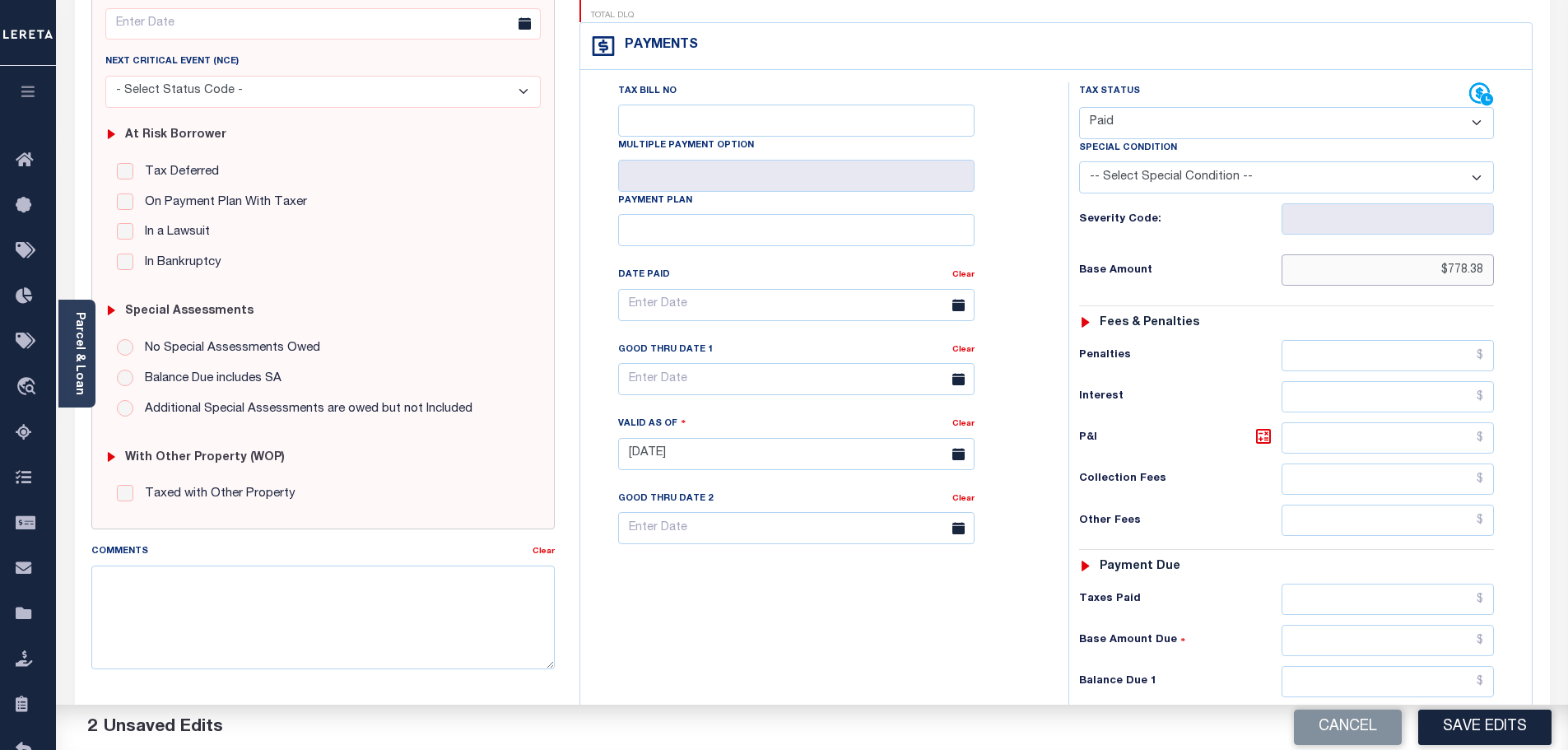
scroll to position [247, 0]
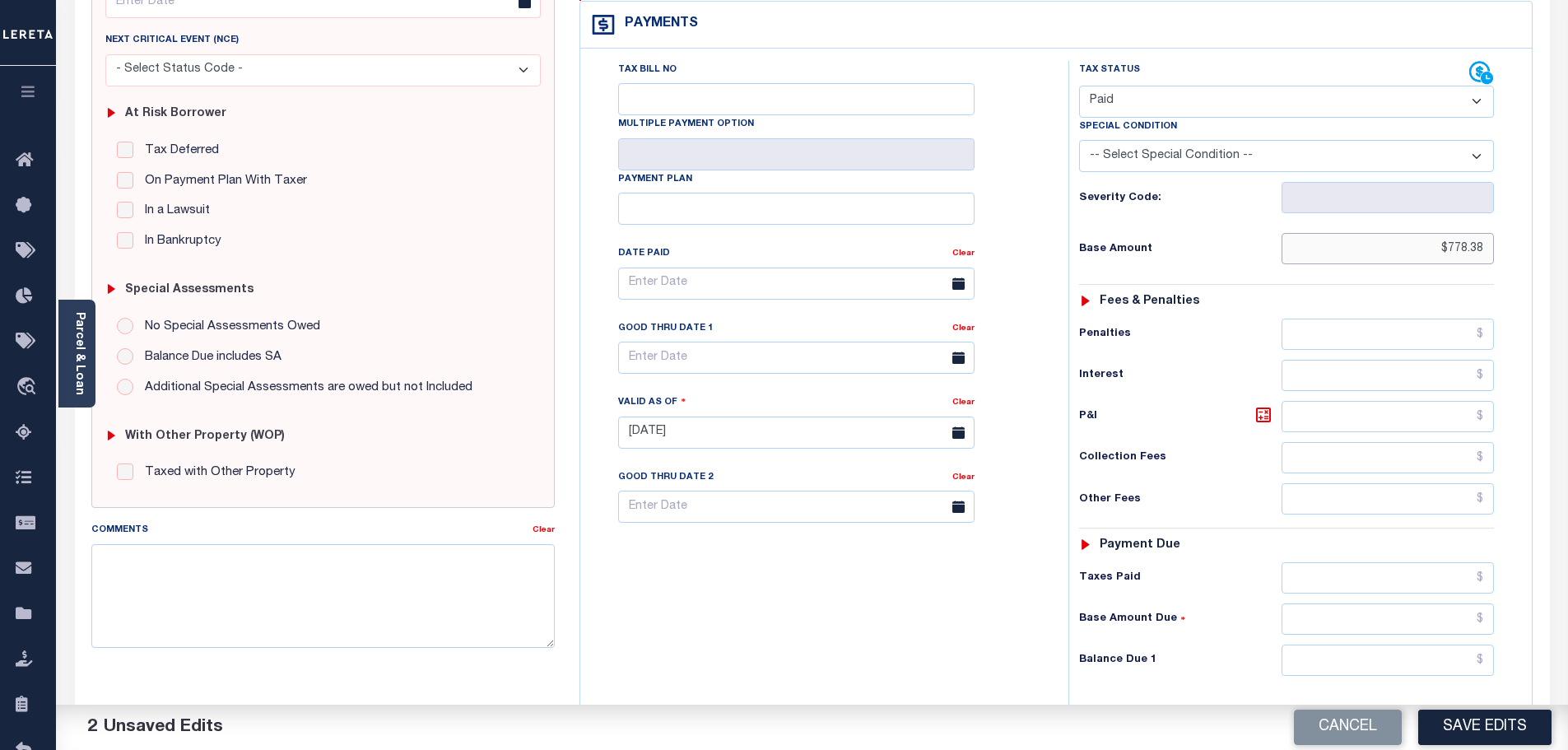
type input "$778.38"
click at [1399, 644] on input "text" at bounding box center [1388, 660] width 213 height 31
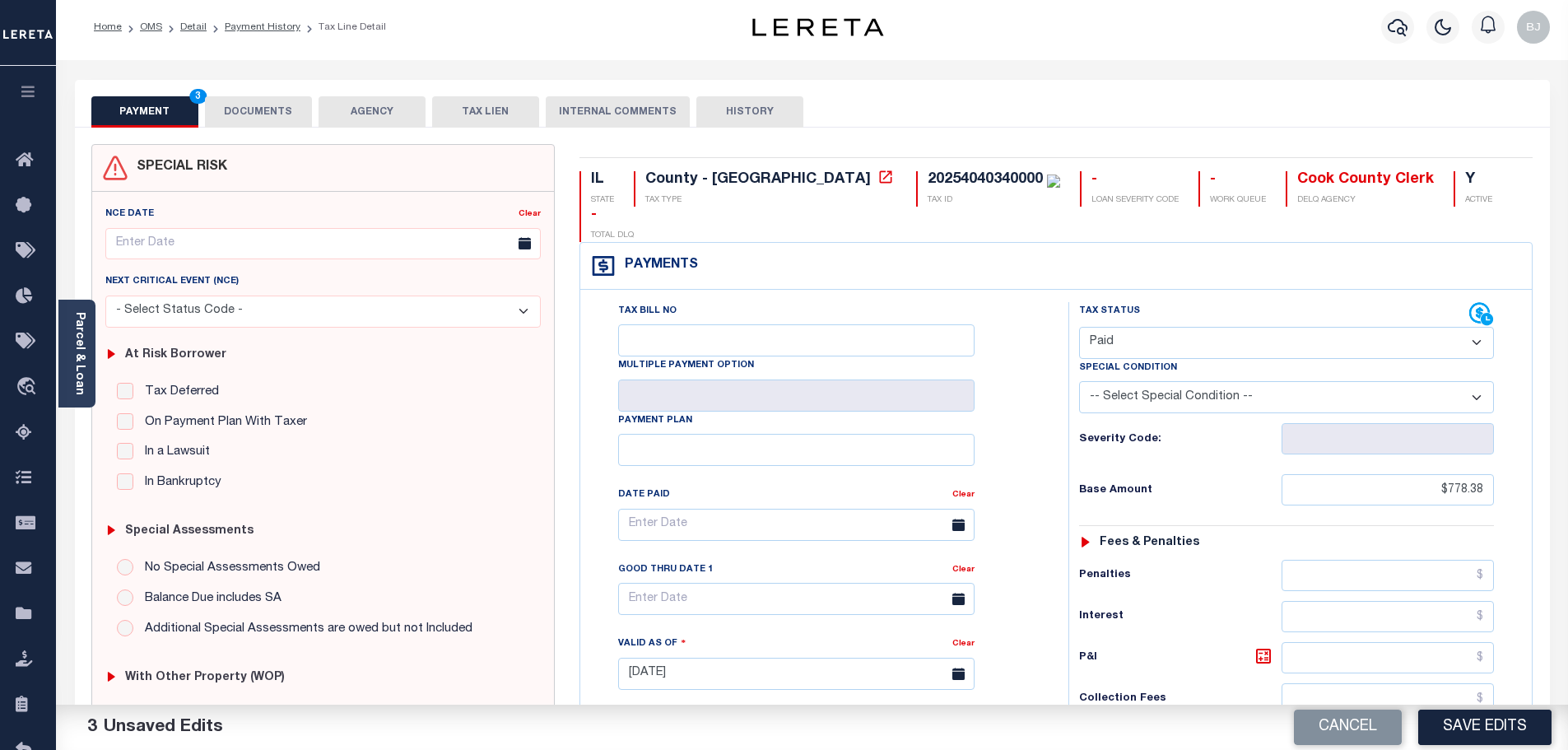
scroll to position [0, 0]
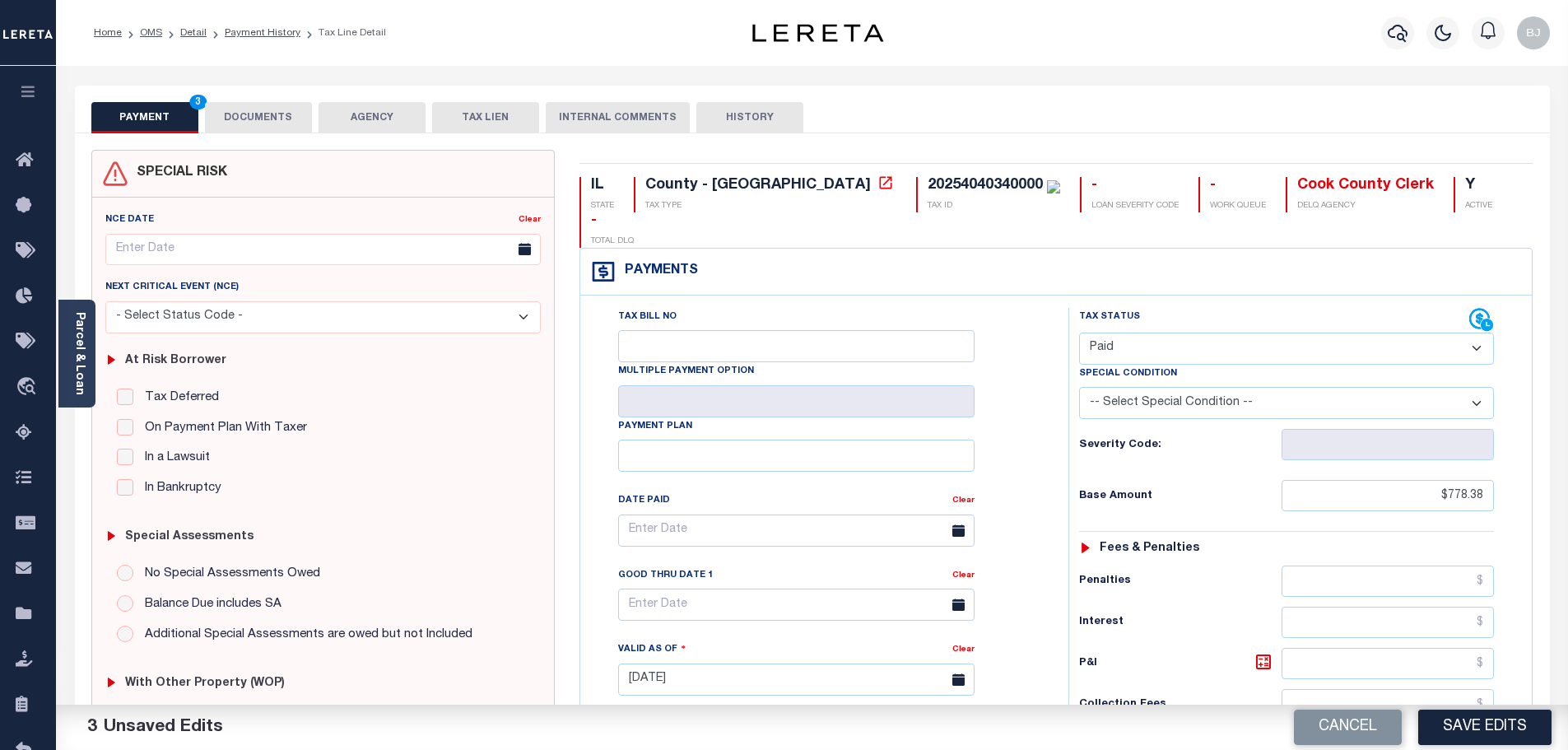
type input "$0.00"
click at [277, 122] on button "DOCUMENTS" at bounding box center [259, 117] width 107 height 31
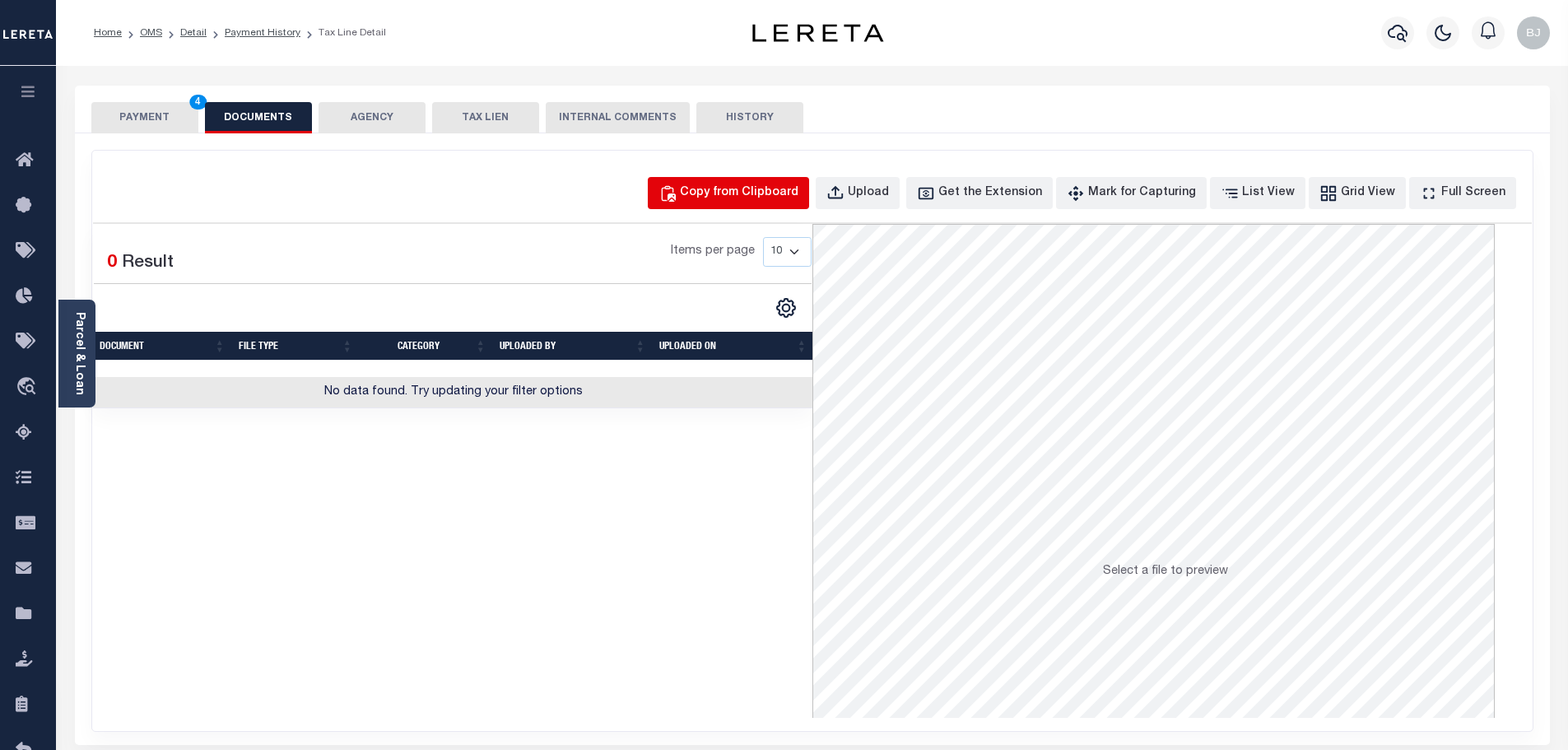
click at [756, 183] on button "Copy from Clipboard" at bounding box center [728, 193] width 161 height 32
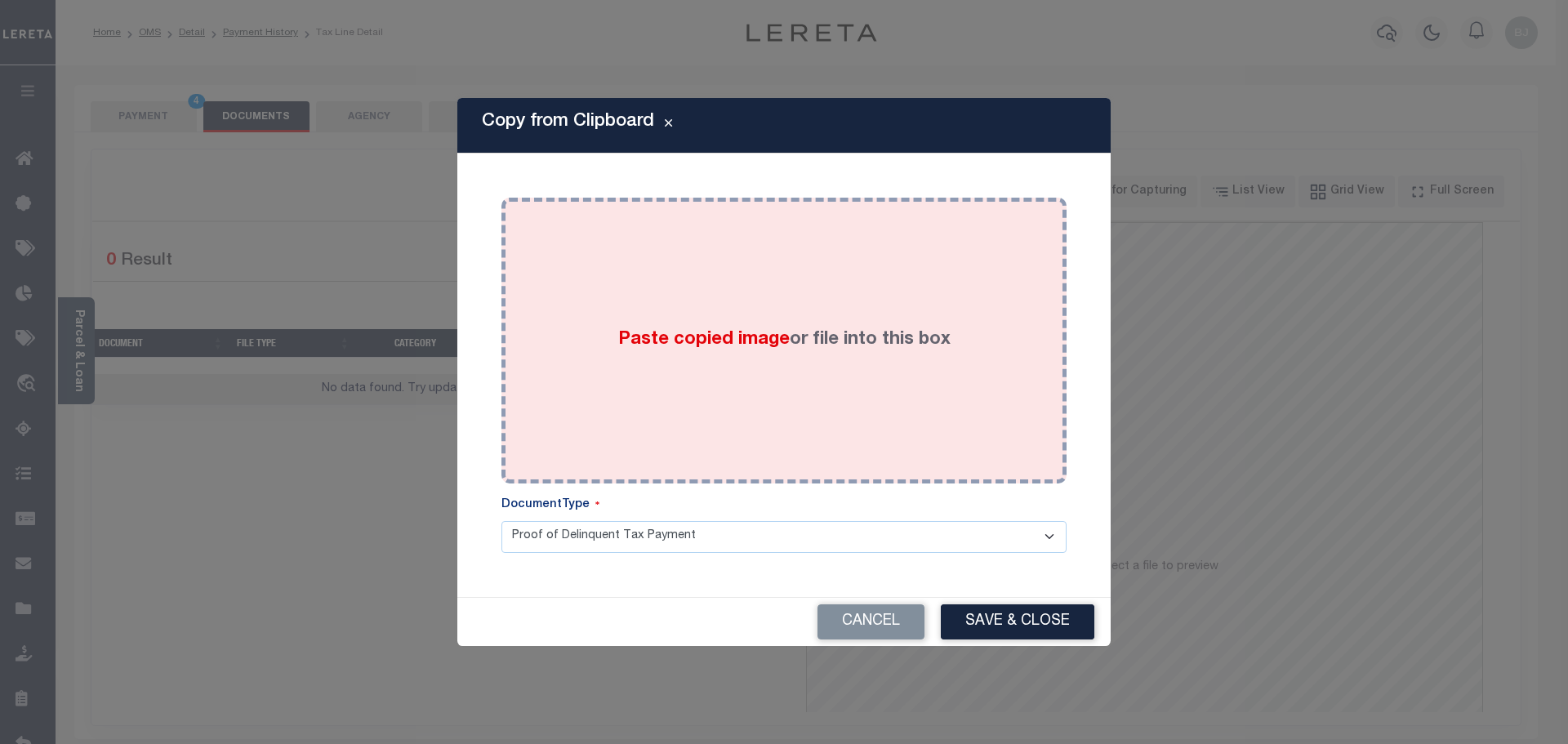
click at [797, 423] on div "Paste copied image or file into this box" at bounding box center [784, 341] width 540 height 262
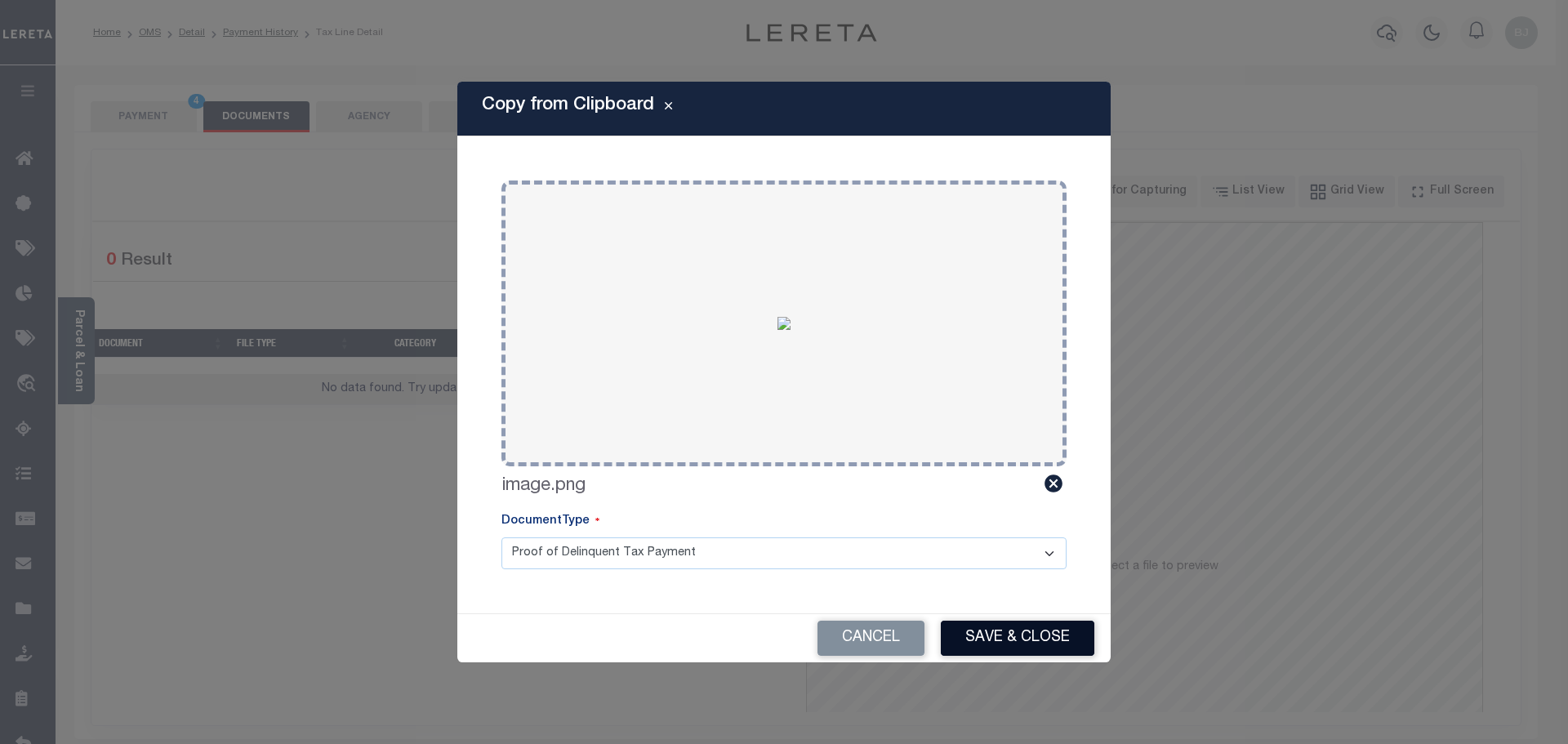
click at [1044, 633] on button "Save & Close" at bounding box center [1018, 638] width 153 height 36
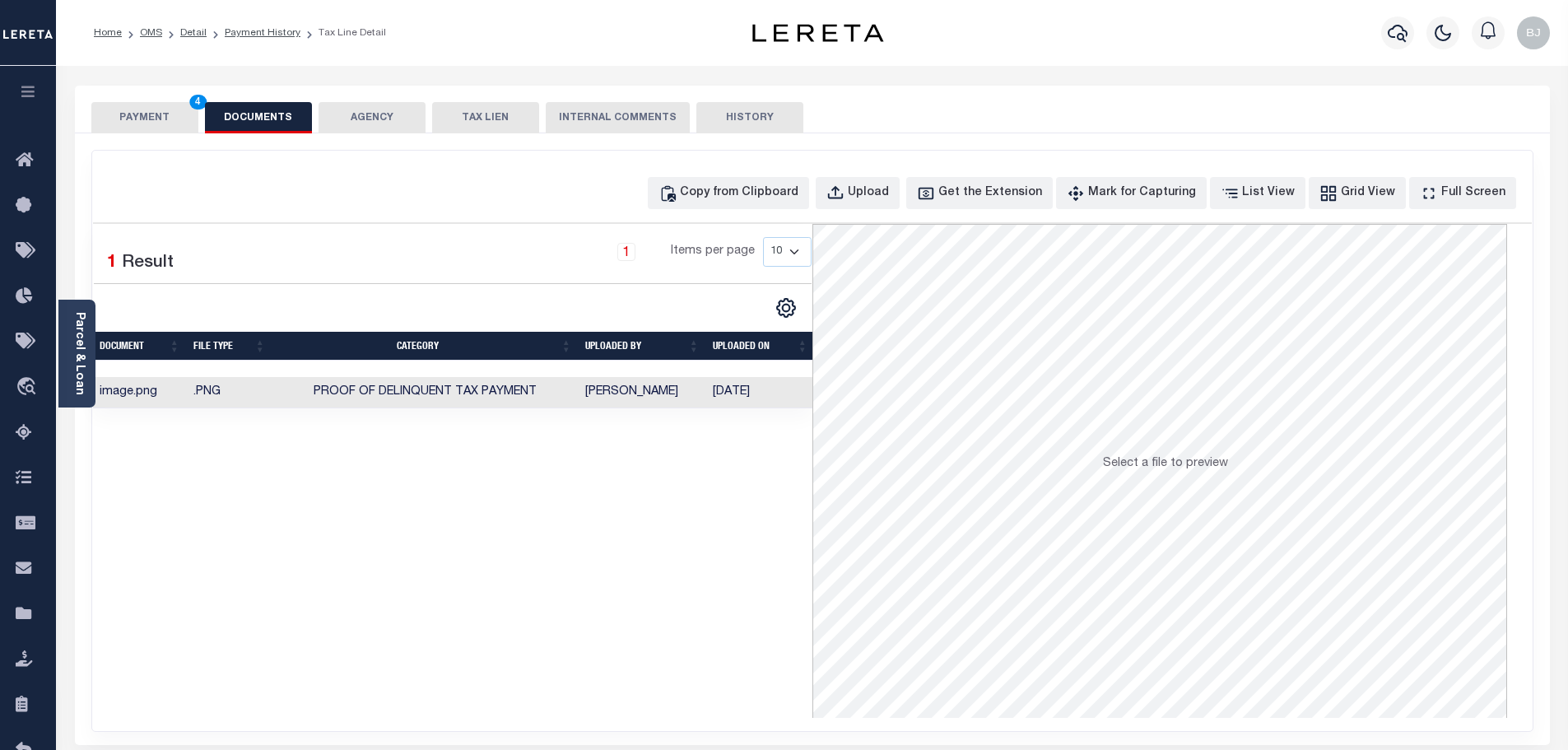
click at [122, 124] on button "PAYMENT 4" at bounding box center [145, 117] width 107 height 31
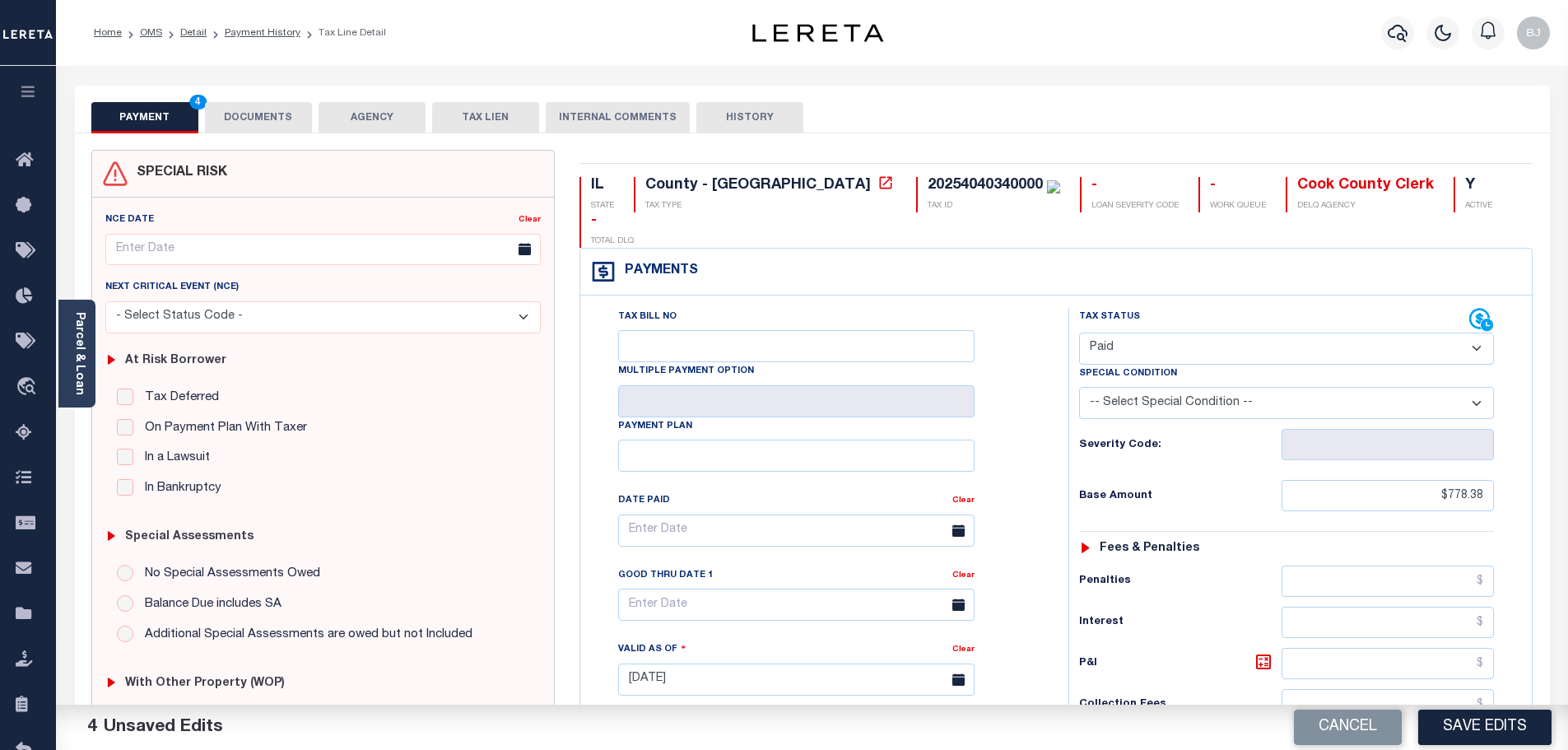
click at [1483, 708] on div "Cancel Save Edits" at bounding box center [1190, 727] width 757 height 46
click at [1483, 722] on button "Save Edits" at bounding box center [1485, 727] width 134 height 36
checkbox input "false"
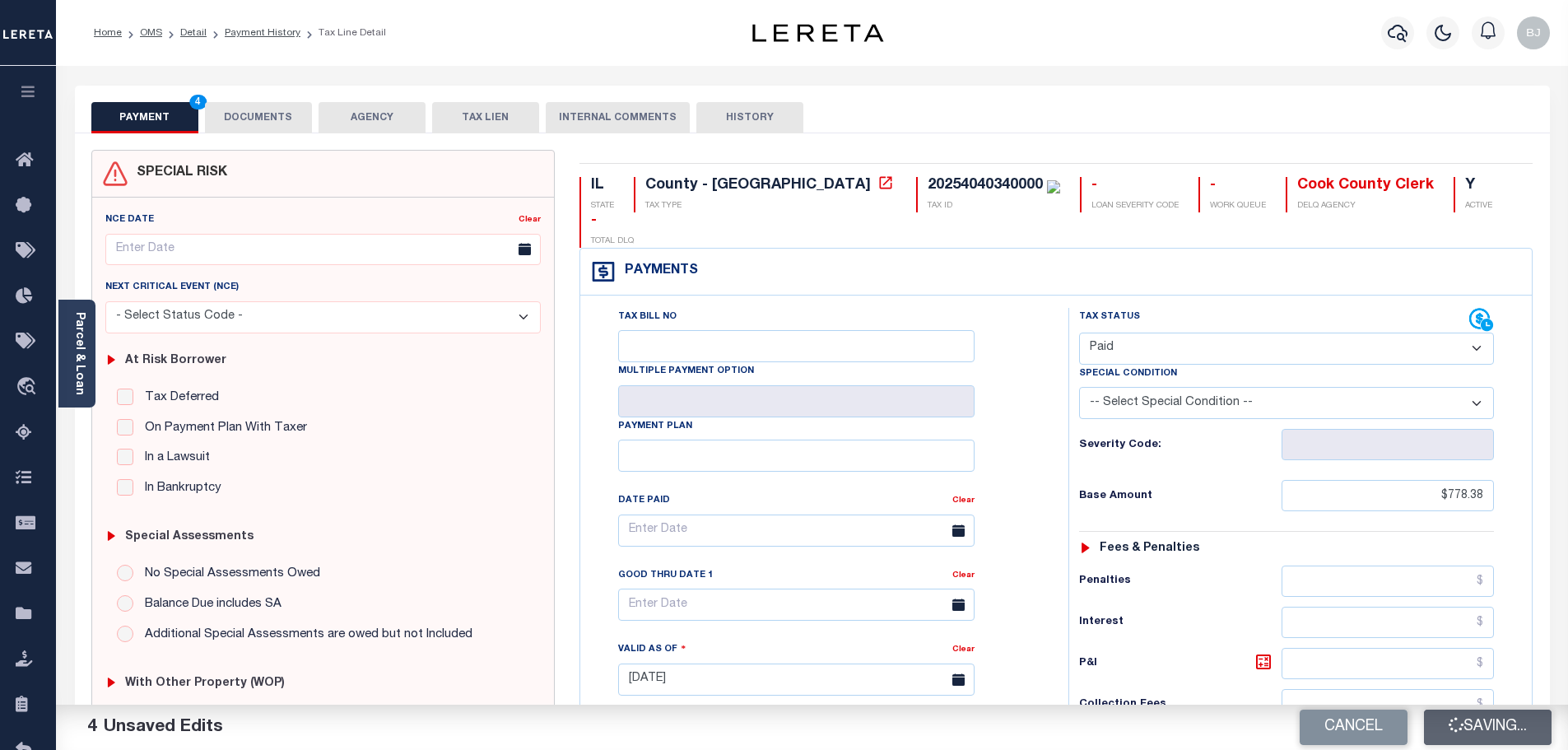
checkbox input "false"
type input "$778.38"
type input "$0"
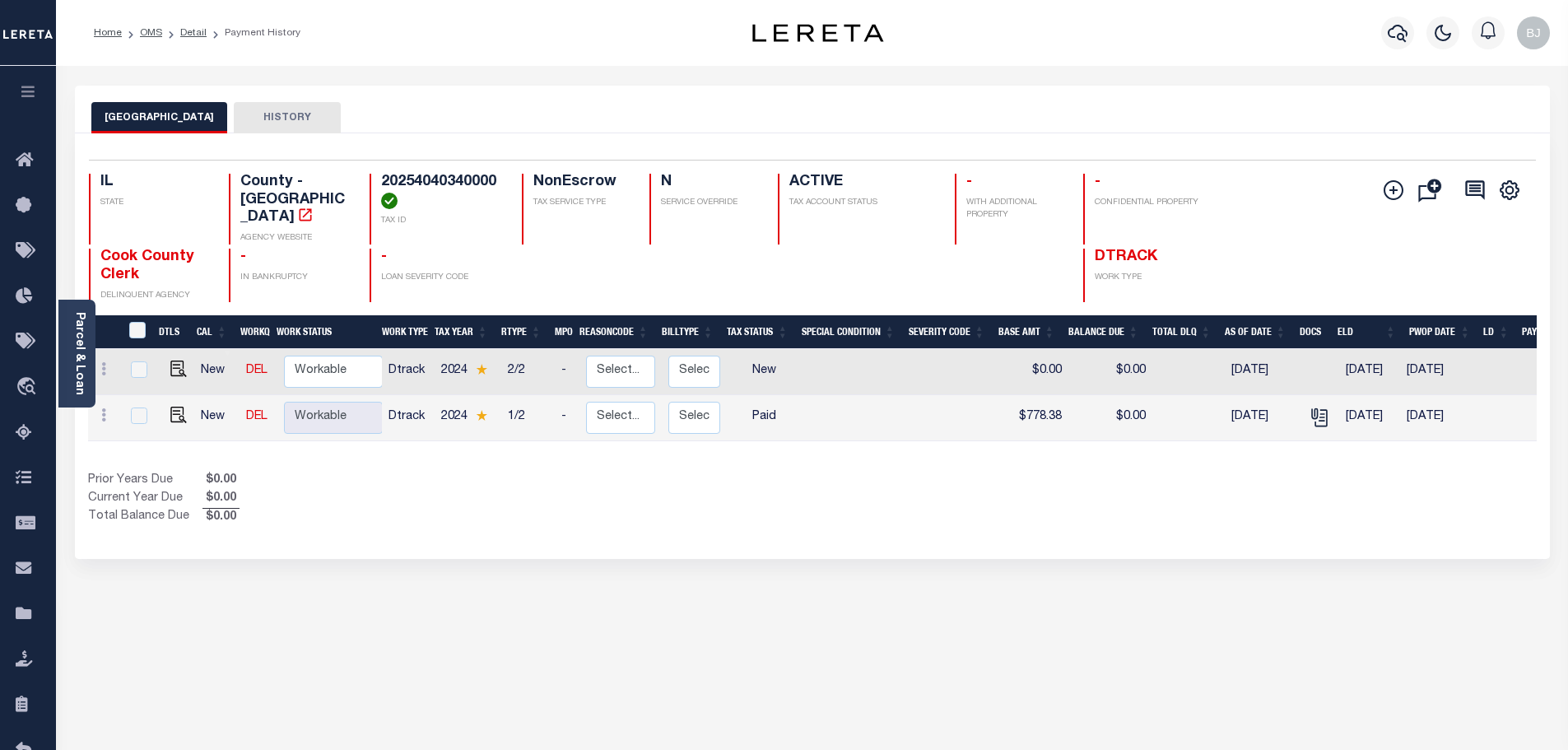
click at [1415, 40] on div at bounding box center [1397, 32] width 45 height 57
click at [1397, 34] on icon "button" at bounding box center [1397, 32] width 20 height 20
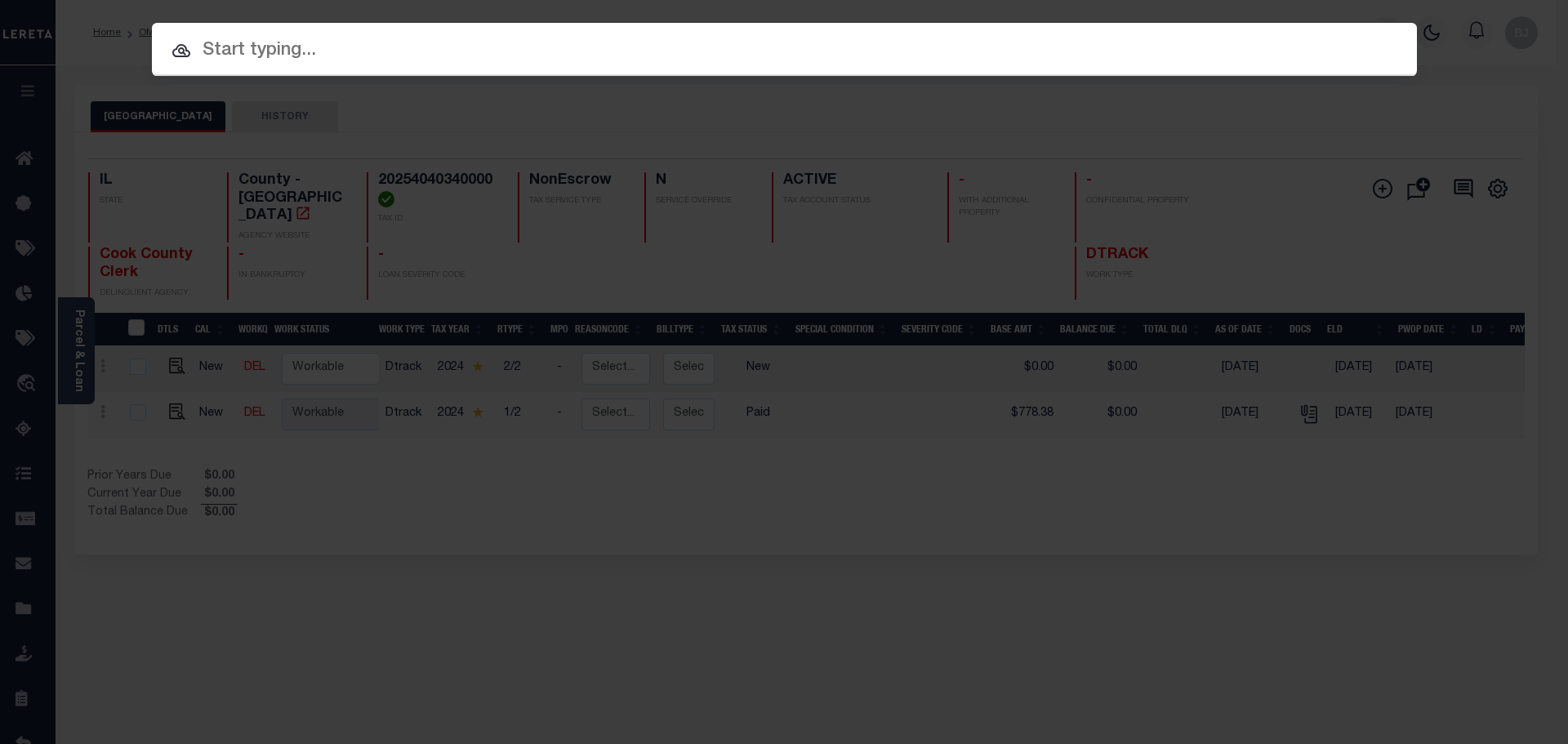
paste input "14907"
type input "14907"
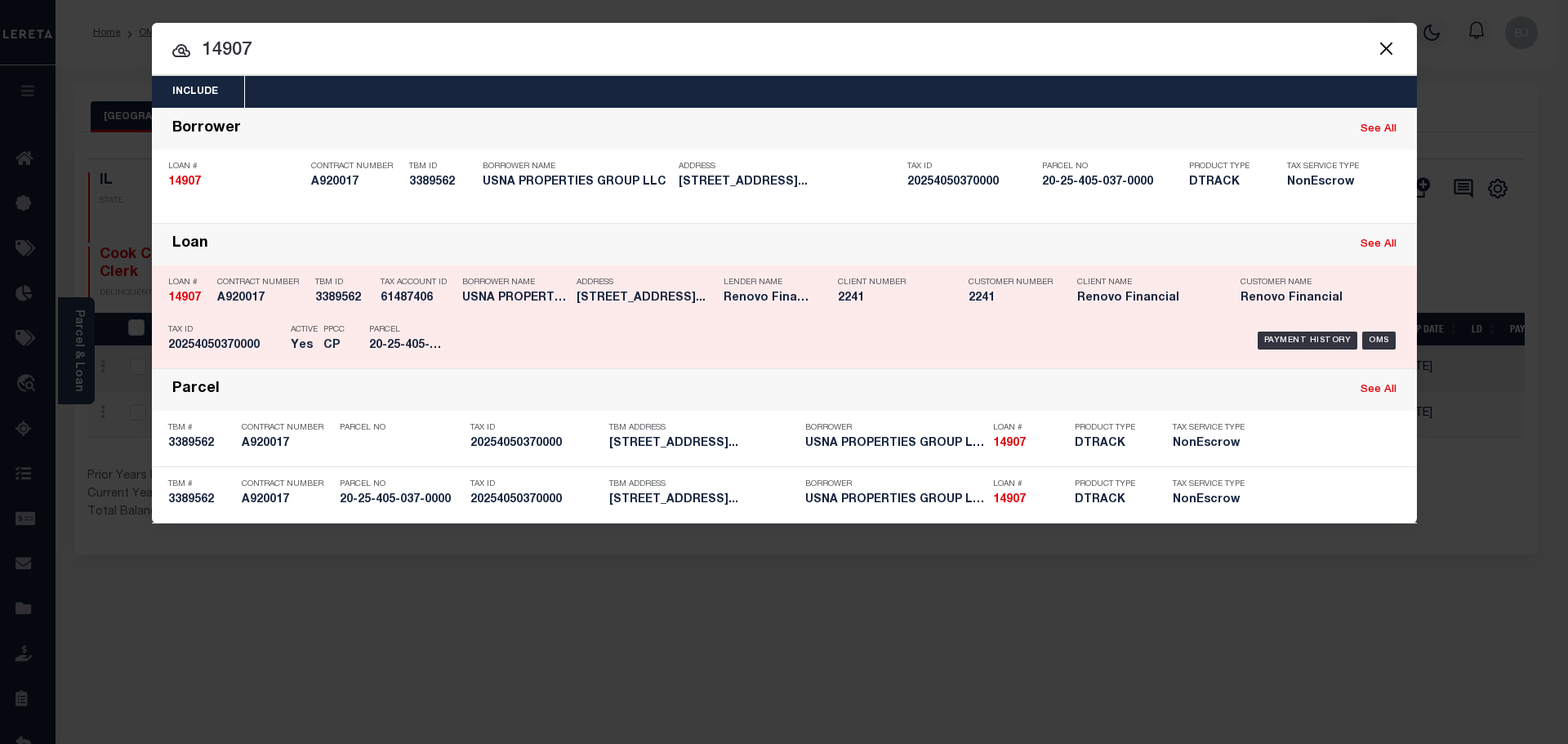
click at [650, 334] on div "Payment History OMS" at bounding box center [934, 340] width 934 height 48
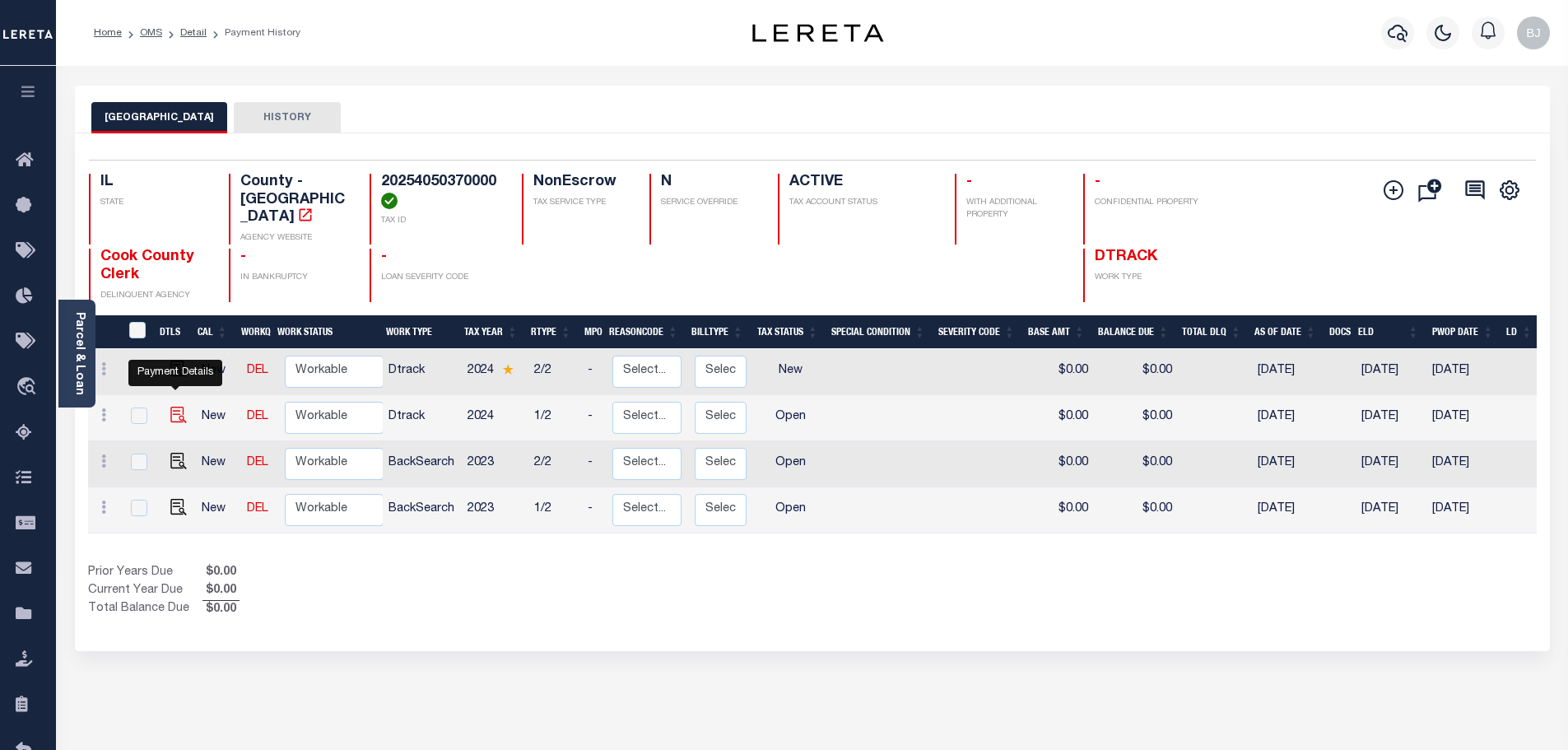
click at [171, 407] on img "" at bounding box center [178, 415] width 16 height 16
checkbox input "true"
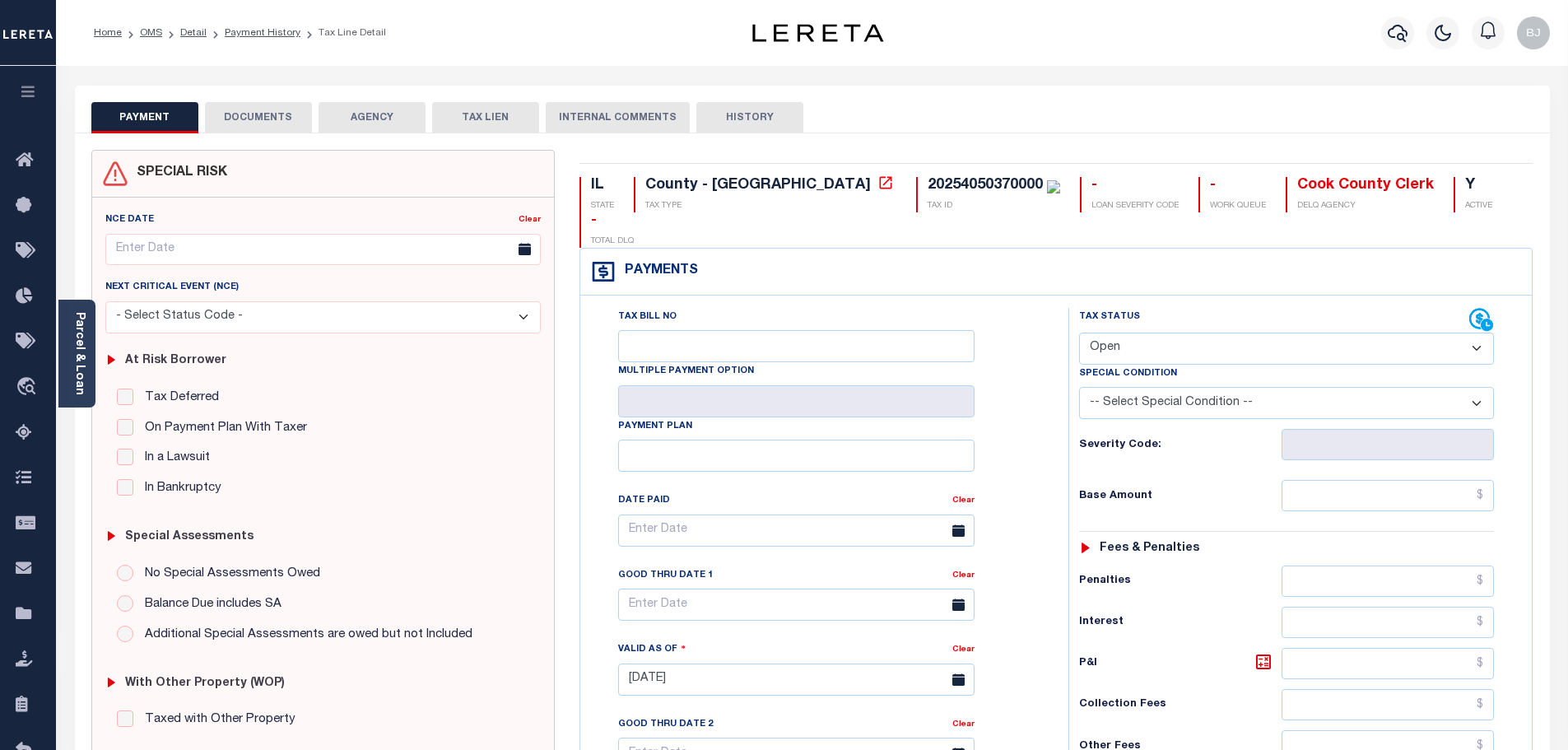
click at [254, 110] on button "DOCUMENTS" at bounding box center [259, 117] width 107 height 31
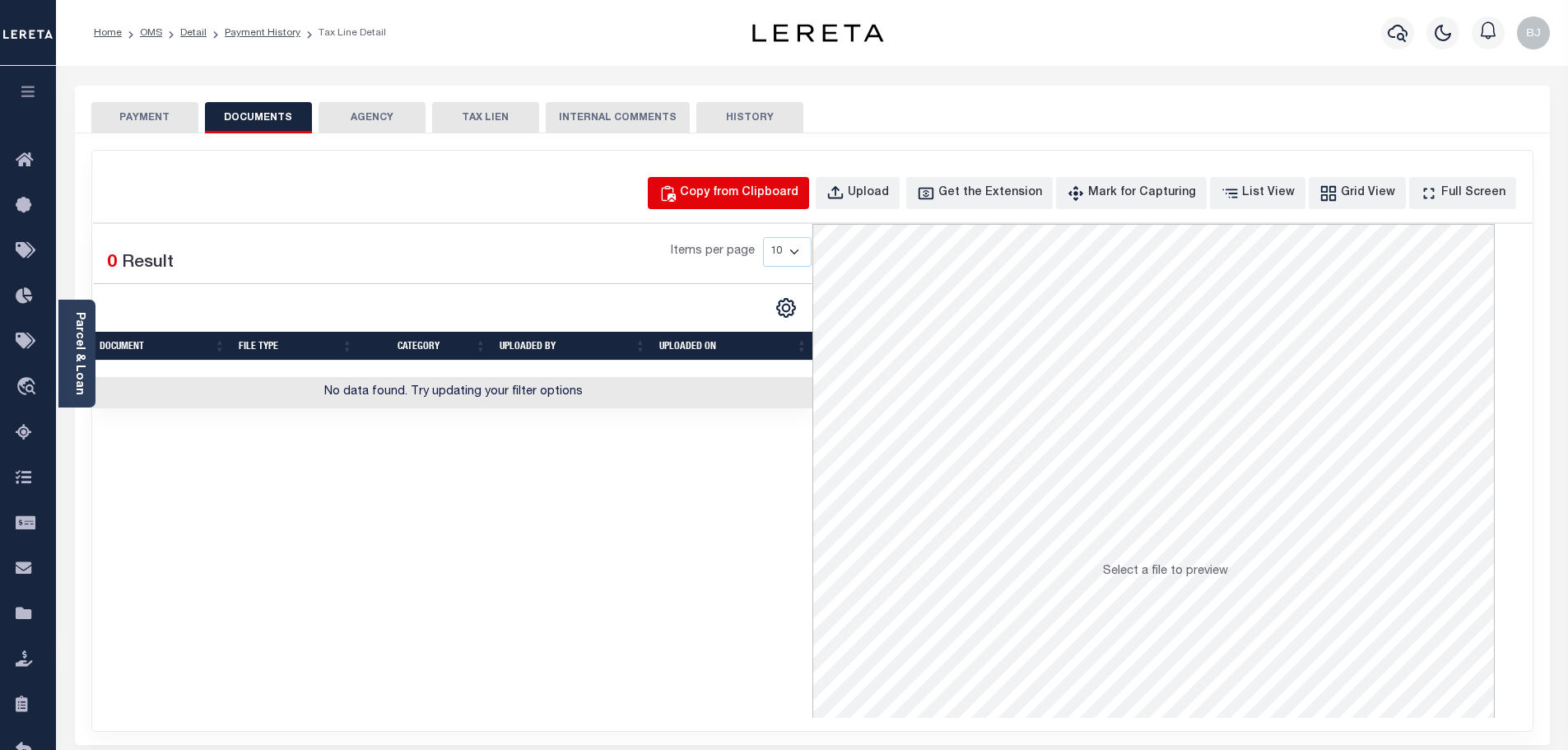
click at [809, 209] on button "Copy from Clipboard" at bounding box center [728, 193] width 161 height 32
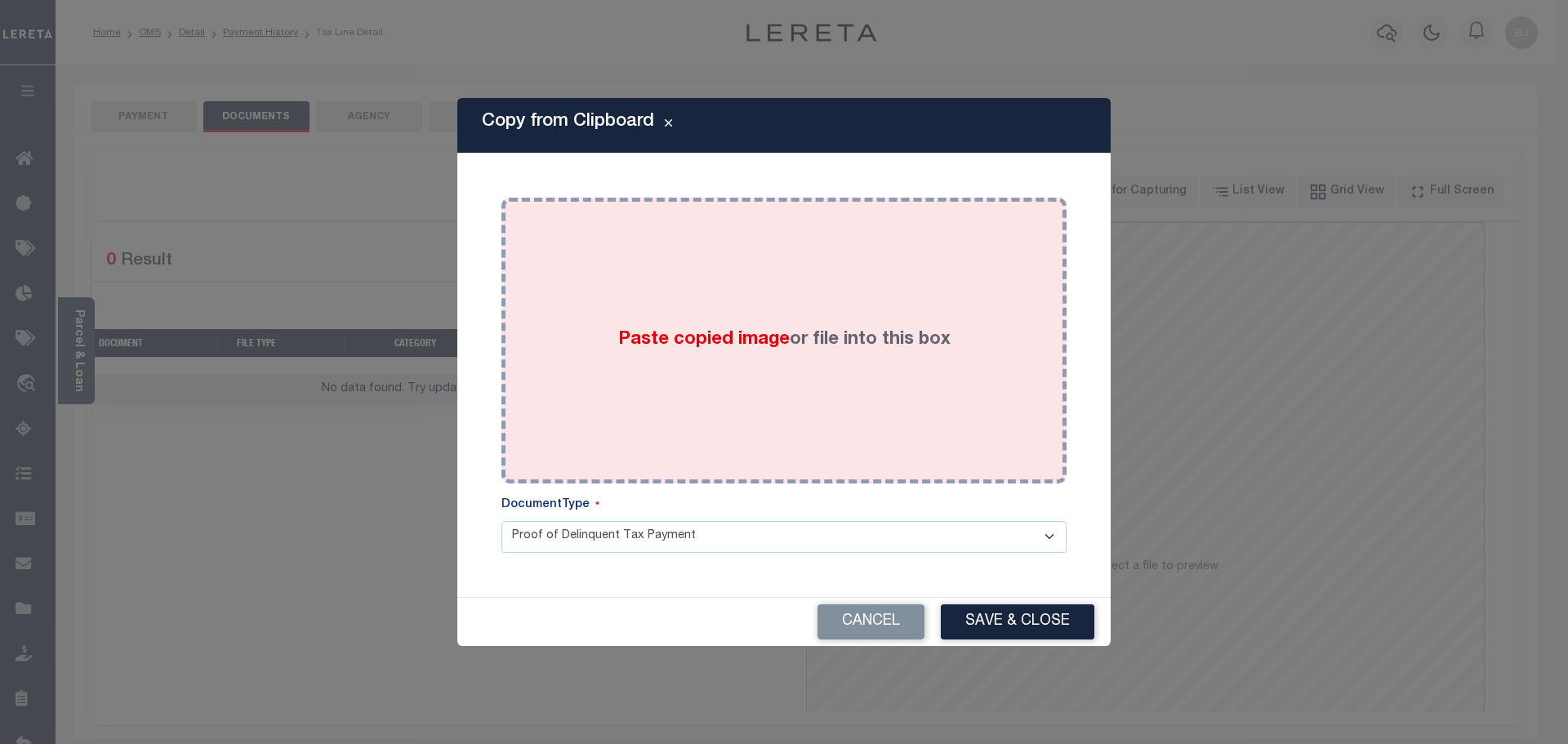
click at [845, 348] on div "Paste copied image or file into this box" at bounding box center [784, 341] width 540 height 262
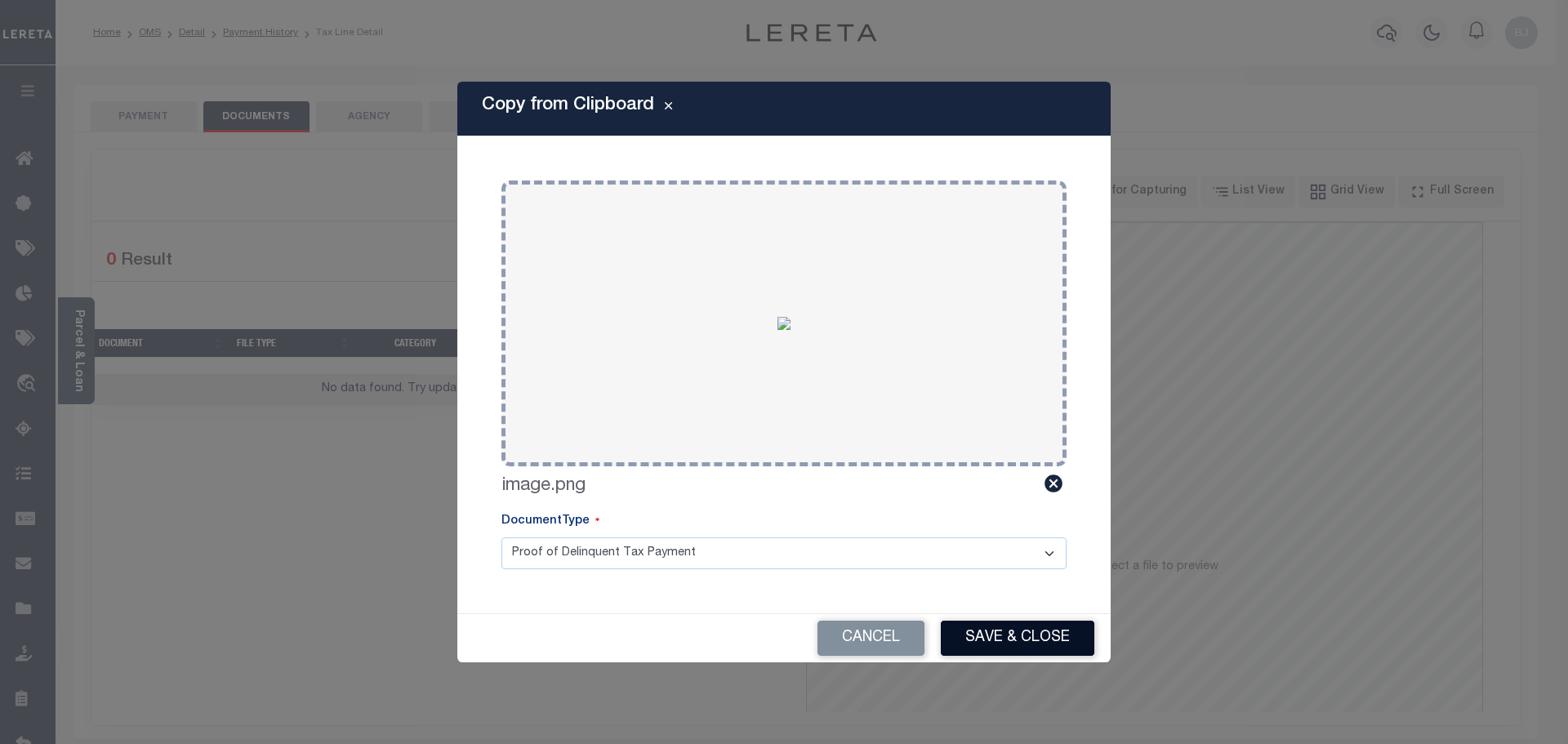
click at [1025, 644] on button "Save & Close" at bounding box center [1018, 638] width 153 height 36
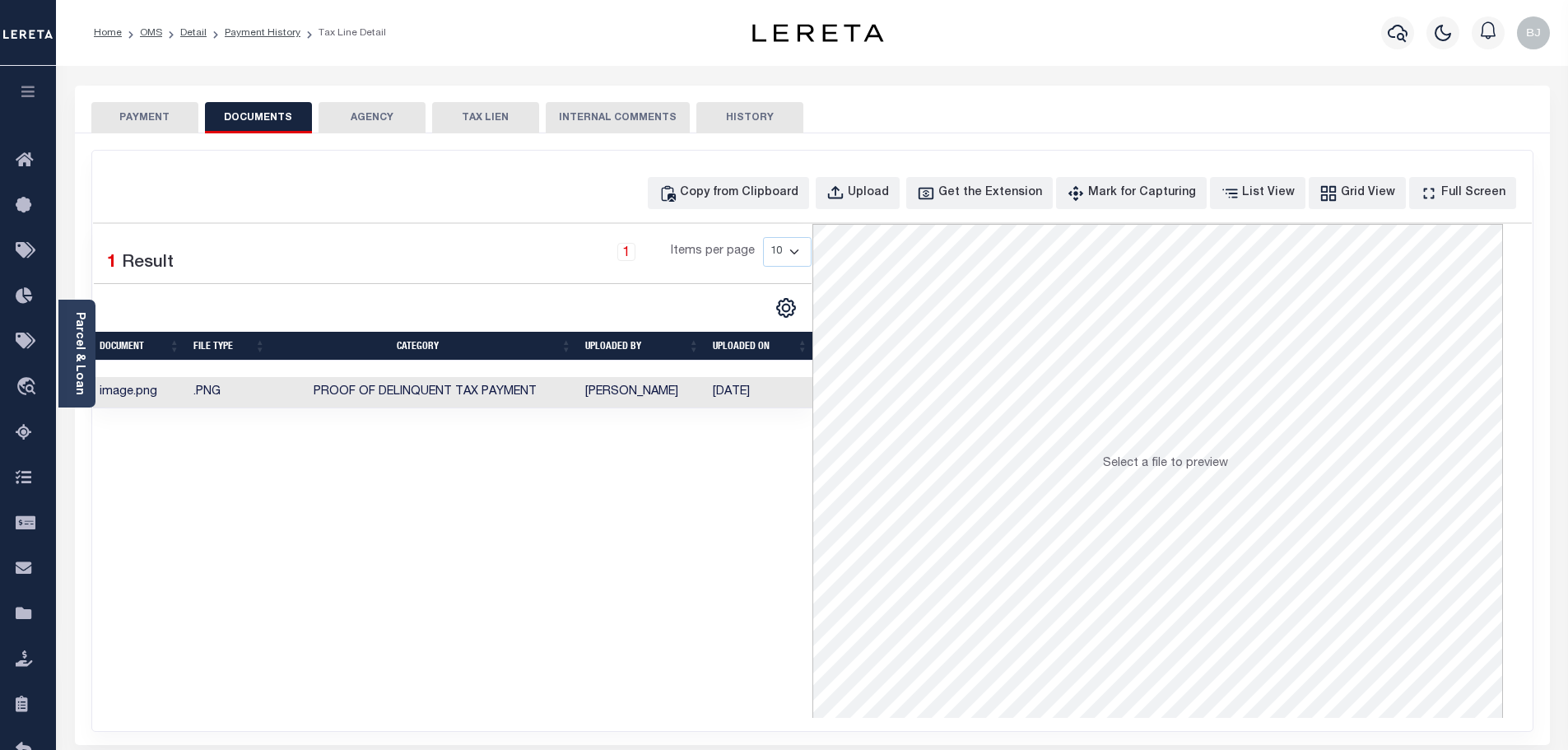
click at [124, 124] on button "PAYMENT" at bounding box center [145, 117] width 107 height 31
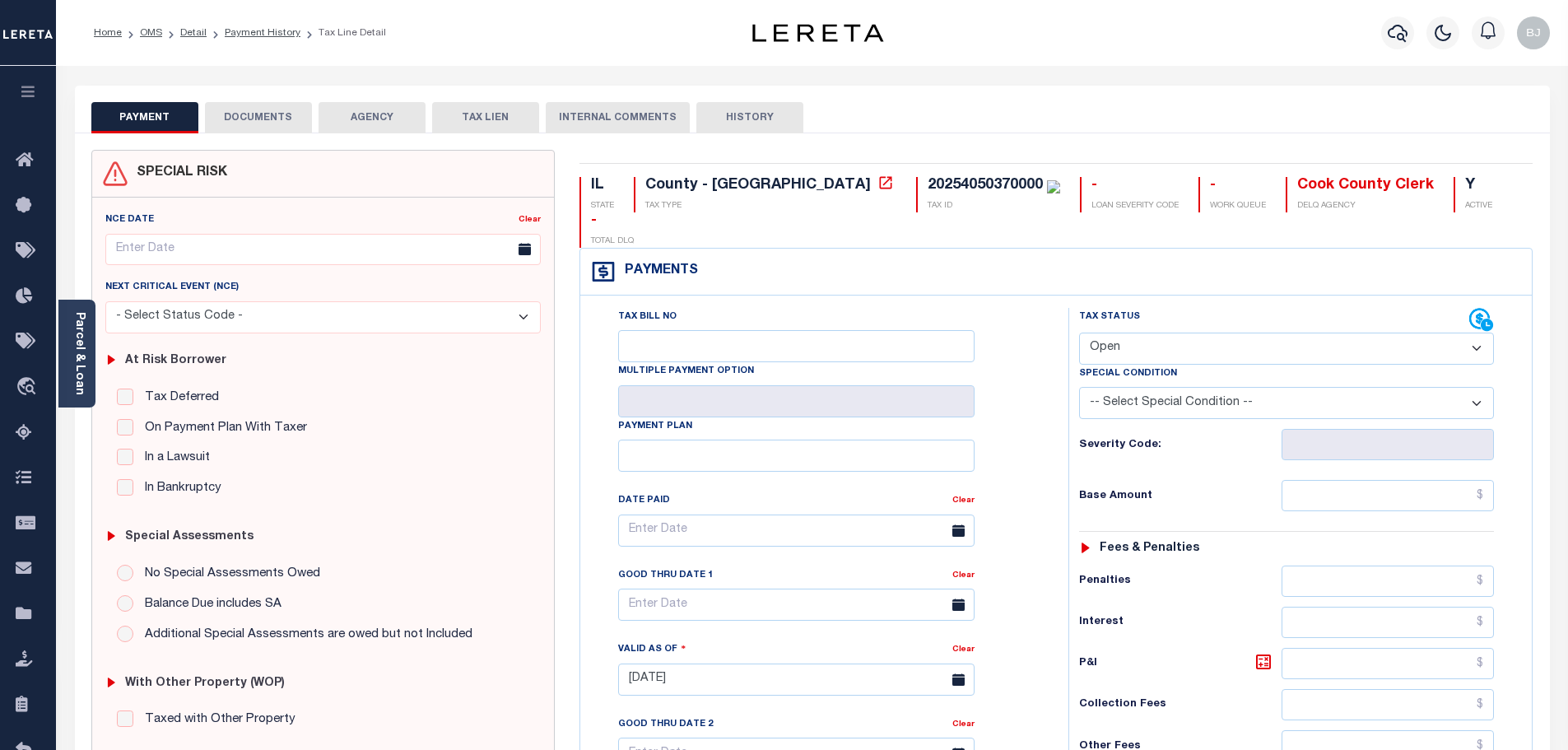
click at [1215, 330] on div "Tax Status Status" at bounding box center [1286, 384] width 440 height 153
select select "DUE"
click at [1079, 333] on select "- Select Status Code - Open Due/Unpaid Paid Incomplete No Tax Due Internal Refu…" at bounding box center [1286, 349] width 415 height 32
type input "[DATE]"
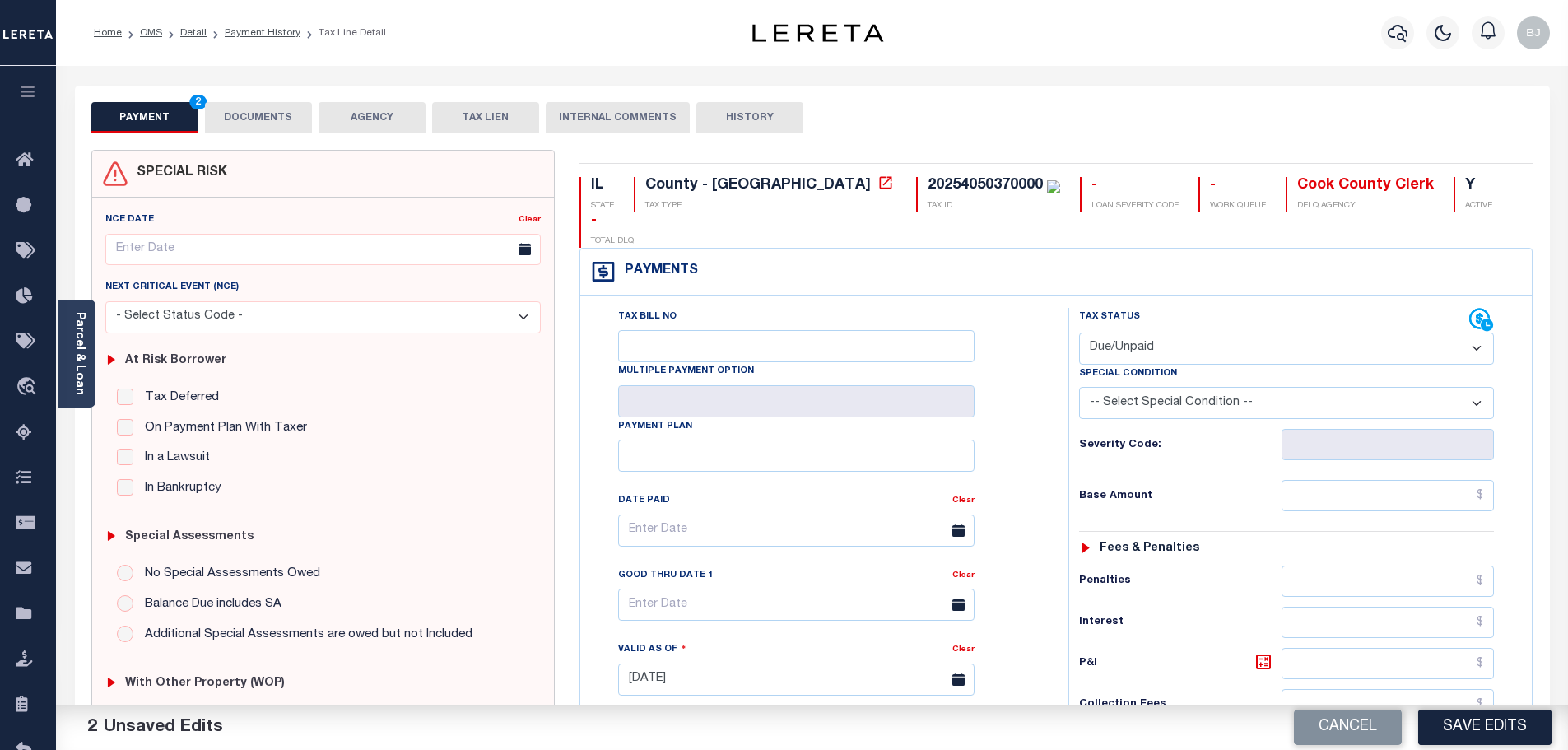
select select "PYD"
click at [1399, 480] on input "text" at bounding box center [1388, 495] width 213 height 31
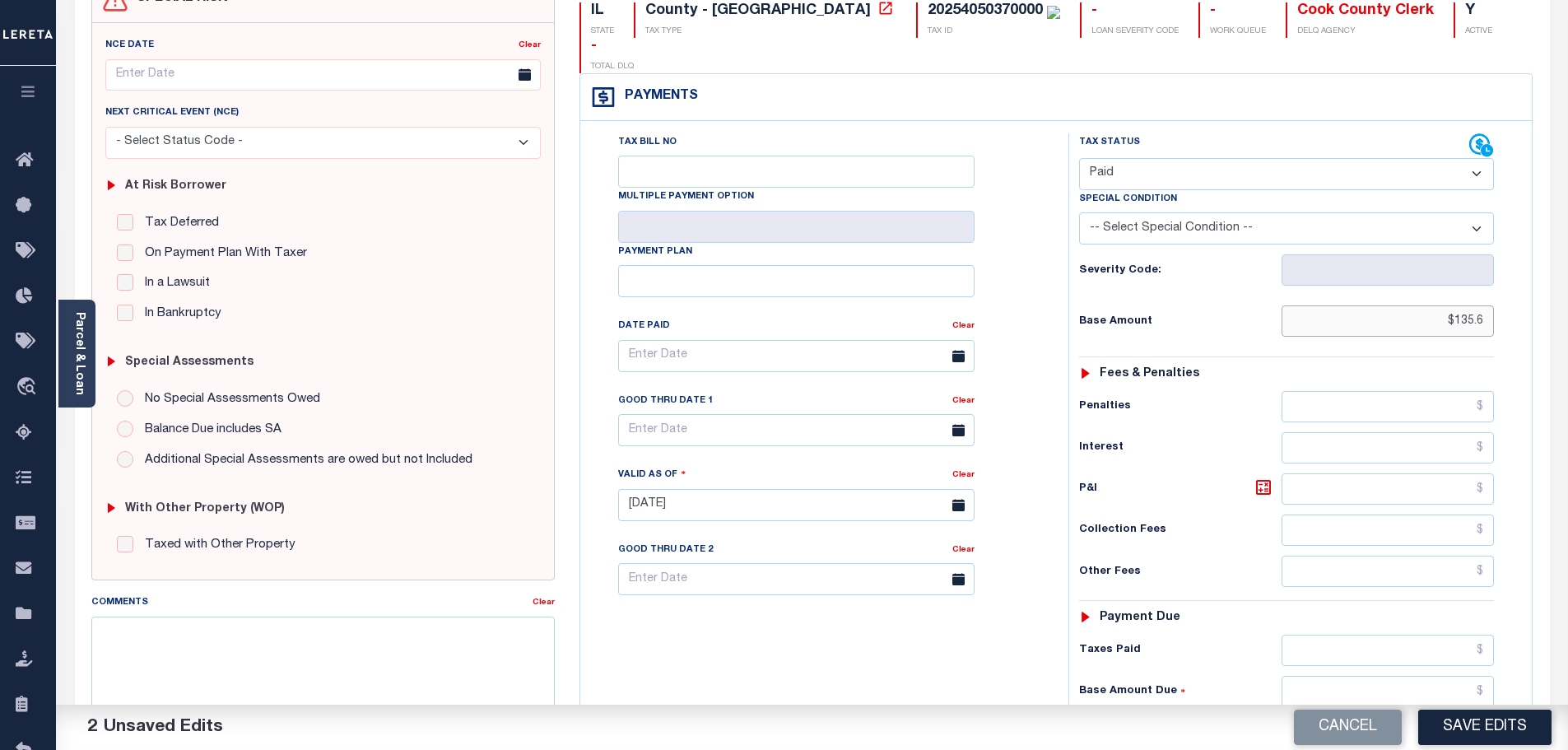
scroll to position [329, 0]
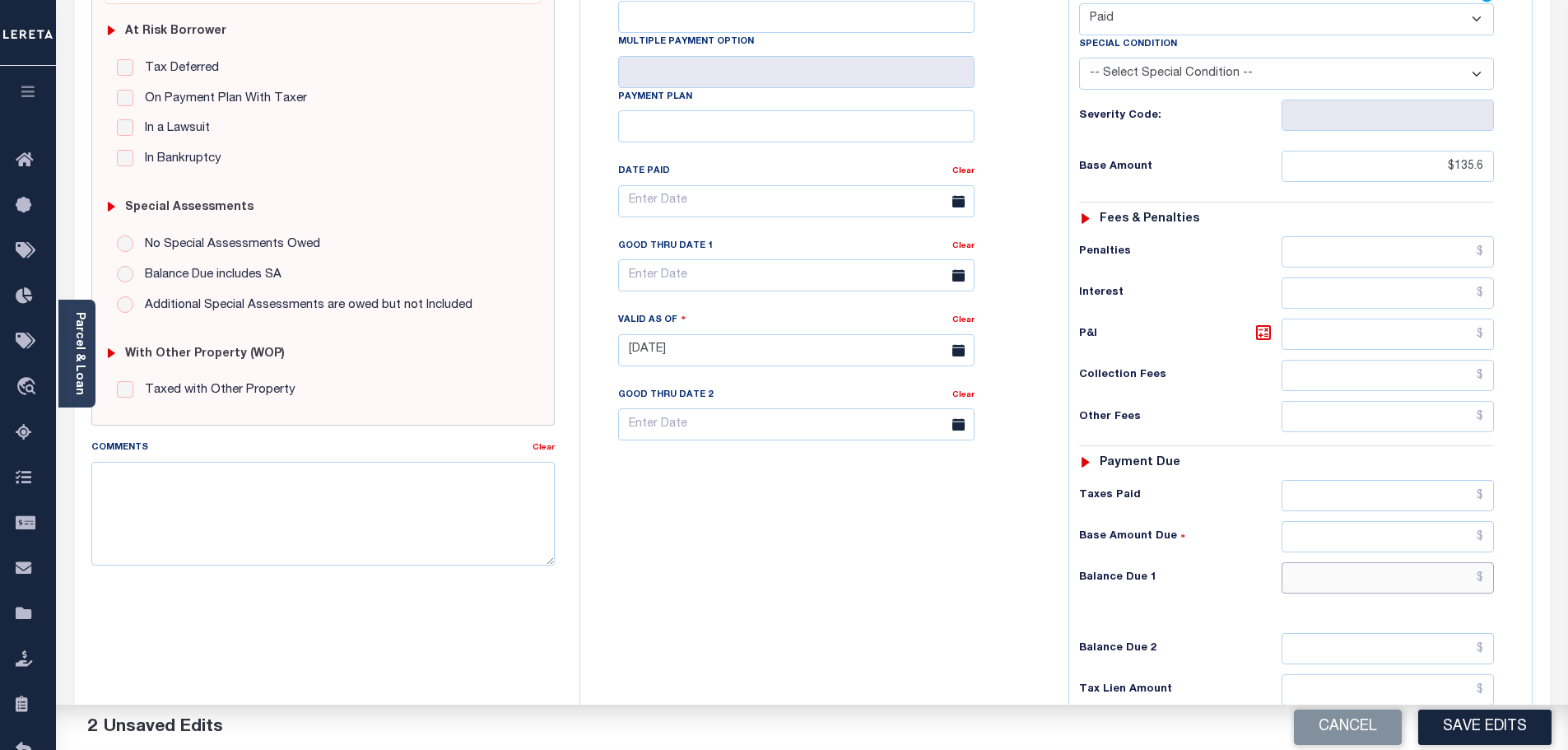
type input "$135.60"
drag, startPoint x: 1362, startPoint y: 549, endPoint x: 1356, endPoint y: 542, distance: 9.2
click at [1362, 562] on input "text" at bounding box center [1388, 578] width 213 height 31
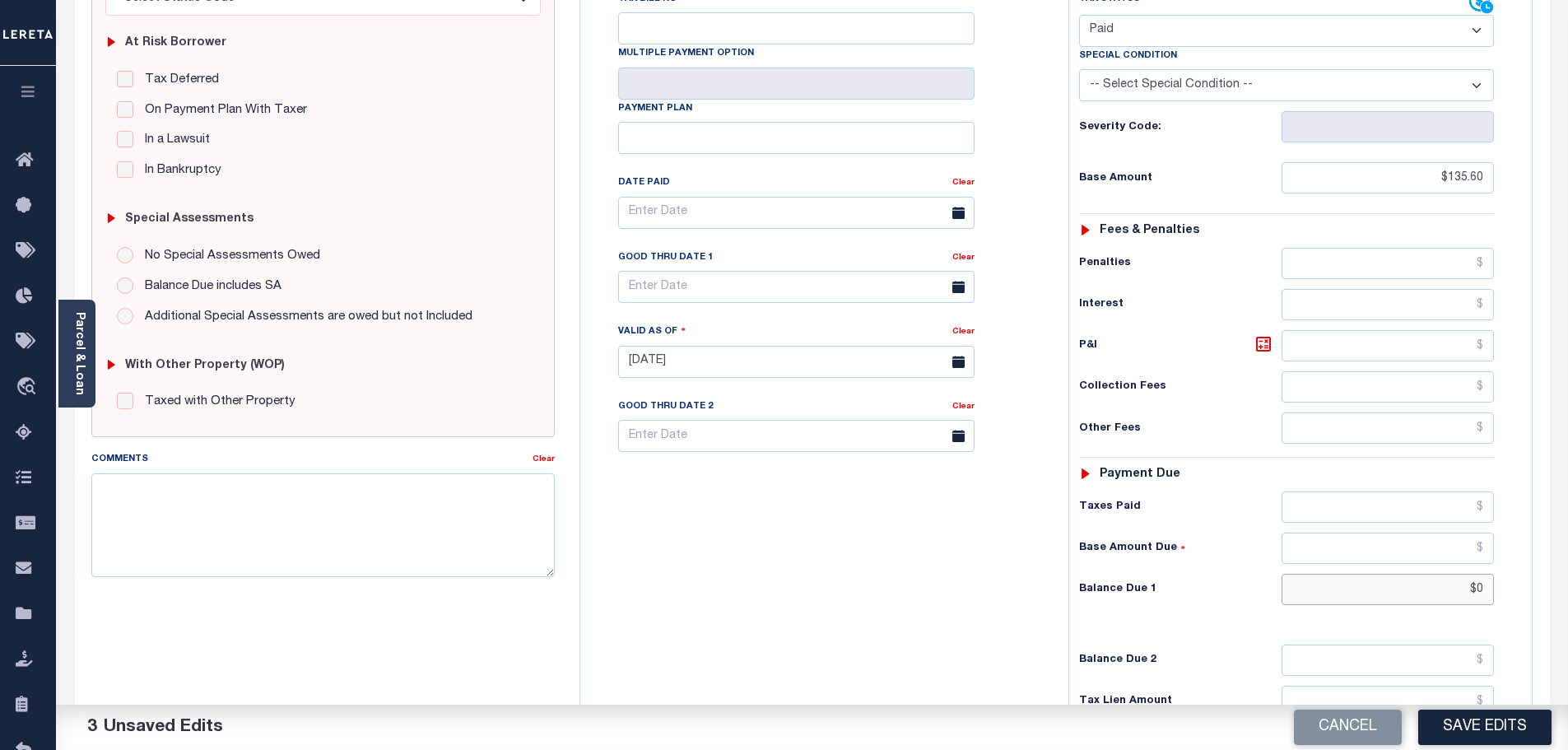
scroll to position [0, 0]
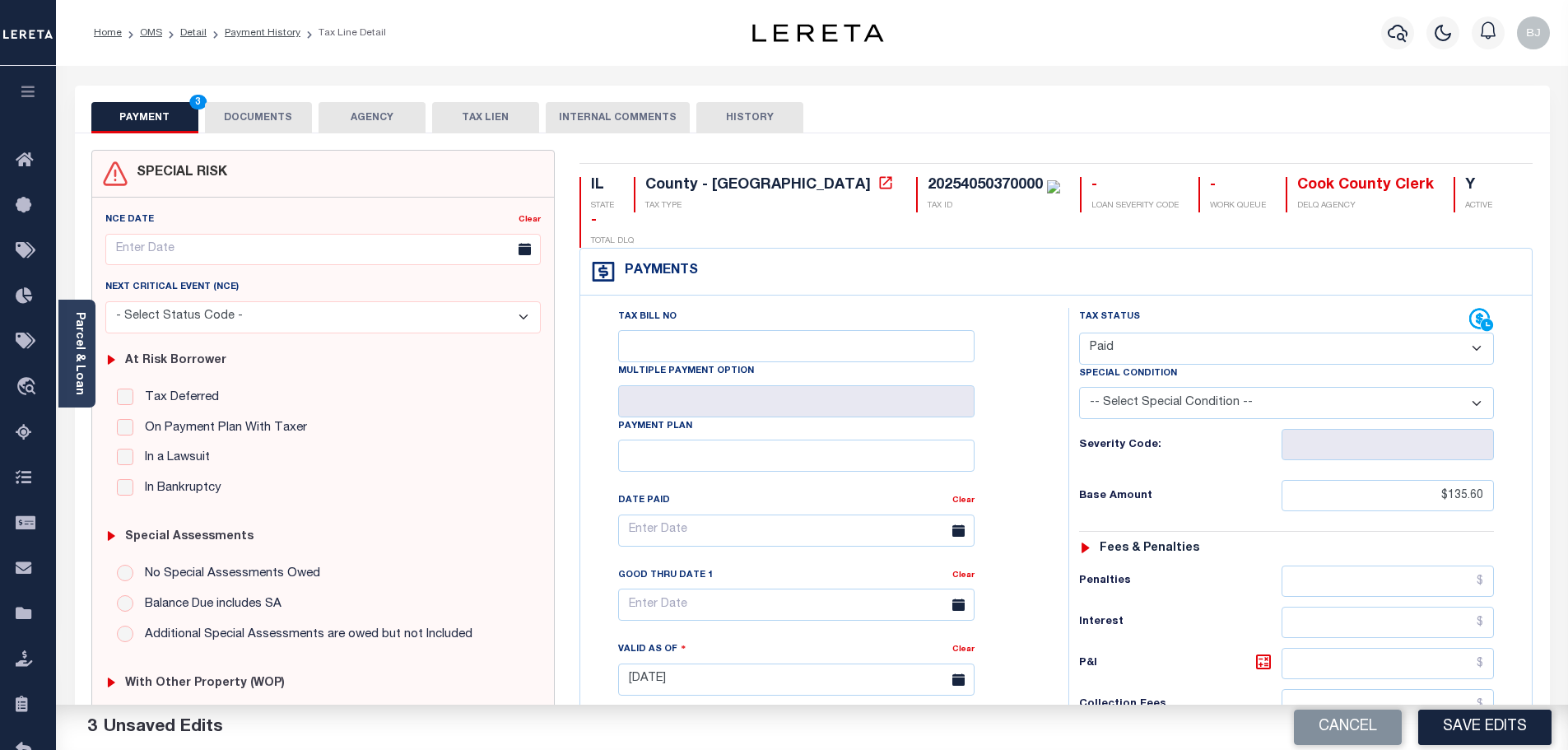
type input "$0.00"
click at [271, 116] on button "DOCUMENTS" at bounding box center [259, 117] width 107 height 31
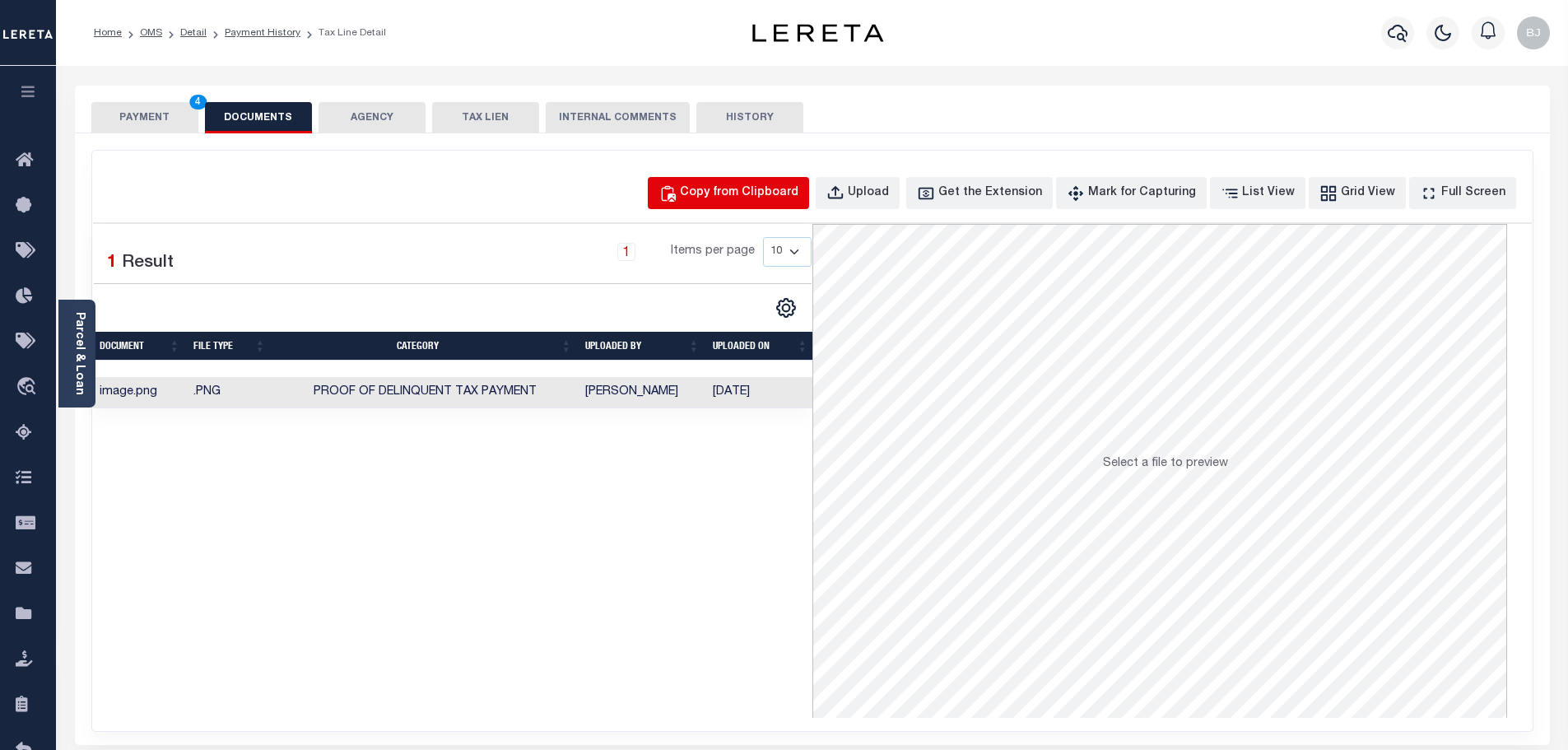
click at [727, 207] on button "Copy from Clipboard" at bounding box center [728, 193] width 161 height 32
select select "POP"
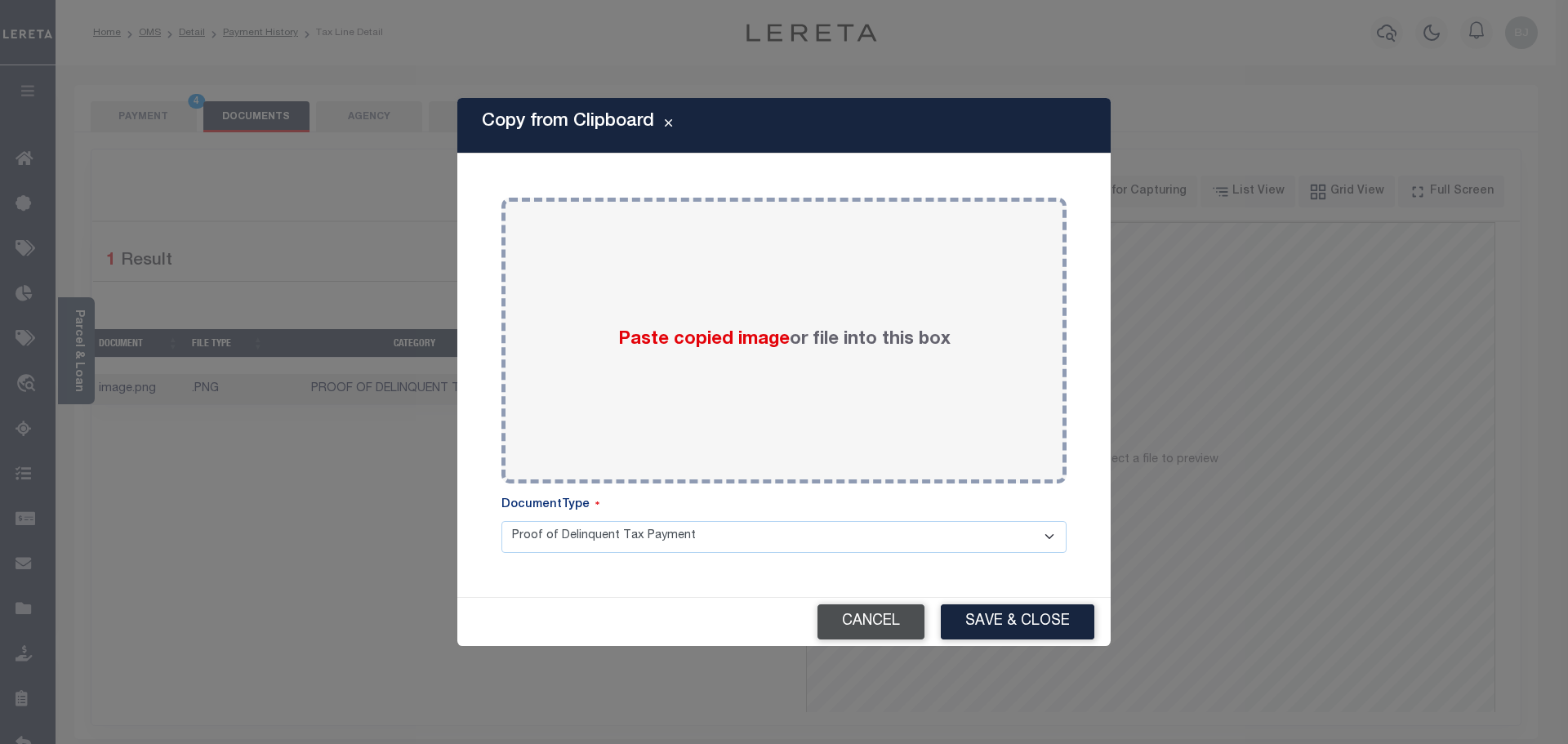
click at [862, 610] on button "Cancel" at bounding box center [871, 622] width 107 height 36
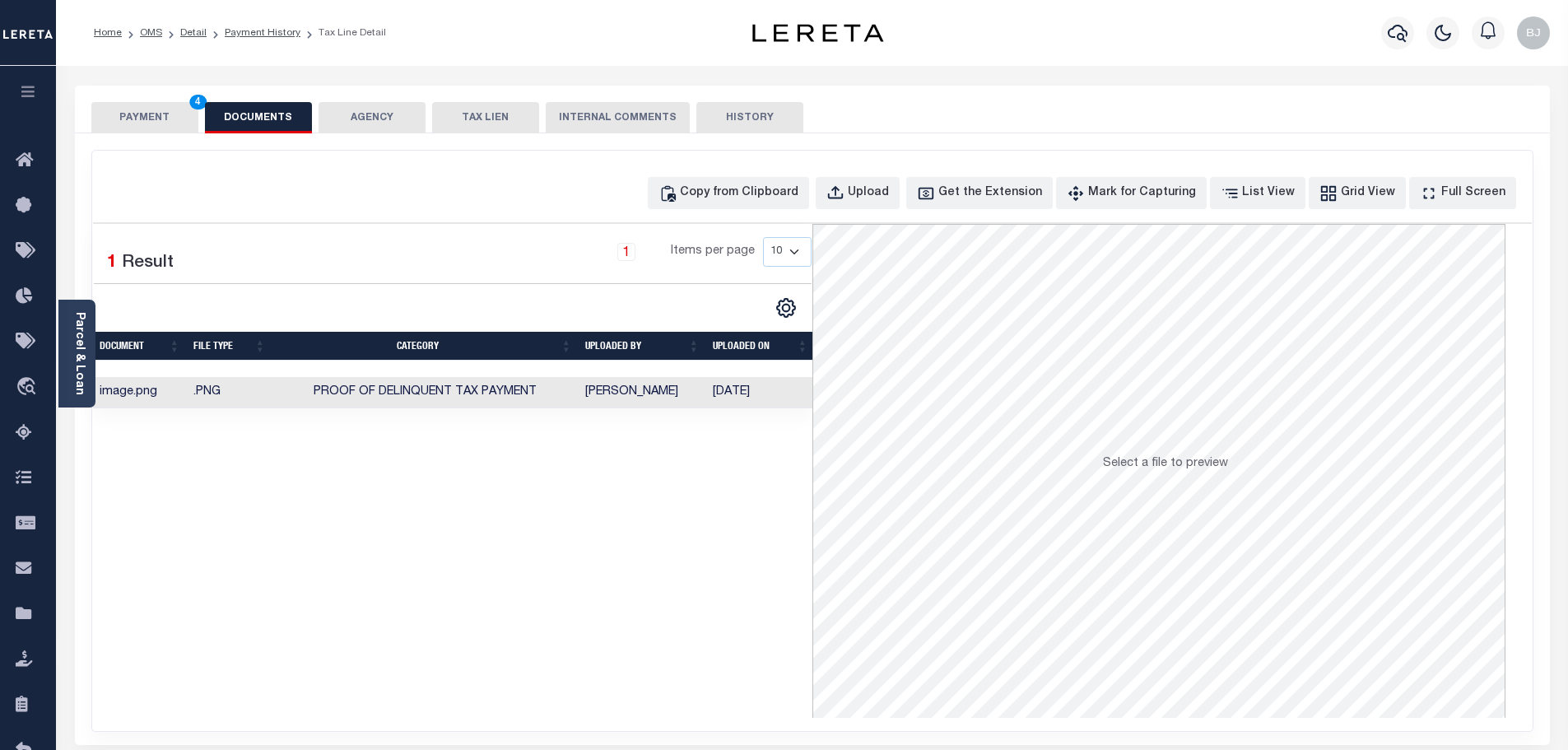
click at [151, 141] on div "SPECIAL RISK NCE Date Clear" at bounding box center [813, 439] width 1476 height 611
click at [149, 107] on button "PAYMENT 4" at bounding box center [145, 117] width 107 height 31
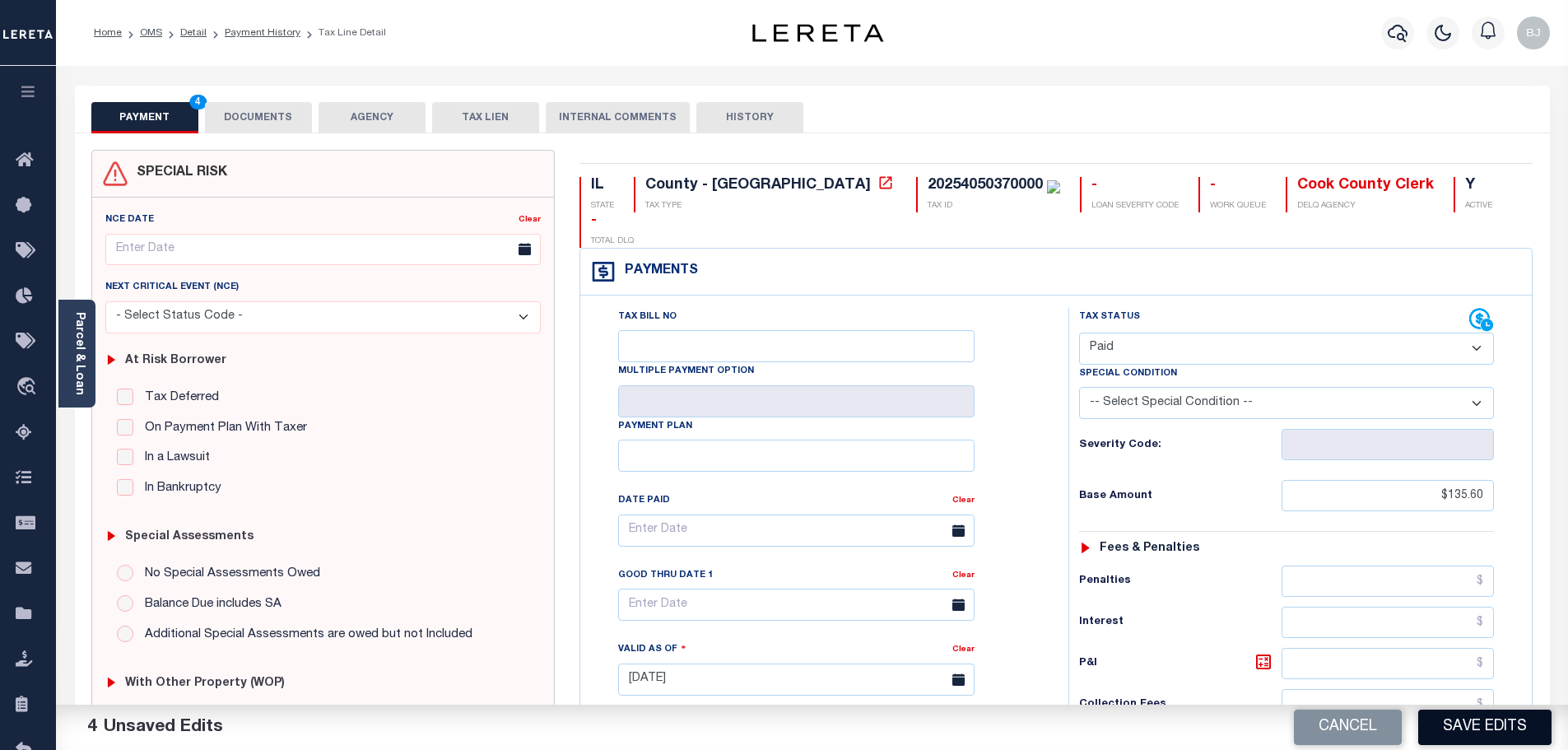
click at [1488, 709] on div "Cancel Save Edits" at bounding box center [1190, 727] width 757 height 46
click at [1490, 717] on button "Save Edits" at bounding box center [1485, 727] width 134 height 36
checkbox input "false"
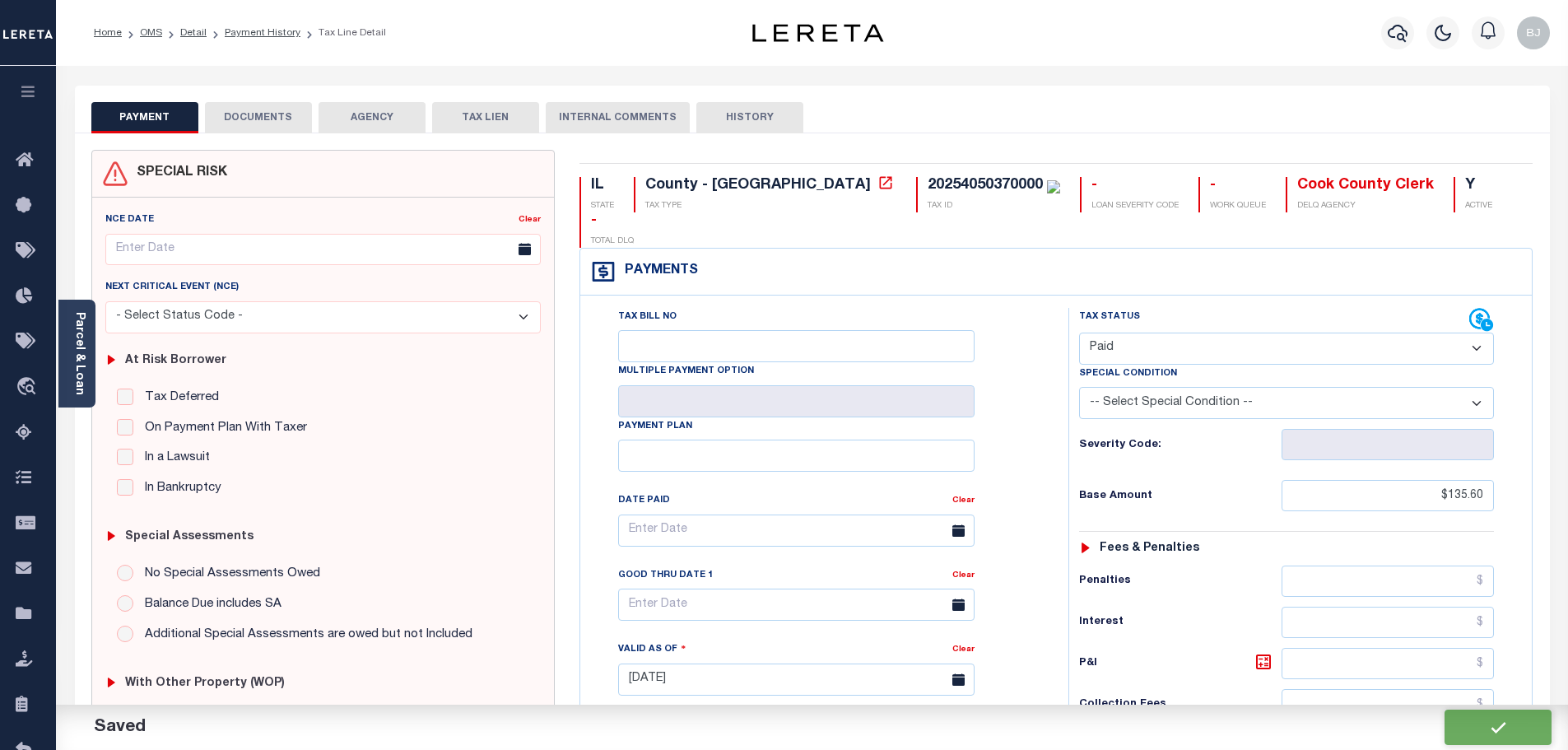
checkbox input "false"
type input "$135.6"
type input "$0"
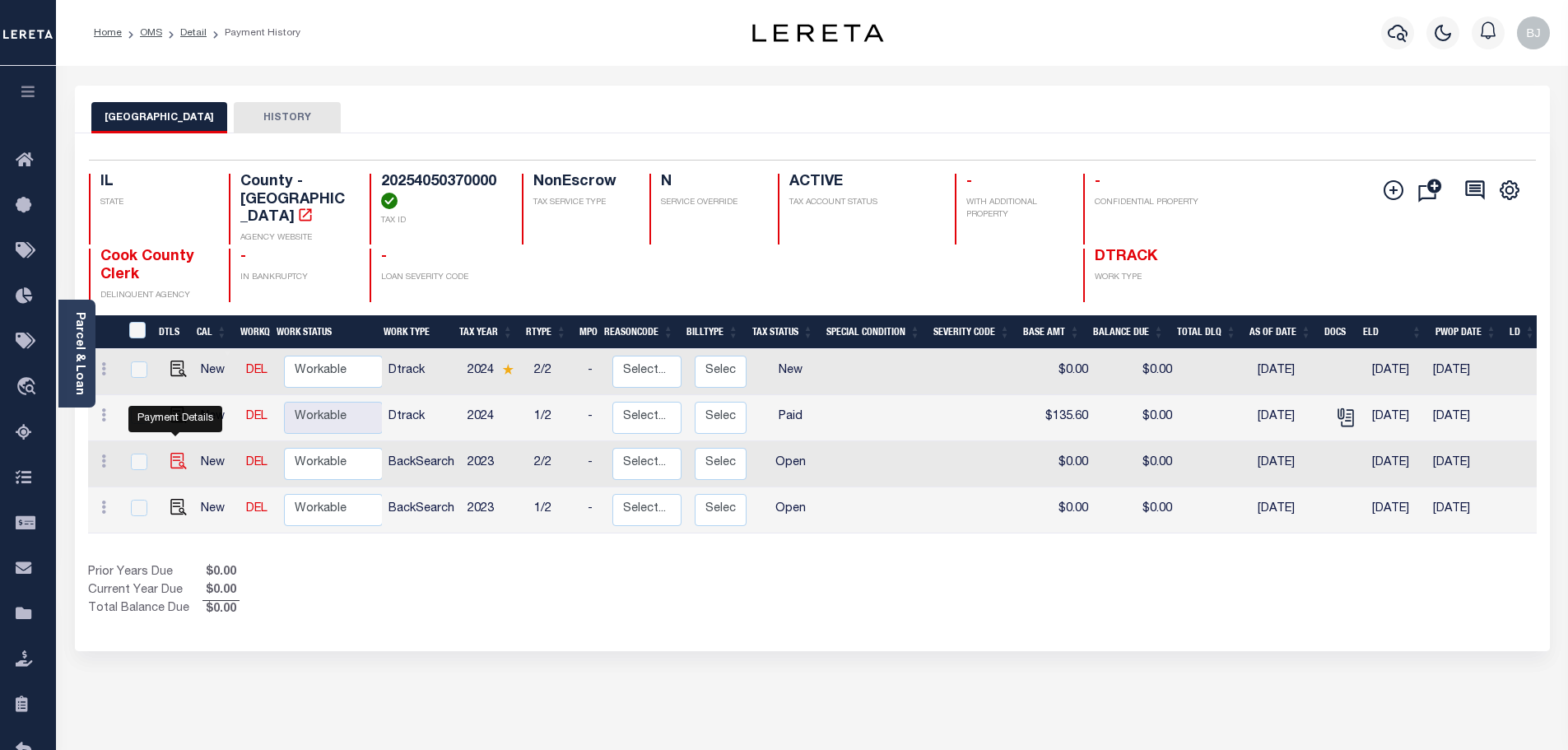
click at [174, 453] on img "" at bounding box center [178, 461] width 16 height 16
checkbox input "true"
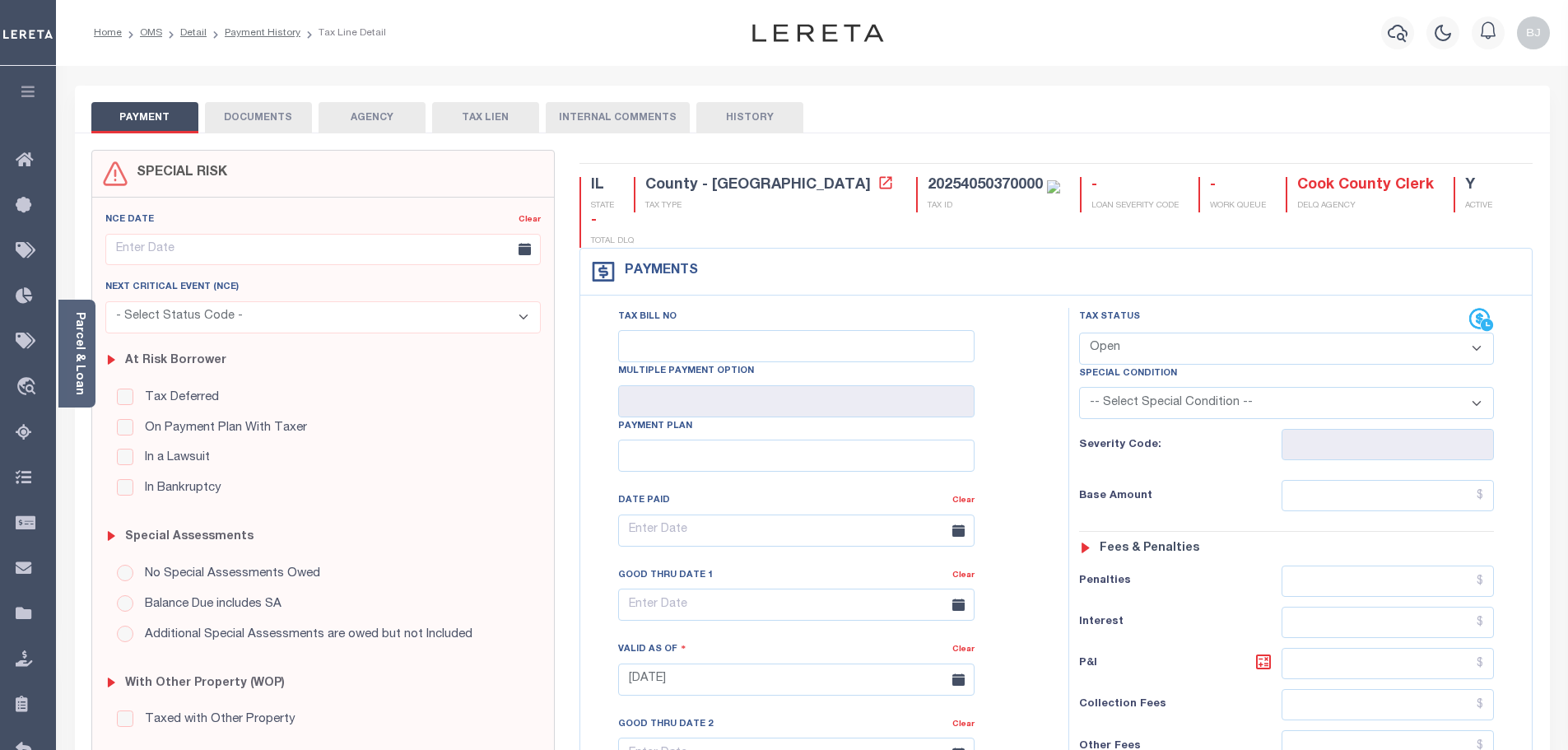
click at [270, 112] on div at bounding box center [784, 375] width 1568 height 750
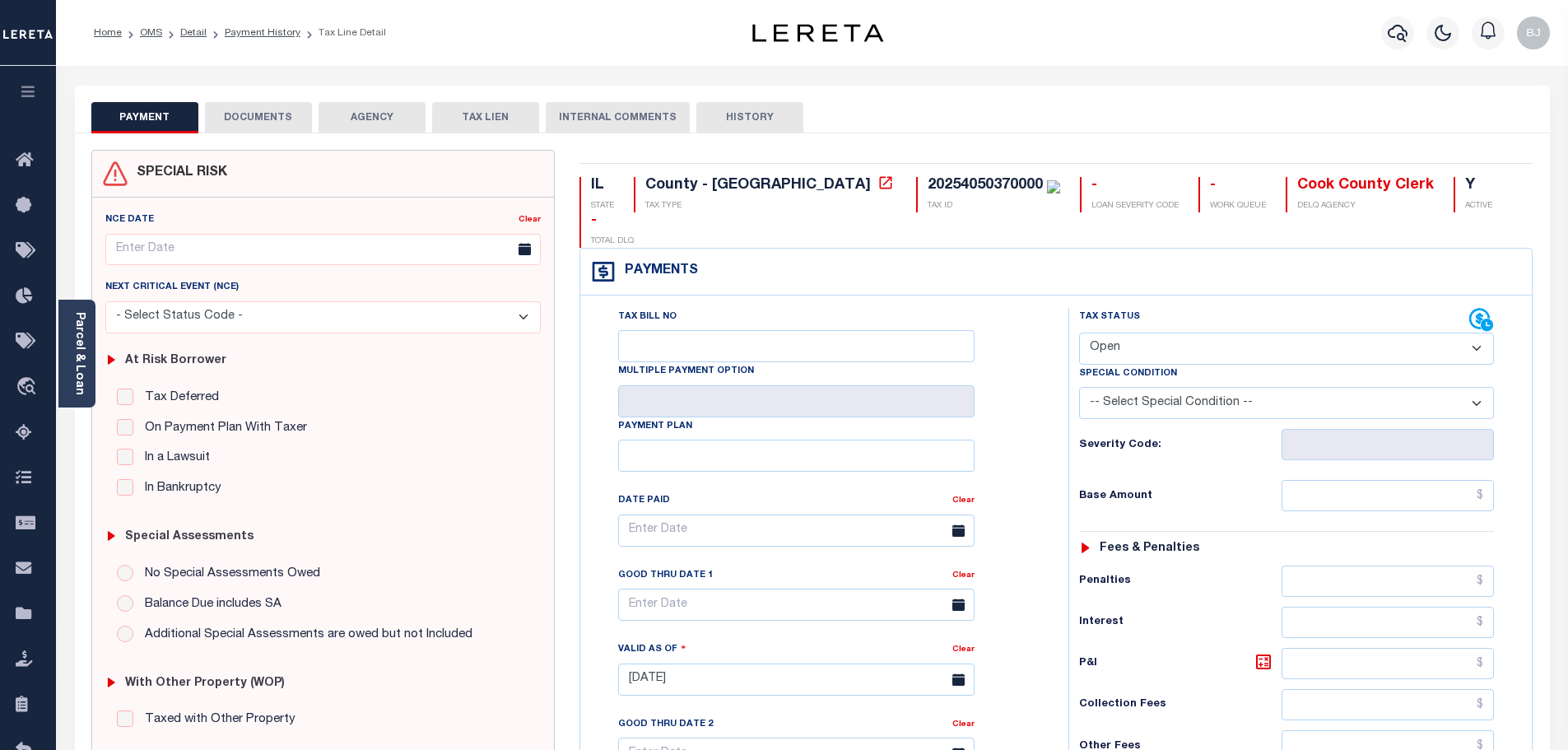
click at [270, 112] on button "DOCUMENTS" at bounding box center [259, 117] width 107 height 31
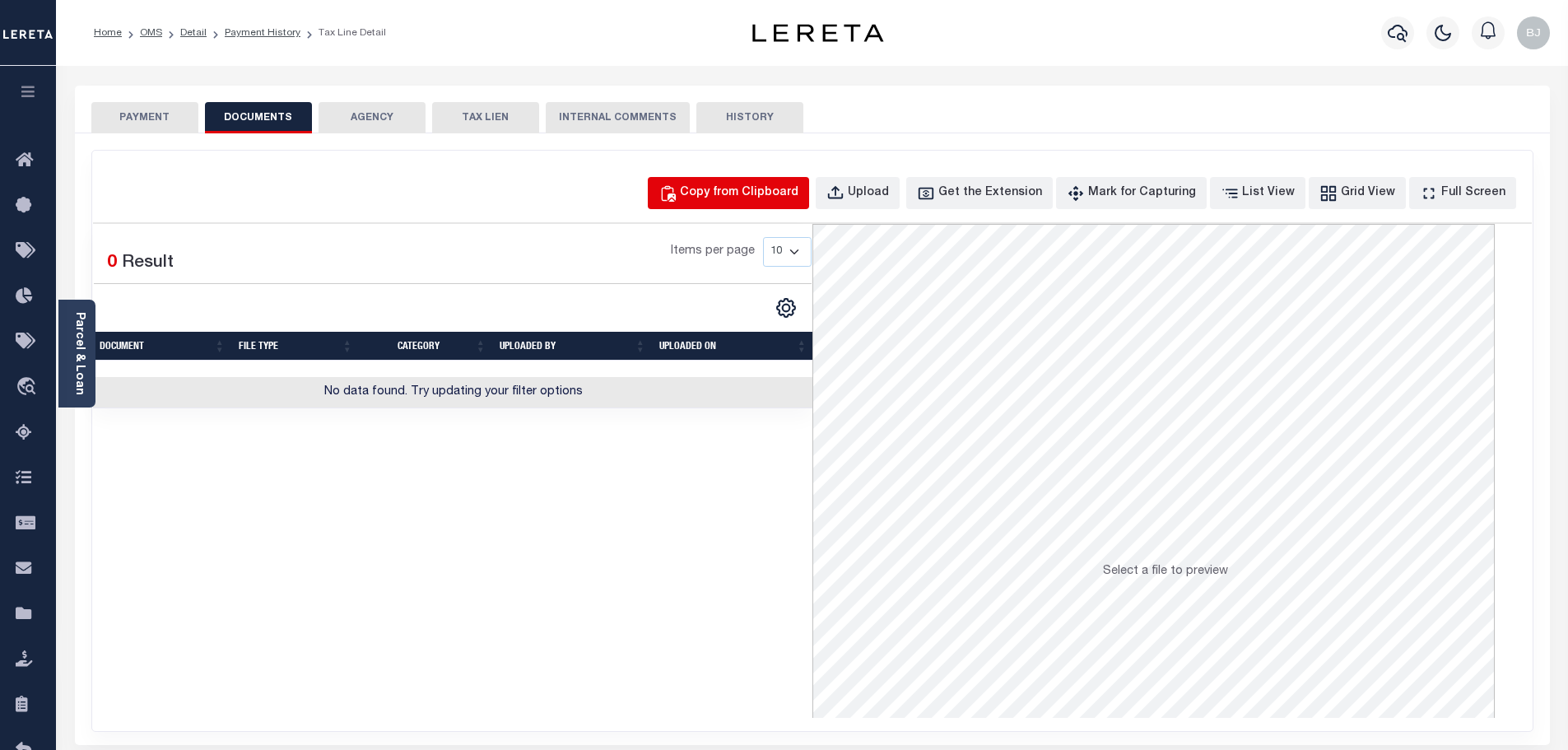
click at [809, 205] on button "Copy from Clipboard" at bounding box center [728, 193] width 161 height 32
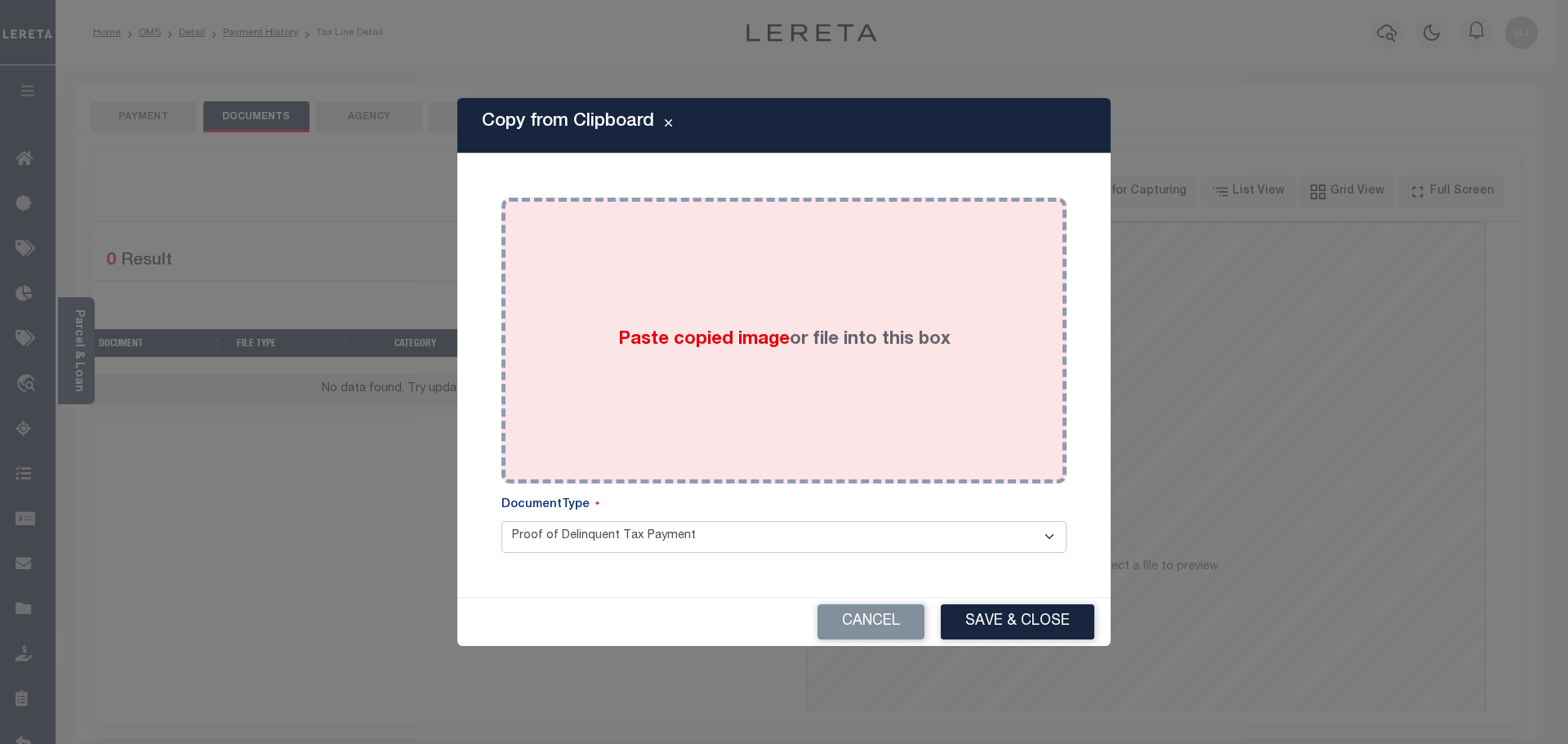
click at [893, 338] on label "Paste copied image or file into this box" at bounding box center [784, 339] width 333 height 27
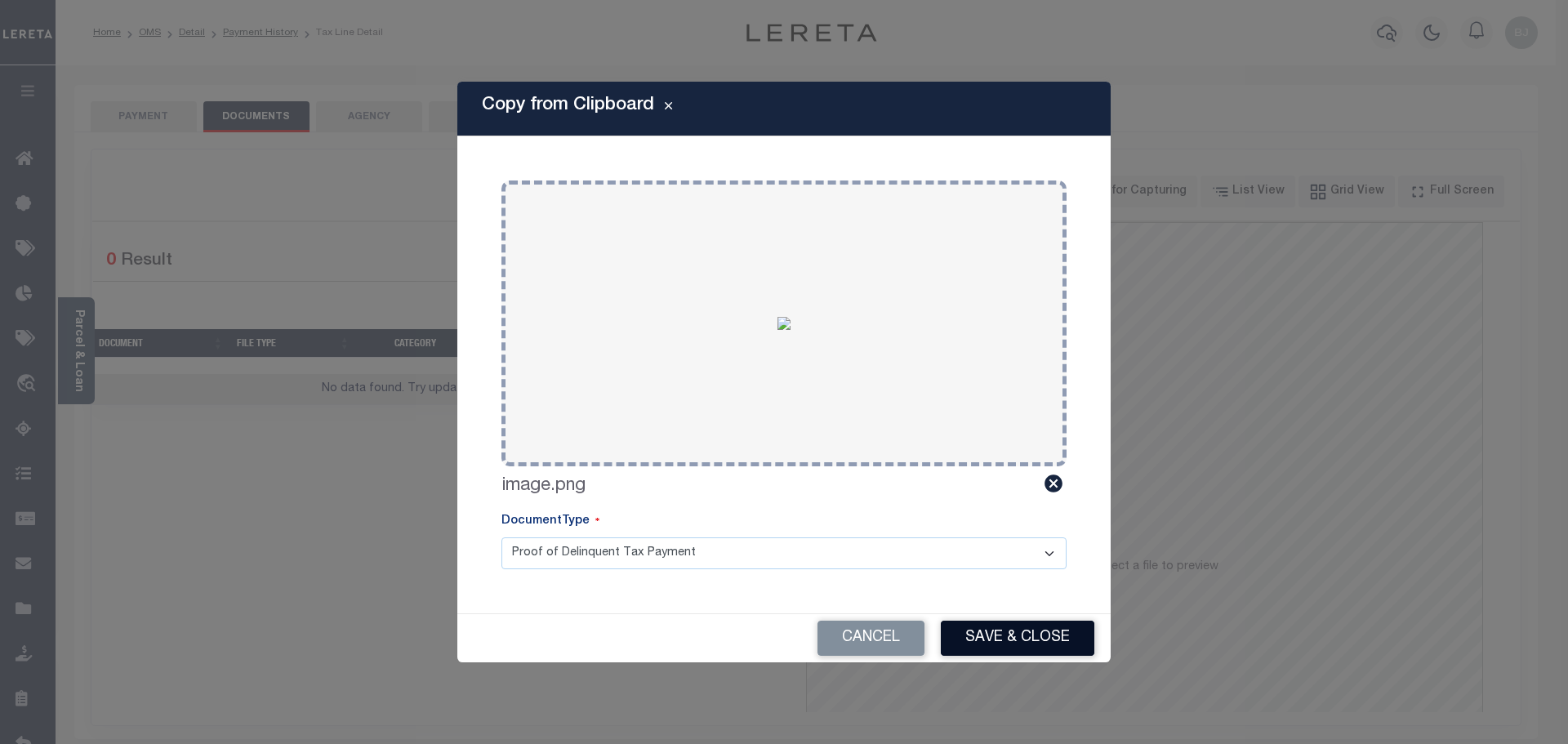
click at [1021, 639] on button "Save & Close" at bounding box center [1018, 638] width 153 height 36
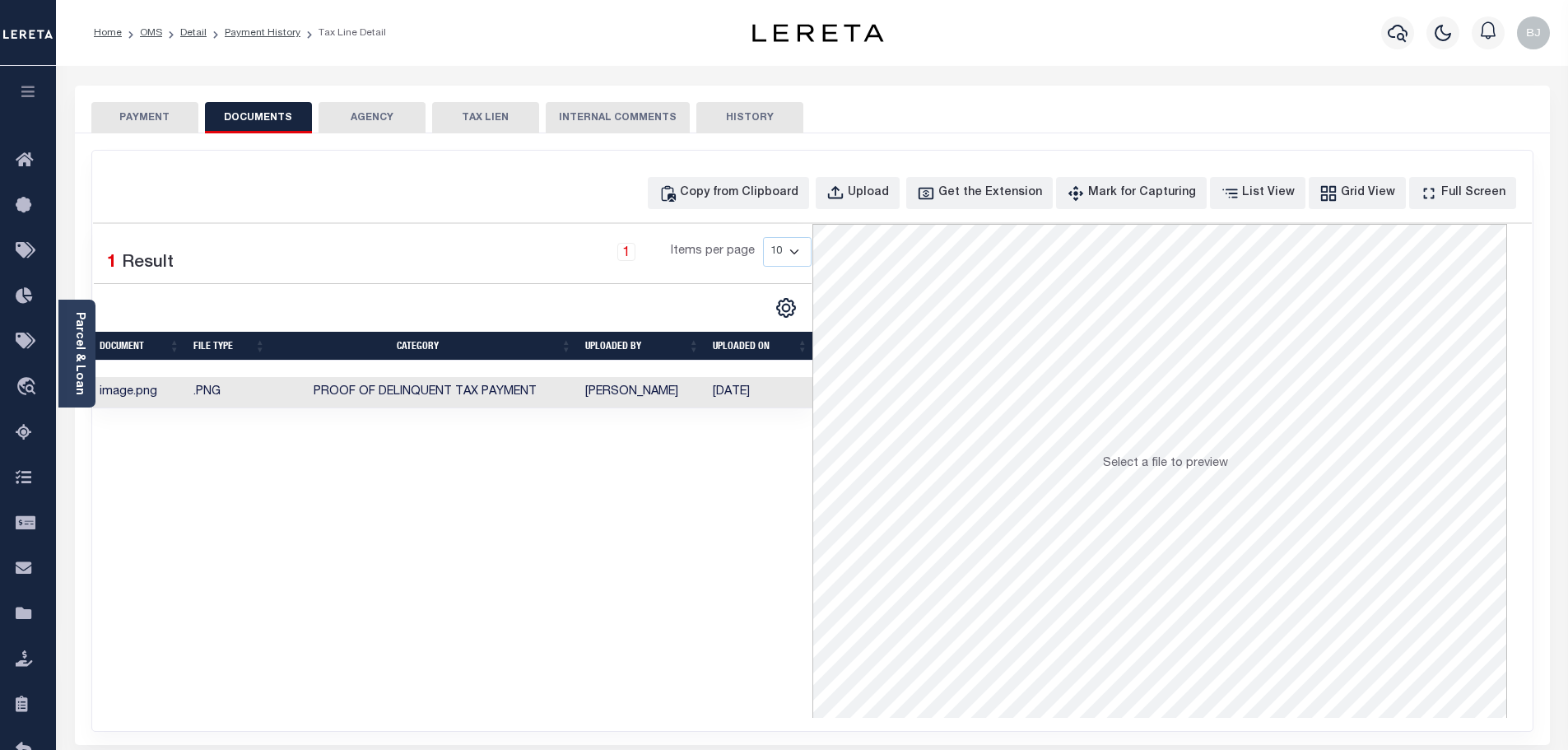
click at [104, 120] on button "PAYMENT" at bounding box center [145, 117] width 107 height 31
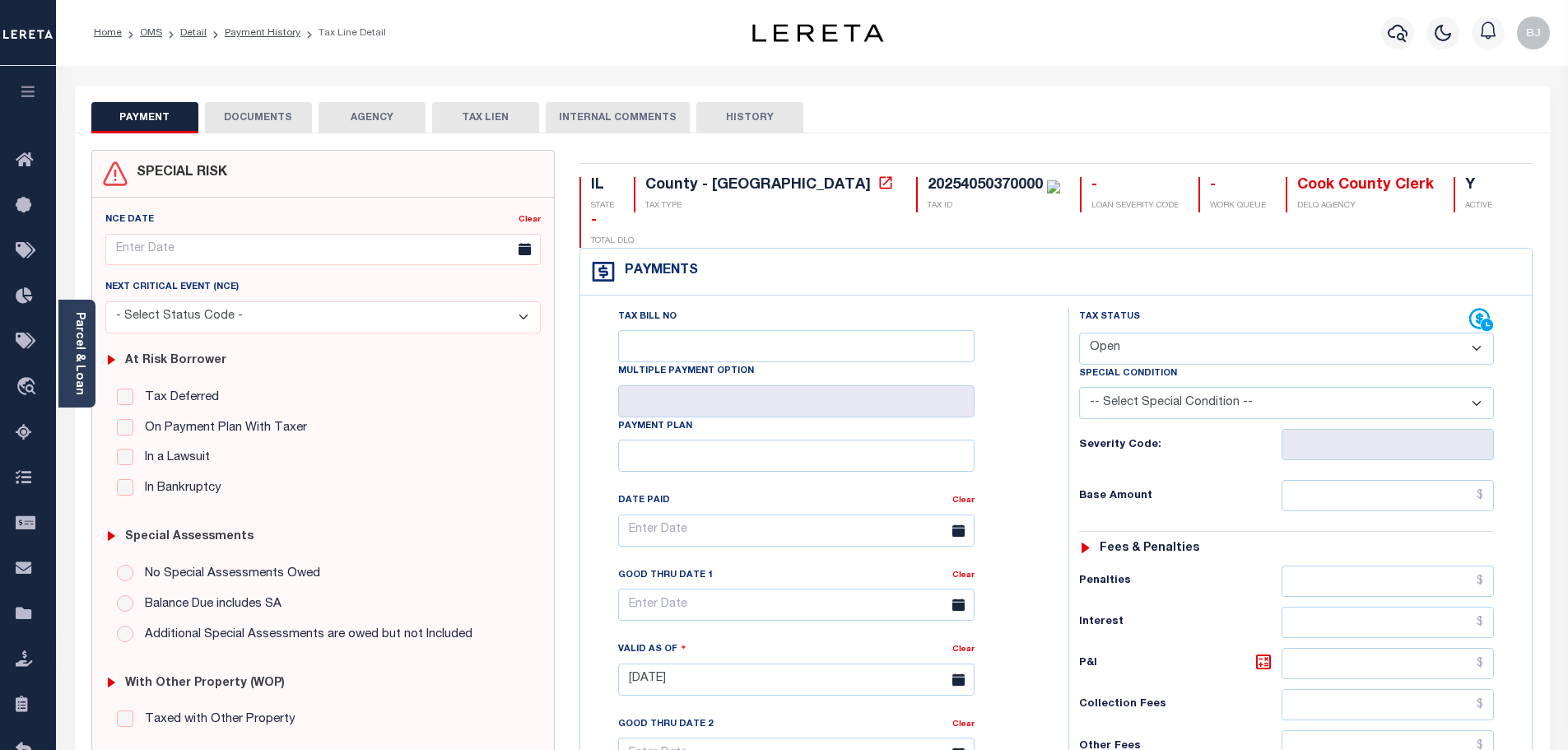
click at [1210, 333] on select "- Select Status Code - Open Due/Unpaid Paid Incomplete No Tax Due Internal Refu…" at bounding box center [1286, 349] width 415 height 32
select select "PYD"
click at [1079, 333] on select "- Select Status Code - Open Due/Unpaid Paid Incomplete No Tax Due Internal Refu…" at bounding box center [1286, 349] width 415 height 32
type input "[DATE]"
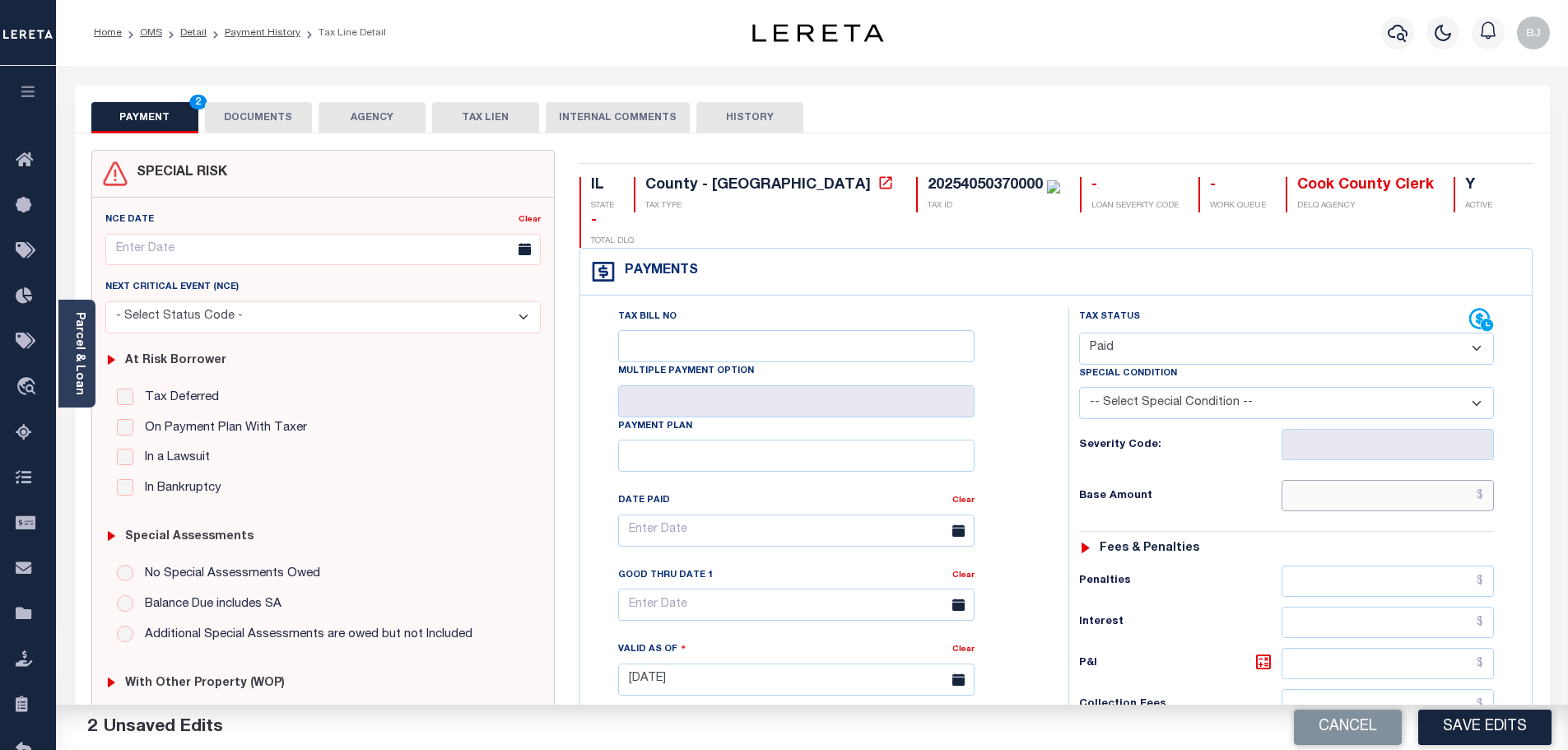
click at [1420, 480] on input "text" at bounding box center [1388, 495] width 213 height 31
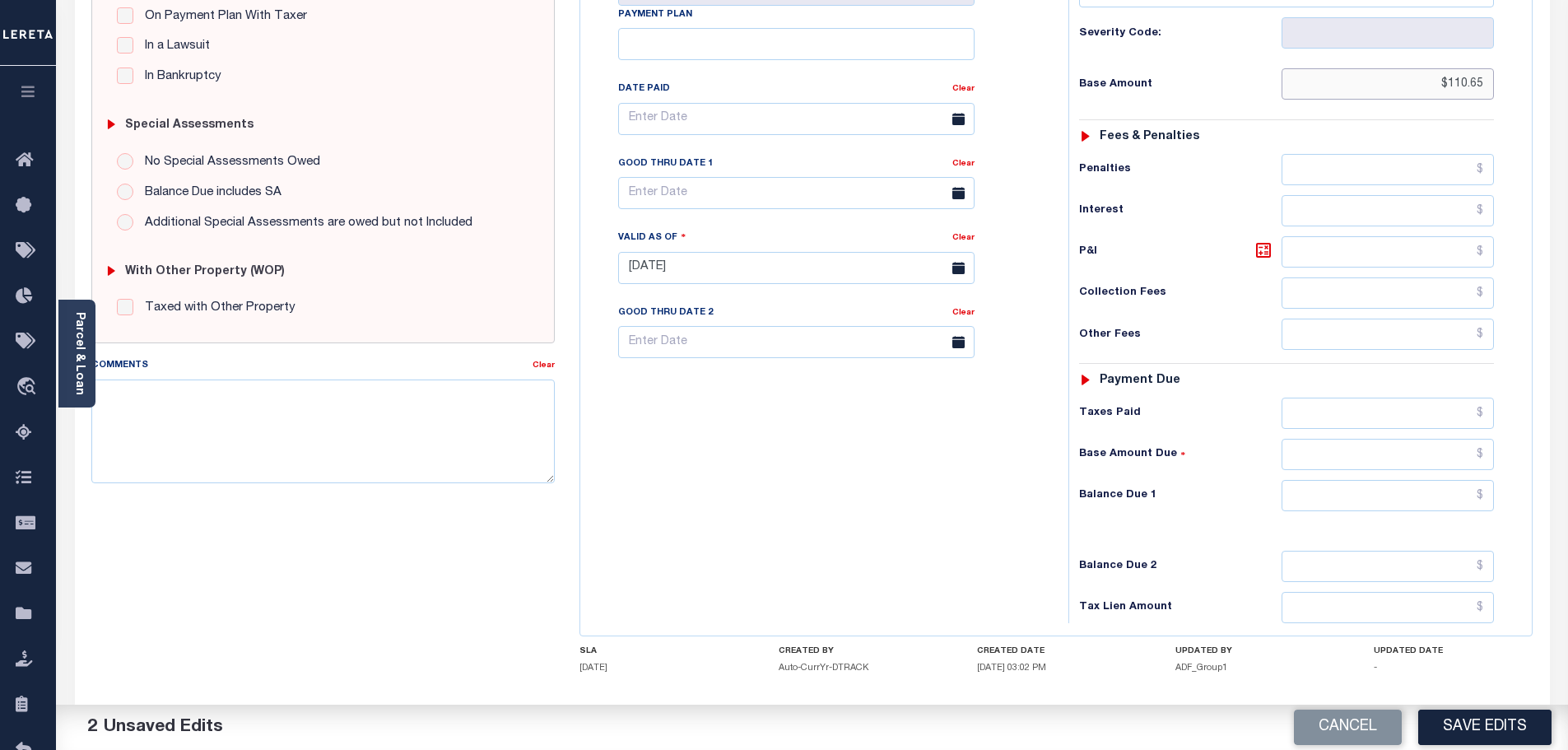
type input "$110.65"
click at [1423, 480] on input "text" at bounding box center [1388, 495] width 213 height 31
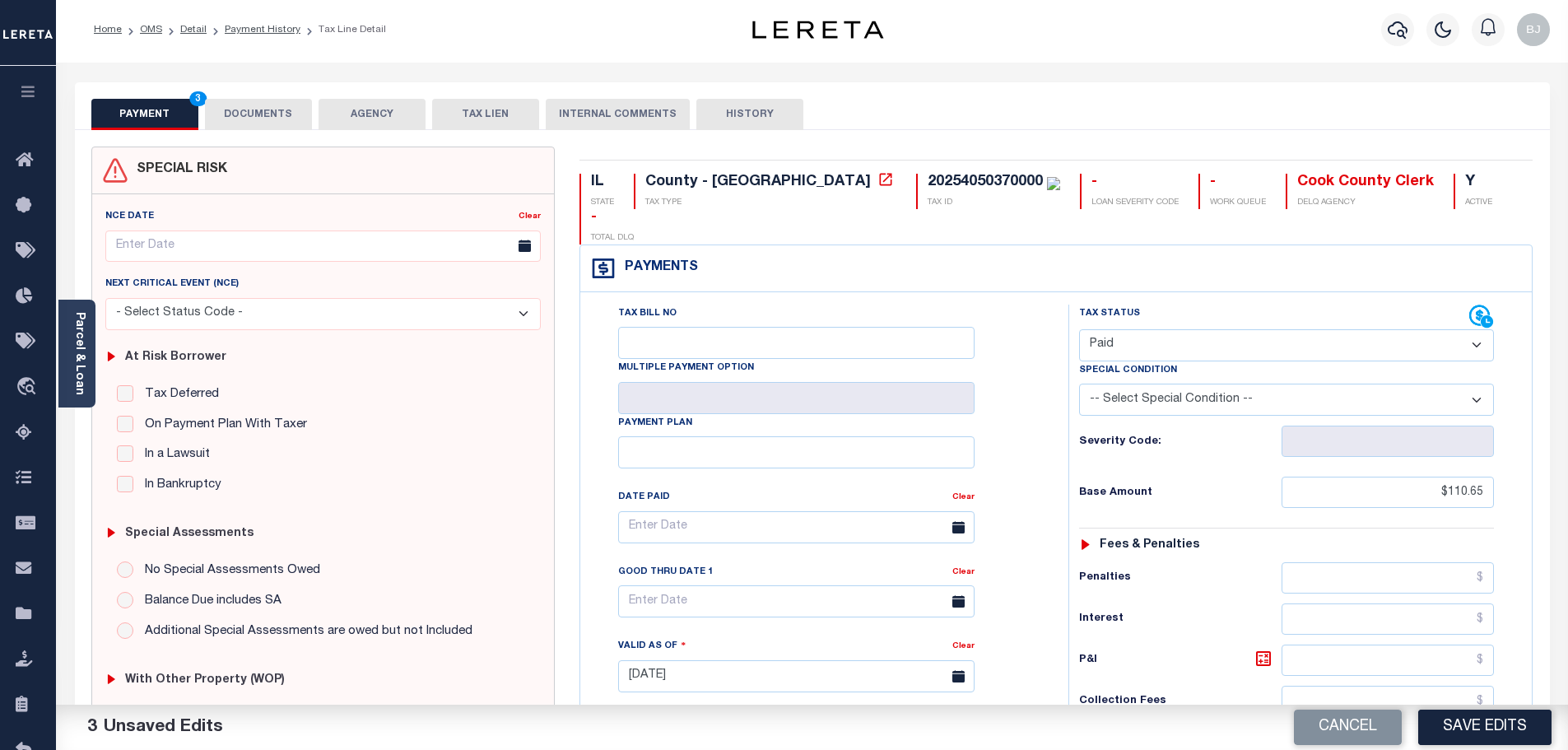
scroll to position [0, 0]
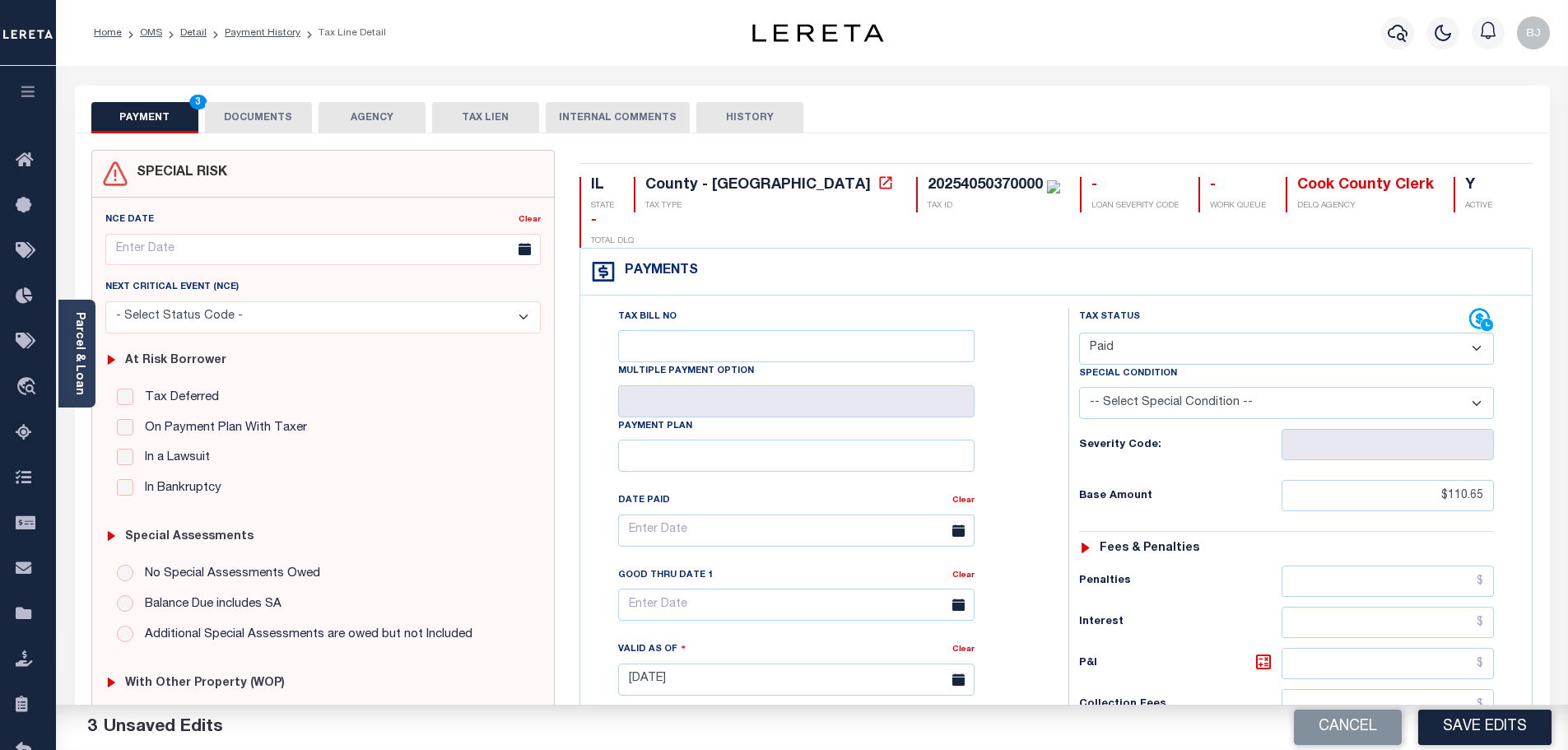
type input "$0.00"
click at [265, 114] on button "DOCUMENTS" at bounding box center [259, 117] width 107 height 31
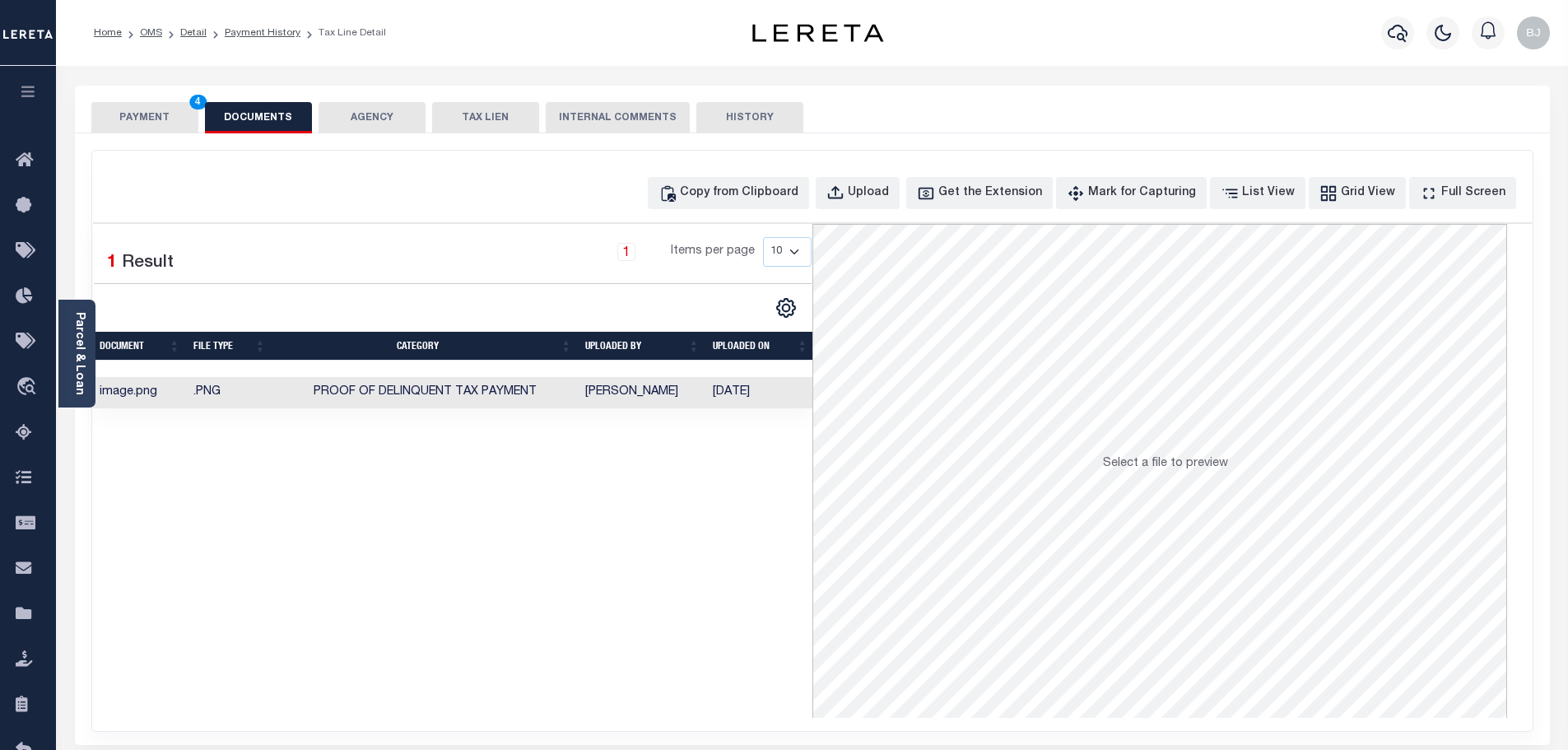
click at [173, 120] on button "PAYMENT 4" at bounding box center [145, 117] width 107 height 31
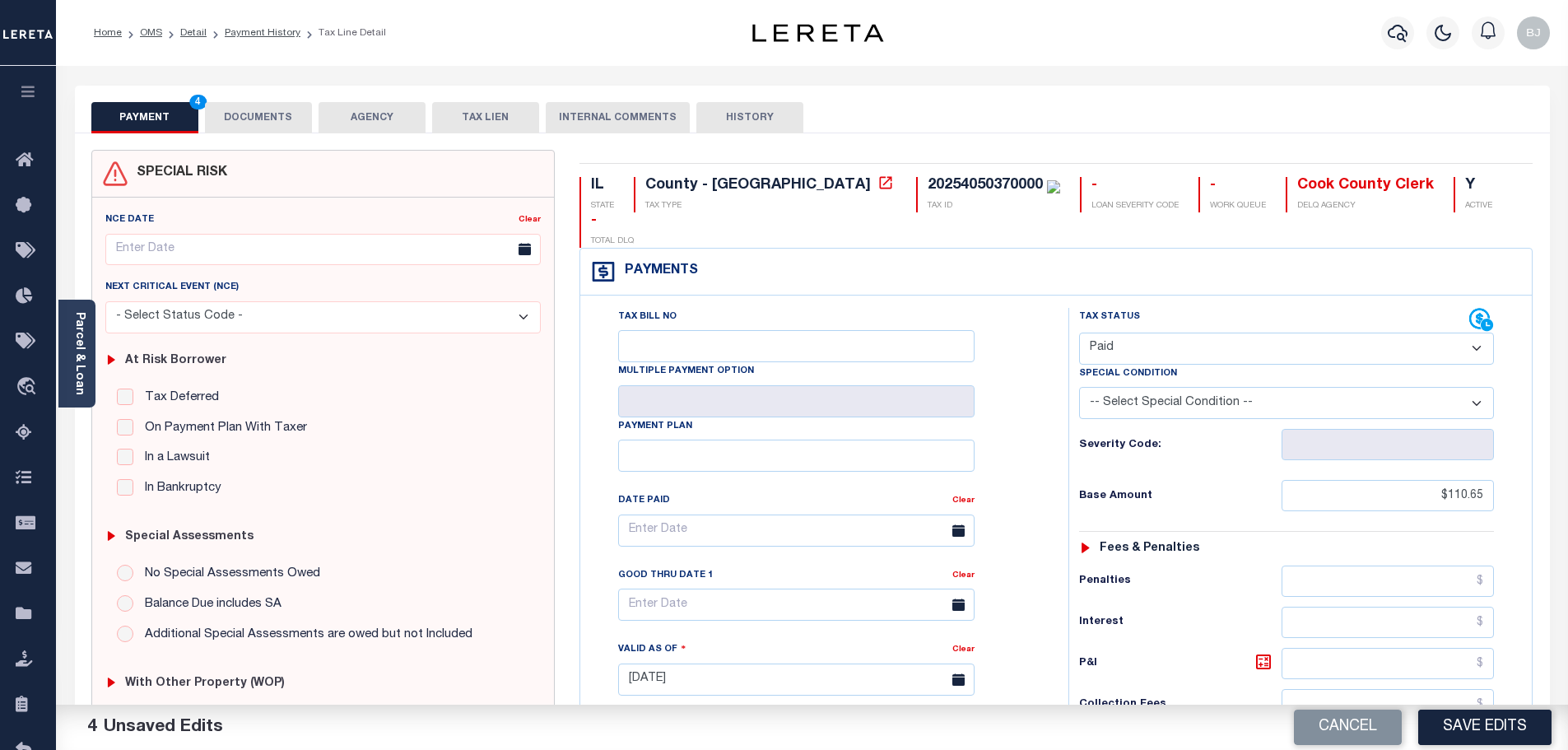
click at [1511, 721] on button "Save Edits" at bounding box center [1485, 727] width 134 height 36
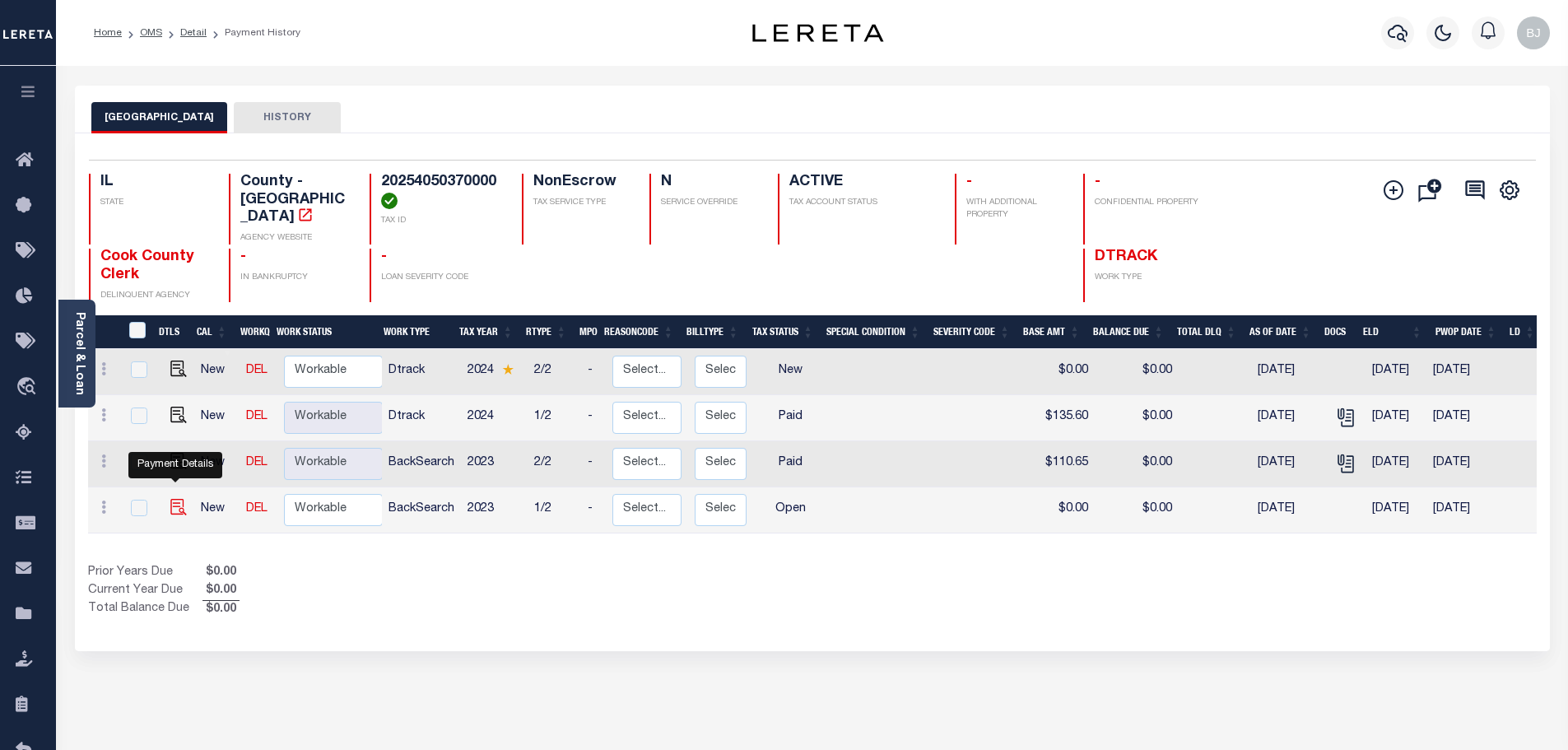
click at [171, 498] on img "" at bounding box center [178, 506] width 16 height 16
checkbox input "true"
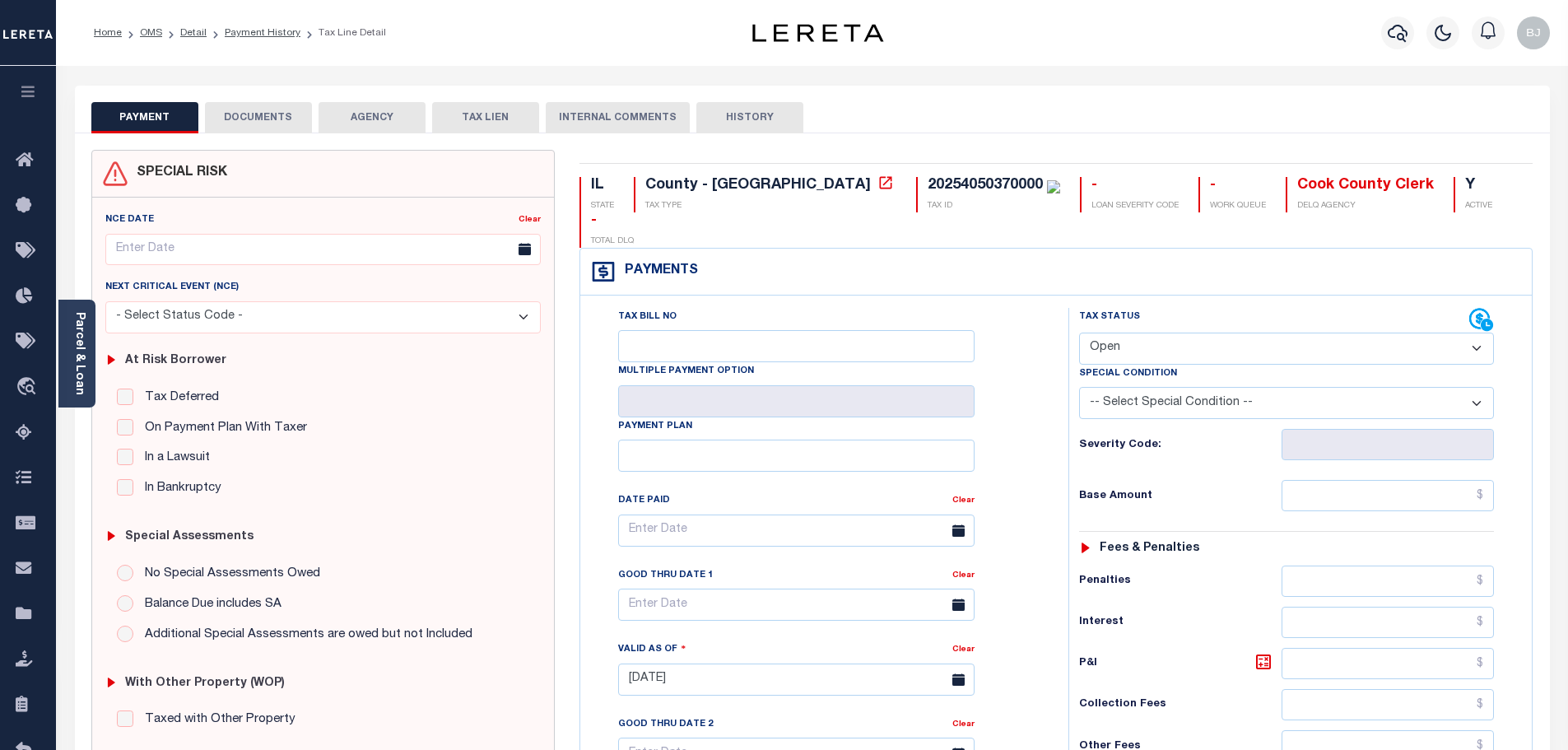
click at [310, 131] on div "PAYMENT DOCUMENTS AGENCY DELINQUENT PAYEE TAX LIEN HISTORY" at bounding box center [812, 117] width 1443 height 30
click at [304, 131] on button "DOCUMENTS" at bounding box center [259, 117] width 107 height 31
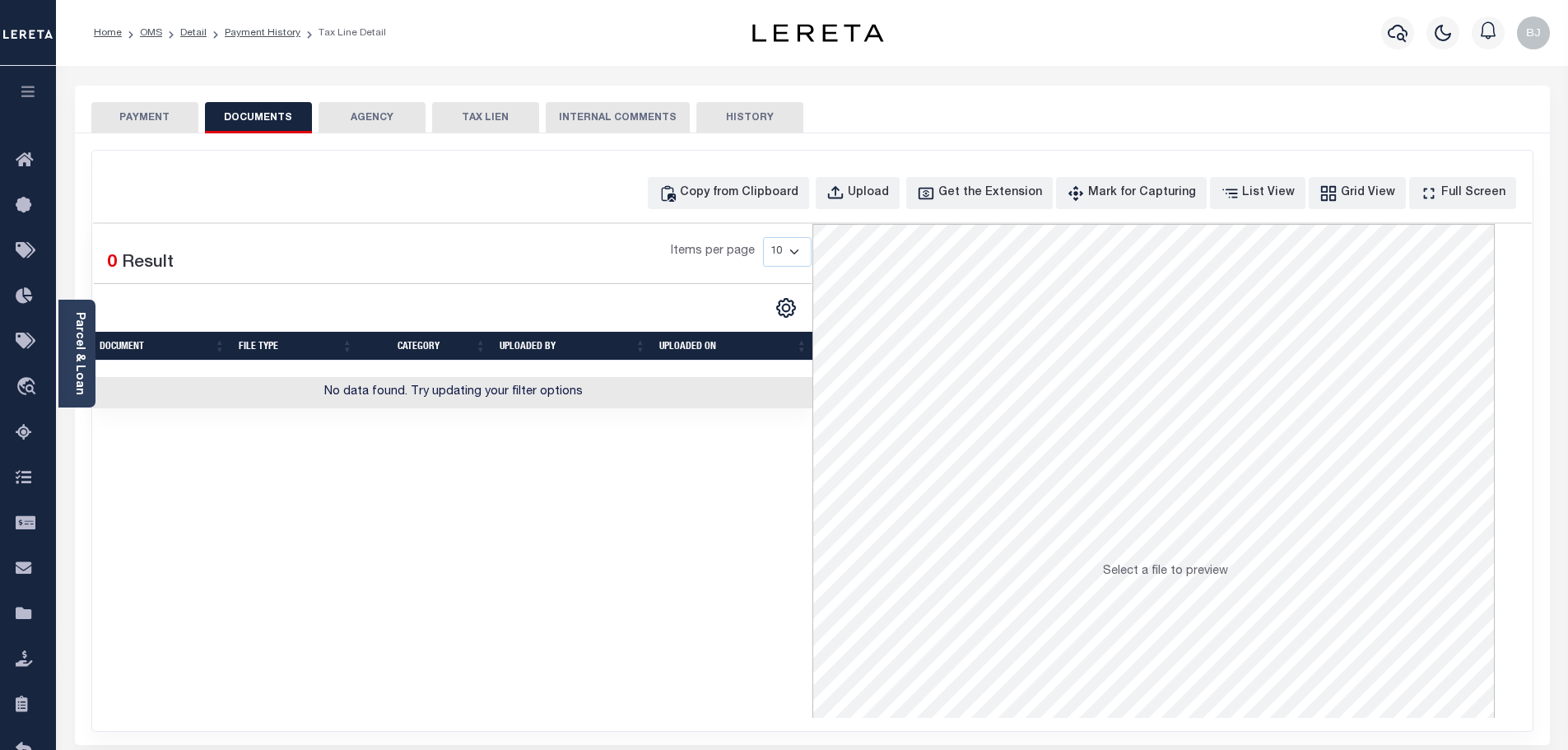
click at [786, 163] on div "Copy from Clipboard Upload Get the Extension Mark for Capturing Got it List Vie…" at bounding box center [812, 441] width 1441 height 580
click at [792, 204] on button "Copy from Clipboard" at bounding box center [728, 193] width 161 height 32
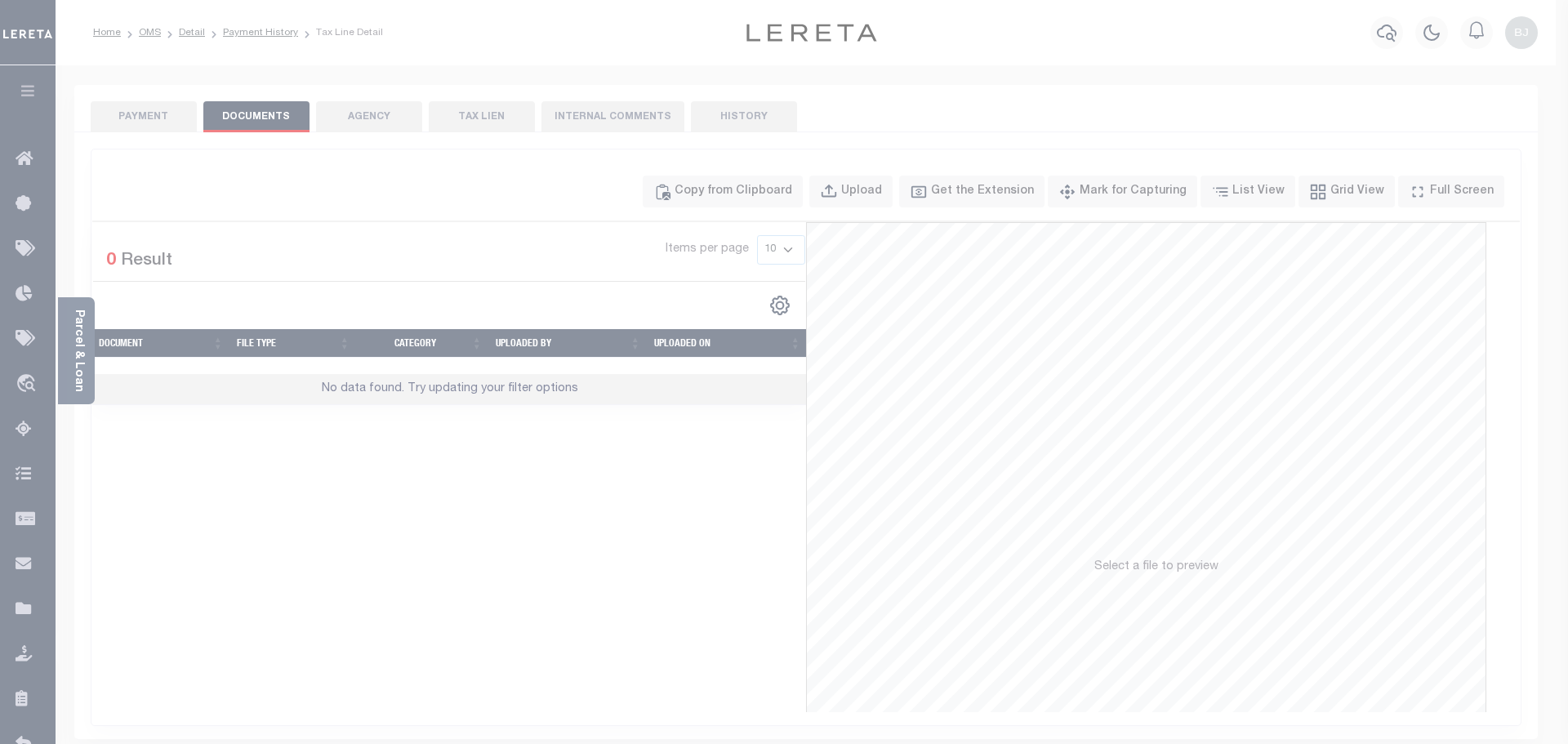
drag, startPoint x: 824, startPoint y: 307, endPoint x: 902, endPoint y: 418, distance: 135.7
click at [0, 0] on label "Paste copied image or file into this box" at bounding box center [0, 0] width 0 height 0
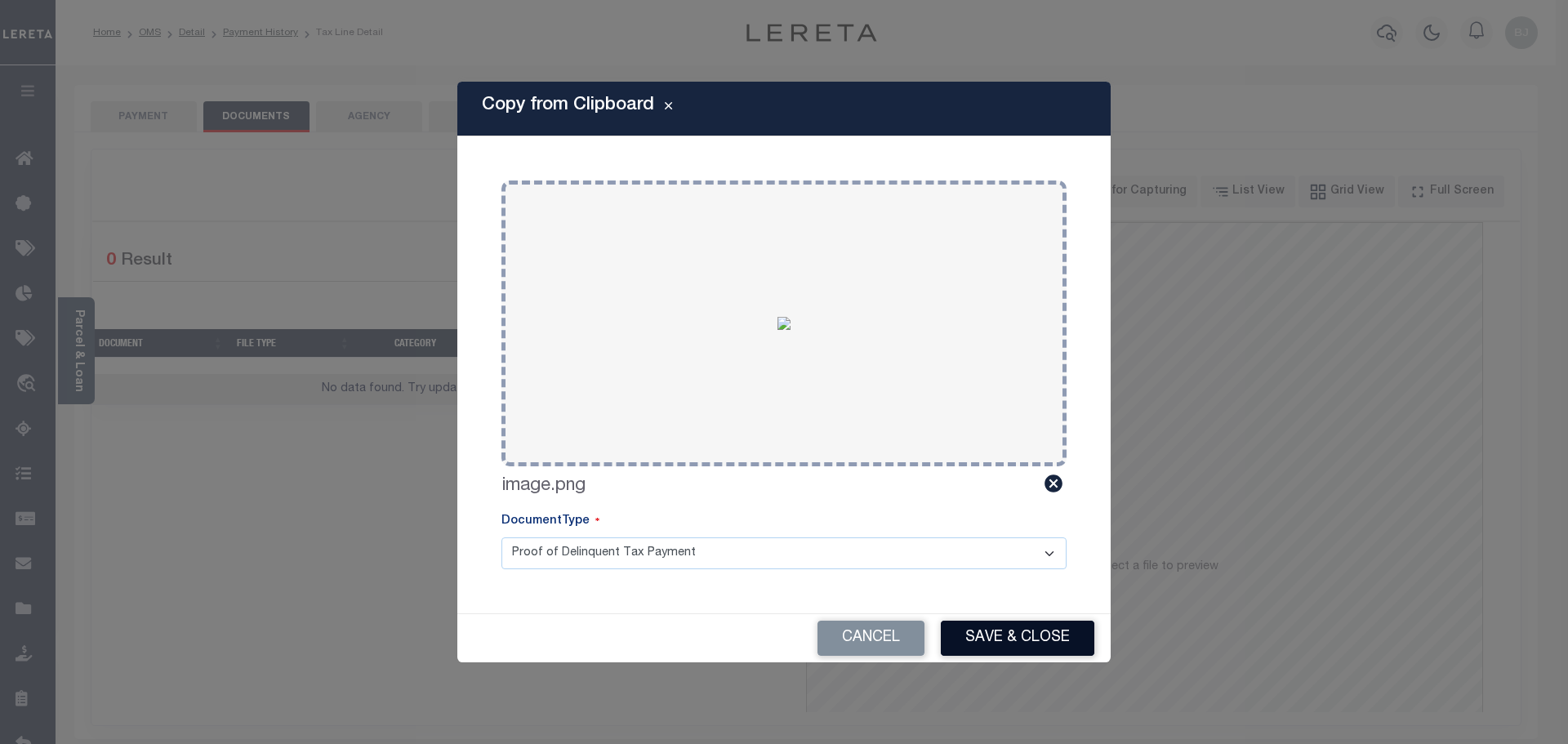
click at [1001, 625] on button "Save & Close" at bounding box center [1018, 638] width 153 height 36
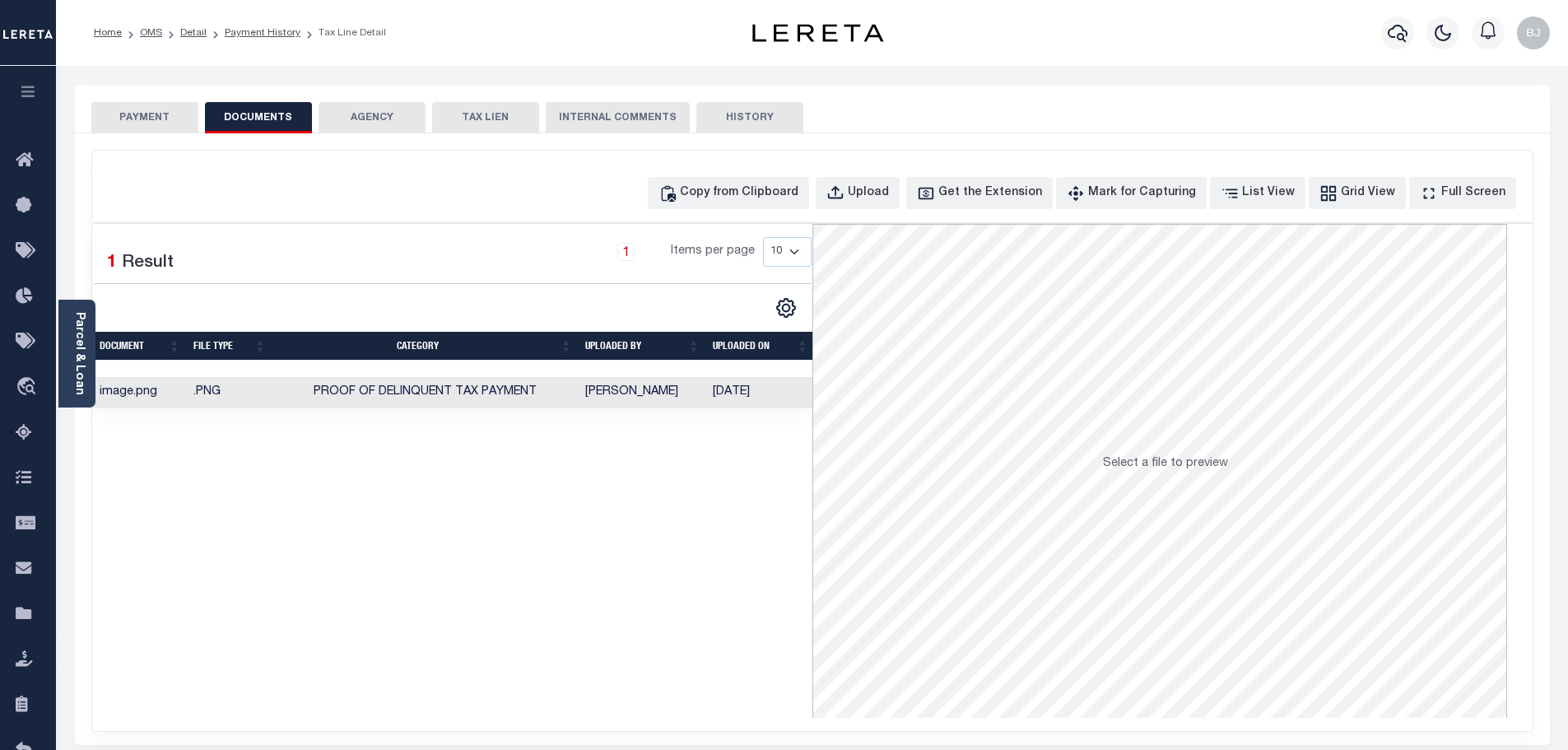
click at [63, 115] on div "PAYMENT DOCUMENTS AGENCY DELINQUENT PAYEE" at bounding box center [812, 609] width 1500 height 1046
click at [114, 114] on button "PAYMENT" at bounding box center [145, 117] width 107 height 31
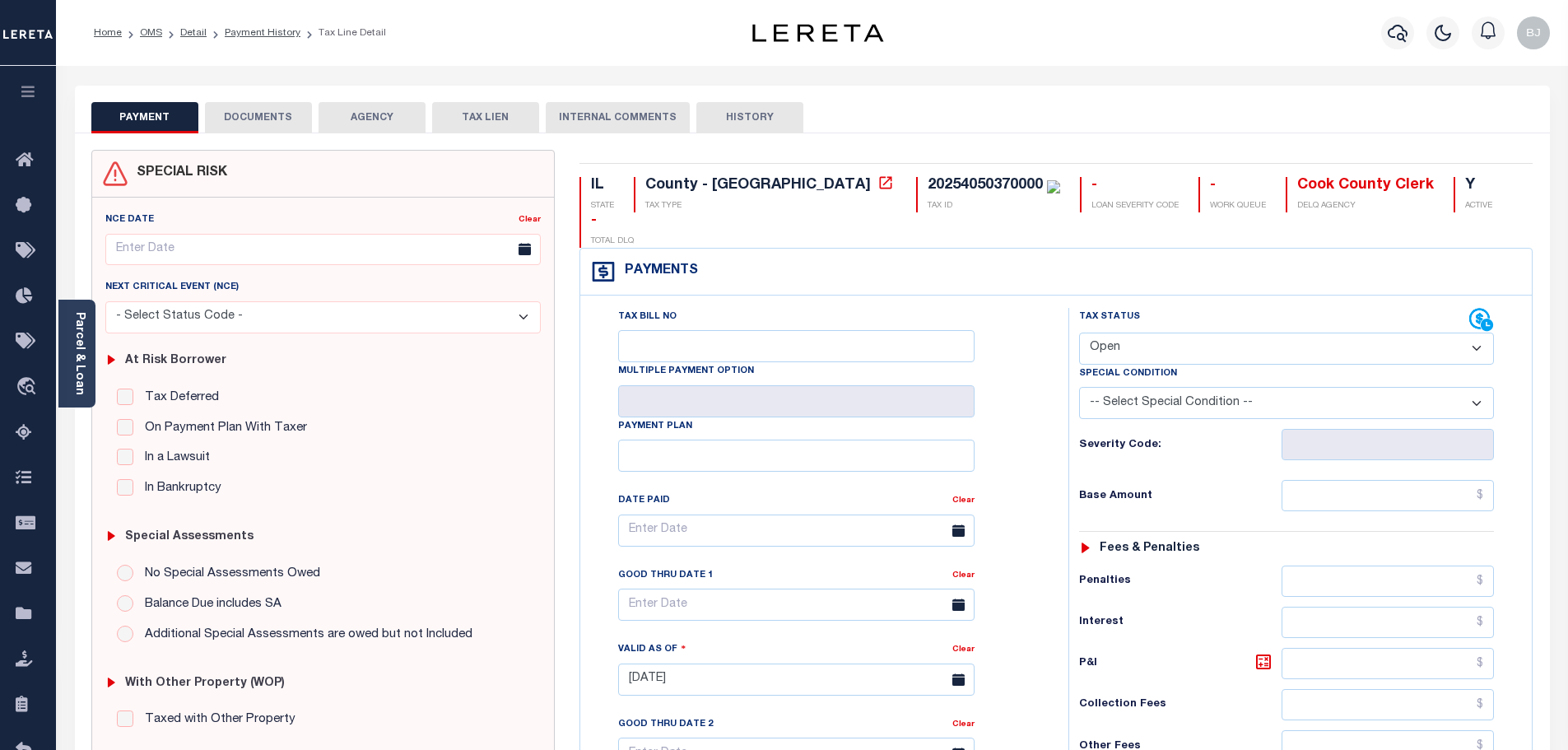
click at [1308, 333] on select "- Select Status Code - Open Due/Unpaid Paid Incomplete No Tax Due Internal Refu…" at bounding box center [1286, 349] width 415 height 32
select select "PYD"
click at [1079, 333] on select "- Select Status Code - Open Due/Unpaid Paid Incomplete No Tax Due Internal Refu…" at bounding box center [1286, 349] width 415 height 32
type input "09/11/2025"
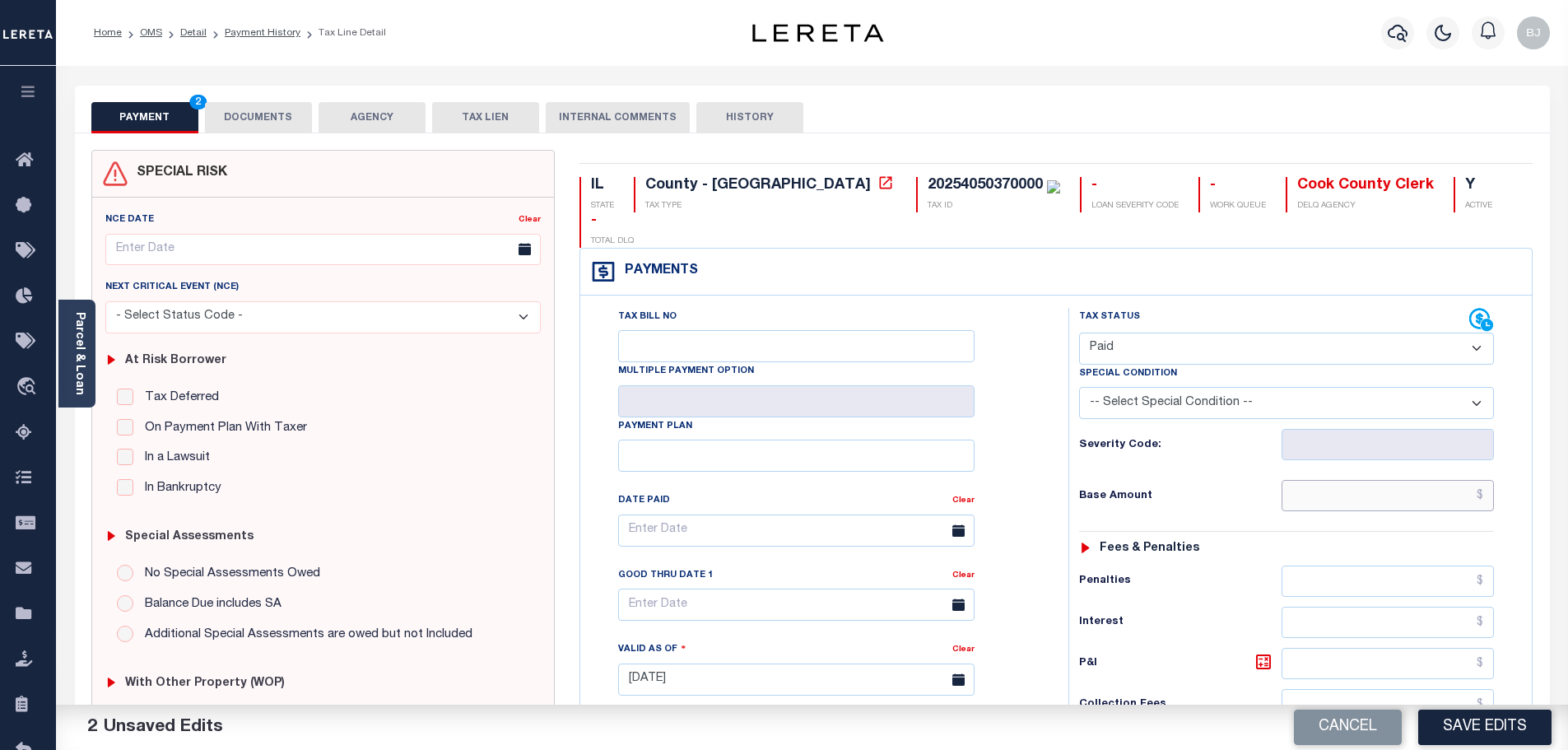
click at [1434, 480] on input "text" at bounding box center [1388, 495] width 213 height 31
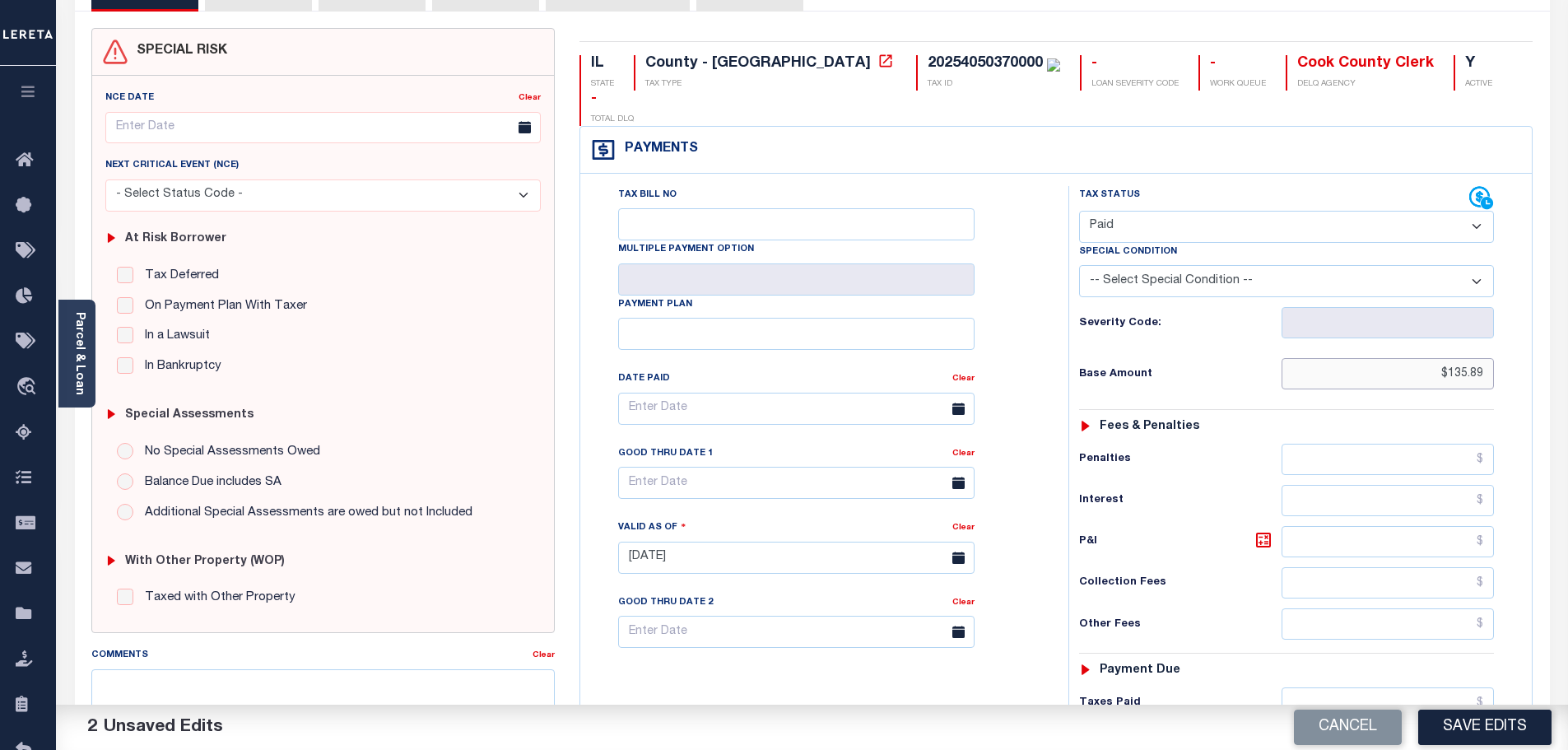
scroll to position [457, 0]
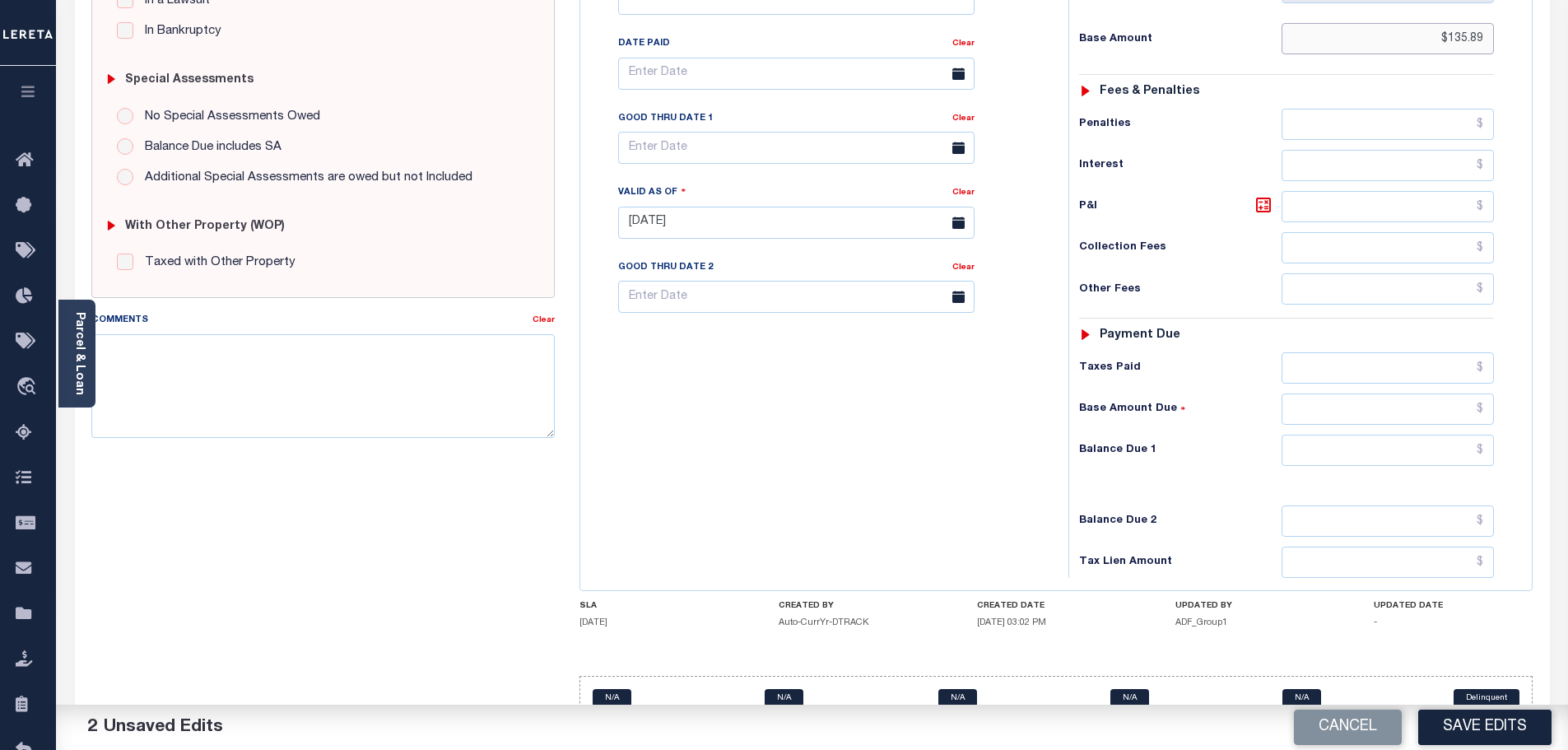
type input "$135.89"
click at [1408, 434] on input "text" at bounding box center [1388, 449] width 213 height 31
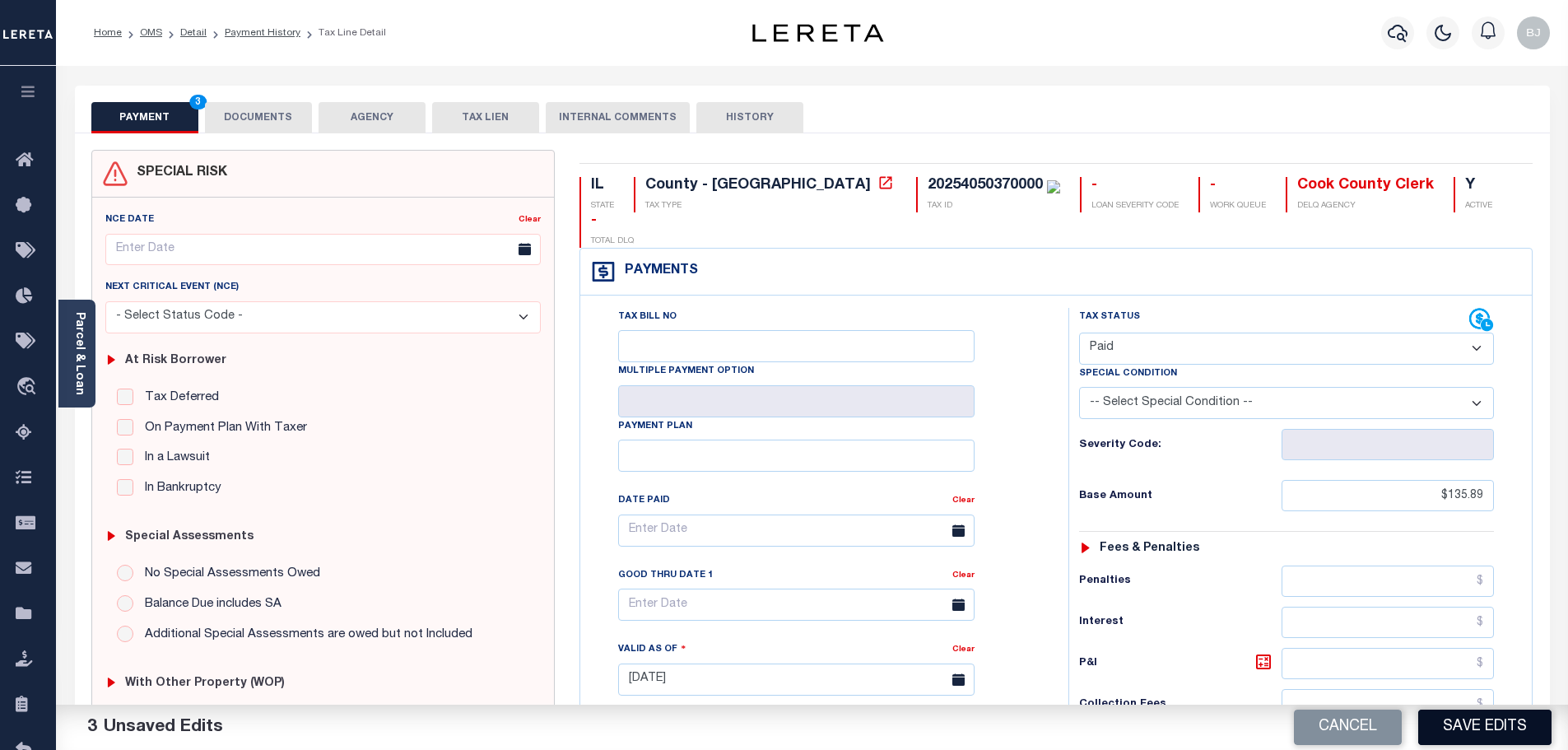
type input "$0.00"
click at [1496, 737] on button "Save Edits" at bounding box center [1485, 727] width 134 height 36
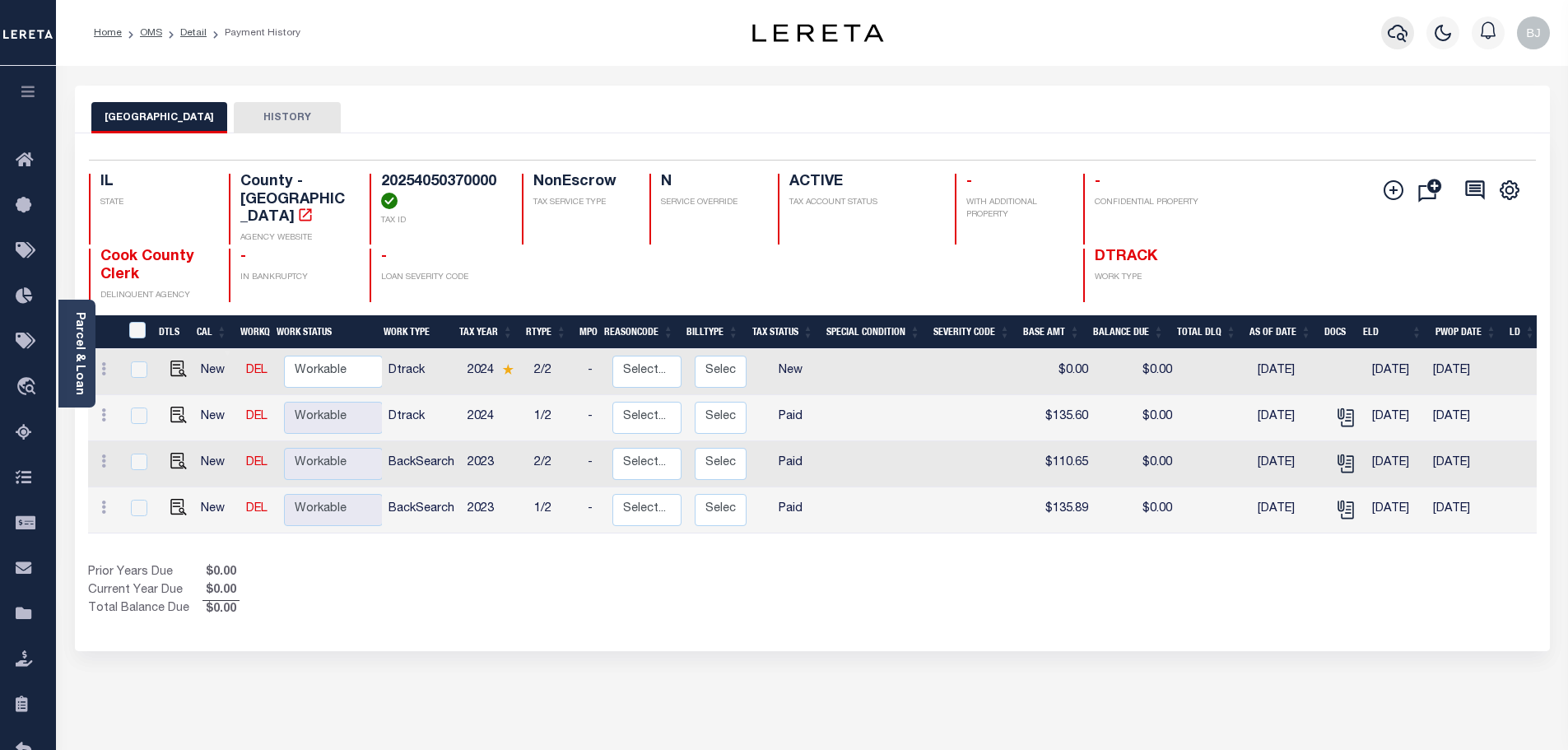
click at [1394, 40] on icon "button" at bounding box center [1397, 32] width 20 height 20
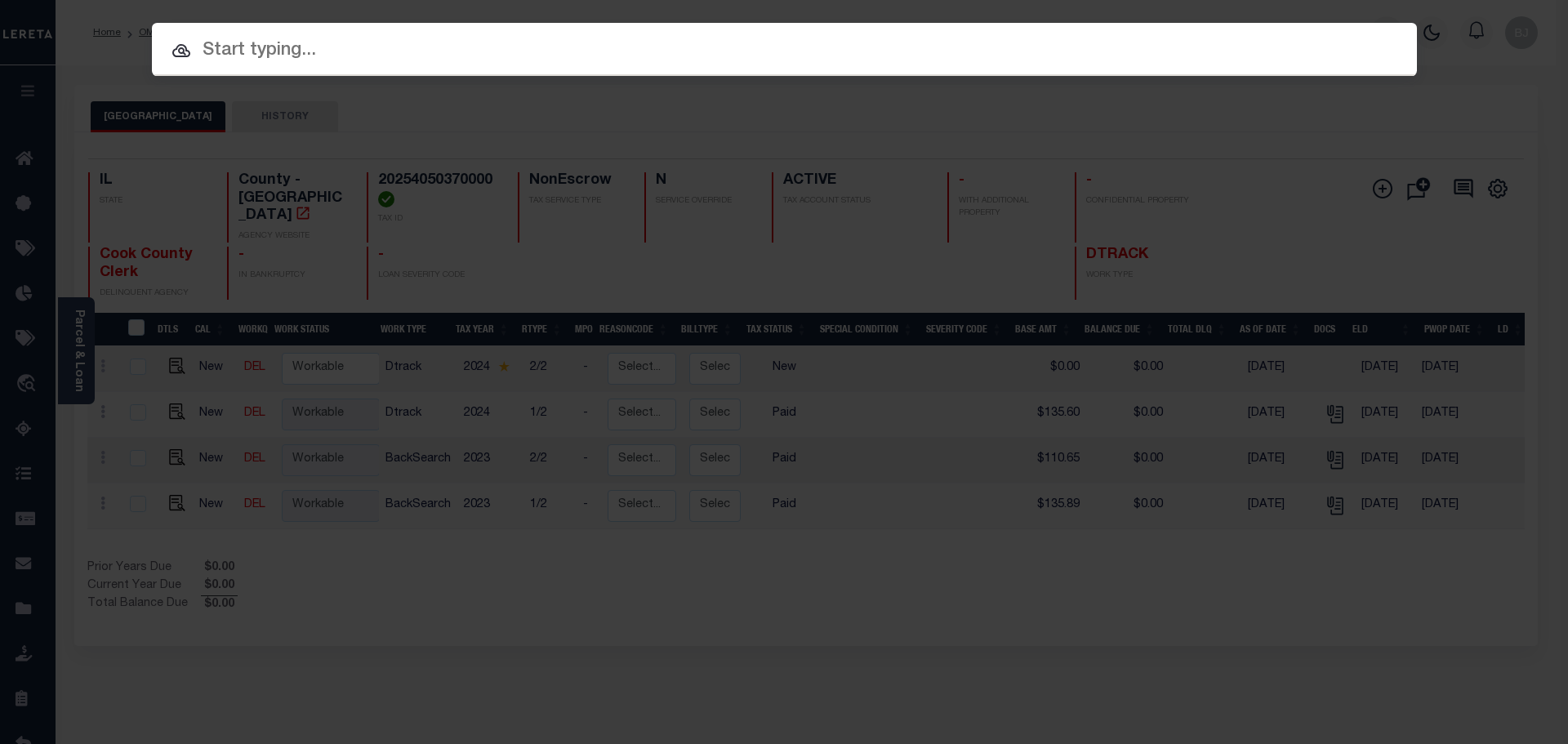
paste input "12690"
type input "12690"
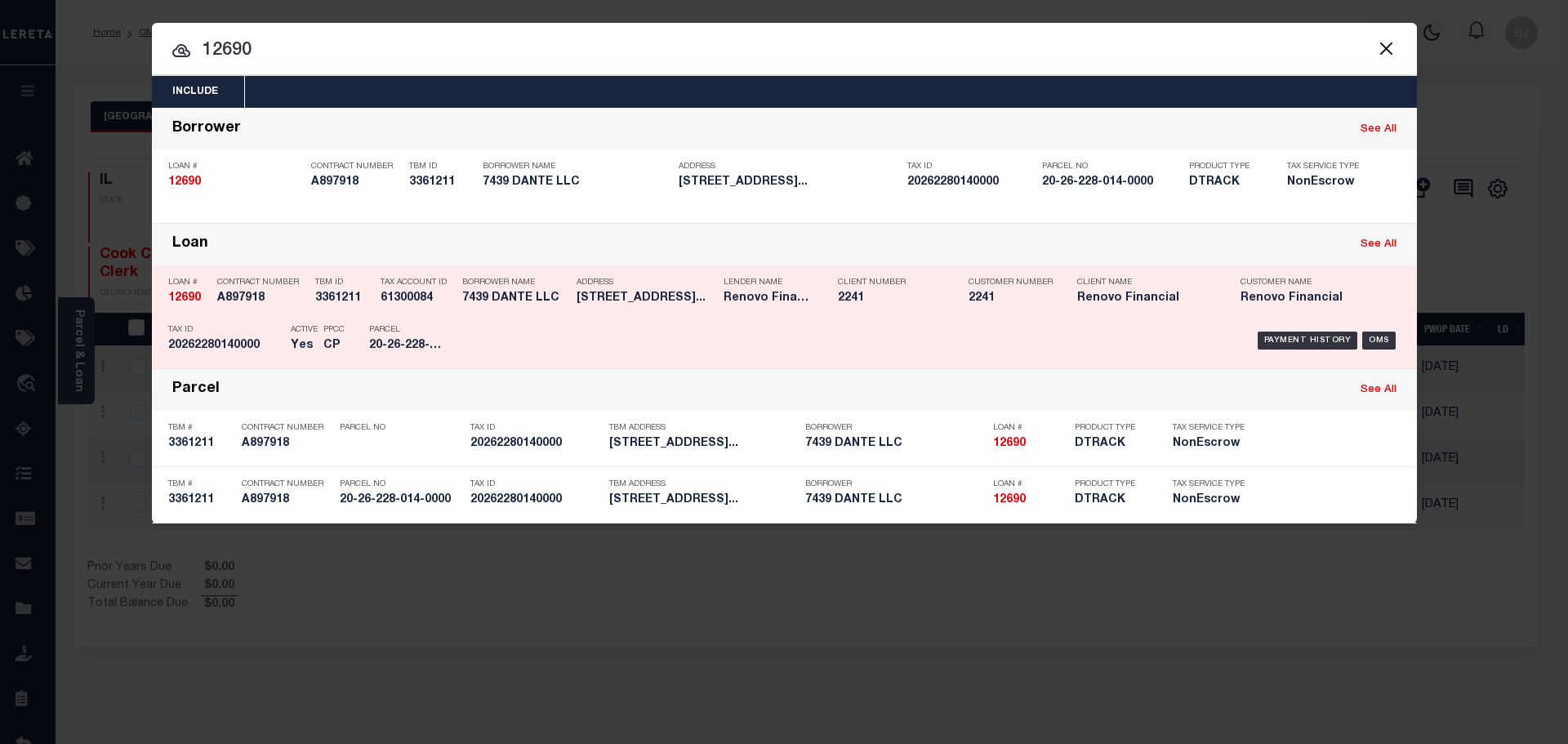
click at [399, 345] on h5 "20-26-228-014-0000" at bounding box center [406, 346] width 74 height 14
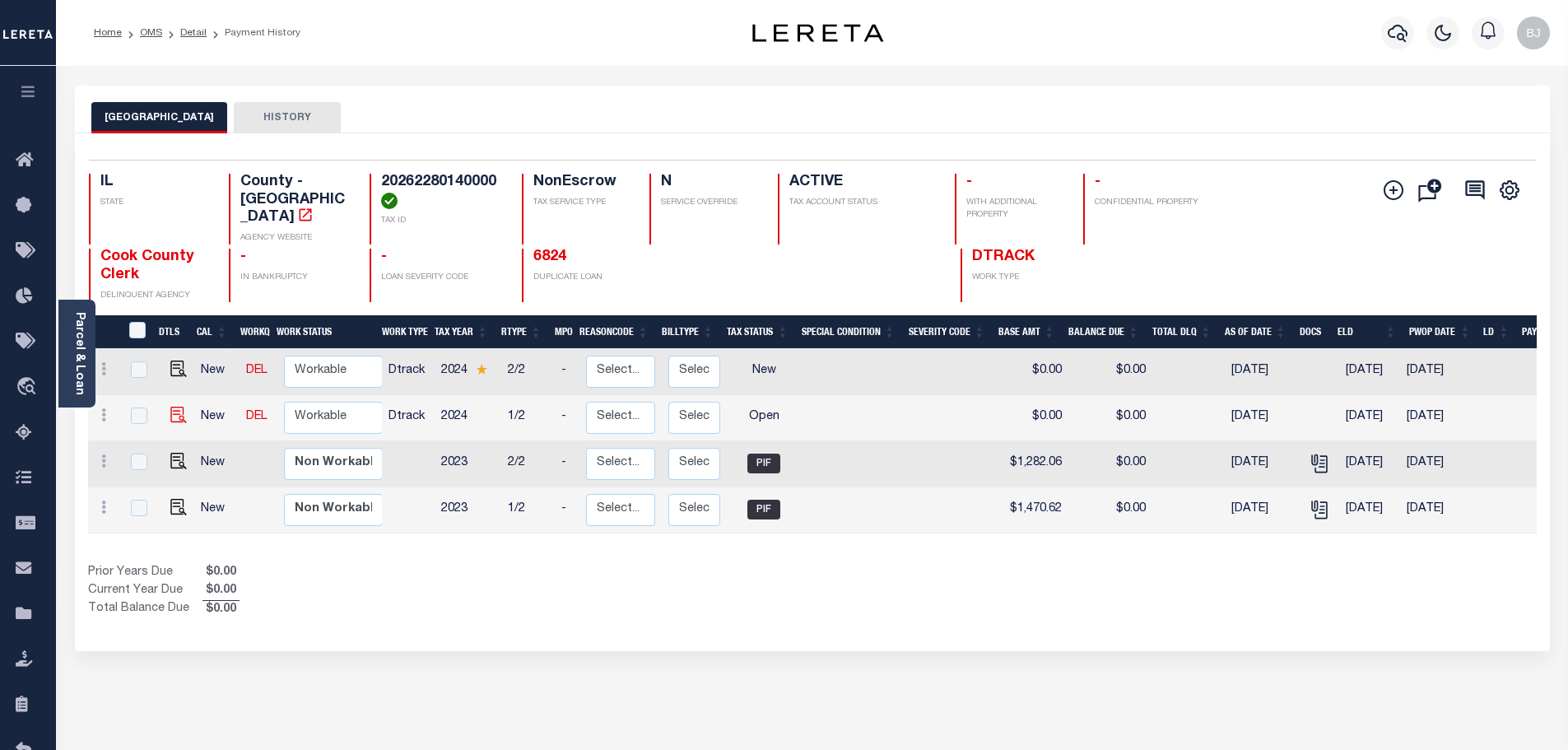
click at [174, 407] on img at bounding box center [178, 415] width 16 height 16
checkbox input "true"
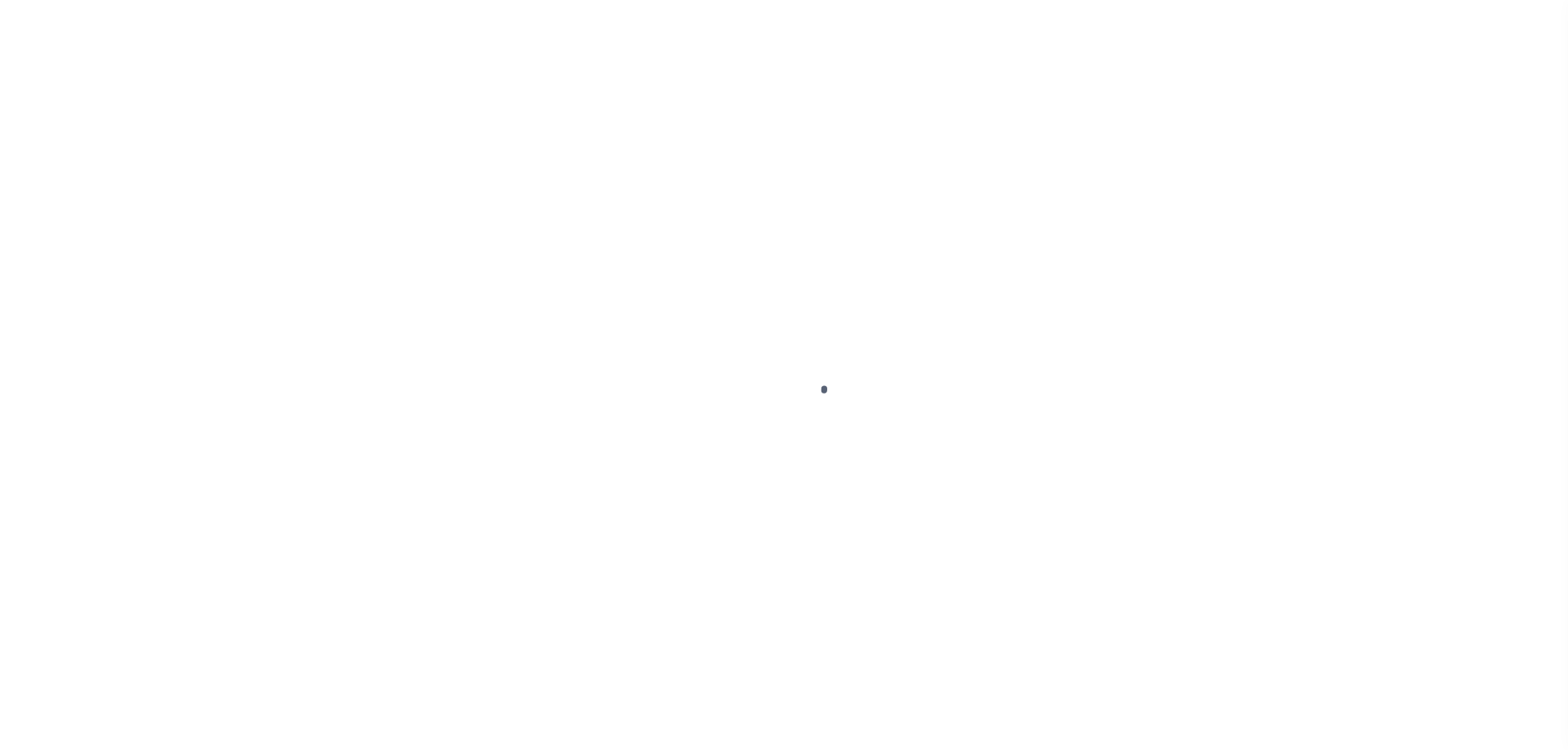
select select "OP2"
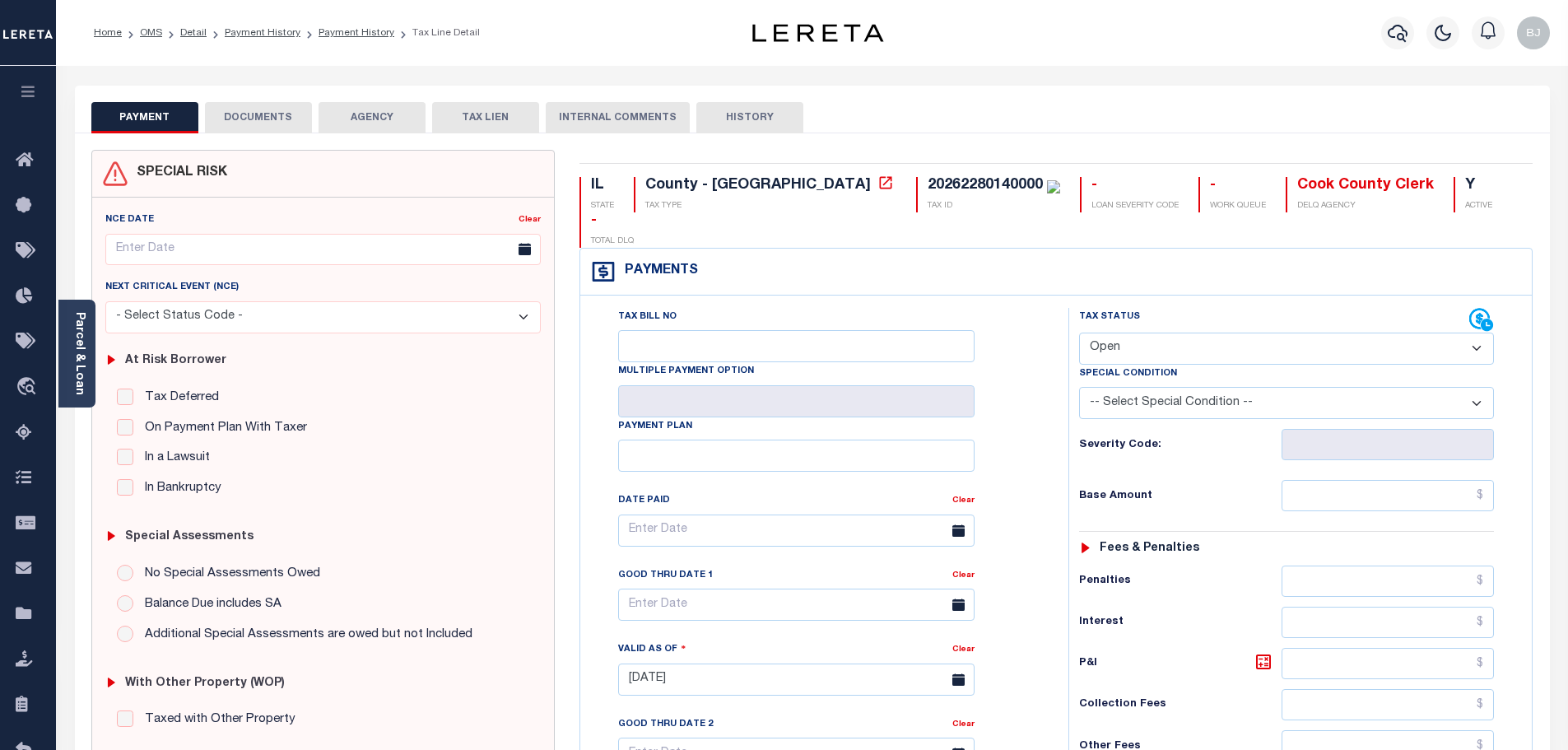
click at [238, 114] on button "DOCUMENTS" at bounding box center [259, 117] width 107 height 31
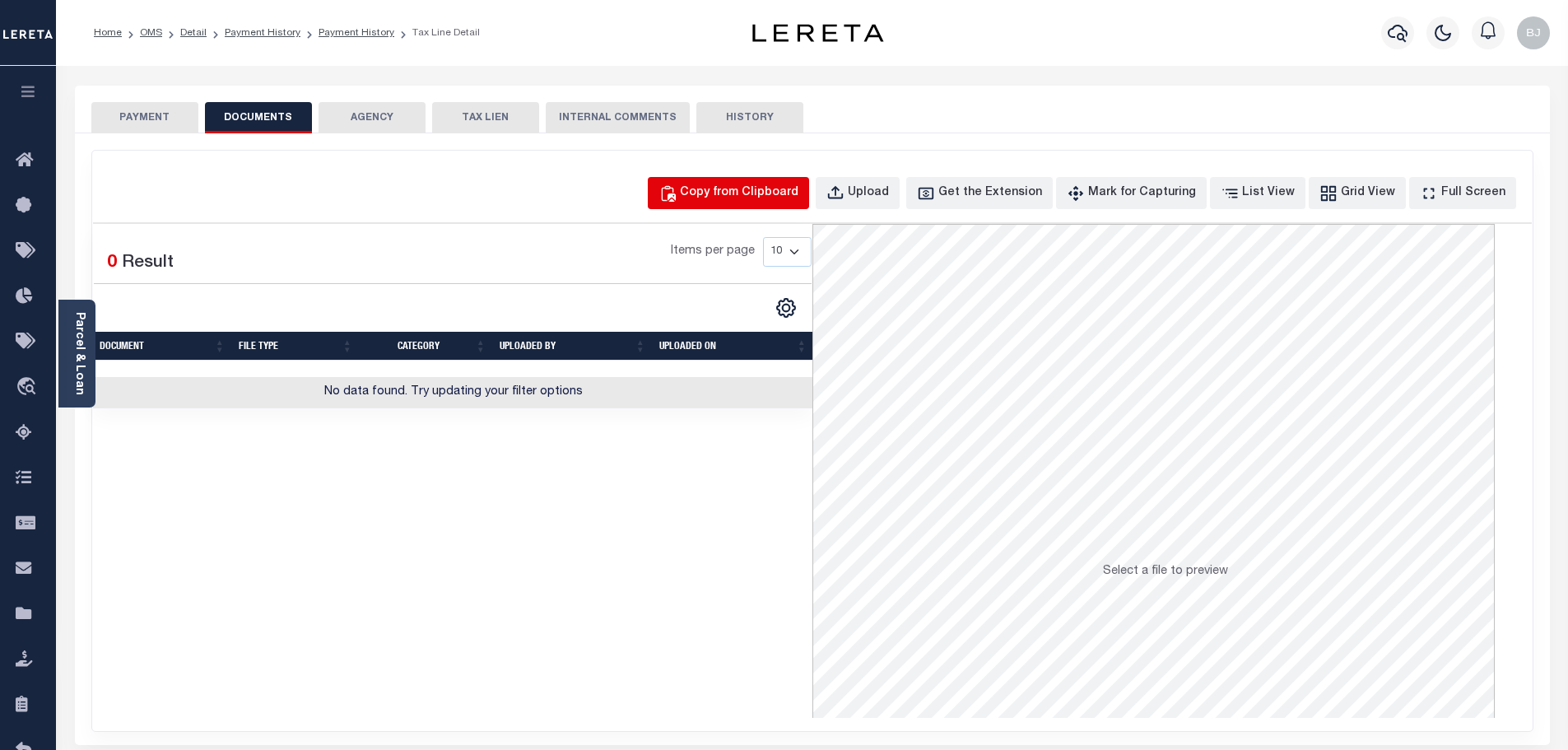
click at [799, 201] on div "Copy from Clipboard" at bounding box center [740, 193] width 119 height 18
select select "POP"
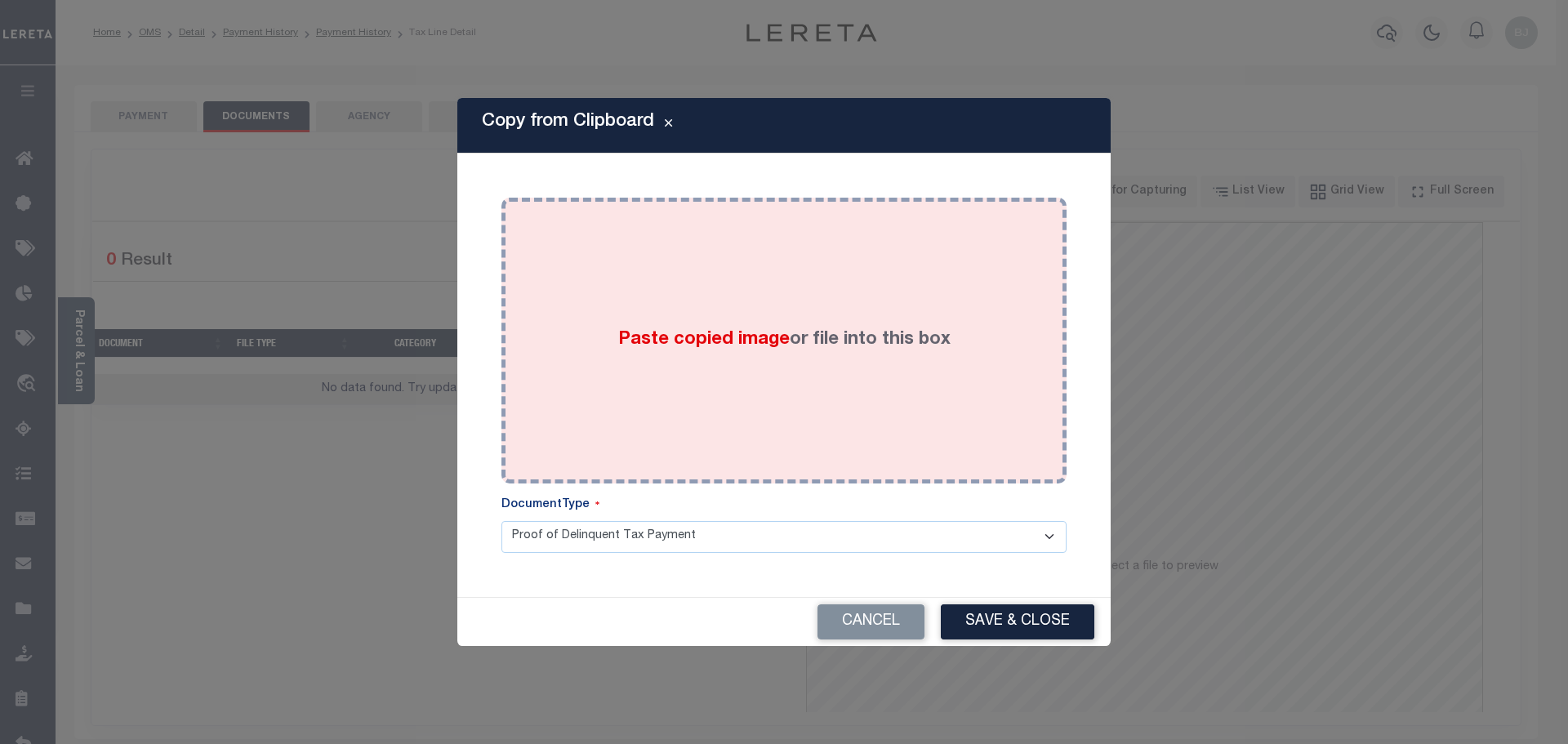
click at [872, 365] on div "Paste copied image or file into this box" at bounding box center [784, 341] width 540 height 262
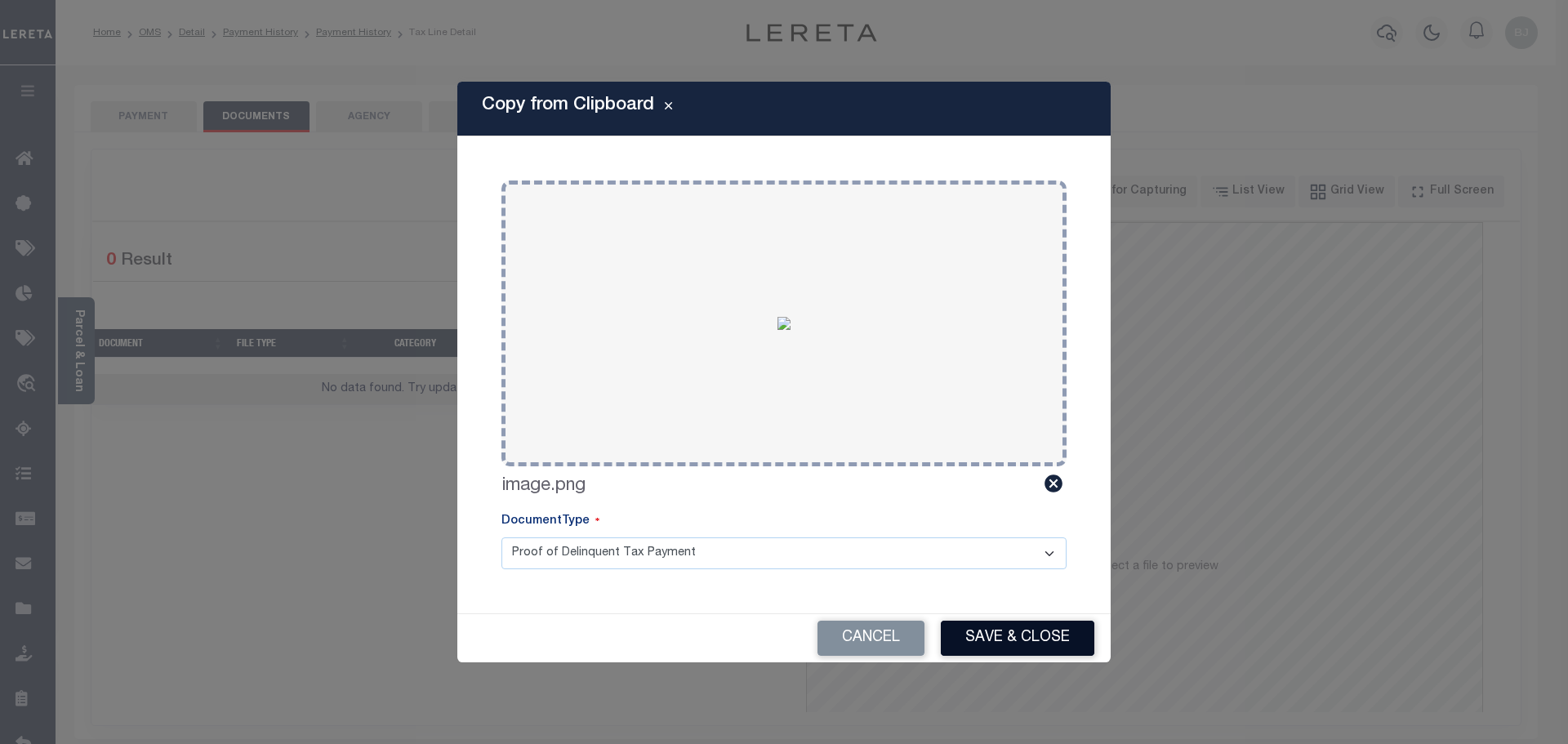
click at [1037, 641] on button "Save & Close" at bounding box center [1018, 638] width 153 height 36
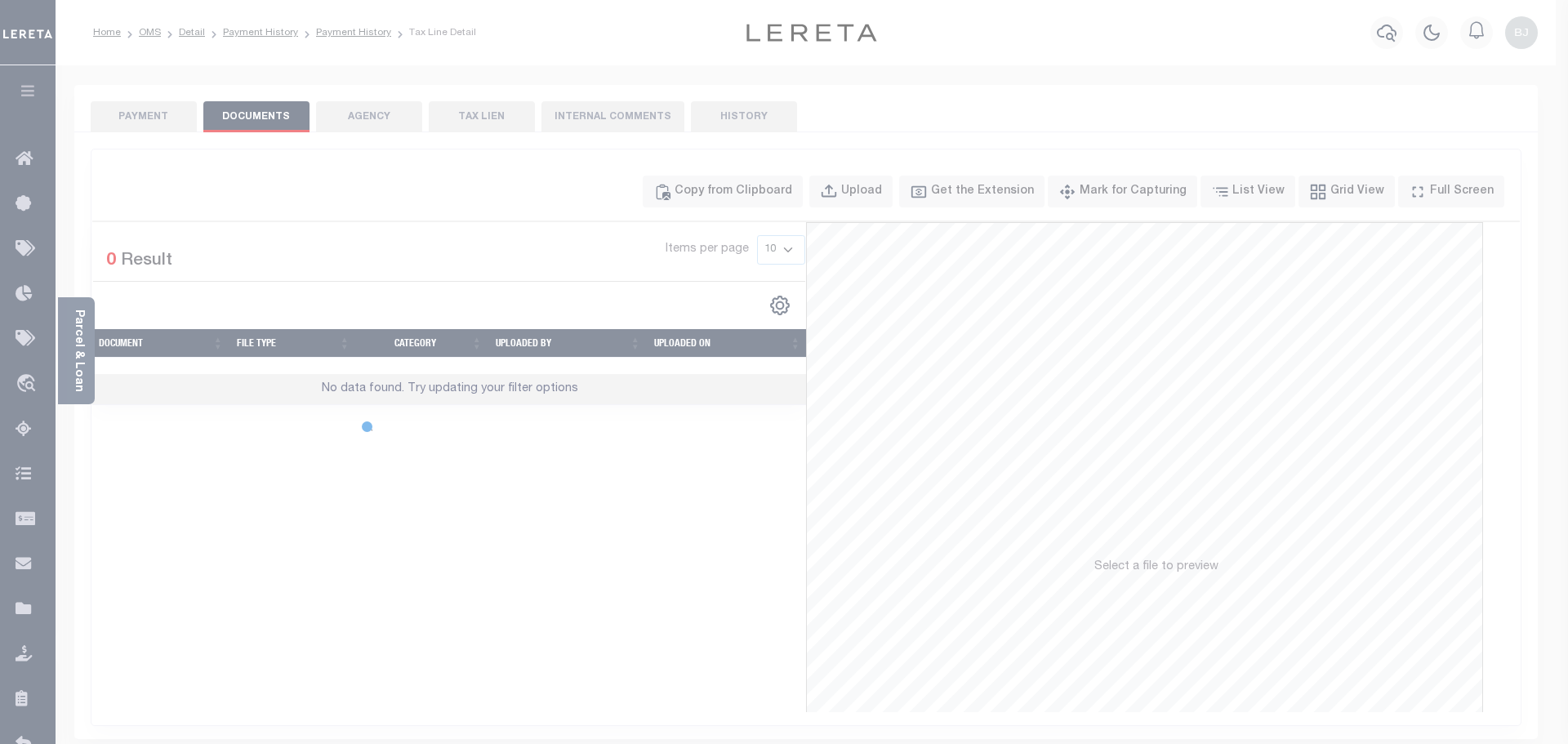
click at [147, 112] on div at bounding box center [784, 372] width 1568 height 744
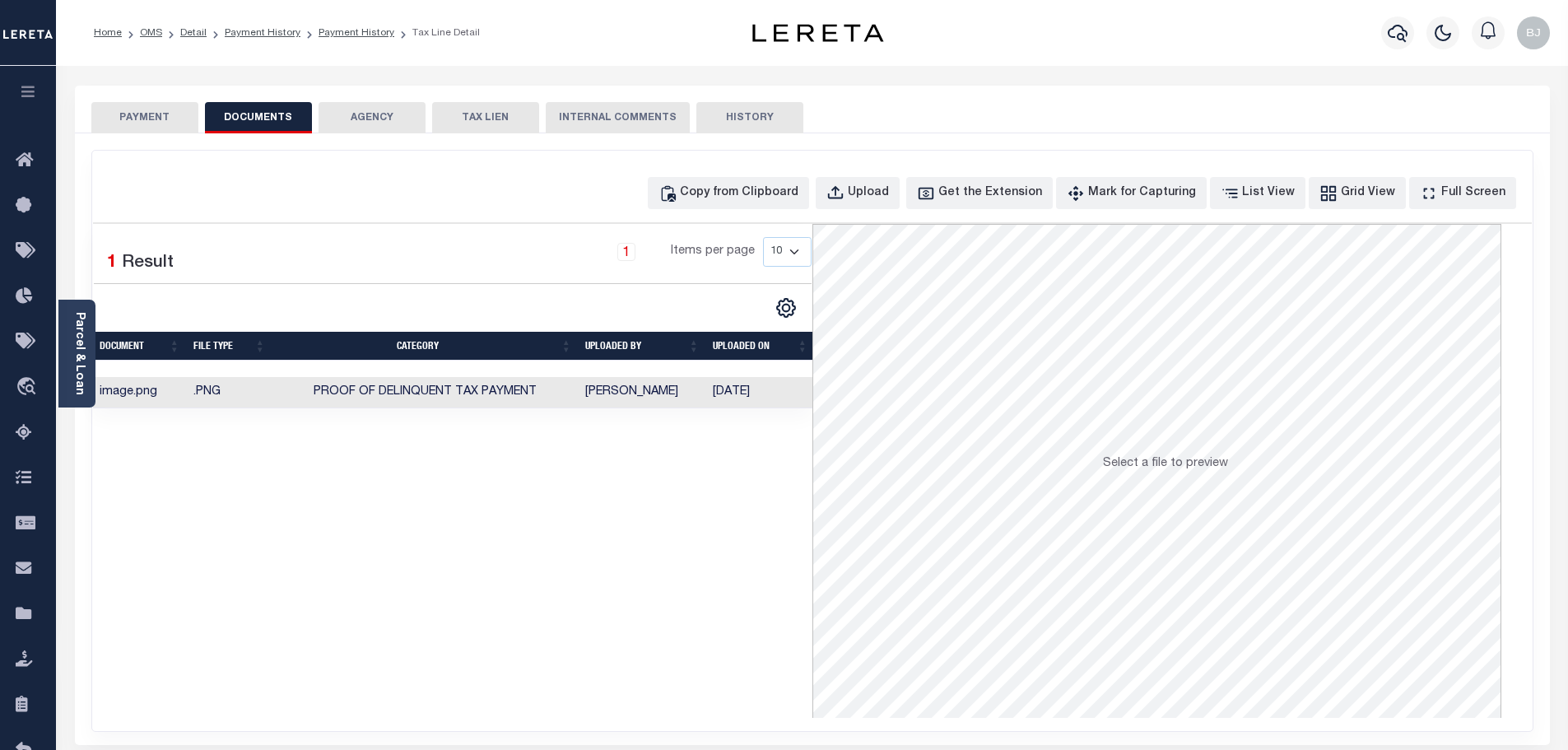
click at [148, 113] on button "PAYMENT" at bounding box center [145, 117] width 107 height 31
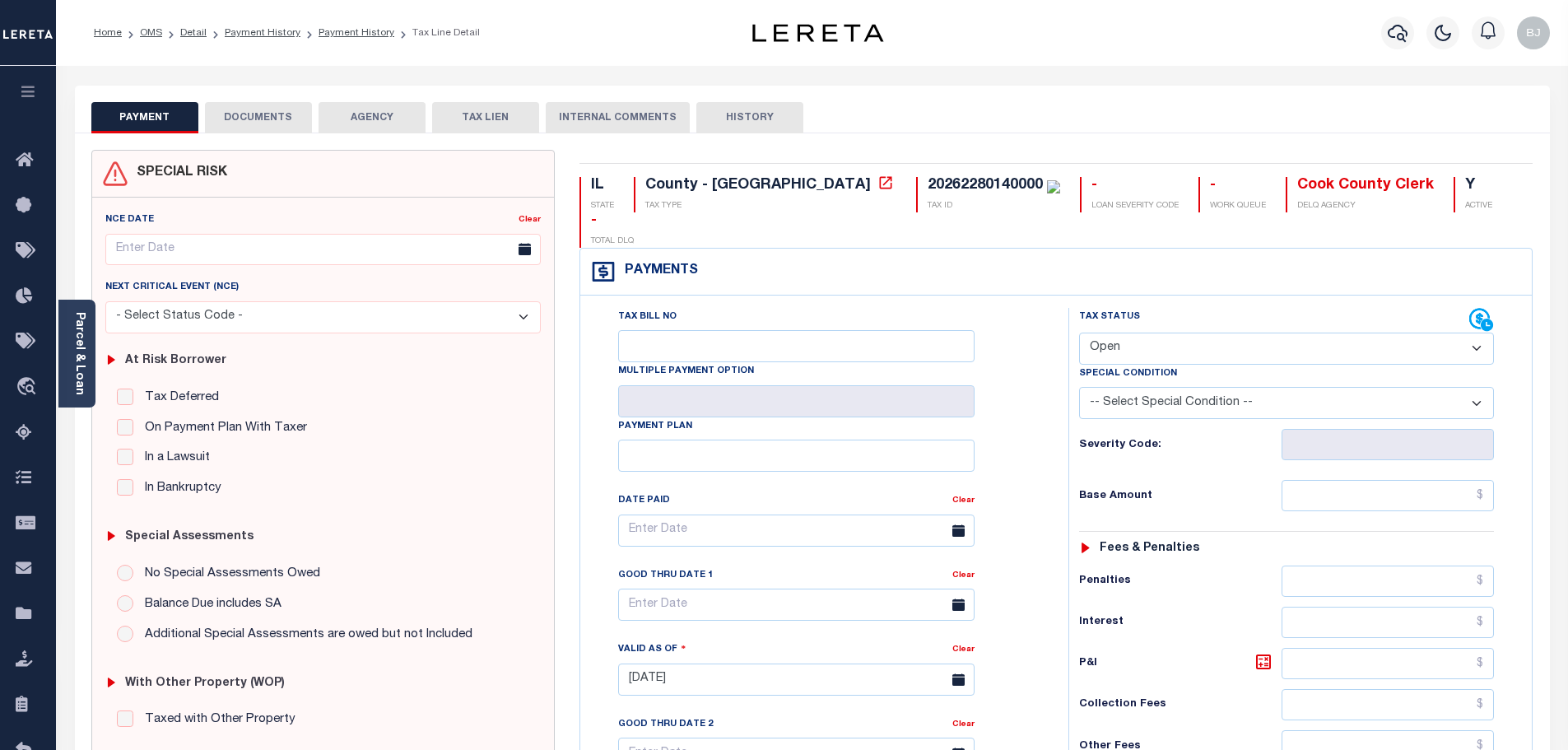
click at [1285, 333] on select "- Select Status Code - Open Due/Unpaid Paid Incomplete No Tax Due Internal Refu…" at bounding box center [1286, 349] width 415 height 32
select select "PYD"
click at [1079, 333] on select "- Select Status Code - Open Due/Unpaid Paid Incomplete No Tax Due Internal Refu…" at bounding box center [1286, 349] width 415 height 32
type input "[DATE]"
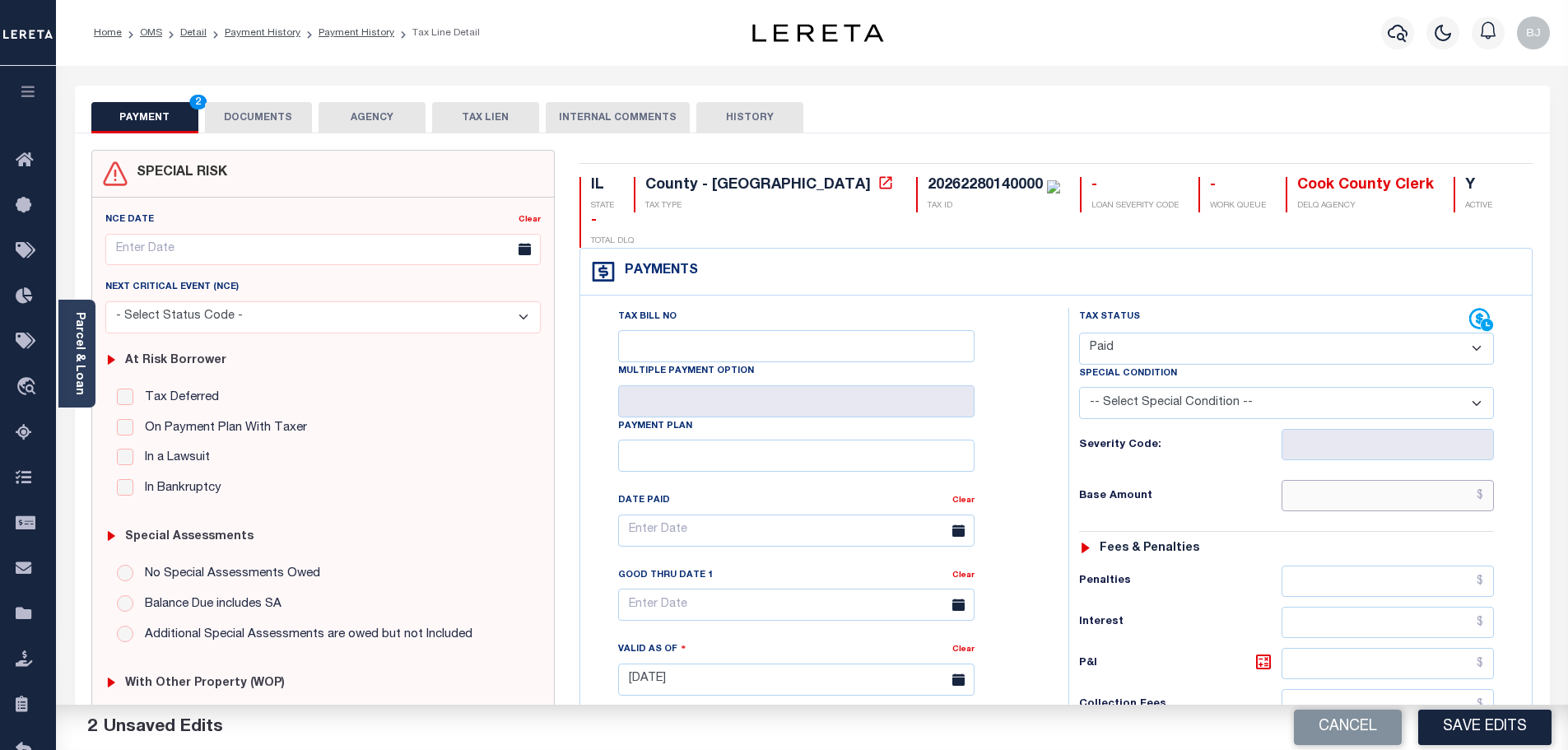
click at [1416, 480] on input "text" at bounding box center [1388, 495] width 213 height 31
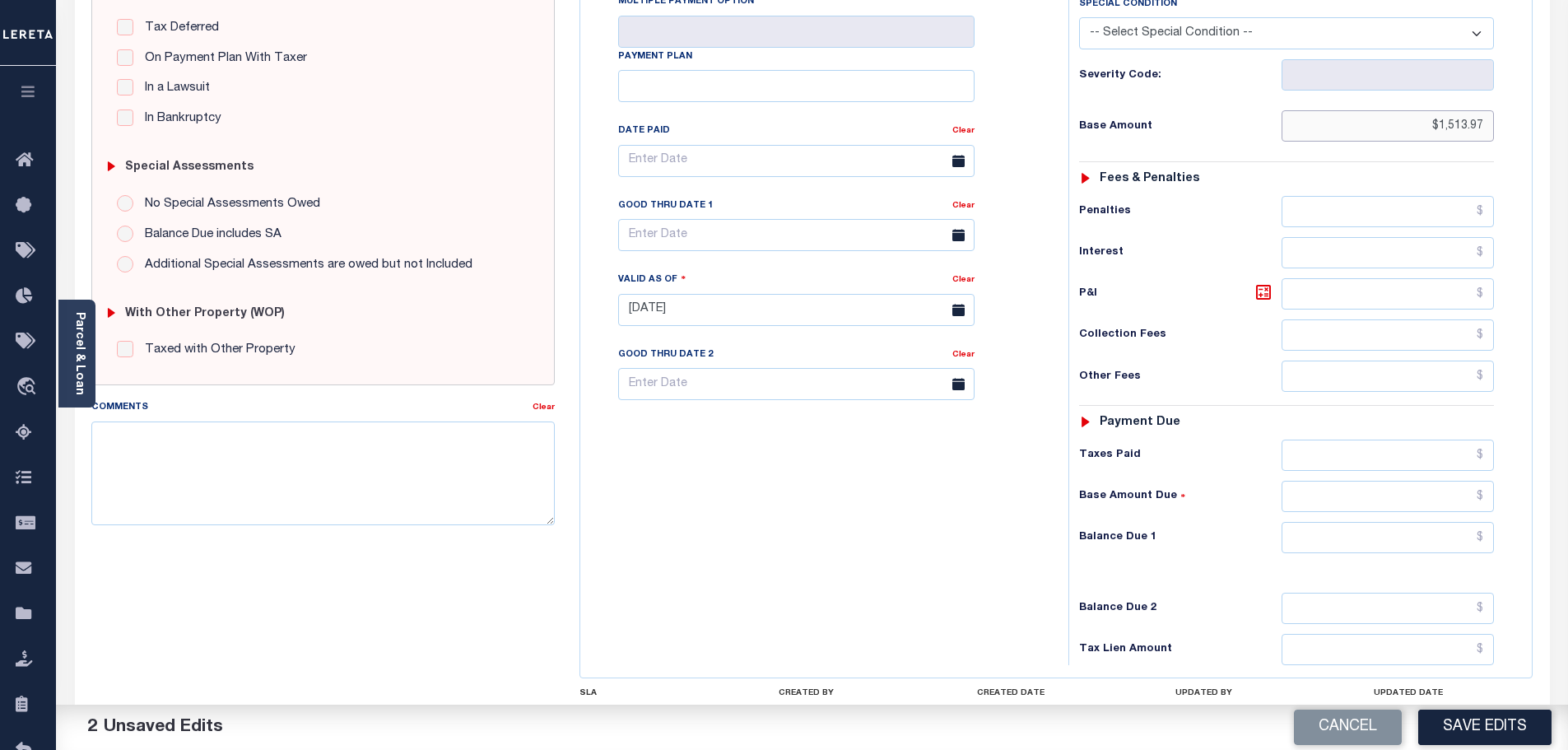
scroll to position [412, 0]
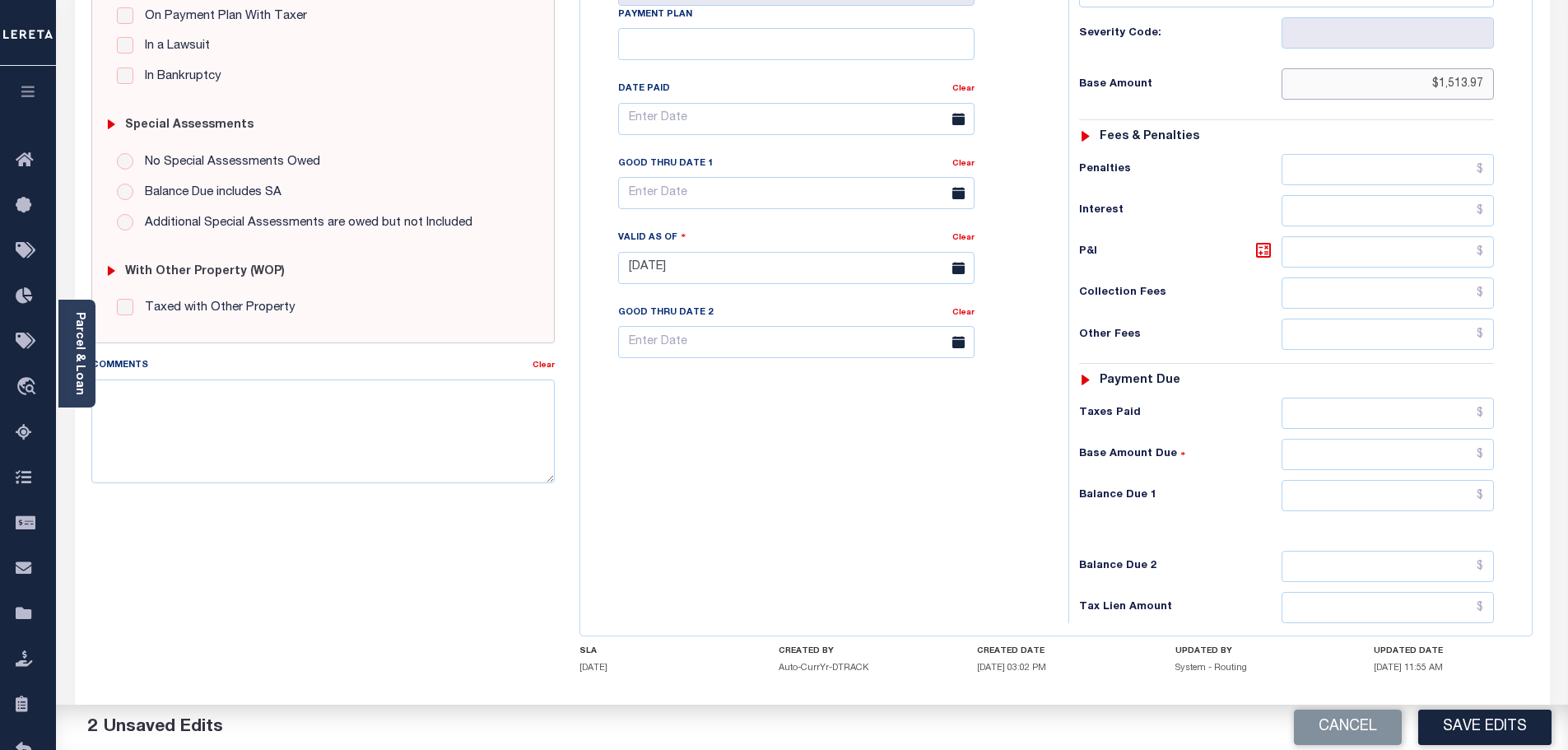
type input "$1,513.97"
click at [1386, 480] on input "text" at bounding box center [1388, 495] width 213 height 31
type input "$0"
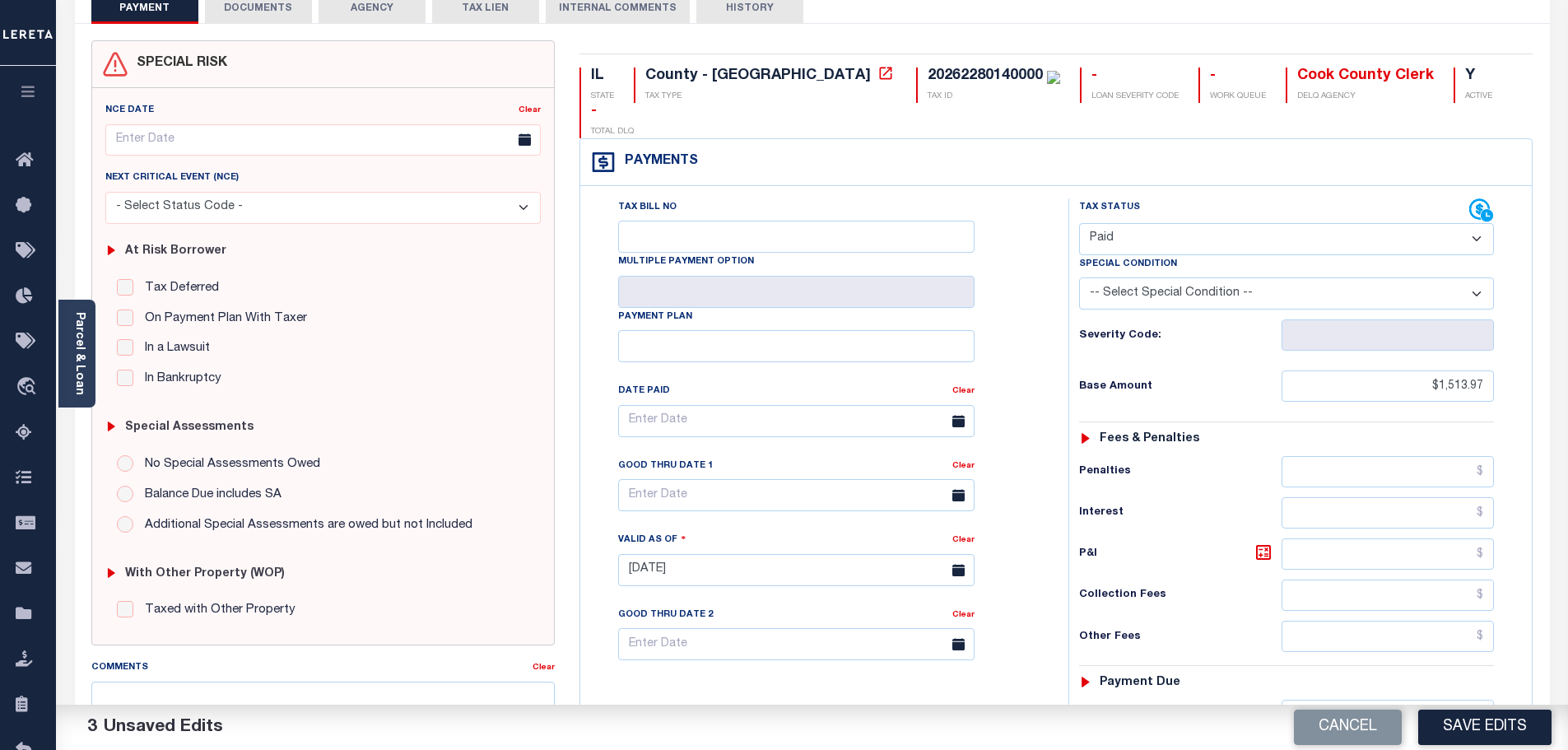
scroll to position [82, 0]
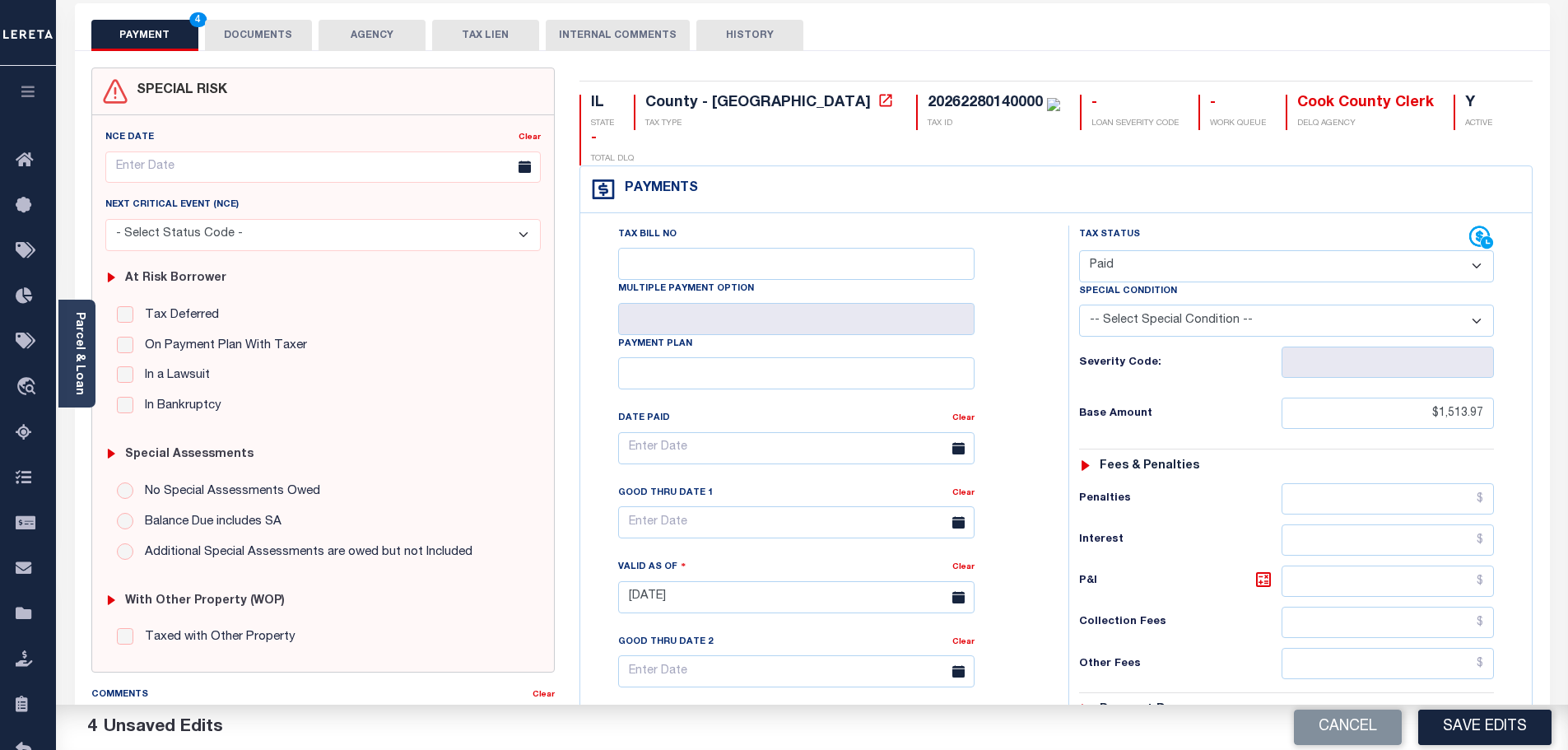
click at [257, 34] on button "DOCUMENTS" at bounding box center [259, 35] width 107 height 31
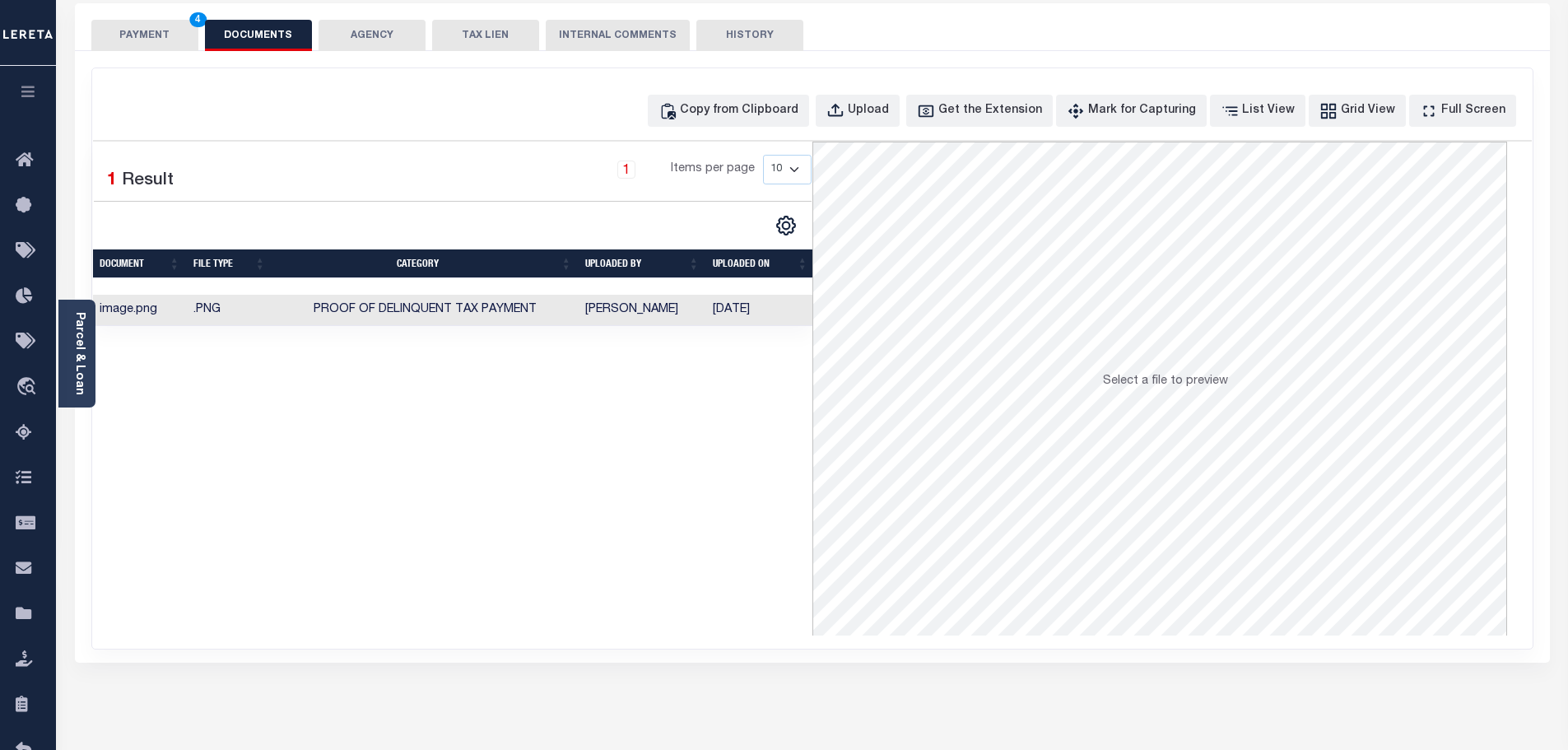
click at [147, 24] on button "PAYMENT 4" at bounding box center [145, 35] width 107 height 31
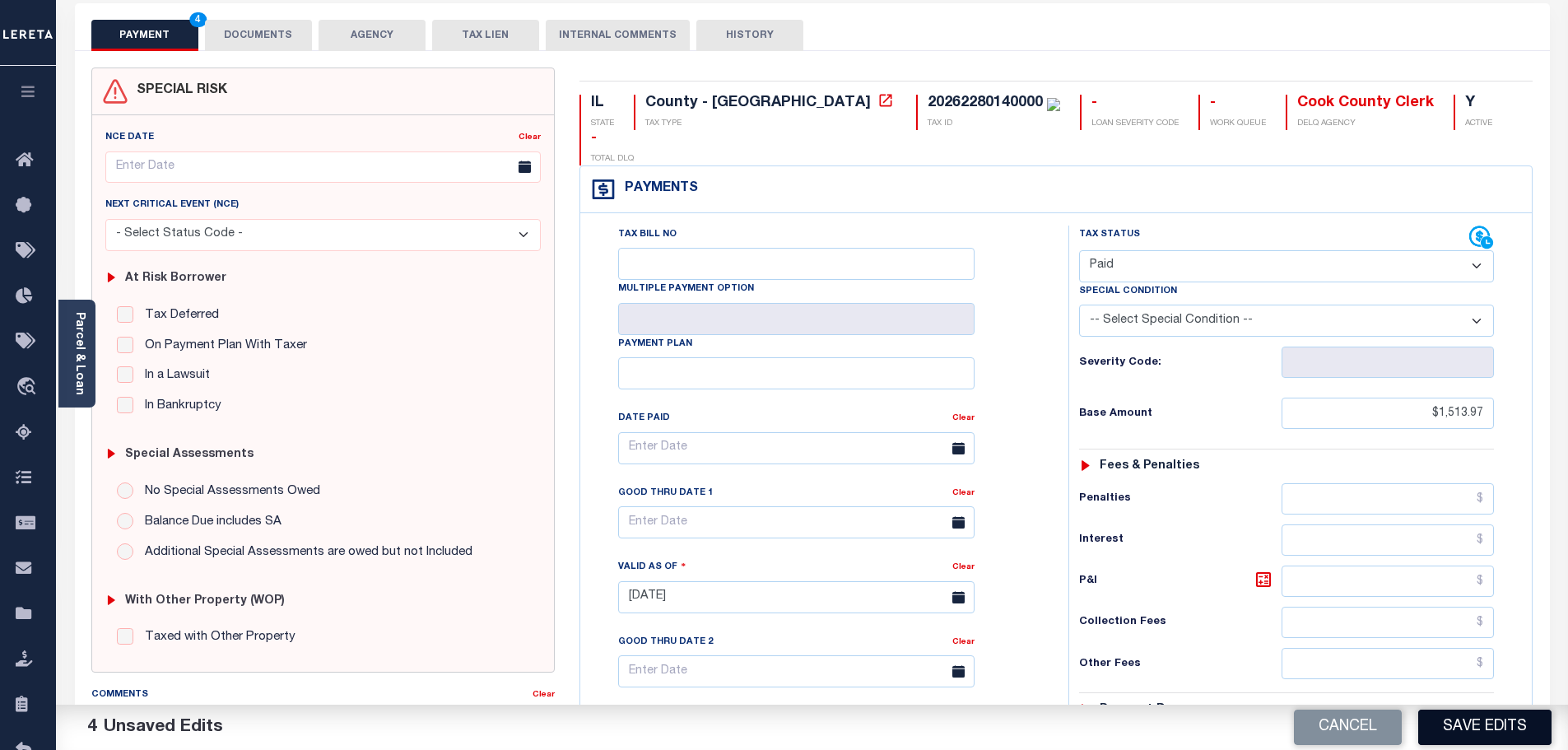
click at [1490, 719] on button "Save Edits" at bounding box center [1485, 727] width 134 height 36
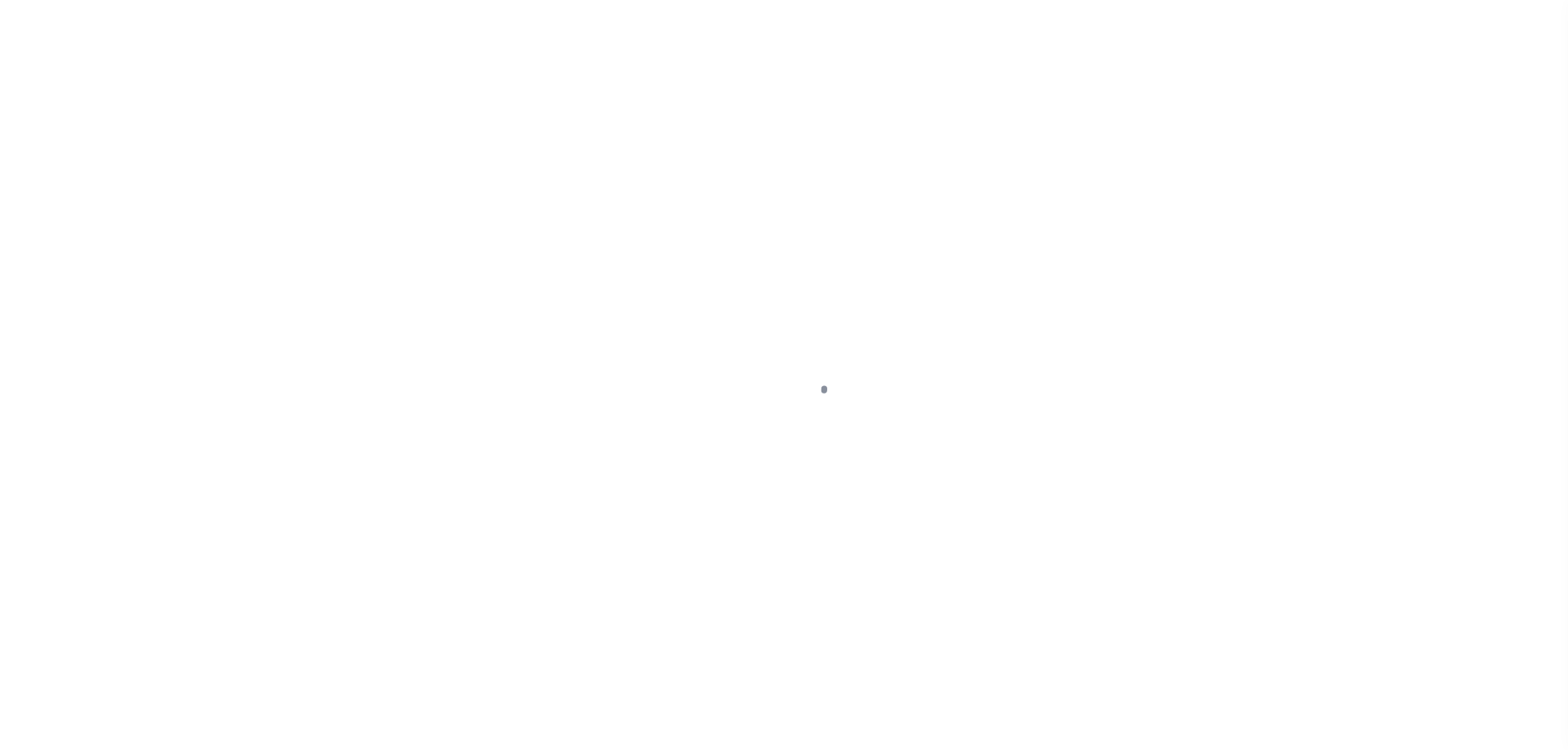
scroll to position [82, 0]
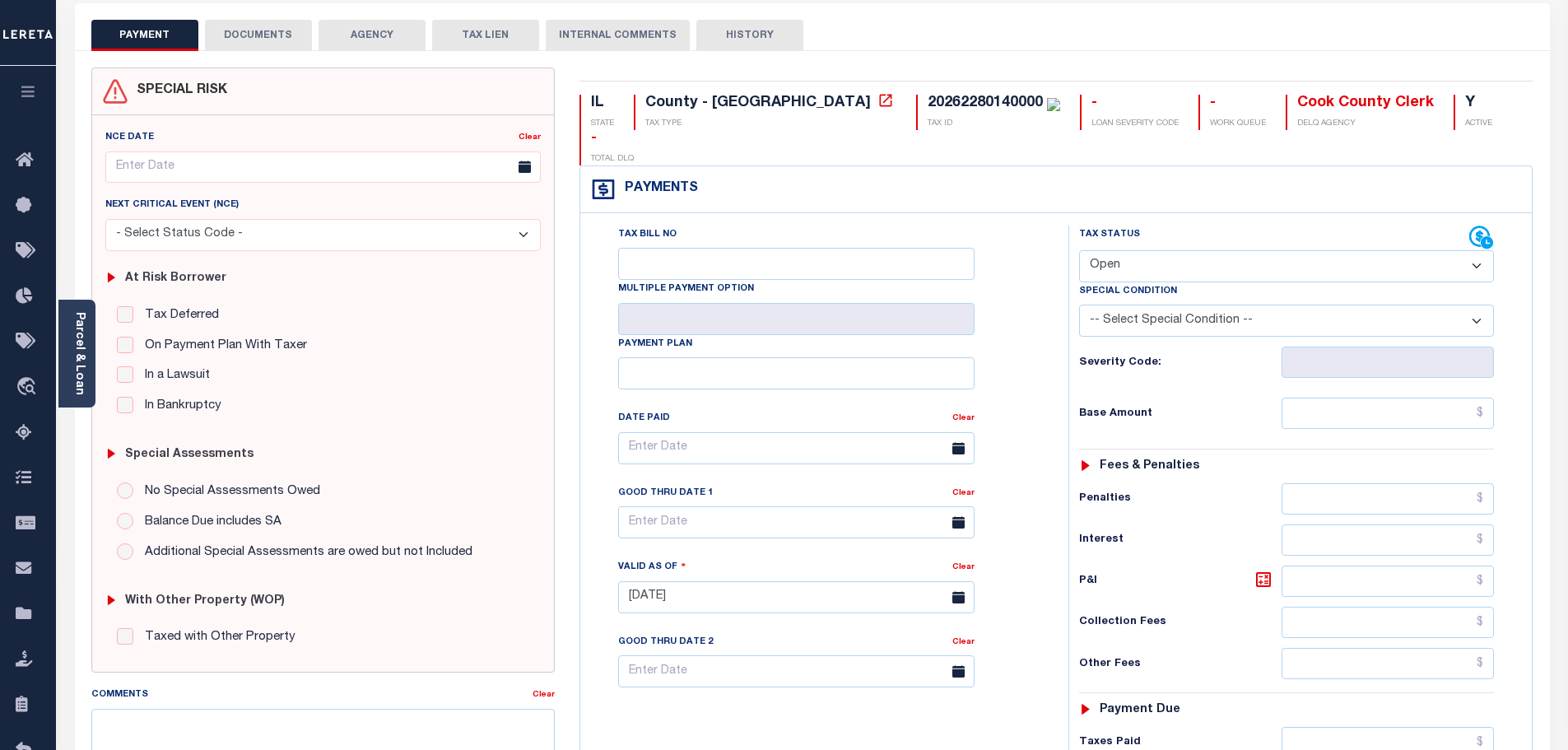
click at [1218, 251] on select "- Select Status Code - Open Due/Unpaid Paid Incomplete No Tax Due Internal Refu…" at bounding box center [1286, 267] width 415 height 32
select select "PYD"
click at [1079, 251] on select "- Select Status Code - Open Due/Unpaid Paid Incomplete No Tax Due Internal Refu…" at bounding box center [1286, 267] width 415 height 32
type input "[DATE]"
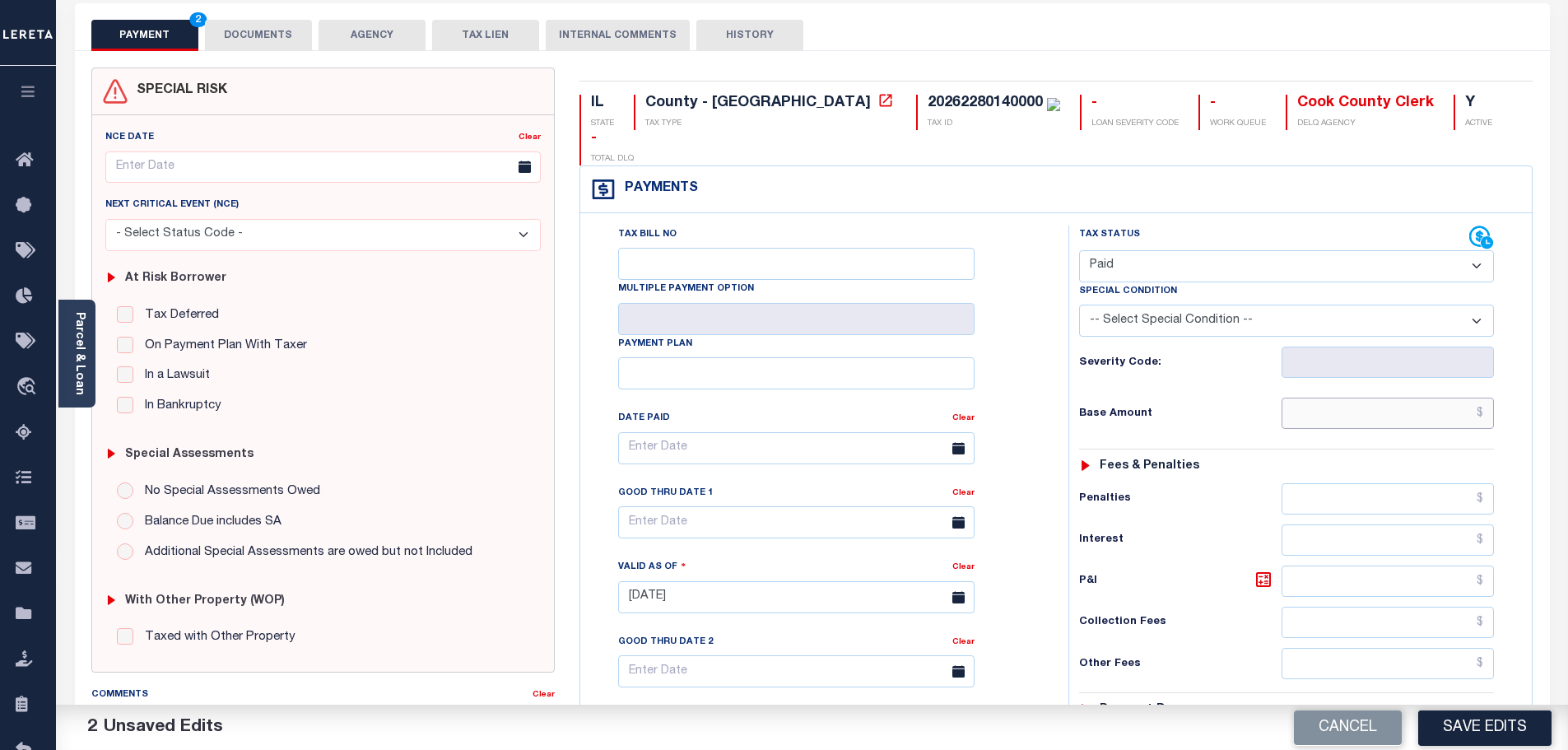
click at [1431, 398] on input "text" at bounding box center [1388, 413] width 213 height 31
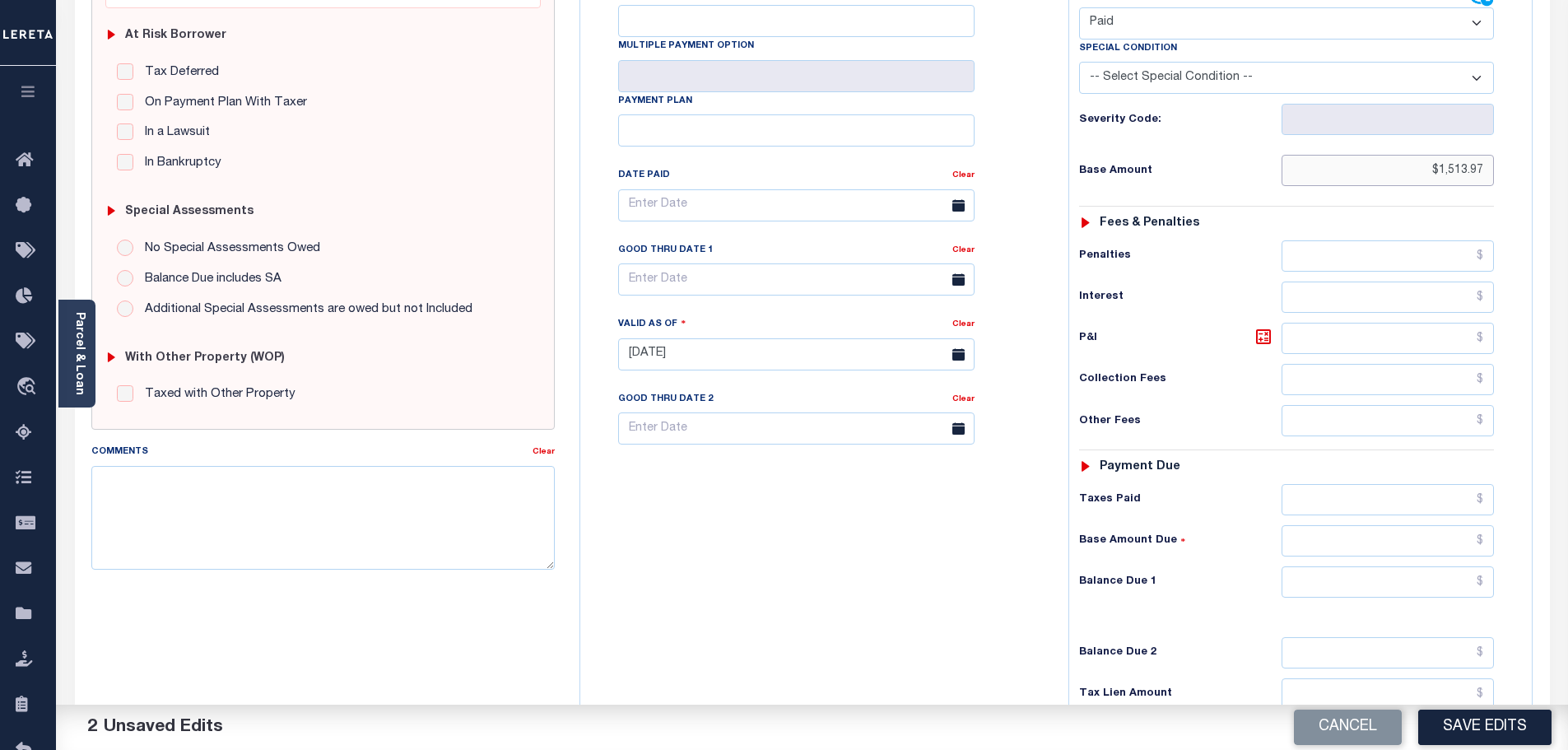
scroll to position [329, 0]
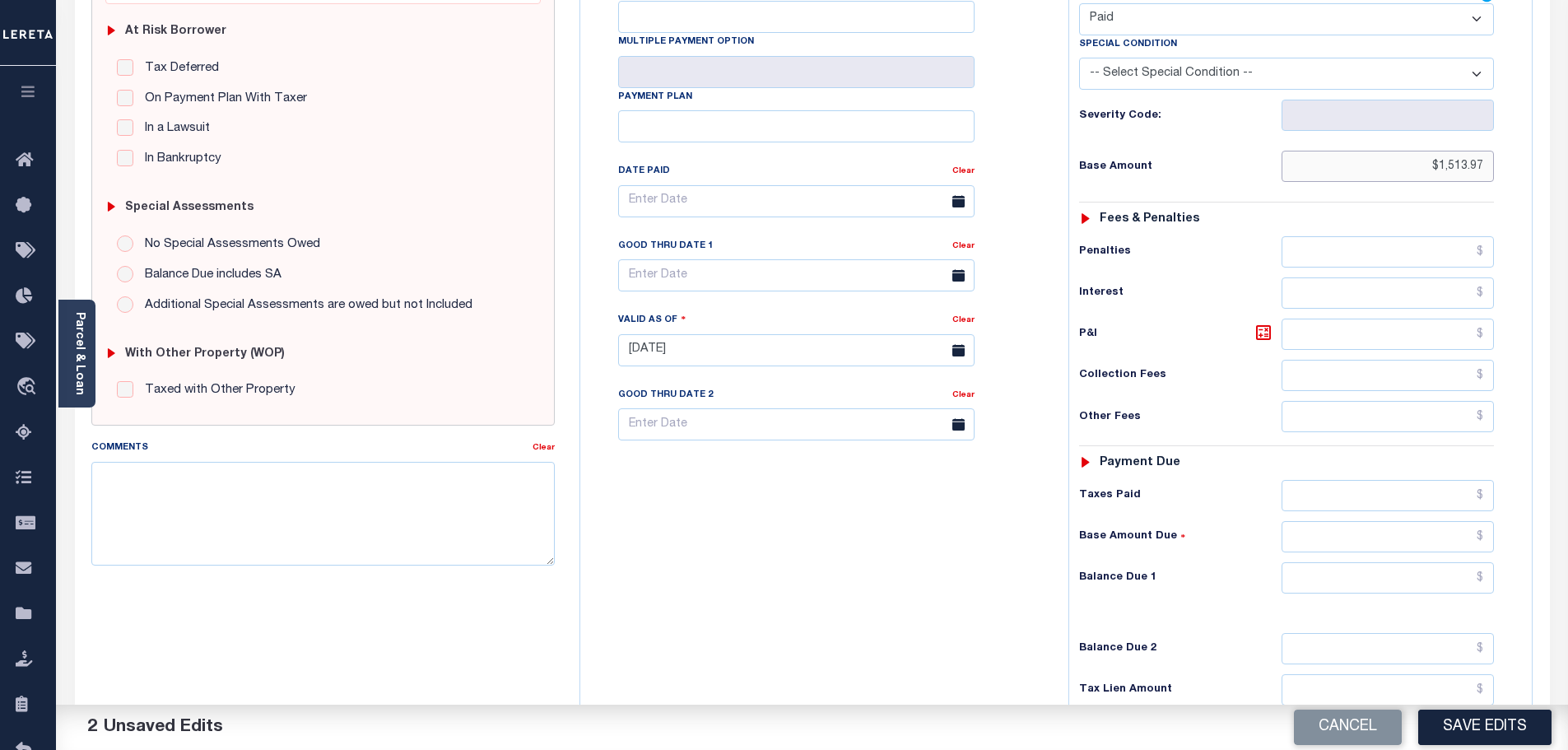
type input "$1,513.97"
click at [1406, 562] on input "text" at bounding box center [1388, 578] width 213 height 31
type input "$0"
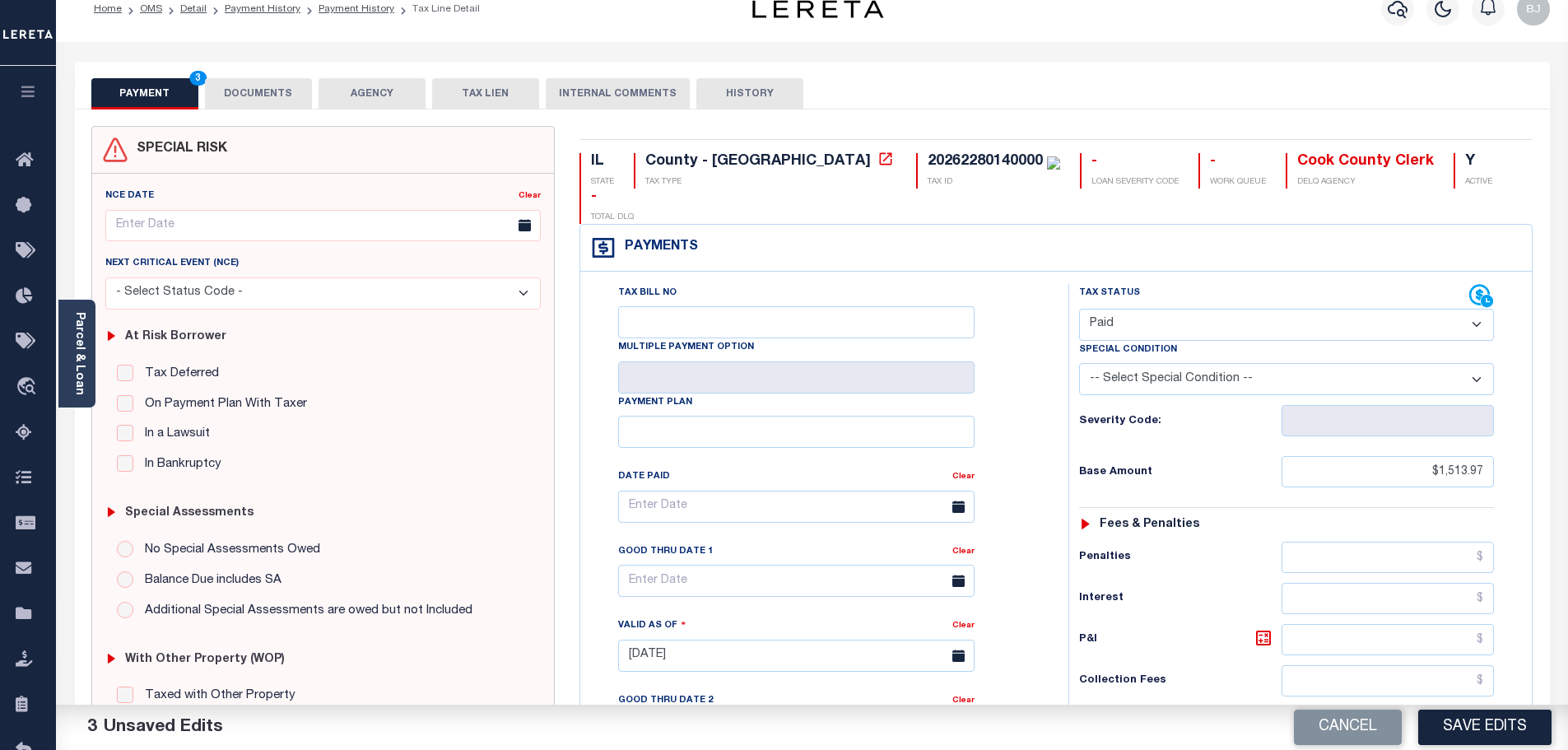
scroll to position [0, 0]
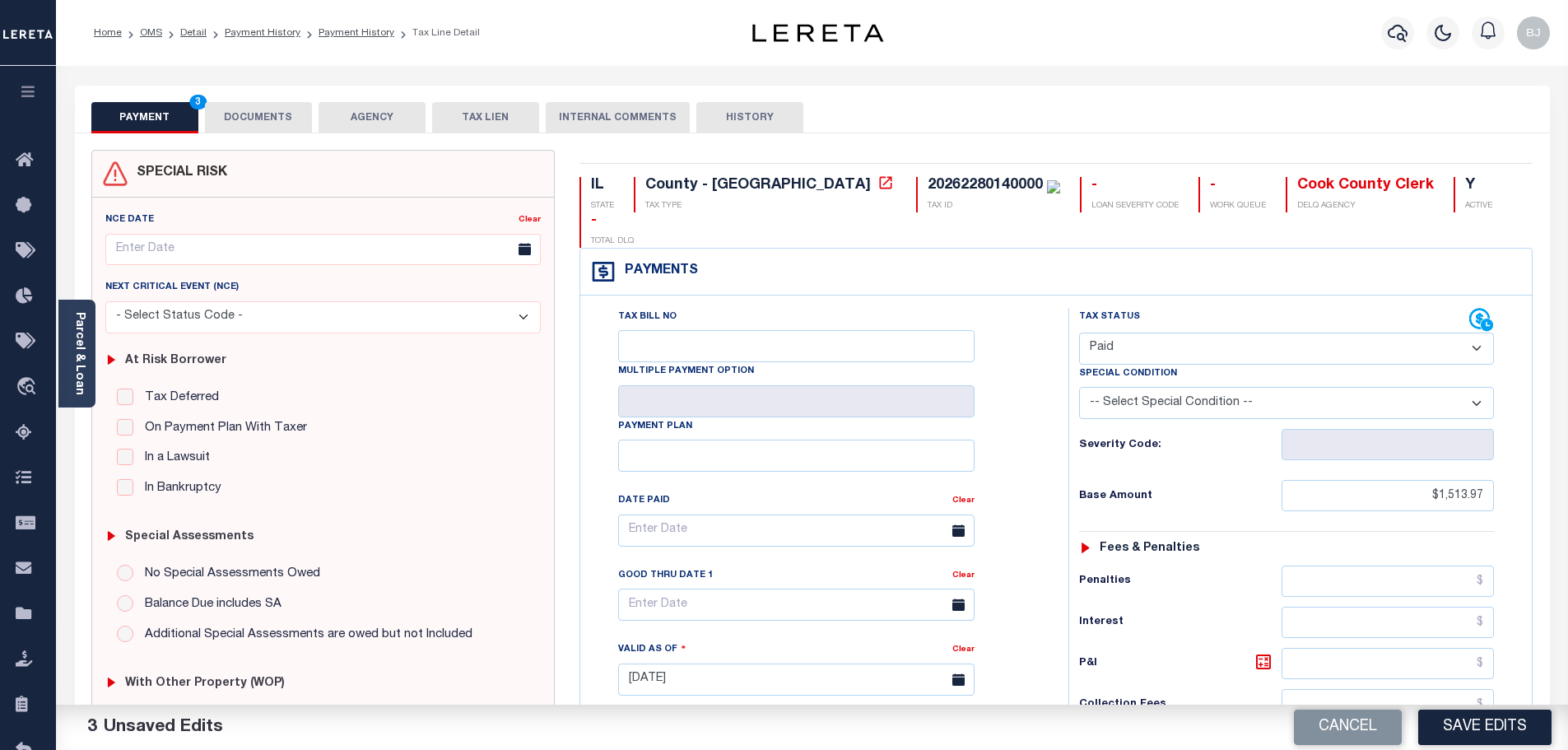
click at [271, 104] on button "DOCUMENTS" at bounding box center [259, 117] width 107 height 31
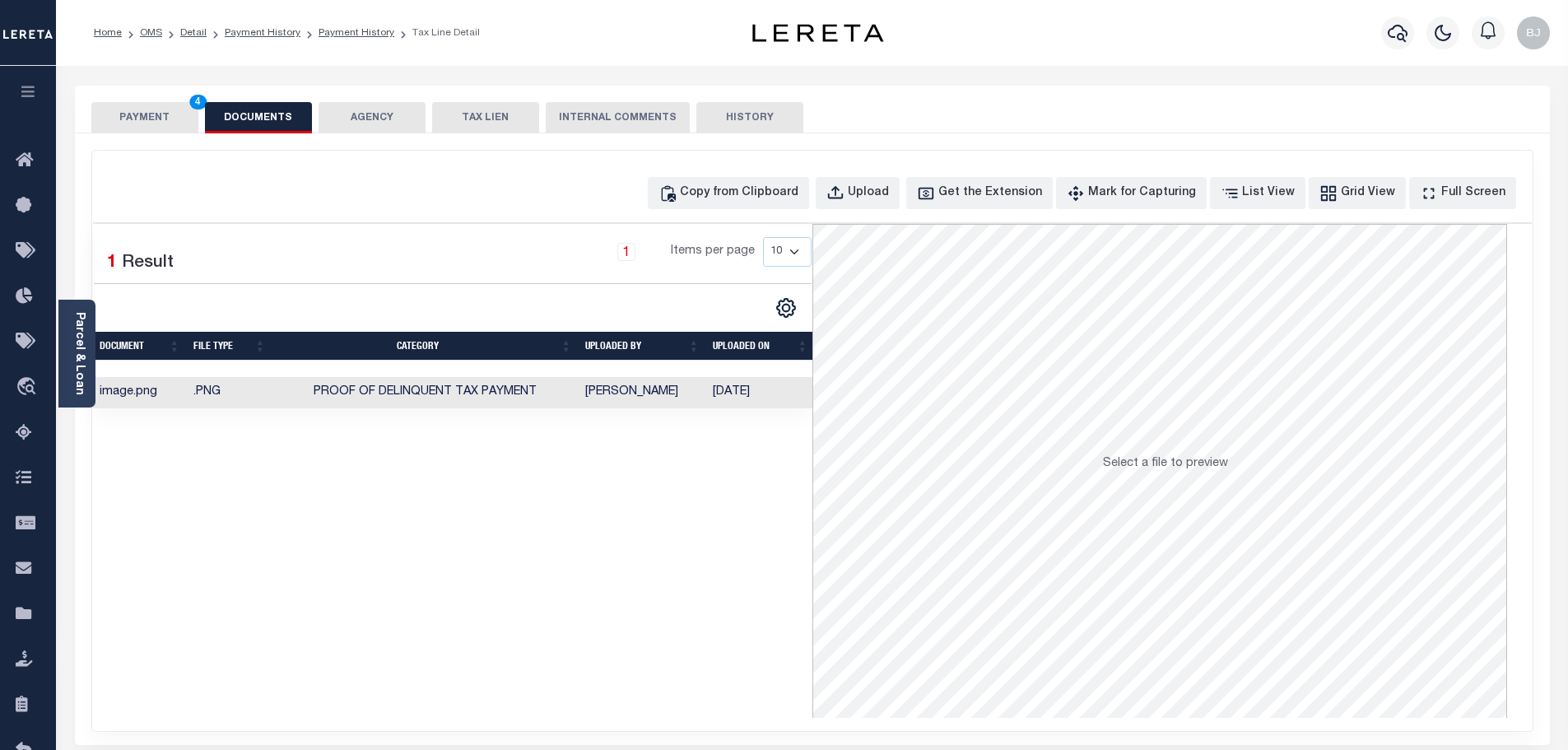
click at [185, 114] on button "PAYMENT 4" at bounding box center [145, 117] width 107 height 31
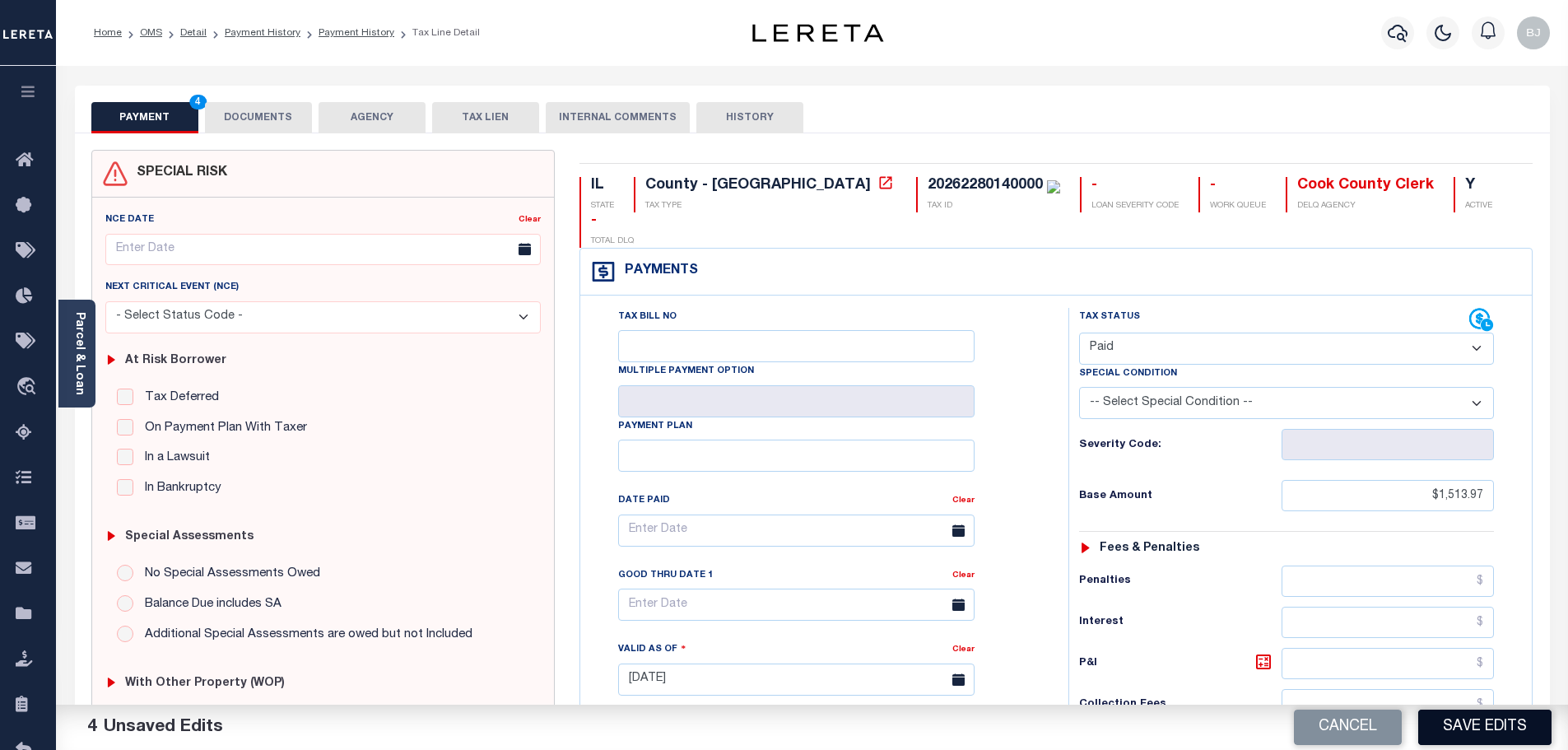
click at [1516, 724] on button "Save Edits" at bounding box center [1485, 727] width 134 height 36
click at [1064, 451] on div "Tax Status Status" at bounding box center [1292, 672] width 472 height 727
click at [1063, 450] on div "Tax Status Status" at bounding box center [1292, 672] width 472 height 727
click at [1114, 433] on div "Tax Status Status - Select Status Code -" at bounding box center [1292, 672] width 447 height 727
click at [1471, 611] on div "Tax Status Status - Select Status Code -" at bounding box center [1292, 672] width 447 height 727
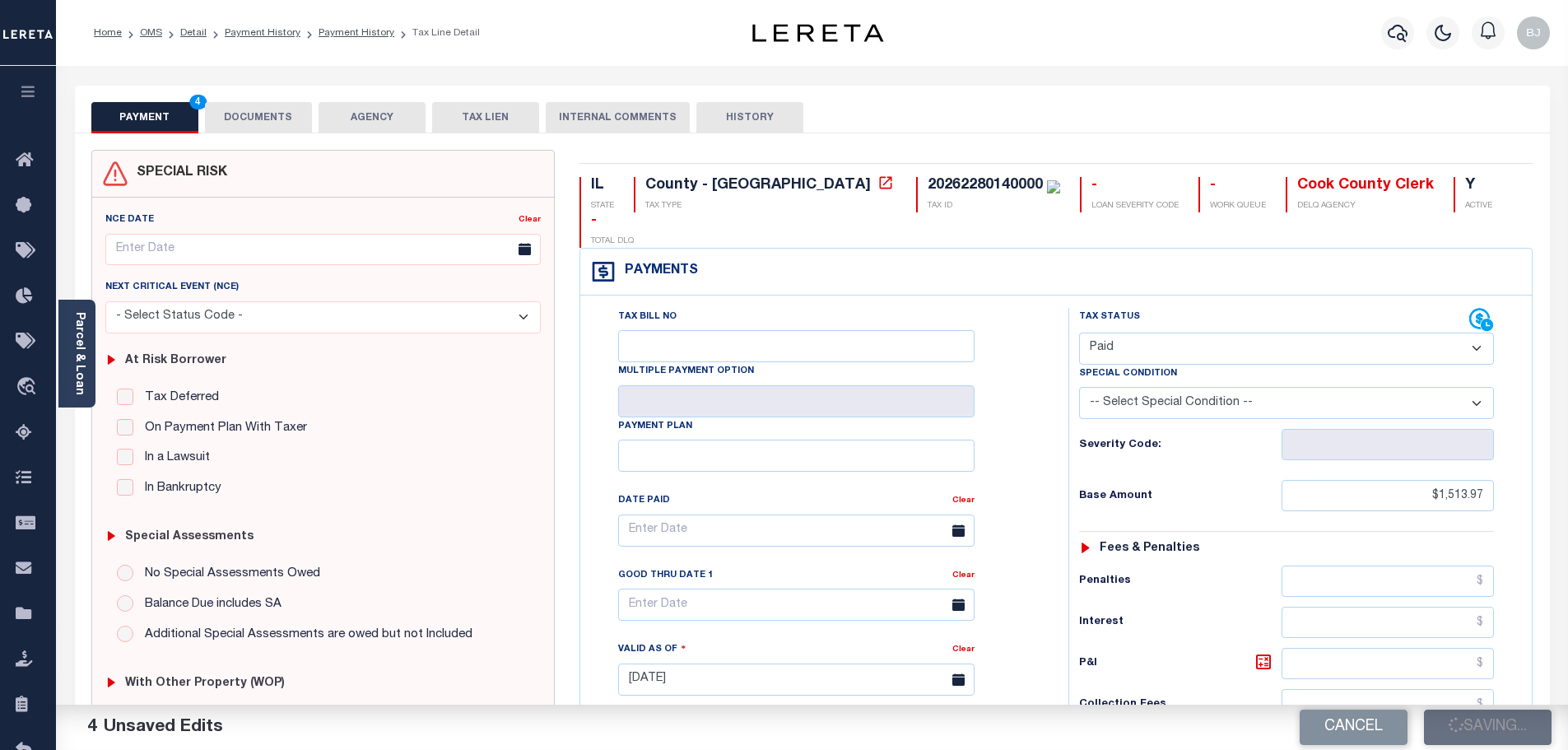
click at [1540, 583] on div "IL STATE County - IL TAX TYPE 20262280140000 TAX ID - LOAN SEVERITY CODE - WORK…" at bounding box center [1056, 678] width 978 height 1057
click at [1047, 188] on img "" at bounding box center [1054, 187] width 13 height 13
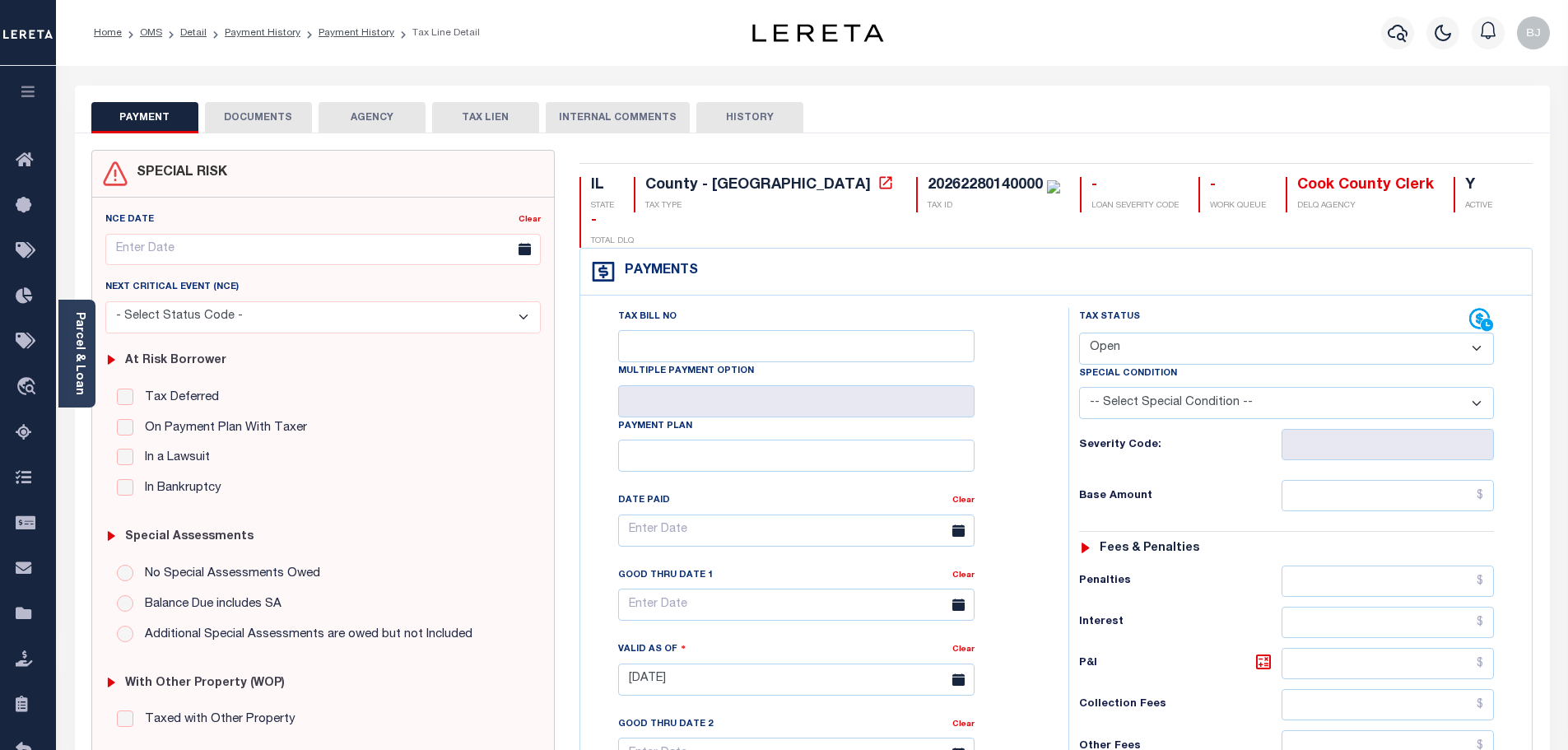
click at [1264, 333] on select "- Select Status Code - Open Due/Unpaid Paid Incomplete No Tax Due Internal Refu…" at bounding box center [1286, 349] width 415 height 32
select select "PYD"
click at [1079, 333] on select "- Select Status Code - Open Due/Unpaid Paid Incomplete No Tax Due Internal Refu…" at bounding box center [1286, 349] width 415 height 32
type input "[DATE]"
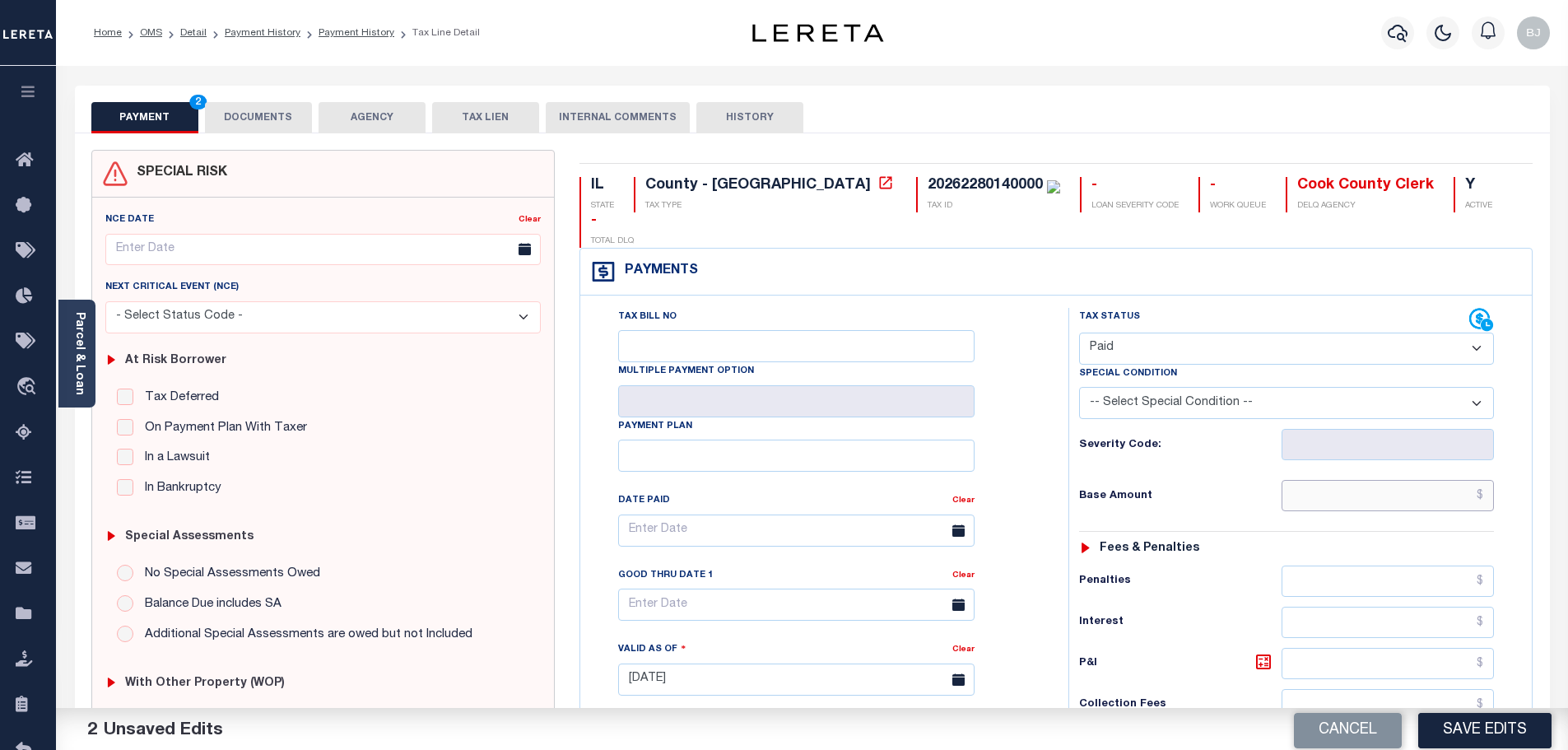
click at [1363, 480] on input "text" at bounding box center [1388, 495] width 213 height 31
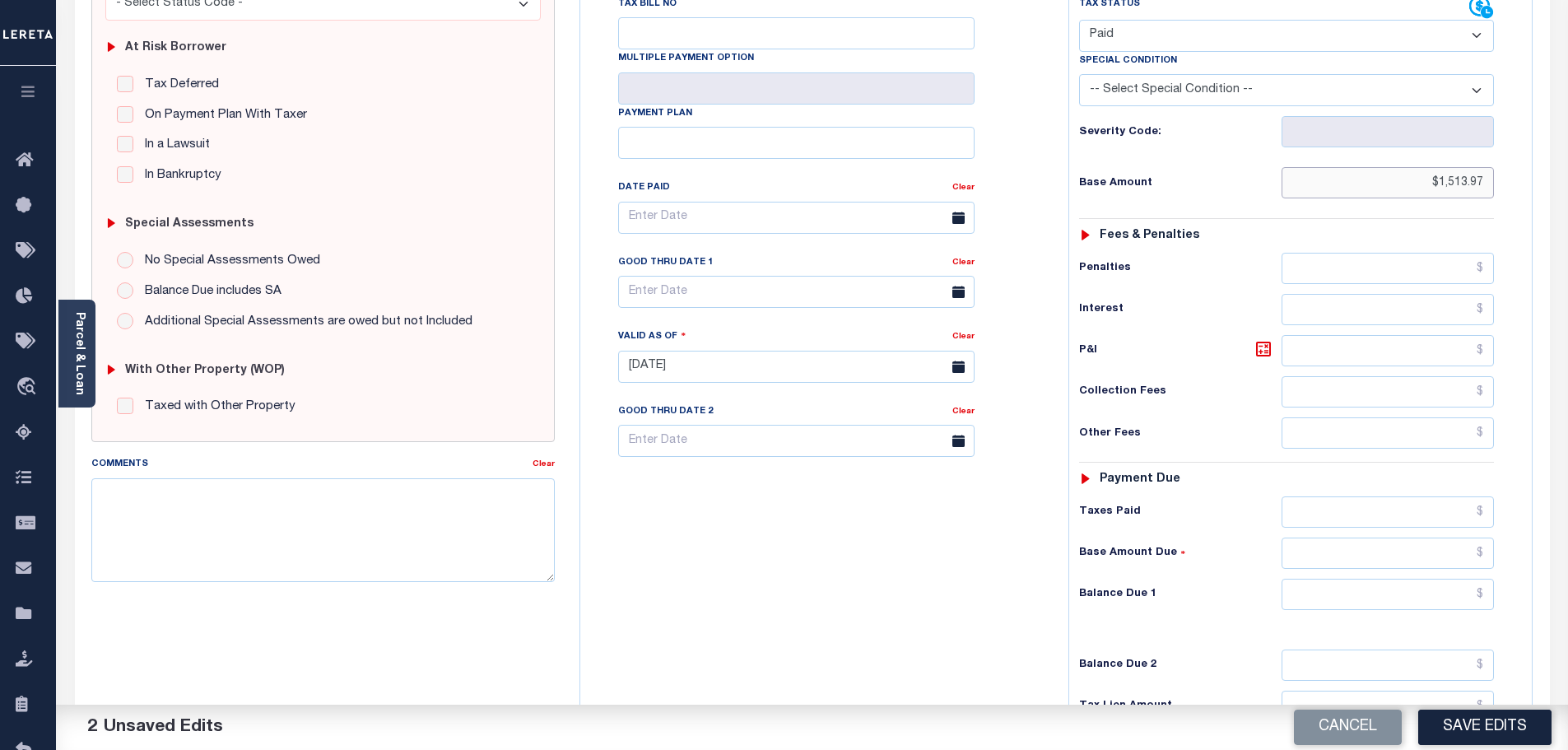
scroll to position [462, 0]
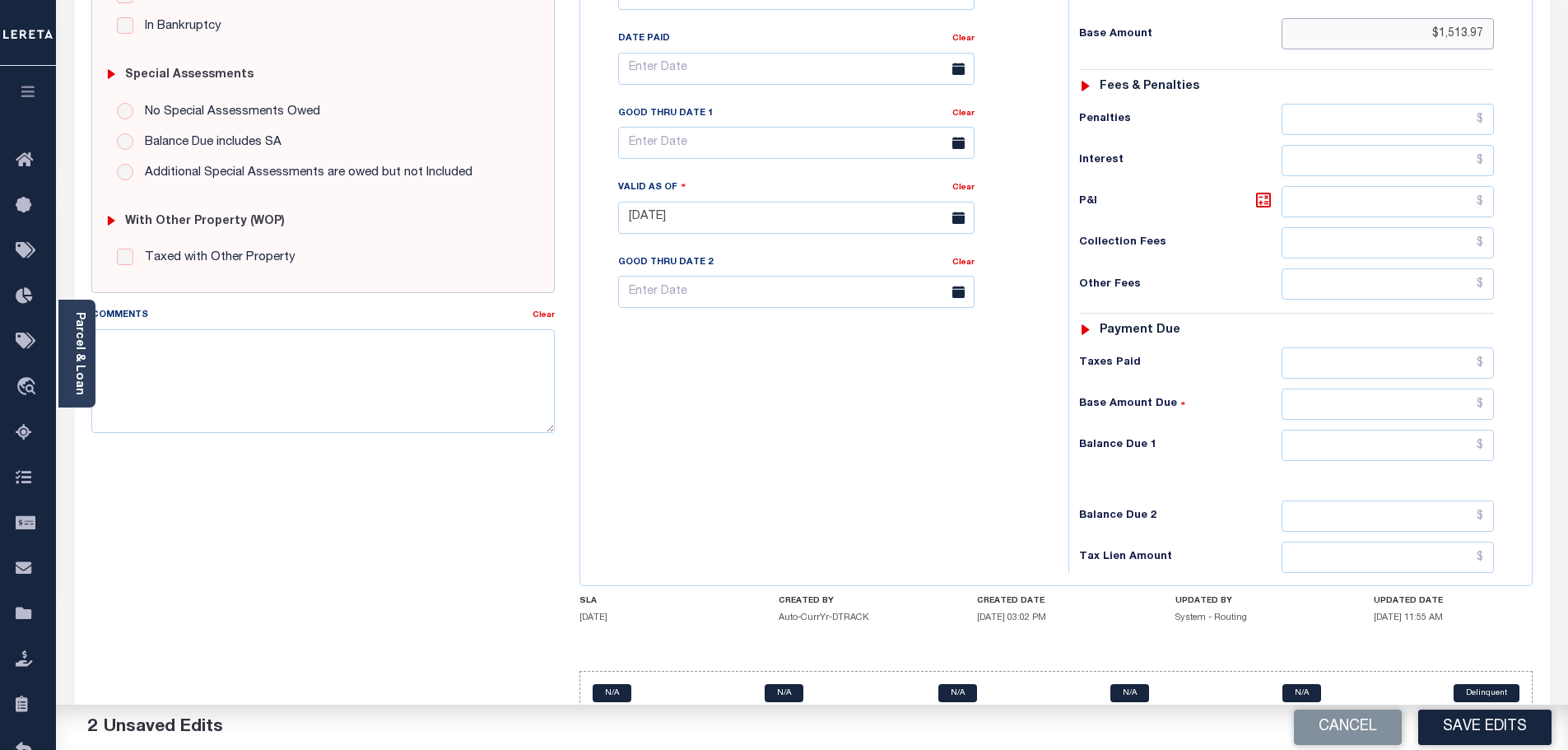
type input "$1,513.97"
click at [1409, 430] on input "text" at bounding box center [1388, 445] width 213 height 31
type input "$0.00"
click at [995, 477] on div "Tax Bill No Multiple Payment Option Payment Plan Clear" at bounding box center [820, 210] width 472 height 727
click at [1529, 723] on button "Save Edits" at bounding box center [1485, 727] width 134 height 36
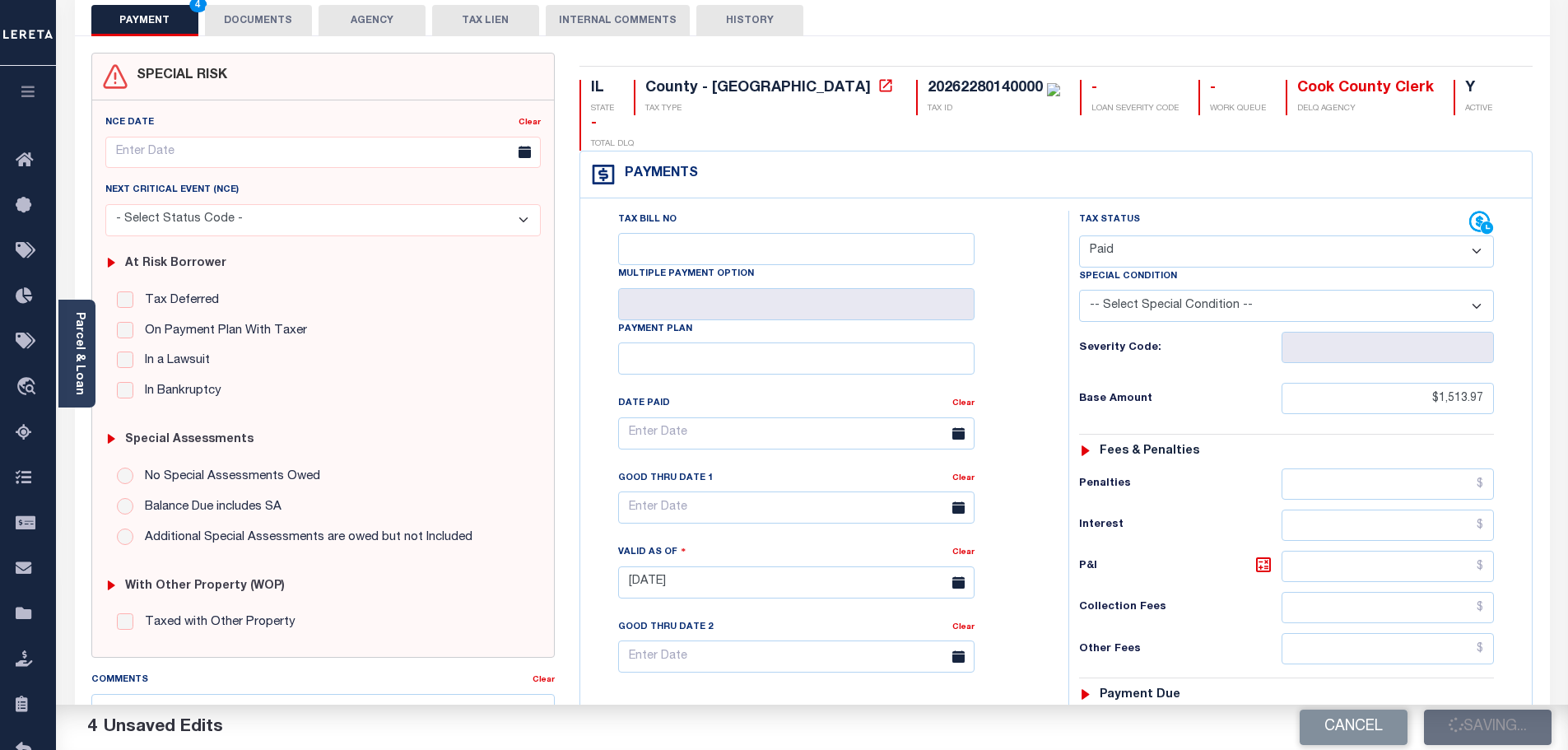
scroll to position [50, 0]
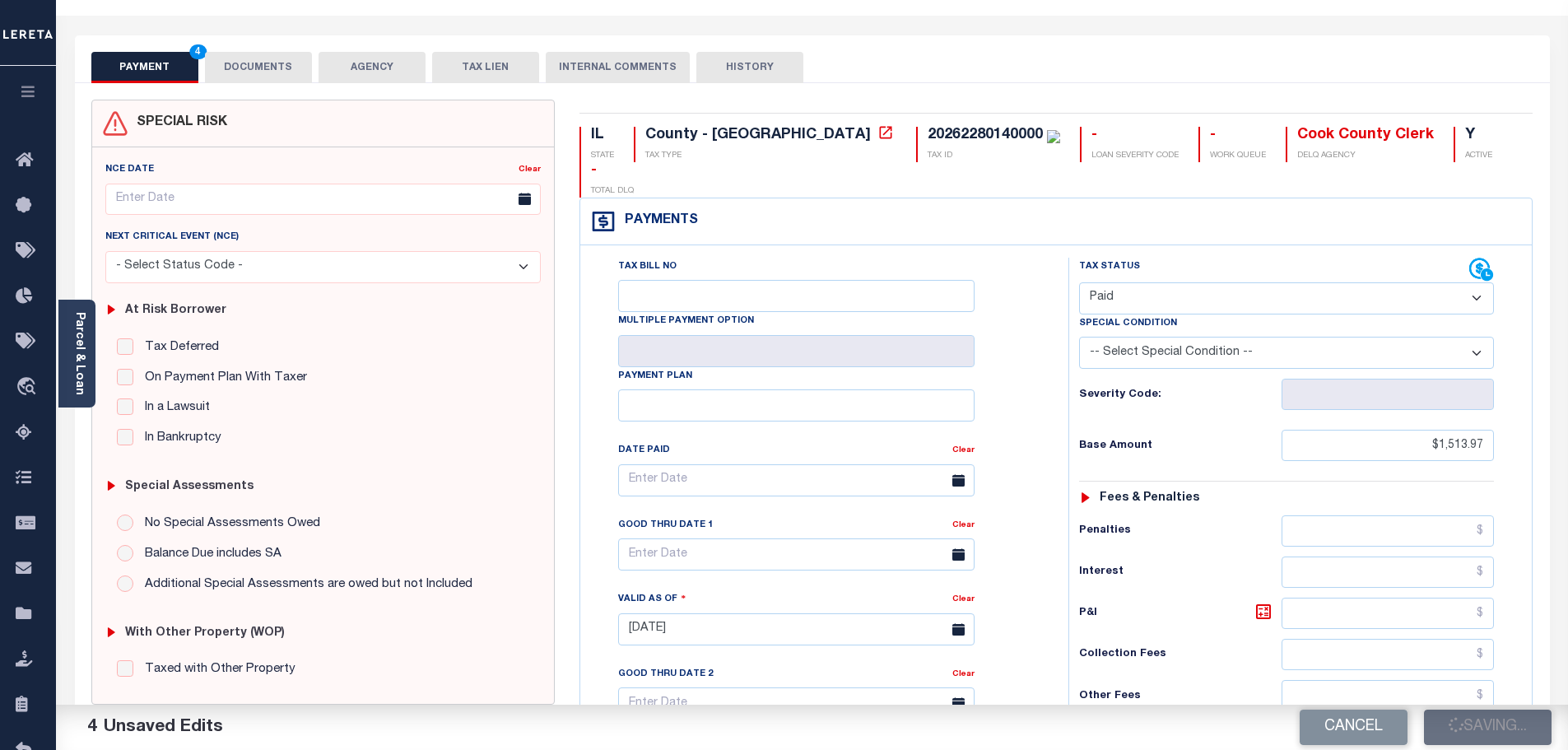
click at [1119, 596] on div "Tax Status Status - Select Status Code -" at bounding box center [1292, 621] width 447 height 727
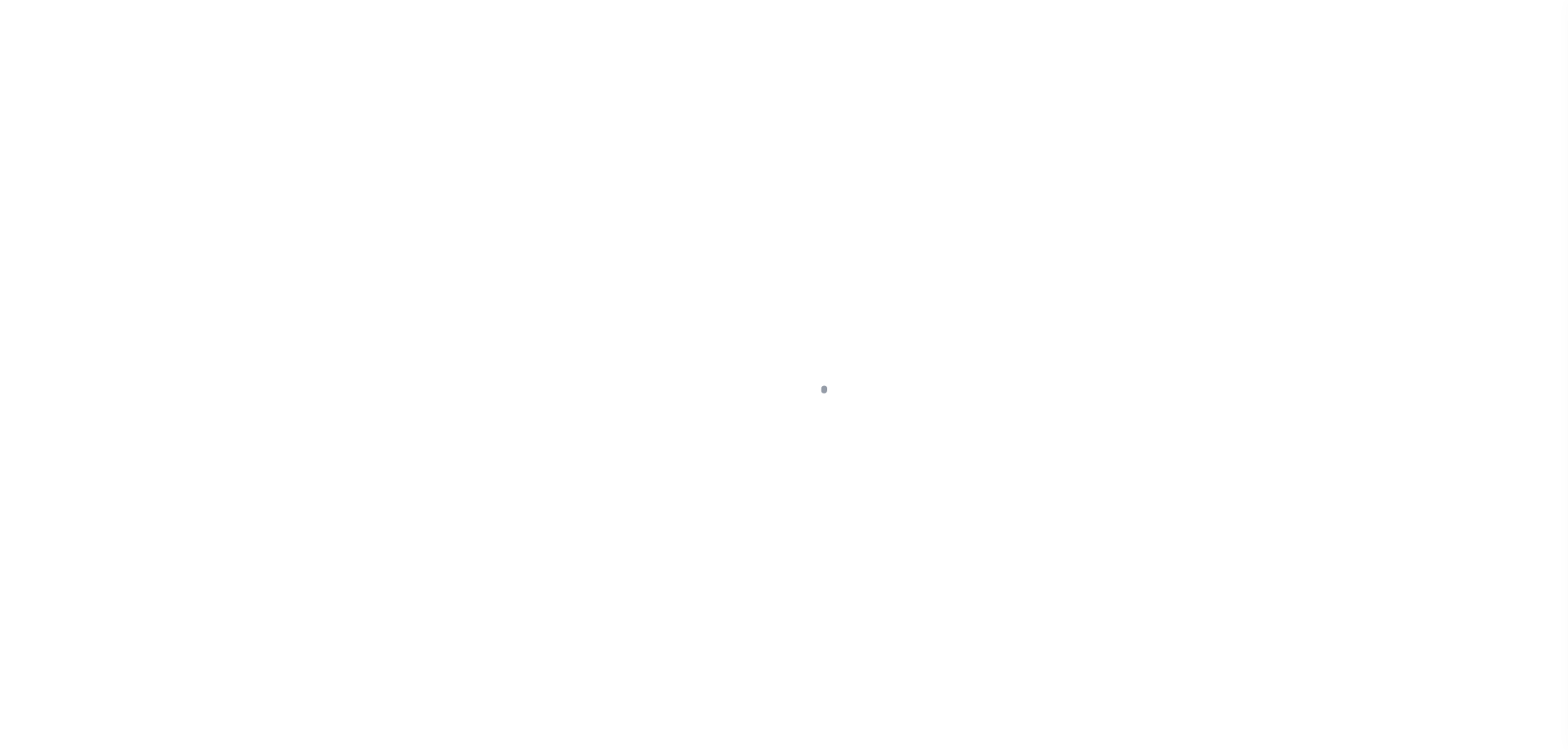
scroll to position [50, 0]
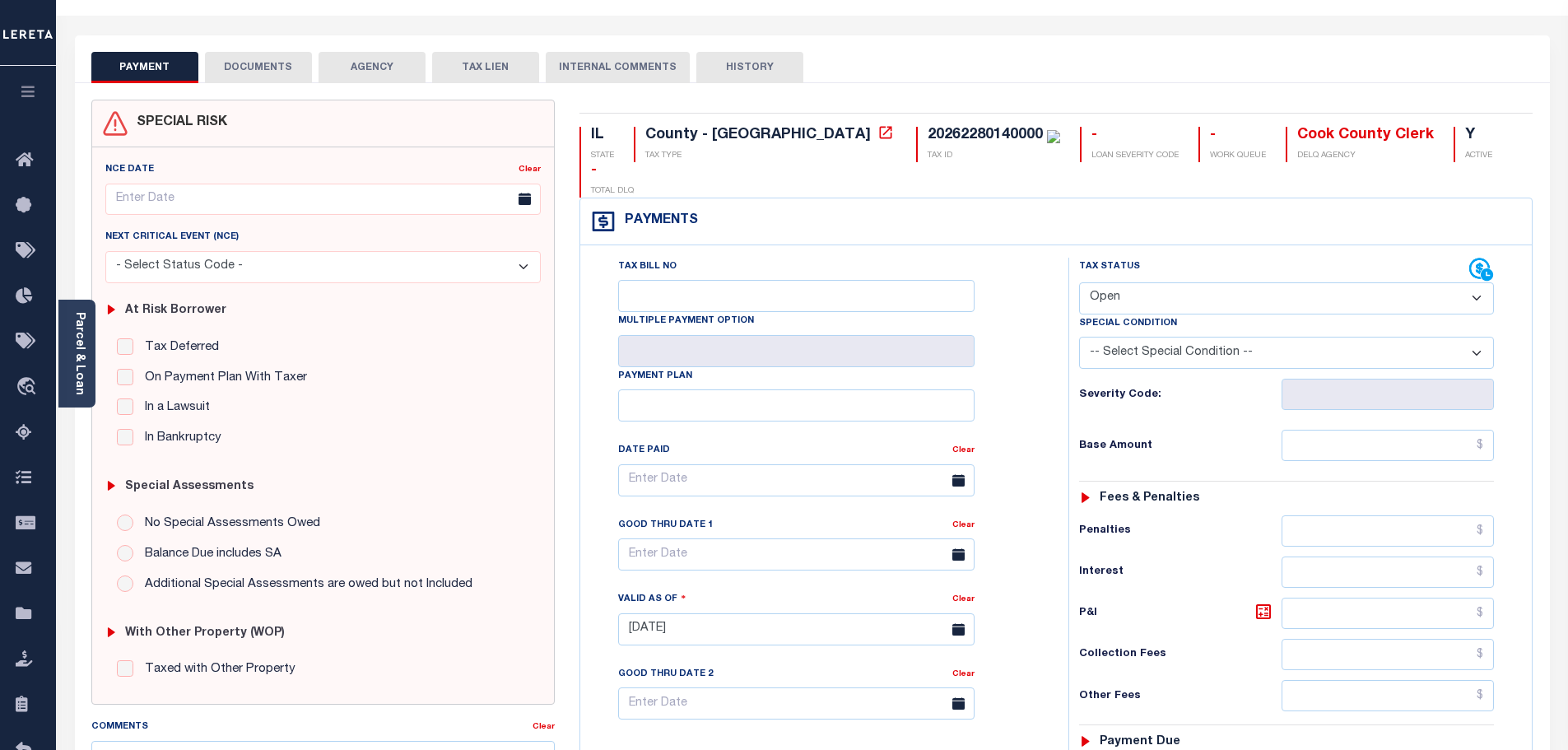
click at [1147, 283] on select "- Select Status Code - Open Due/Unpaid Paid Incomplete No Tax Due Internal Refu…" at bounding box center [1286, 299] width 415 height 32
select select "PYD"
click at [1079, 283] on select "- Select Status Code - Open Due/Unpaid Paid Incomplete No Tax Due Internal Refu…" at bounding box center [1286, 299] width 415 height 32
type input "[DATE]"
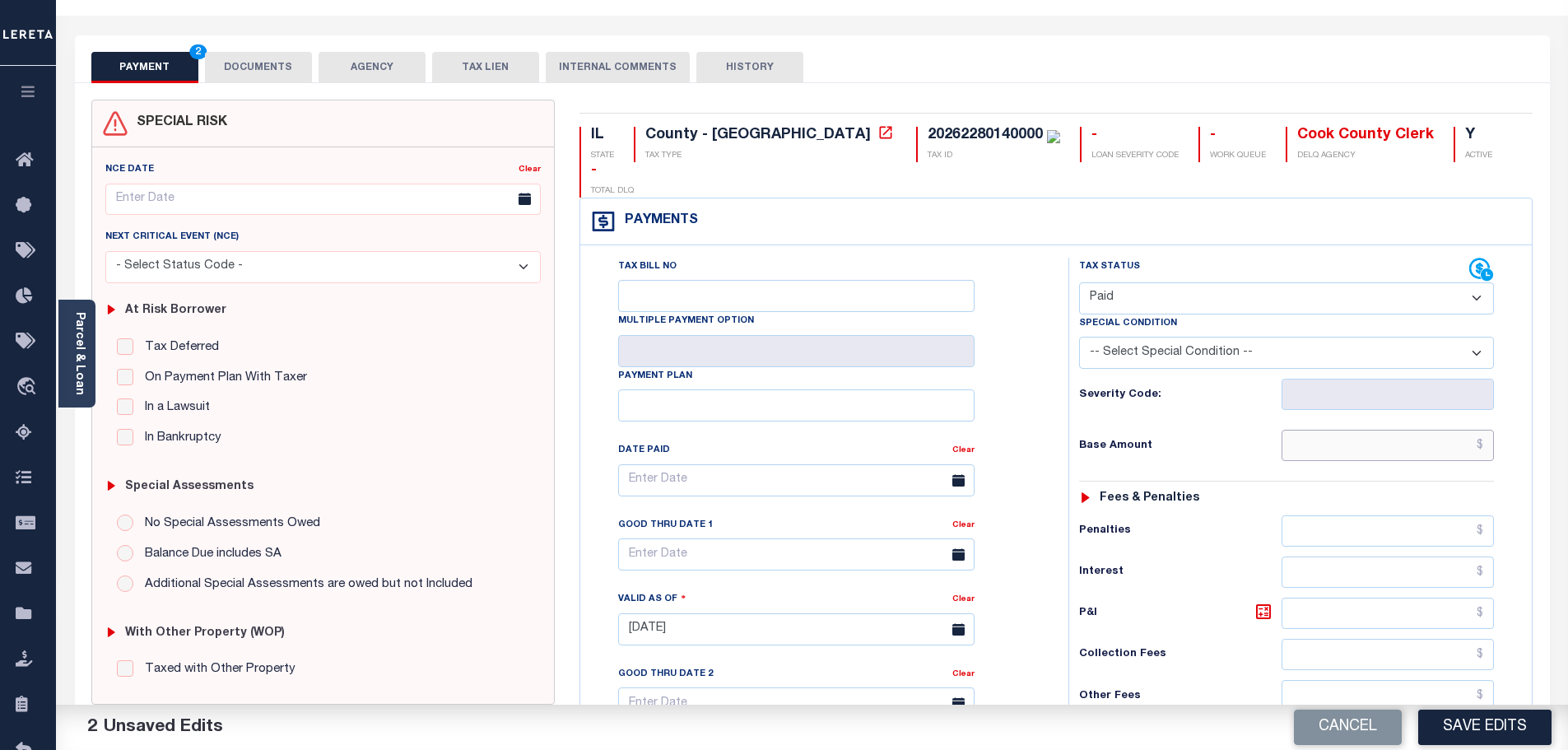
click at [1377, 430] on input "text" at bounding box center [1388, 445] width 213 height 31
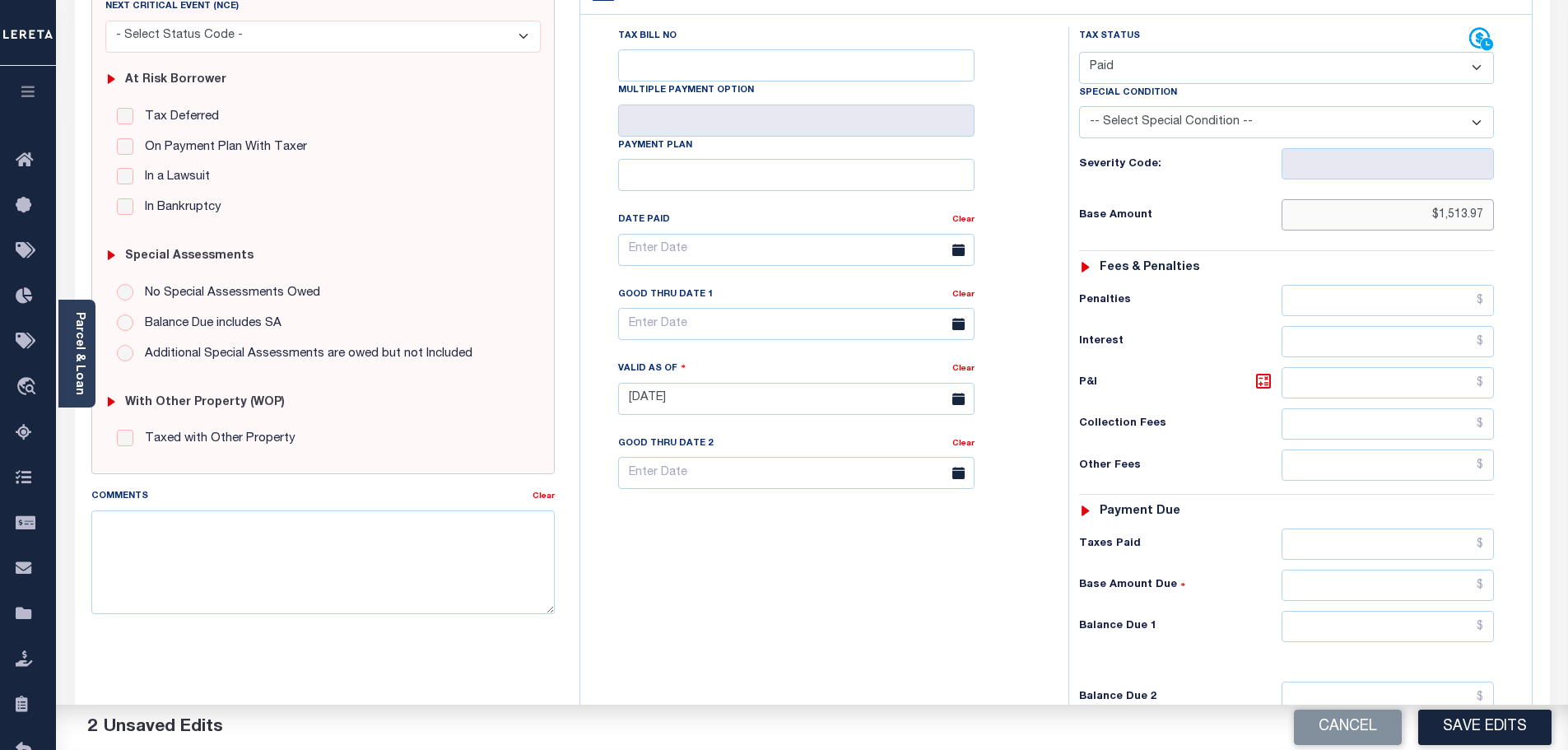
scroll to position [297, 0]
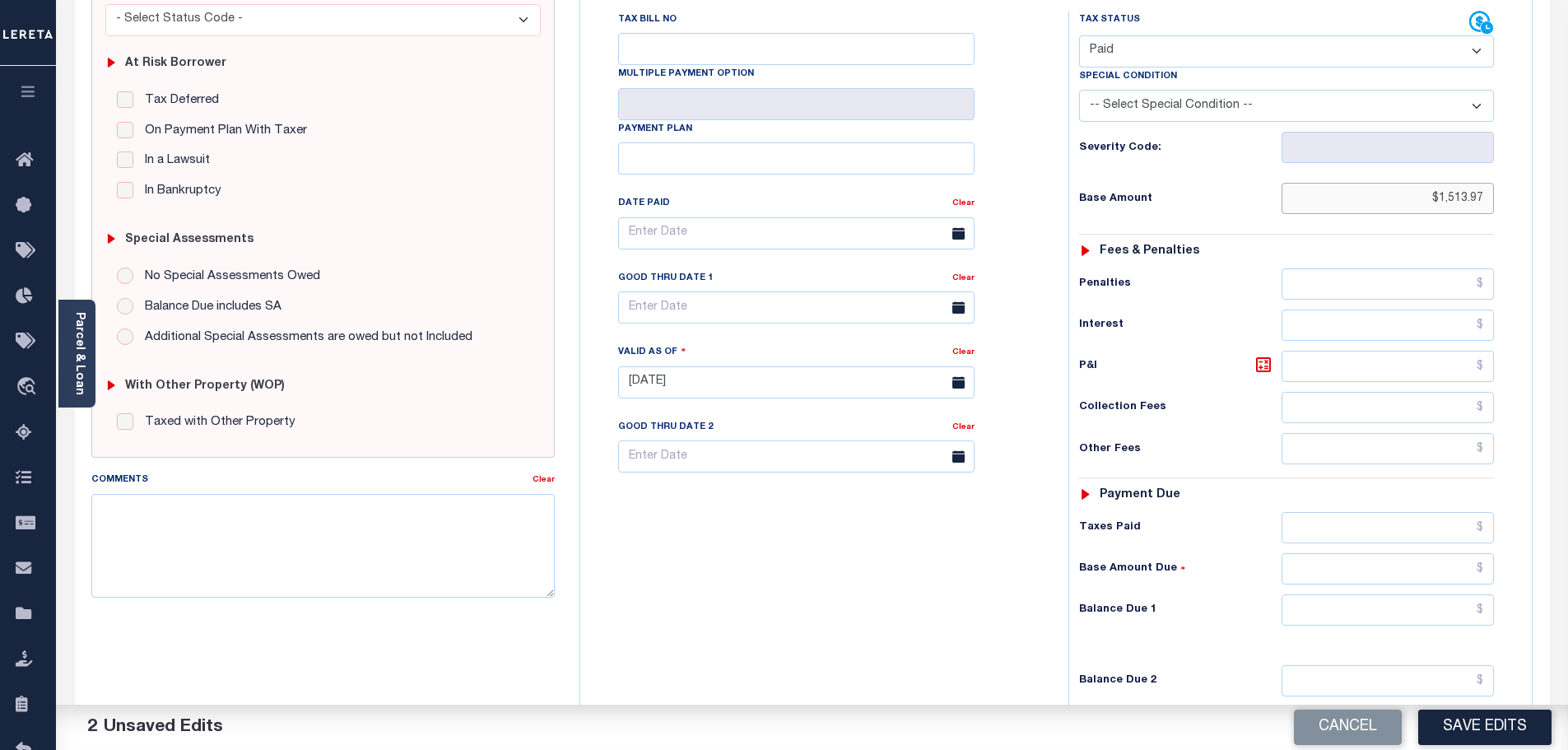
type input "$1,513.97"
click at [1396, 595] on input "text" at bounding box center [1388, 610] width 213 height 31
click at [1402, 595] on input "text" at bounding box center [1388, 610] width 213 height 31
type input "$0"
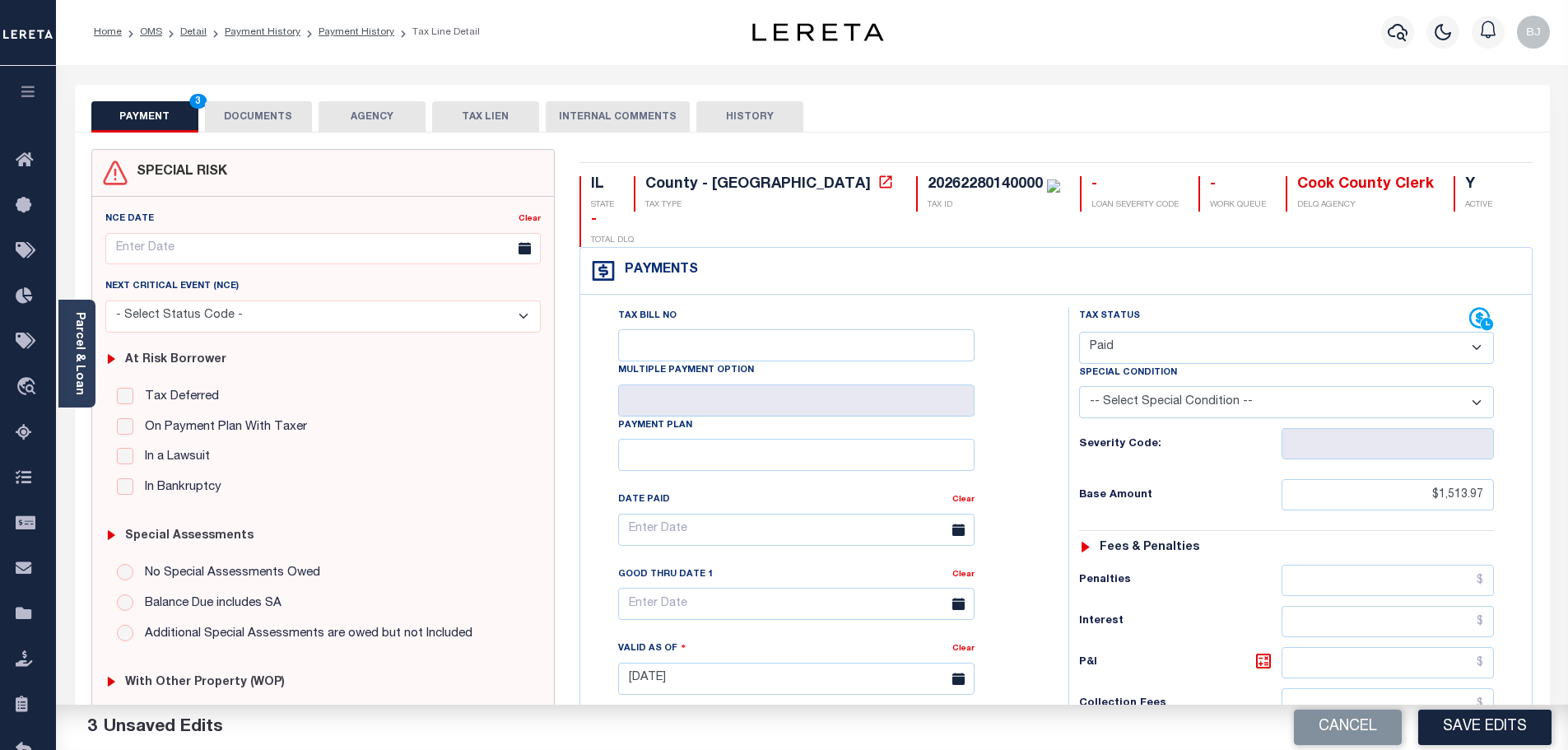
scroll to position [0, 0]
click at [247, 114] on button "DOCUMENTS" at bounding box center [259, 117] width 107 height 31
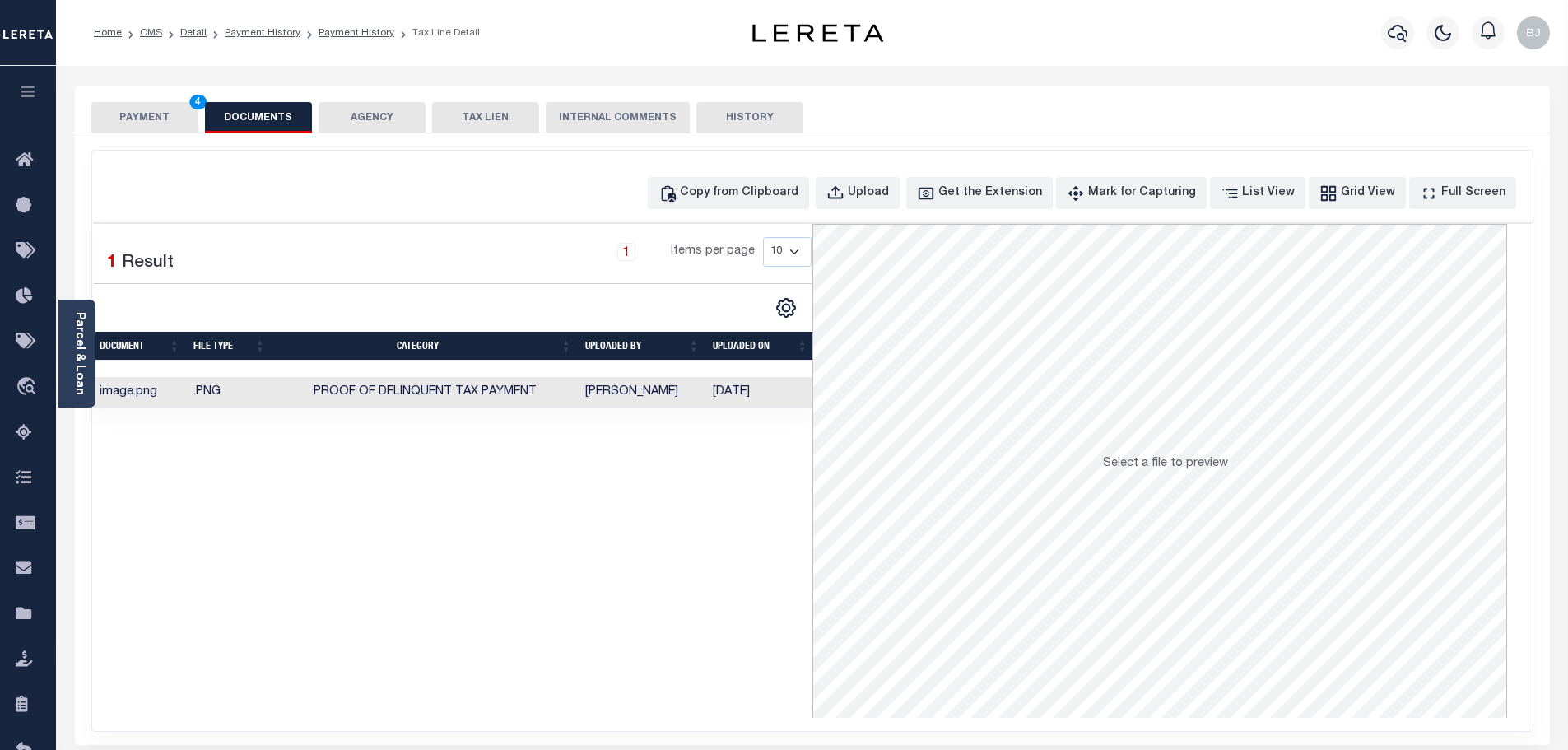
click at [175, 119] on button "PAYMENT 4" at bounding box center [145, 117] width 107 height 31
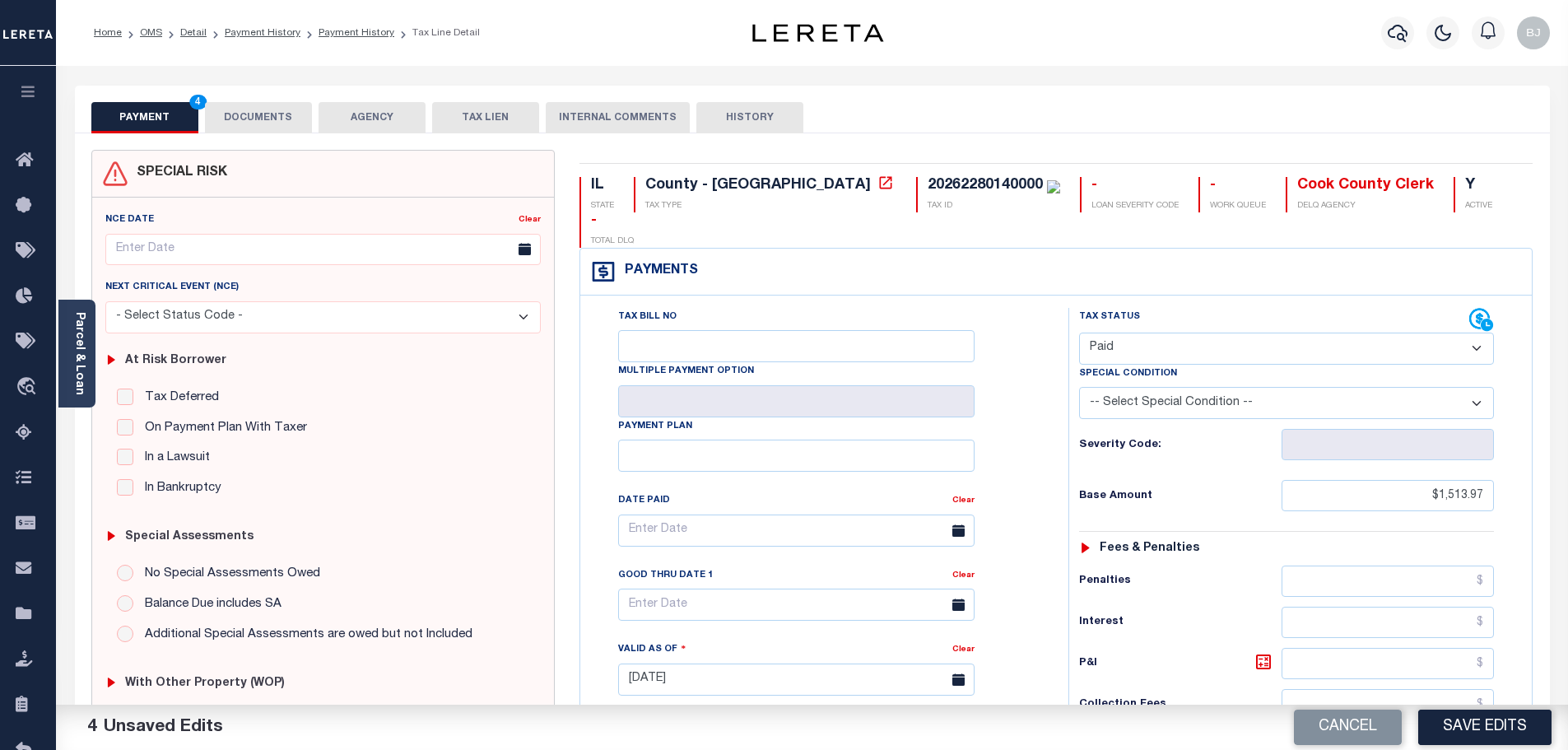
click at [293, 113] on button "DOCUMENTS" at bounding box center [259, 117] width 107 height 31
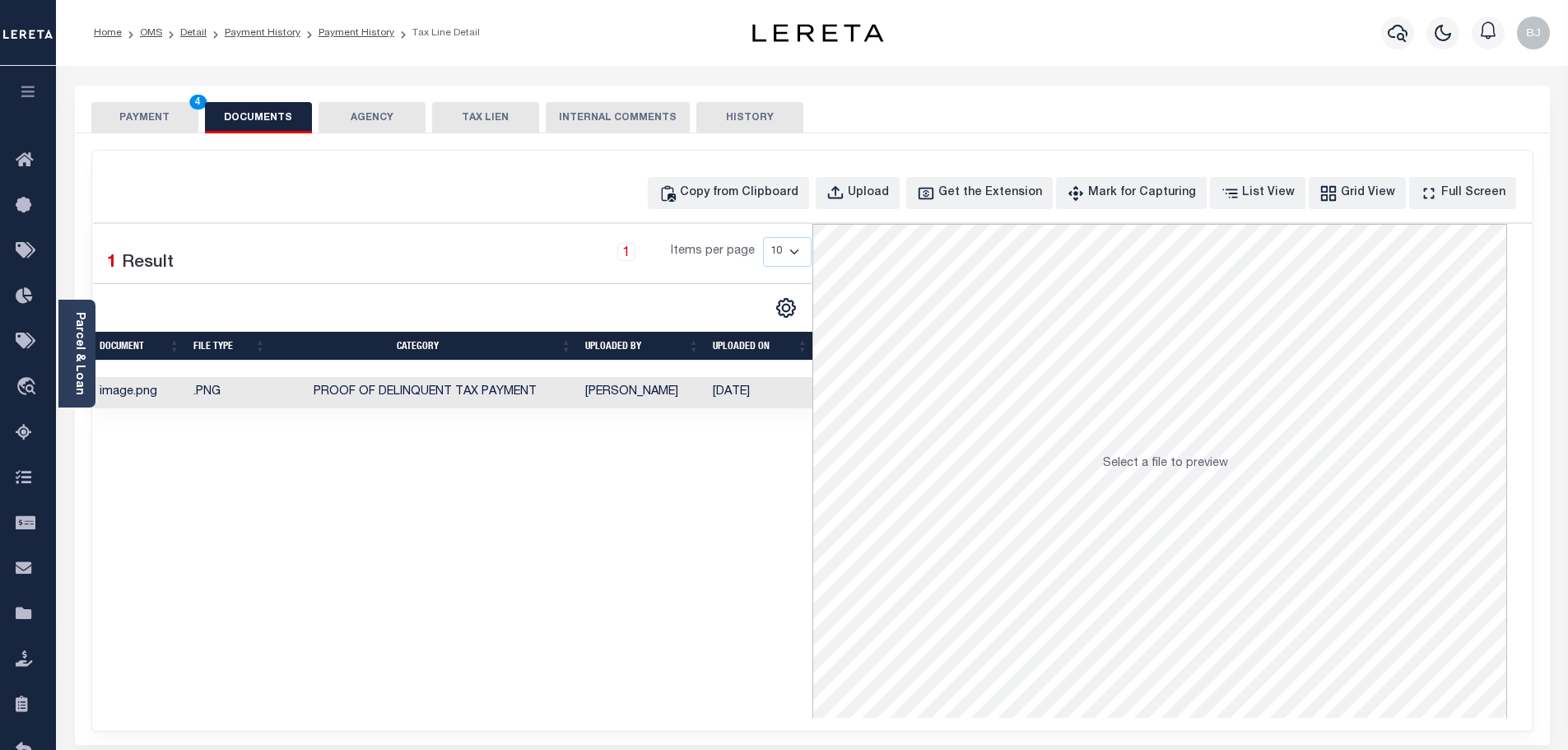
click at [187, 114] on button "PAYMENT 4" at bounding box center [145, 117] width 107 height 31
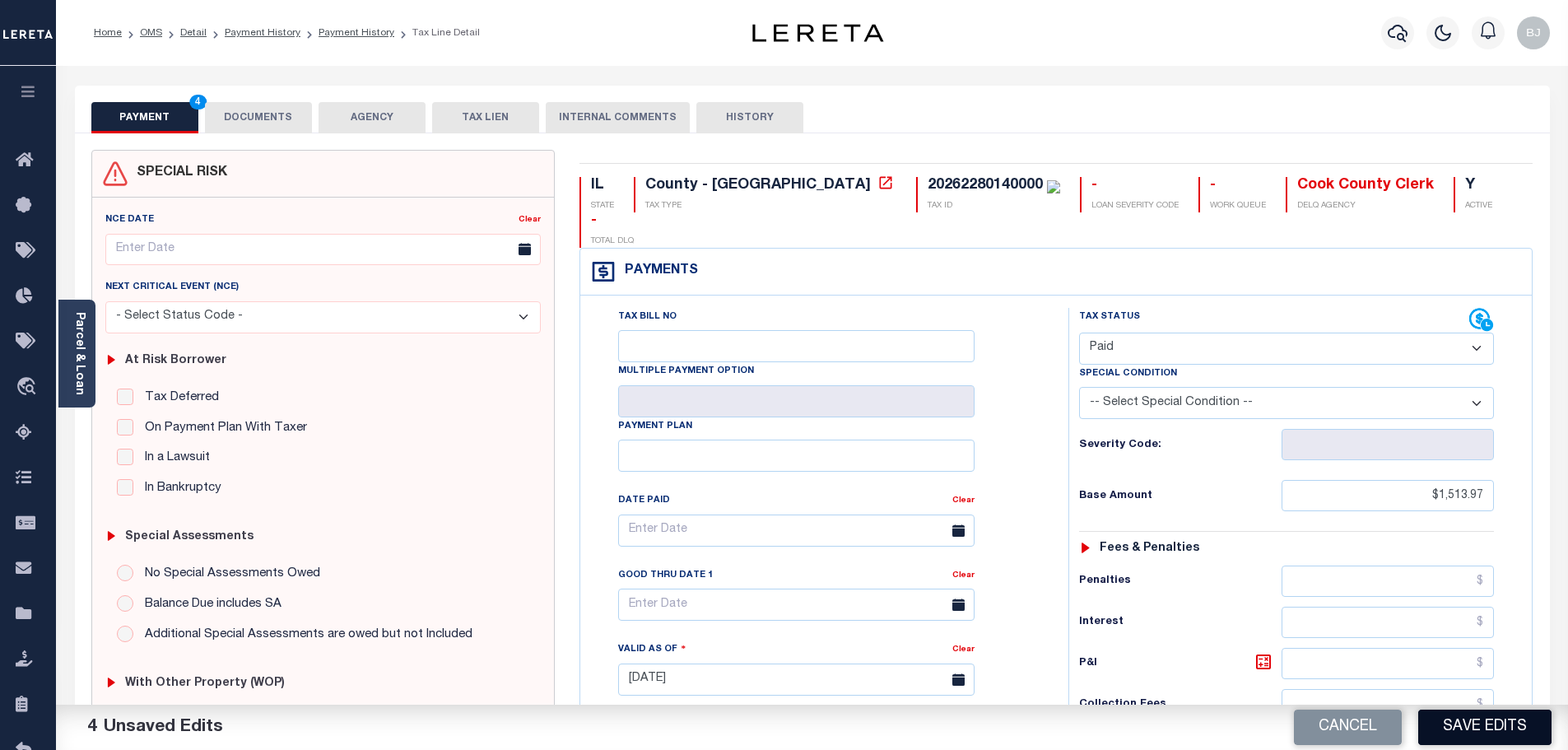
click at [1494, 737] on button "Save Edits" at bounding box center [1485, 727] width 134 height 36
click at [274, 123] on button "DOCUMENTS" at bounding box center [259, 117] width 107 height 31
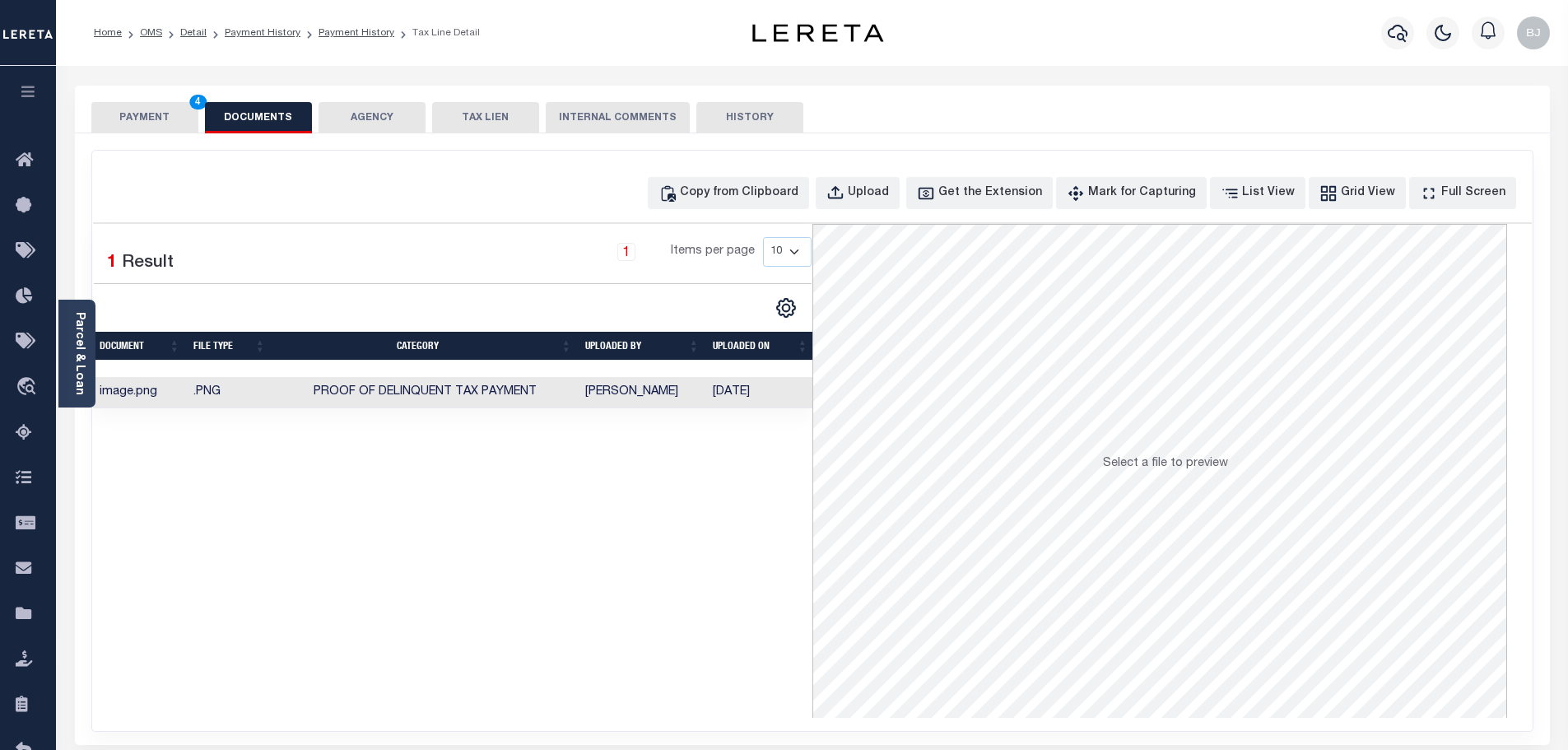
click at [130, 130] on button "PAYMENT 4" at bounding box center [145, 117] width 107 height 31
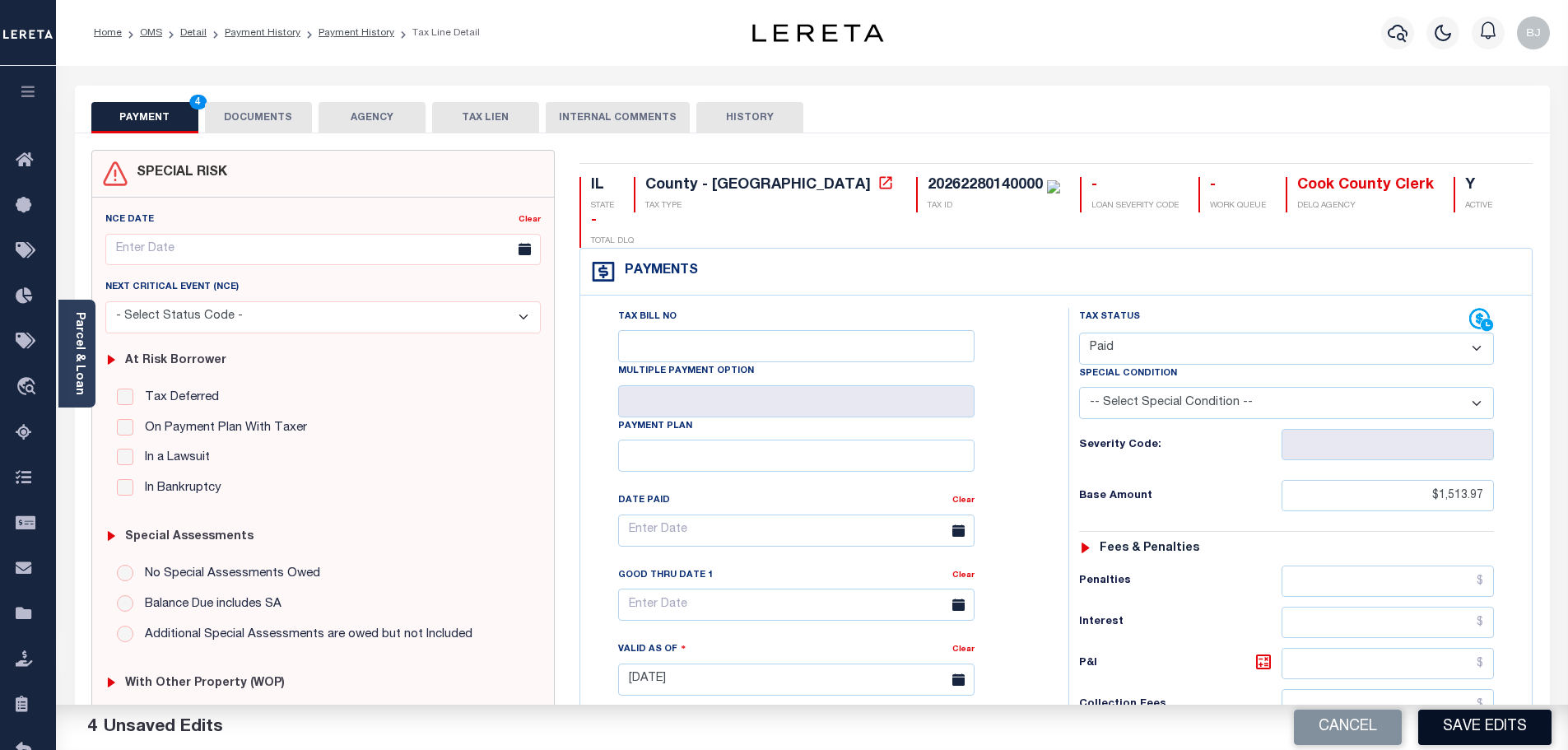
click at [1475, 737] on button "Save Edits" at bounding box center [1485, 727] width 134 height 36
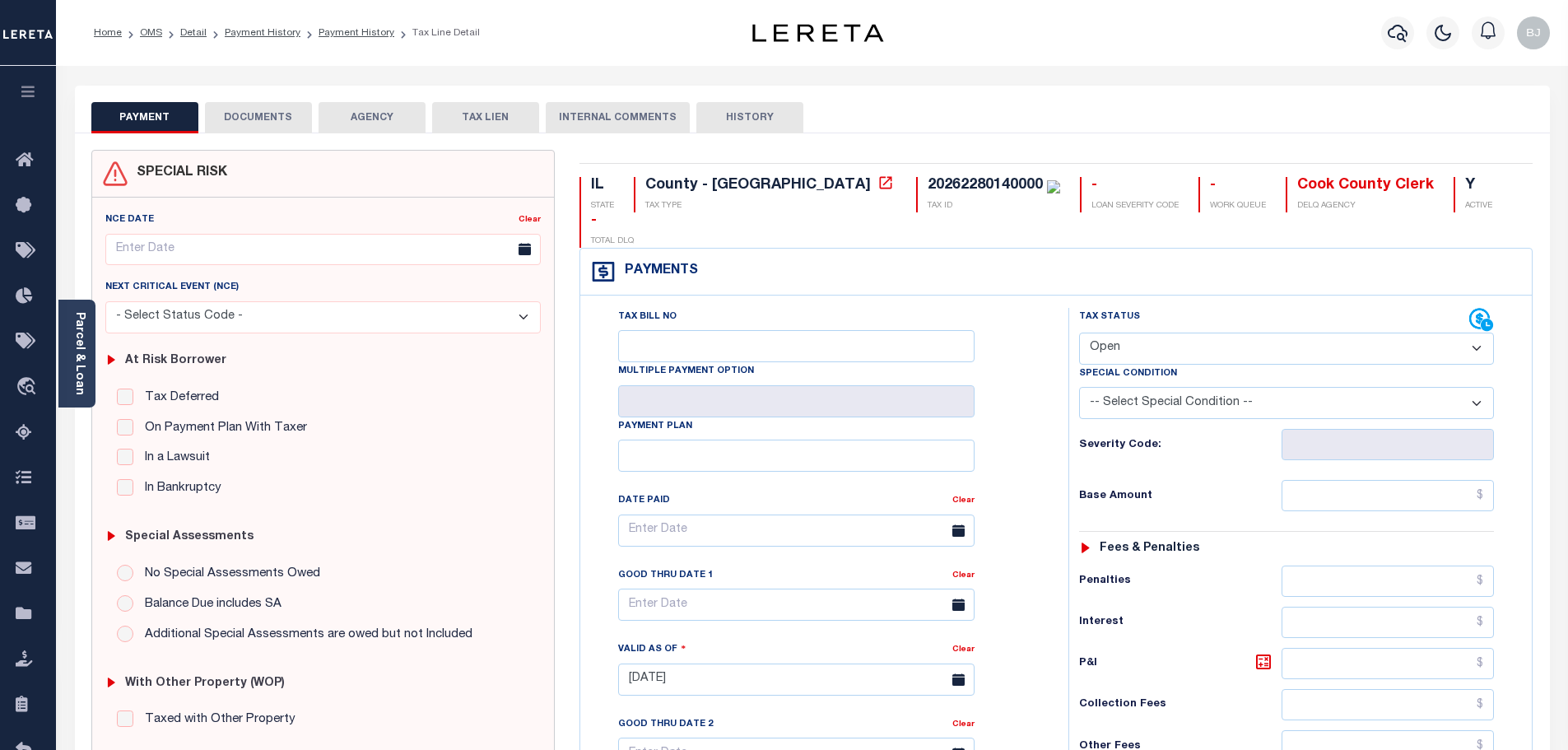
click at [1036, 249] on div "Payments Warning! Search Status is not "Completed", amounts can not be keyed." at bounding box center [1056, 272] width 952 height 47
click at [1291, 333] on select "- Select Status Code - Open Due/Unpaid Paid Incomplete No Tax Due Internal Refu…" at bounding box center [1286, 349] width 415 height 32
select select "PYD"
click at [1079, 333] on select "- Select Status Code - Open Due/Unpaid Paid Incomplete No Tax Due Internal Refu…" at bounding box center [1286, 349] width 415 height 32
type input "[DATE]"
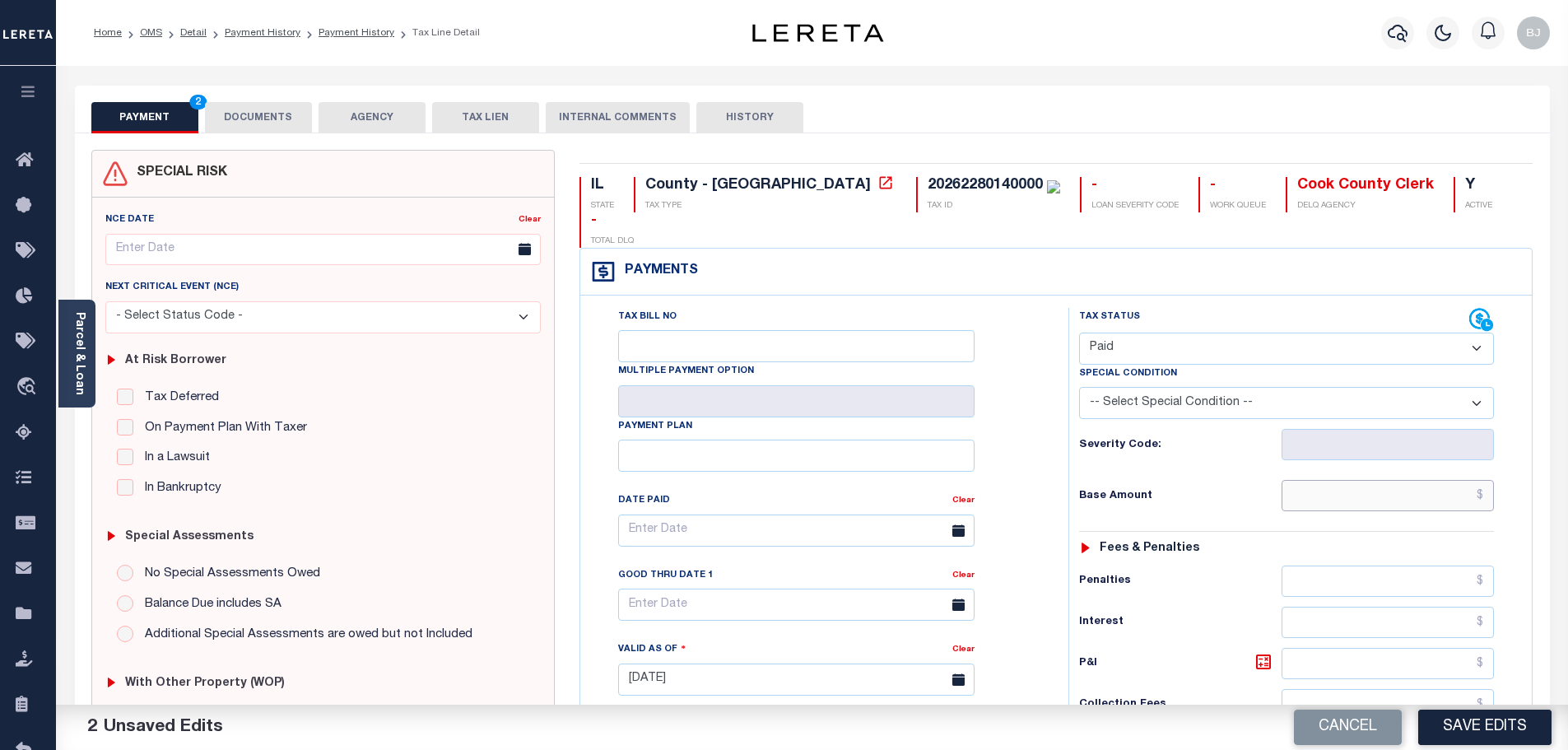
click at [1405, 480] on input "text" at bounding box center [1388, 495] width 213 height 31
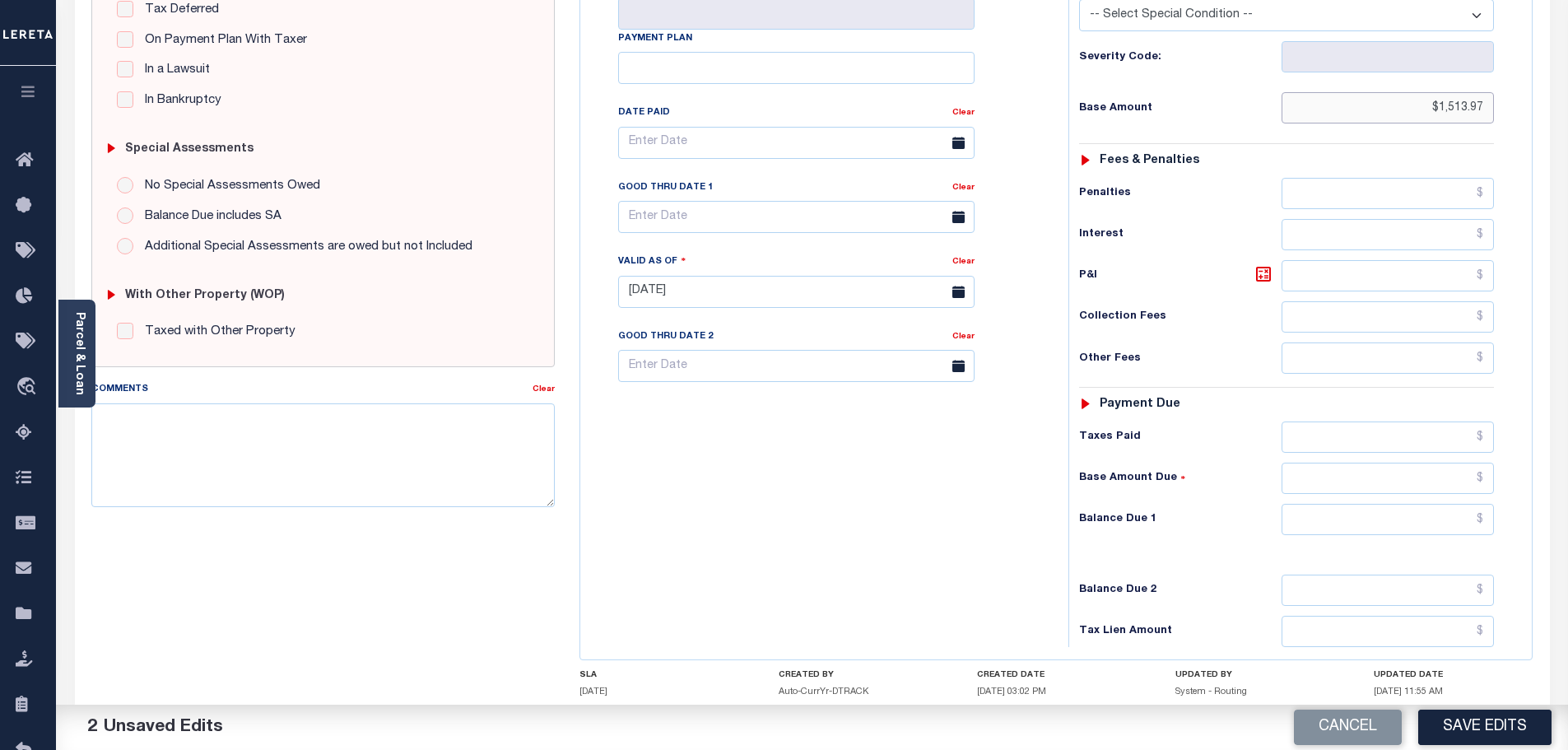
scroll to position [412, 0]
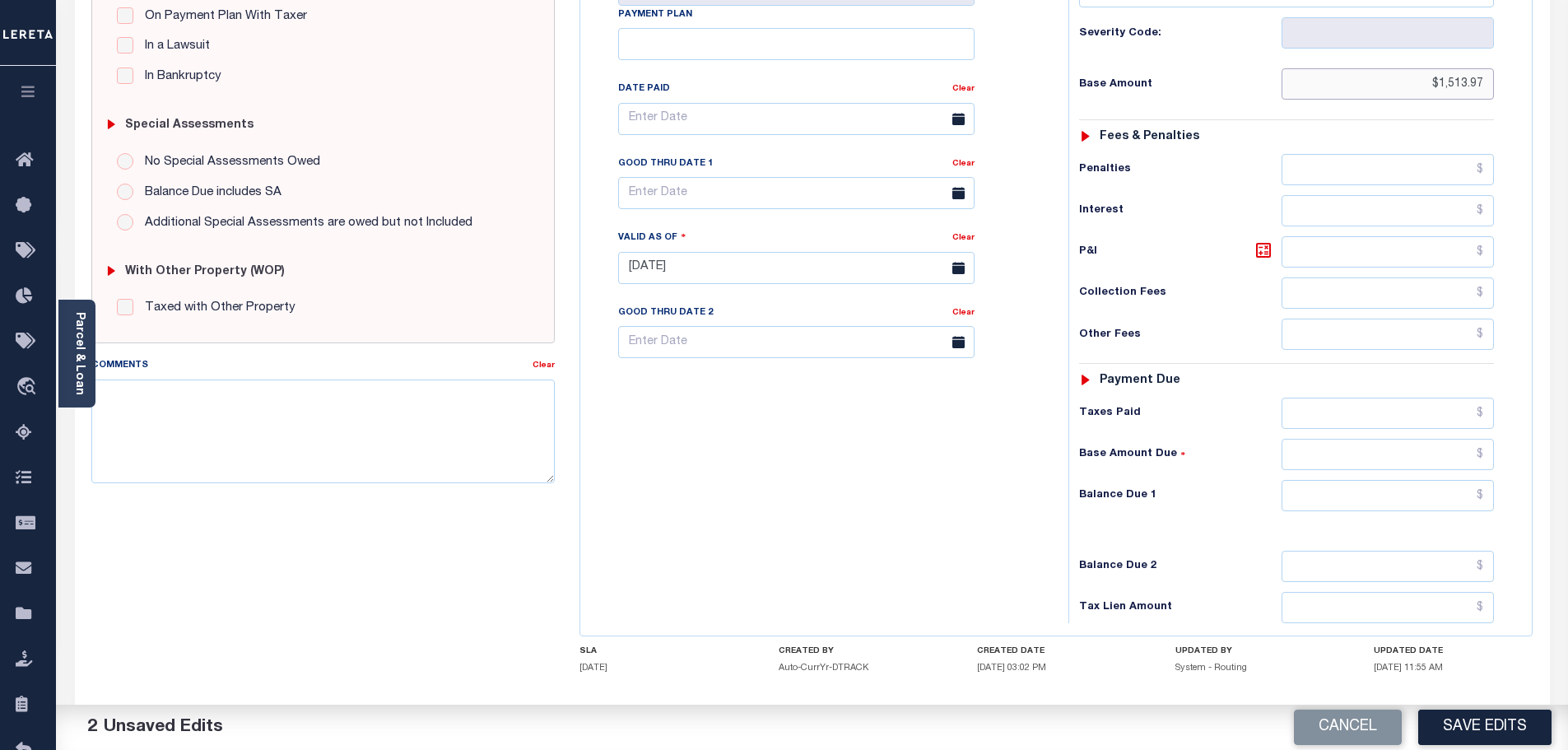
type input "$1,513.97"
click at [1450, 481] on div "Tax Status Status - Select Status Code -" at bounding box center [1292, 260] width 447 height 727
click at [1442, 480] on input "text" at bounding box center [1388, 495] width 213 height 31
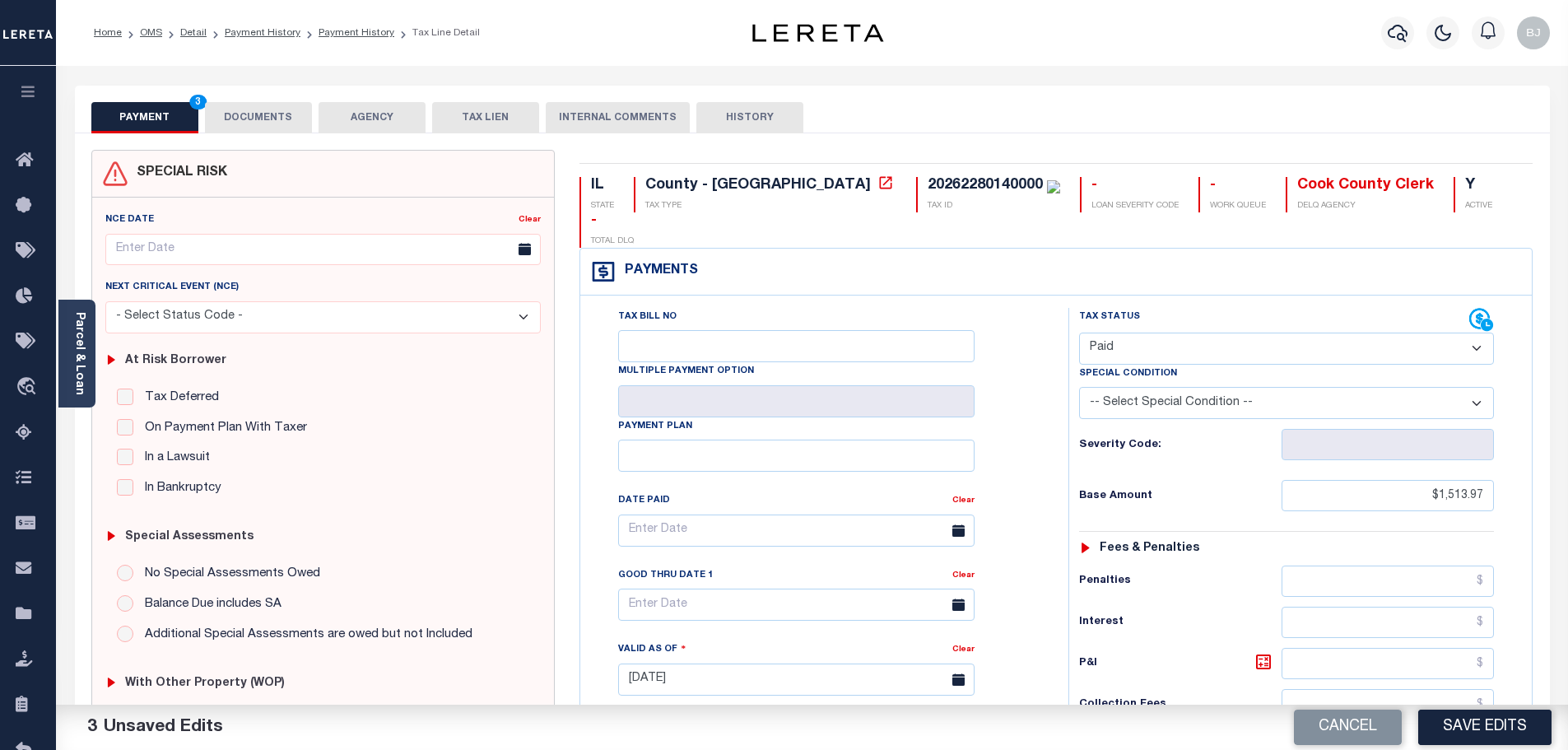
type input "$0.00"
click at [284, 107] on button "DOCUMENTS" at bounding box center [259, 117] width 107 height 31
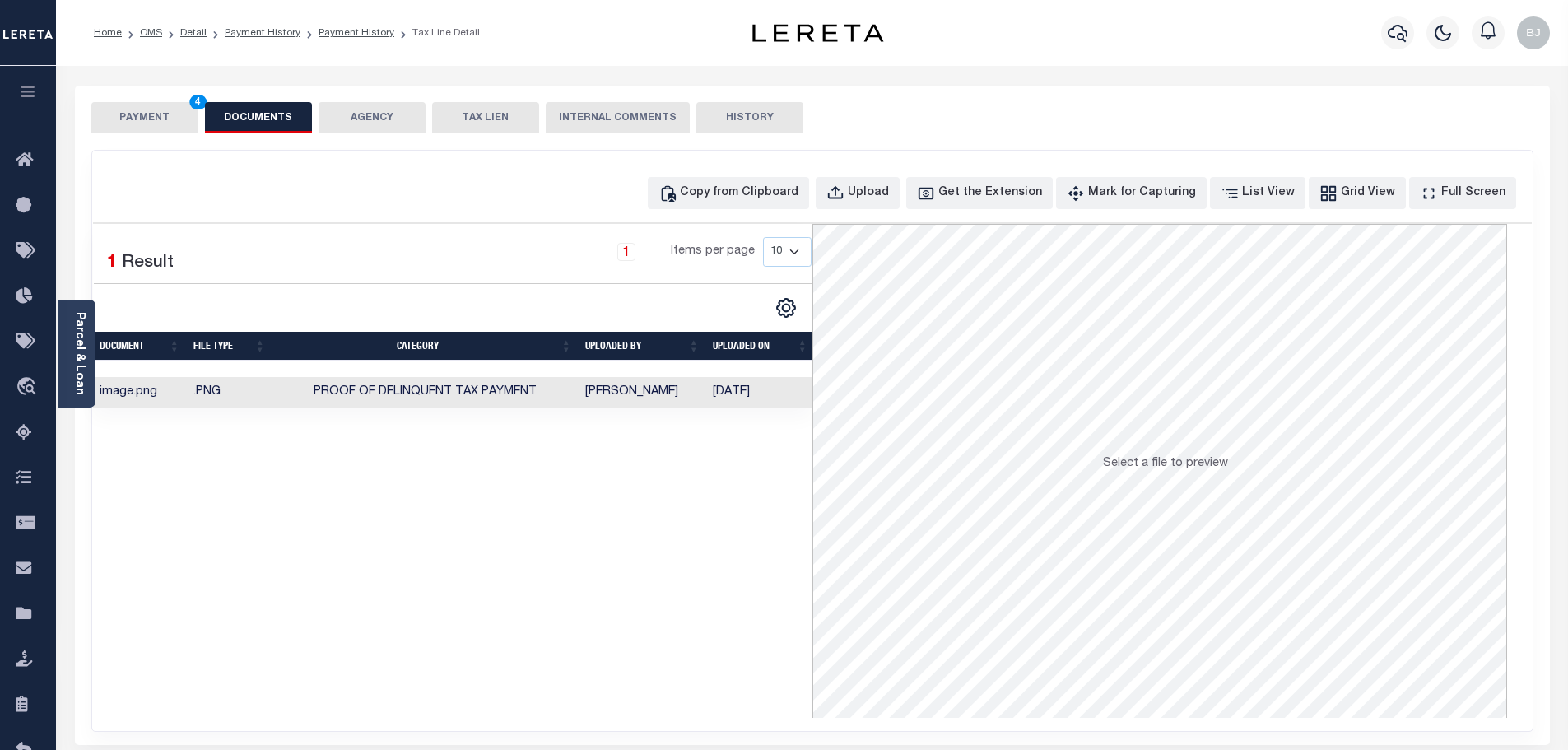
click at [154, 104] on button "PAYMENT 4" at bounding box center [145, 117] width 107 height 31
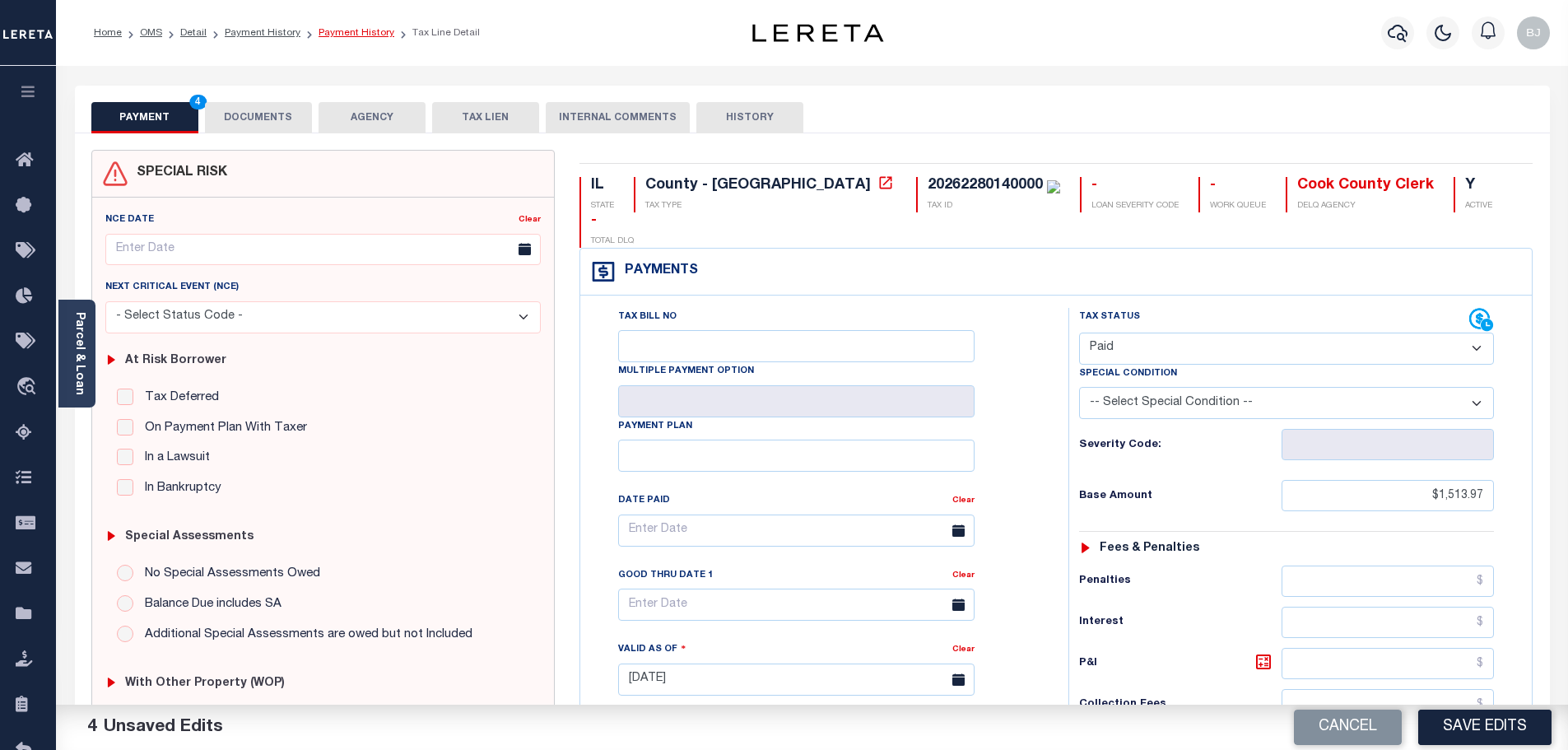
click at [361, 31] on link "Payment History" at bounding box center [356, 33] width 75 height 9
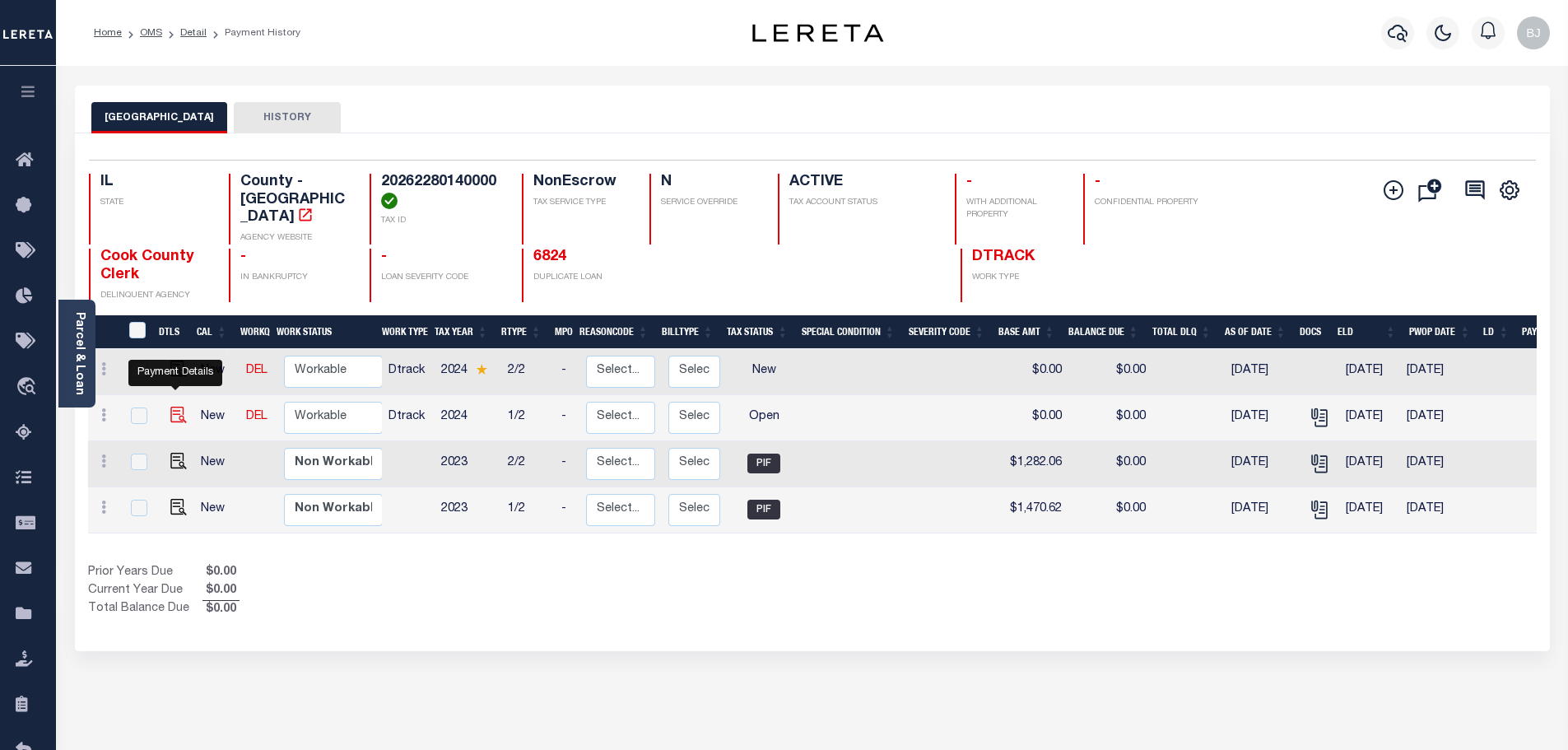
click at [183, 407] on img "" at bounding box center [178, 415] width 16 height 16
checkbox input "true"
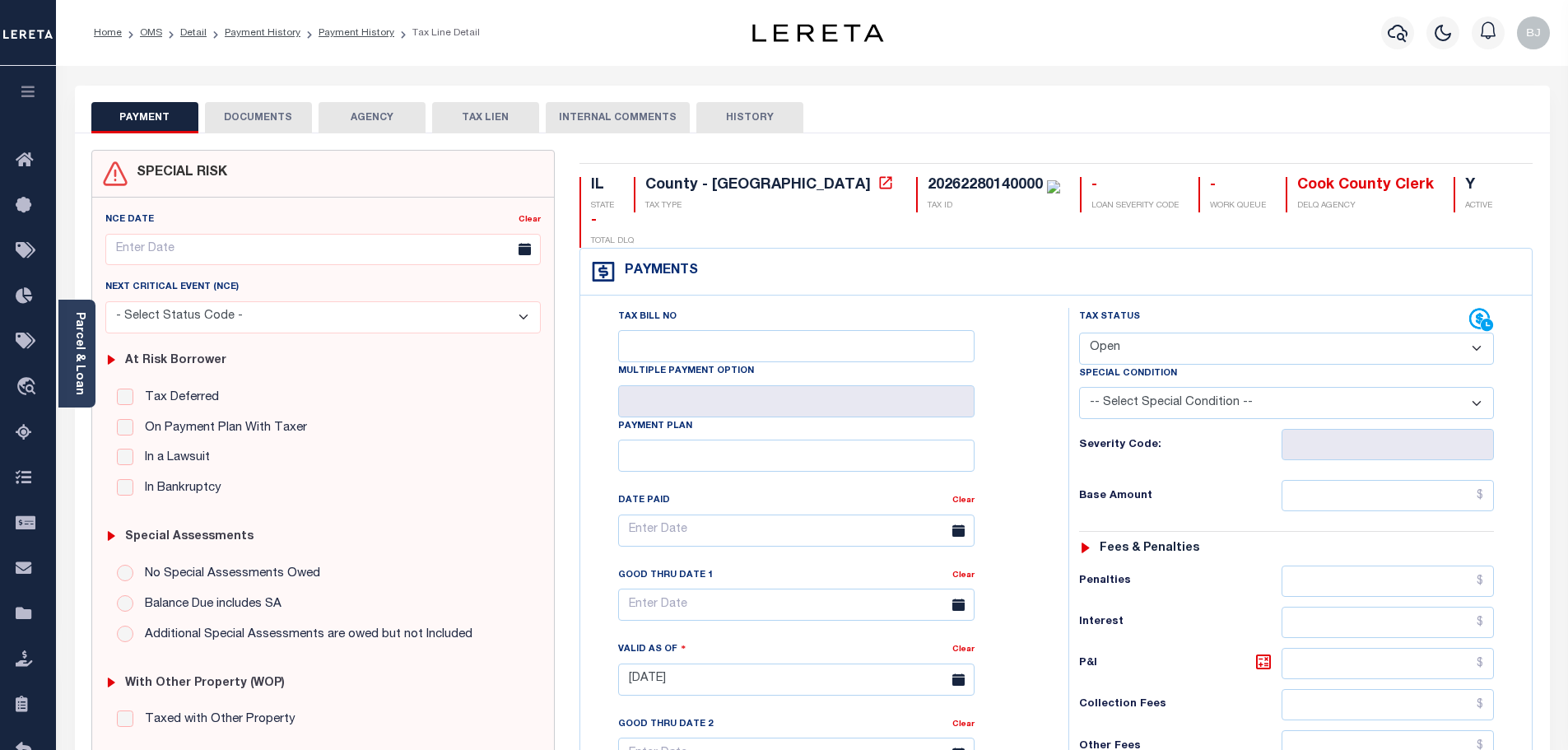
drag, startPoint x: 286, startPoint y: 123, endPoint x: 276, endPoint y: 122, distance: 10.0
click at [285, 122] on button "DOCUMENTS" at bounding box center [259, 117] width 107 height 31
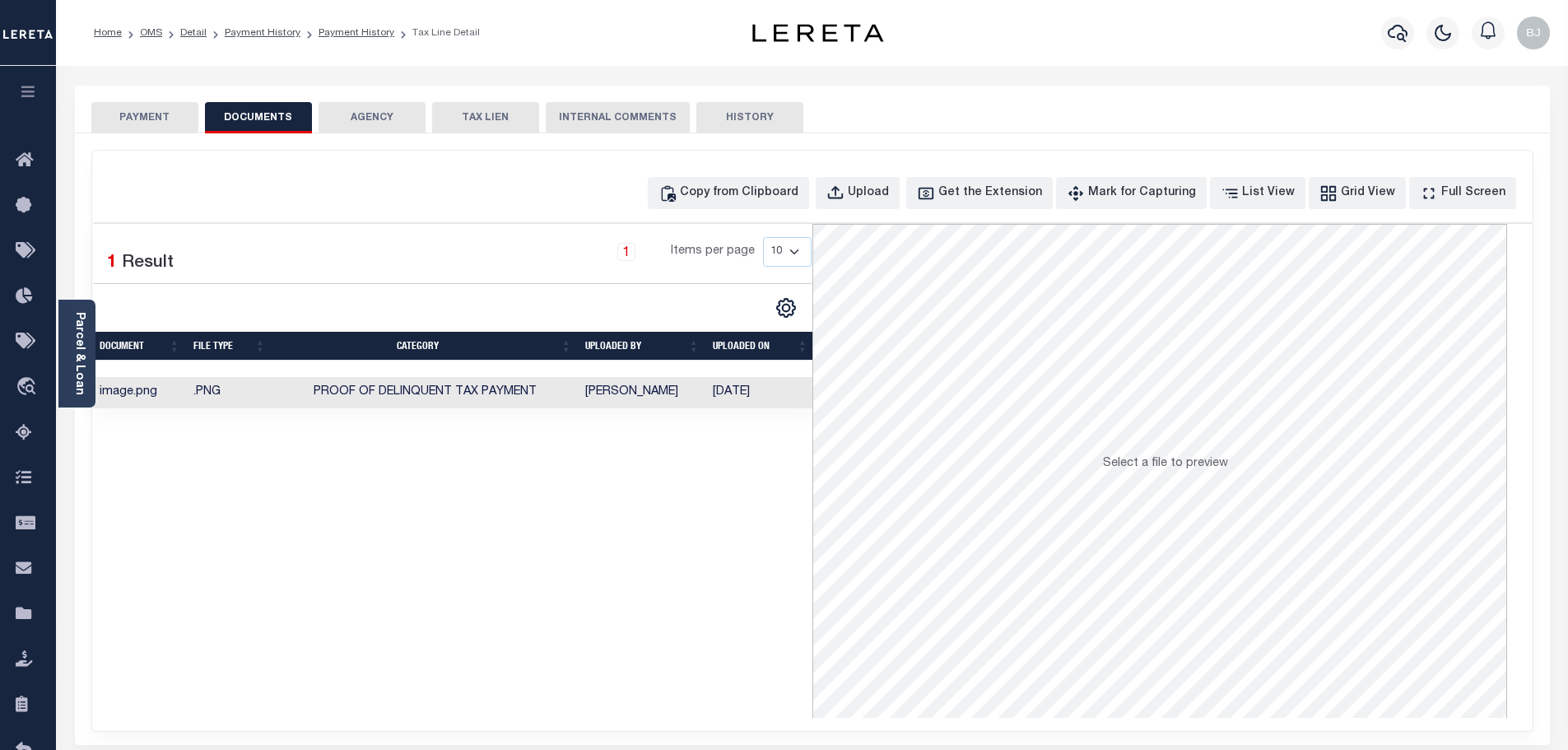
click at [183, 120] on button "PAYMENT" at bounding box center [145, 117] width 107 height 31
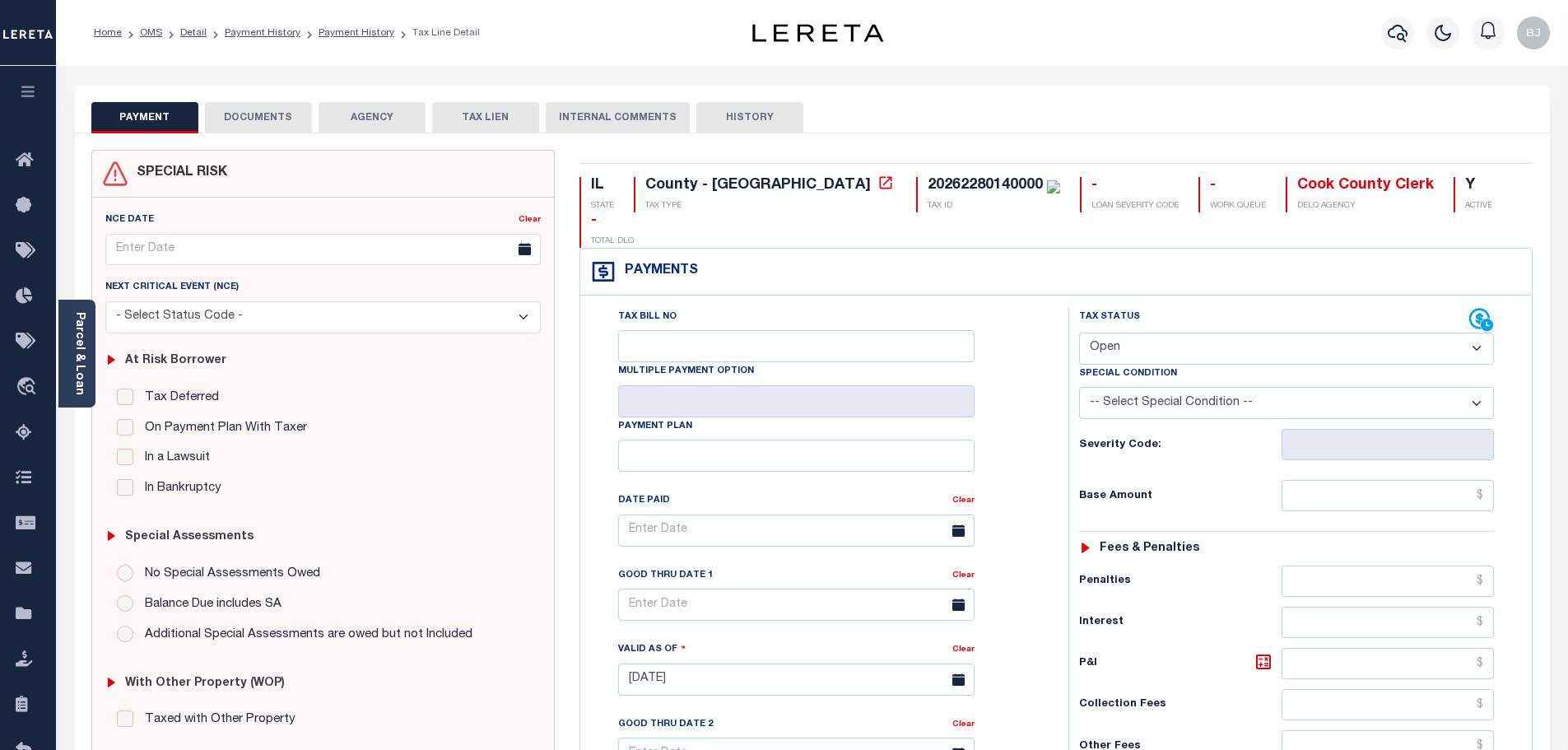
drag, startPoint x: 1248, startPoint y: 309, endPoint x: 1246, endPoint y: 320, distance: 11.2
click at [1248, 333] on select "- Select Status Code - Open Due/Unpaid Paid Incomplete No Tax Due Internal Refu…" at bounding box center [1286, 349] width 415 height 32
select select "PYD"
click at [1079, 333] on select "- Select Status Code - Open Due/Unpaid Paid Incomplete No Tax Due Internal Refu…" at bounding box center [1286, 349] width 415 height 32
type input "[DATE]"
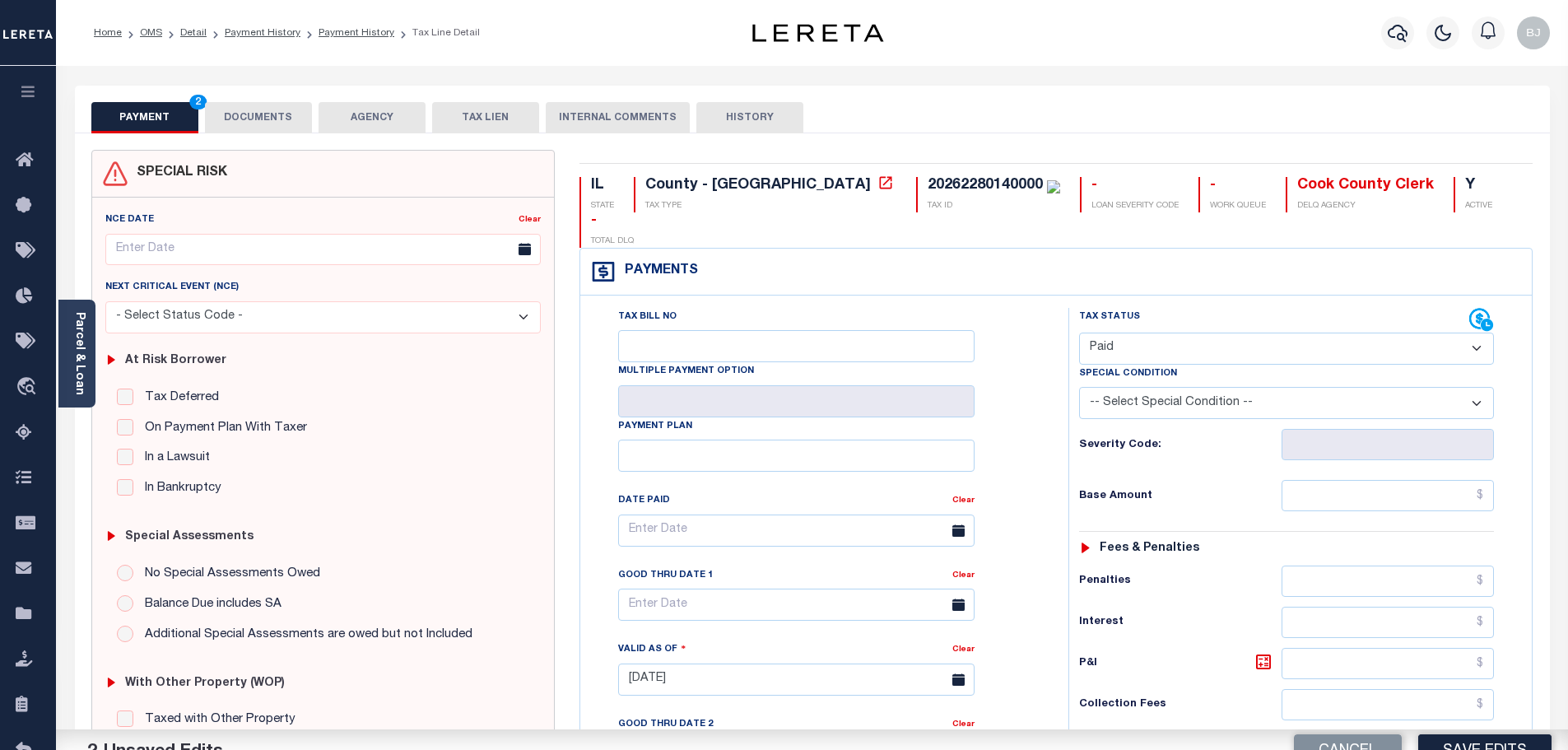
click at [1345, 432] on div "Tax Status Status - Select Status Code -" at bounding box center [1292, 672] width 447 height 727
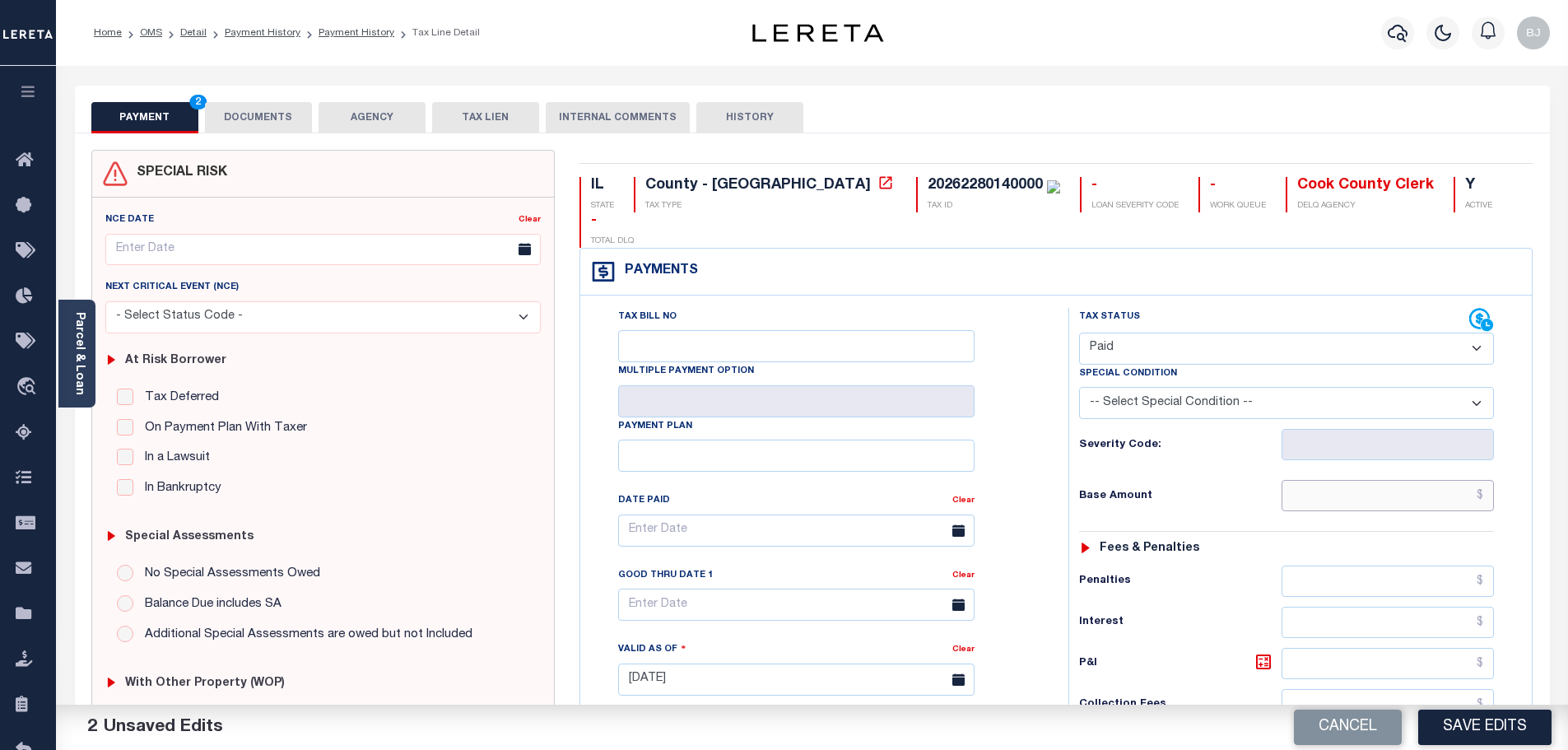
click at [1373, 480] on input "text" at bounding box center [1388, 495] width 213 height 31
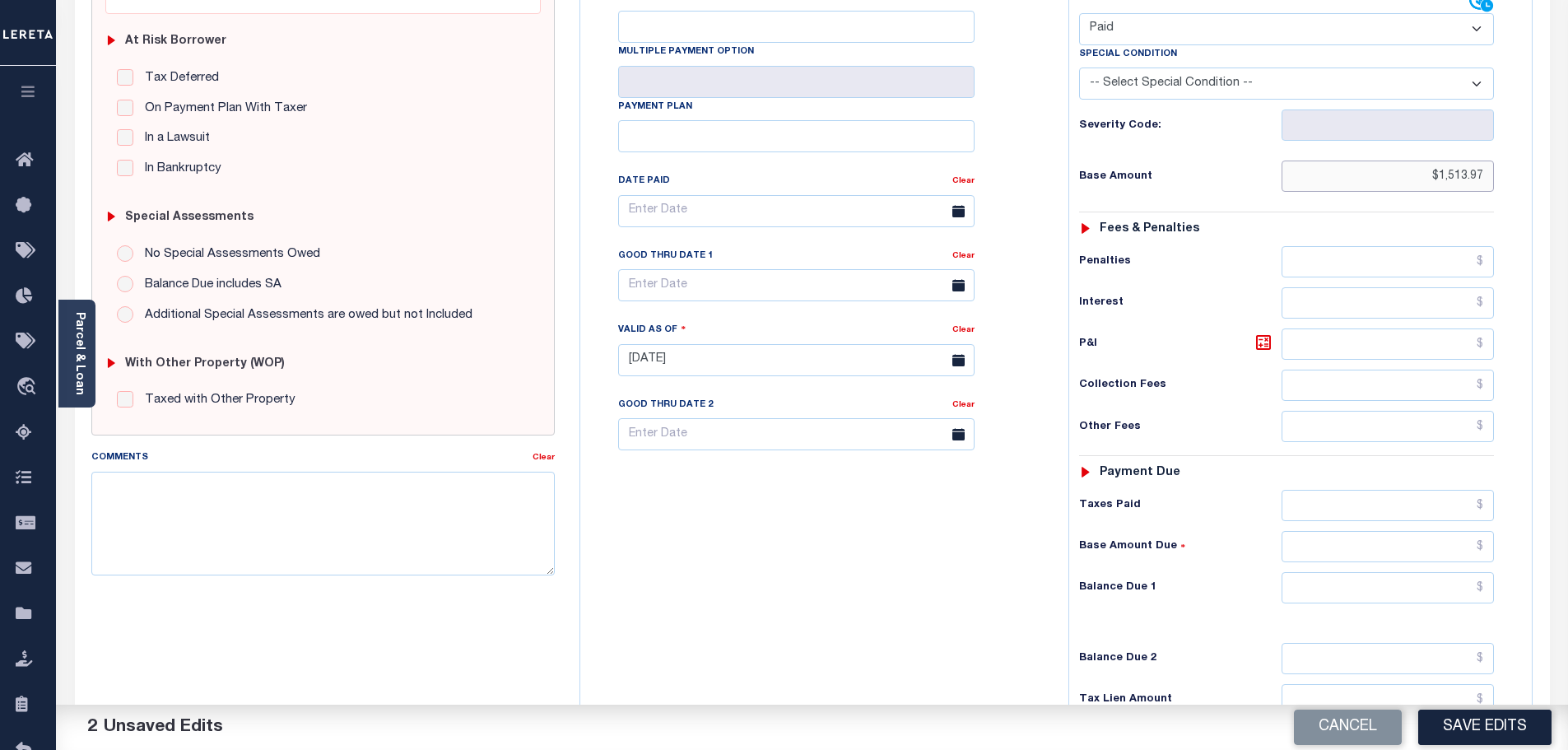
scroll to position [329, 0]
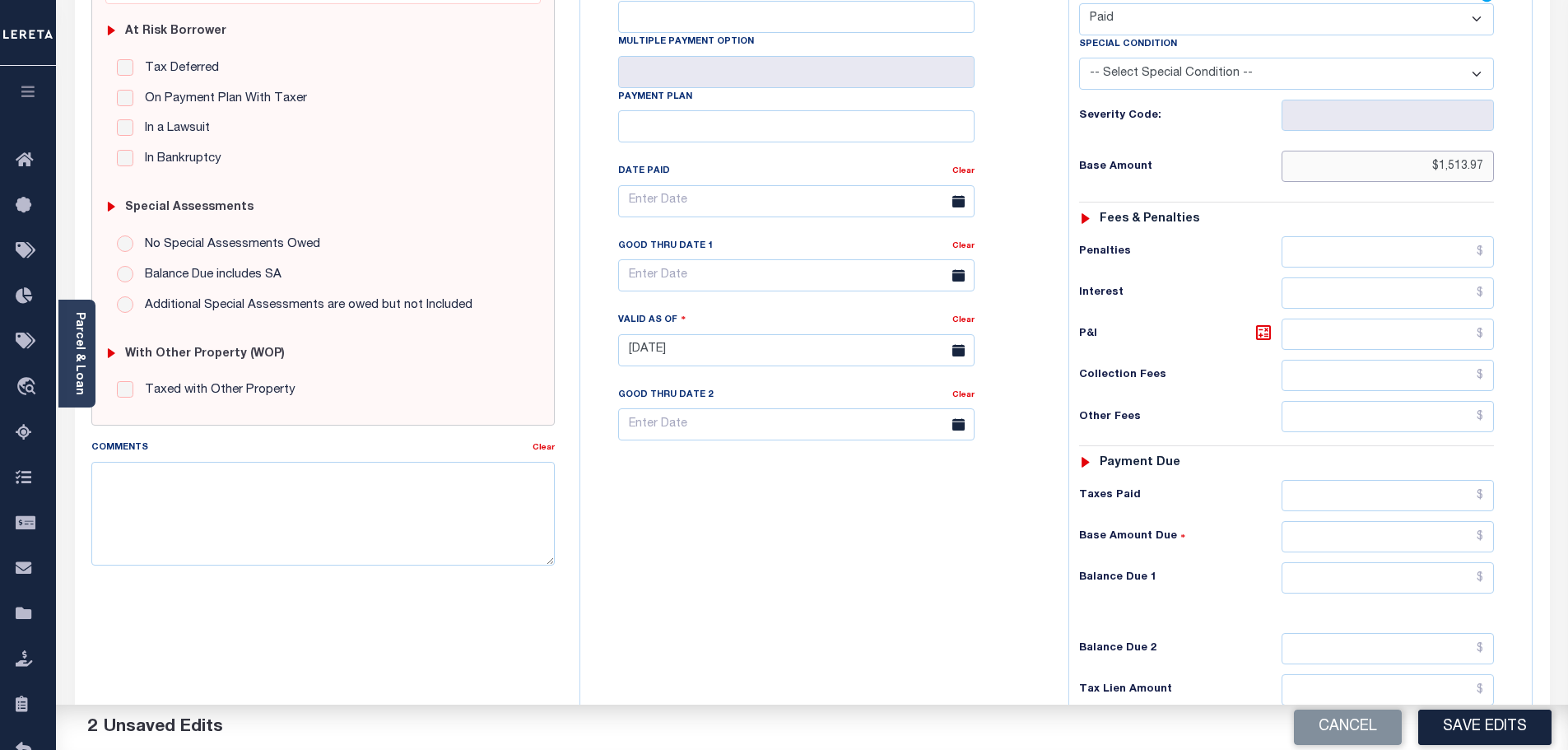
type input "$1,513.97"
click at [1380, 562] on input "text" at bounding box center [1388, 578] width 213 height 31
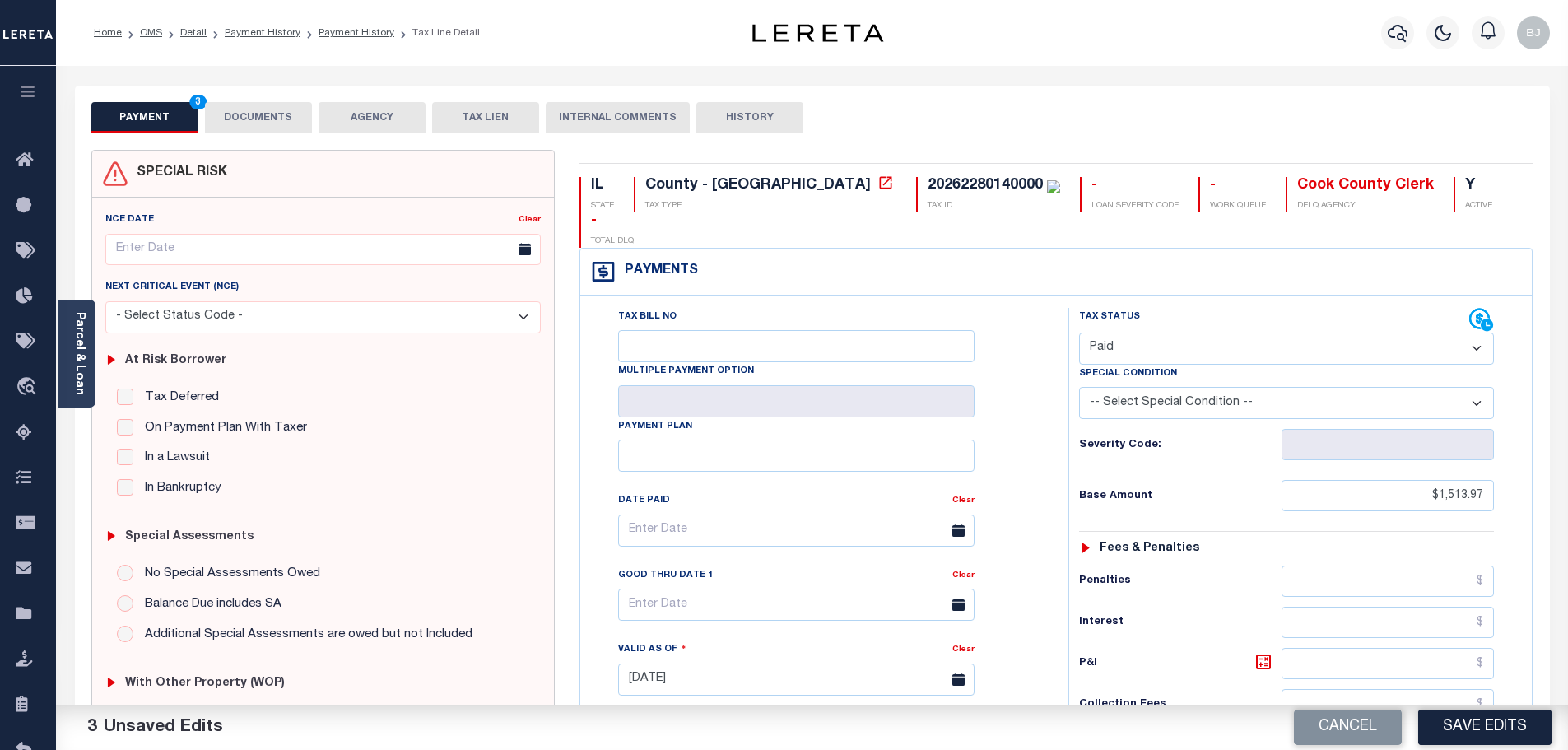
type input "$0.00"
click at [211, 85] on div "Parcel & Loan Tax Bill Details 20262280140000 TAX ID AGENCY 2024 TAX YEAR 1/2" at bounding box center [812, 653] width 1500 height 1174
click at [252, 124] on button "DOCUMENTS" at bounding box center [259, 117] width 107 height 31
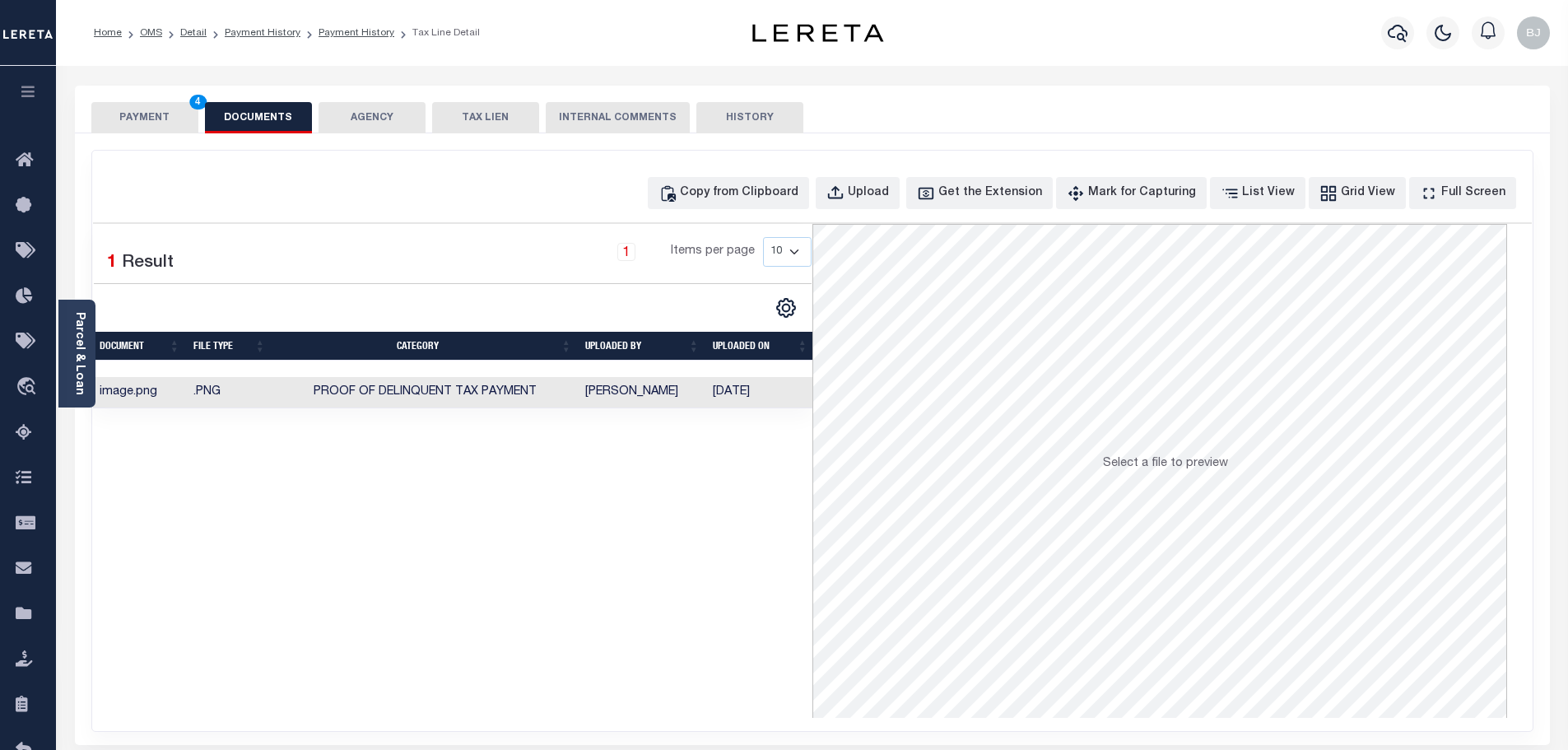
click at [143, 117] on button "PAYMENT 4" at bounding box center [145, 117] width 107 height 31
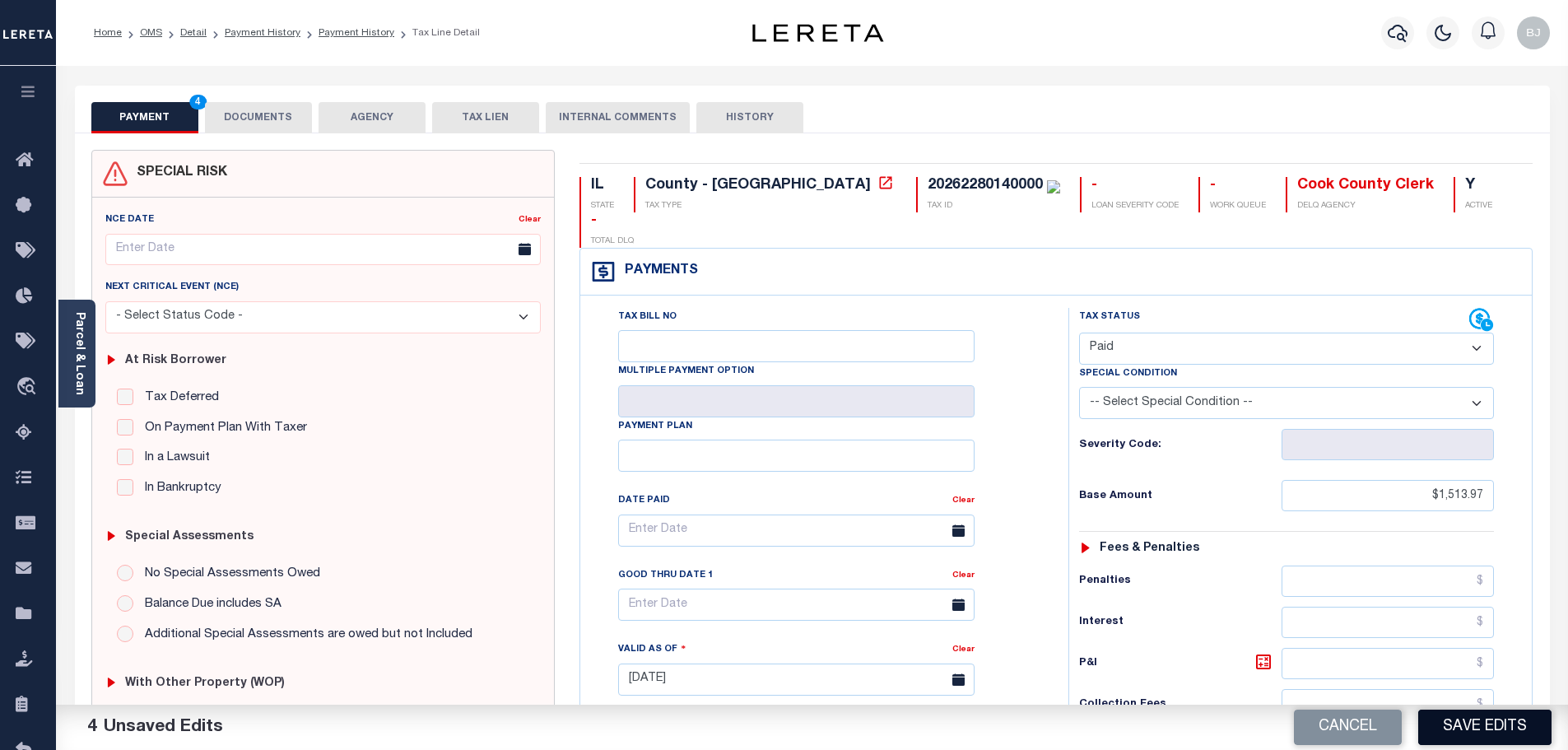
click at [1510, 718] on button "Save Edits" at bounding box center [1485, 727] width 134 height 36
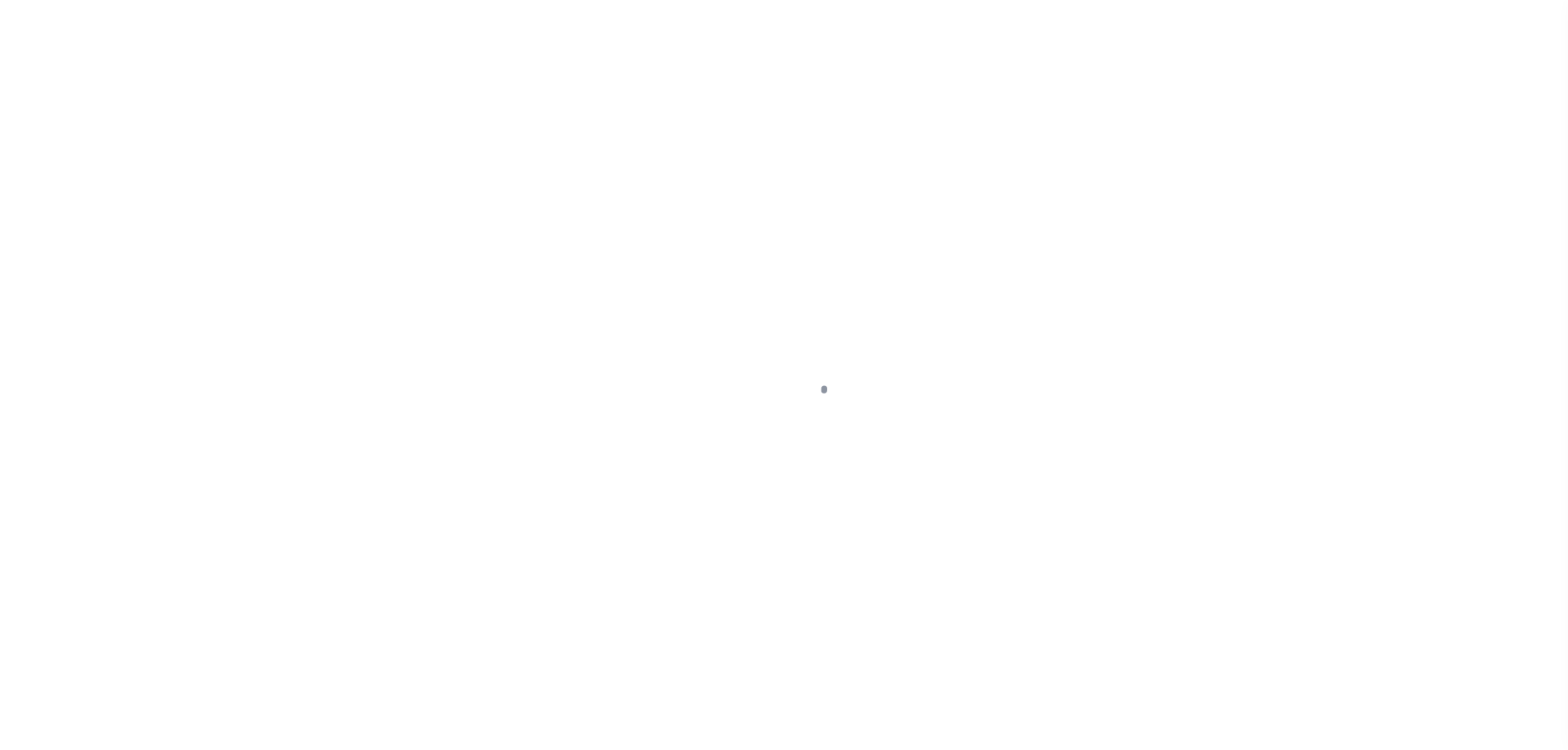
select select "OP2"
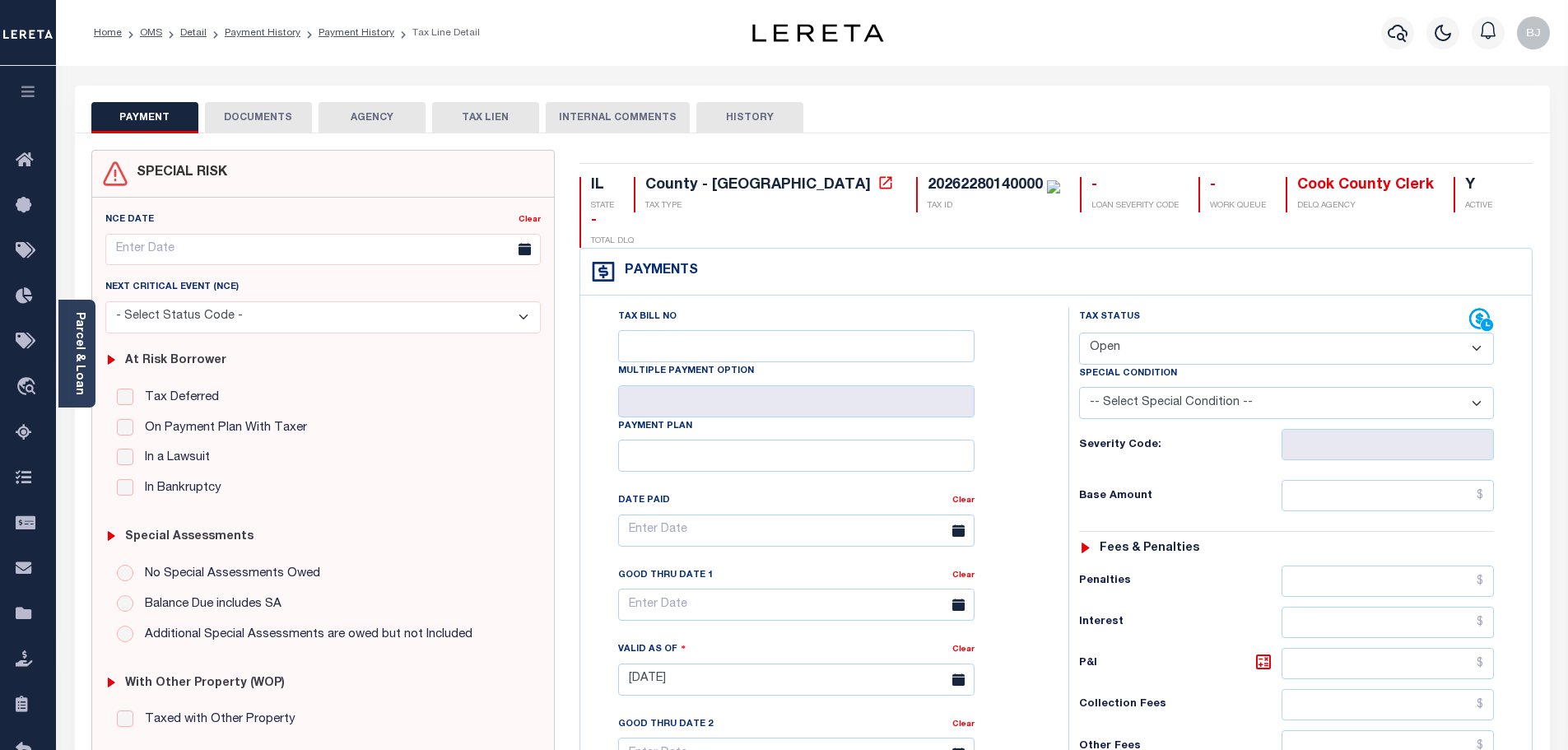
drag, startPoint x: 1059, startPoint y: 563, endPoint x: 1255, endPoint y: 494, distance: 207.8
click at [1057, 562] on div "Tax Status Status" at bounding box center [1292, 672] width 472 height 727
click at [1409, 480] on input "text" at bounding box center [1388, 495] width 213 height 31
type input "$1,513.97"
type input "[DATE]"
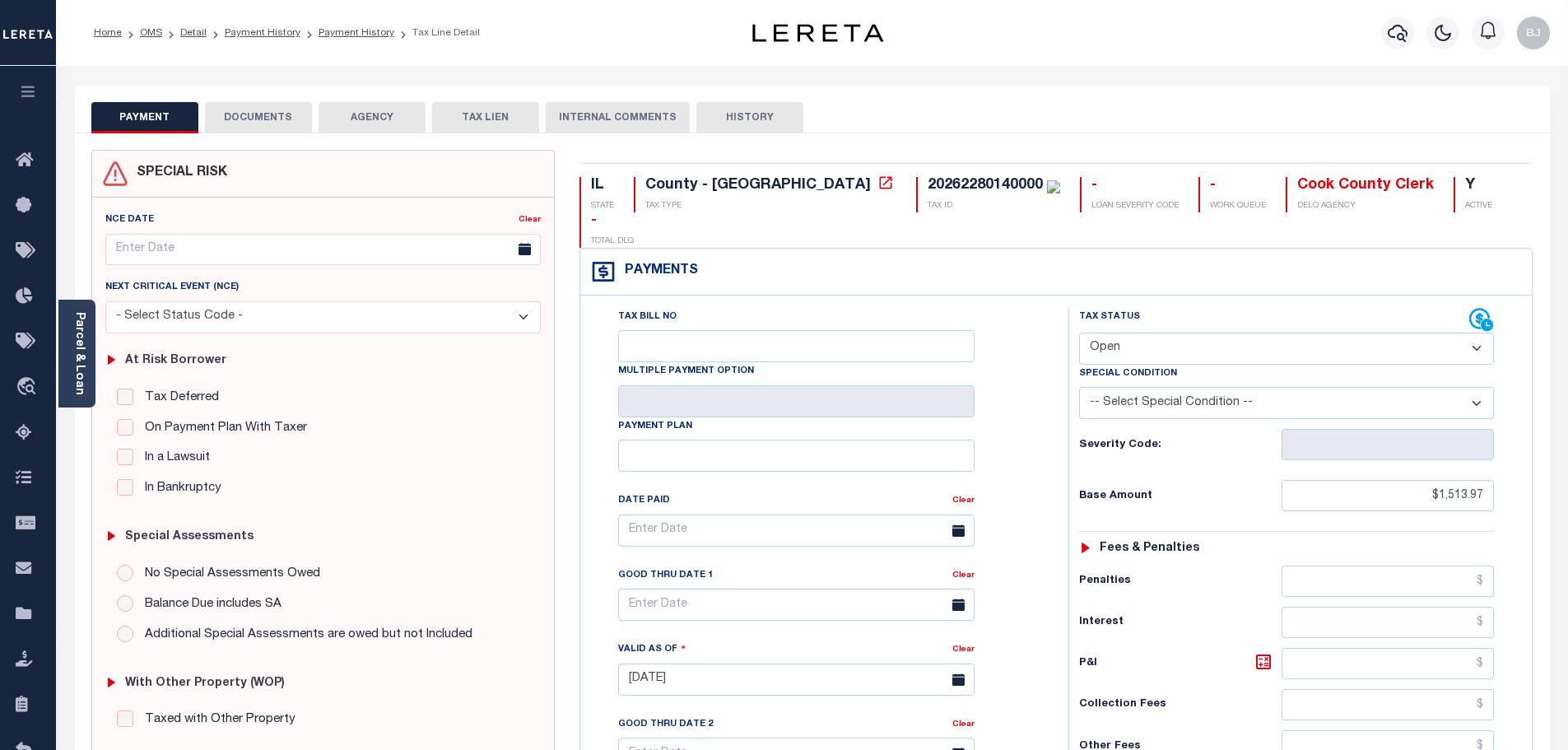
click at [1326, 333] on select "- Select Status Code - Open Due/Unpaid Paid Incomplete No Tax Due Internal Refu…" at bounding box center [1286, 349] width 415 height 32
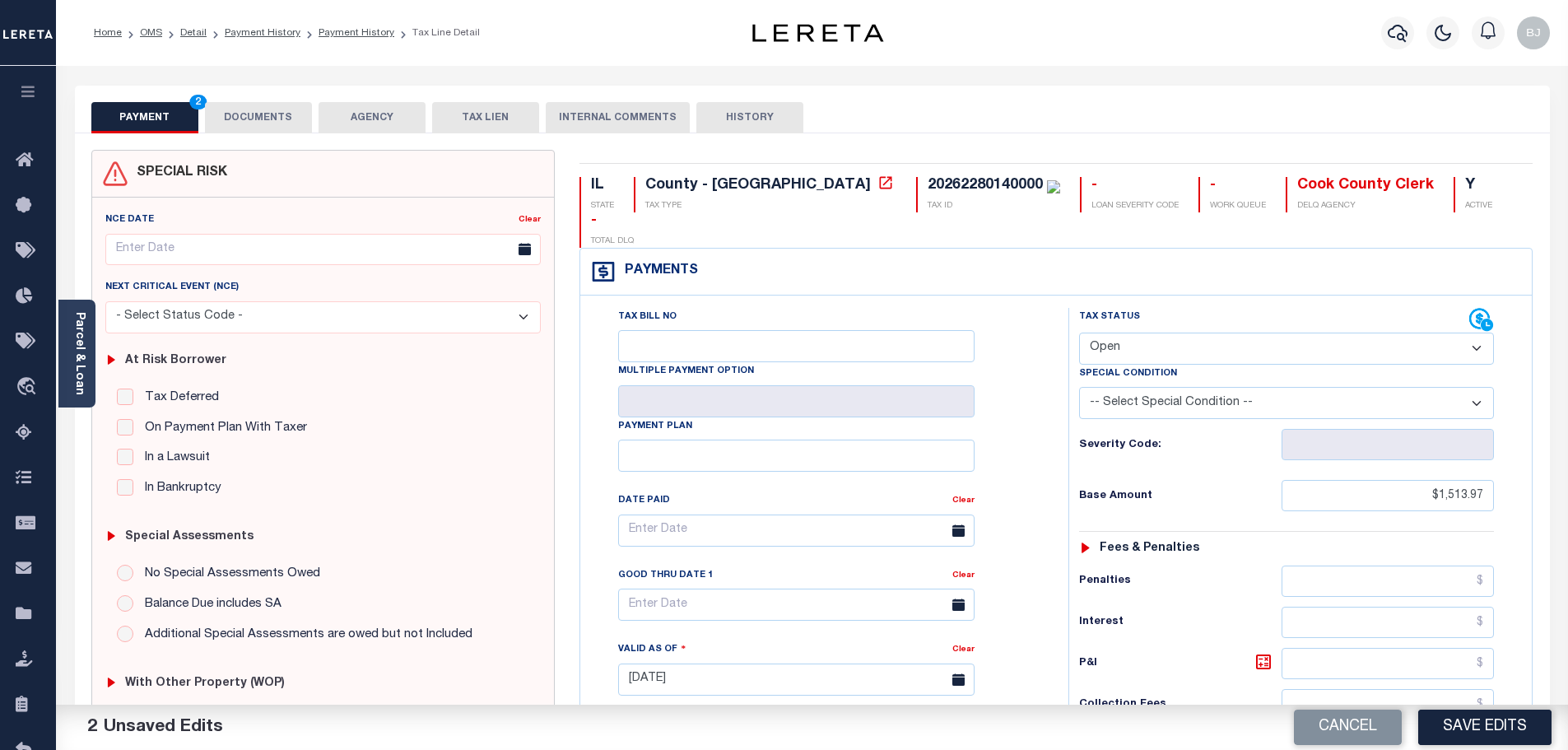
select select "PYD"
click at [1079, 333] on select "- Select Status Code - Open Due/Unpaid Paid Incomplete No Tax Due Internal Refu…" at bounding box center [1286, 349] width 415 height 32
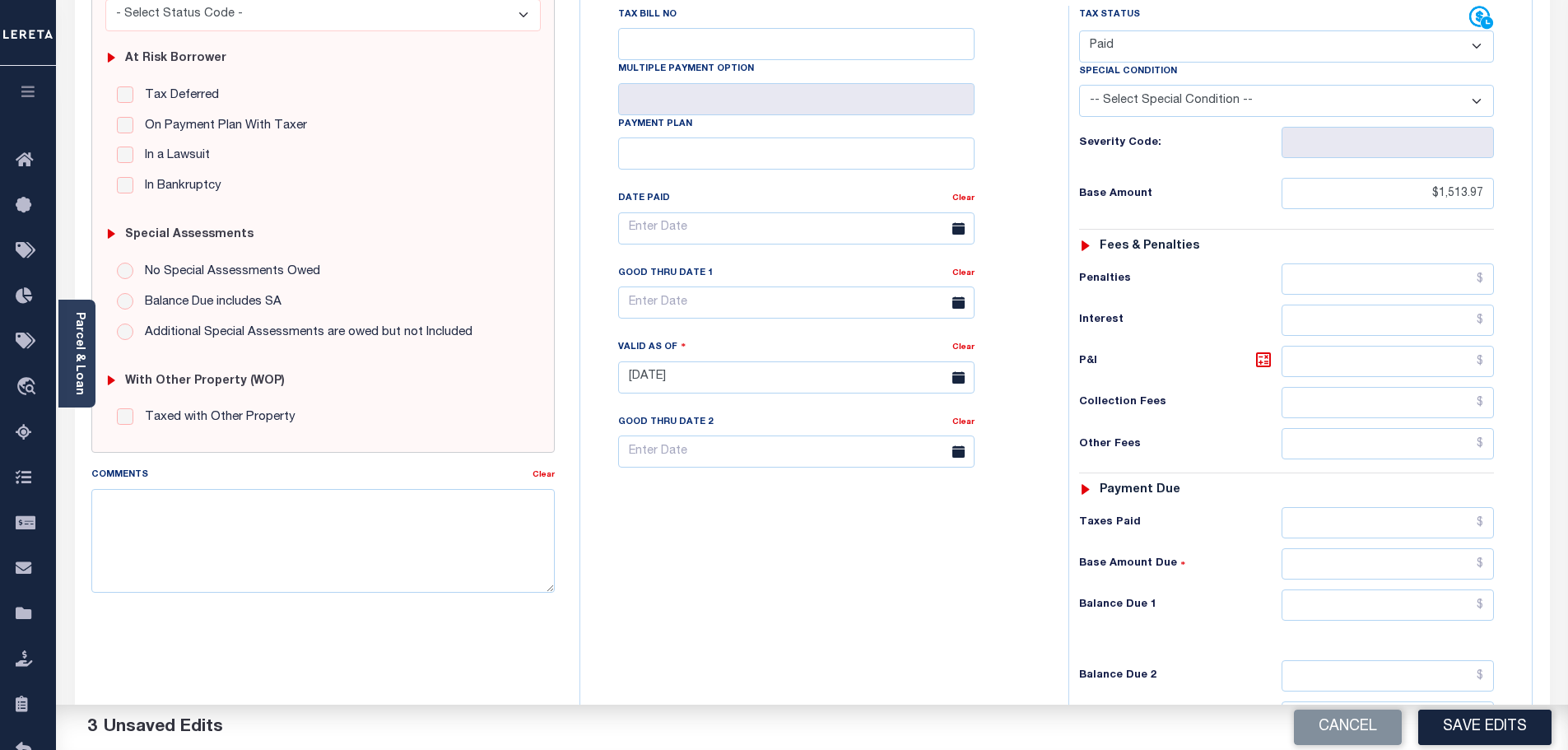
scroll to position [329, 0]
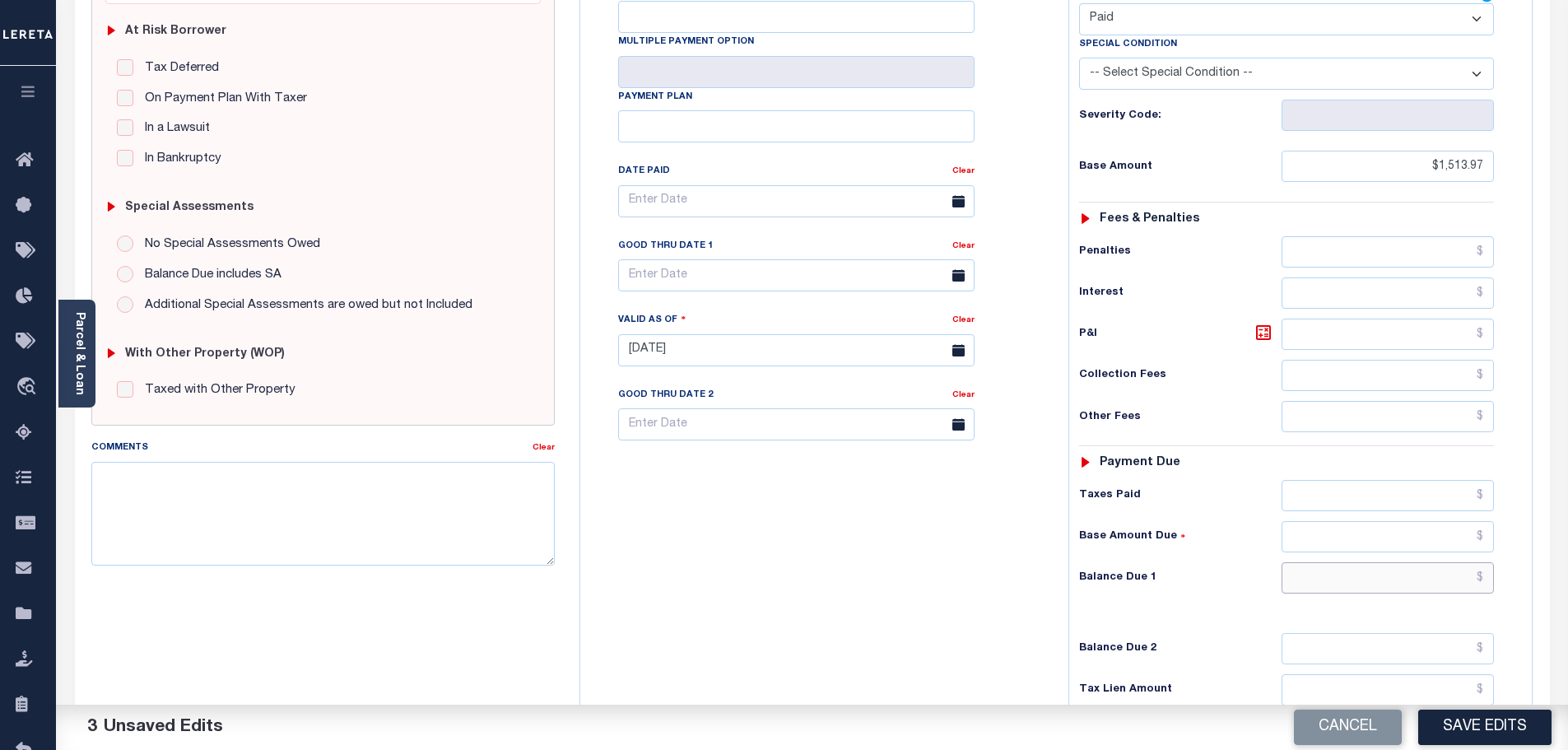
click at [1421, 562] on input "text" at bounding box center [1388, 578] width 213 height 31
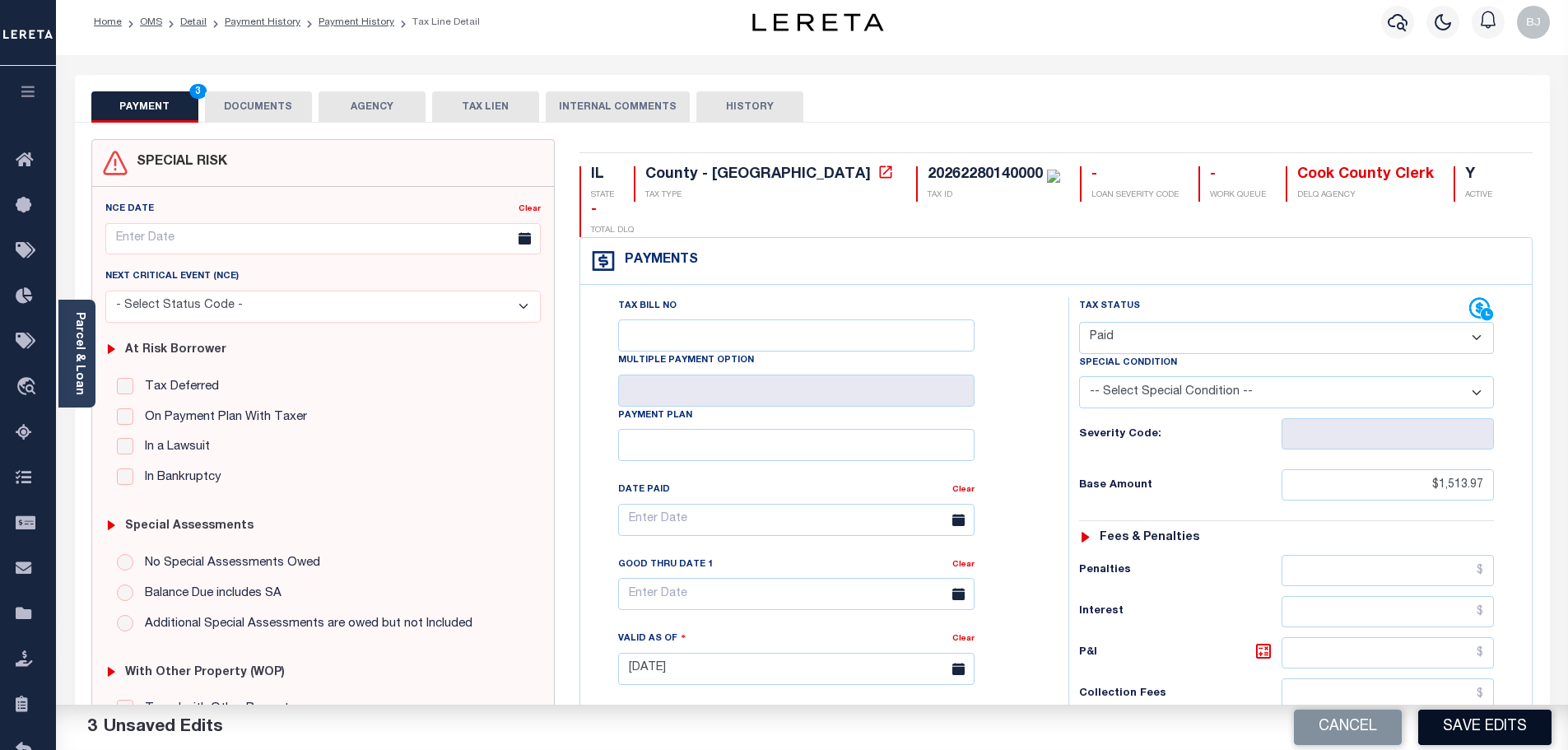
scroll to position [0, 0]
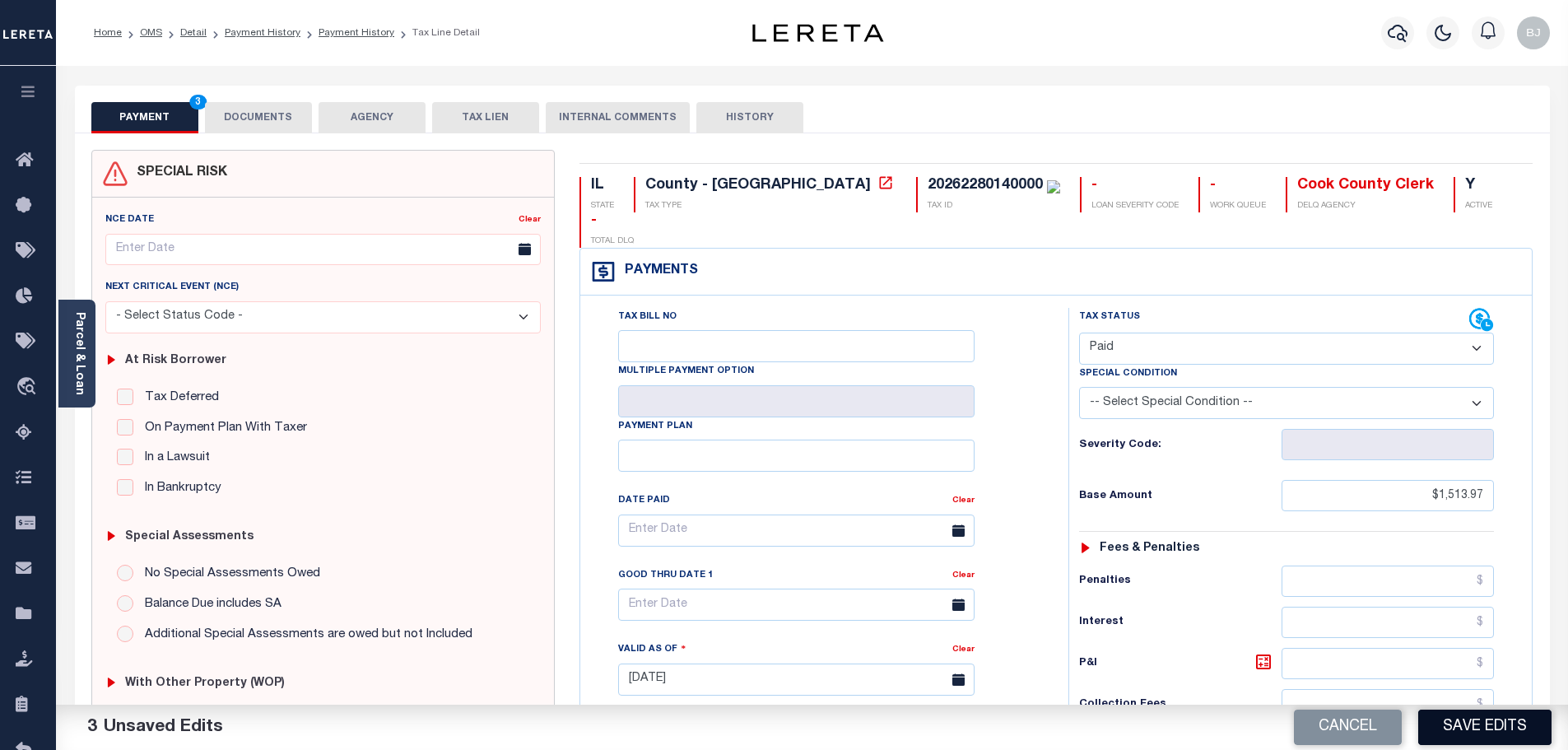
type input "$0.00"
click at [1502, 727] on button "Save Edits" at bounding box center [1485, 727] width 134 height 36
